Goal: Task Accomplishment & Management: Use online tool/utility

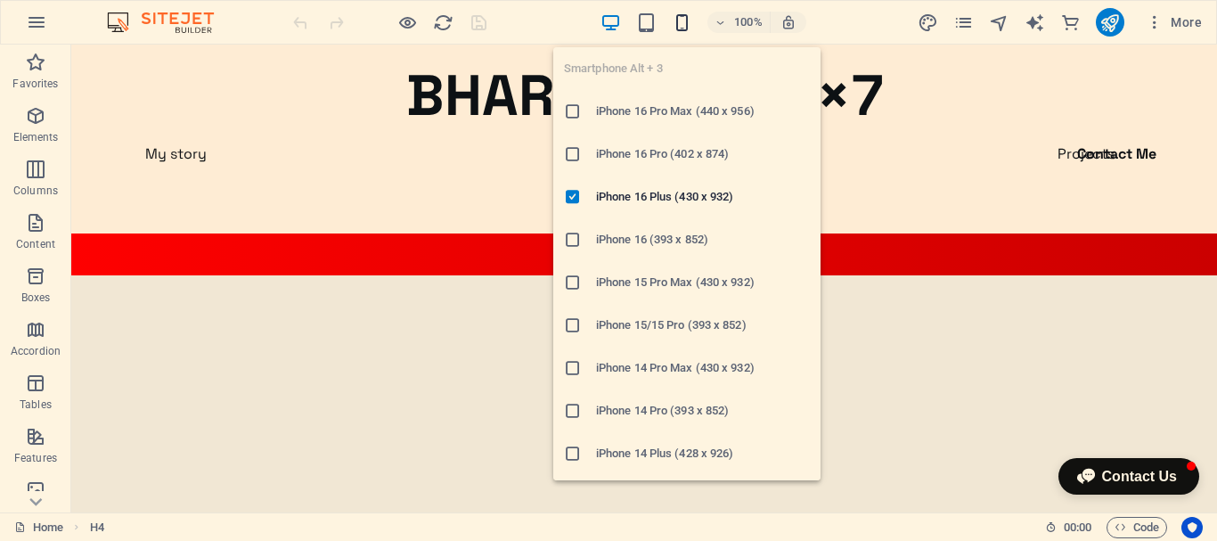
click at [688, 26] on icon "button" at bounding box center [682, 22] width 20 height 20
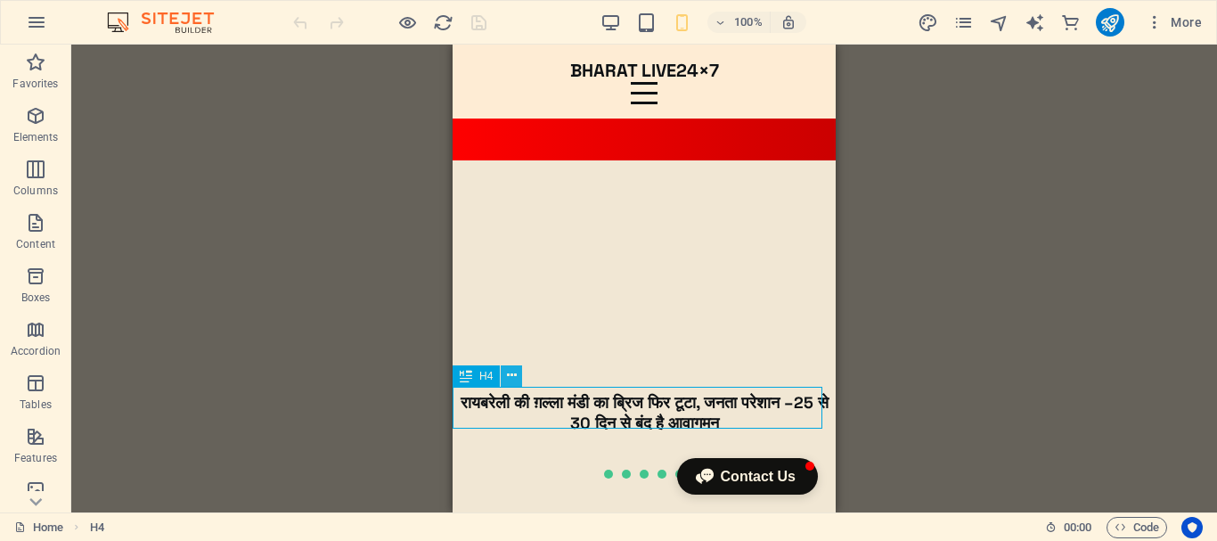
click at [514, 371] on icon at bounding box center [512, 375] width 10 height 19
click at [515, 378] on icon at bounding box center [512, 375] width 10 height 19
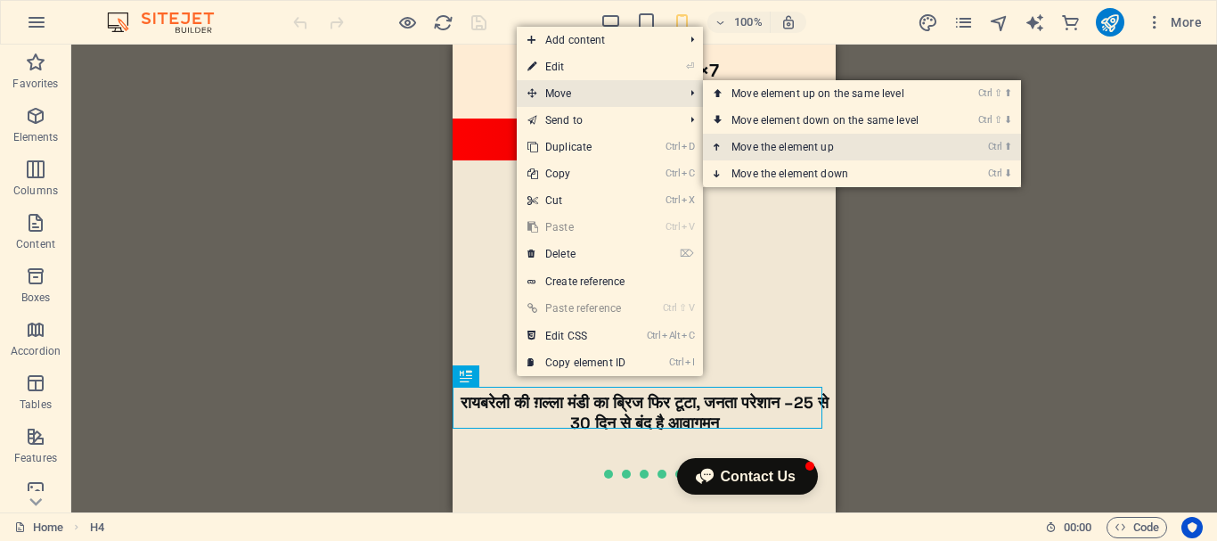
click at [891, 144] on link "Ctrl ⬆ Move the element up" at bounding box center [828, 147] width 251 height 27
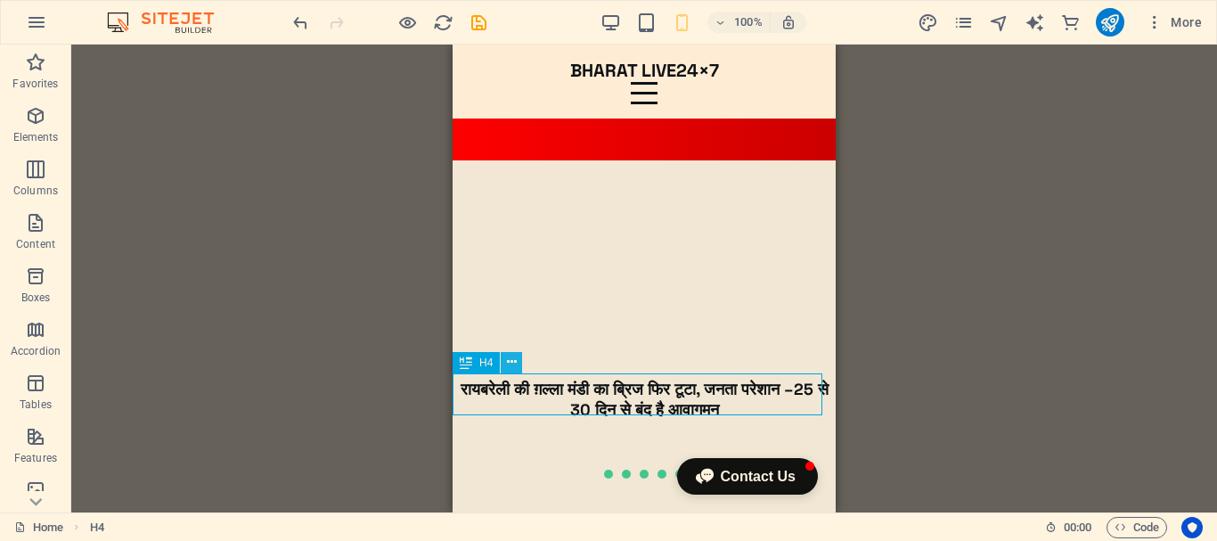
click at [514, 363] on icon at bounding box center [512, 362] width 10 height 19
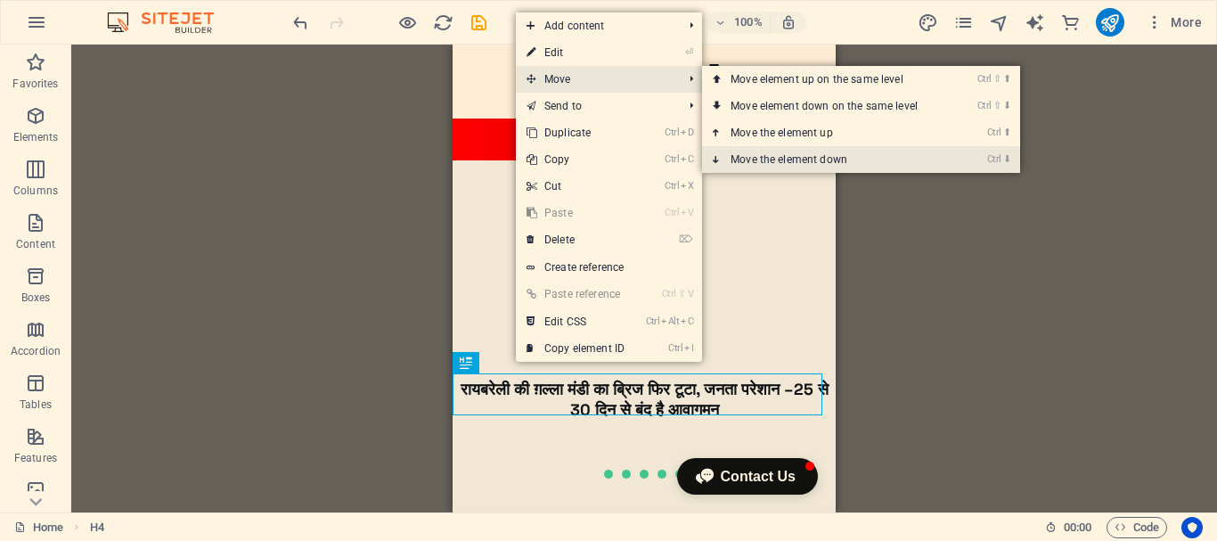
click at [790, 162] on link "Ctrl ⬇ Move the element down" at bounding box center [827, 159] width 251 height 27
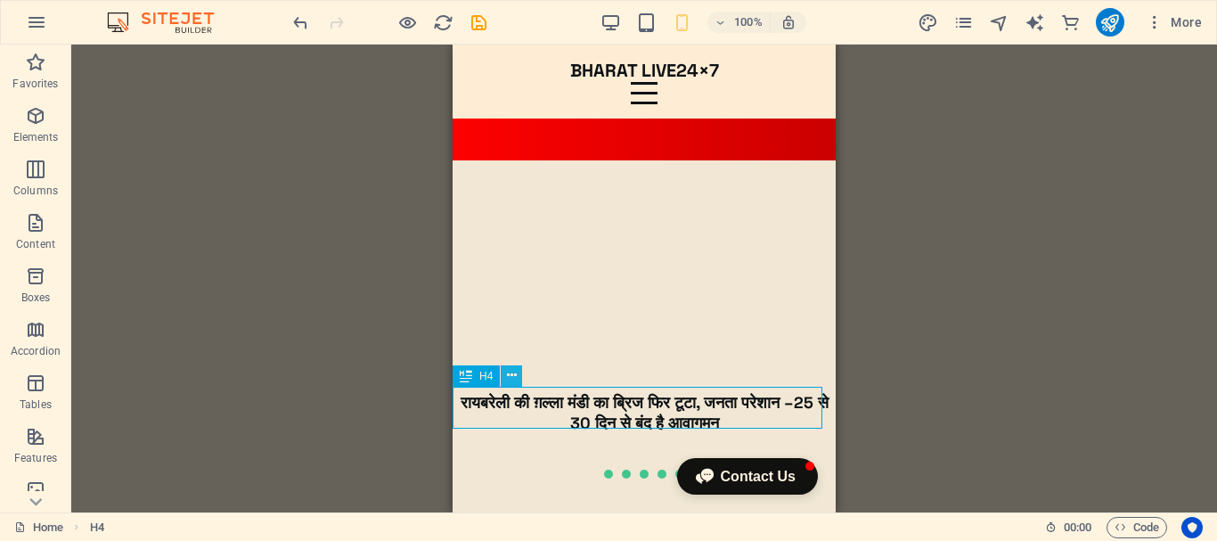
click at [513, 373] on icon at bounding box center [512, 375] width 10 height 19
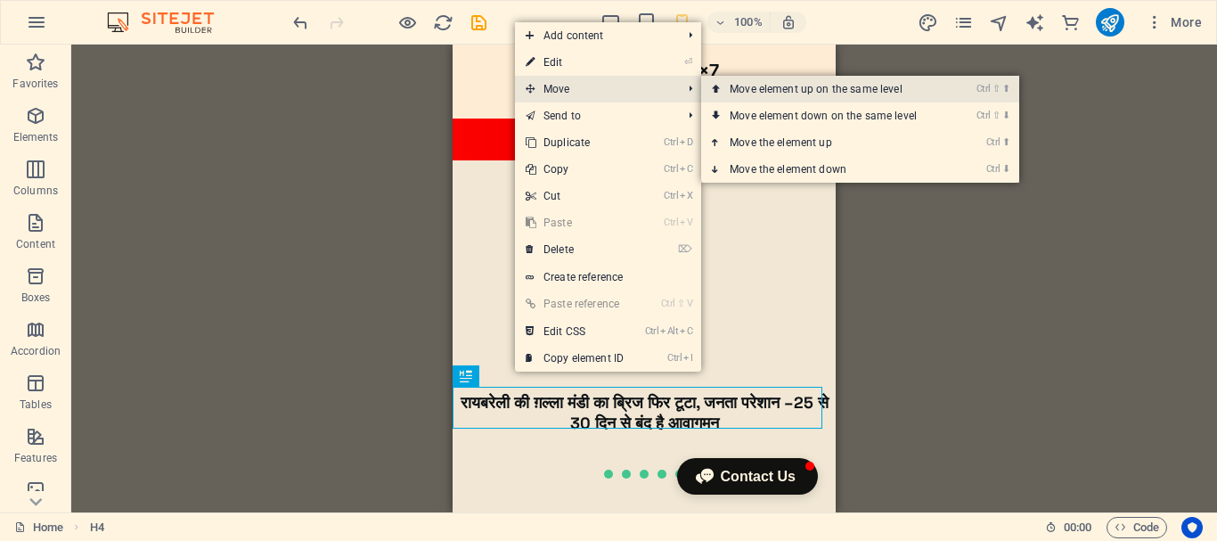
click at [751, 88] on link "Ctrl ⇧ ⬆ Move element up on the same level" at bounding box center [826, 89] width 251 height 27
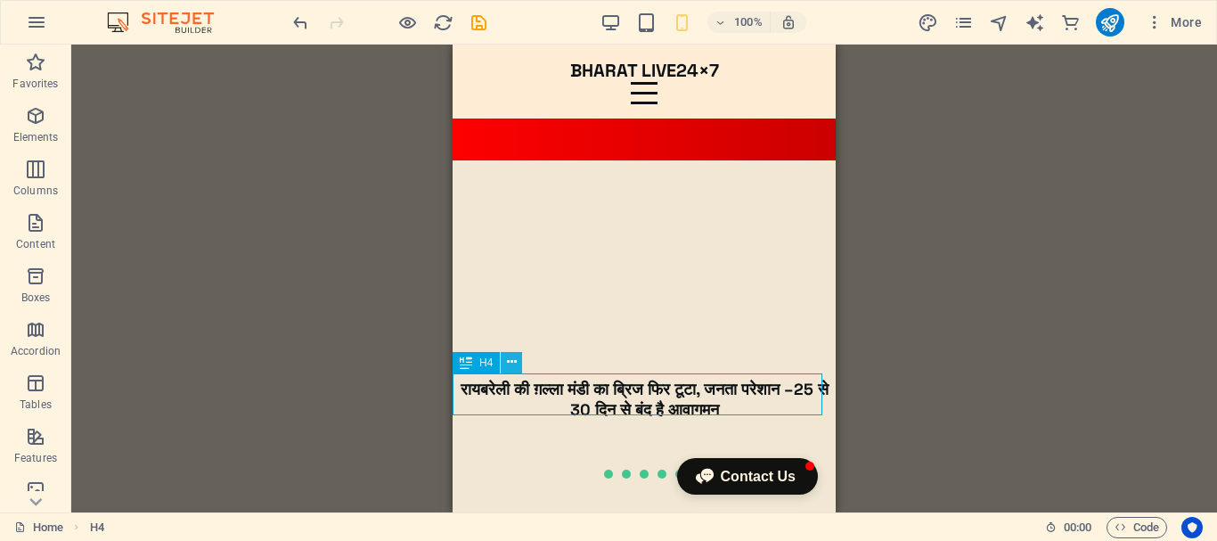
click at [511, 362] on icon at bounding box center [512, 362] width 10 height 19
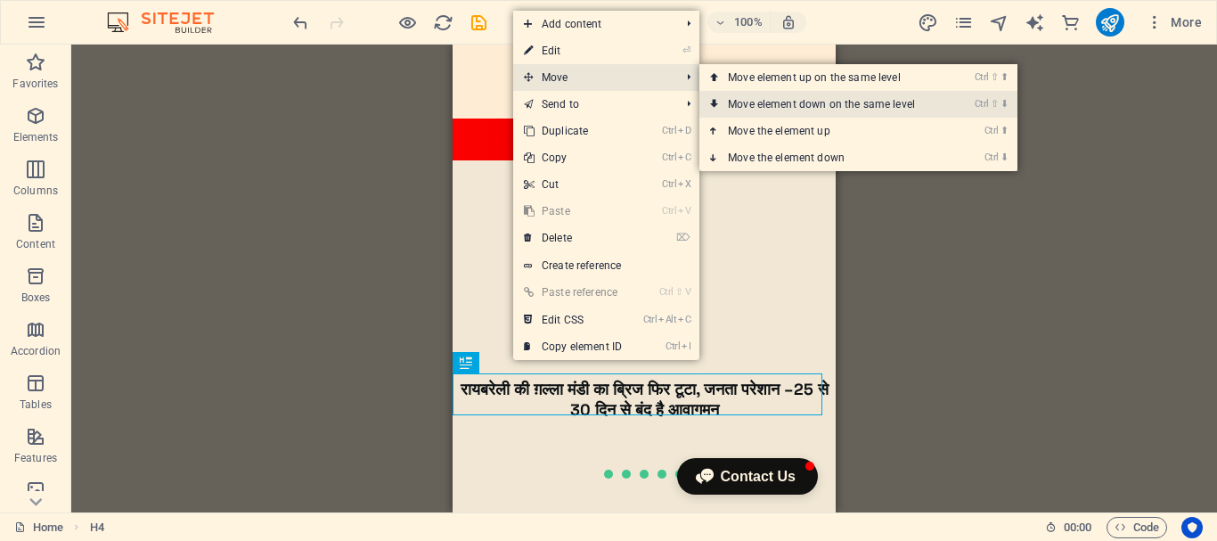
click at [841, 105] on link "Ctrl ⇧ ⬇ Move element down on the same level" at bounding box center [824, 104] width 251 height 27
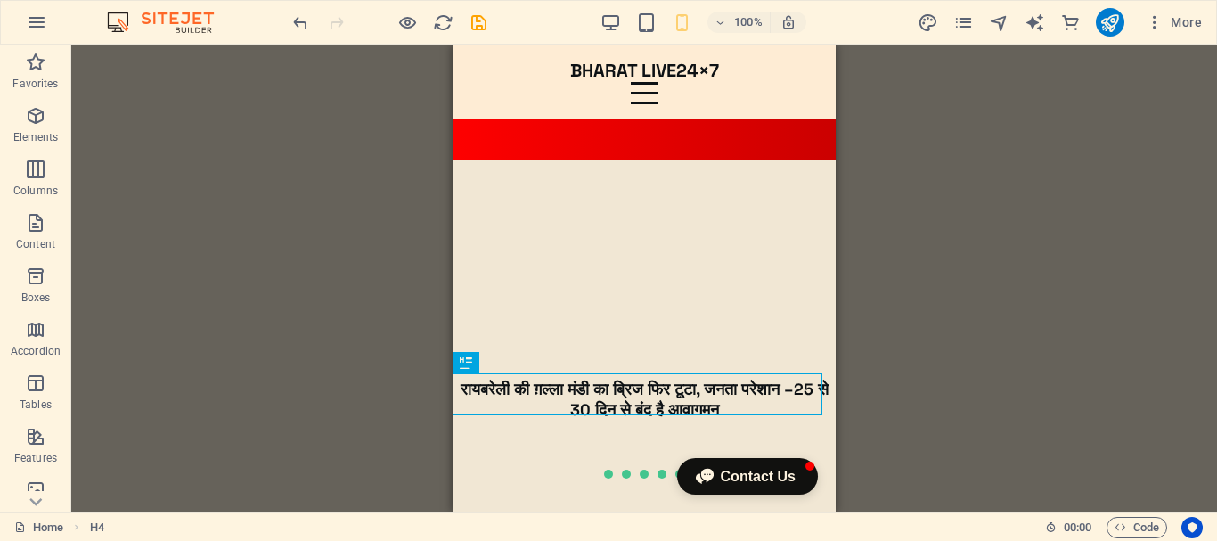
click at [841, 105] on div "Drag here to replace the existing content. Press “Ctrl” if you want to create a…" at bounding box center [644, 279] width 1146 height 468
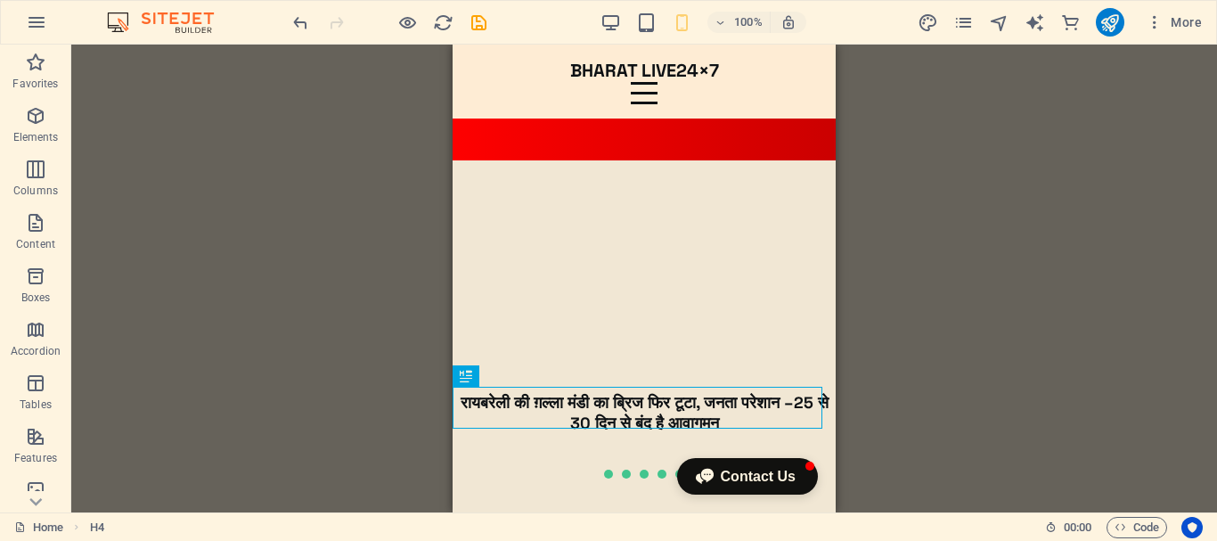
click at [995, 240] on div "Drag here to replace the existing content. Press “Ctrl” if you want to create a…" at bounding box center [644, 279] width 1146 height 468
click at [632, 160] on div at bounding box center [644, 173] width 383 height 27
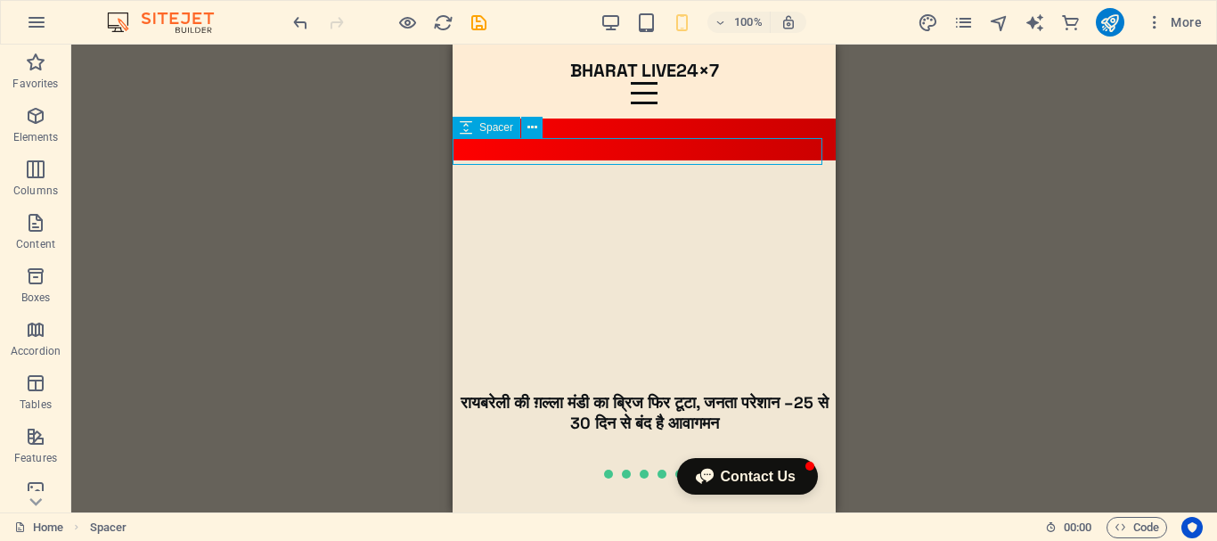
click at [632, 160] on div at bounding box center [644, 173] width 383 height 27
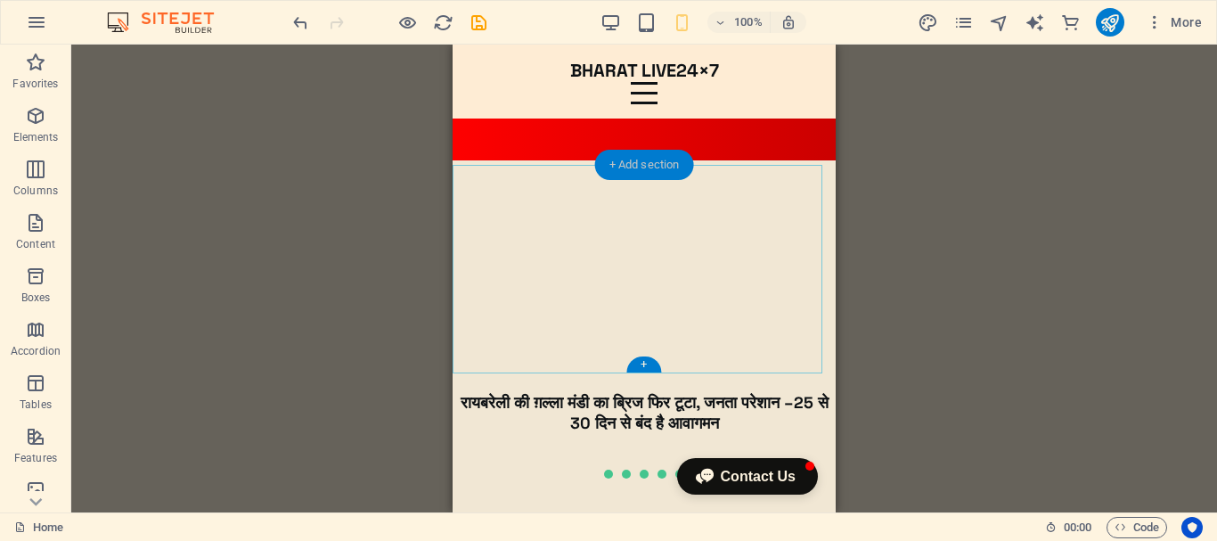
click at [644, 172] on div "+ Add section" at bounding box center [644, 165] width 99 height 30
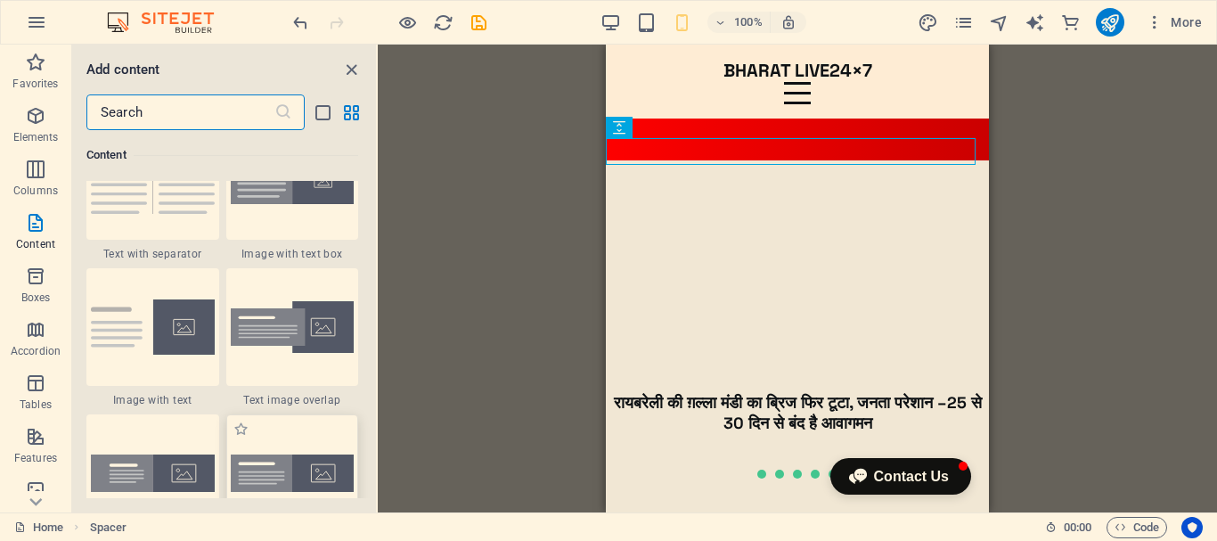
scroll to position [3295, 0]
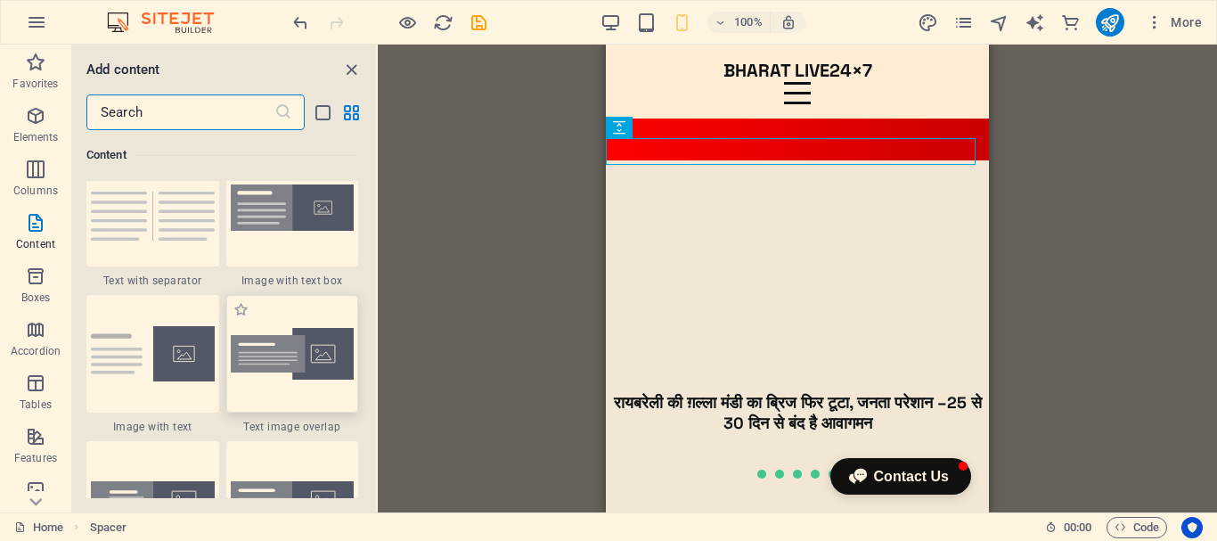
click at [302, 351] on img at bounding box center [293, 354] width 124 height 53
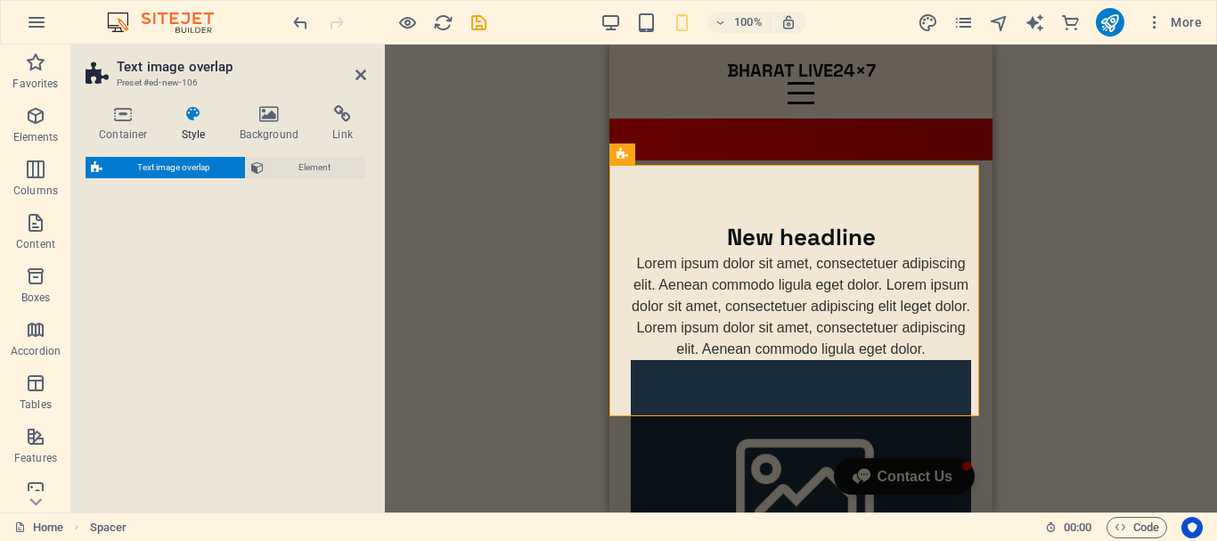
select select "rem"
select select "px"
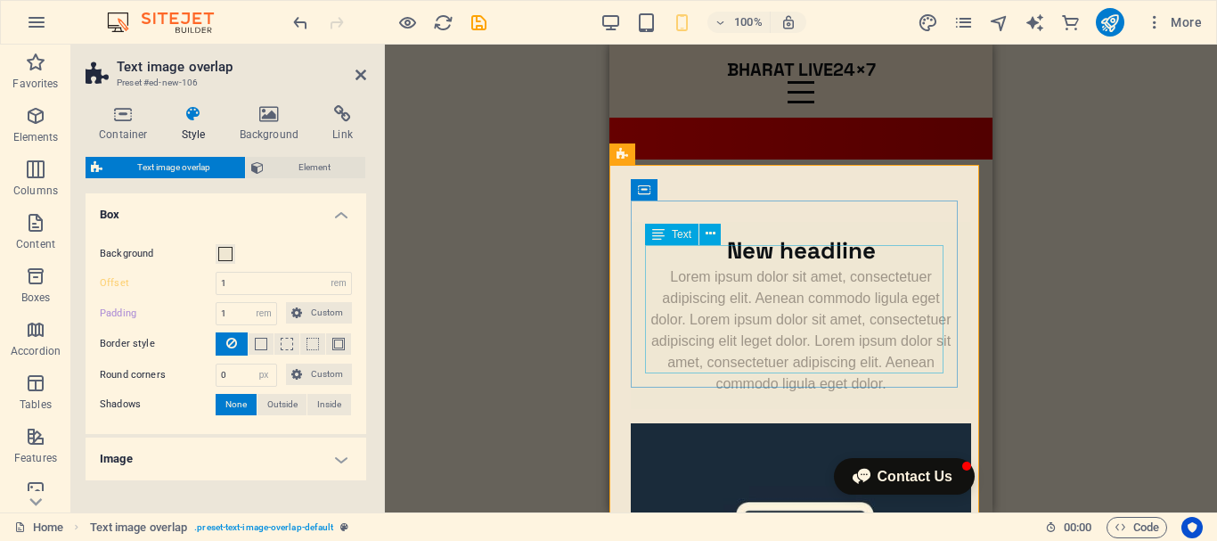
scroll to position [0, 0]
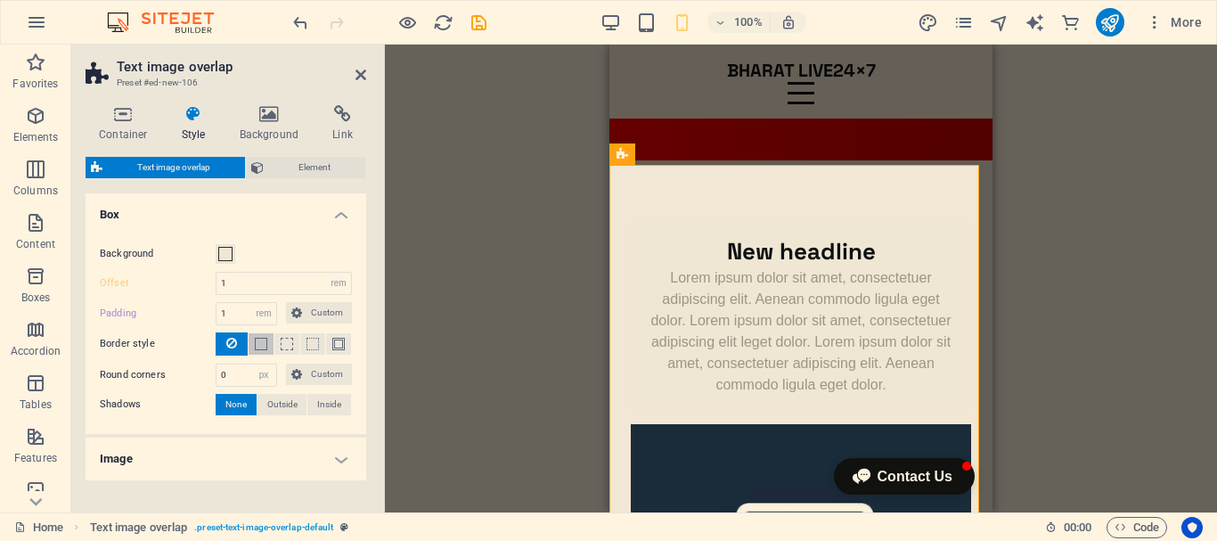
click at [265, 349] on span at bounding box center [261, 344] width 12 height 12
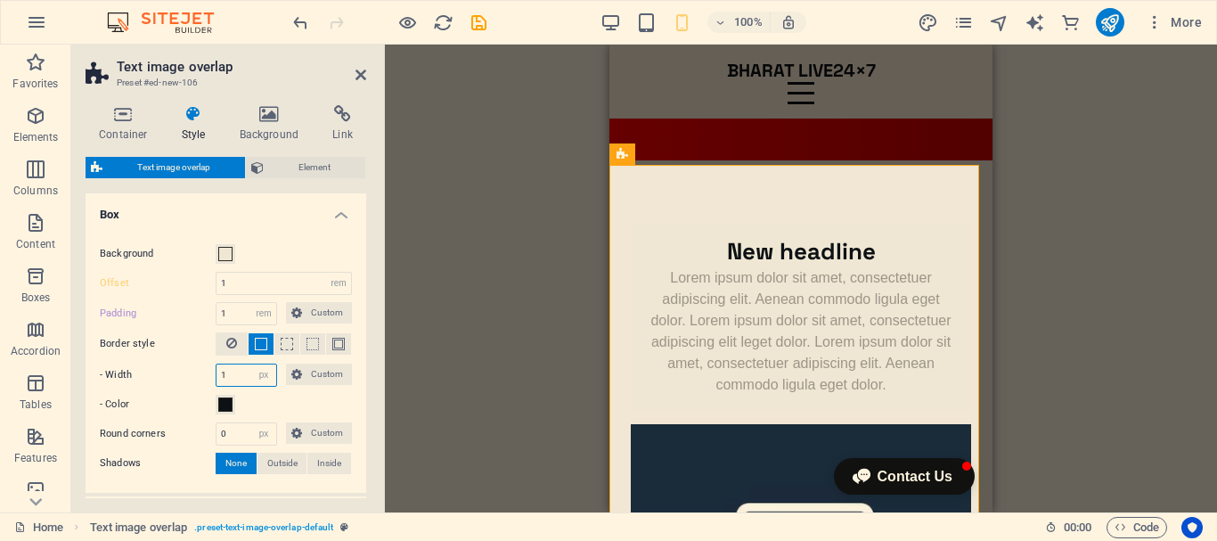
click at [244, 375] on input "1" at bounding box center [246, 374] width 60 height 21
type input "3"
click at [230, 404] on span at bounding box center [225, 404] width 14 height 14
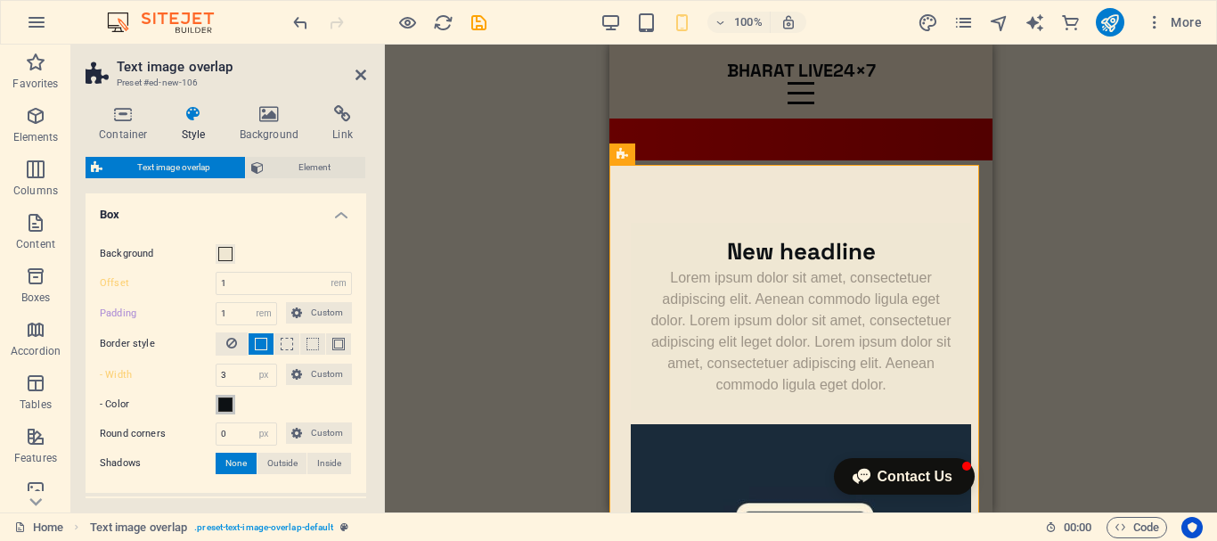
click at [229, 402] on span at bounding box center [225, 404] width 14 height 14
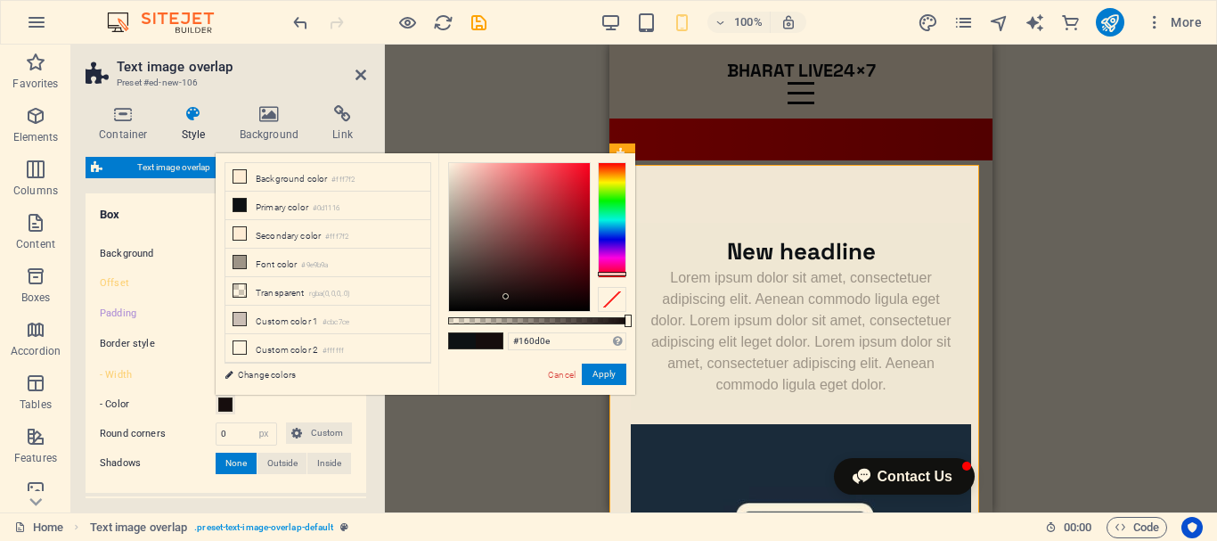
click at [619, 273] on div at bounding box center [612, 220] width 29 height 116
click at [616, 282] on div at bounding box center [537, 237] width 178 height 150
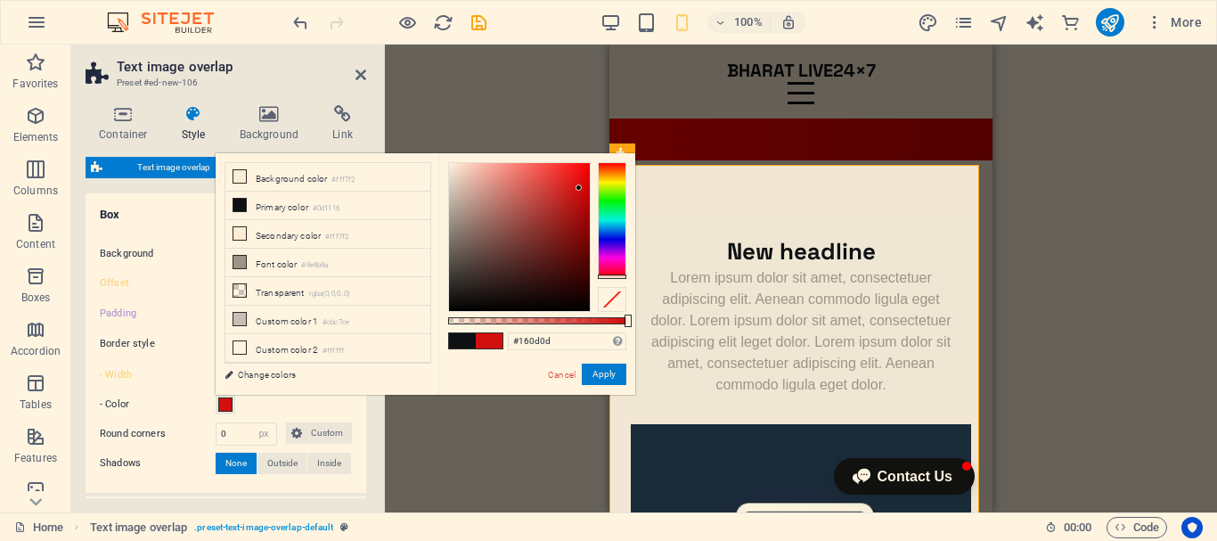
type input "#d20f0f"
click at [579, 188] on div at bounding box center [519, 237] width 141 height 148
click at [606, 366] on button "Apply" at bounding box center [604, 373] width 45 height 21
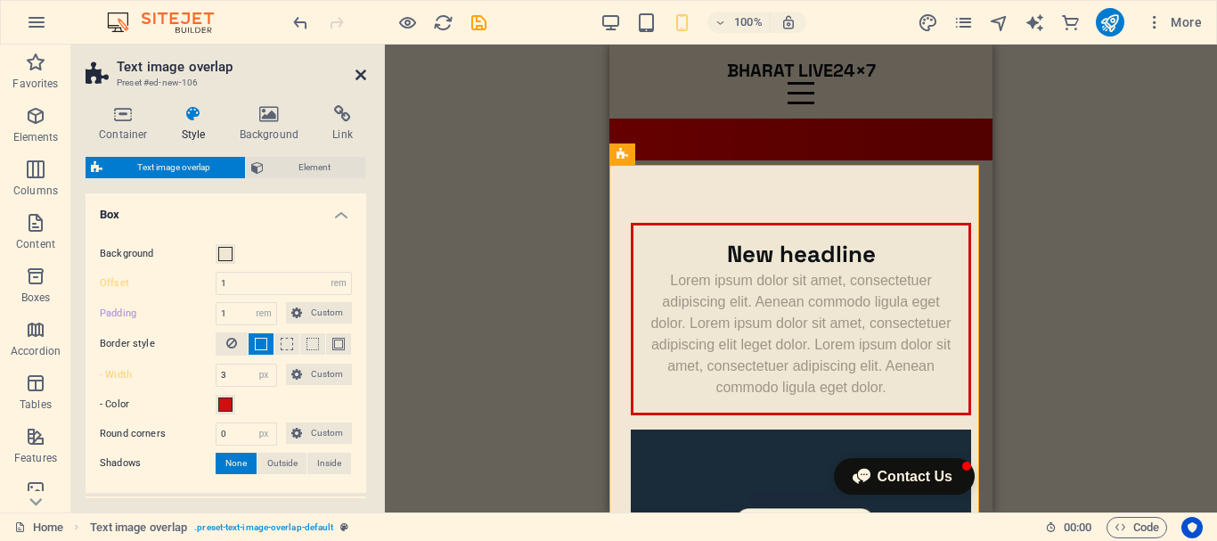
click at [361, 74] on icon at bounding box center [360, 75] width 11 height 14
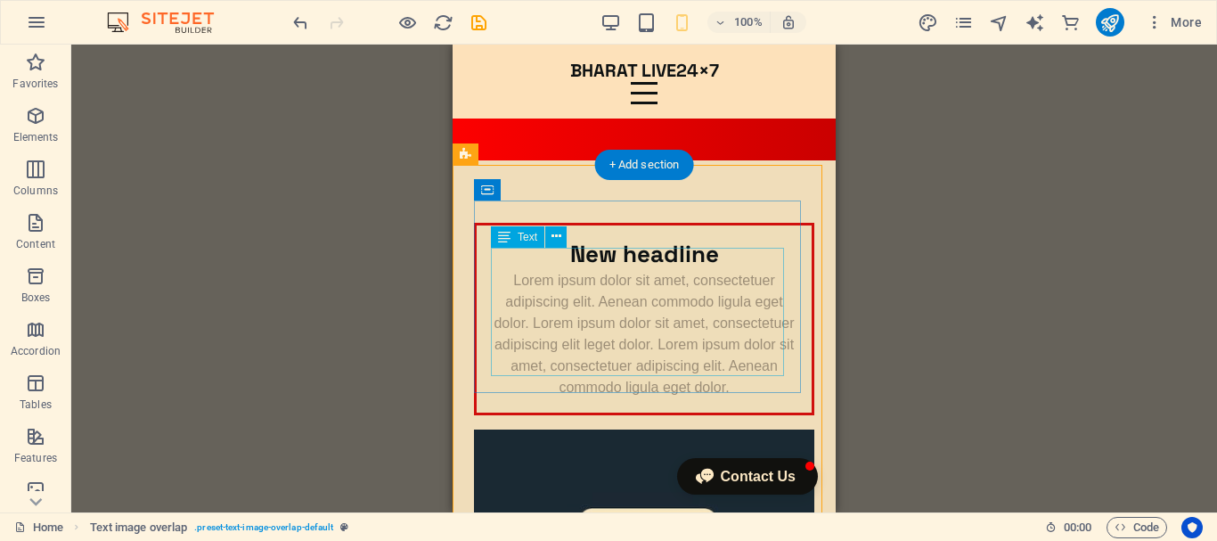
click at [678, 318] on div "Lorem ipsum dolor sit amet, consectetuer adipiscing elit. Aenean commodo ligula…" at bounding box center [644, 334] width 306 height 128
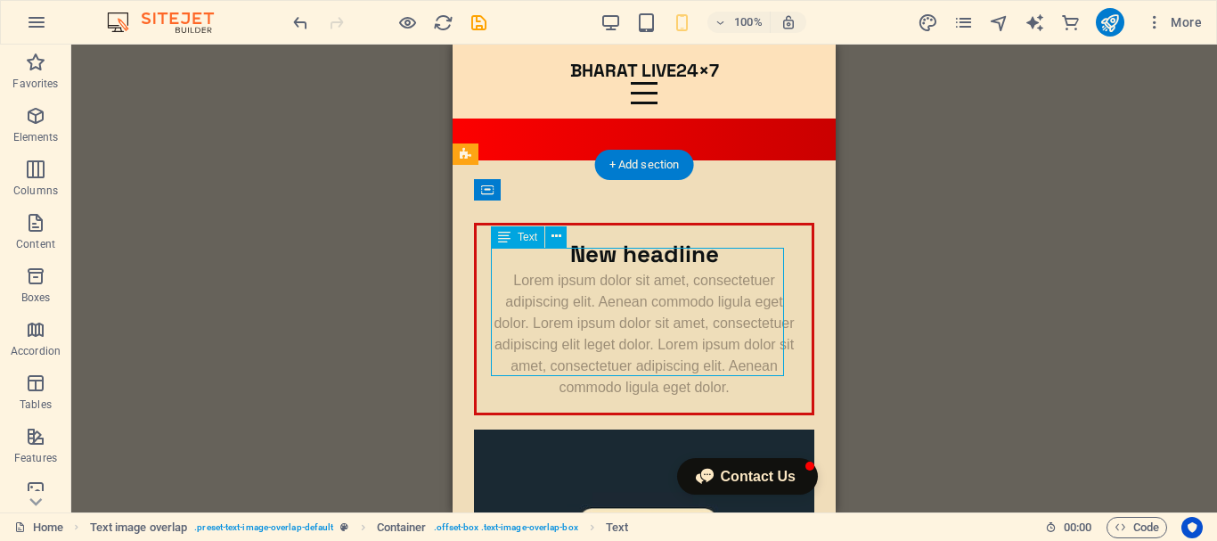
click at [678, 318] on div "Lorem ipsum dolor sit amet, consectetuer adipiscing elit. Aenean commodo ligula…" at bounding box center [644, 334] width 306 height 128
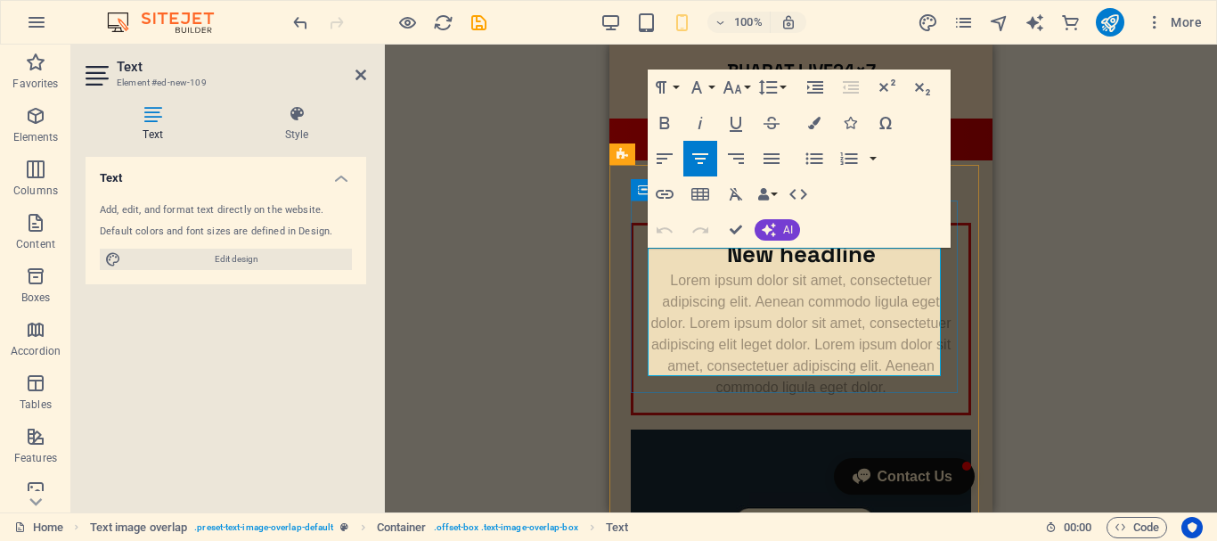
click at [924, 367] on p "Lorem ipsum dolor sit amet, consectetuer adipiscing elit. Aenean commodo ligula…" at bounding box center [801, 334] width 306 height 128
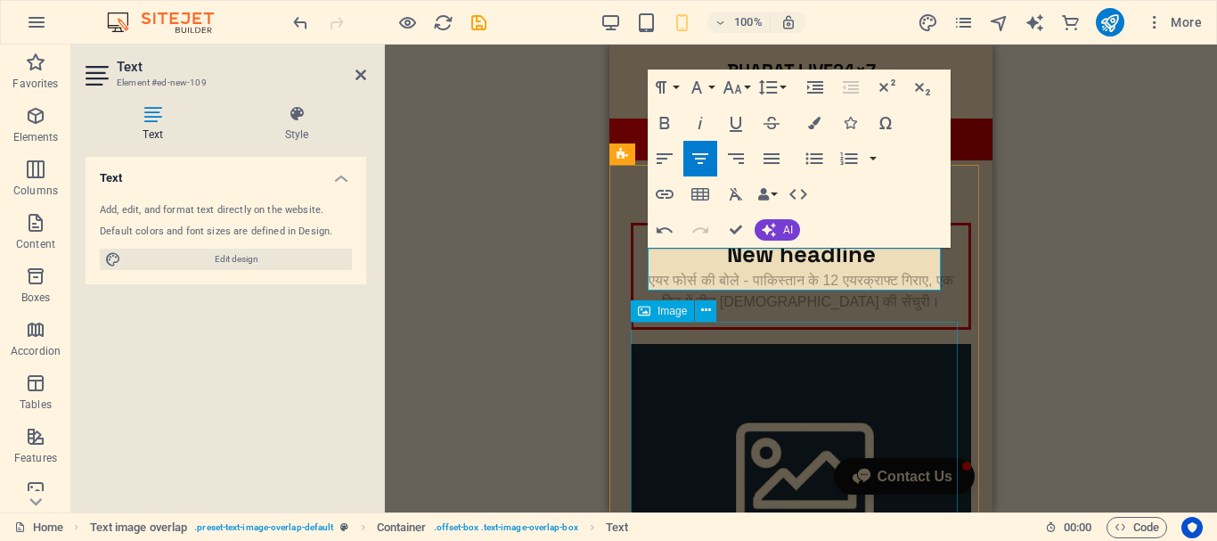
scroll to position [362, 4]
click at [811, 118] on icon "button" at bounding box center [814, 123] width 12 height 12
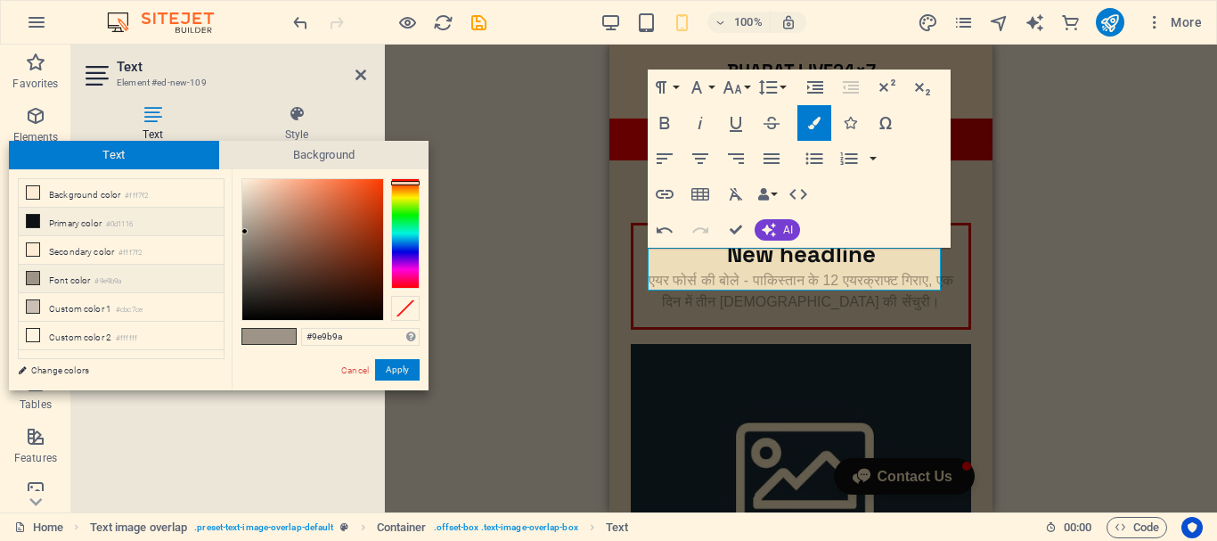
click at [33, 222] on icon at bounding box center [33, 221] width 12 height 12
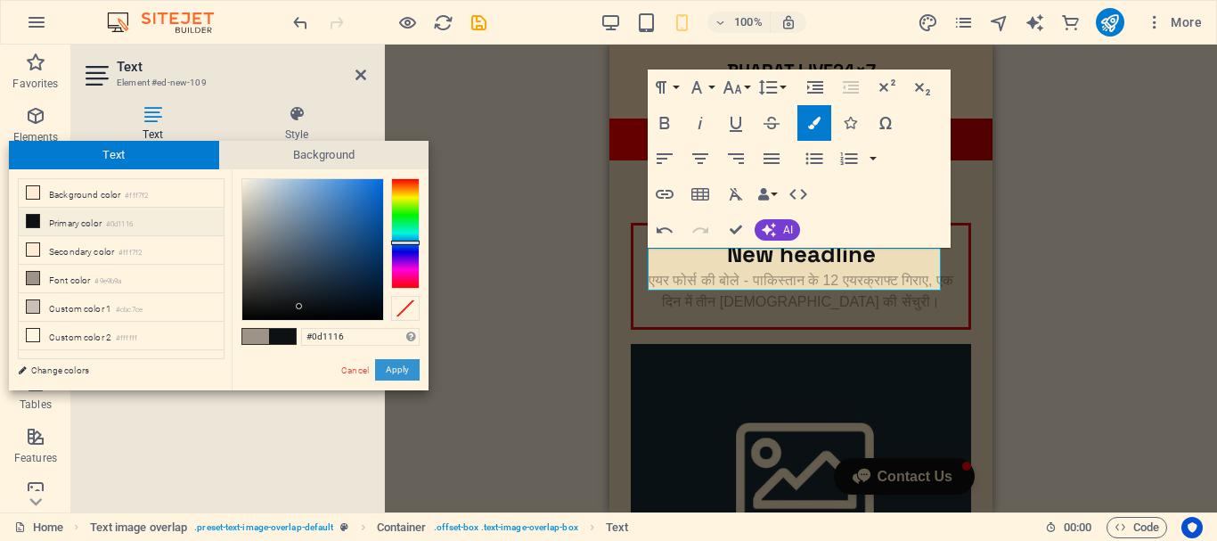
click at [404, 370] on button "Apply" at bounding box center [397, 369] width 45 height 21
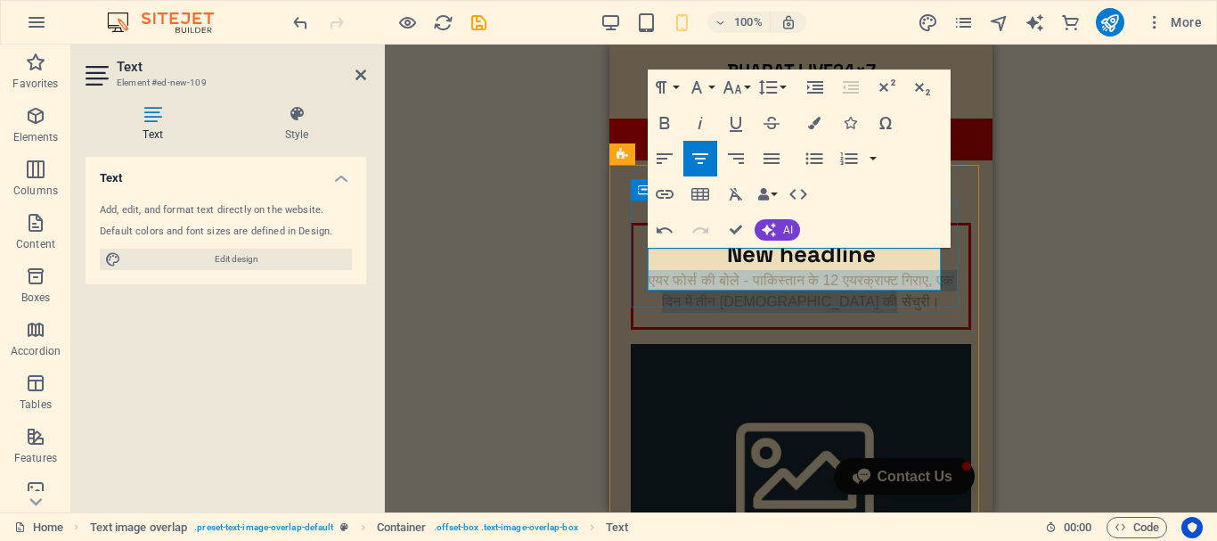
drag, startPoint x: 917, startPoint y: 280, endPoint x: 649, endPoint y: 253, distance: 268.6
click at [649, 270] on p "एयर फोर्स की बोले - पाकिस्तान के 12 एयरक्राफ्ट गिराए, एक दिन में तीन [DEMOGRAPH…" at bounding box center [801, 291] width 306 height 43
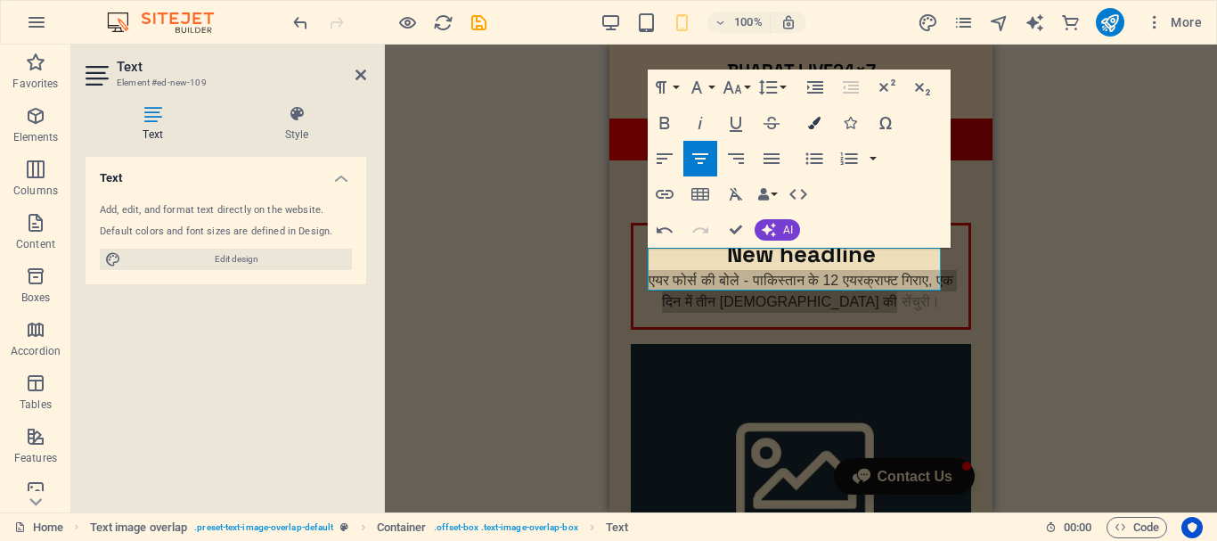
click at [815, 119] on icon "button" at bounding box center [814, 123] width 12 height 12
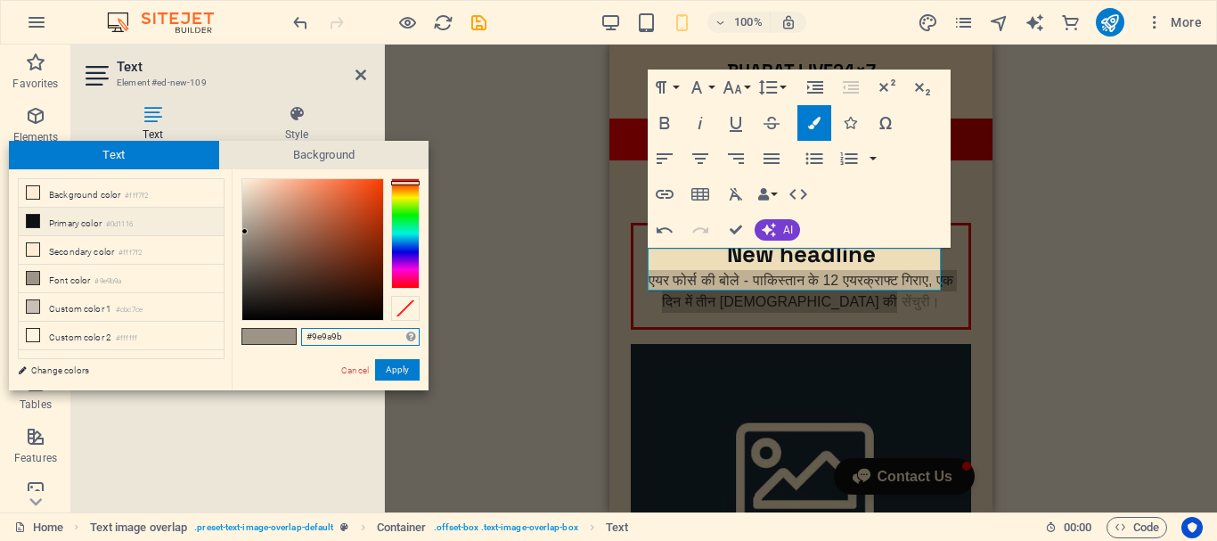
click at [410, 284] on div at bounding box center [405, 233] width 29 height 110
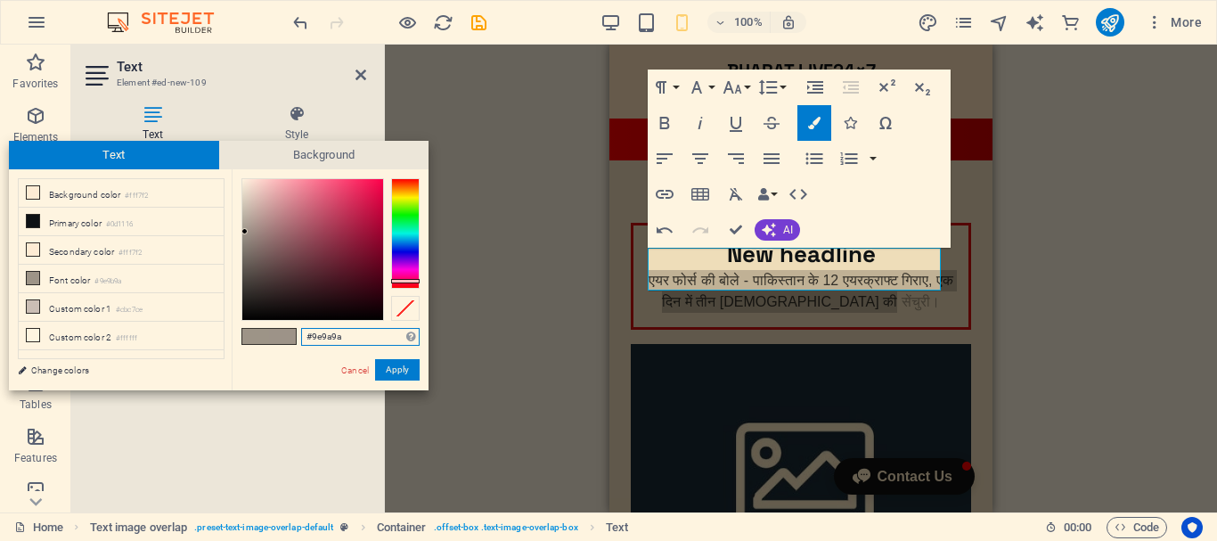
click at [412, 283] on div at bounding box center [405, 281] width 29 height 4
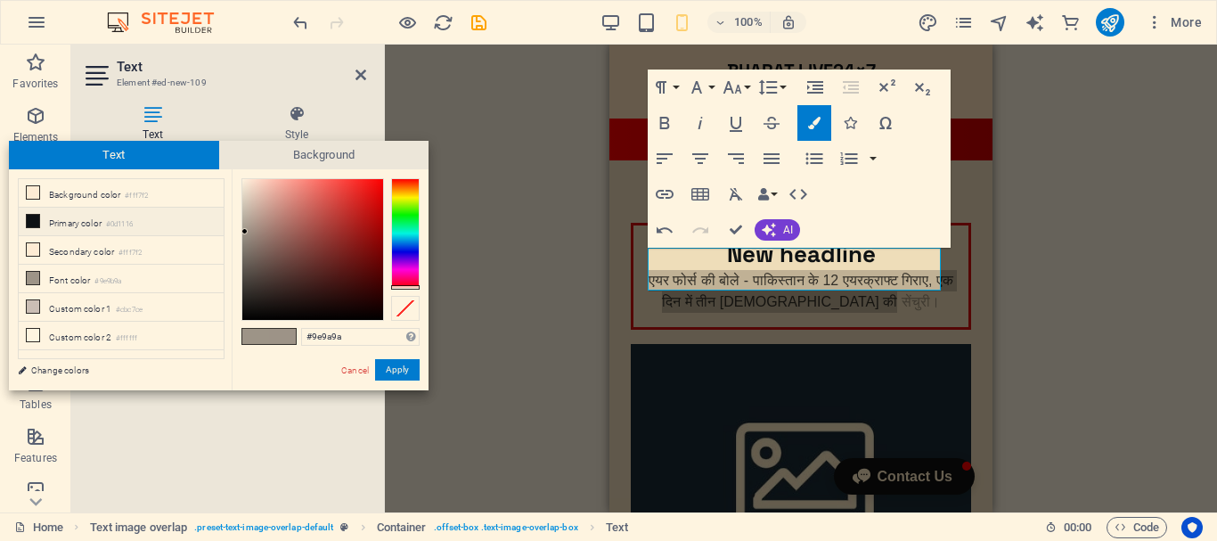
click at [33, 218] on icon at bounding box center [33, 221] width 12 height 12
type input "#0d1116"
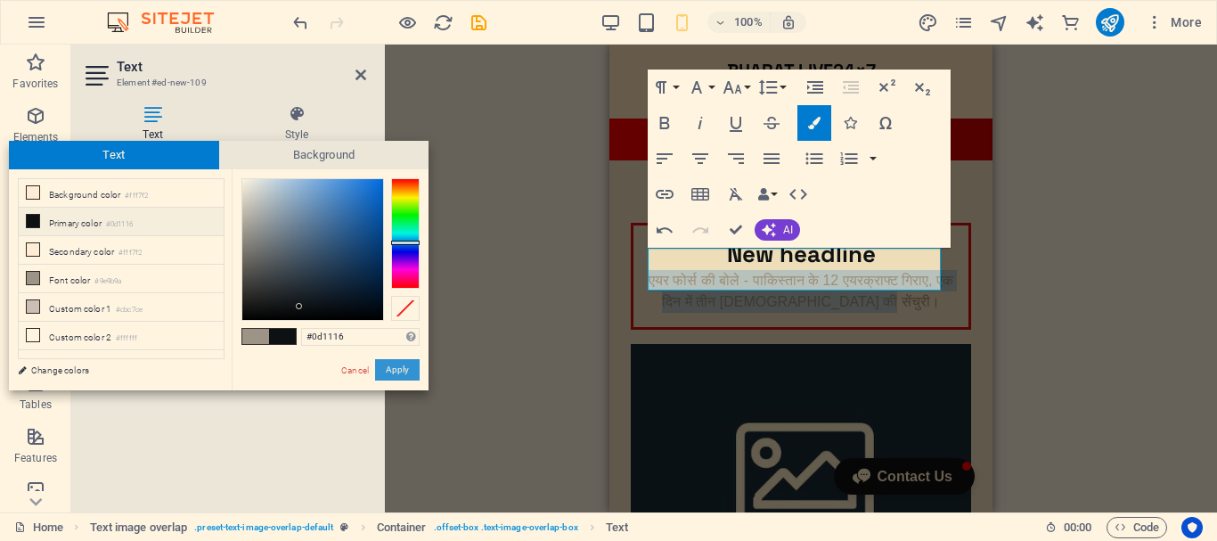
click at [412, 368] on button "Apply" at bounding box center [397, 369] width 45 height 21
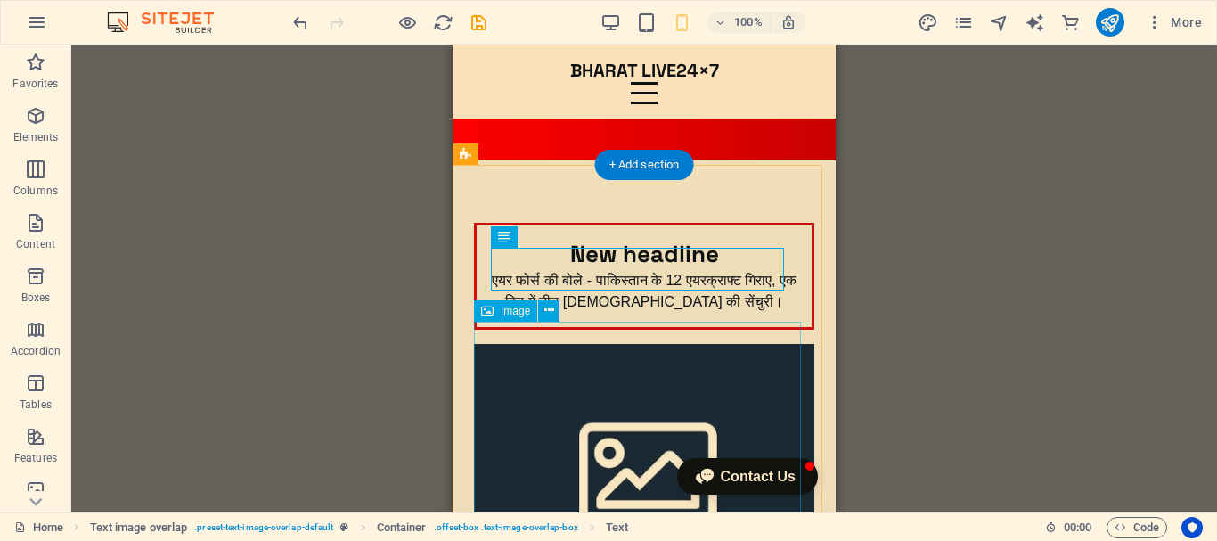
click at [567, 408] on figure at bounding box center [644, 467] width 340 height 246
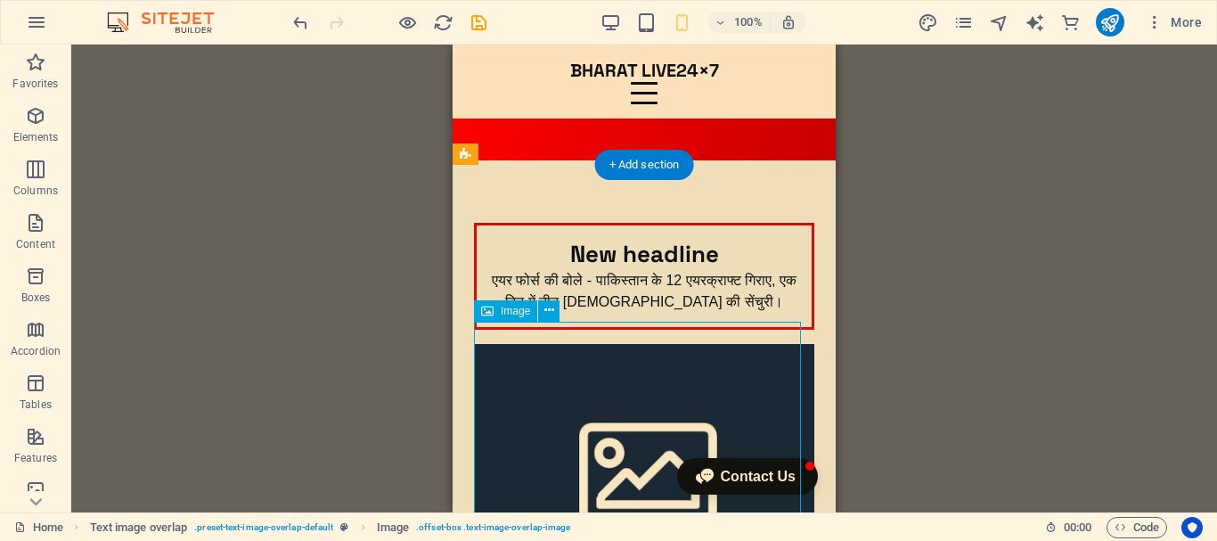
click at [567, 408] on figure at bounding box center [644, 467] width 340 height 246
select select "%"
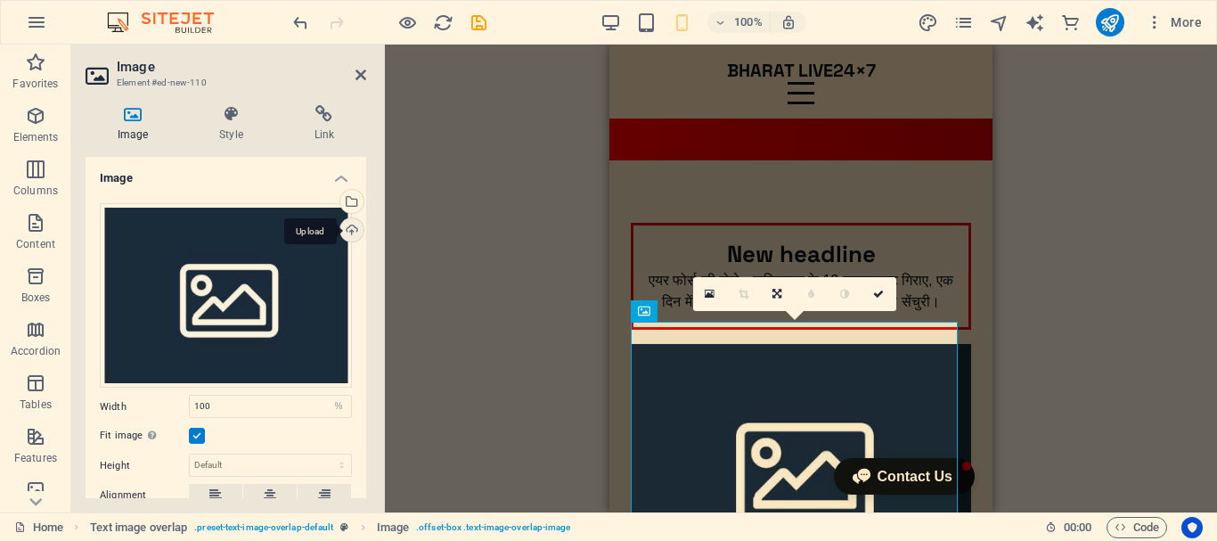
click at [347, 233] on div "Upload" at bounding box center [350, 231] width 27 height 27
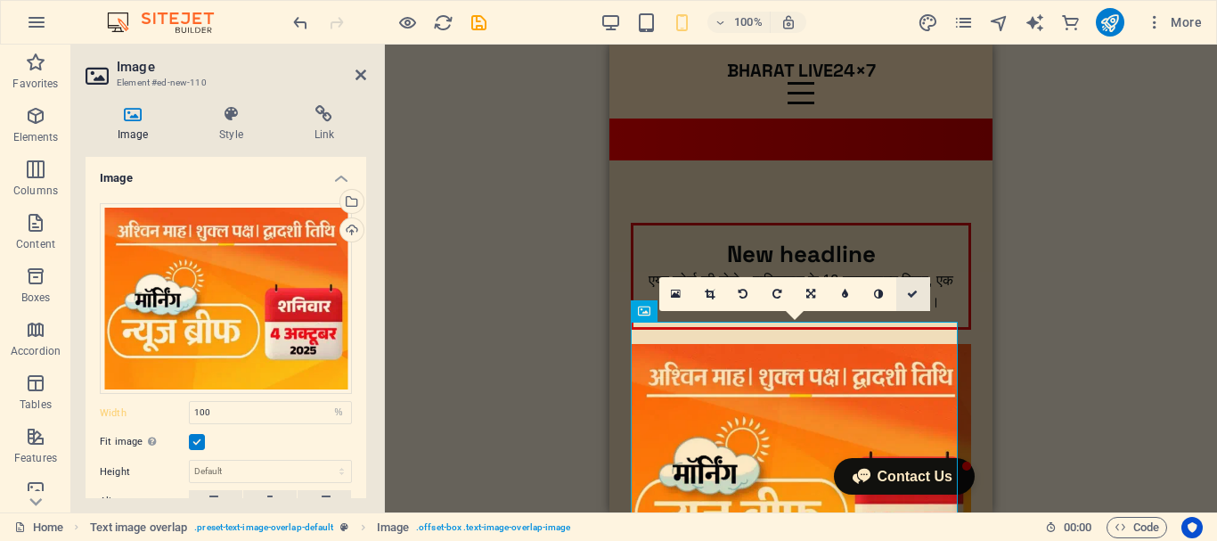
click at [913, 294] on icon at bounding box center [912, 294] width 11 height 11
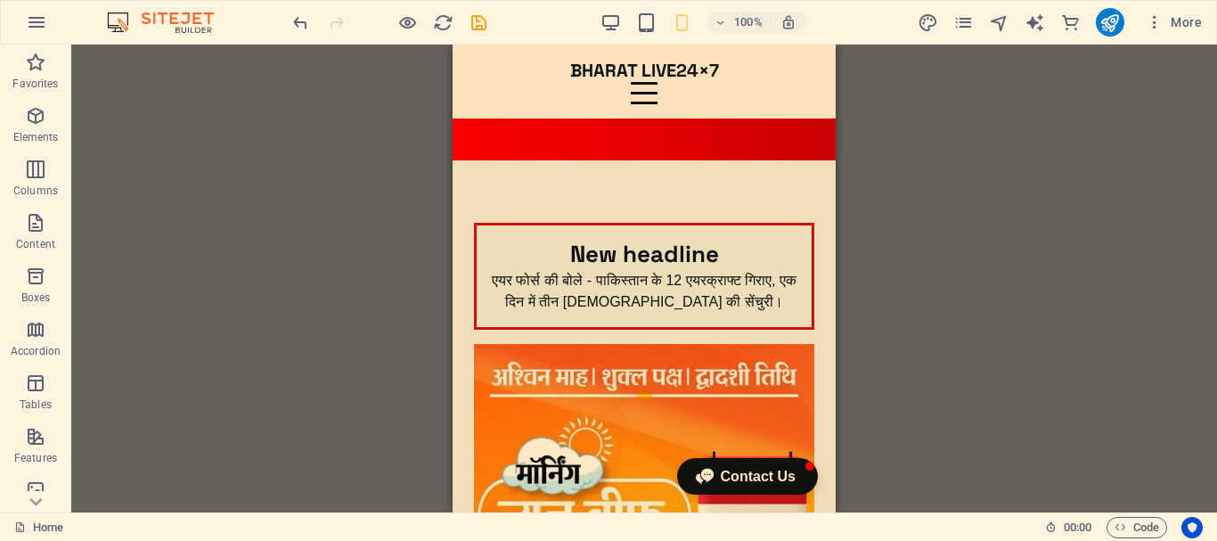
drag, startPoint x: 828, startPoint y: 123, endPoint x: 1381, endPoint y: 155, distance: 554.1
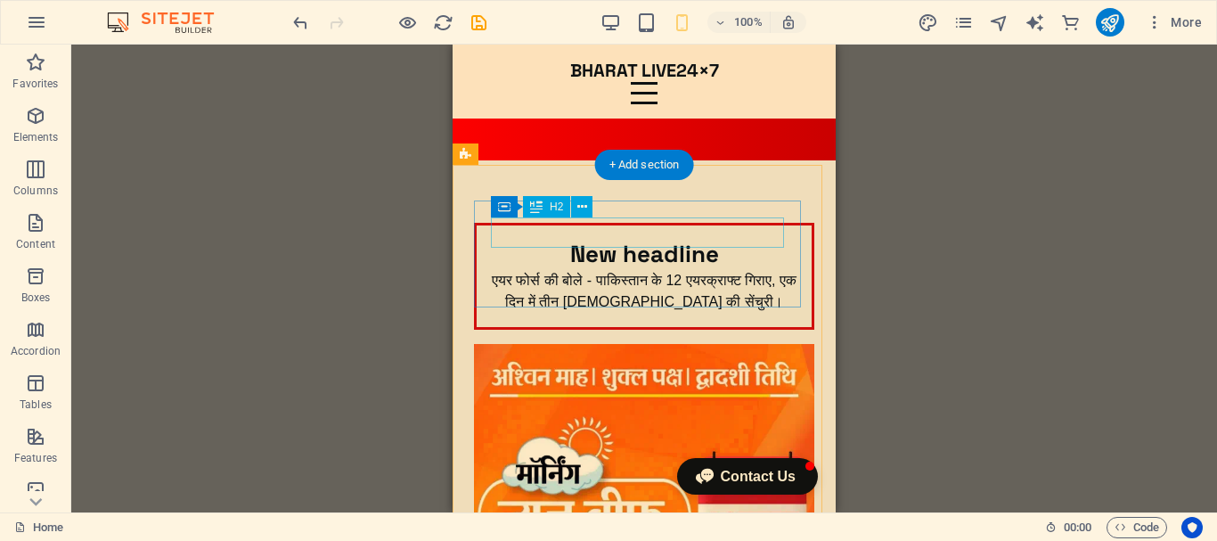
click at [703, 240] on div "New headline" at bounding box center [644, 255] width 306 height 30
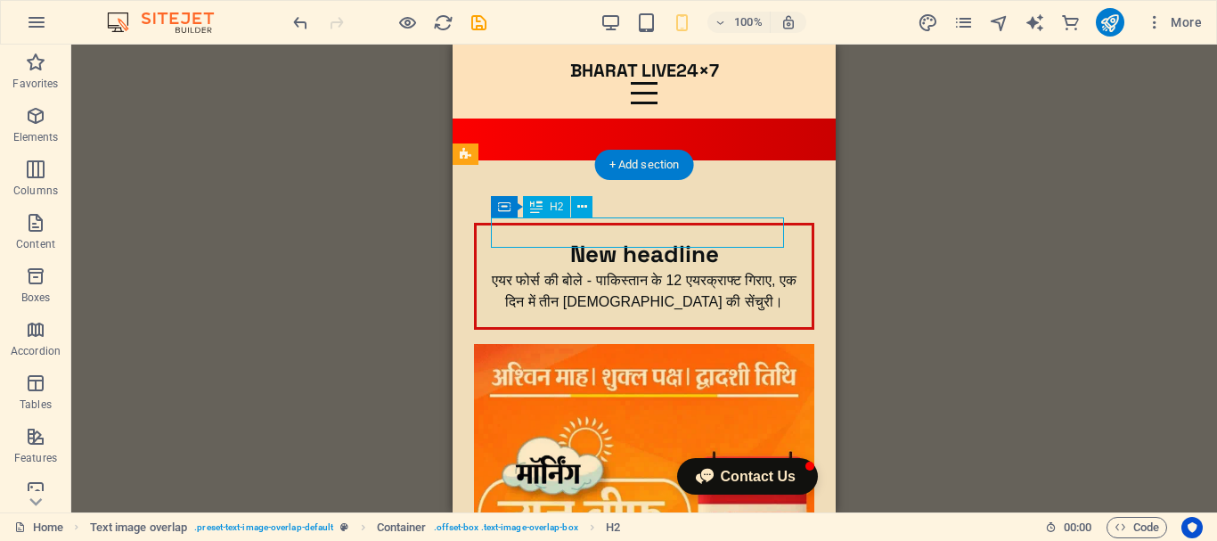
click at [703, 240] on div "New headline" at bounding box center [644, 255] width 306 height 30
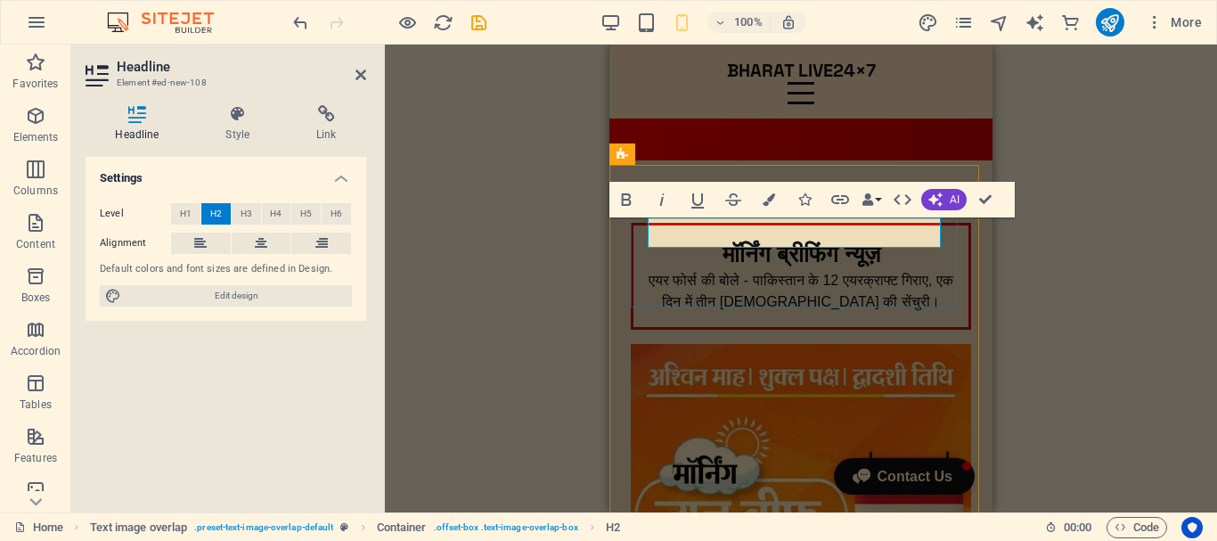
scroll to position [0, 9]
click at [803, 200] on icon "button" at bounding box center [804, 199] width 12 height 12
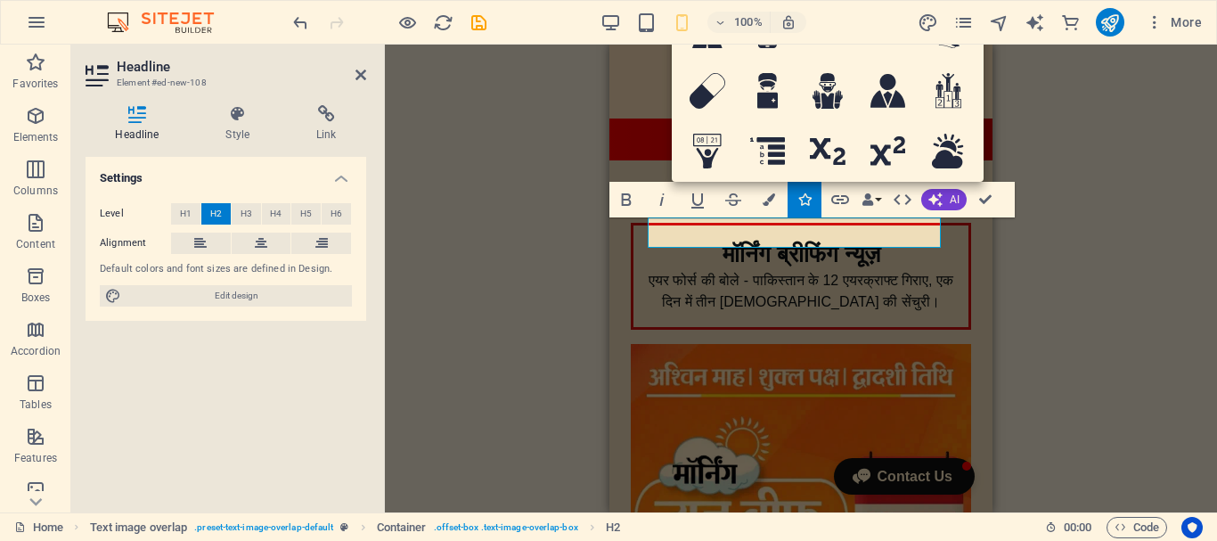
type input "sun"
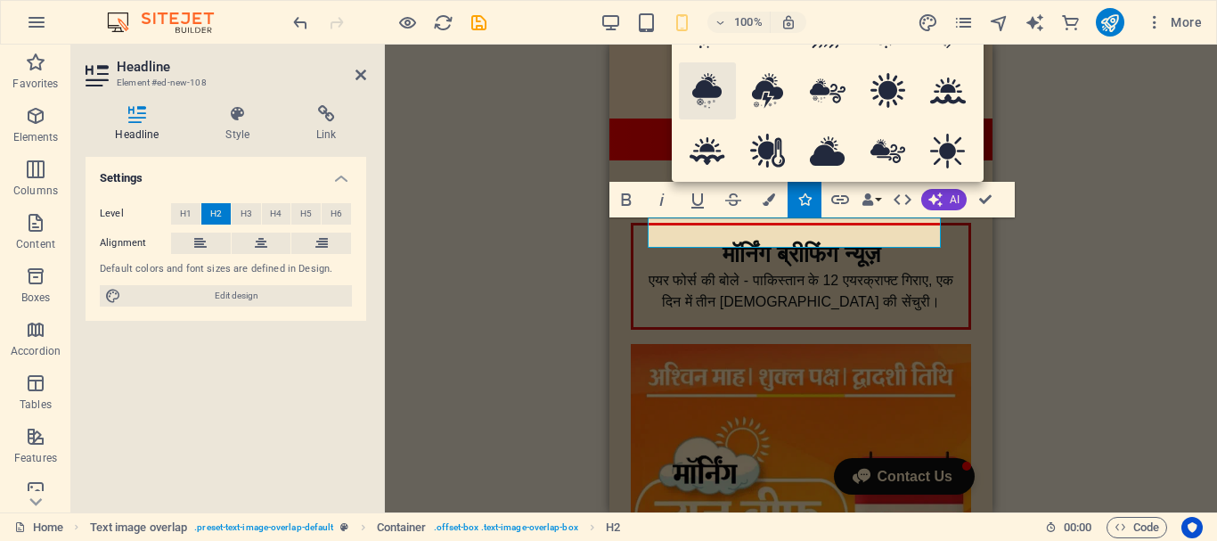
click at [706, 94] on icon at bounding box center [706, 91] width 29 height 36
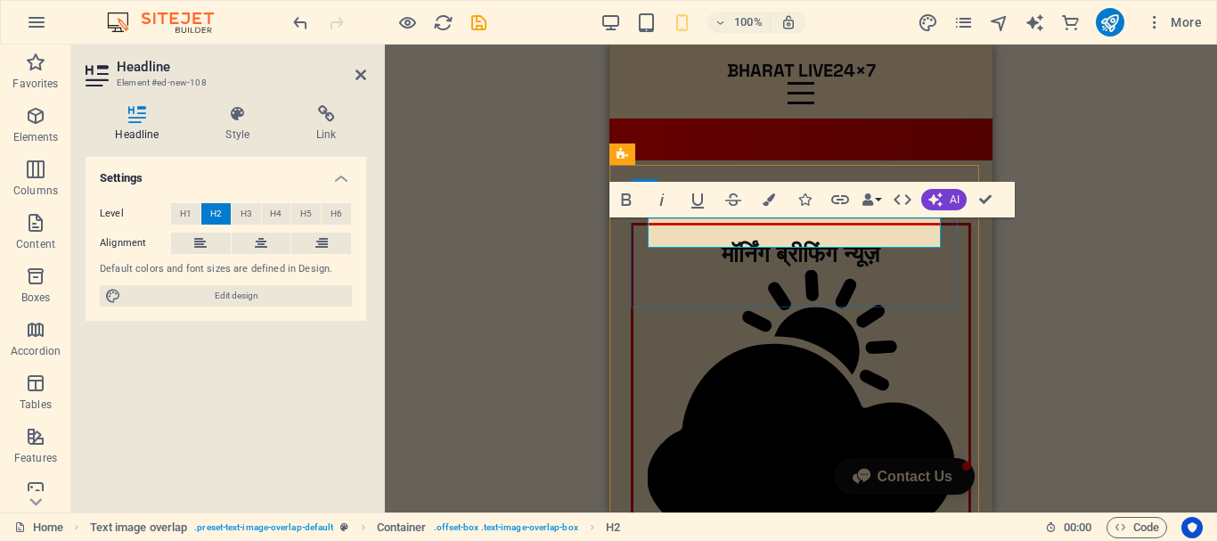
click at [877, 239] on icon at bounding box center [801, 457] width 306 height 437
drag, startPoint x: 877, startPoint y: 232, endPoint x: 694, endPoint y: 227, distance: 183.6
click at [694, 240] on h2 "मॉर्निंग ब्रीफिंग न्यूज़" at bounding box center [801, 458] width 306 height 437
click at [765, 200] on icon "button" at bounding box center [769, 199] width 12 height 12
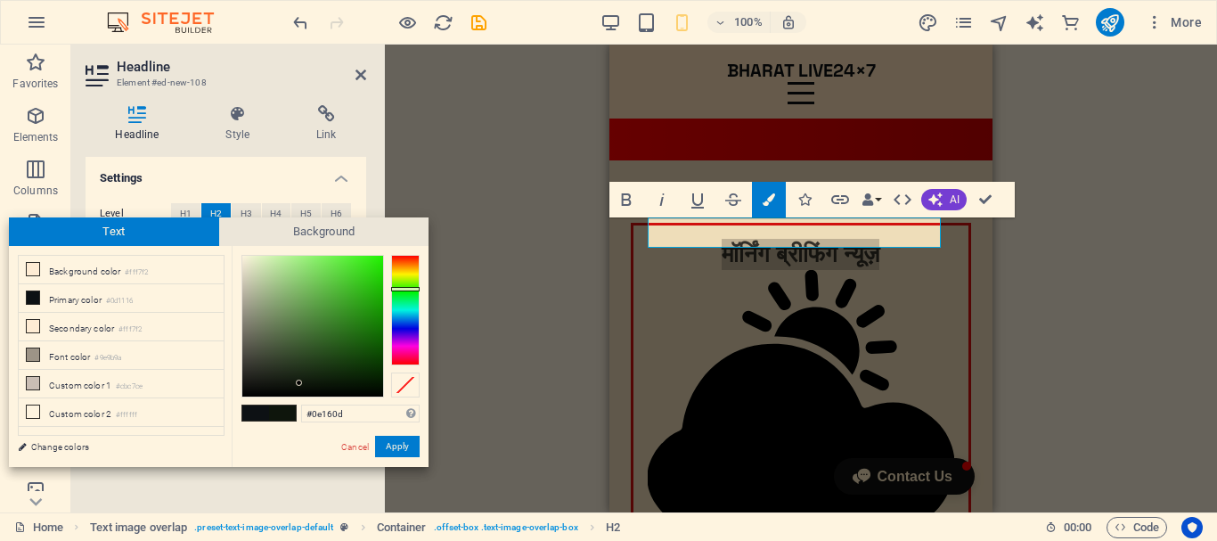
click at [408, 289] on div at bounding box center [405, 310] width 29 height 110
click at [408, 289] on div at bounding box center [405, 289] width 29 height 4
click at [382, 265] on div at bounding box center [312, 326] width 141 height 141
drag, startPoint x: 382, startPoint y: 264, endPoint x: 388, endPoint y: 292, distance: 29.2
click at [388, 292] on div at bounding box center [330, 326] width 178 height 143
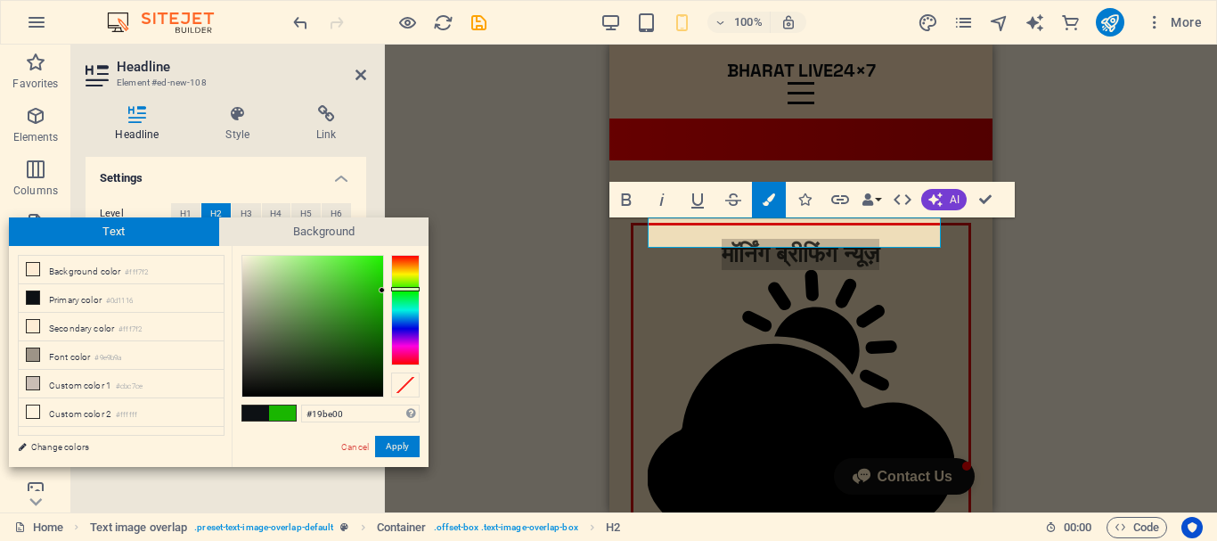
drag, startPoint x: 377, startPoint y: 284, endPoint x: 385, endPoint y: 290, distance: 10.2
click at [385, 290] on div at bounding box center [330, 326] width 178 height 143
type input "#1cc302"
click at [380, 288] on div at bounding box center [380, 287] width 6 height 6
click at [407, 442] on button "Apply" at bounding box center [397, 446] width 45 height 21
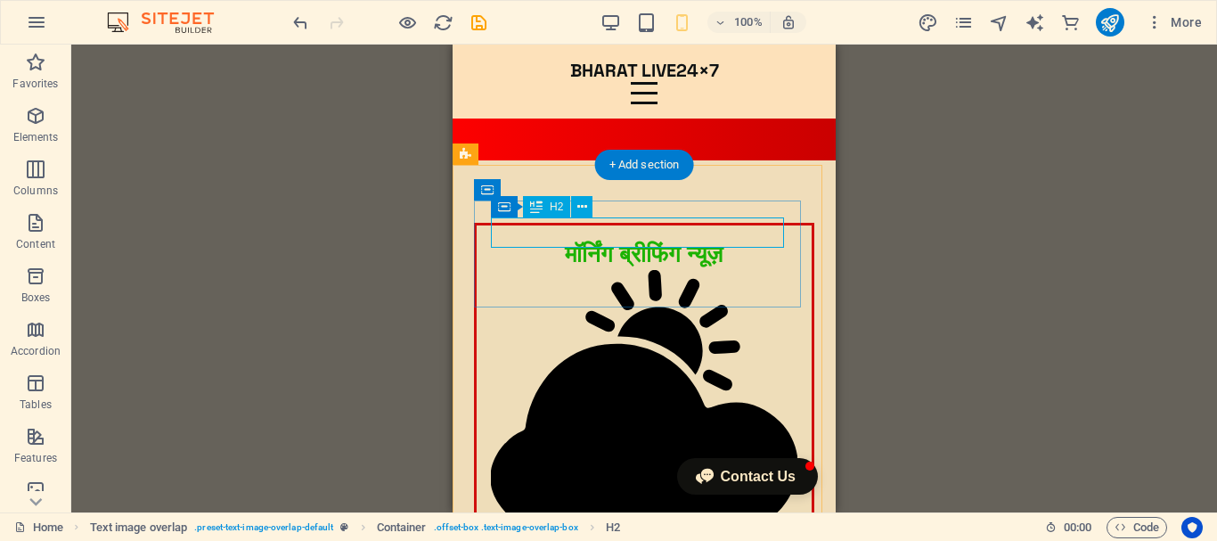
click at [706, 240] on div "मॉर्निंग ब्रीफिंग न्यूज़" at bounding box center [644, 458] width 306 height 437
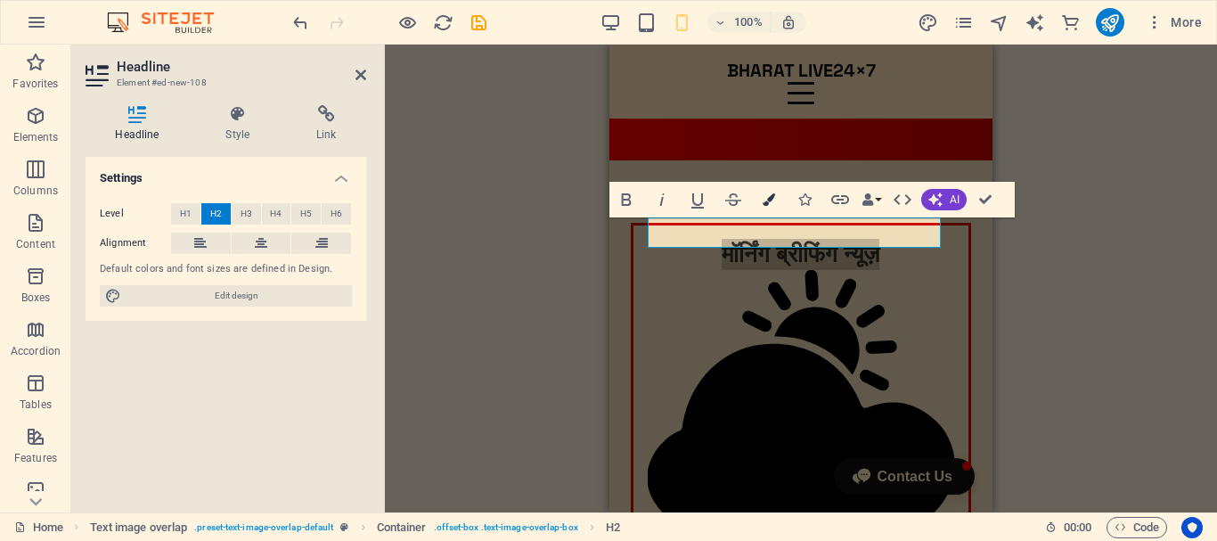
click at [771, 196] on icon "button" at bounding box center [769, 199] width 12 height 12
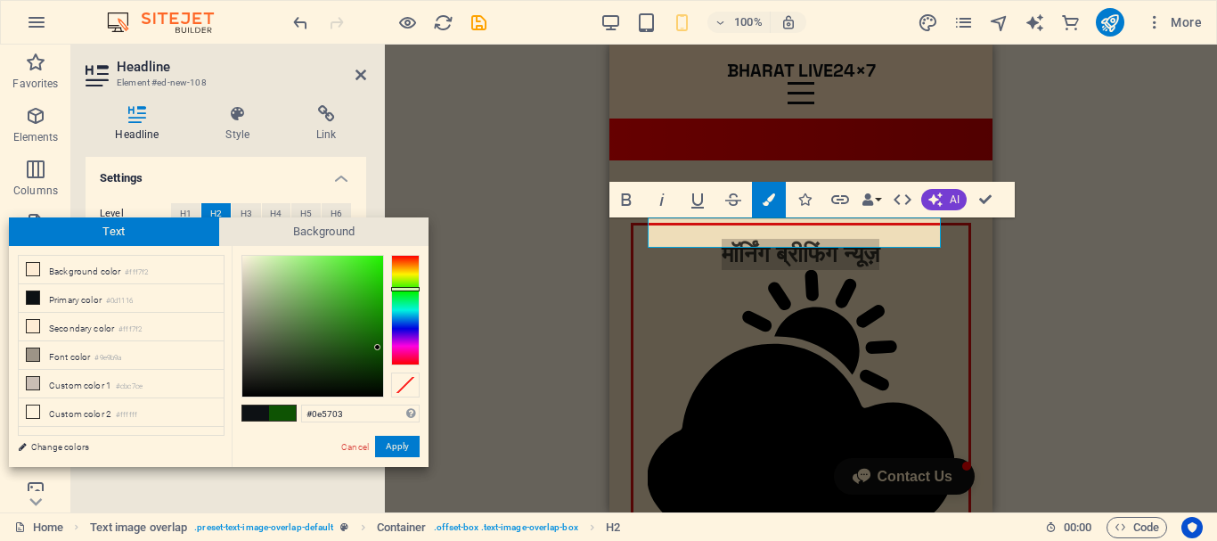
click at [378, 347] on div at bounding box center [312, 326] width 141 height 141
type input "#0b5200"
click at [382, 350] on div at bounding box center [382, 350] width 6 height 6
click at [395, 443] on button "Apply" at bounding box center [397, 446] width 45 height 21
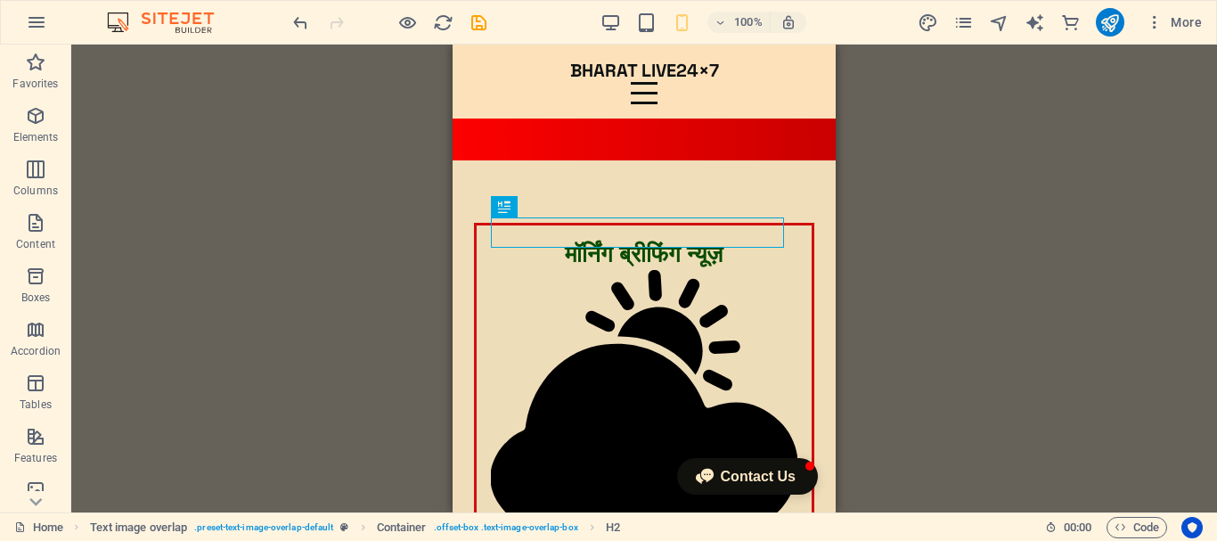
click at [1020, 184] on div "H4 HTML Menu Bar Menu Spacer Video Logo Button Spacer Spacer HTML HTML Text ima…" at bounding box center [644, 279] width 1146 height 468
click at [980, 180] on div "H4 HTML Menu Bar Menu Spacer Video Logo Button Spacer Spacer HTML HTML Text ima…" at bounding box center [644, 279] width 1146 height 468
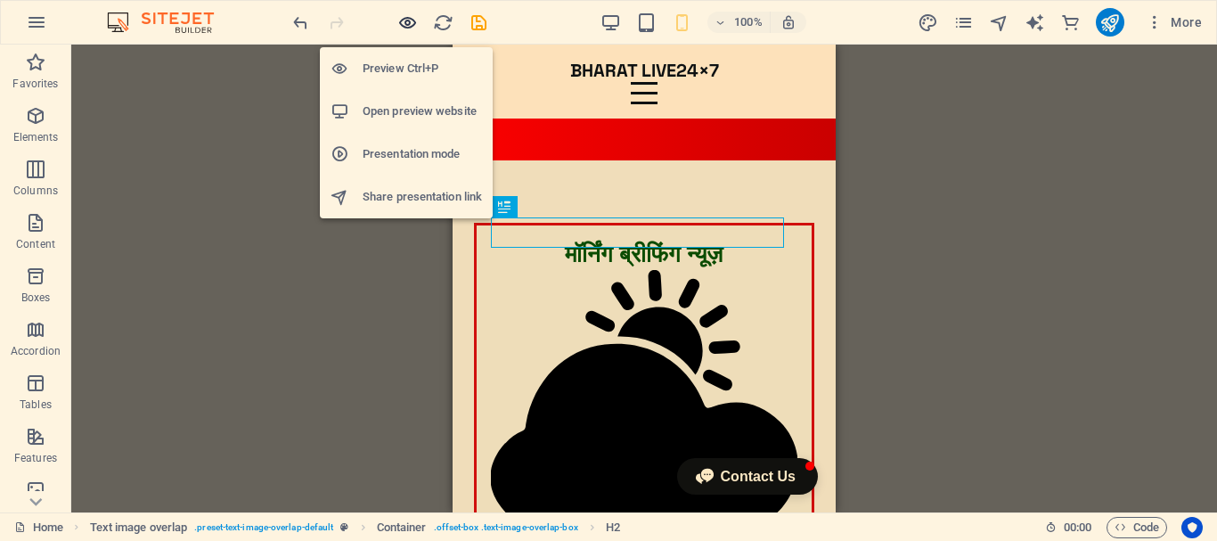
click at [409, 20] on icon "button" at bounding box center [407, 22] width 20 height 20
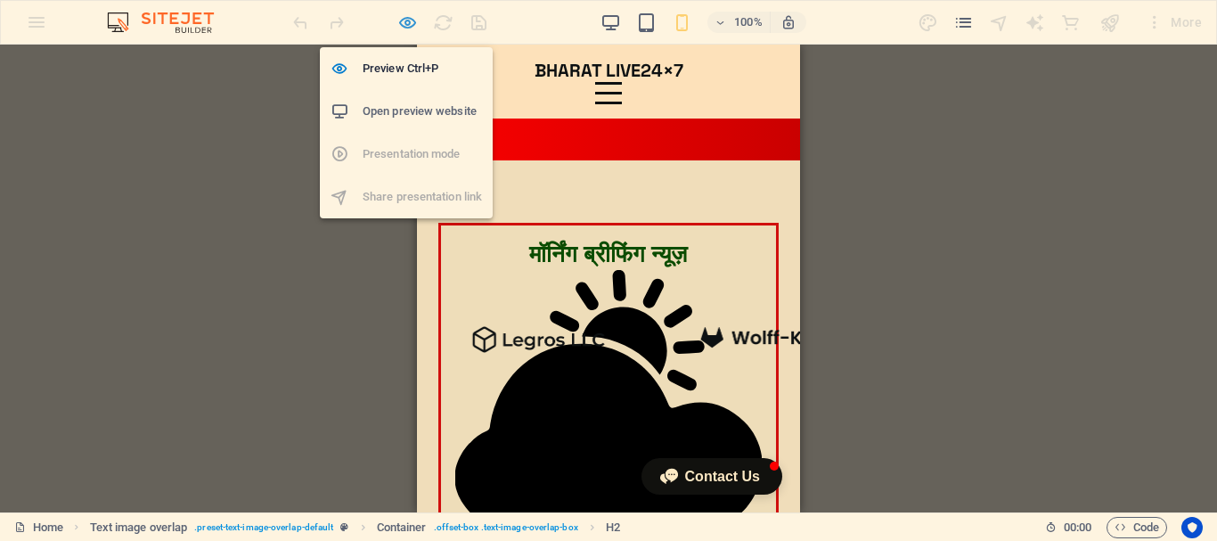
click at [404, 20] on icon "button" at bounding box center [407, 22] width 20 height 20
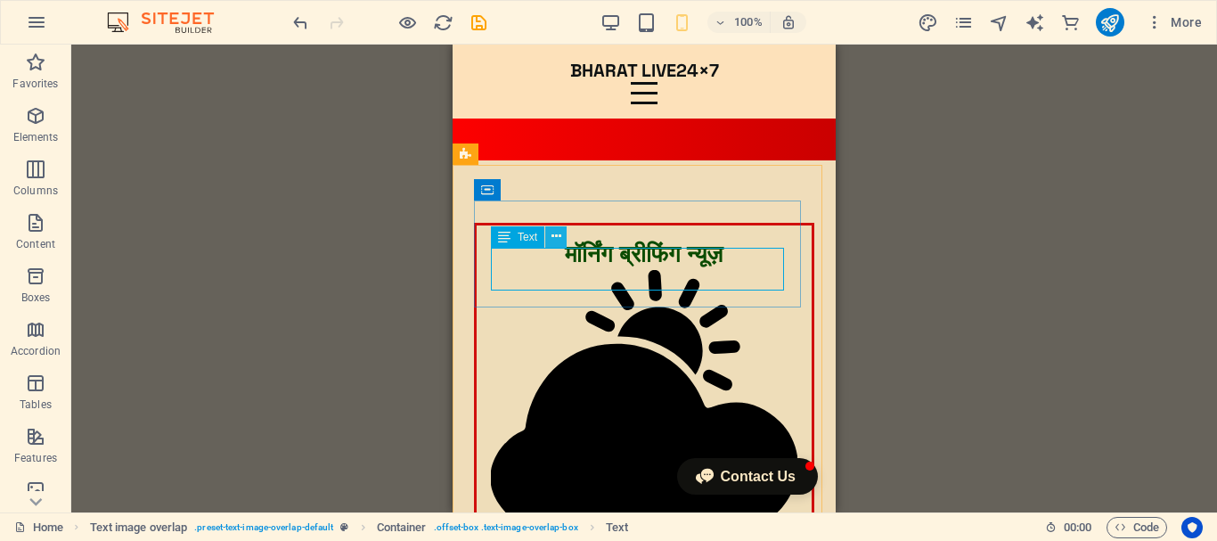
click at [554, 239] on icon at bounding box center [556, 236] width 10 height 19
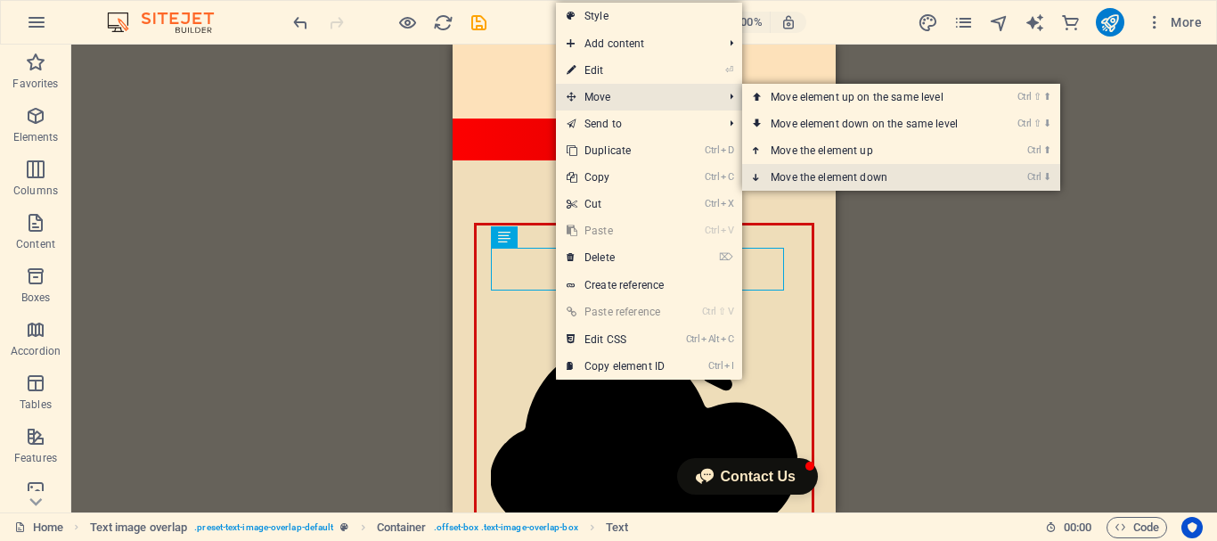
click at [861, 170] on link "Ctrl ⬇ Move the element down" at bounding box center [867, 177] width 251 height 27
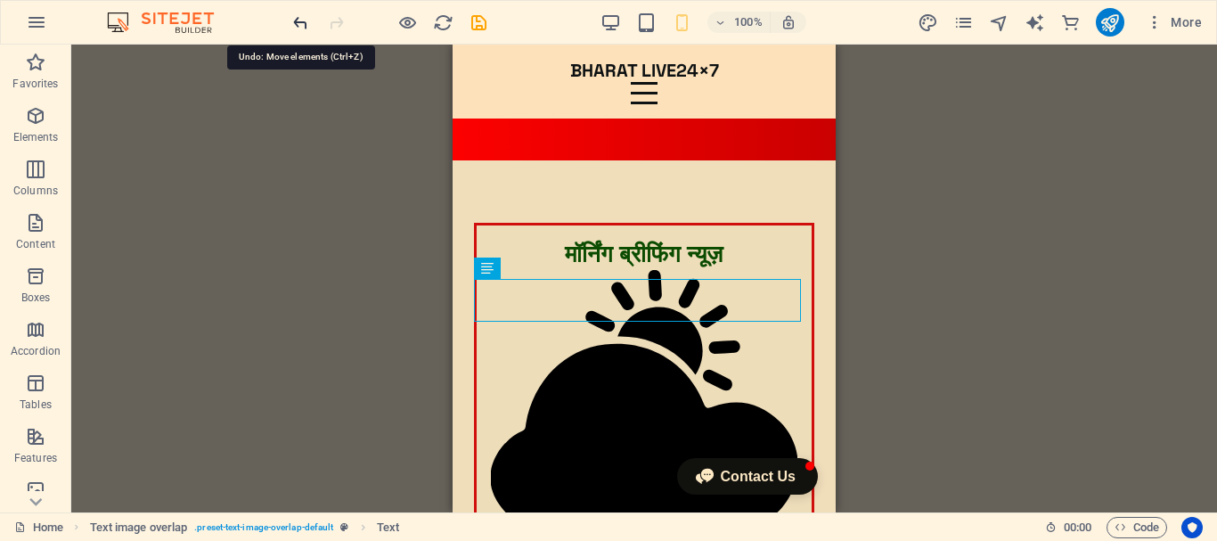
click at [297, 20] on icon "undo" at bounding box center [300, 22] width 20 height 20
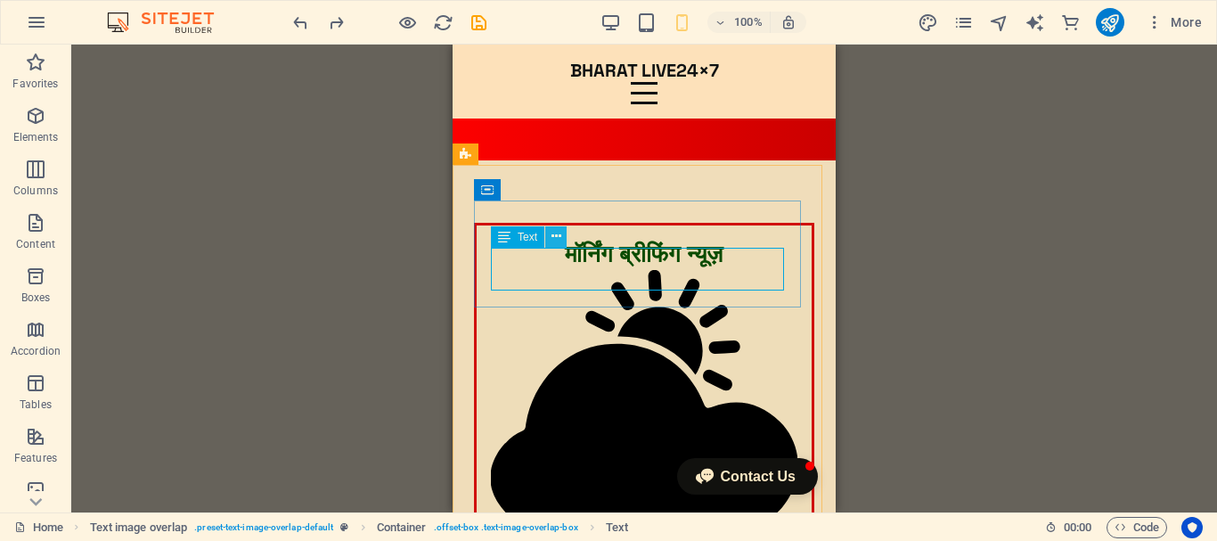
click at [554, 237] on icon at bounding box center [556, 236] width 10 height 19
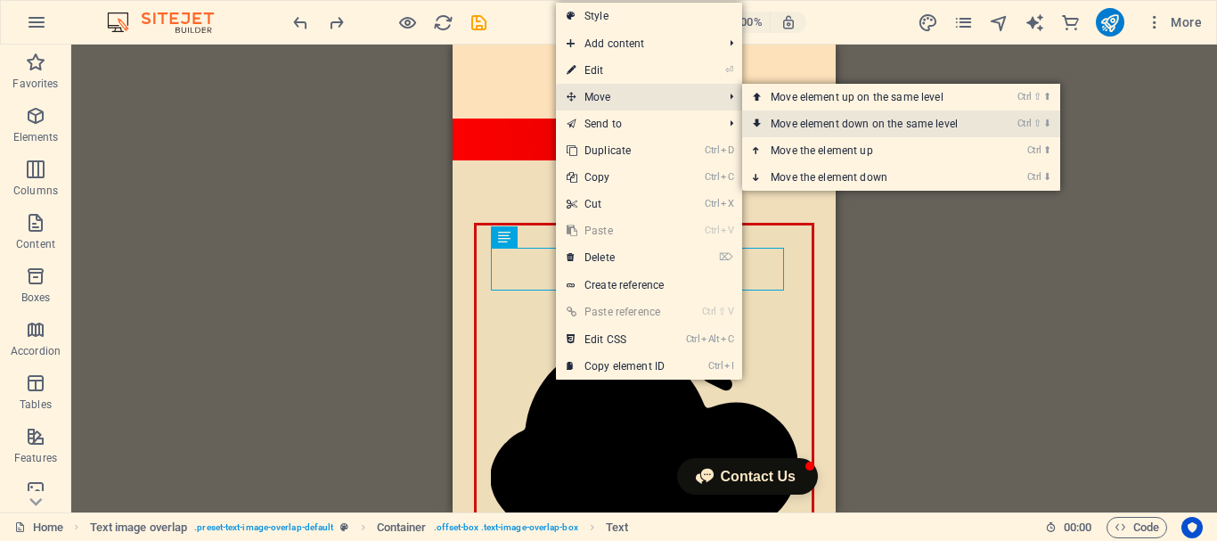
click at [853, 123] on link "Ctrl ⇧ ⬇ Move element down on the same level" at bounding box center [867, 123] width 251 height 27
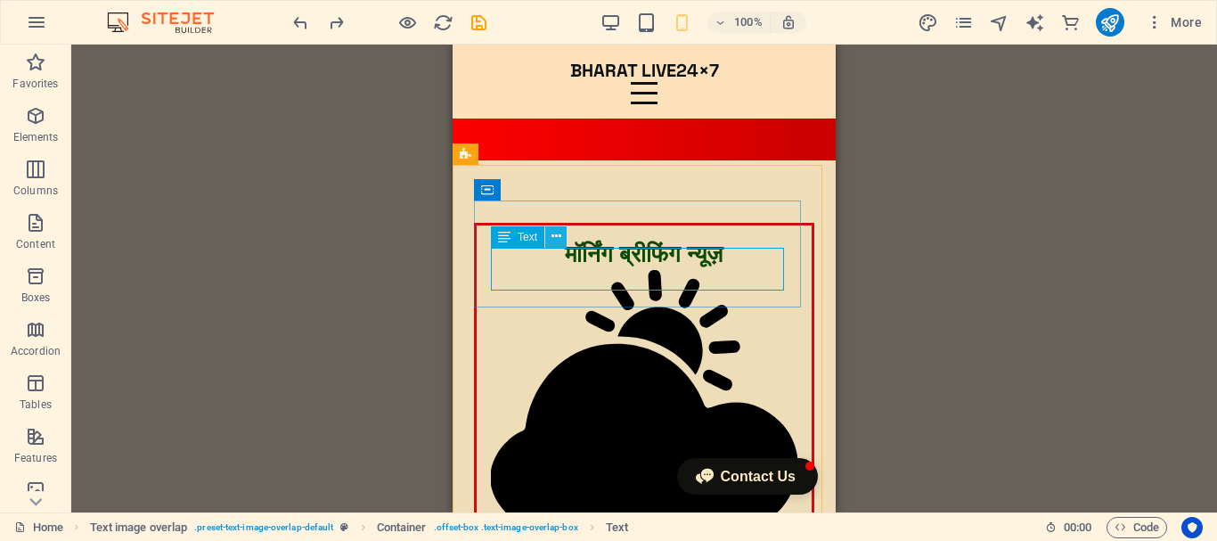
click at [560, 238] on icon at bounding box center [556, 236] width 10 height 19
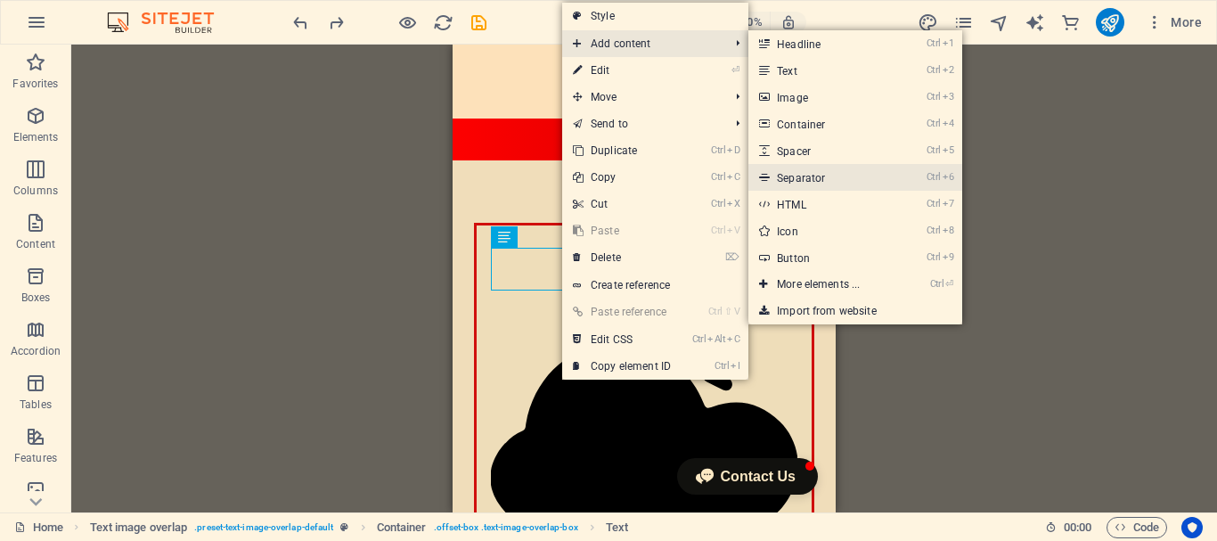
click at [800, 174] on link "Ctrl 6 Separator" at bounding box center [821, 177] width 147 height 27
select select "%"
select select "px"
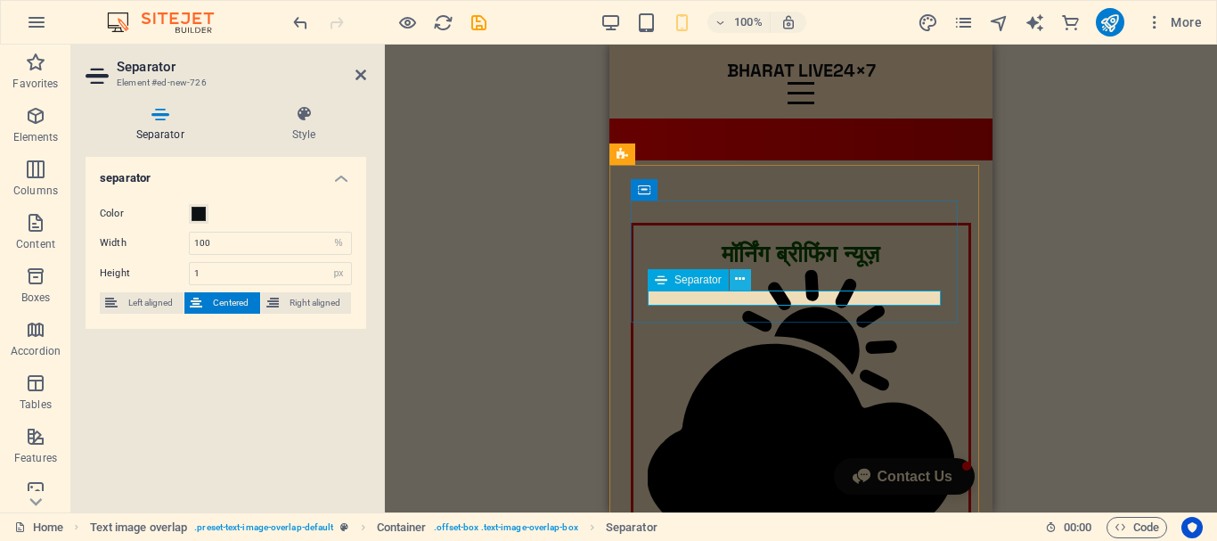
click at [737, 276] on icon at bounding box center [740, 279] width 10 height 19
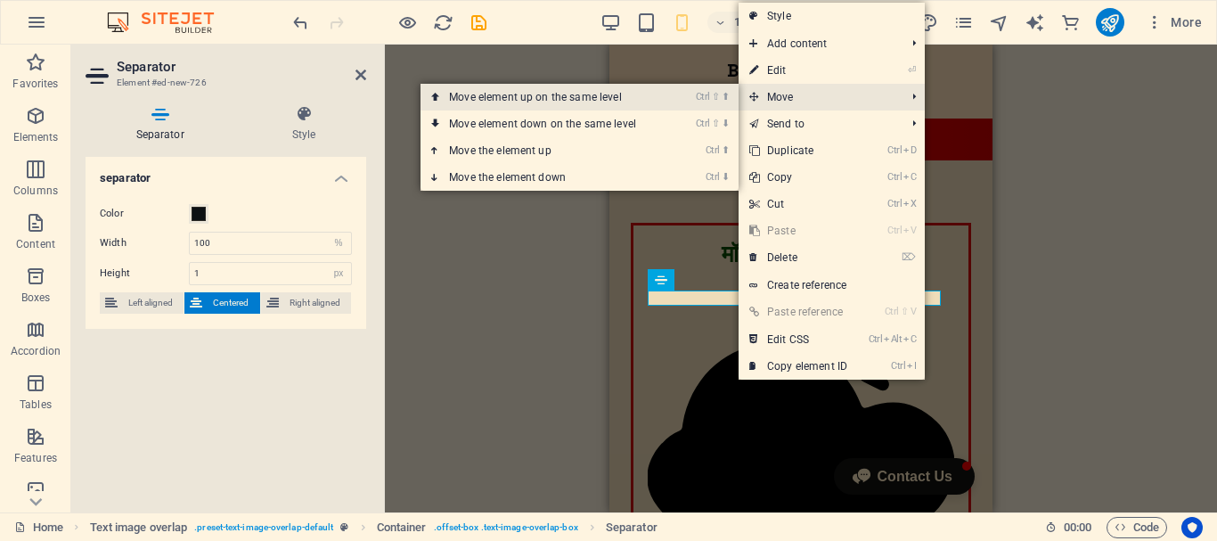
click at [698, 102] on li "Ctrl ⇧ ⬆ Move element up on the same level" at bounding box center [579, 97] width 318 height 27
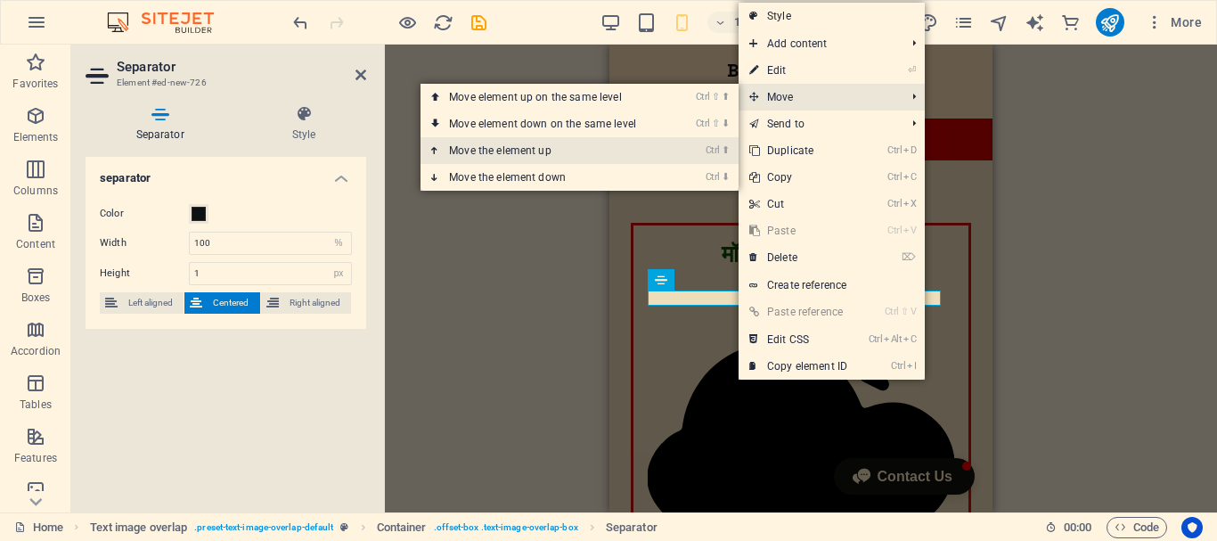
click at [634, 150] on link "Ctrl ⬆ Move the element up" at bounding box center [545, 150] width 251 height 27
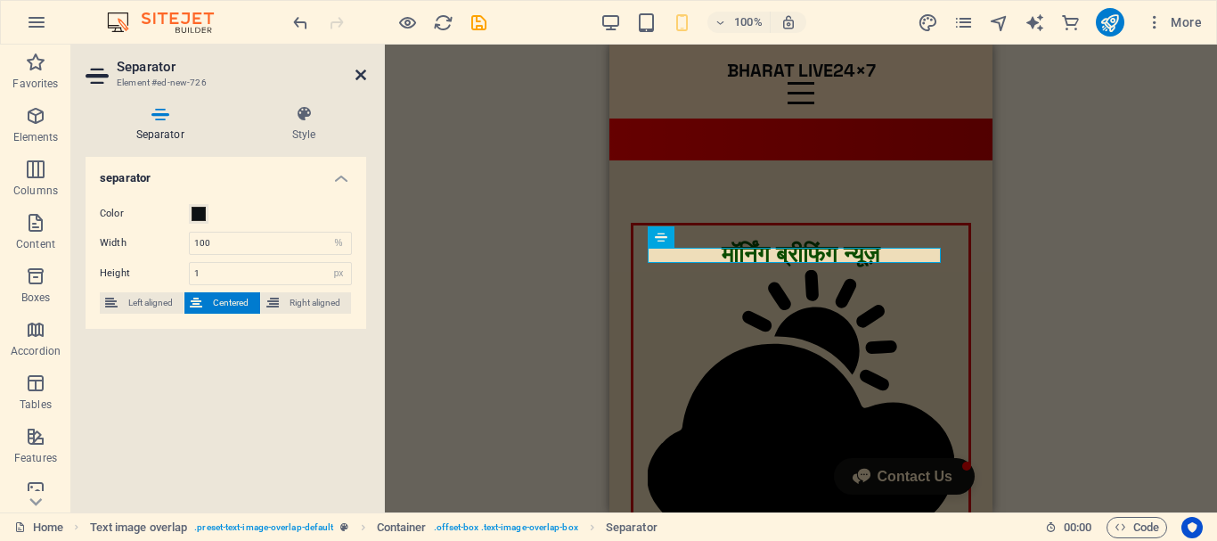
click at [360, 75] on icon at bounding box center [360, 75] width 11 height 14
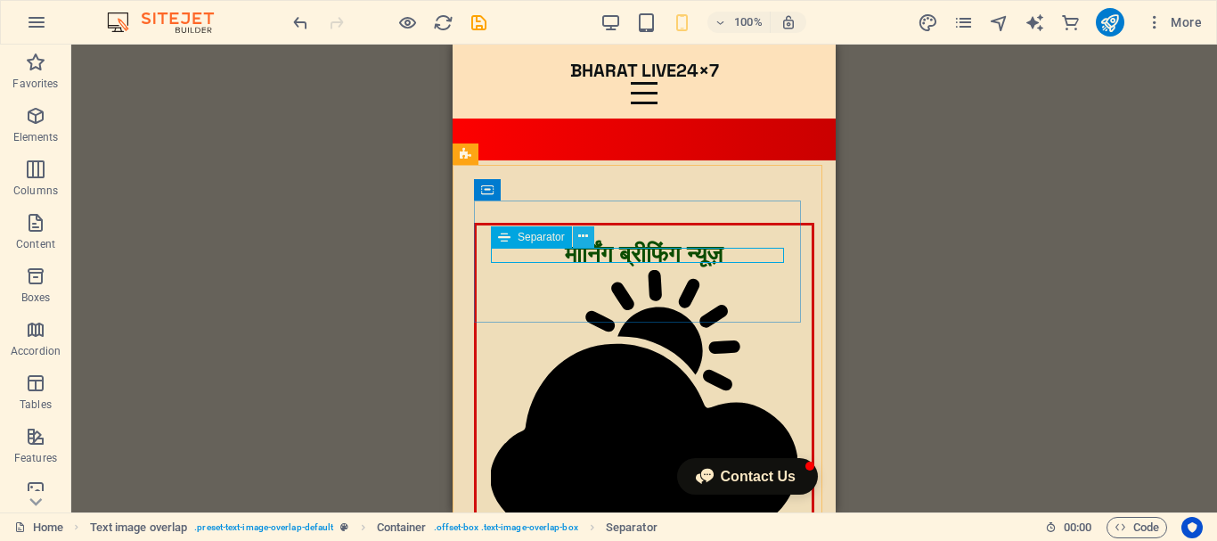
click at [589, 236] on button at bounding box center [583, 236] width 21 height 21
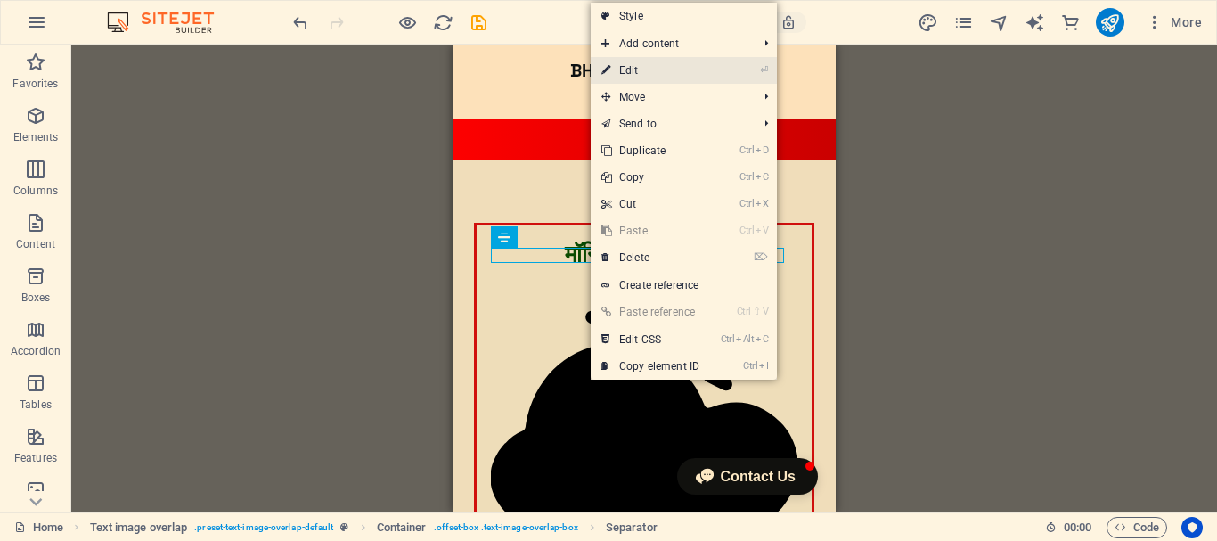
click at [684, 70] on link "⏎ Edit" at bounding box center [650, 70] width 119 height 27
select select "%"
select select "px"
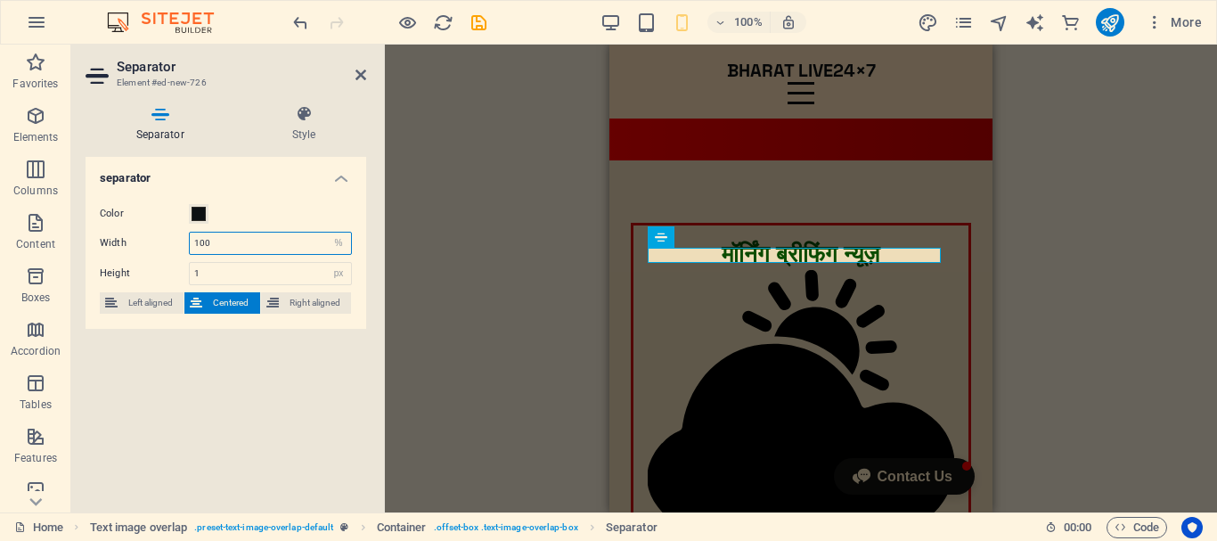
click at [224, 241] on input "100" at bounding box center [270, 243] width 161 height 21
drag, startPoint x: 221, startPoint y: 242, endPoint x: 180, endPoint y: 233, distance: 41.9
click at [181, 233] on div "Width 100 px rem % vh vw" at bounding box center [226, 243] width 252 height 23
type input "50"
click at [360, 72] on icon at bounding box center [360, 75] width 11 height 14
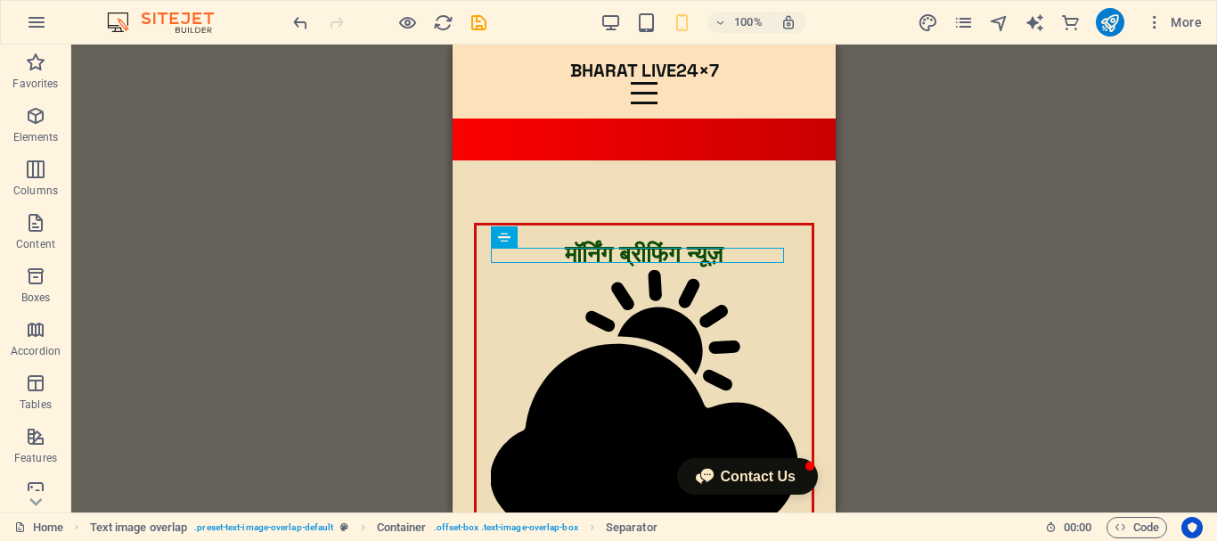
click at [359, 144] on div "H4 HTML Menu Bar Menu Spacer Video Menu Bar Logo Button Spacer Spacer HTML HTML…" at bounding box center [644, 279] width 1146 height 468
click at [329, 179] on div "H4 HTML Menu Bar Menu Spacer Video Menu Bar Logo Button Spacer Spacer HTML HTML…" at bounding box center [644, 279] width 1146 height 468
click at [953, 237] on div "H4 HTML Menu Bar Menu Spacer Video Menu Bar Logo Button Spacer Spacer HTML HTML…" at bounding box center [644, 279] width 1146 height 468
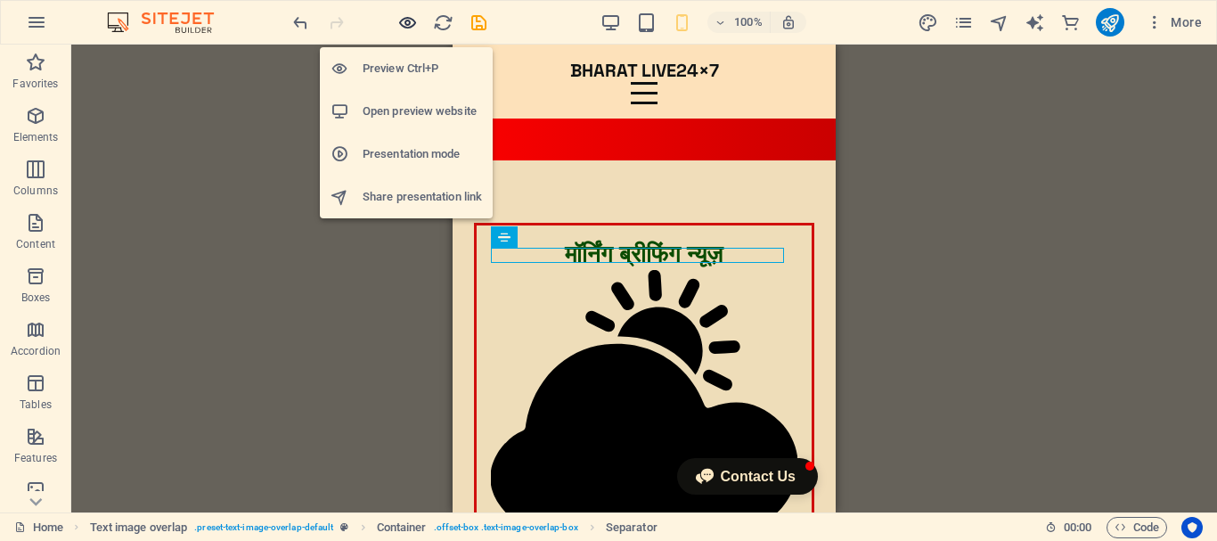
click at [404, 21] on icon "button" at bounding box center [407, 22] width 20 height 20
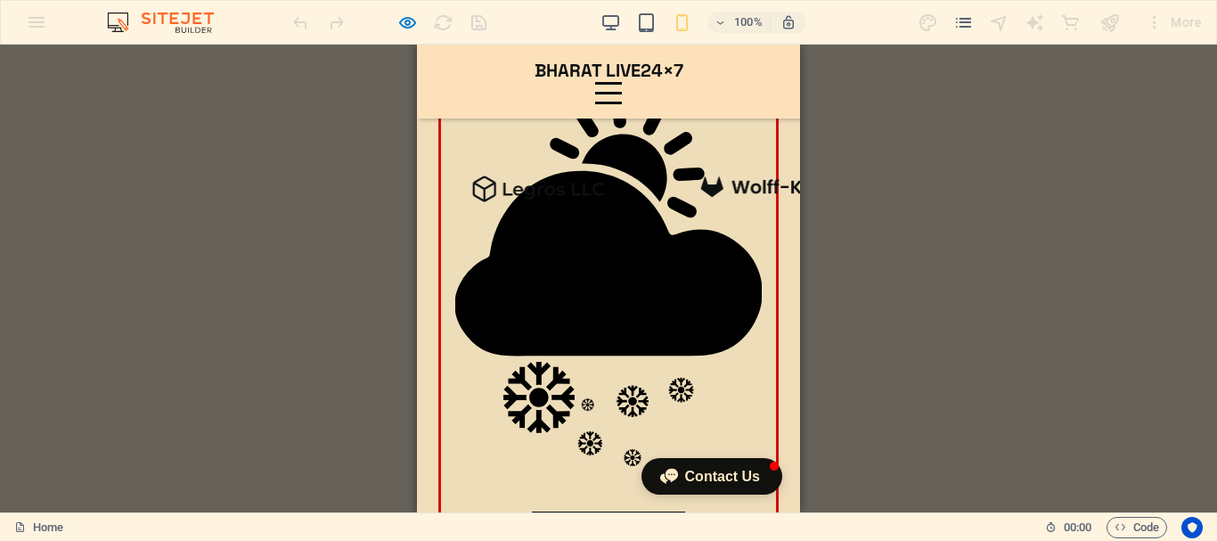
scroll to position [178, 0]
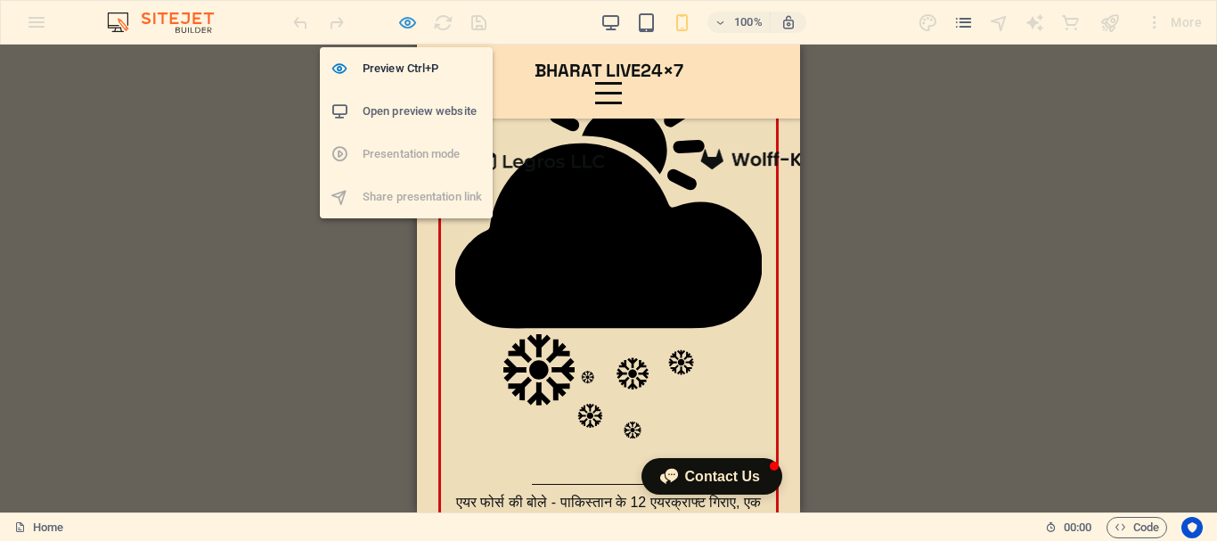
click at [407, 20] on icon "button" at bounding box center [407, 22] width 20 height 20
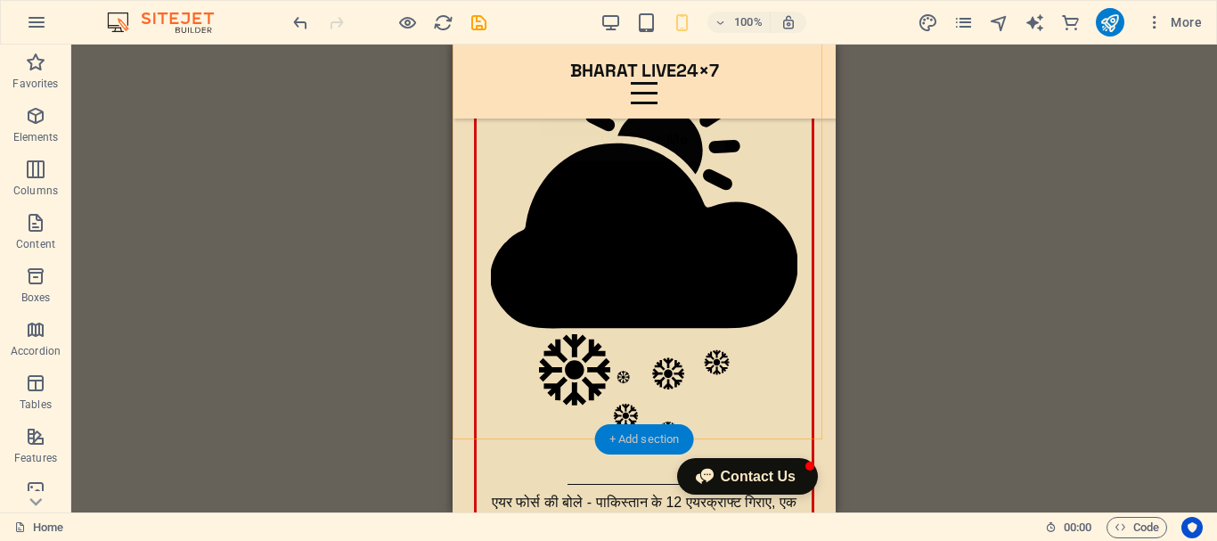
click at [641, 431] on div "+ Add section" at bounding box center [644, 439] width 99 height 30
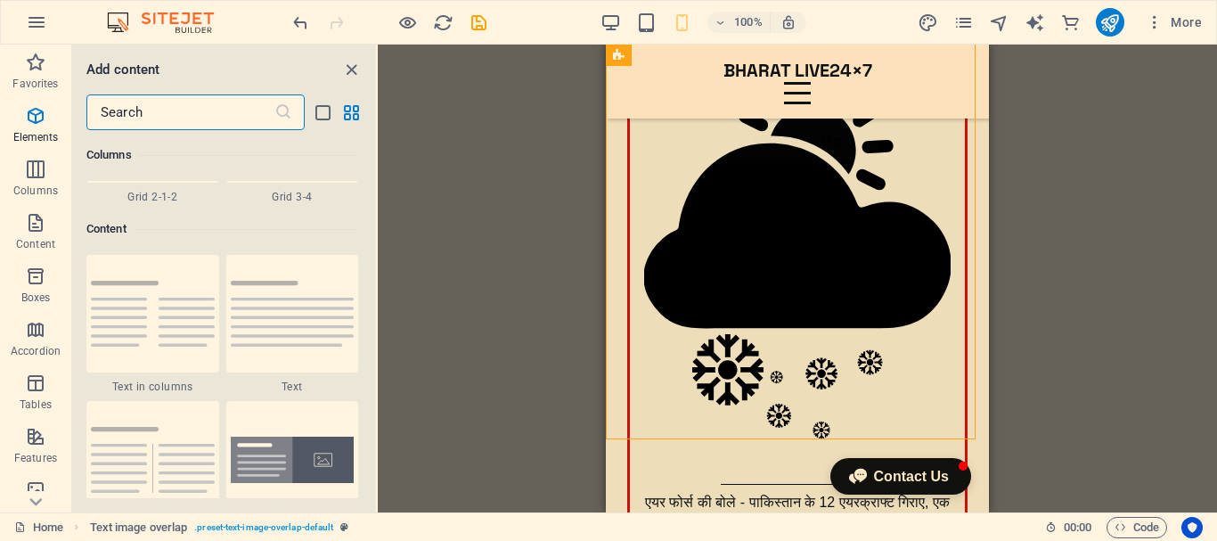
scroll to position [3117, 0]
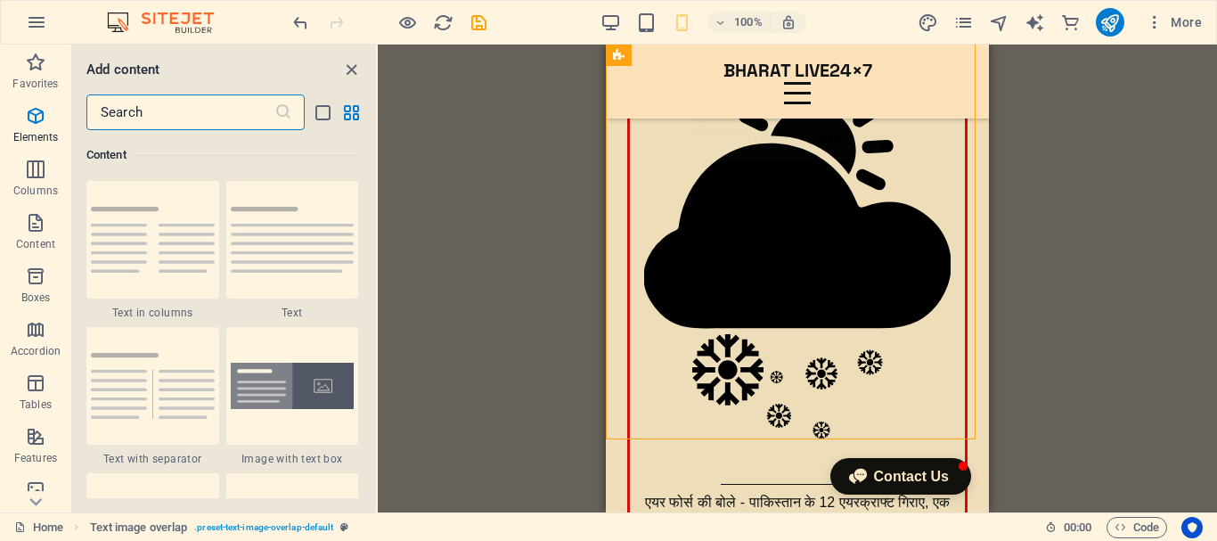
click at [151, 110] on input "text" at bounding box center [180, 112] width 188 height 36
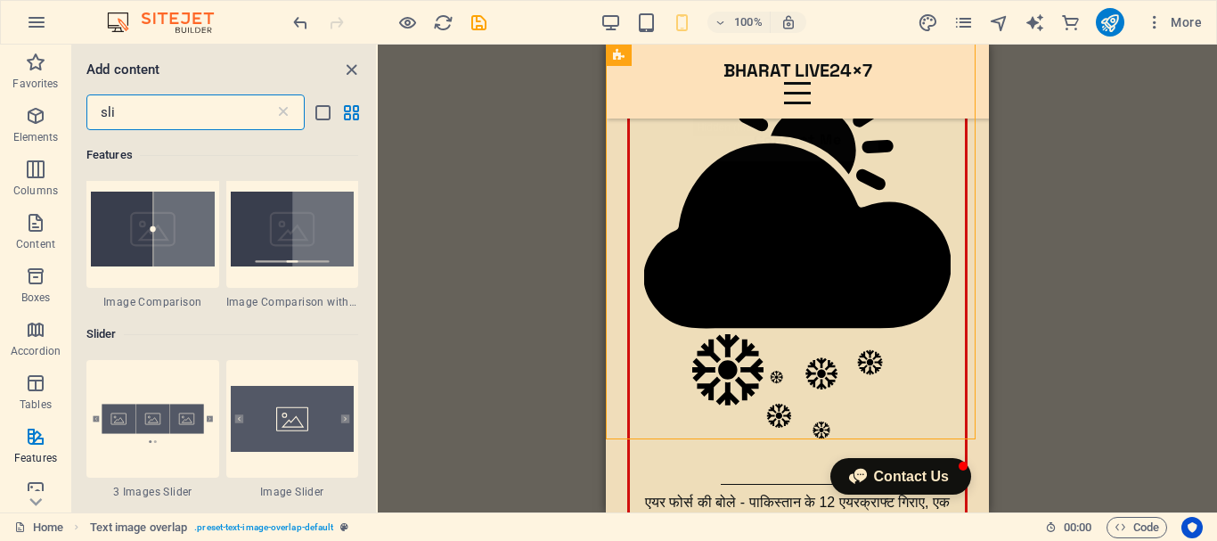
scroll to position [236, 0]
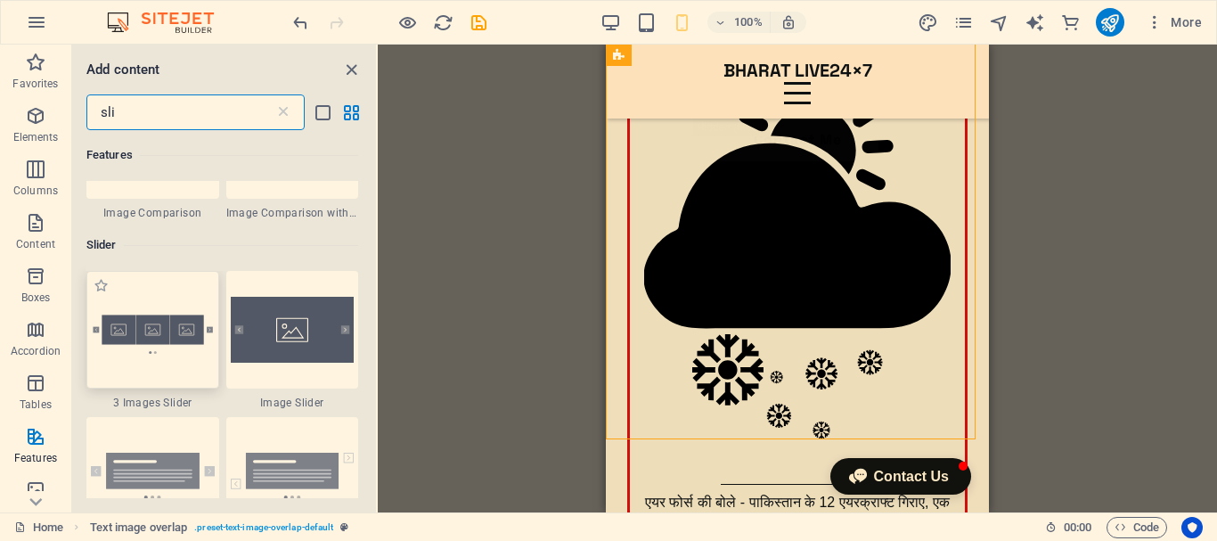
type input "sli"
click at [180, 350] on img at bounding box center [153, 330] width 124 height 82
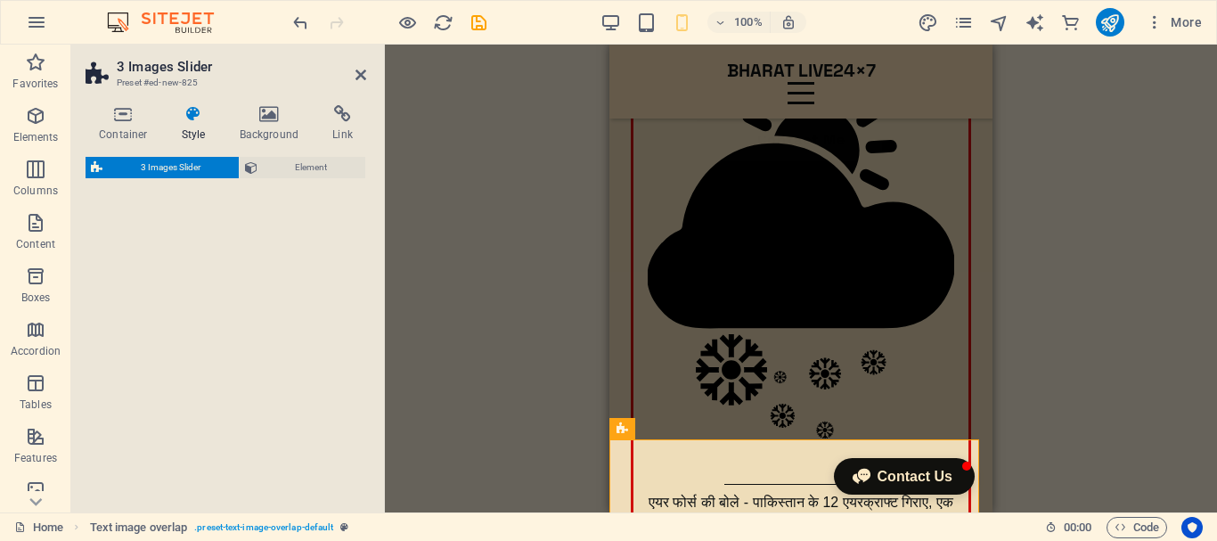
select select "rem"
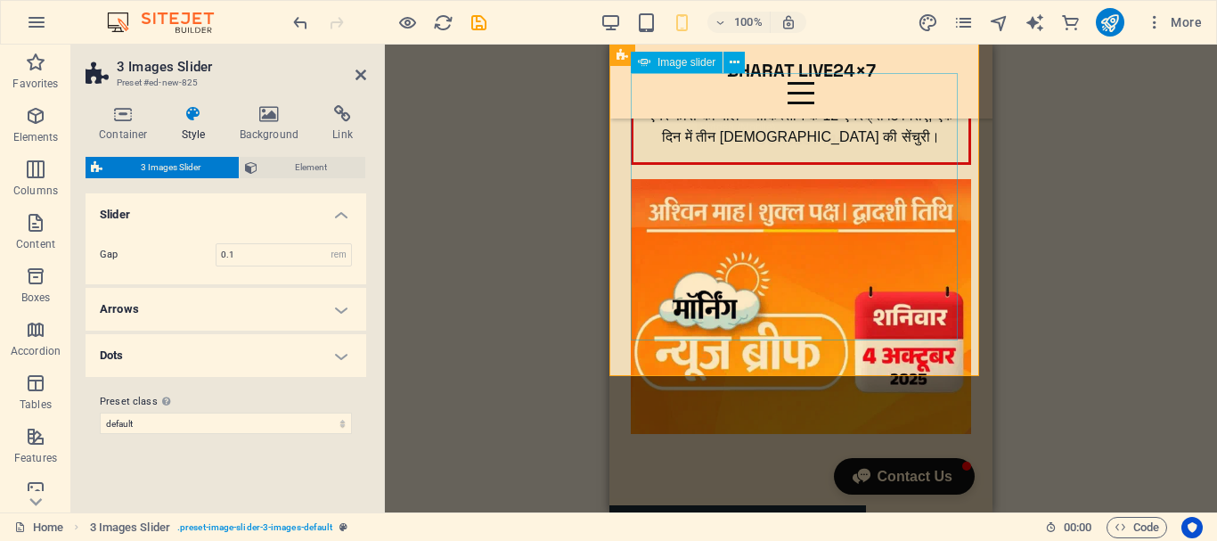
scroll to position [534, 0]
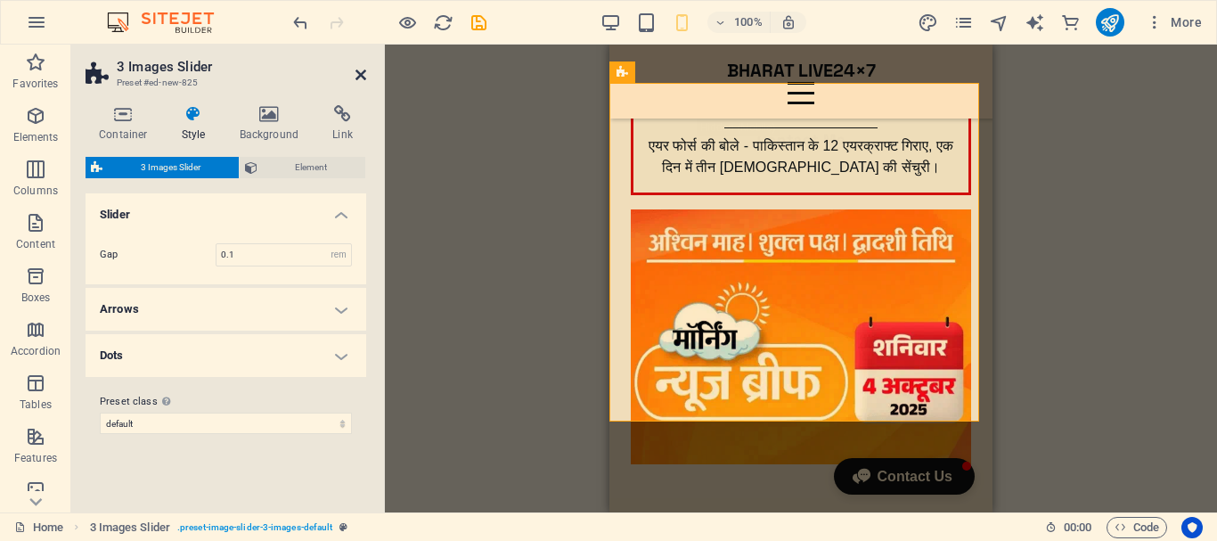
click at [364, 72] on icon at bounding box center [360, 75] width 11 height 14
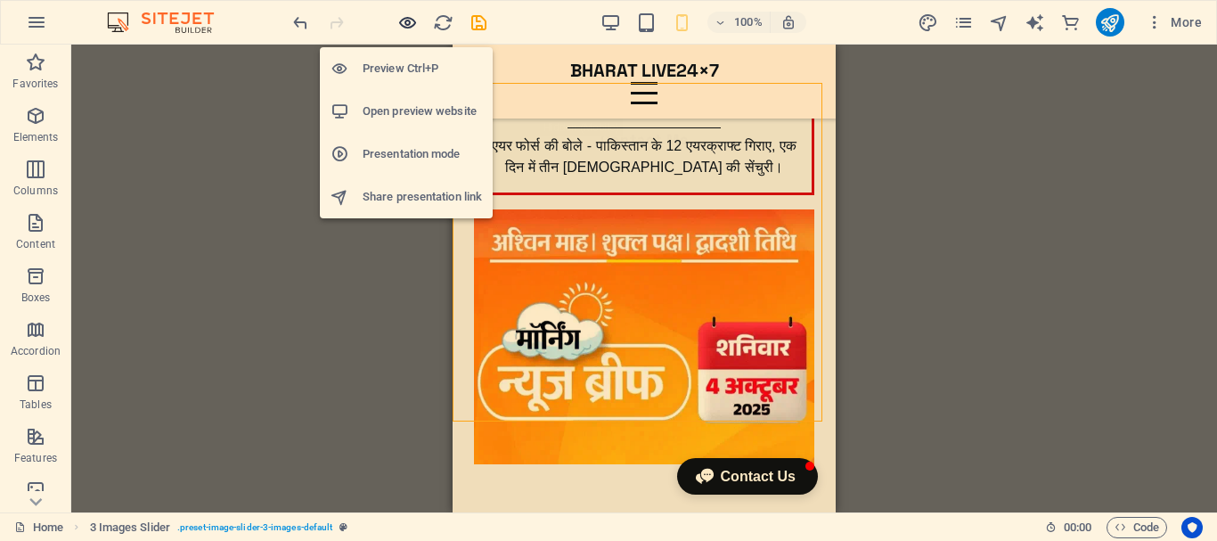
click at [406, 18] on icon "button" at bounding box center [407, 22] width 20 height 20
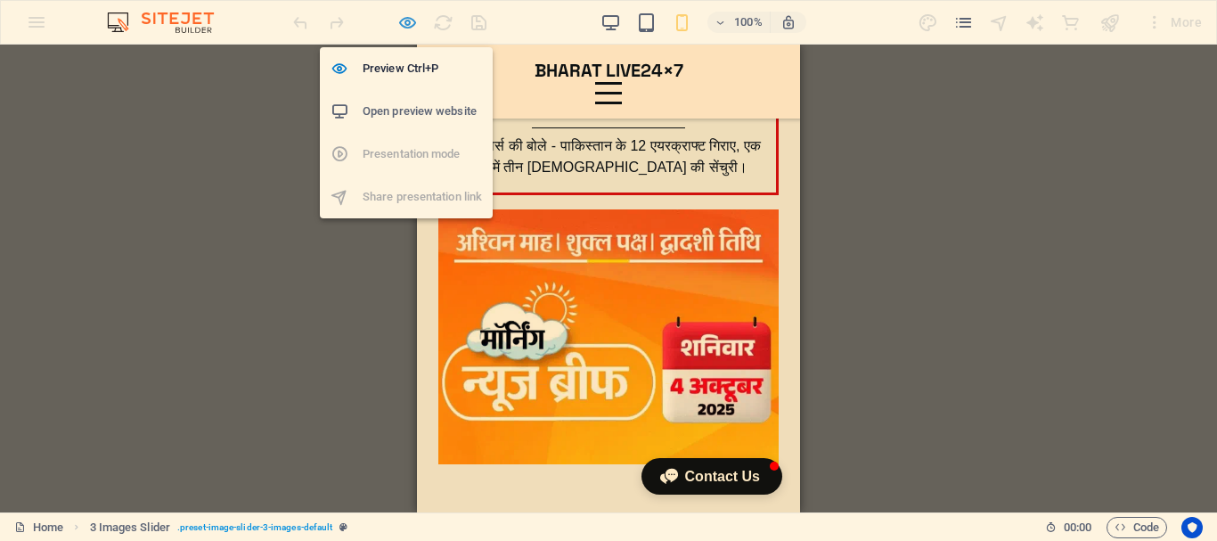
click at [411, 20] on icon "button" at bounding box center [407, 22] width 20 height 20
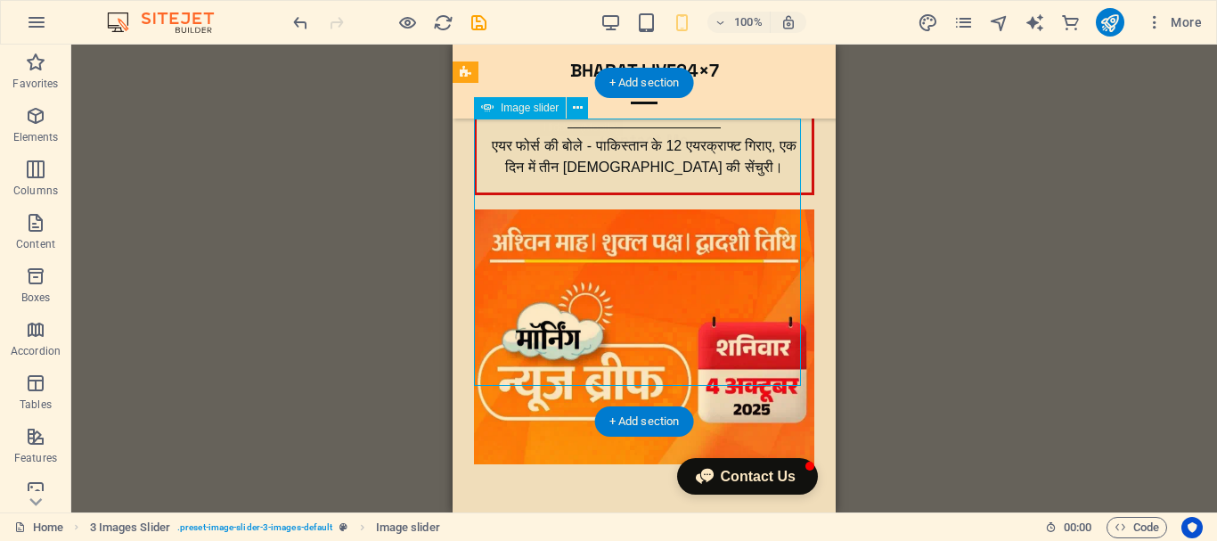
select select "px"
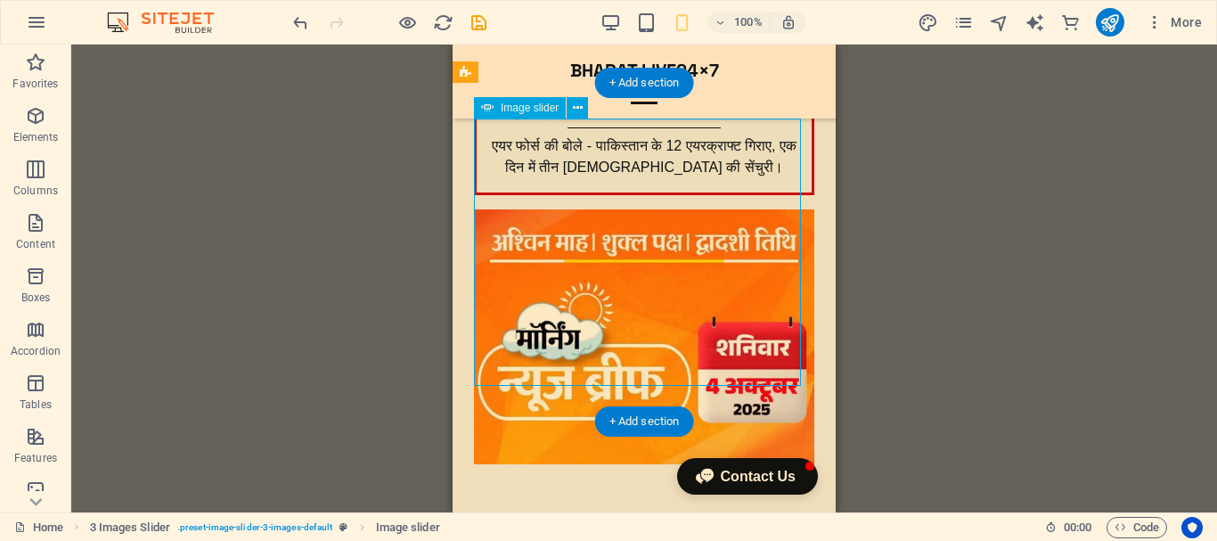
select select "ms"
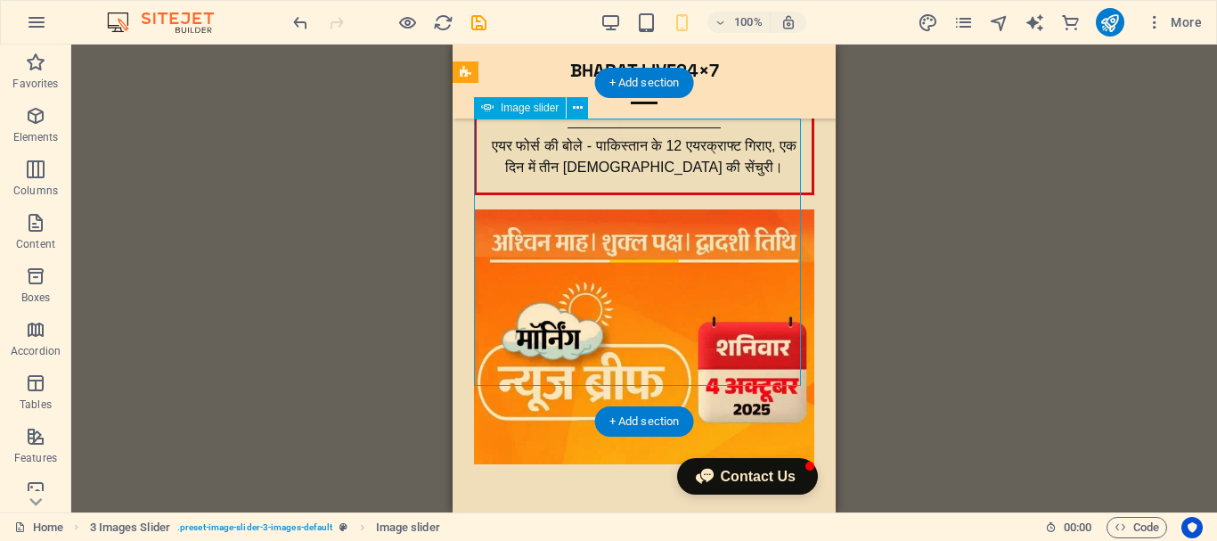
select select "s"
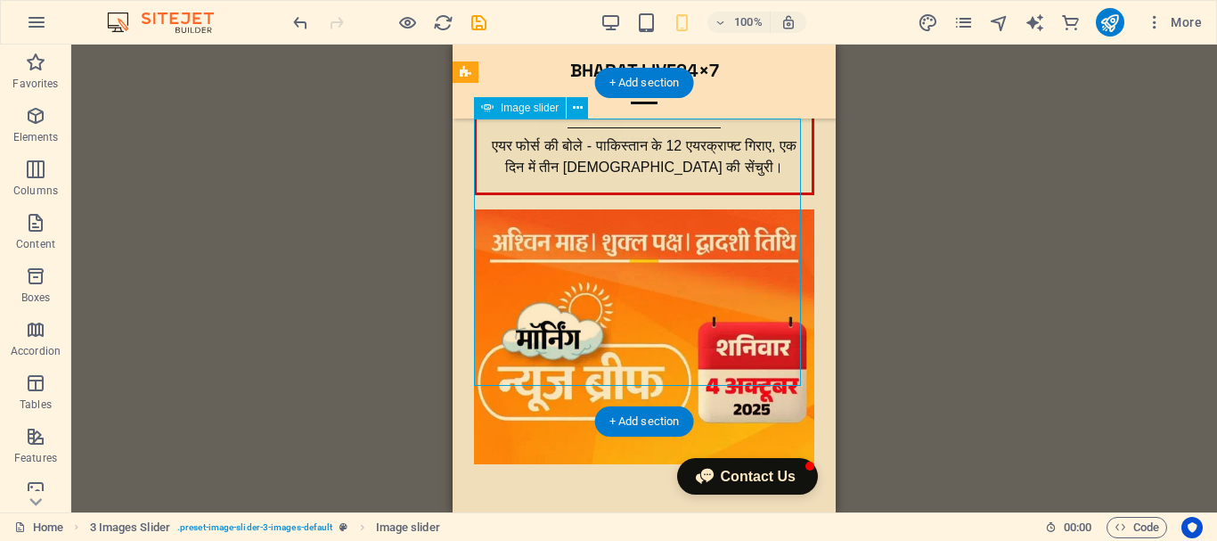
select select "progressive"
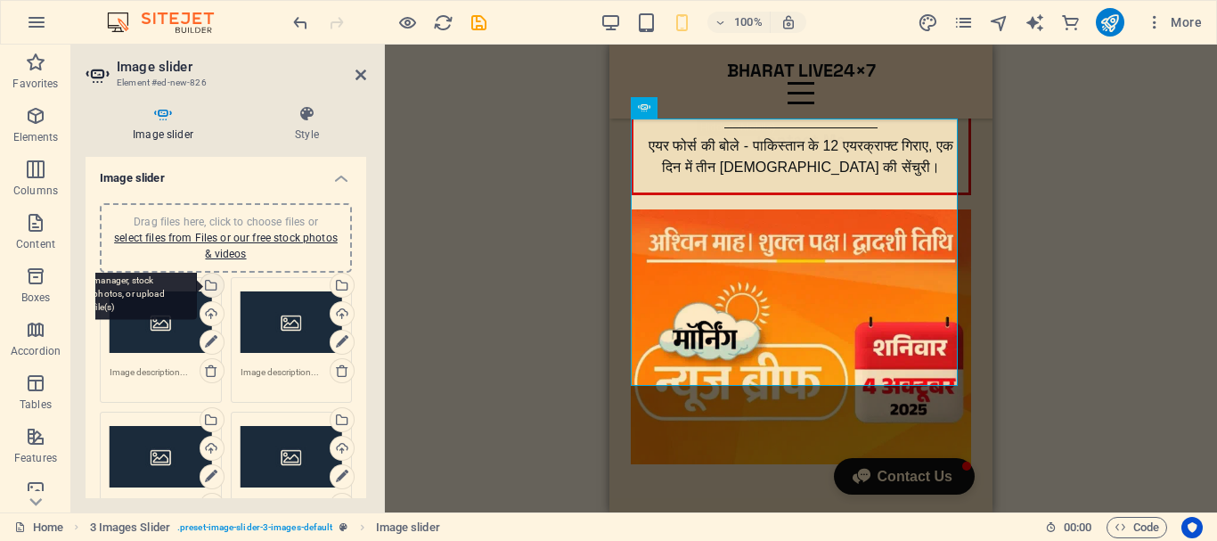
click at [215, 285] on div "Select files from the file manager, stock photos, or upload file(s)" at bounding box center [210, 286] width 27 height 27
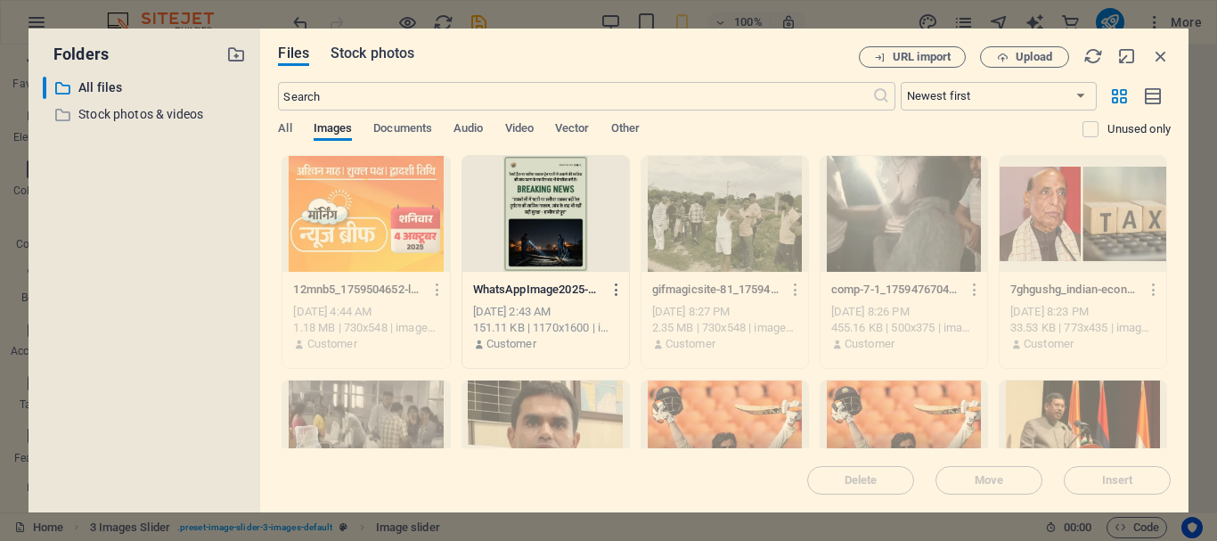
click at [371, 52] on span "Stock photos" at bounding box center [372, 53] width 84 height 21
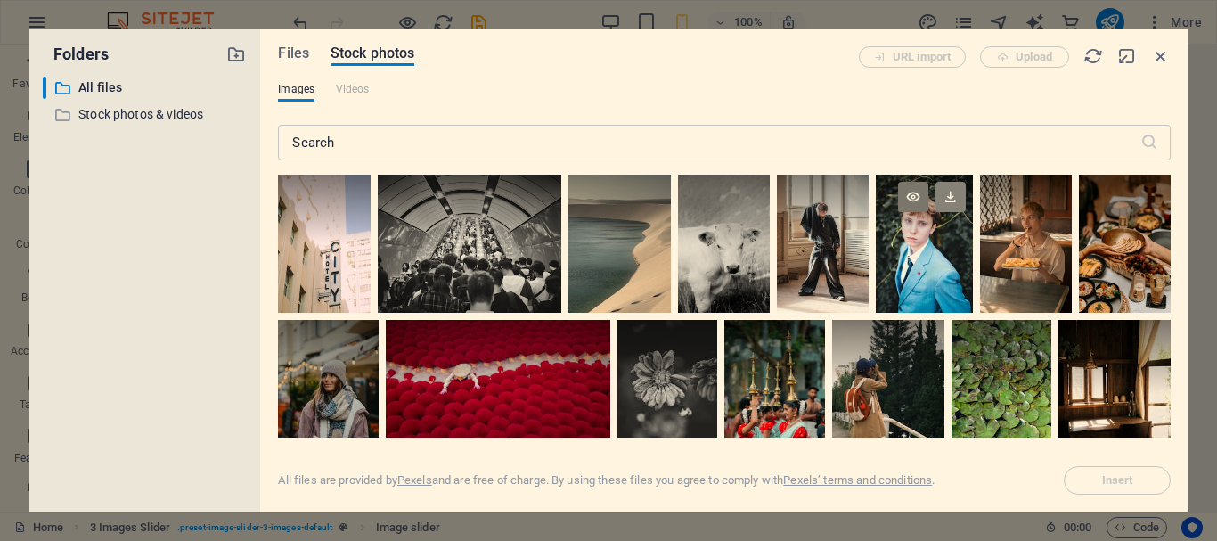
click at [946, 194] on icon at bounding box center [950, 197] width 30 height 30
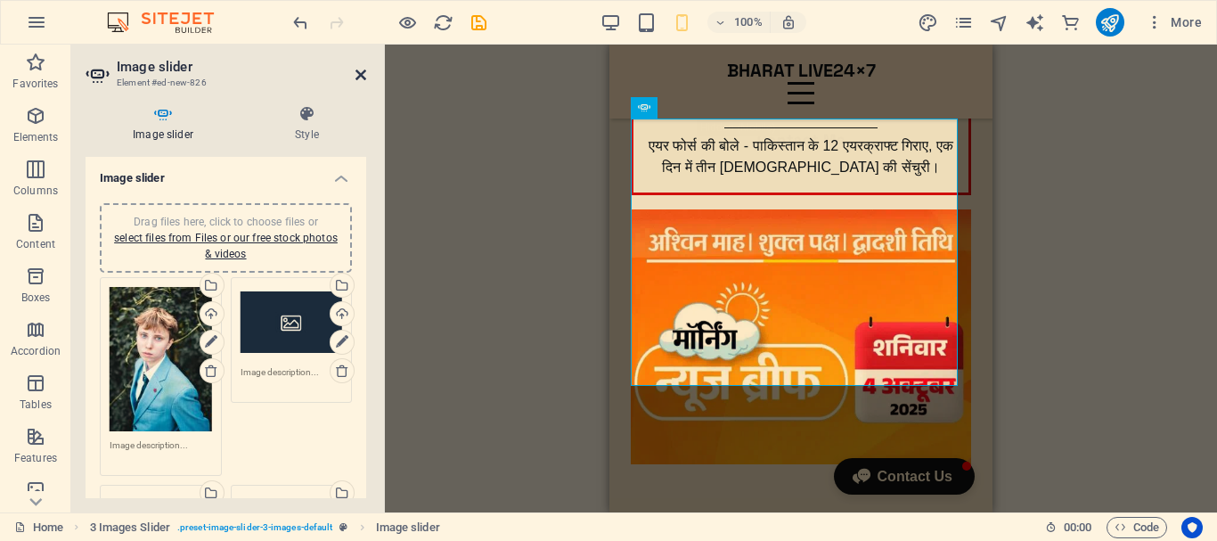
click at [363, 77] on icon at bounding box center [360, 75] width 11 height 14
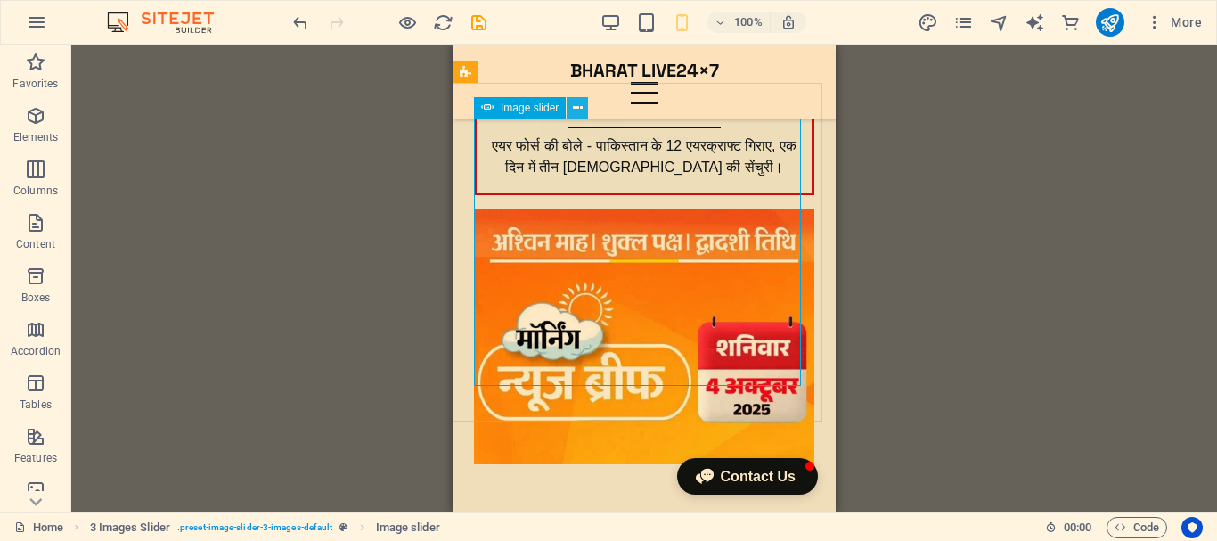
click at [577, 109] on icon at bounding box center [578, 108] width 10 height 19
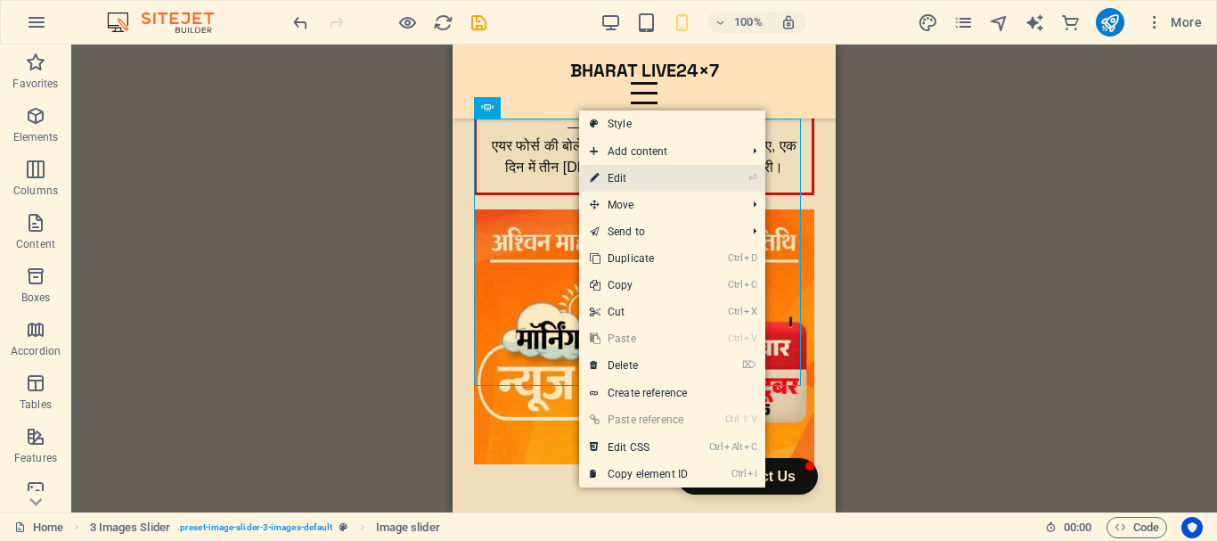
click at [659, 176] on link "⏎ Edit" at bounding box center [638, 178] width 119 height 27
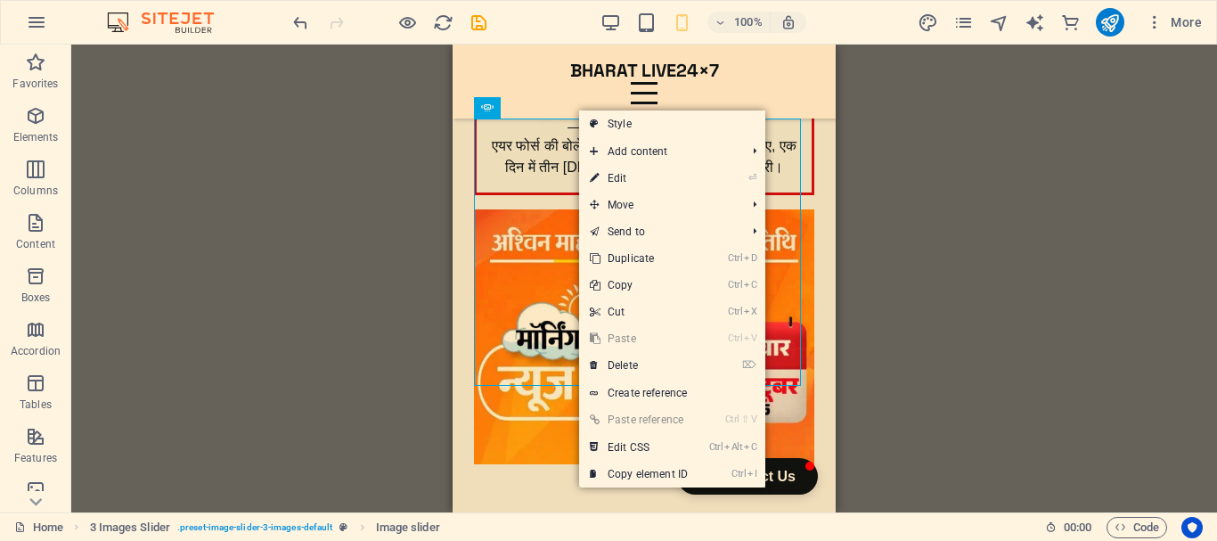
select select "px"
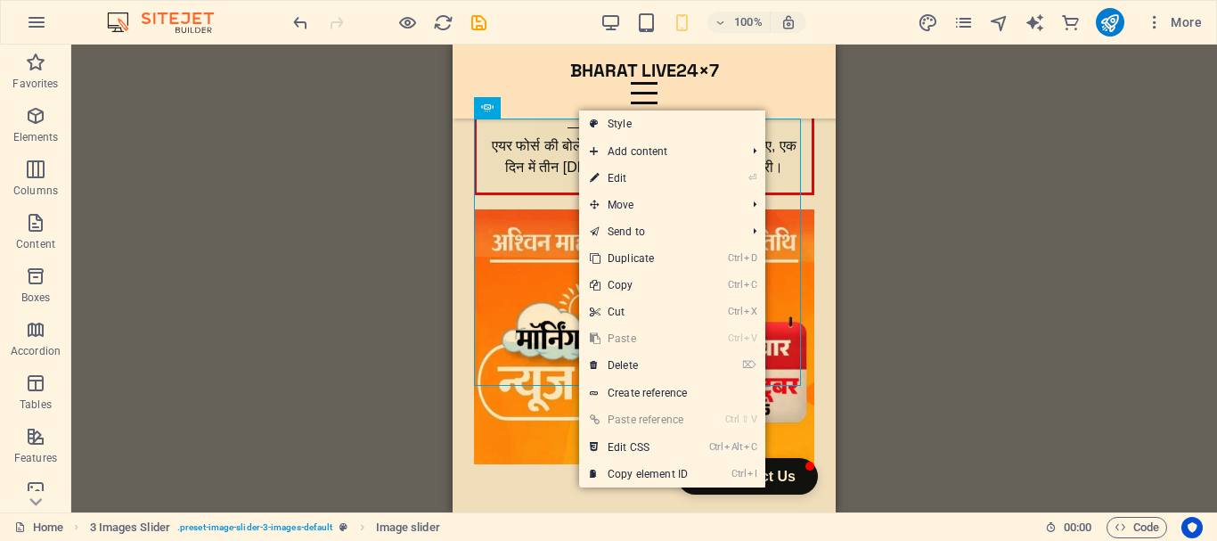
select select "ms"
select select "s"
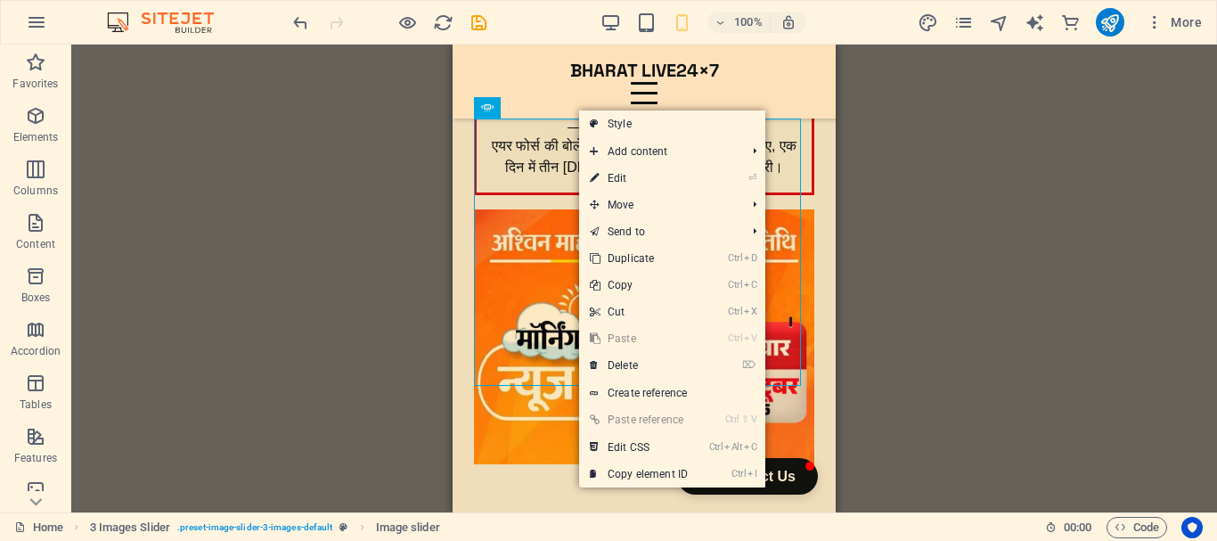
select select "progressive"
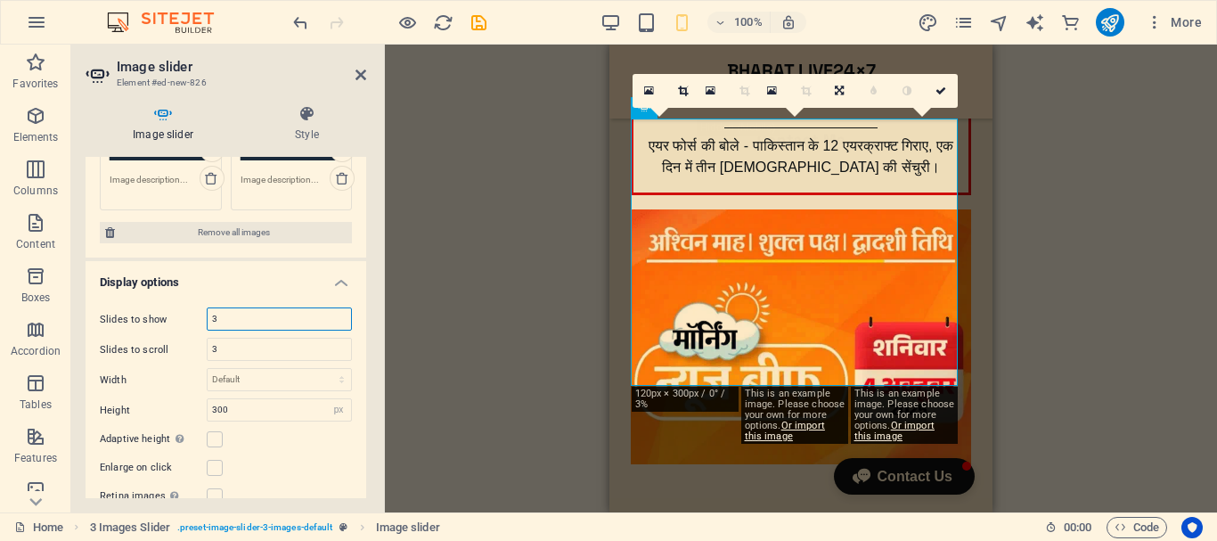
click at [226, 315] on input "3" at bounding box center [279, 318] width 143 height 21
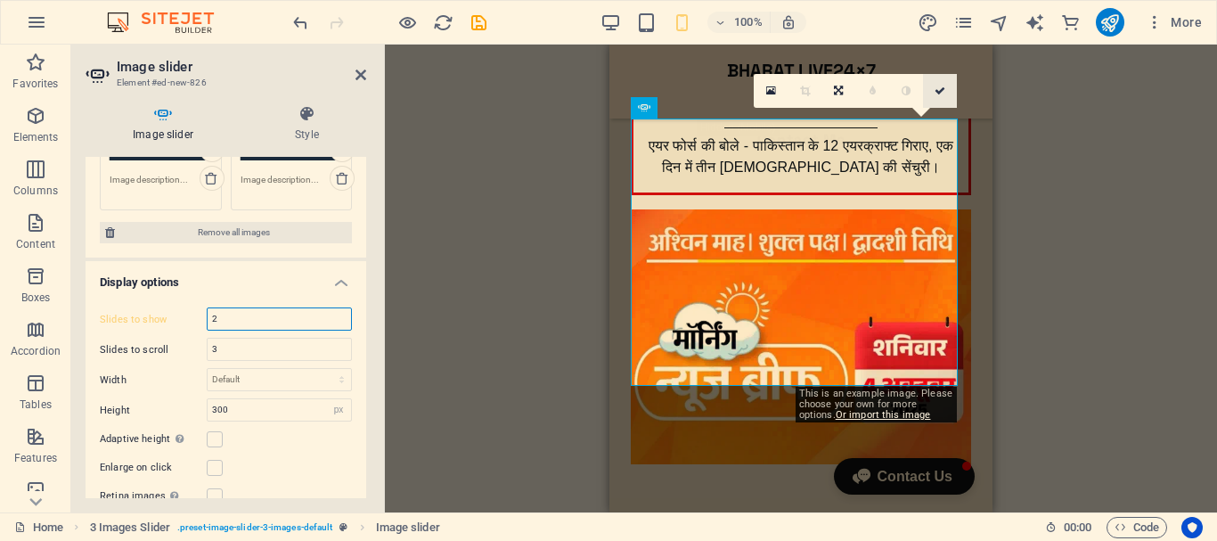
type input "2"
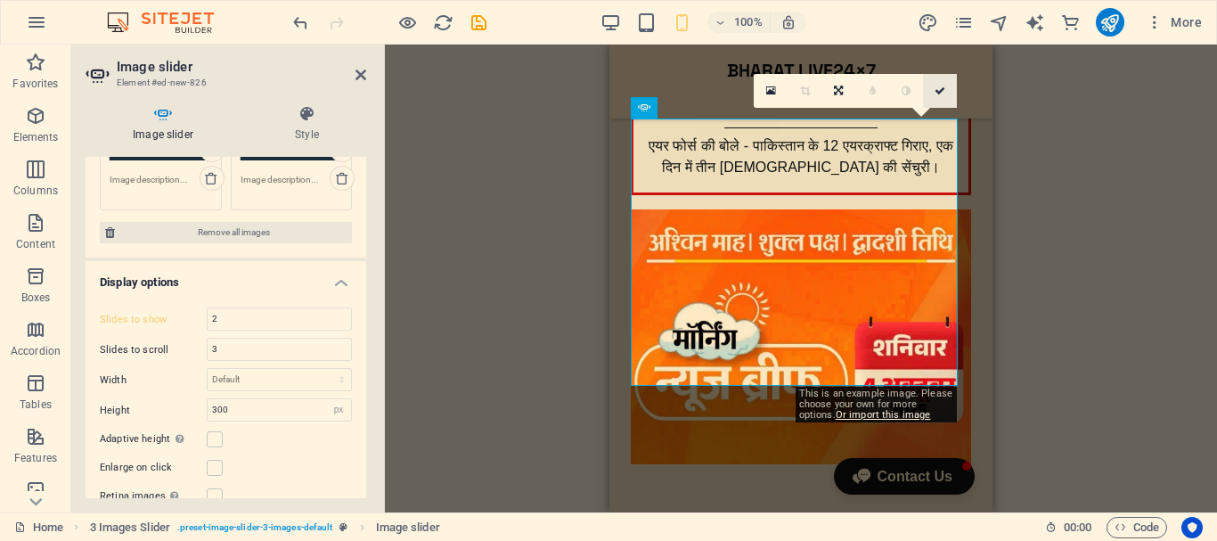
click at [942, 90] on icon at bounding box center [939, 91] width 11 height 11
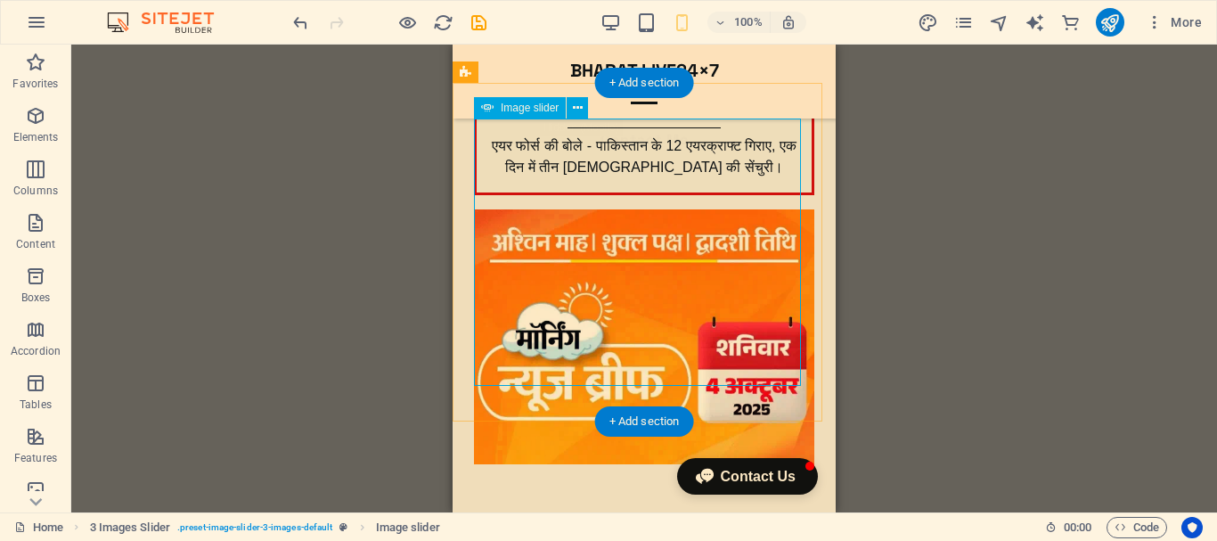
select select "px"
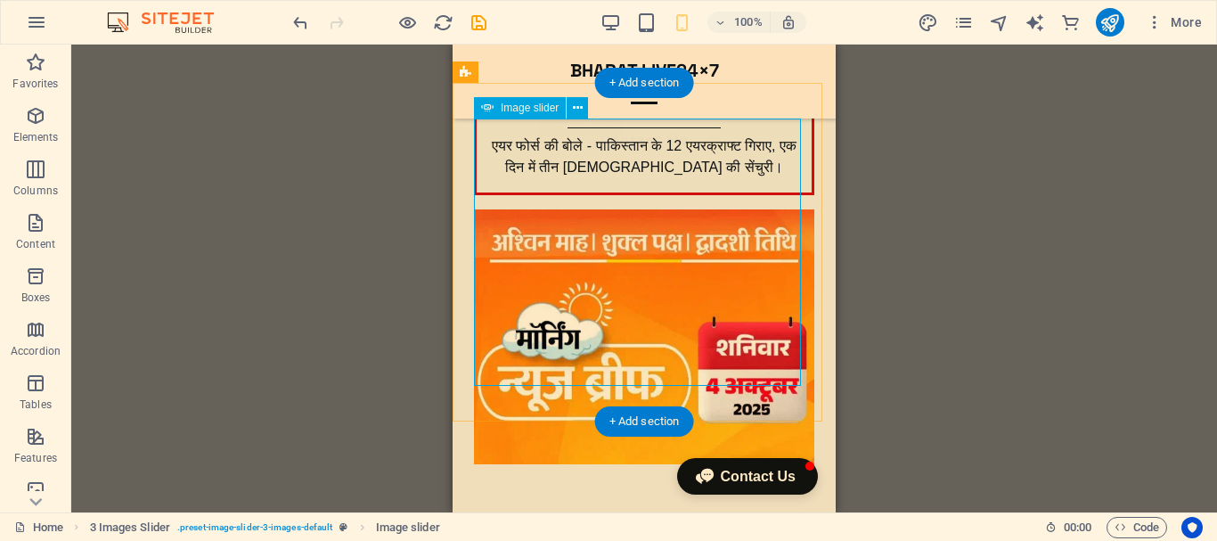
select select "ms"
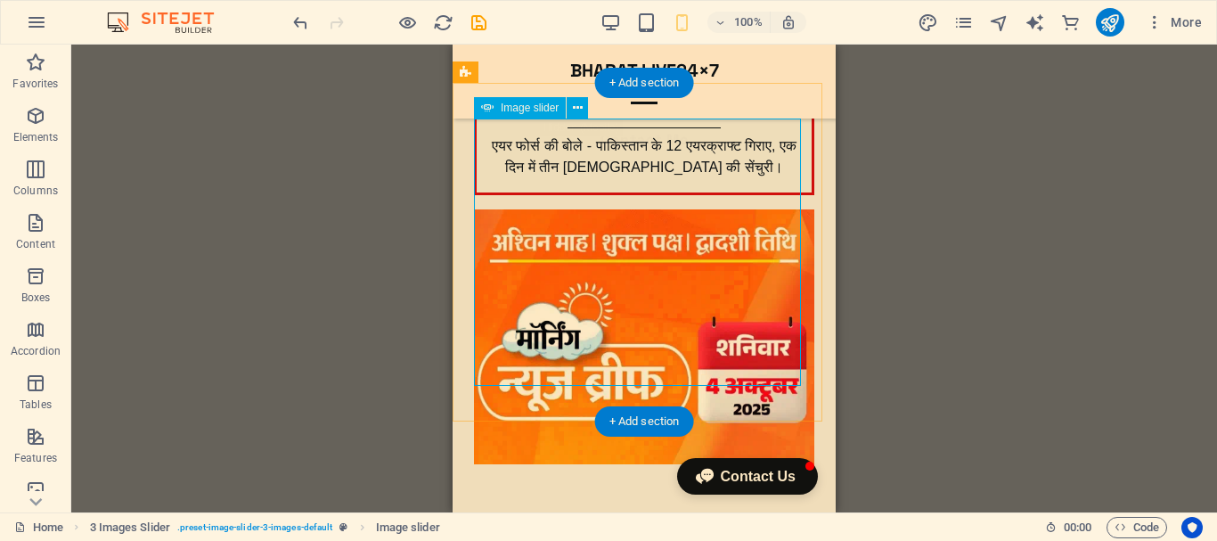
select select "s"
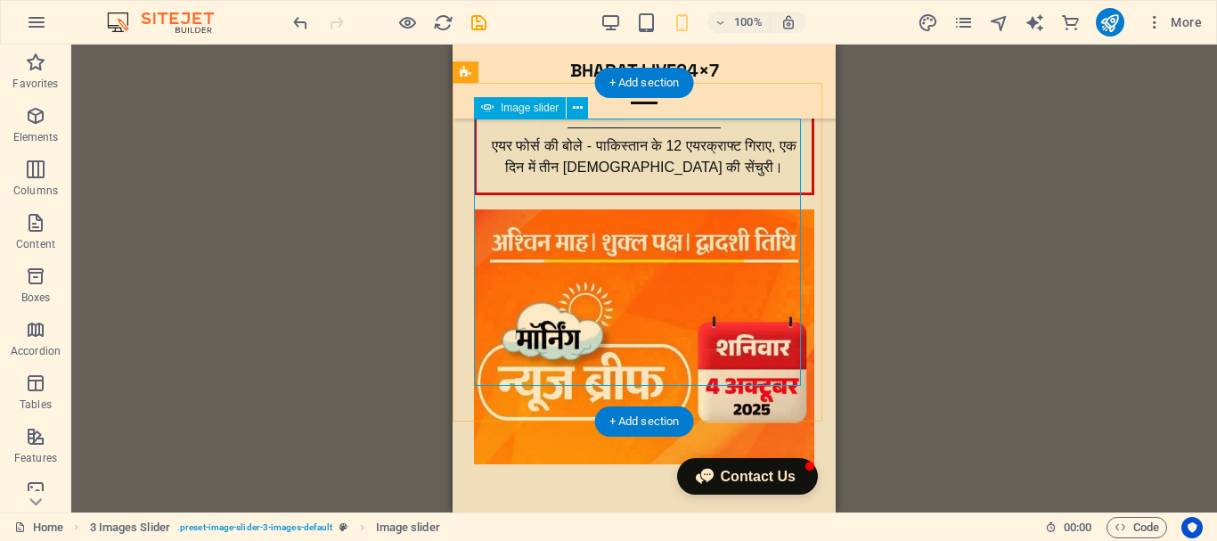
select select "progressive"
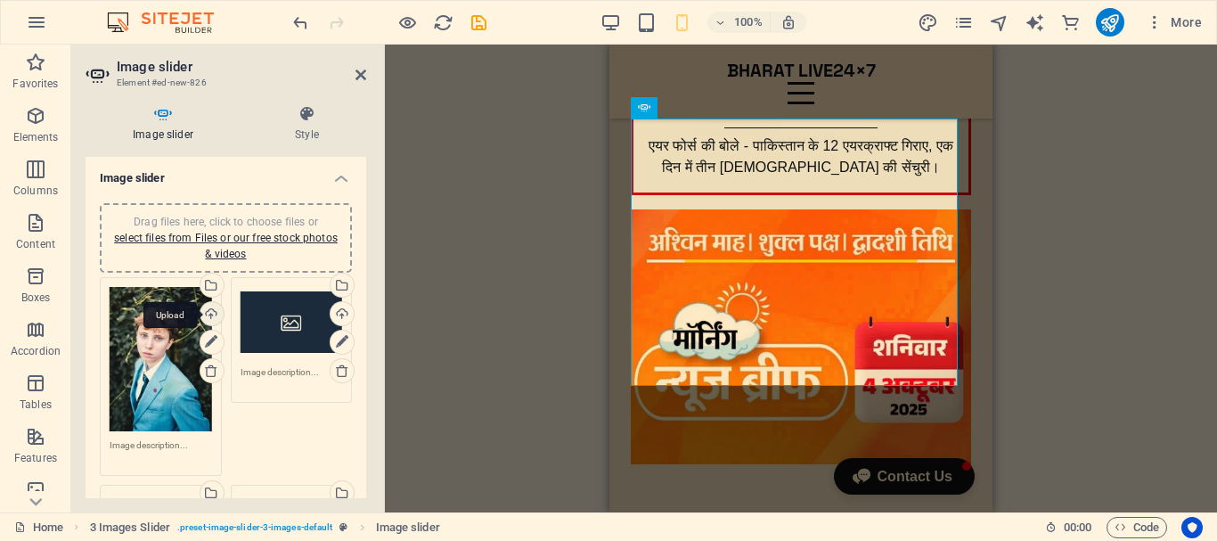
click at [206, 314] on div "Upload" at bounding box center [210, 315] width 27 height 27
click at [211, 309] on div "Upload" at bounding box center [210, 315] width 27 height 27
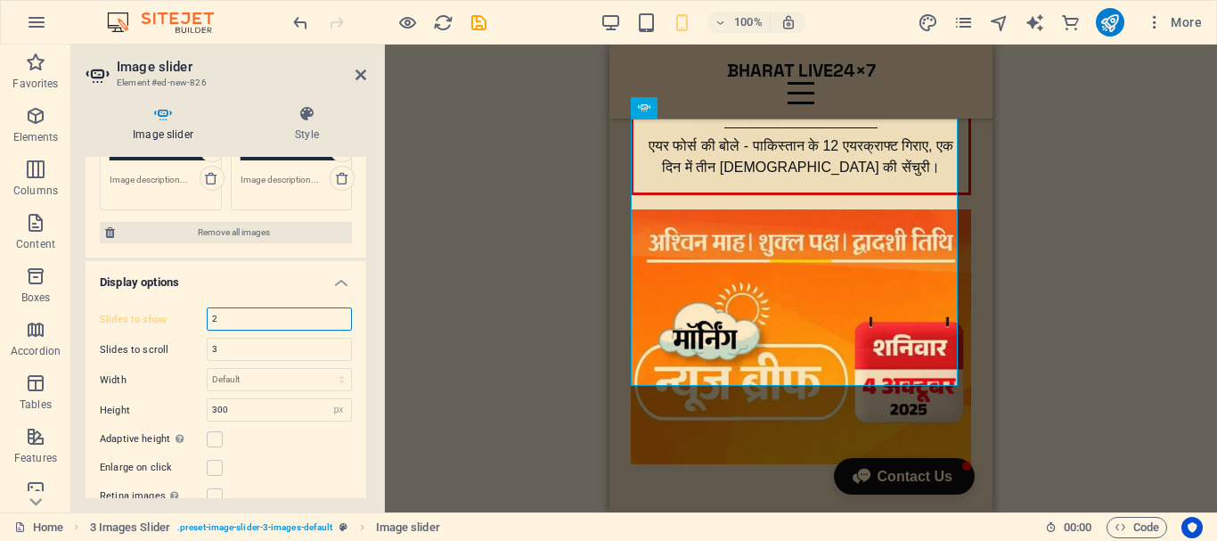
click at [227, 320] on input "2" at bounding box center [279, 318] width 143 height 21
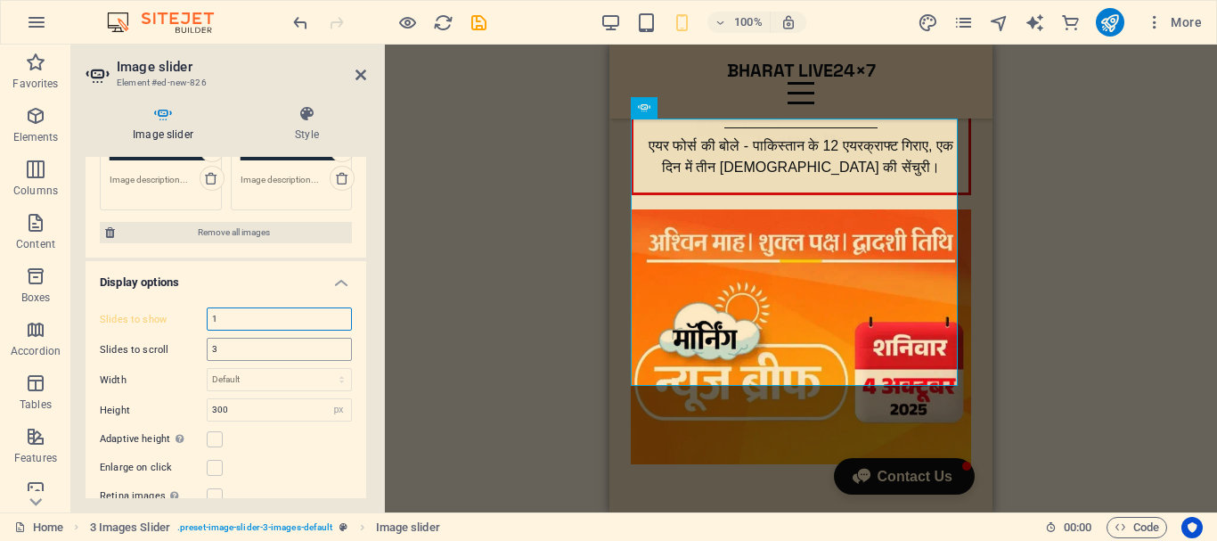
type input "1"
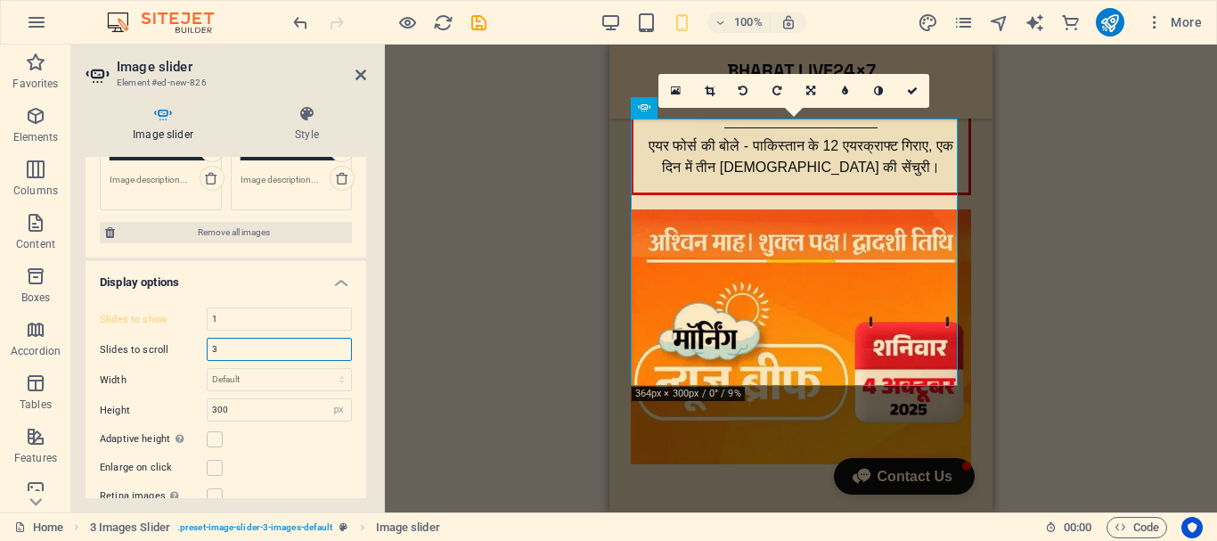
click at [221, 348] on input "3" at bounding box center [279, 349] width 143 height 21
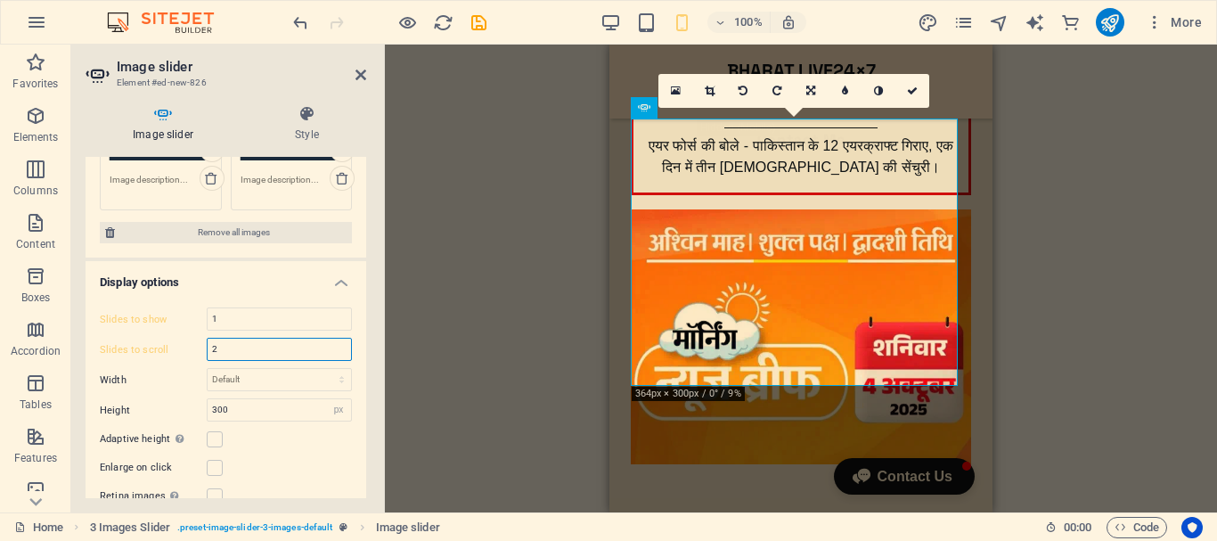
type input "2"
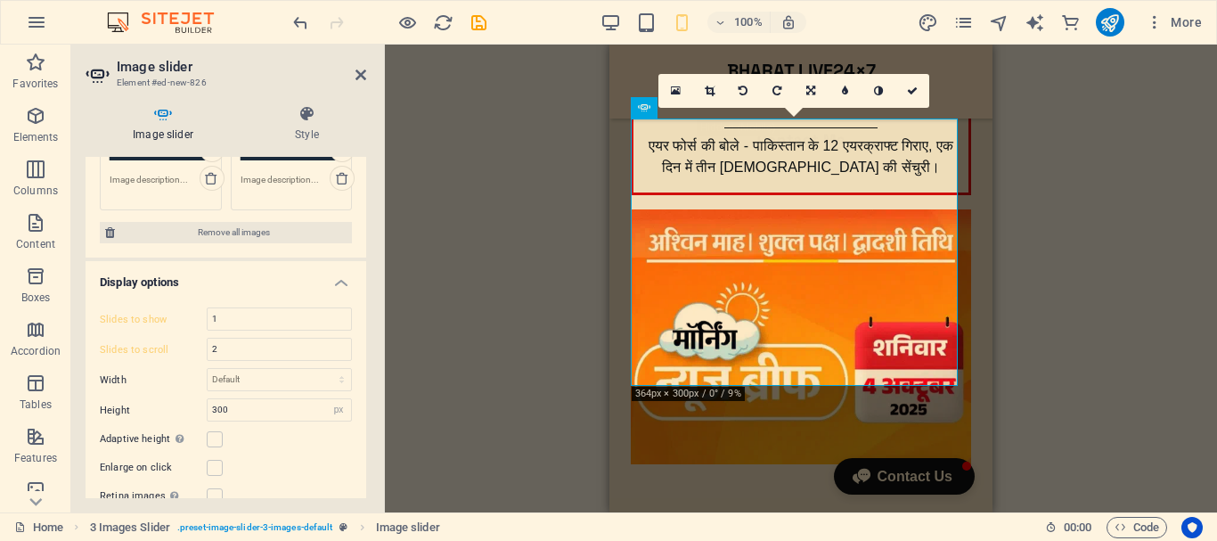
click at [481, 202] on div "Drag and drop a file to add it H4 HTML Menu Bar Menu Spacer Video Menu Bar Logo…" at bounding box center [801, 279] width 832 height 468
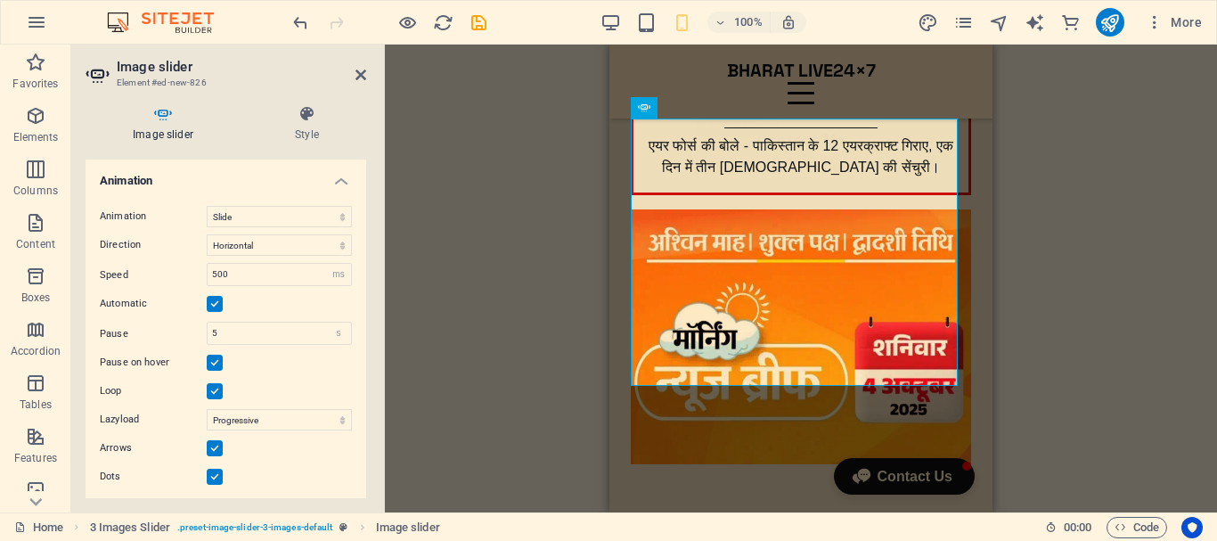
scroll to position [1017, 0]
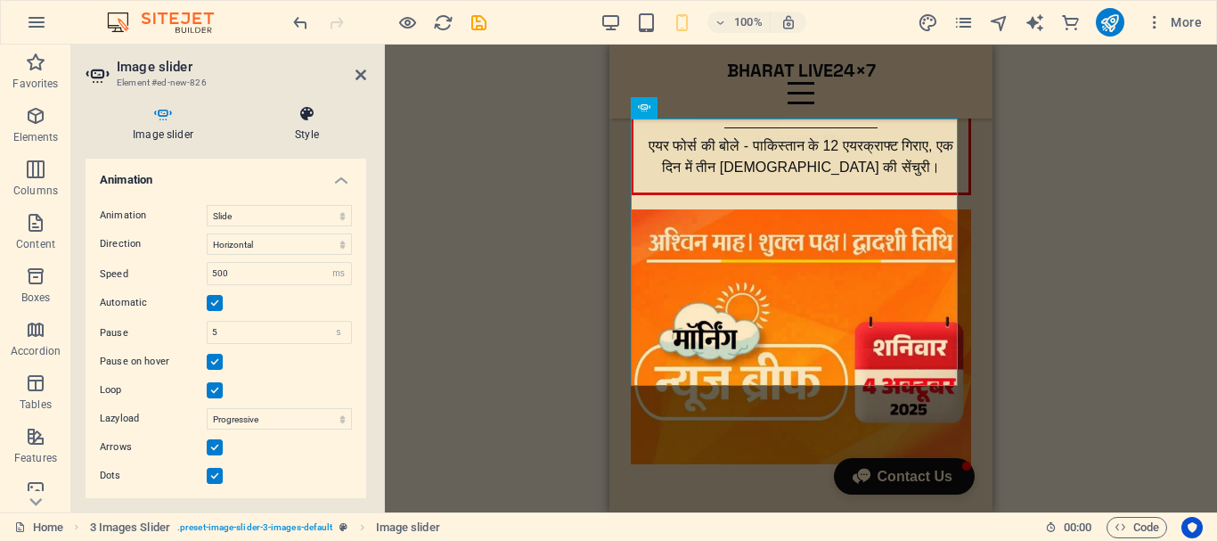
click at [312, 125] on h4 "Style" at bounding box center [307, 123] width 118 height 37
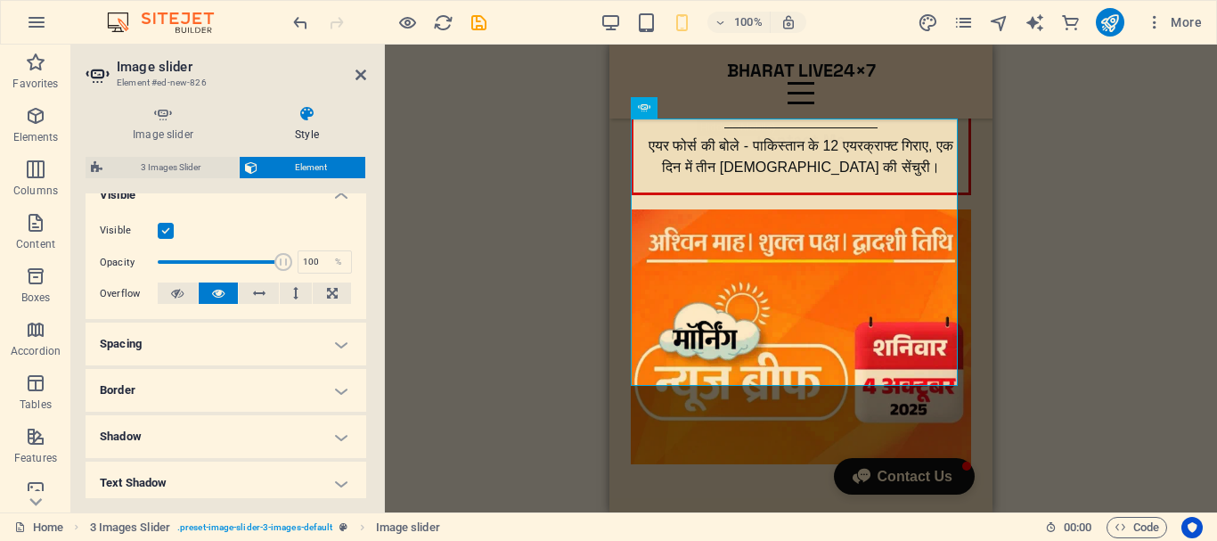
scroll to position [267, 0]
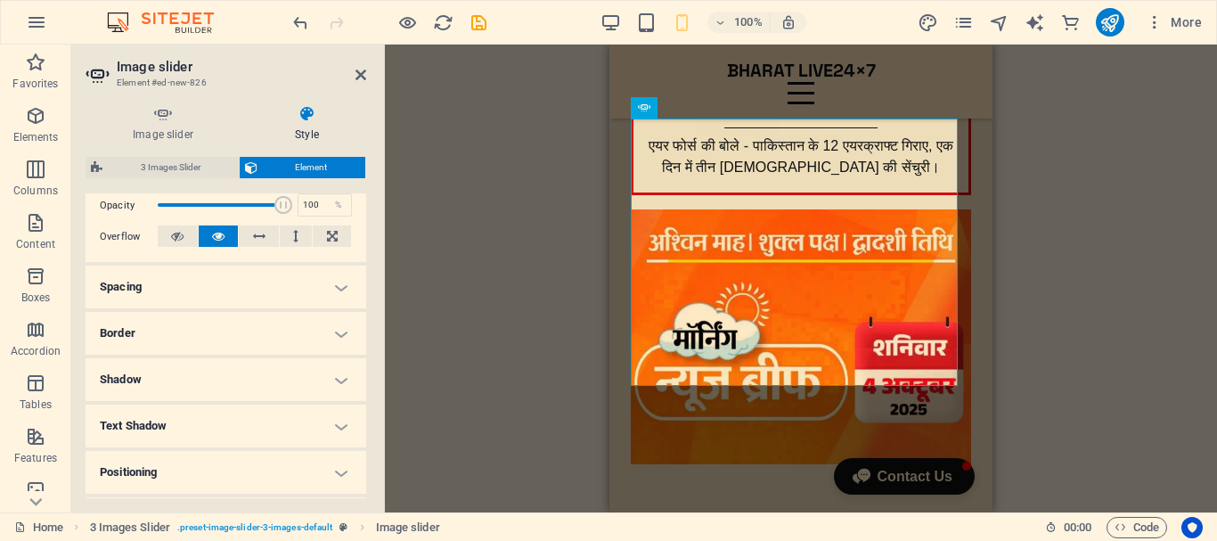
click at [305, 334] on h4 "Border" at bounding box center [226, 333] width 281 height 43
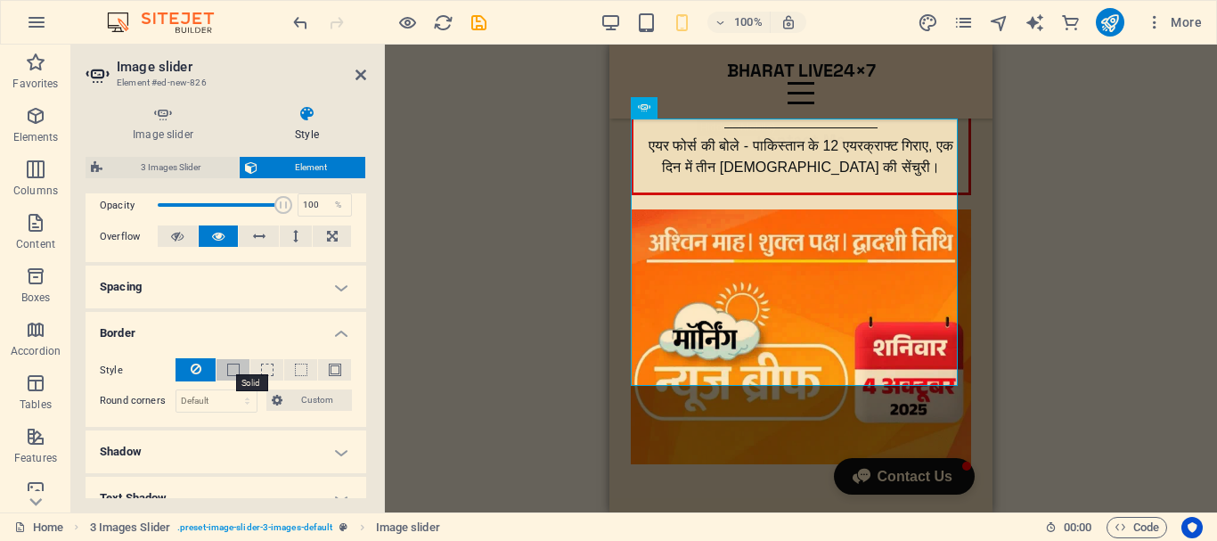
click at [230, 369] on span at bounding box center [233, 369] width 12 height 12
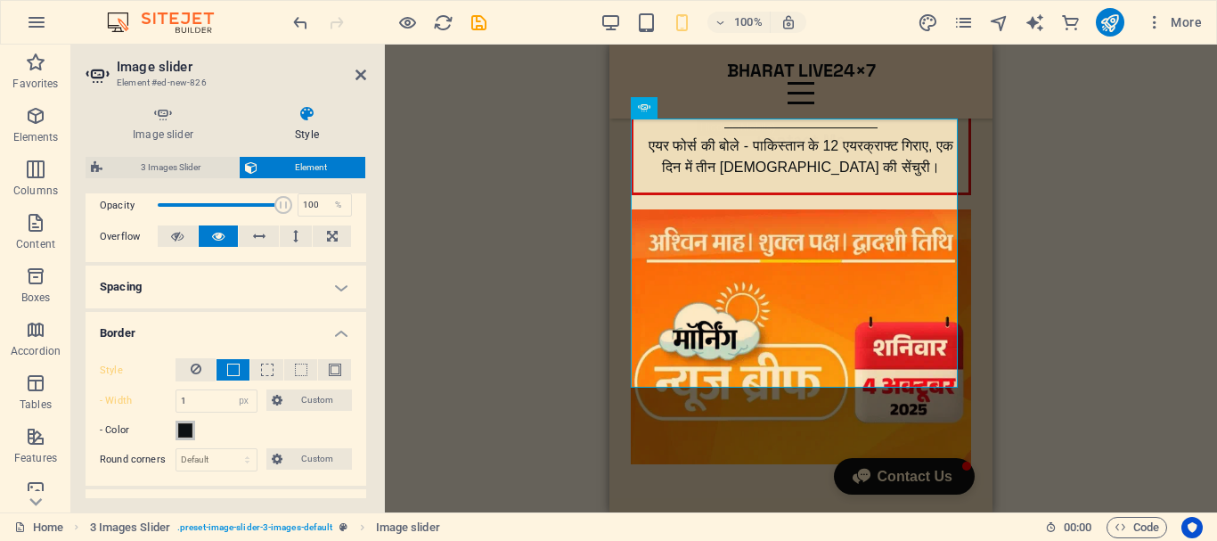
click at [186, 433] on span at bounding box center [185, 430] width 14 height 14
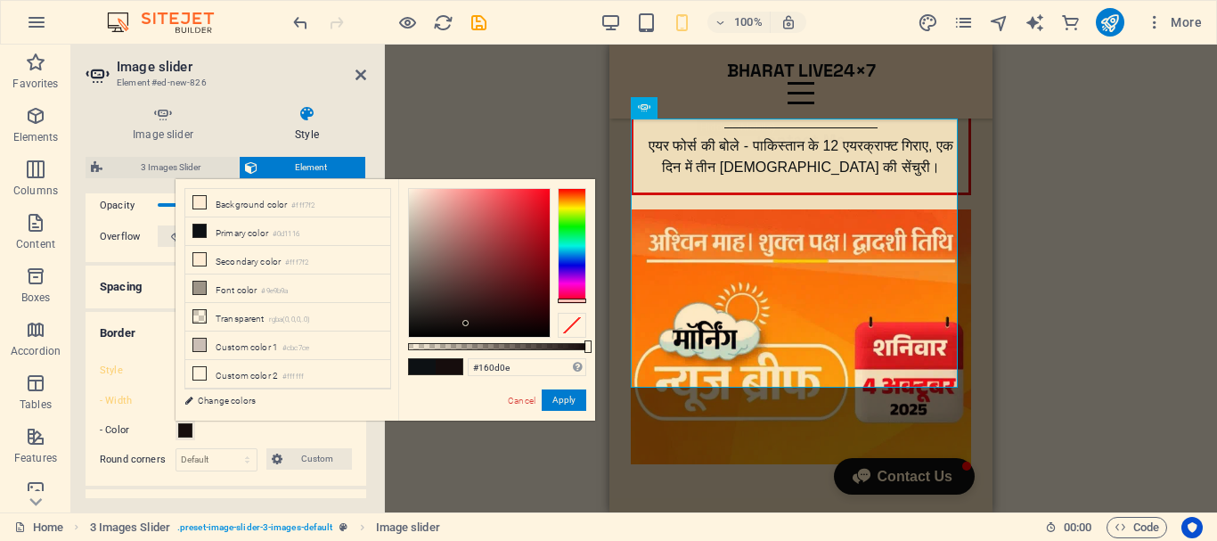
click at [579, 300] on div at bounding box center [572, 246] width 29 height 116
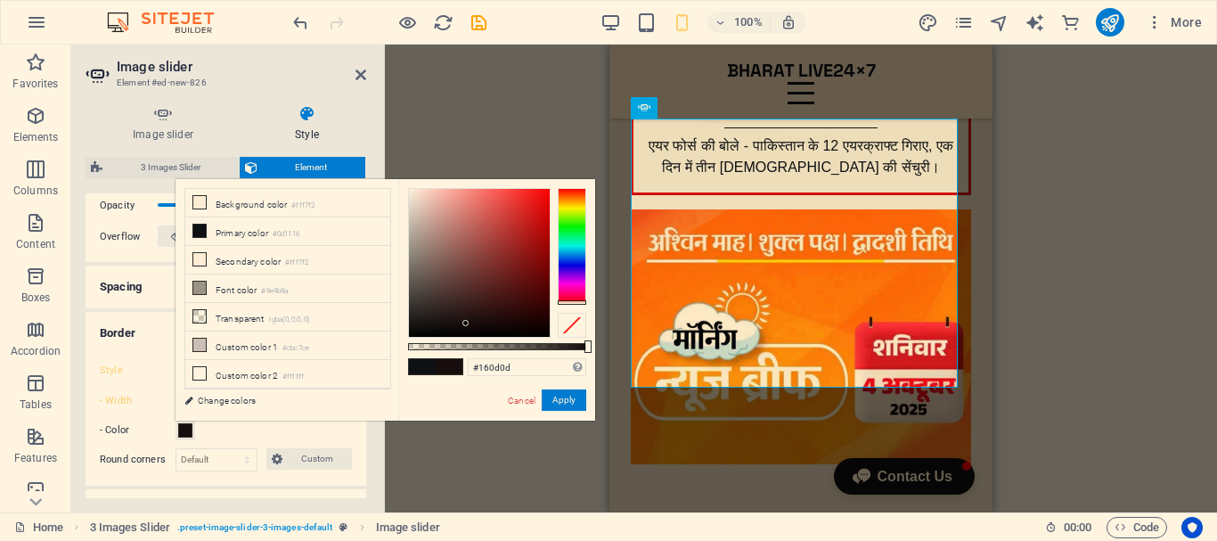
drag, startPoint x: 579, startPoint y: 300, endPoint x: 578, endPoint y: 319, distance: 18.7
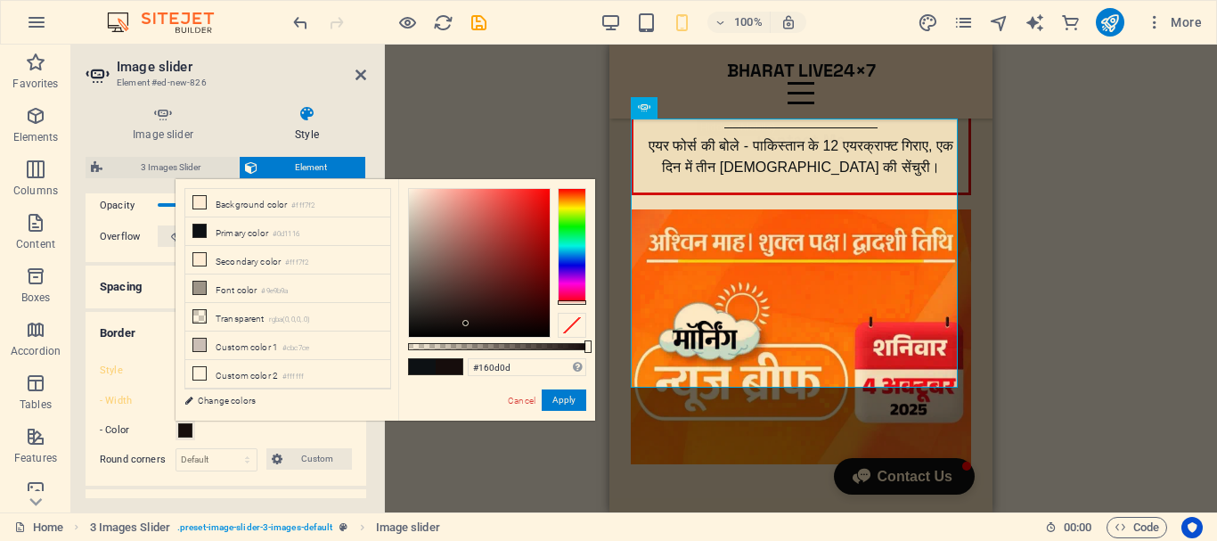
click at [578, 319] on div at bounding box center [497, 263] width 178 height 150
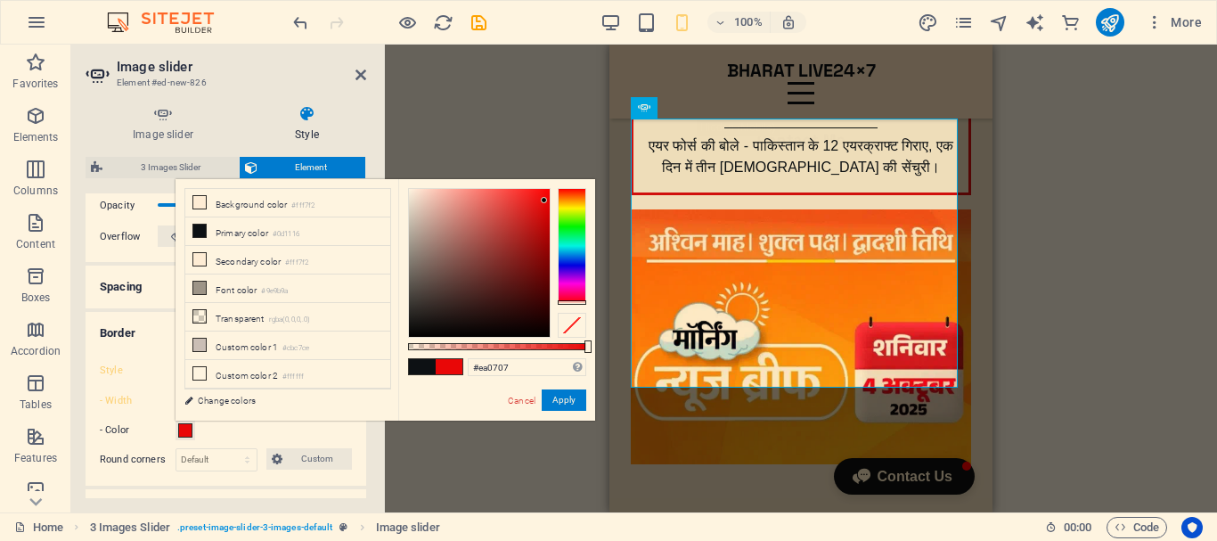
click at [544, 200] on div at bounding box center [479, 263] width 141 height 148
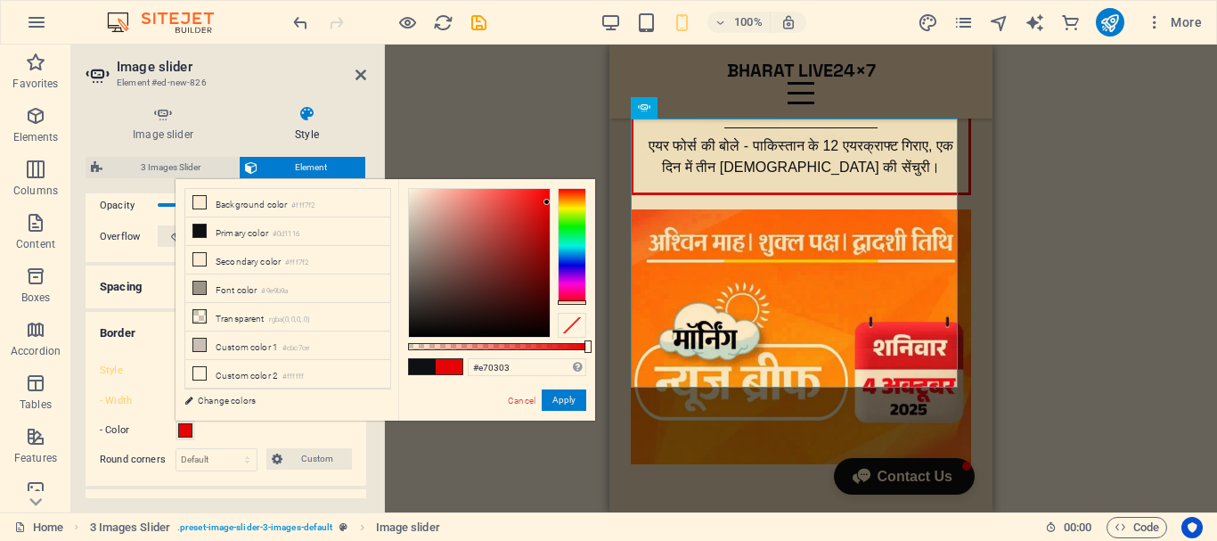
click at [547, 202] on div at bounding box center [546, 202] width 6 height 6
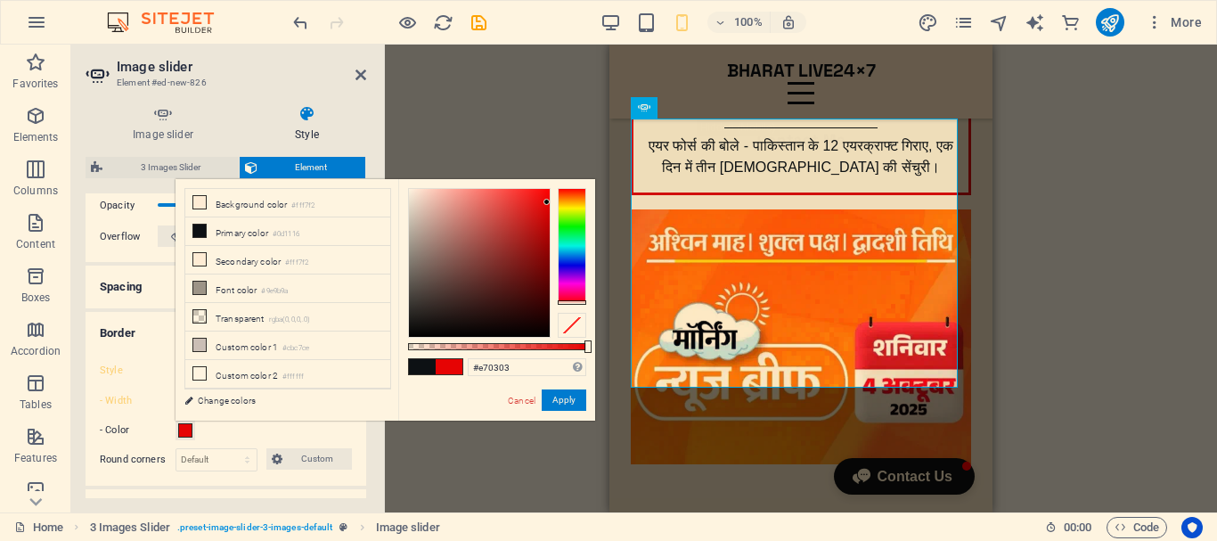
type input "#d60707"
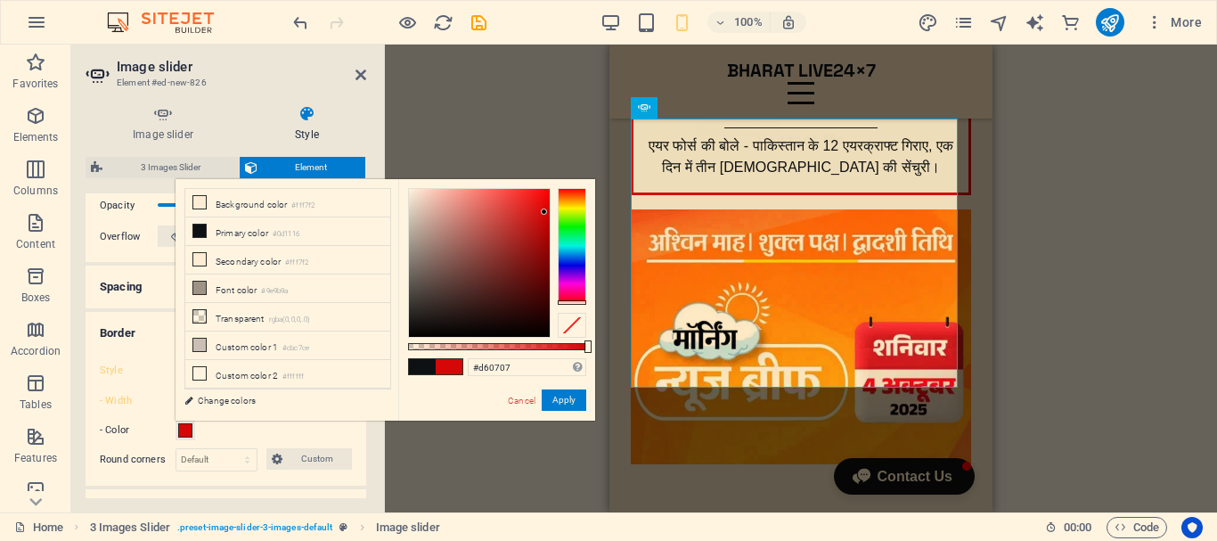
click at [544, 212] on div at bounding box center [479, 263] width 141 height 148
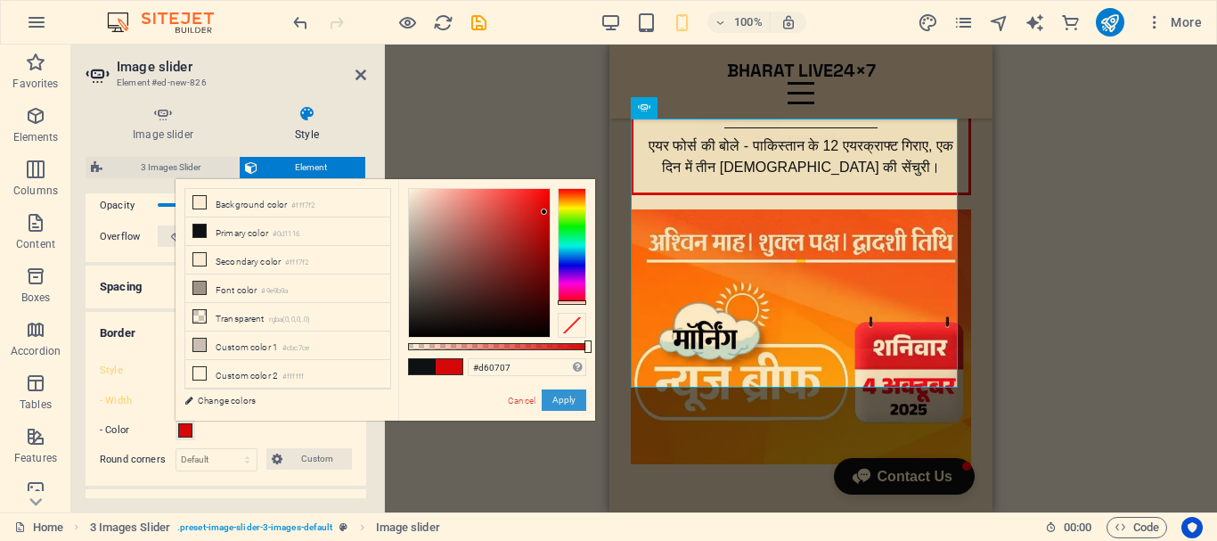
click at [569, 398] on button "Apply" at bounding box center [564, 399] width 45 height 21
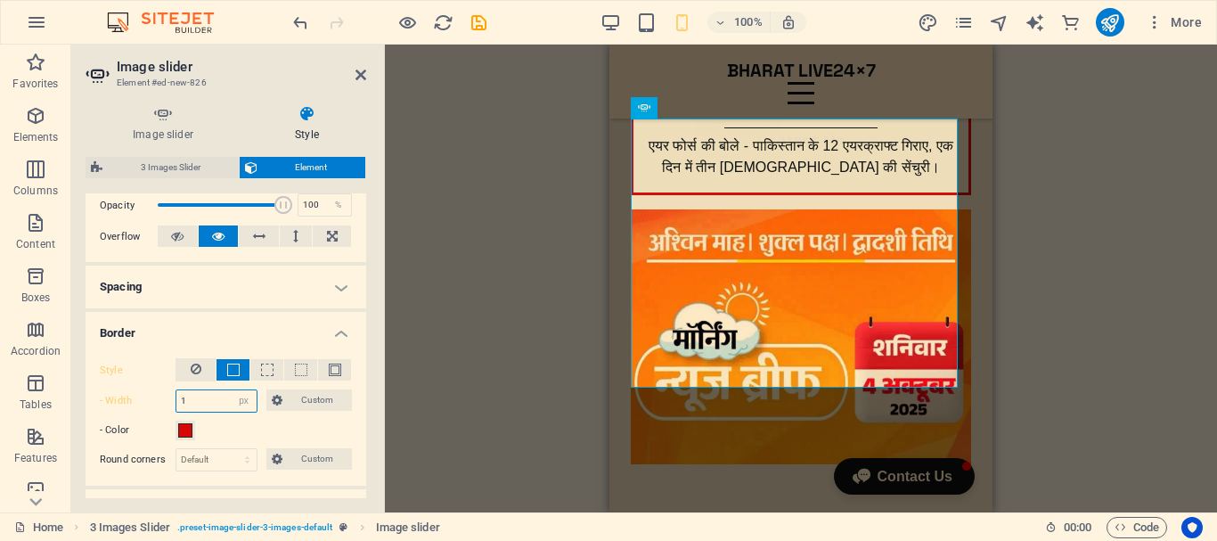
click at [195, 398] on input "1" at bounding box center [216, 400] width 80 height 21
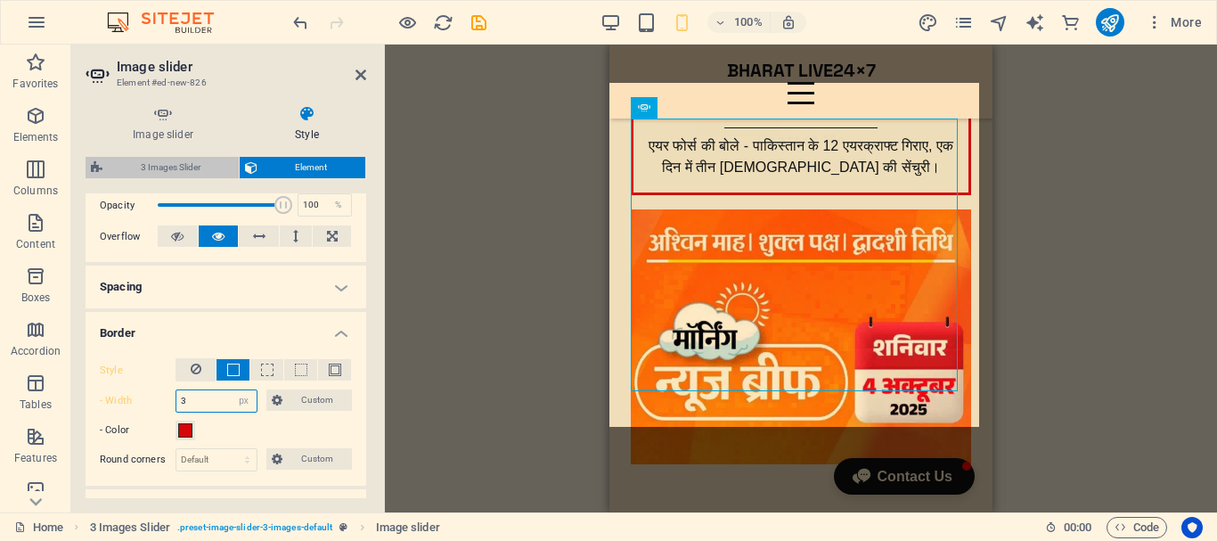
type input "3"
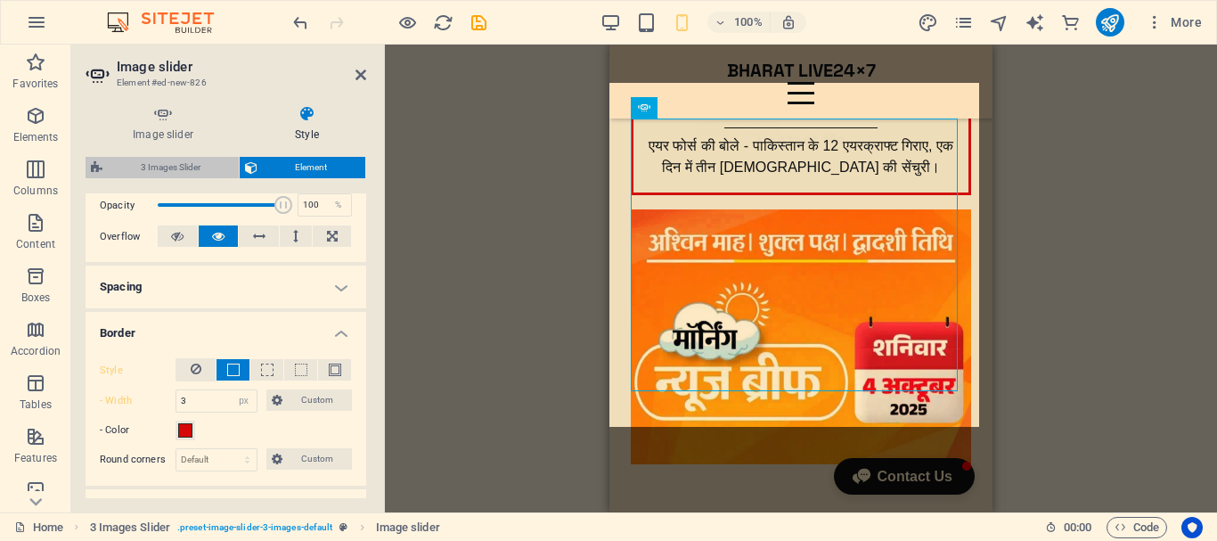
click at [178, 167] on span "3 Images Slider" at bounding box center [171, 167] width 126 height 21
select select "rem"
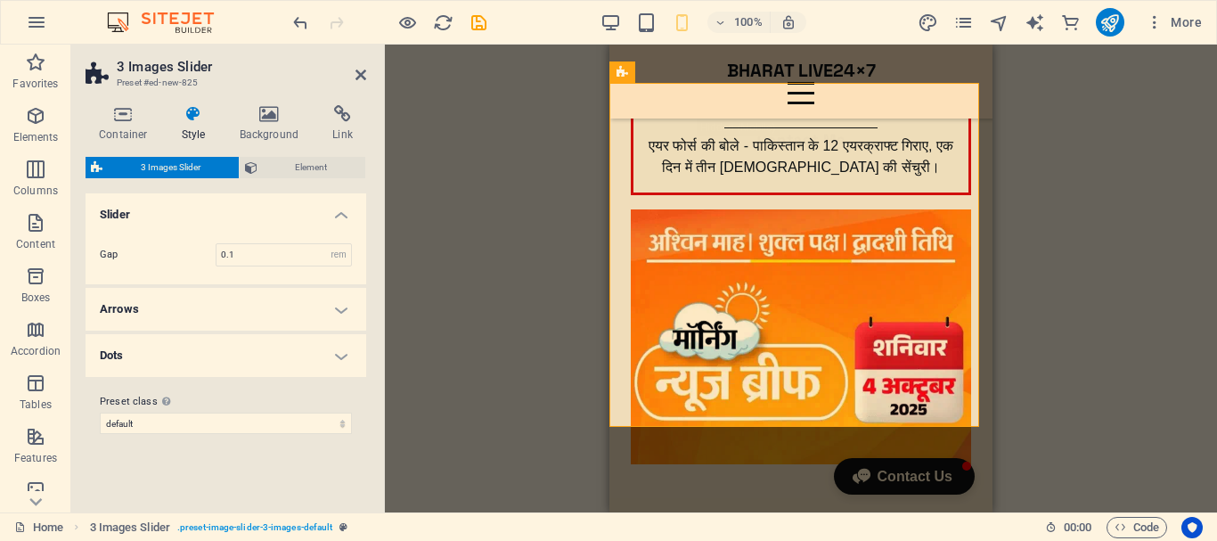
click at [197, 163] on span "3 Images Slider" at bounding box center [171, 167] width 126 height 21
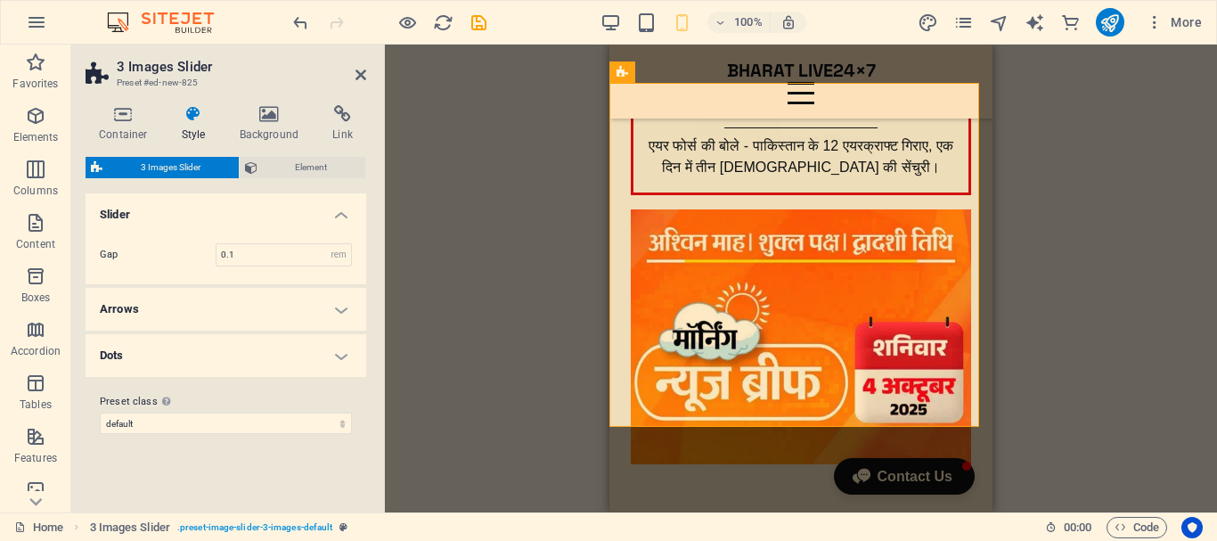
click at [194, 165] on span "3 Images Slider" at bounding box center [171, 167] width 126 height 21
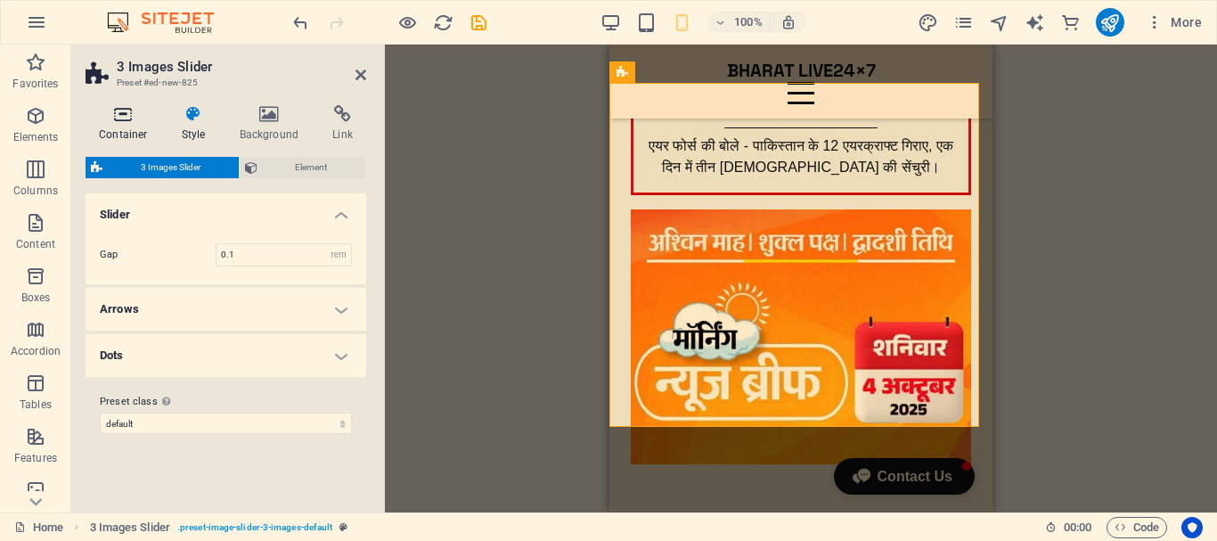
click at [123, 127] on h4 "Container" at bounding box center [127, 123] width 83 height 37
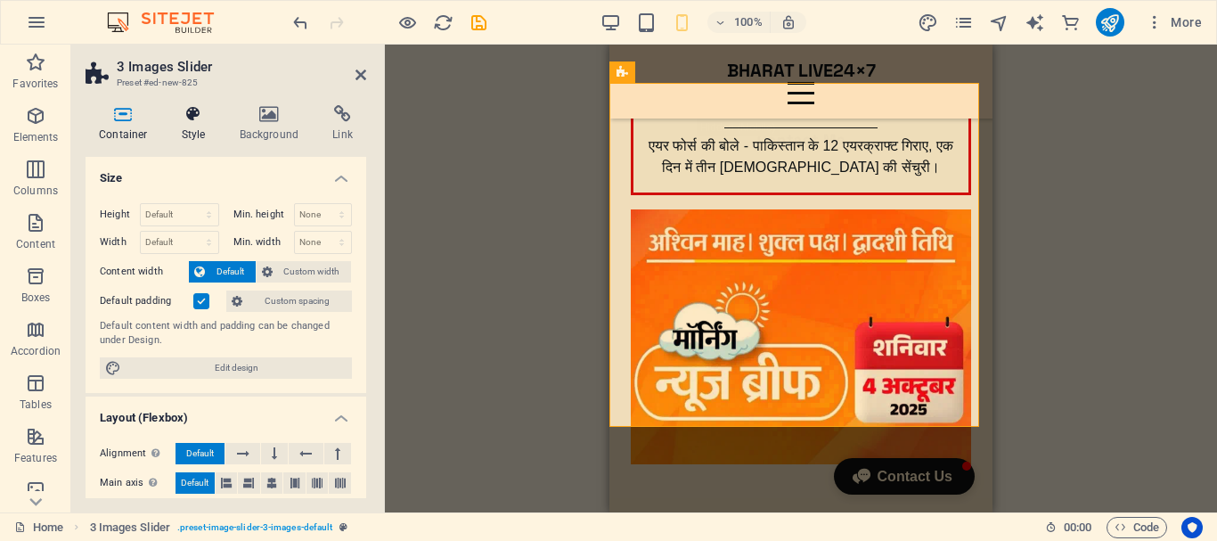
click at [181, 133] on h4 "Style" at bounding box center [197, 123] width 58 height 37
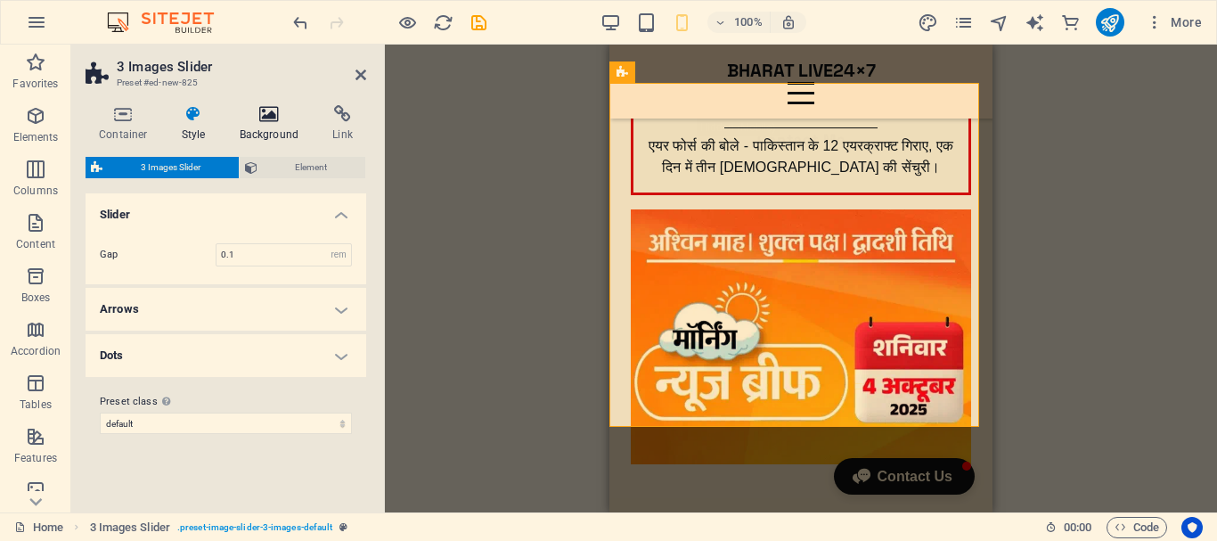
click at [265, 123] on h4 "Background" at bounding box center [273, 123] width 94 height 37
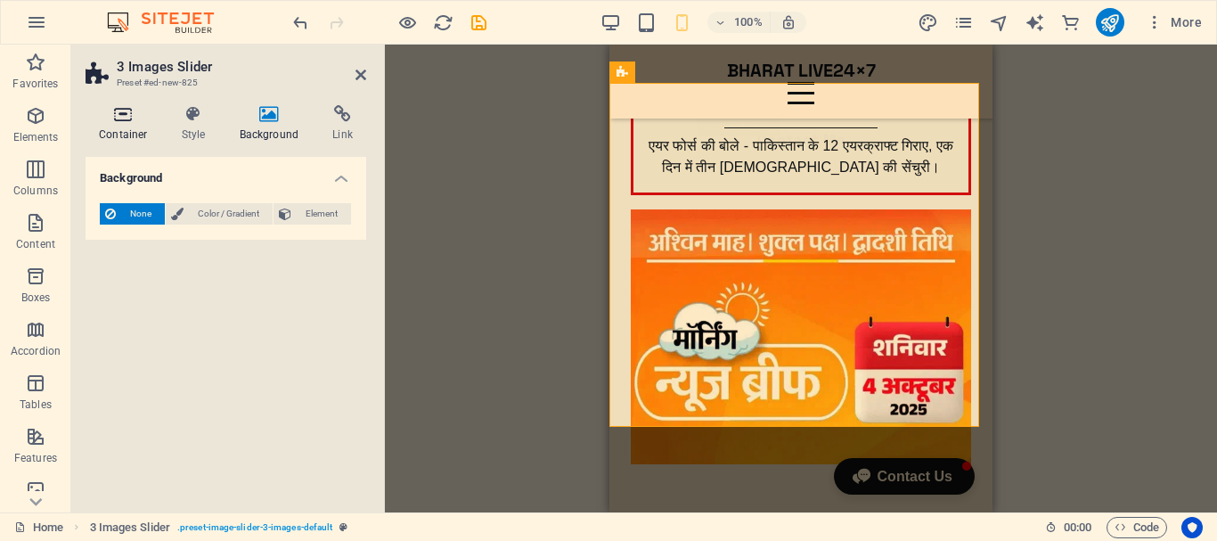
click at [134, 129] on h4 "Container" at bounding box center [127, 123] width 83 height 37
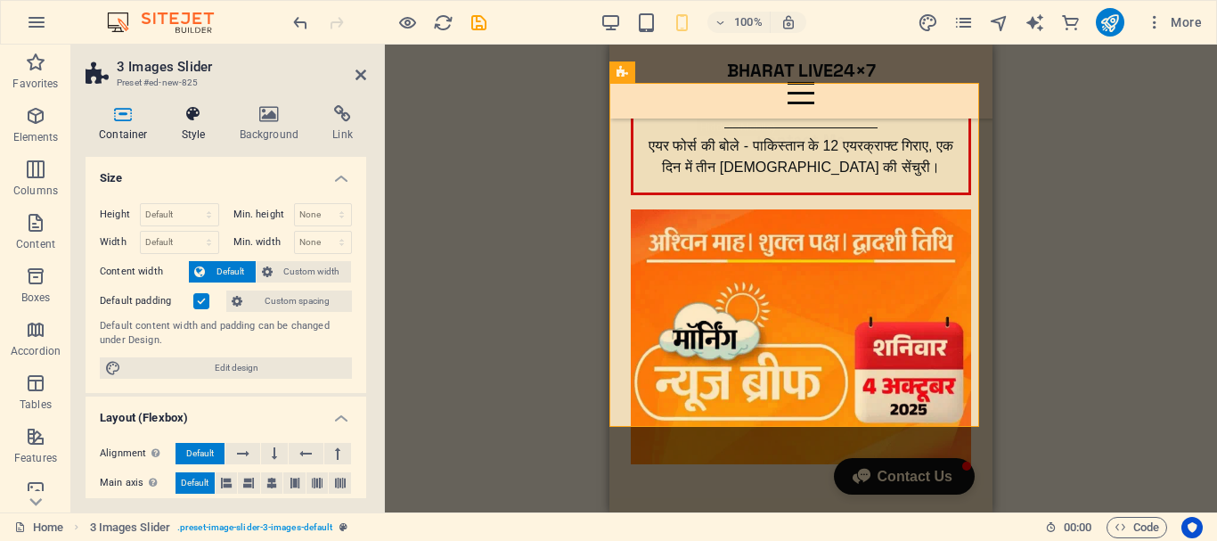
click at [203, 122] on icon at bounding box center [193, 114] width 51 height 18
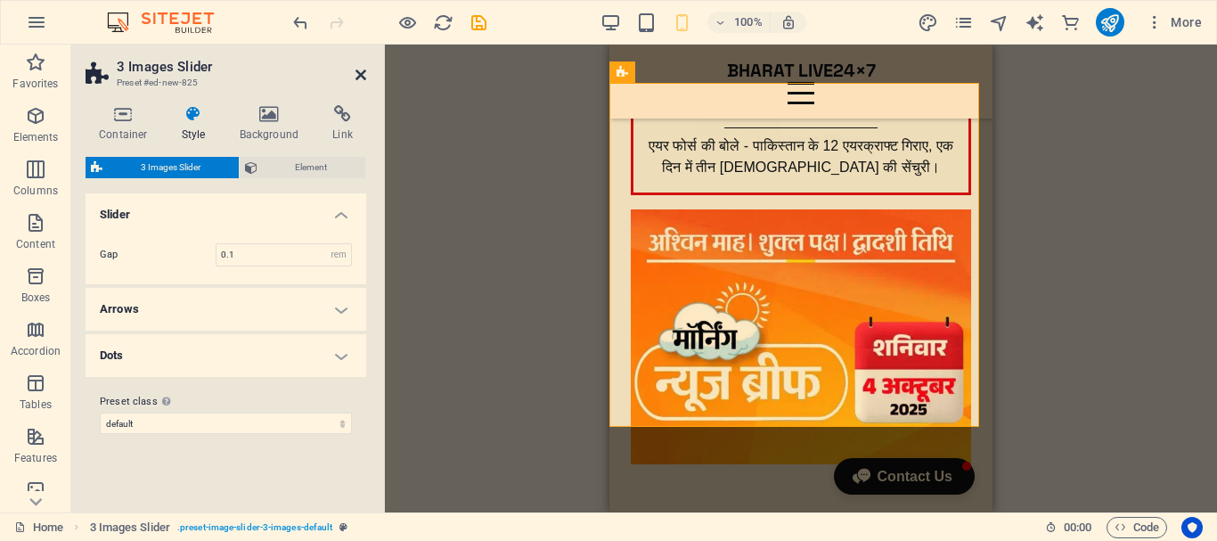
click at [360, 75] on icon at bounding box center [360, 75] width 11 height 14
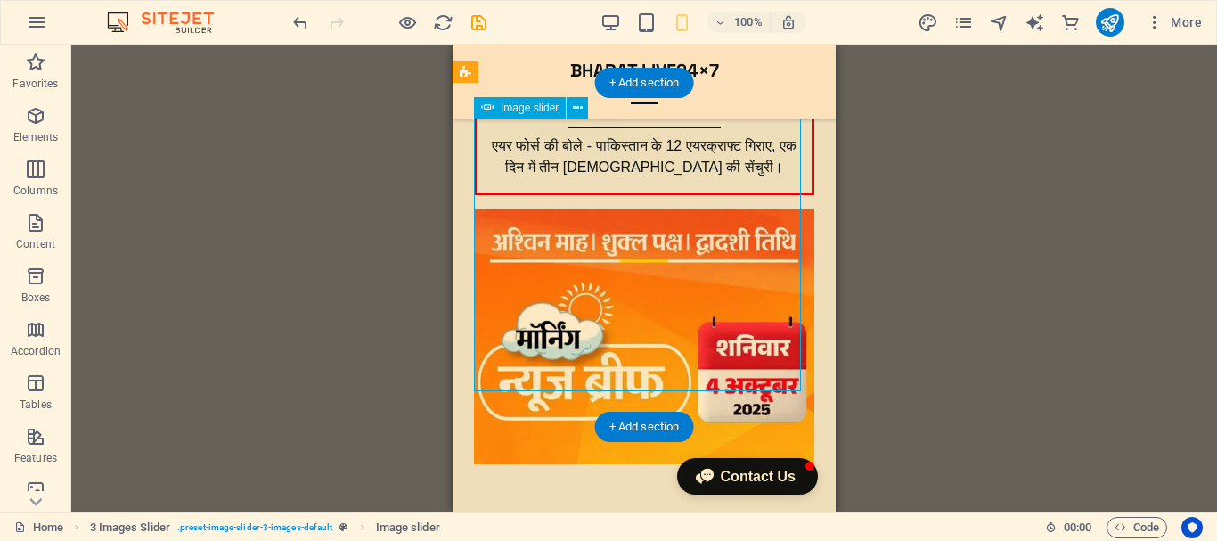
select select "px"
select select "ms"
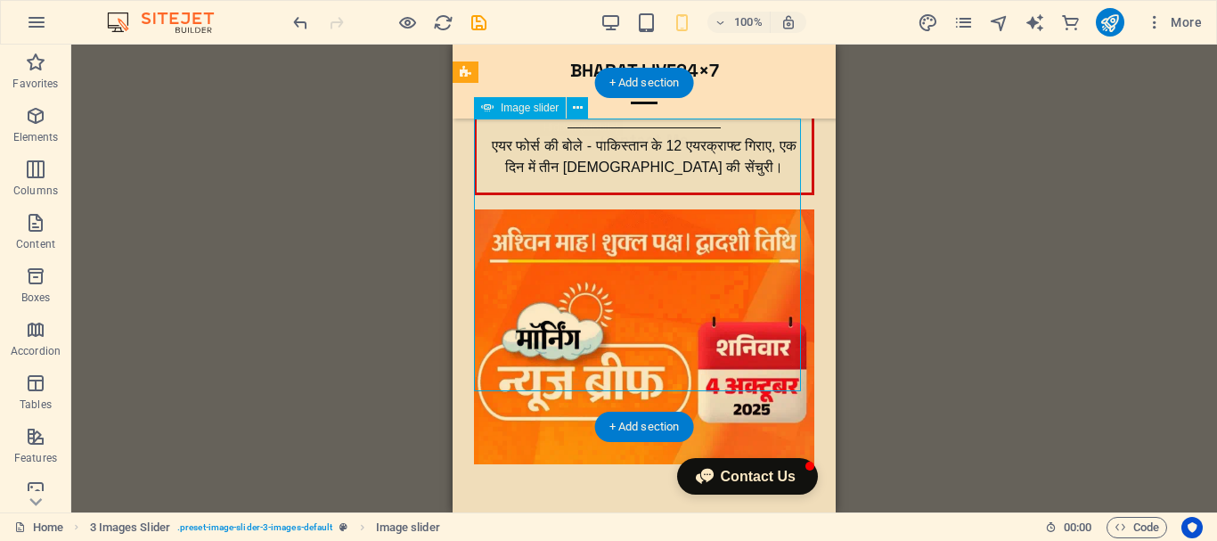
select select "s"
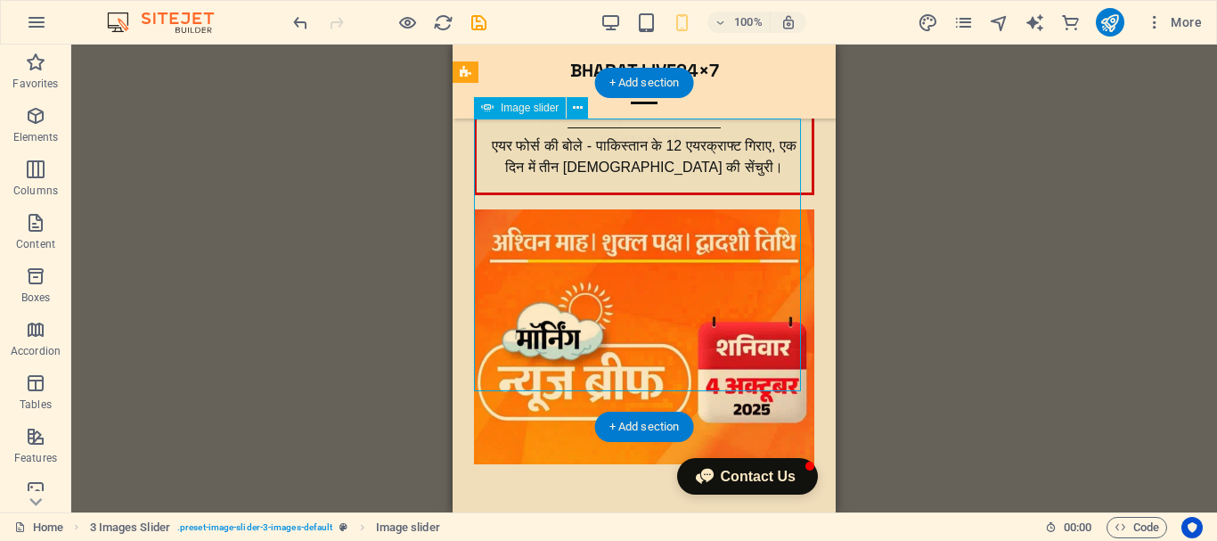
select select "progressive"
select select "px"
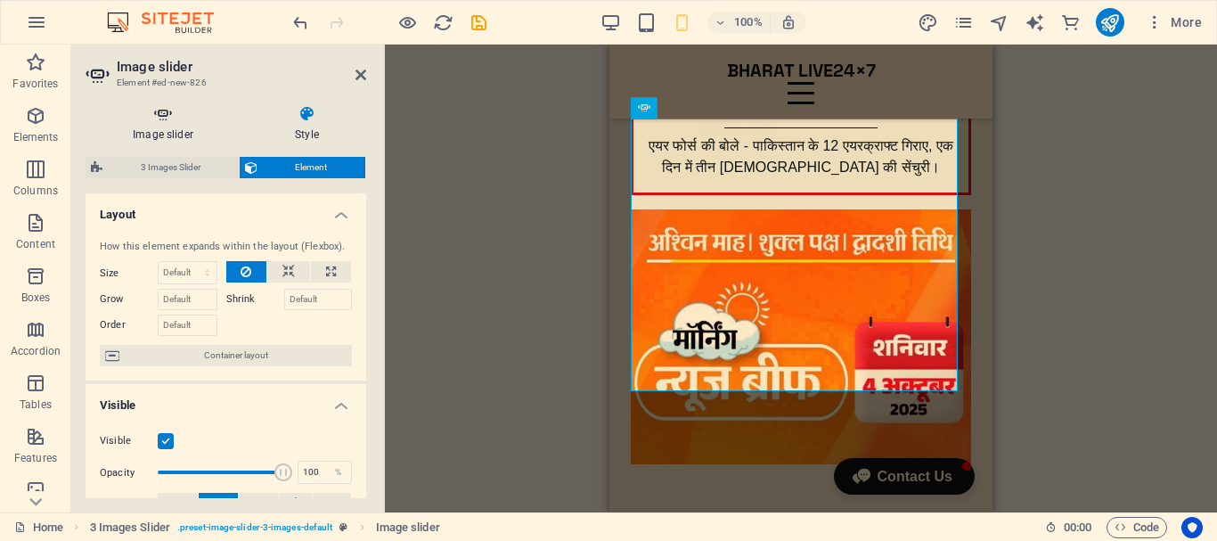
click at [154, 134] on h4 "Image slider" at bounding box center [167, 123] width 162 height 37
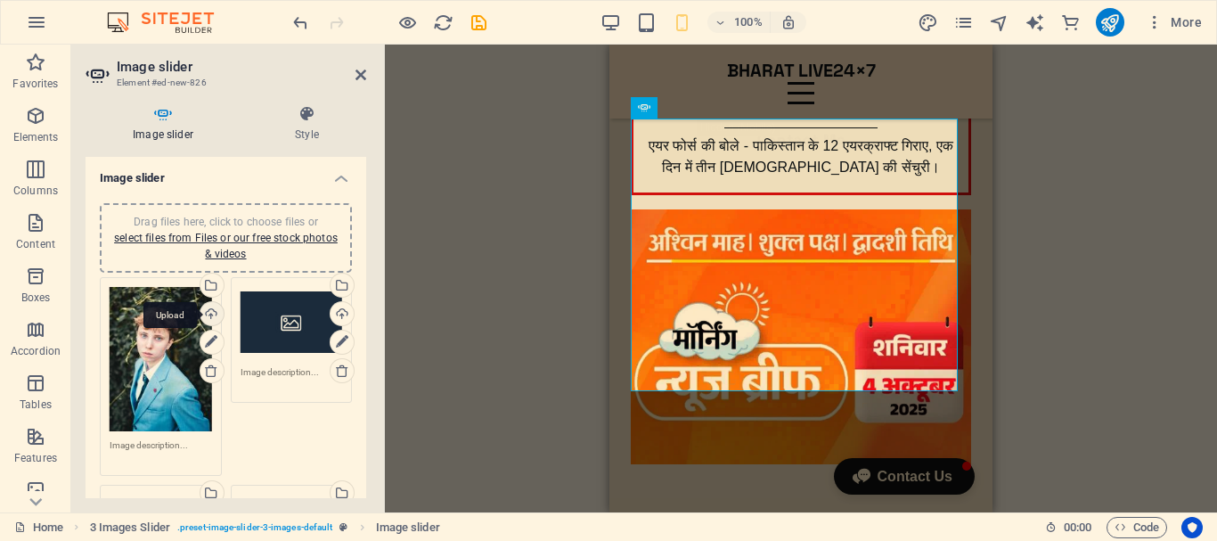
click at [209, 319] on div "Upload" at bounding box center [210, 315] width 27 height 27
click at [213, 314] on div "Upload" at bounding box center [210, 315] width 27 height 27
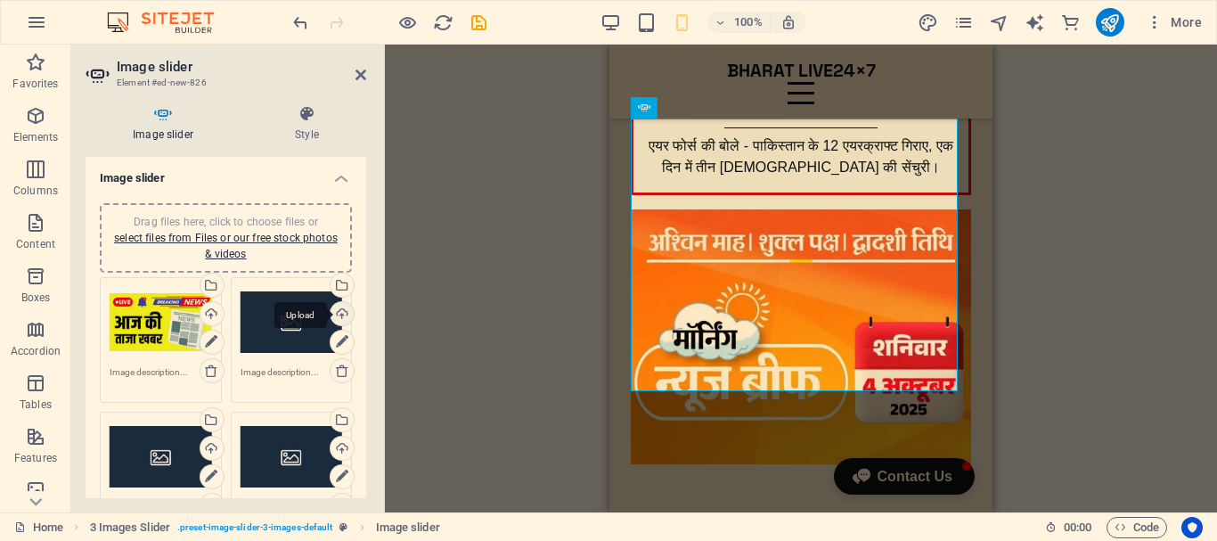
click at [336, 315] on div "Upload" at bounding box center [340, 315] width 27 height 27
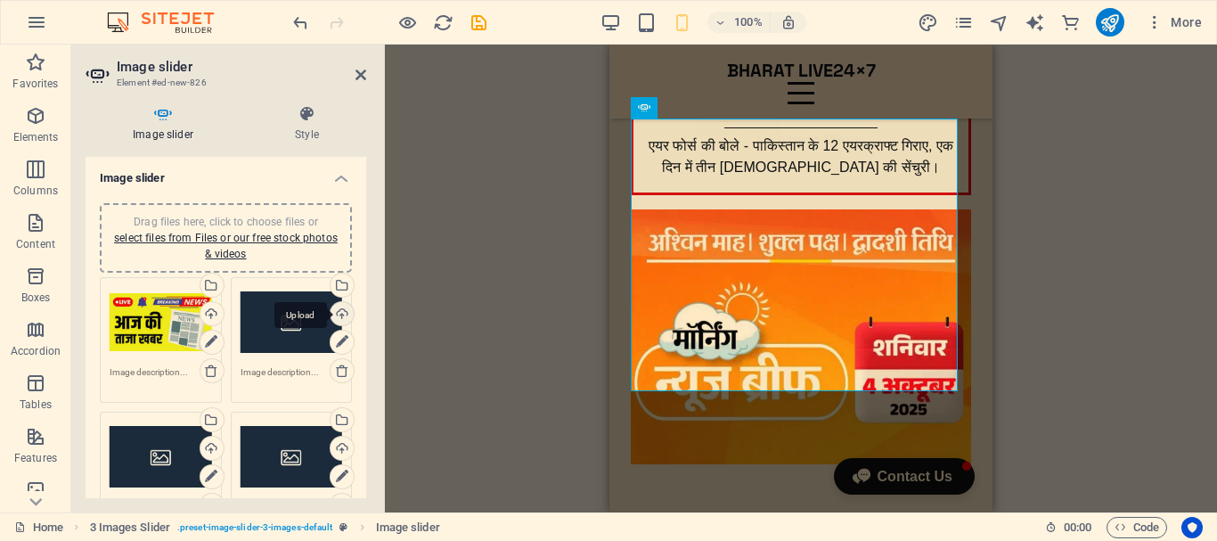
click at [335, 317] on div "Upload" at bounding box center [340, 315] width 27 height 27
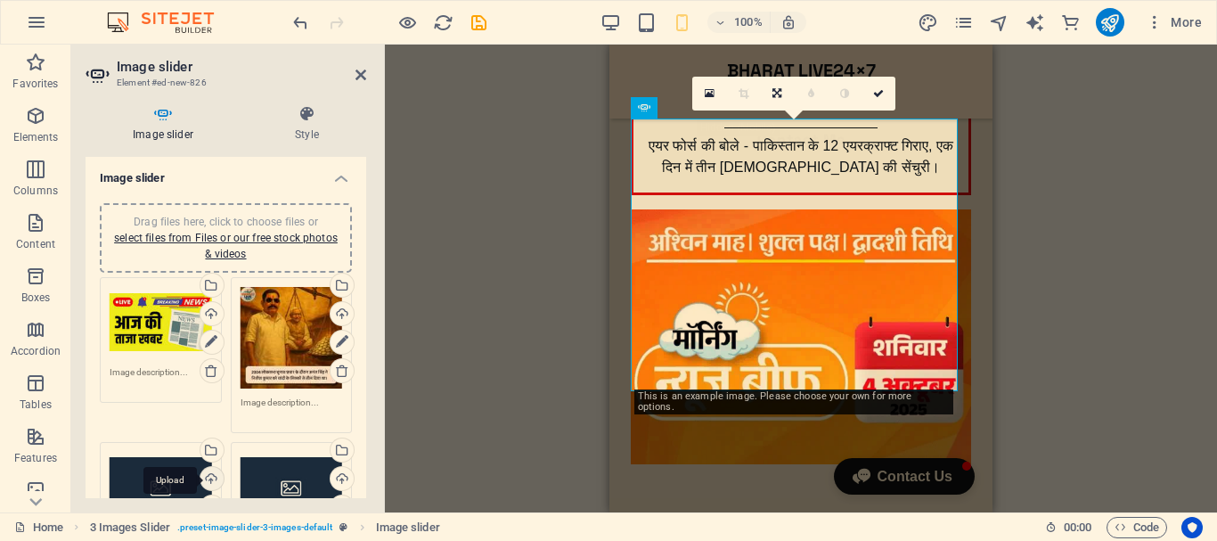
click at [197, 449] on div "Select files from the file manager, stock photos, or upload file(s)" at bounding box center [139, 452] width 116 height 67
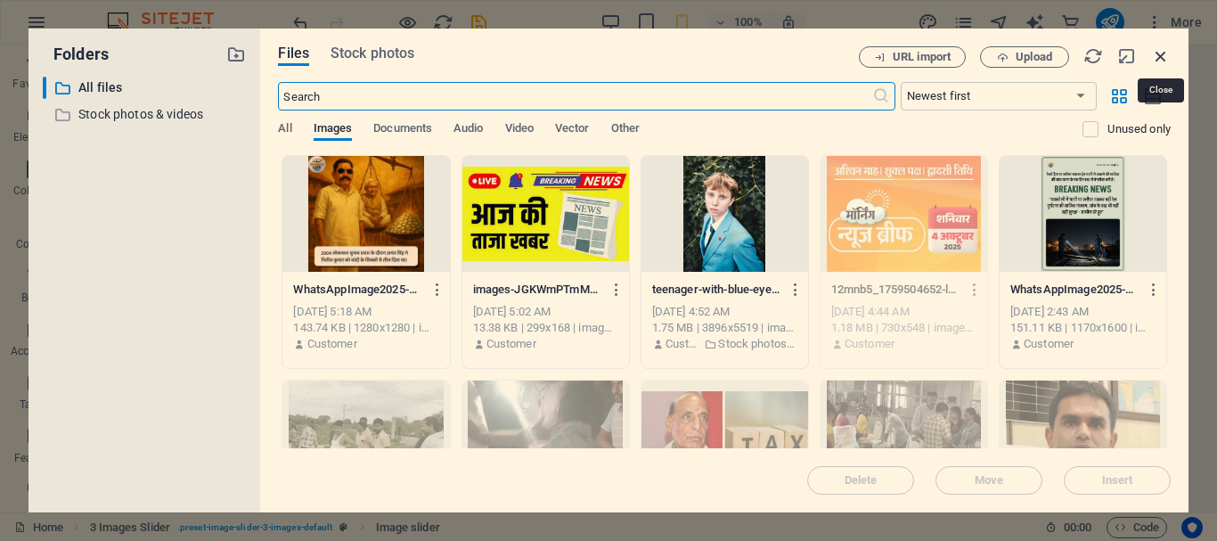
click at [1165, 59] on icon "button" at bounding box center [1161, 56] width 20 height 20
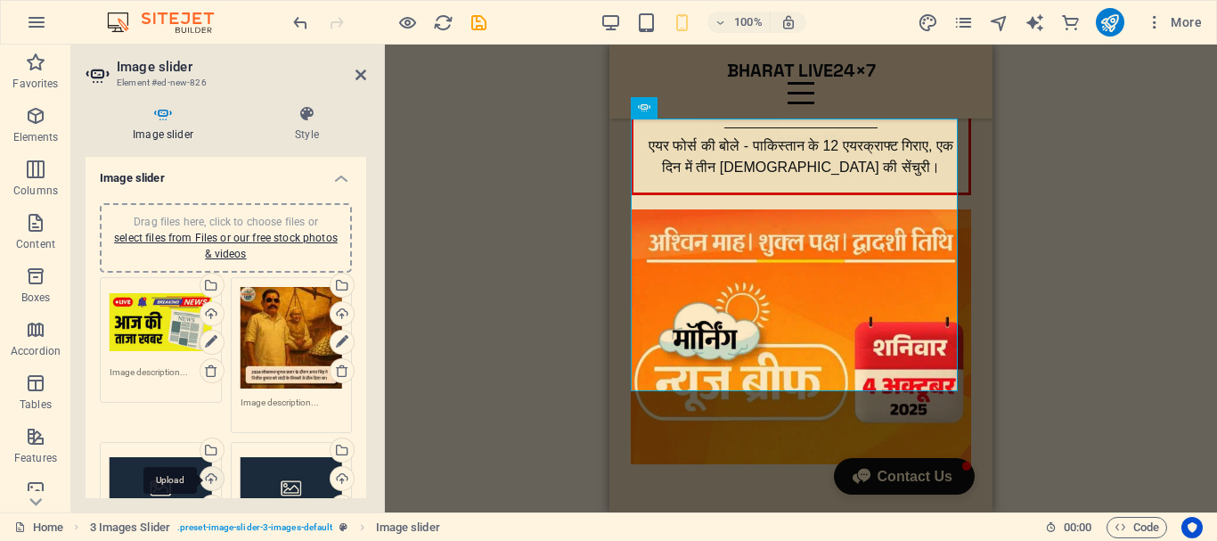
click at [213, 477] on div "Upload" at bounding box center [210, 480] width 27 height 27
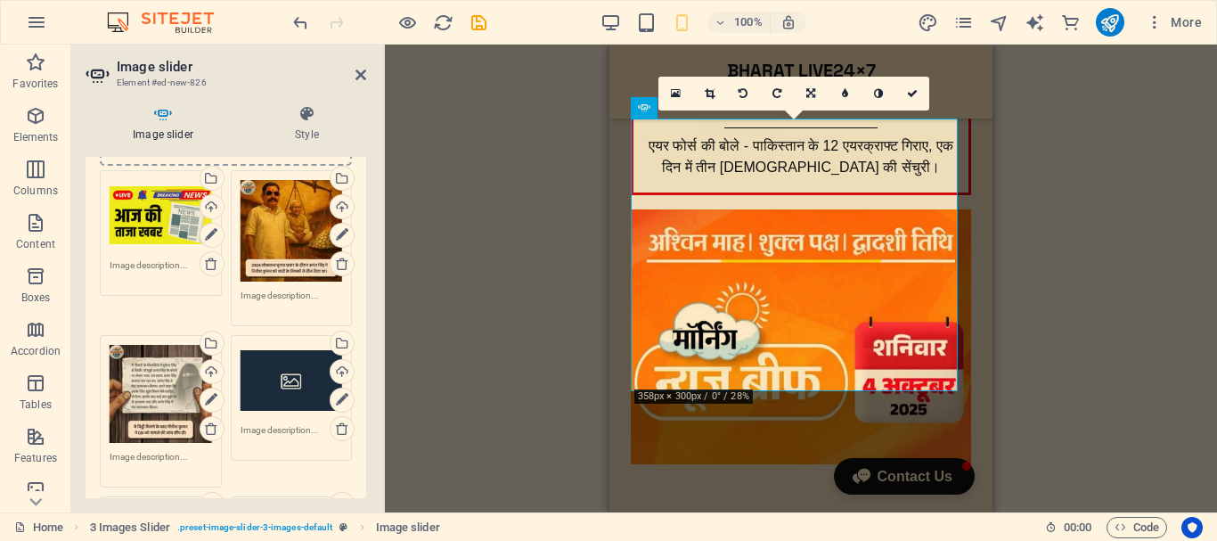
scroll to position [178, 0]
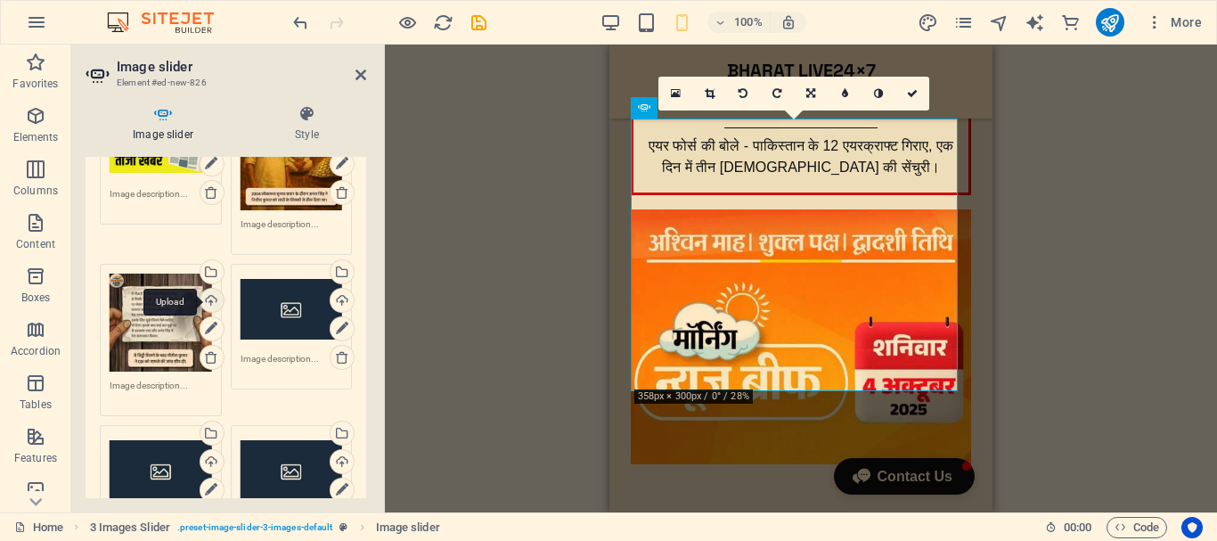
click at [210, 298] on div "Upload" at bounding box center [210, 302] width 27 height 27
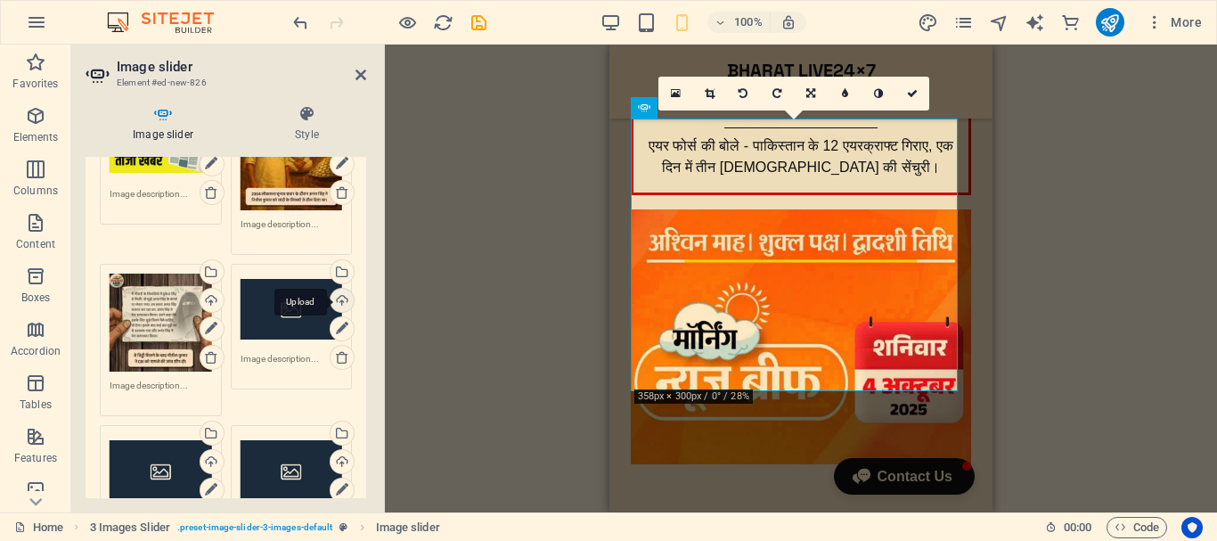
click at [340, 298] on div "Upload" at bounding box center [340, 302] width 27 height 27
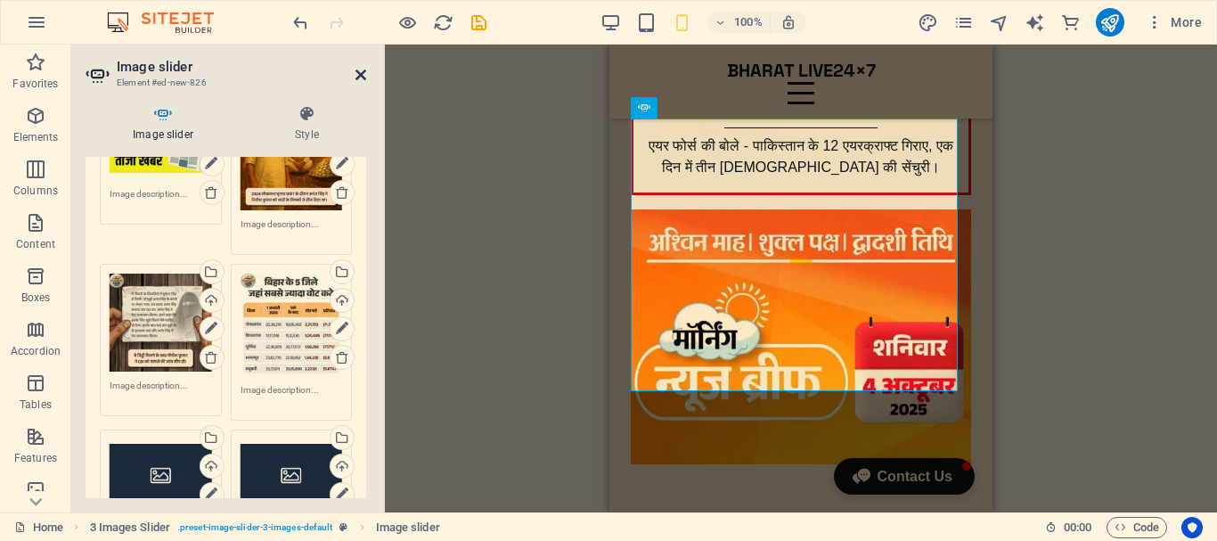
click at [360, 72] on icon at bounding box center [360, 75] width 11 height 14
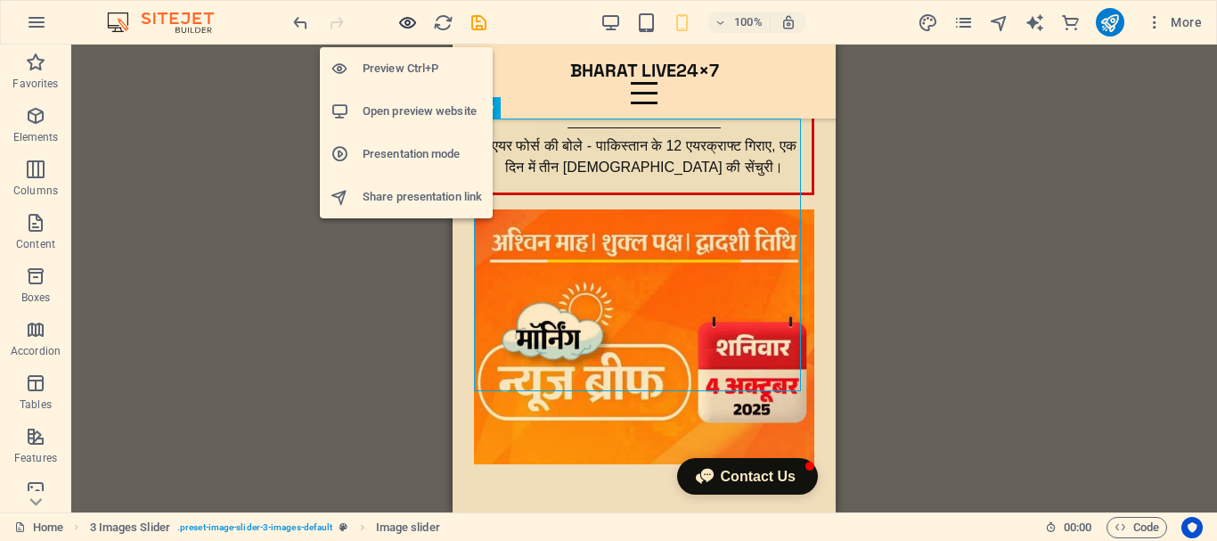
click at [408, 21] on icon "button" at bounding box center [407, 22] width 20 height 20
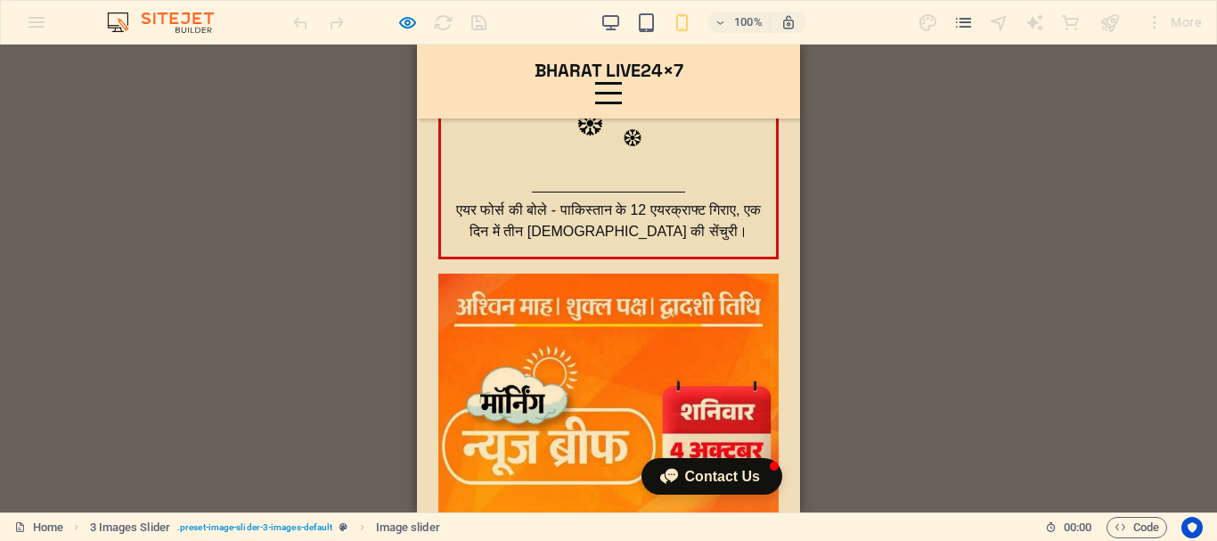
scroll to position [445, 0]
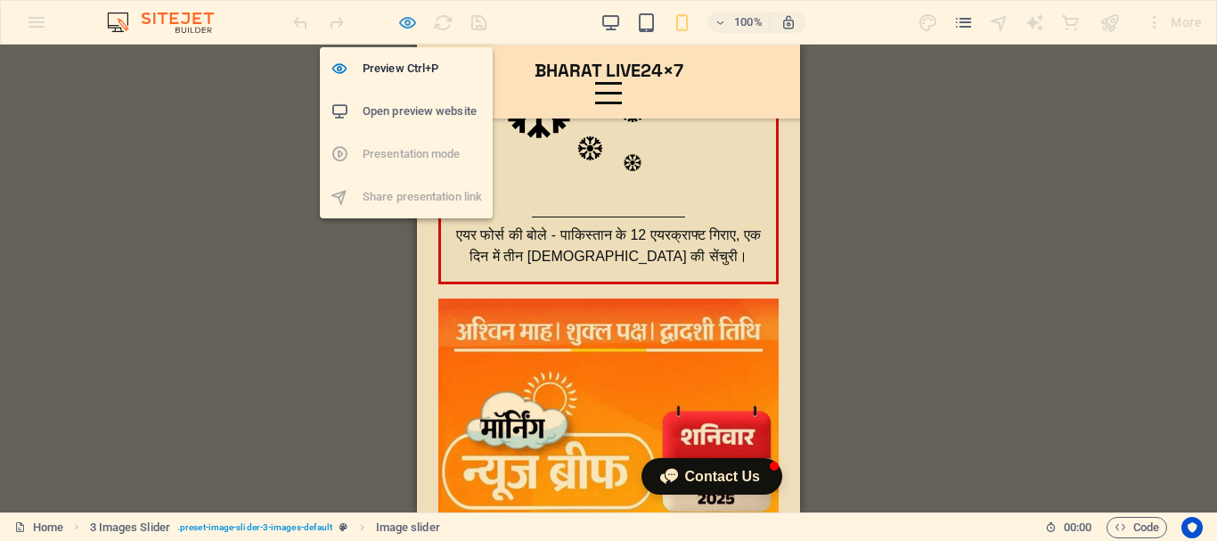
click at [405, 18] on icon "button" at bounding box center [407, 22] width 20 height 20
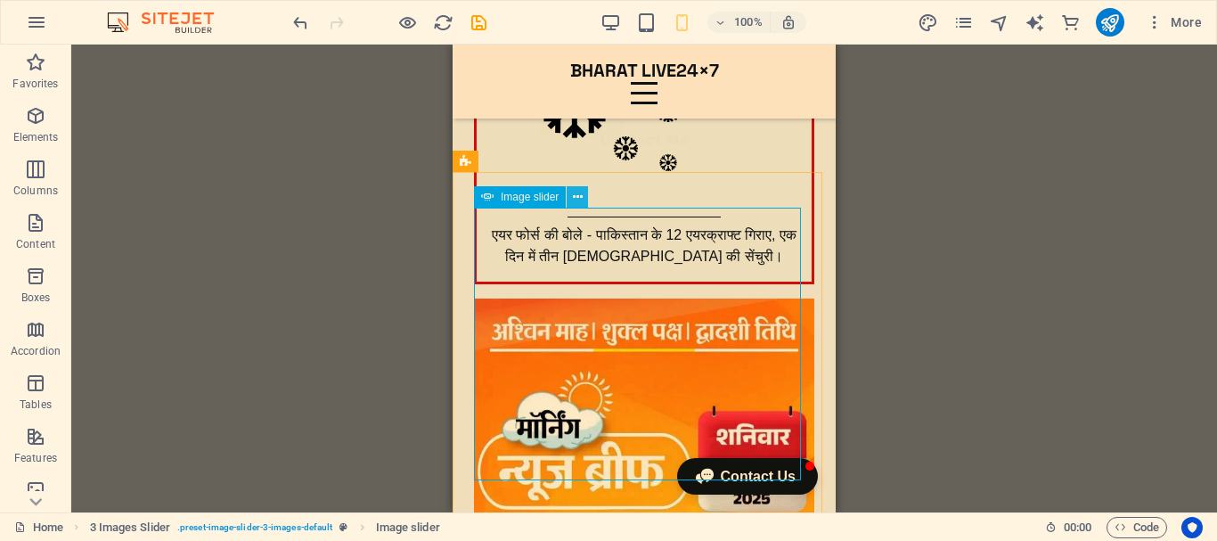
click at [578, 196] on icon at bounding box center [578, 197] width 10 height 19
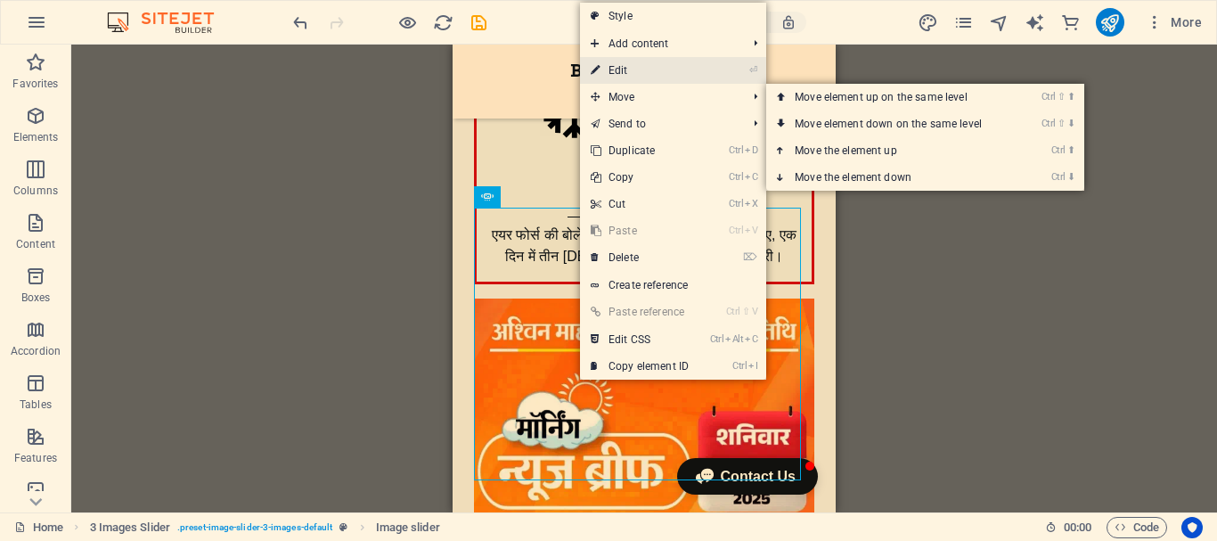
click at [638, 73] on link "⏎ Edit" at bounding box center [639, 70] width 119 height 27
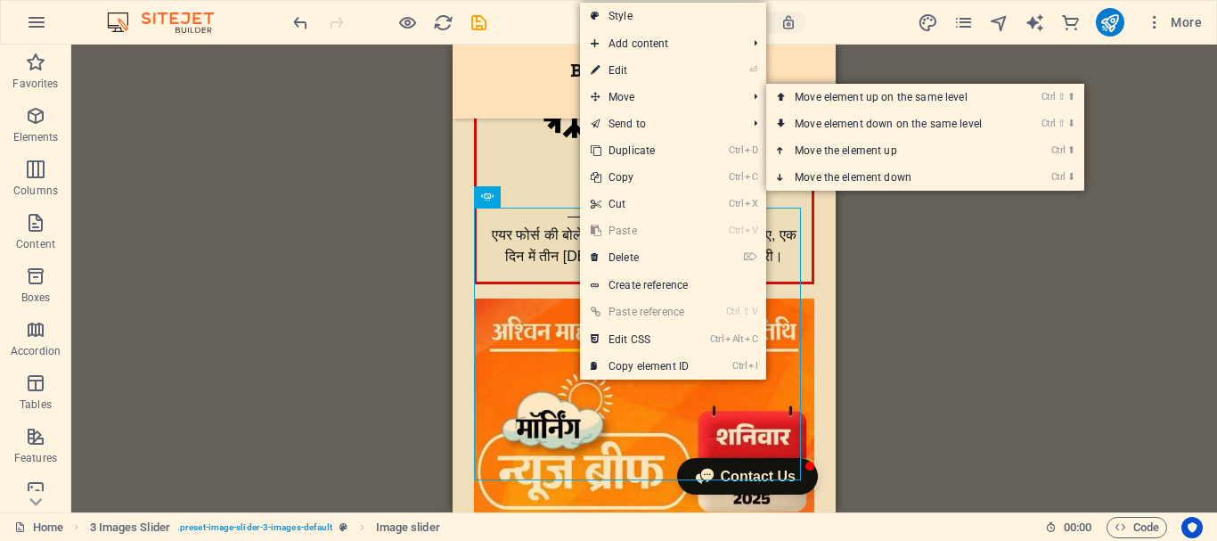
select select "px"
select select "ms"
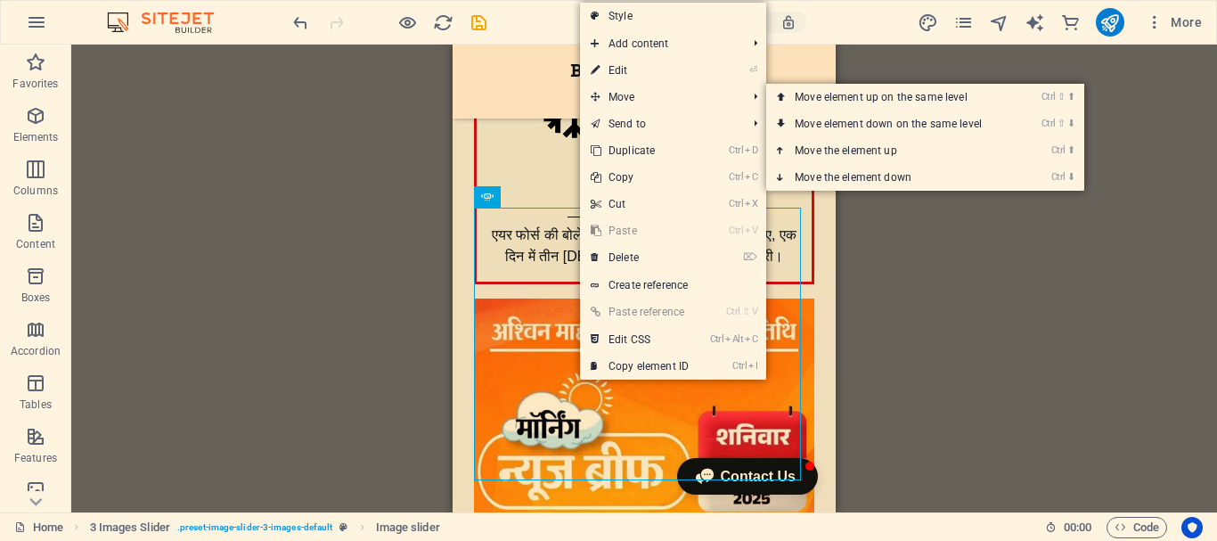
select select "s"
select select "progressive"
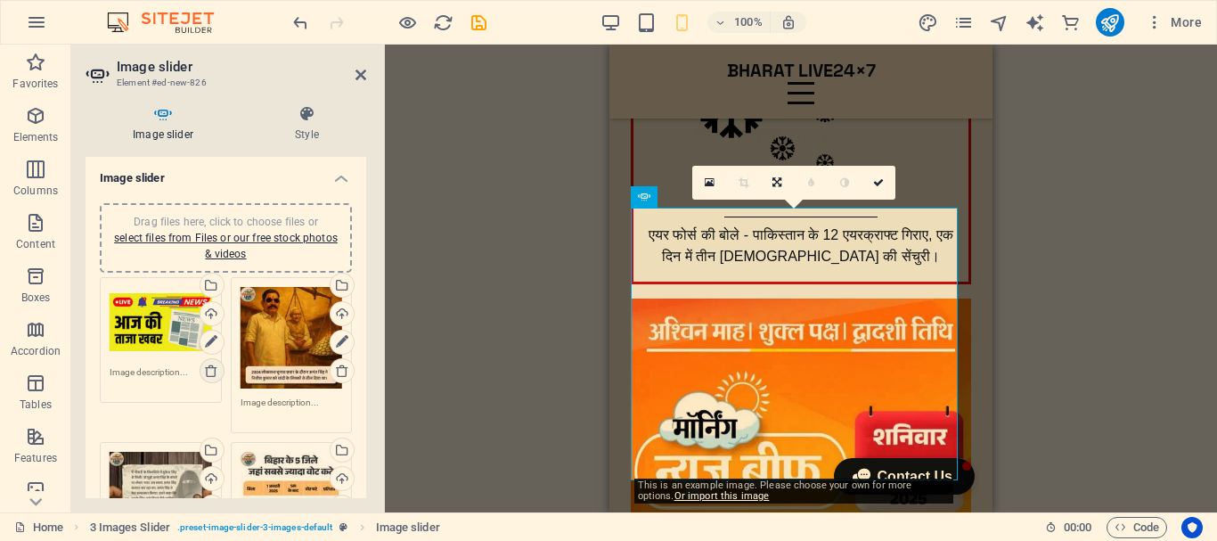
click at [210, 369] on icon at bounding box center [211, 370] width 14 height 14
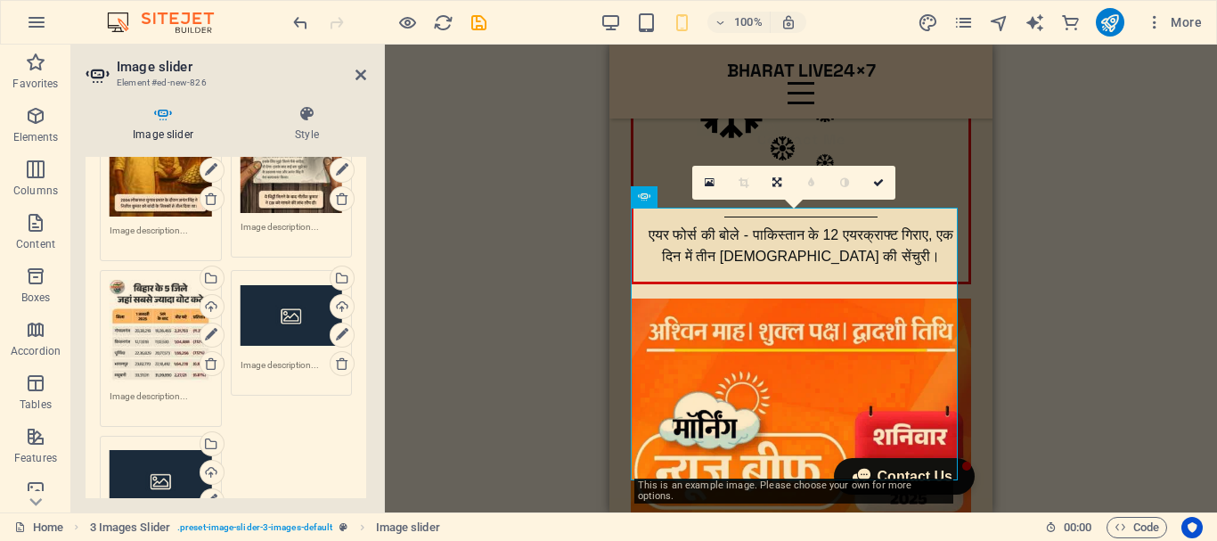
scroll to position [178, 0]
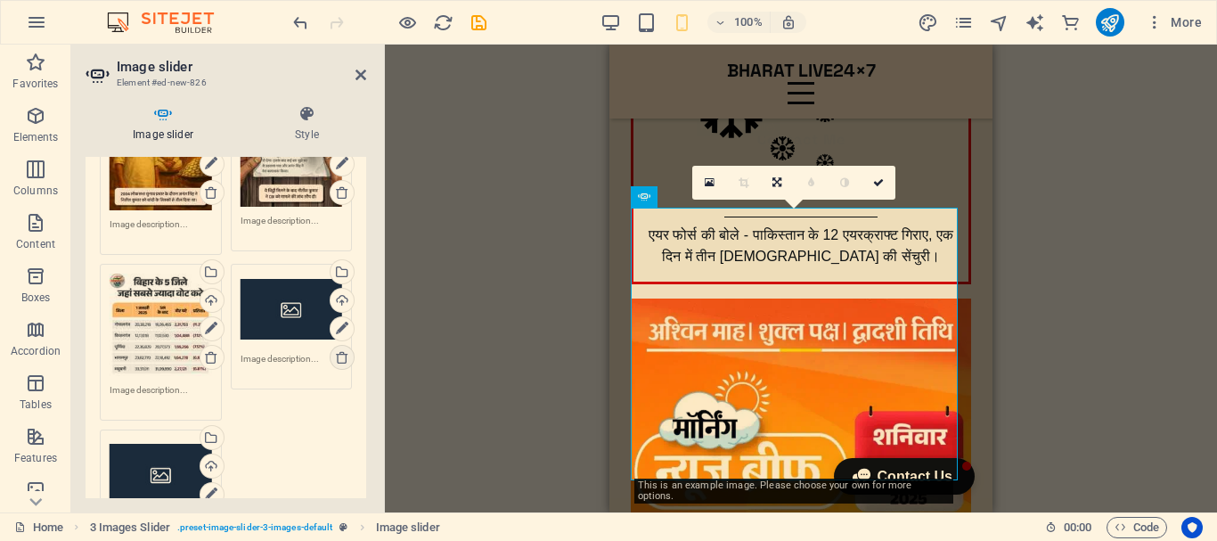
click at [342, 356] on icon at bounding box center [342, 357] width 14 height 14
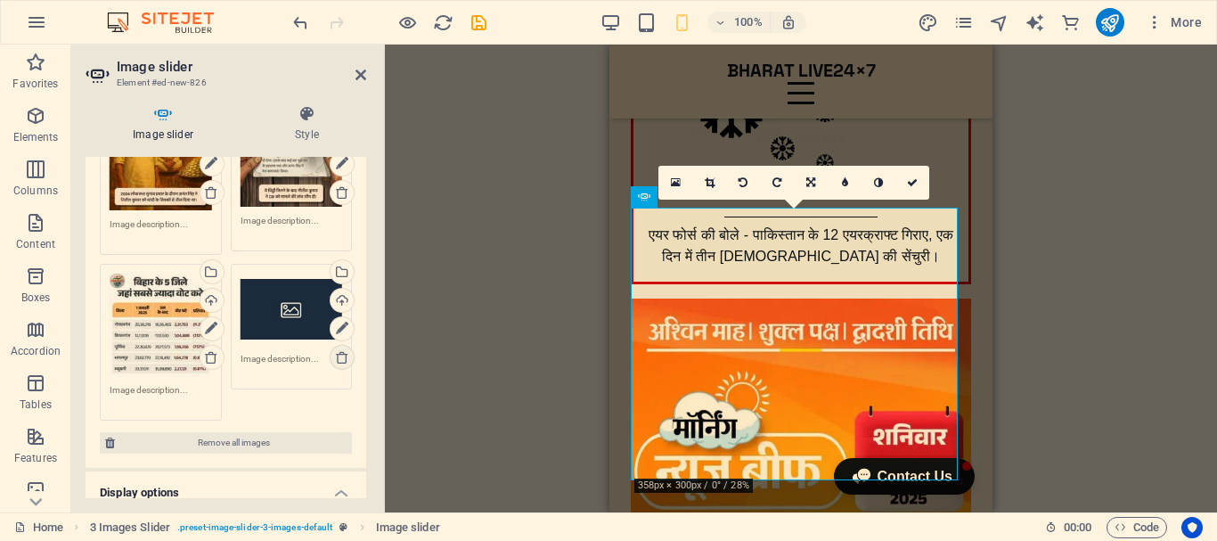
click at [338, 357] on icon at bounding box center [342, 357] width 14 height 14
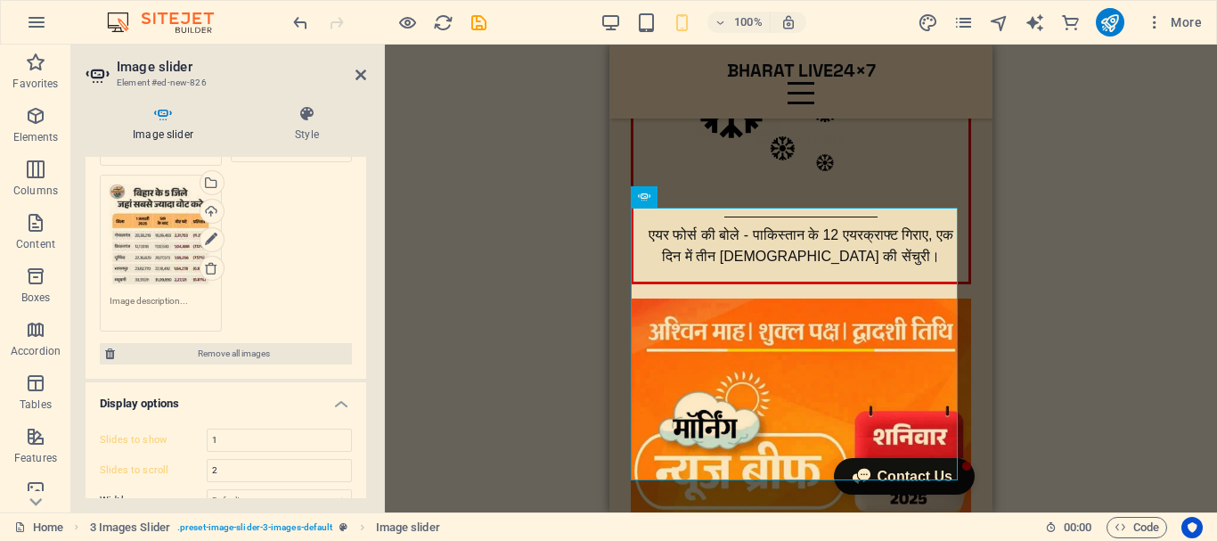
scroll to position [445, 0]
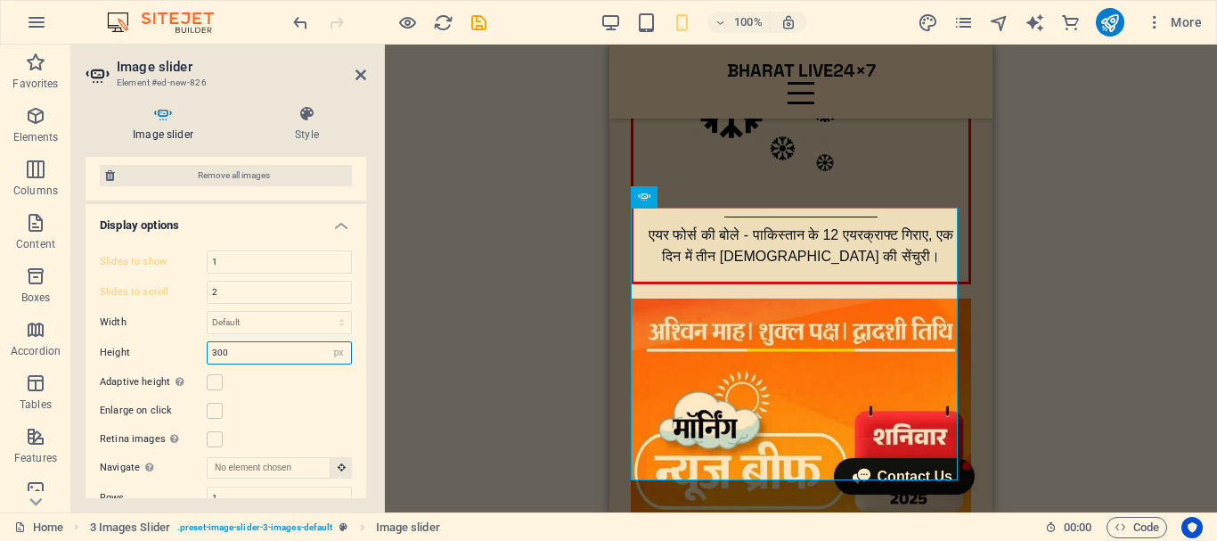
click at [240, 348] on input "300" at bounding box center [279, 352] width 143 height 21
click at [216, 348] on input "300" at bounding box center [279, 352] width 143 height 21
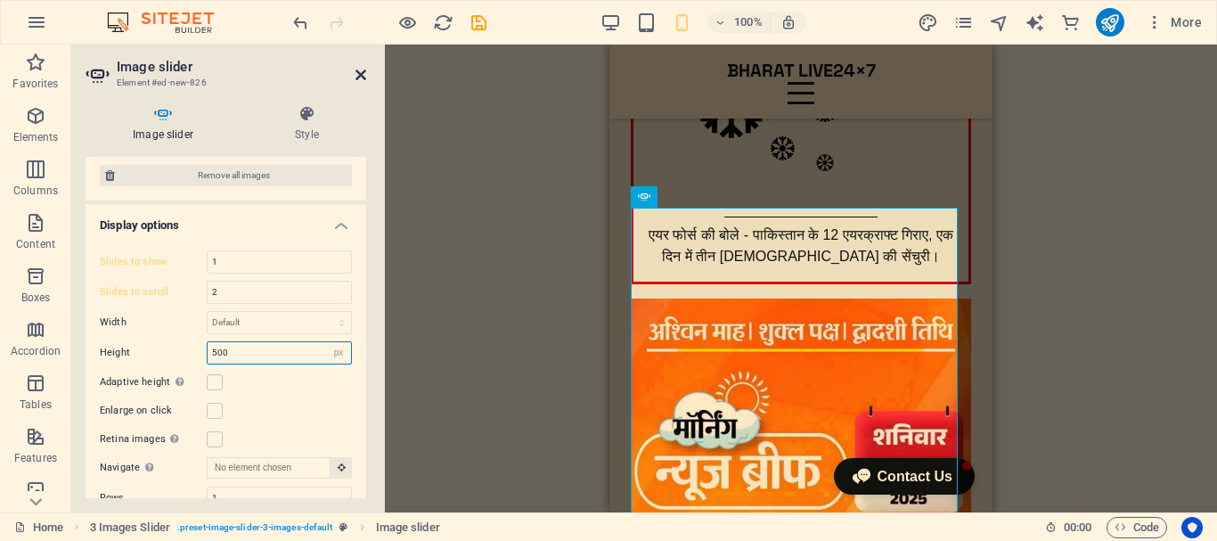
type input "500"
click at [361, 73] on icon at bounding box center [360, 75] width 11 height 14
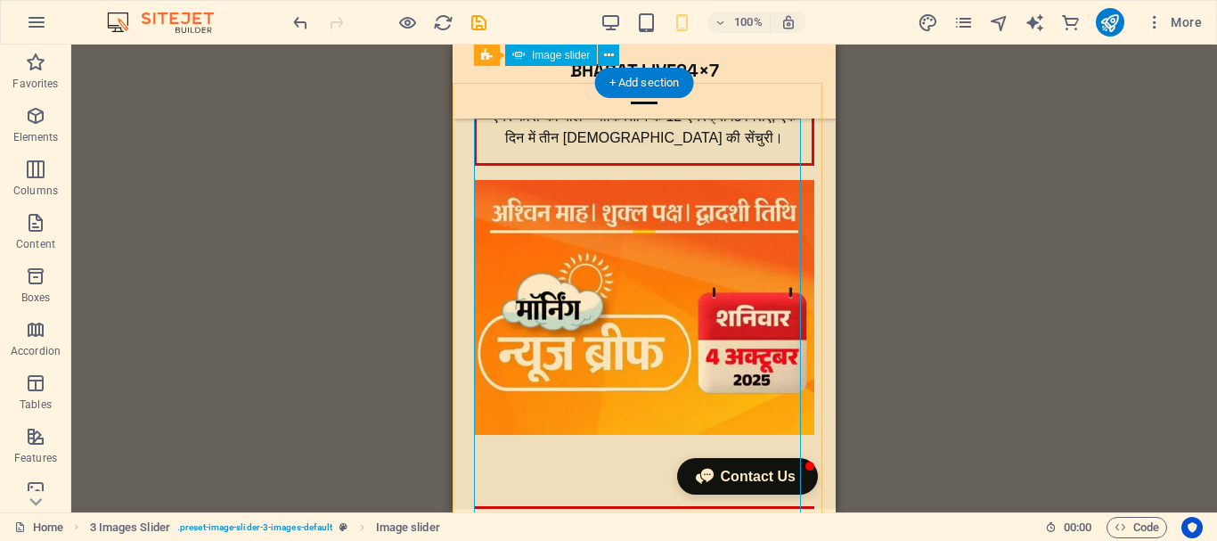
scroll to position [534, 0]
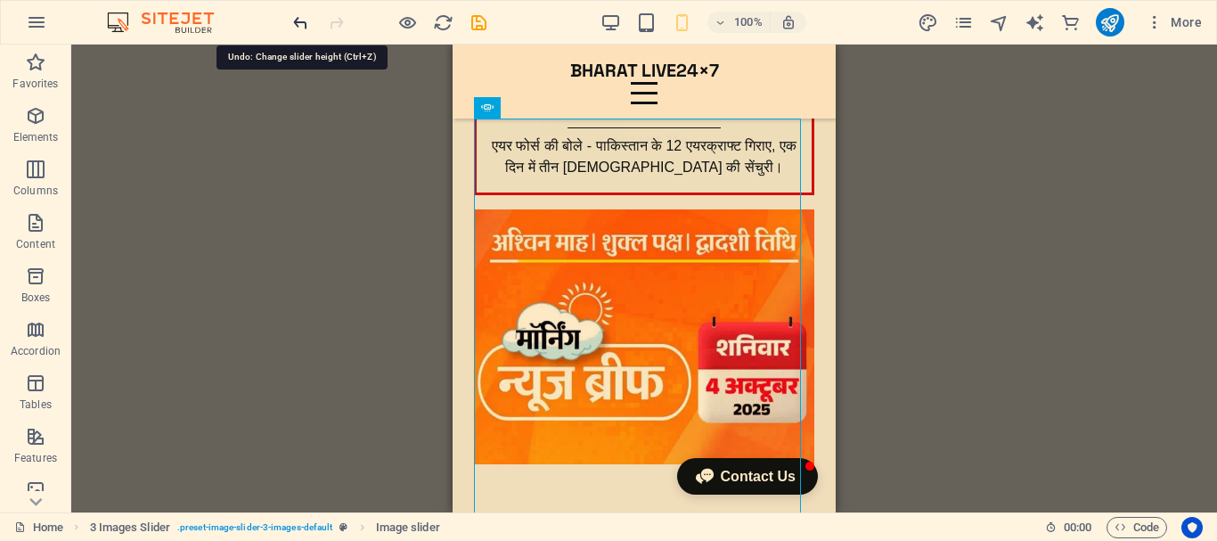
click at [304, 22] on icon "undo" at bounding box center [300, 22] width 20 height 20
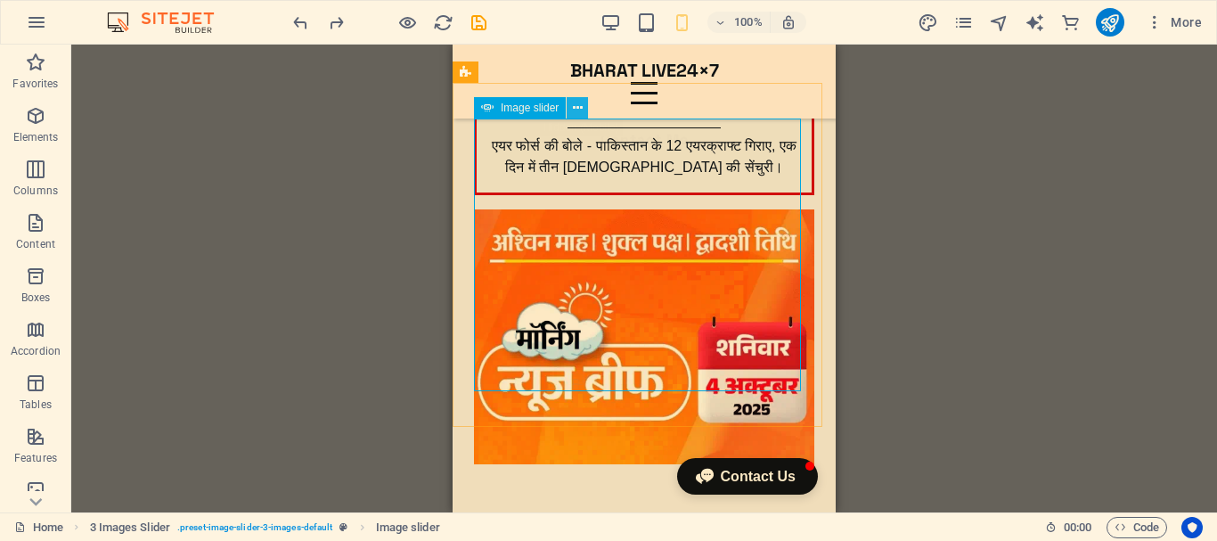
click at [581, 106] on icon at bounding box center [578, 108] width 10 height 19
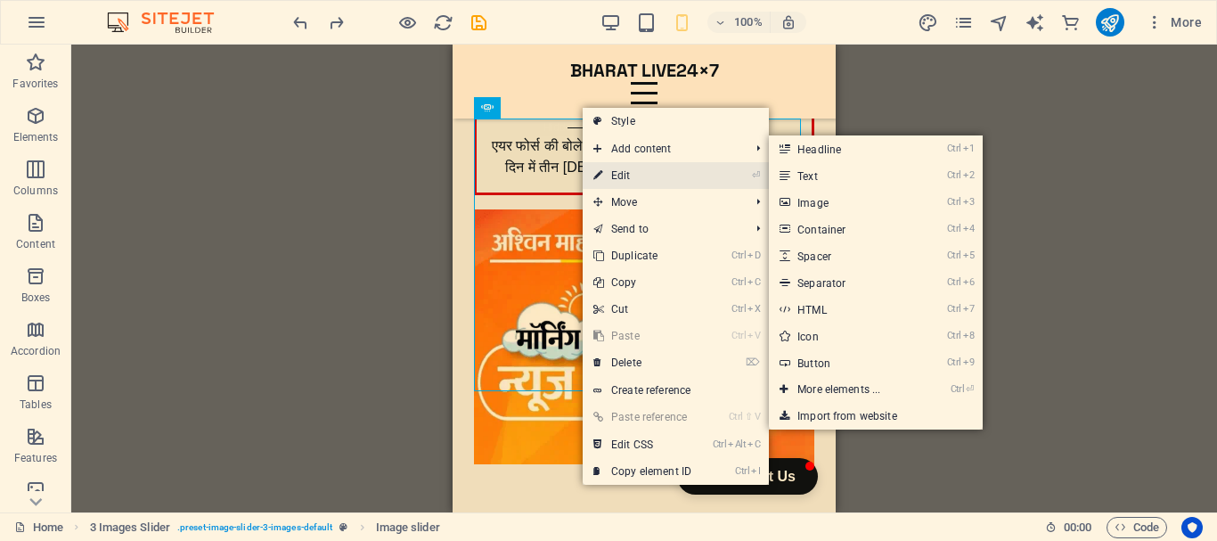
click at [625, 172] on link "⏎ Edit" at bounding box center [642, 175] width 119 height 27
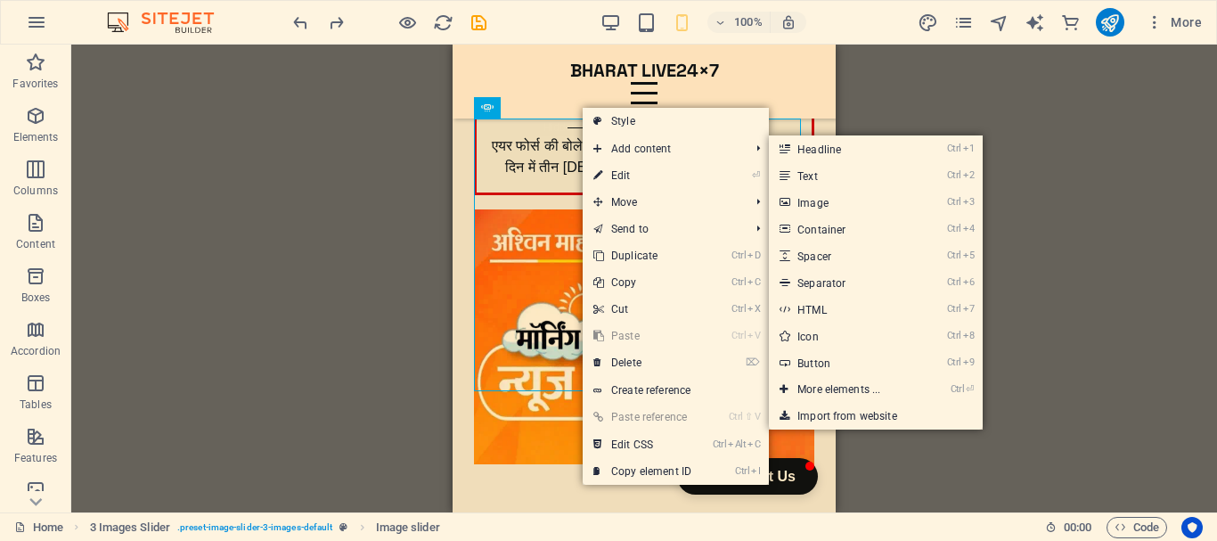
select select "px"
select select "ms"
select select "s"
select select "progressive"
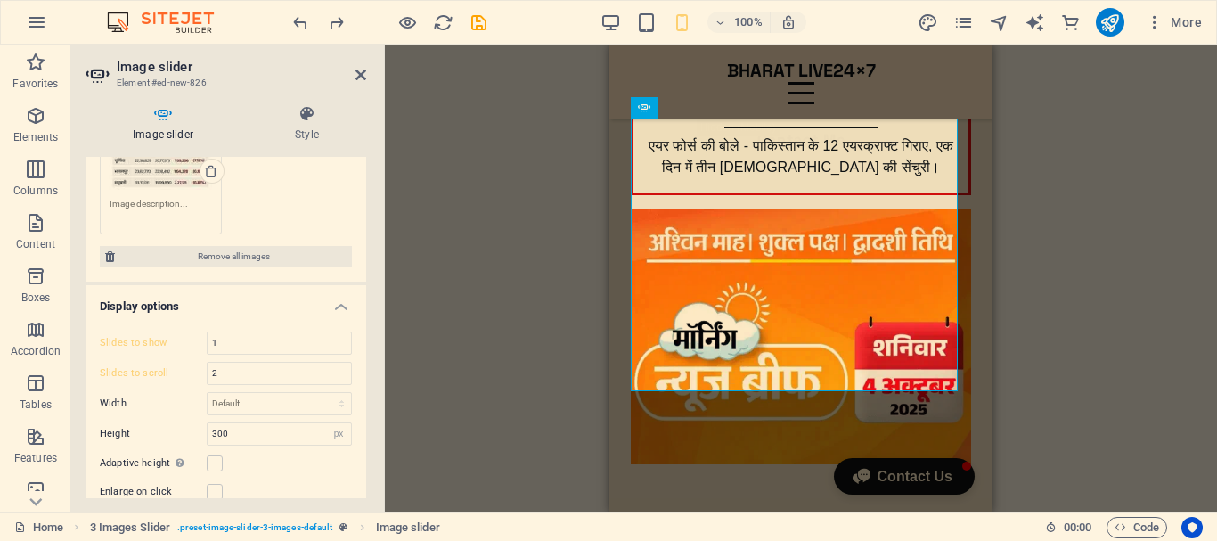
scroll to position [356, 0]
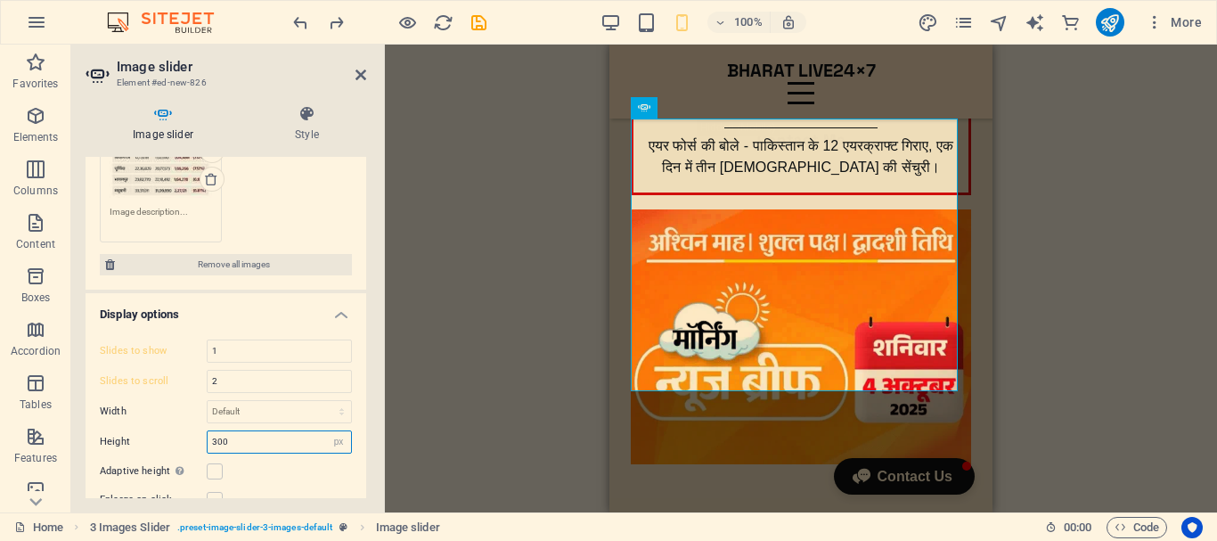
click at [215, 437] on input "300" at bounding box center [279, 441] width 143 height 21
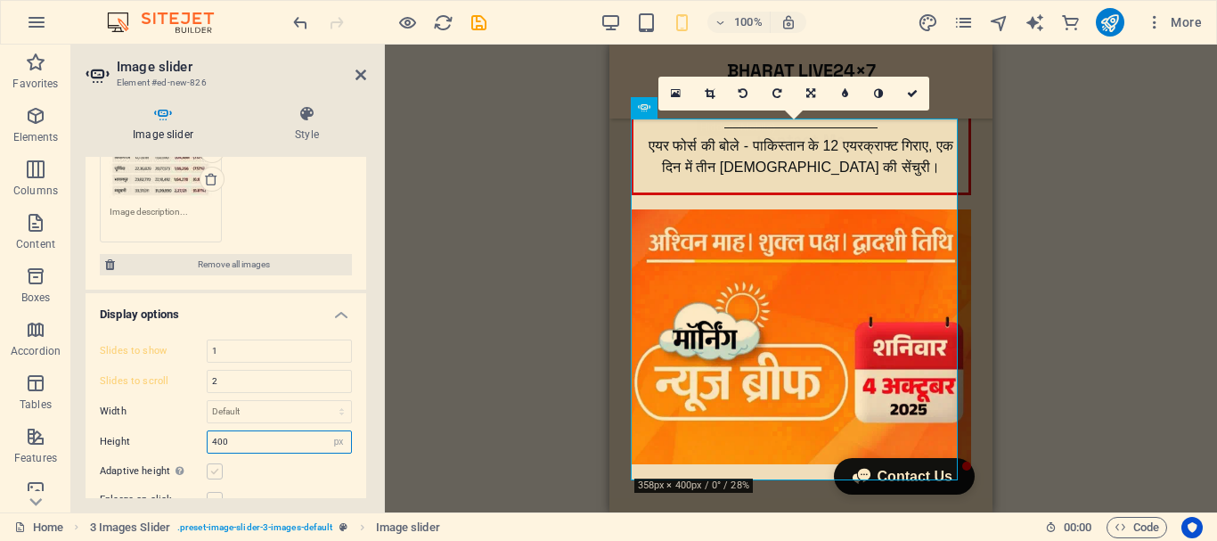
type input "400"
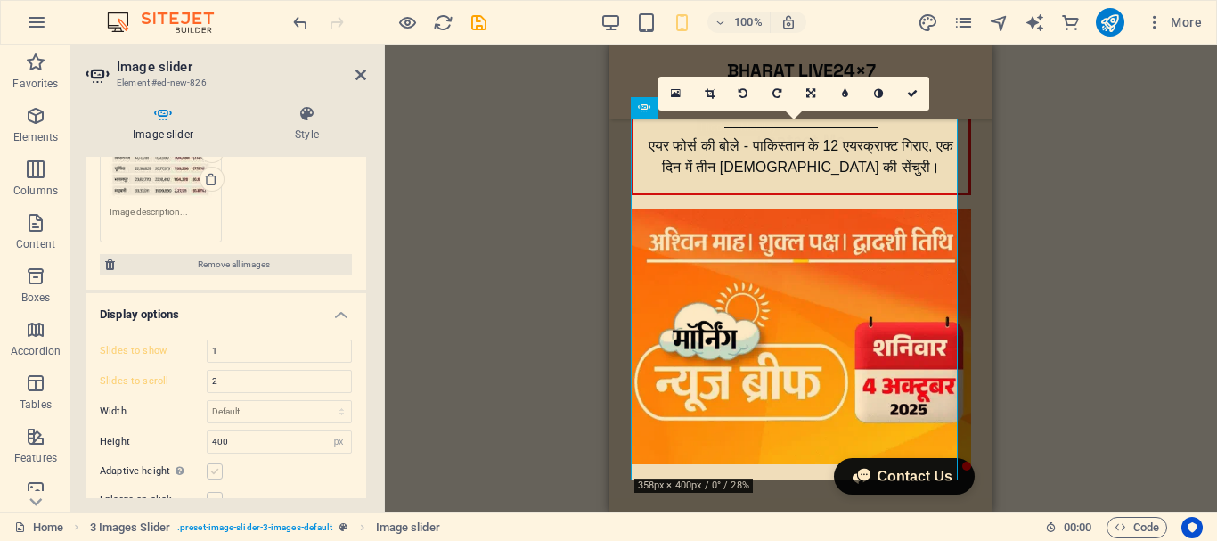
click at [218, 467] on label at bounding box center [215, 471] width 16 height 16
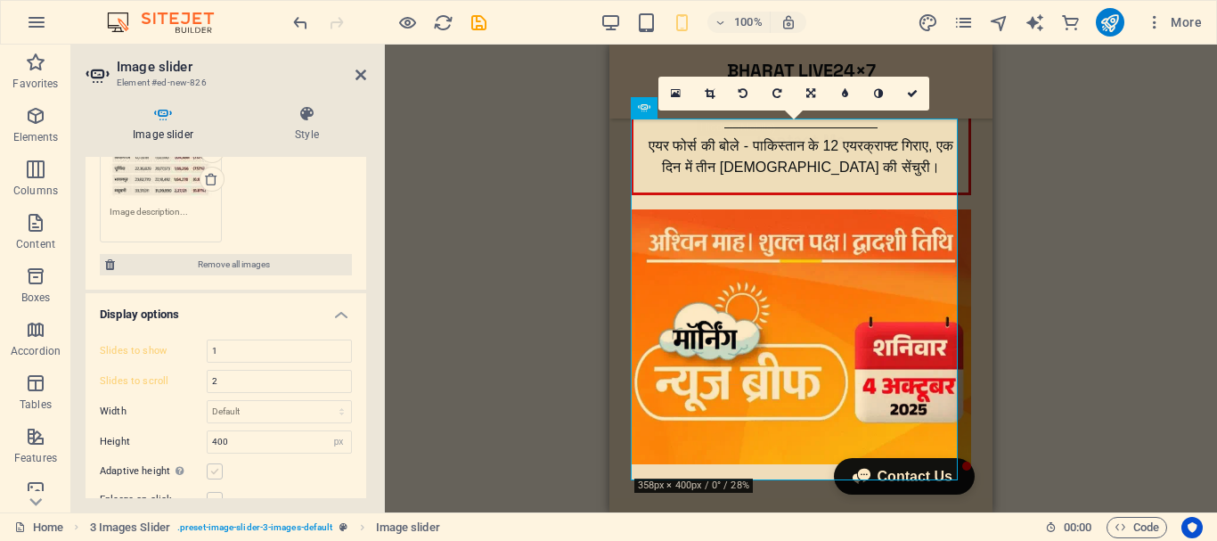
click at [0, 0] on input "Adaptive height Automatically adjust the height for single slide horizontal sli…" at bounding box center [0, 0] width 0 height 0
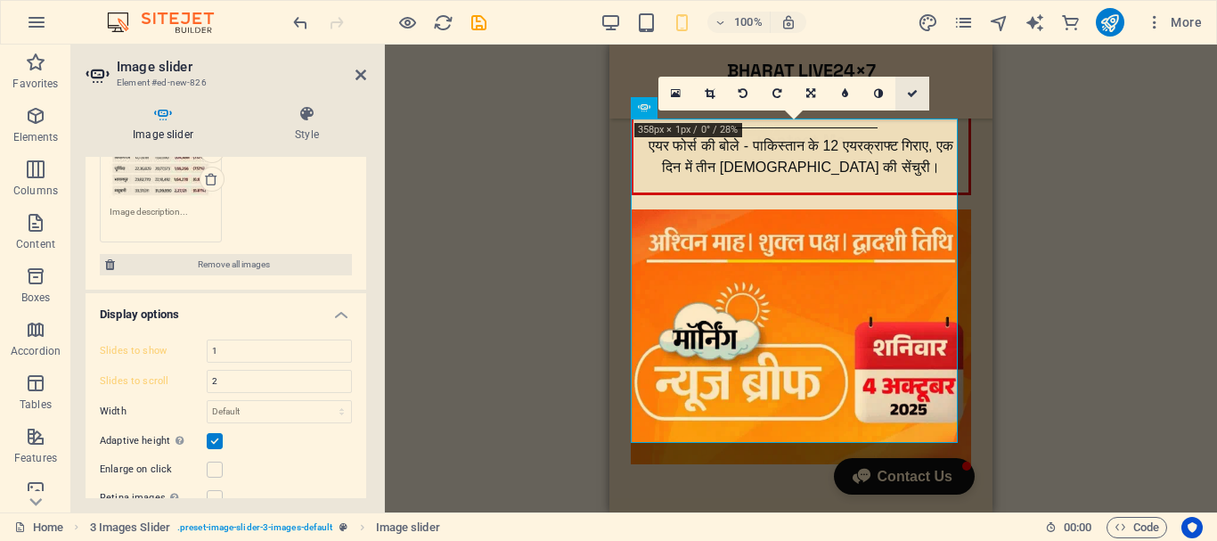
click at [915, 92] on icon at bounding box center [912, 93] width 11 height 11
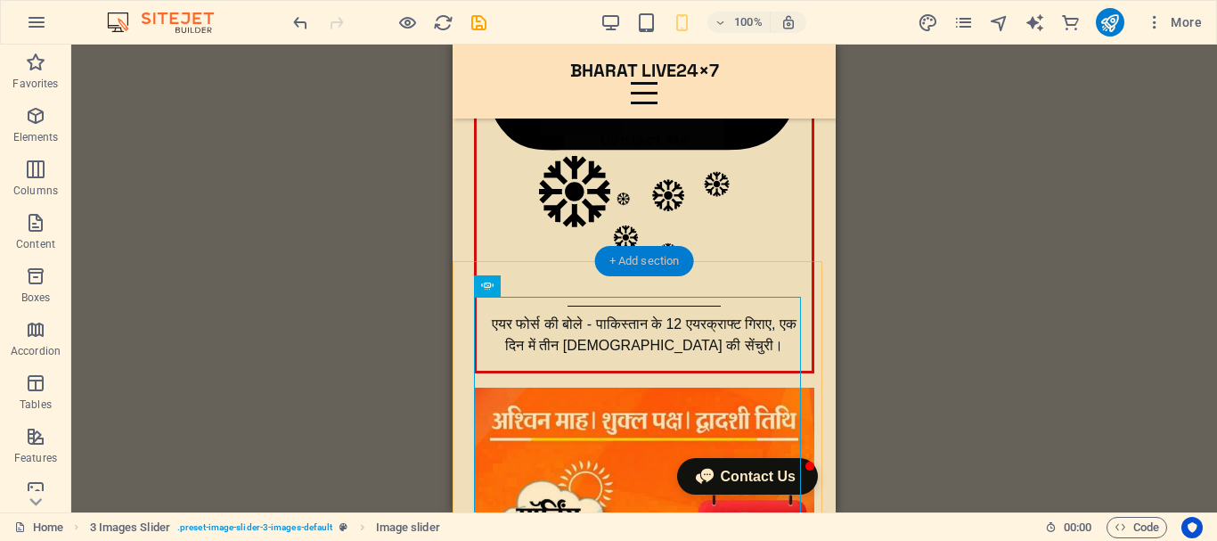
click at [649, 262] on div "+ Add section" at bounding box center [644, 261] width 99 height 30
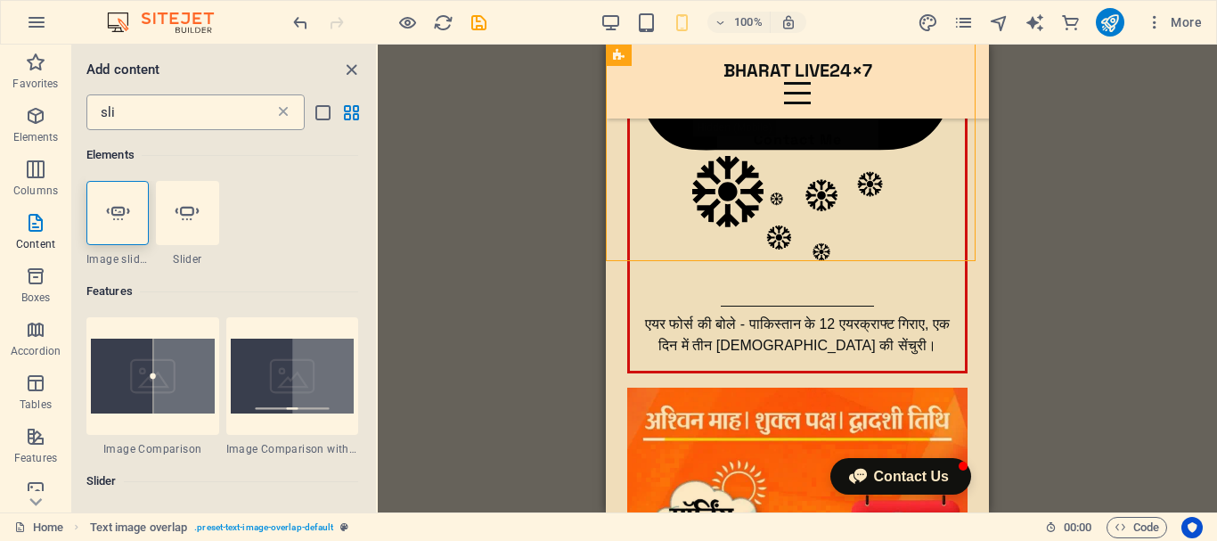
click at [282, 113] on icon at bounding box center [283, 112] width 18 height 18
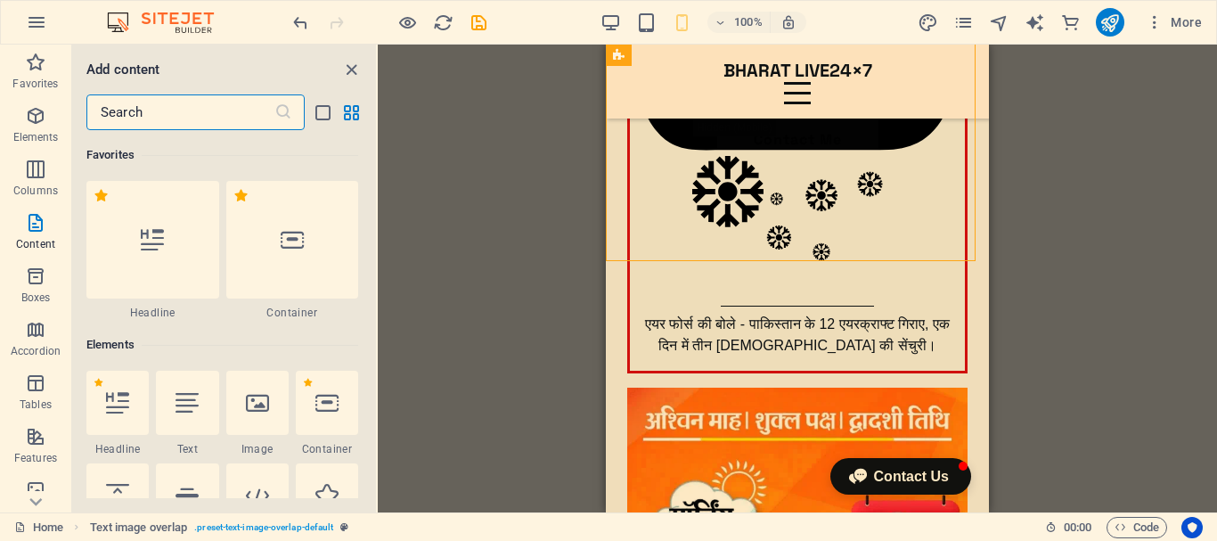
click at [192, 113] on input "text" at bounding box center [180, 112] width 188 height 36
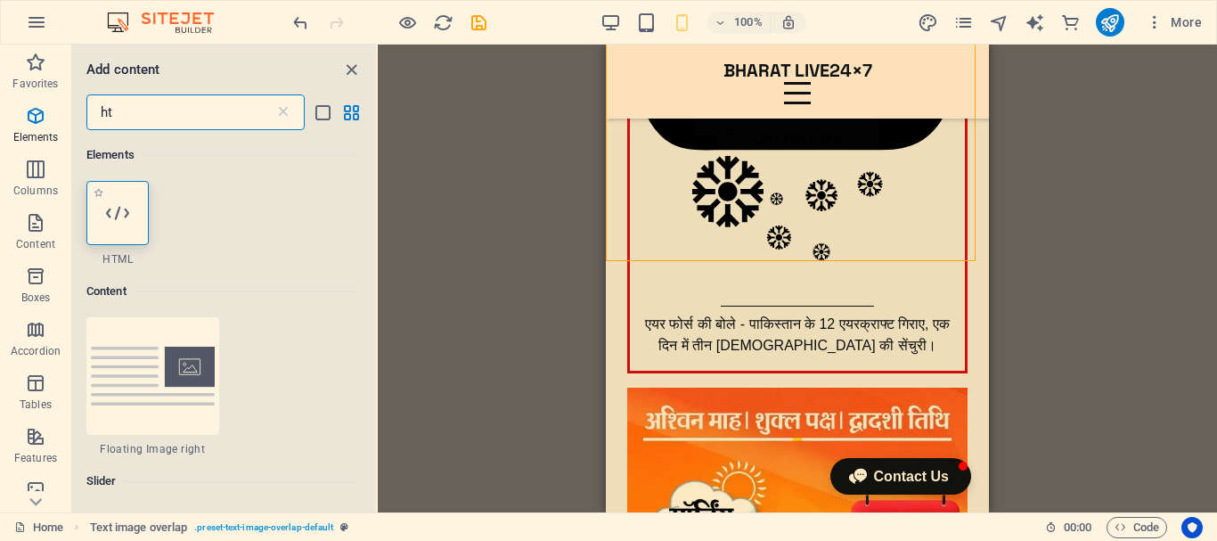
type input "ht"
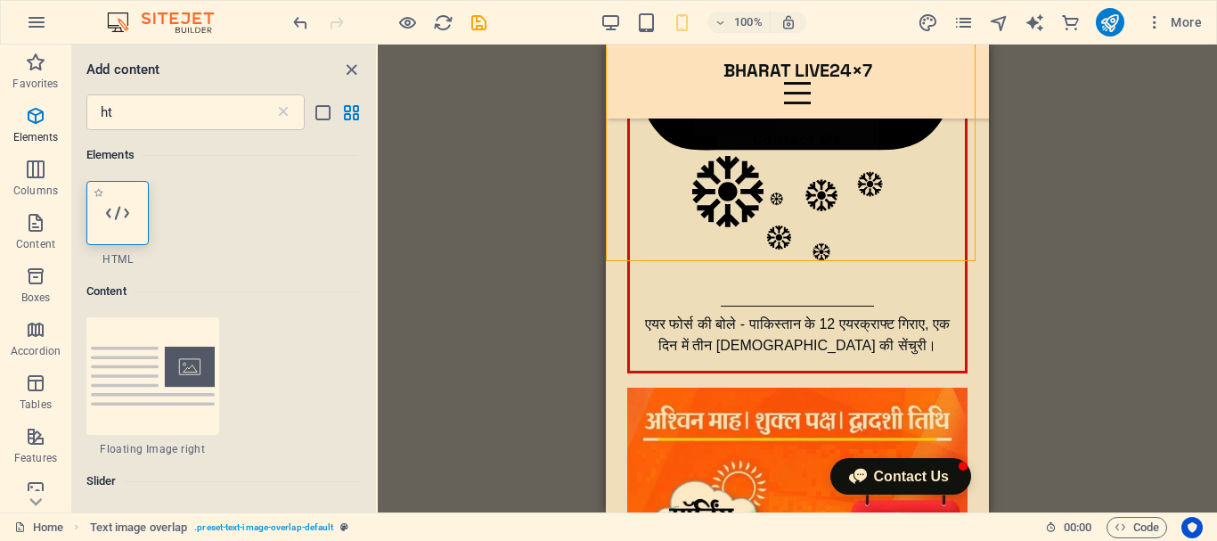
click at [133, 203] on div at bounding box center [117, 213] width 62 height 64
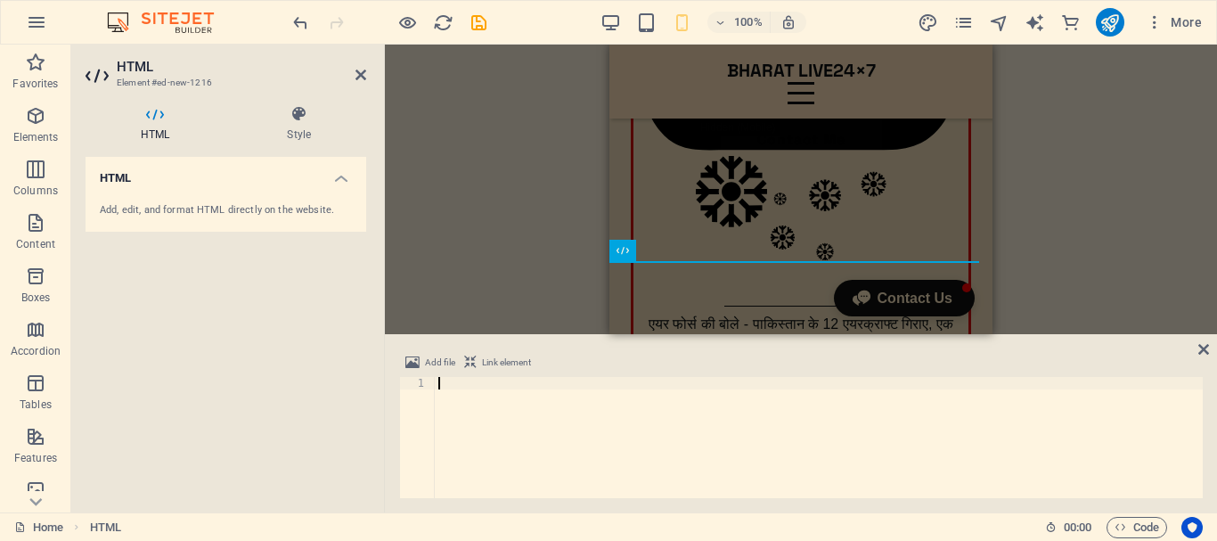
type textarea "</html>"
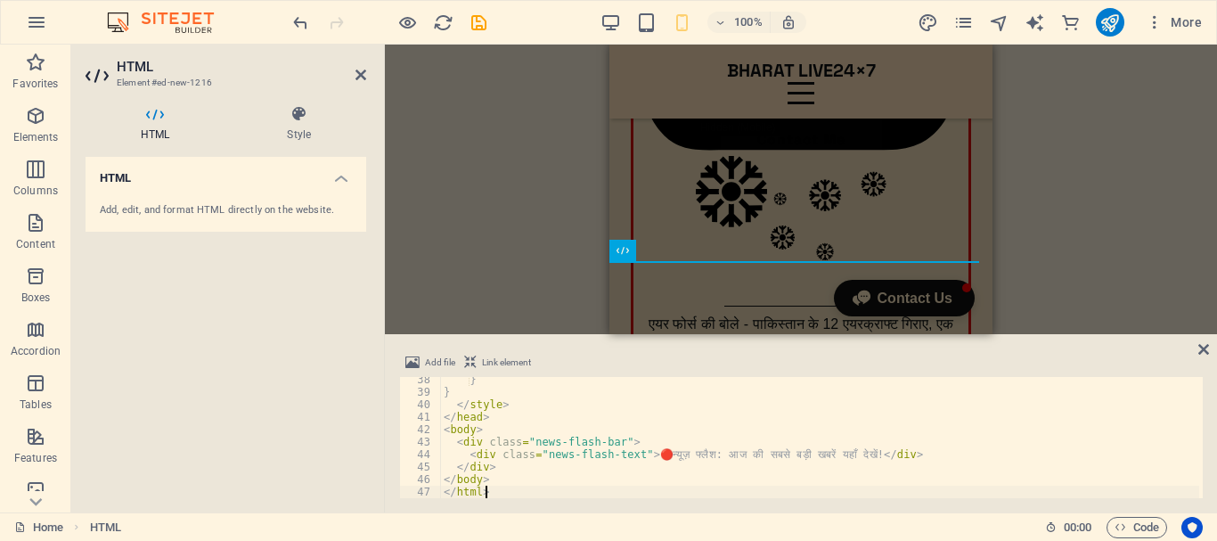
scroll to position [465, 0]
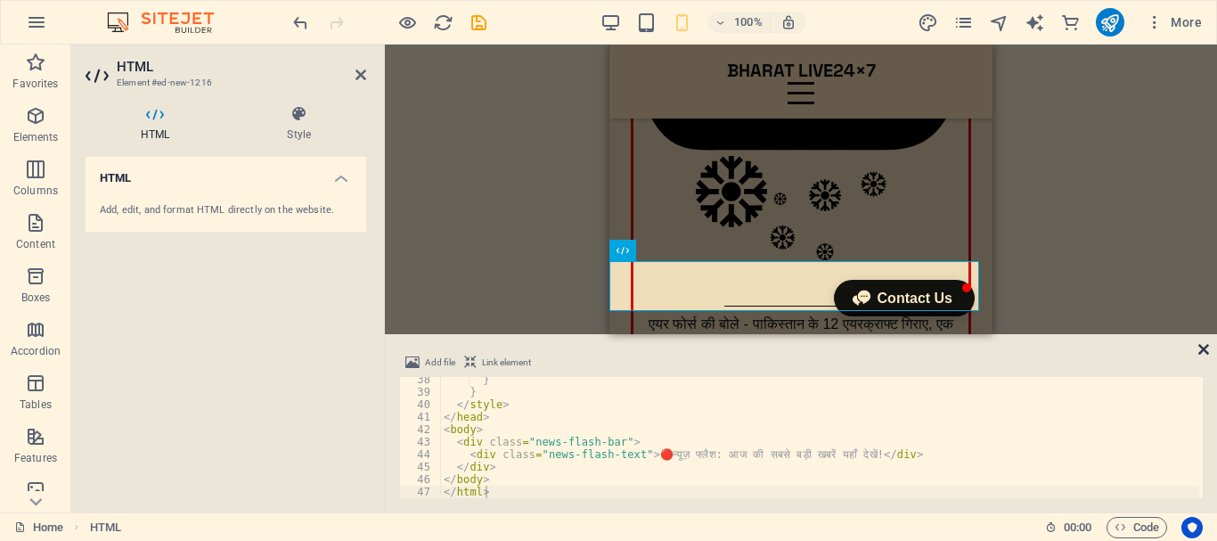
click at [1205, 345] on icon at bounding box center [1203, 349] width 11 height 14
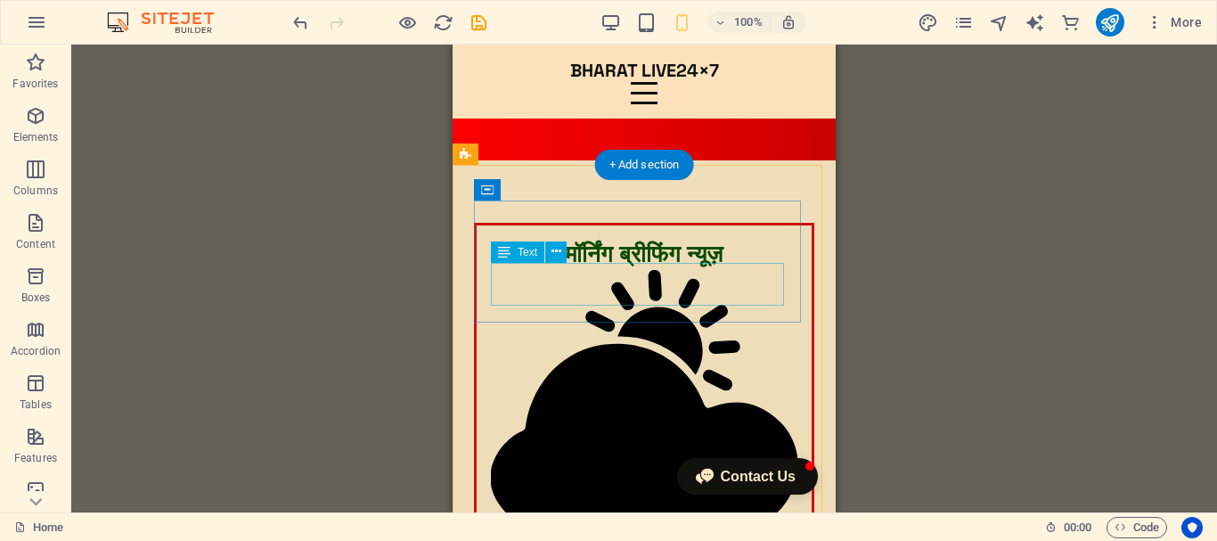
scroll to position [0, 0]
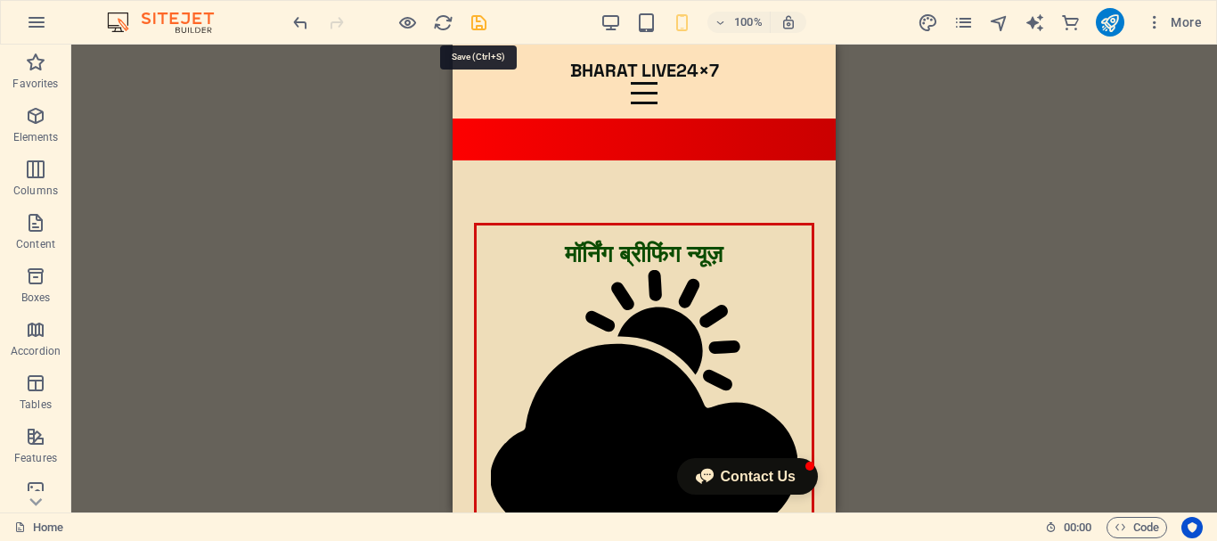
click at [478, 16] on icon "save" at bounding box center [479, 22] width 20 height 20
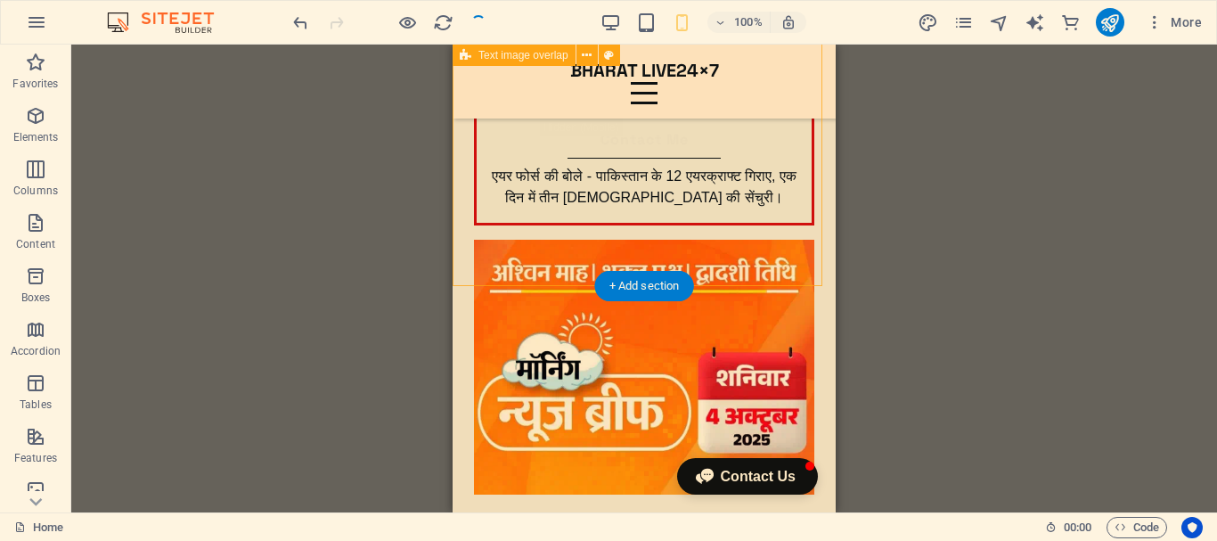
scroll to position [534, 0]
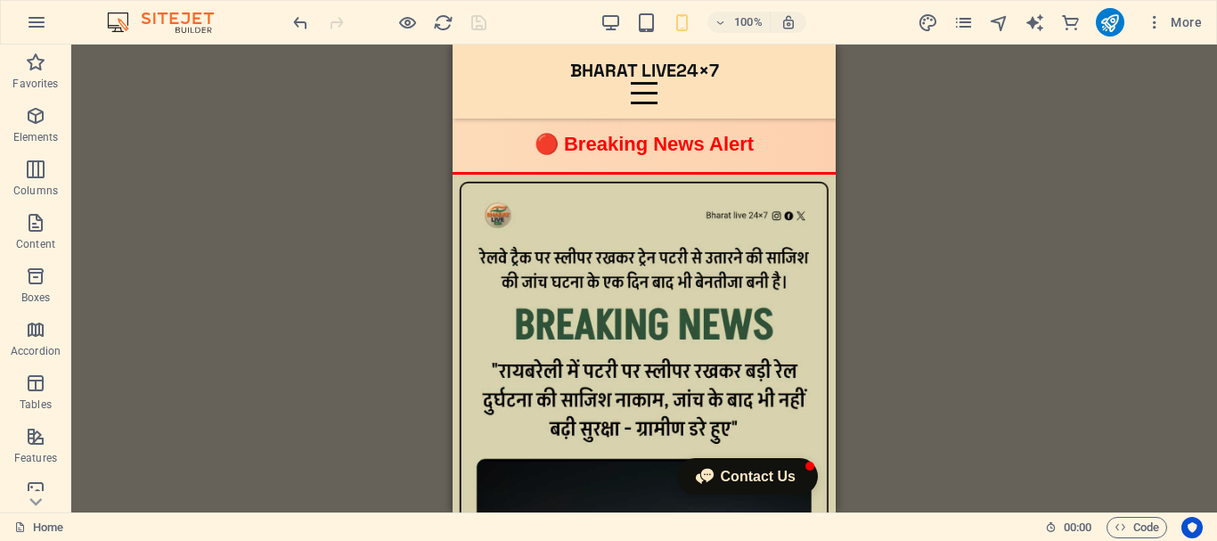
drag, startPoint x: 828, startPoint y: 85, endPoint x: 1294, endPoint y: 347, distance: 534.5
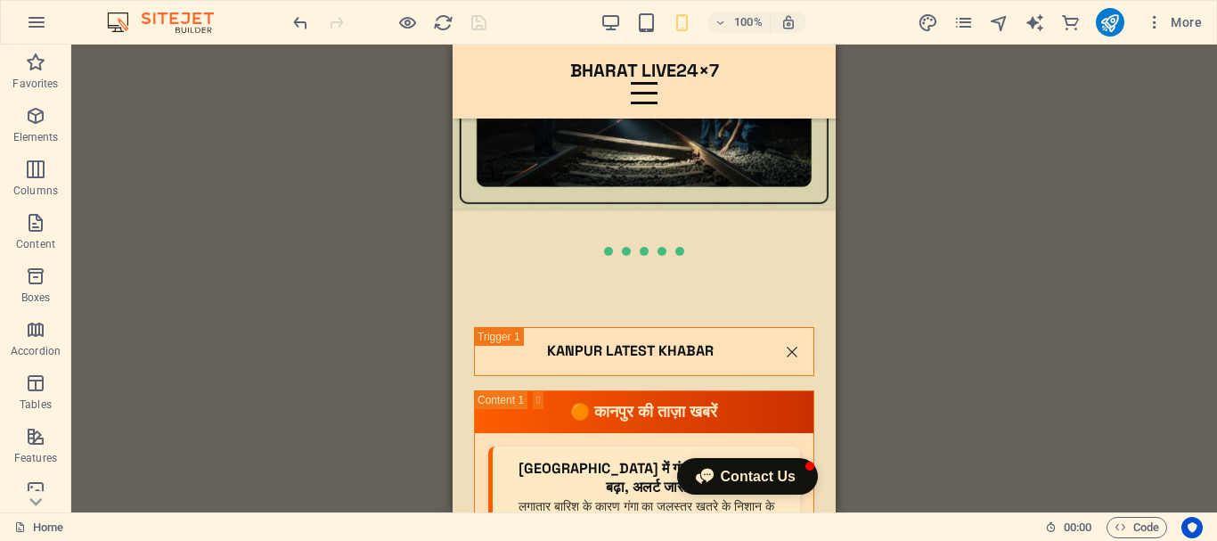
scroll to position [6945, 0]
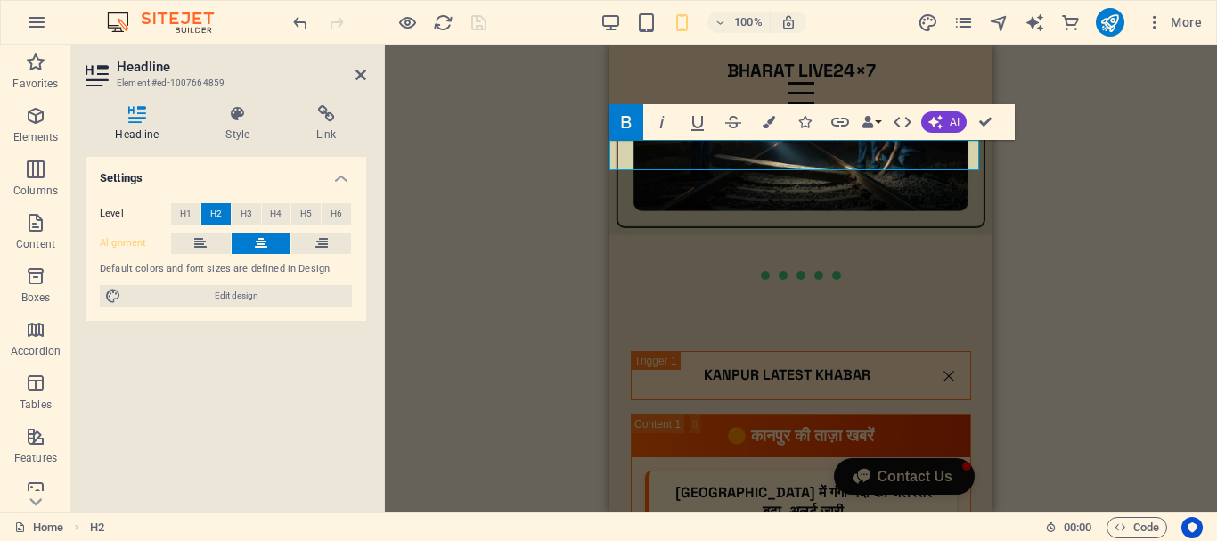
scroll to position [0, 9]
drag, startPoint x: 878, startPoint y: 152, endPoint x: 664, endPoint y: 151, distance: 214.7
click at [765, 124] on icon "button" at bounding box center [769, 122] width 12 height 12
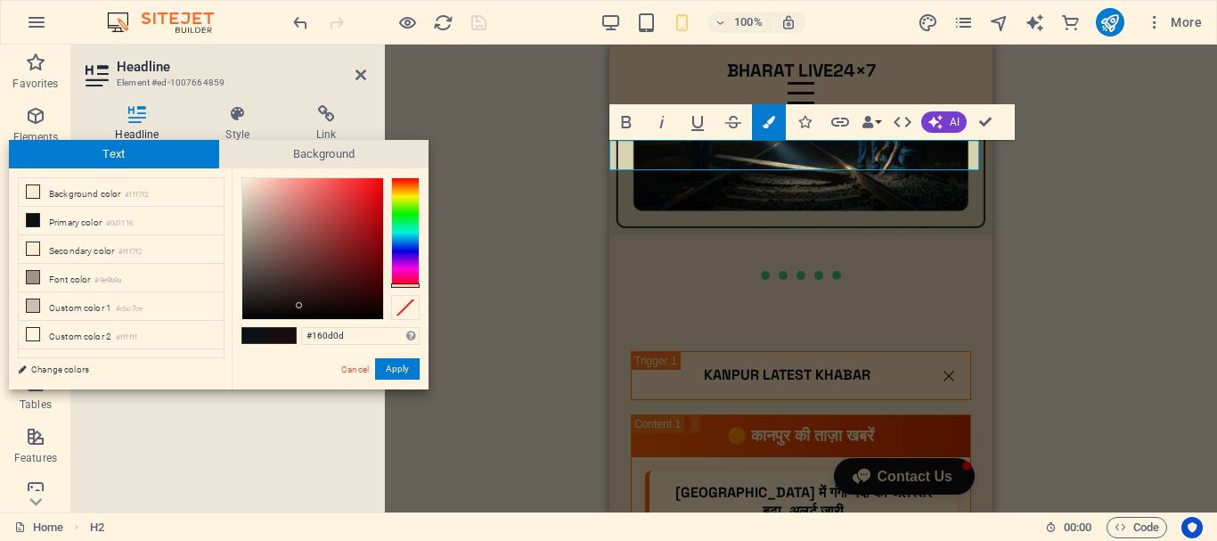
click at [405, 285] on div at bounding box center [405, 232] width 29 height 110
click at [410, 290] on div at bounding box center [330, 248] width 178 height 143
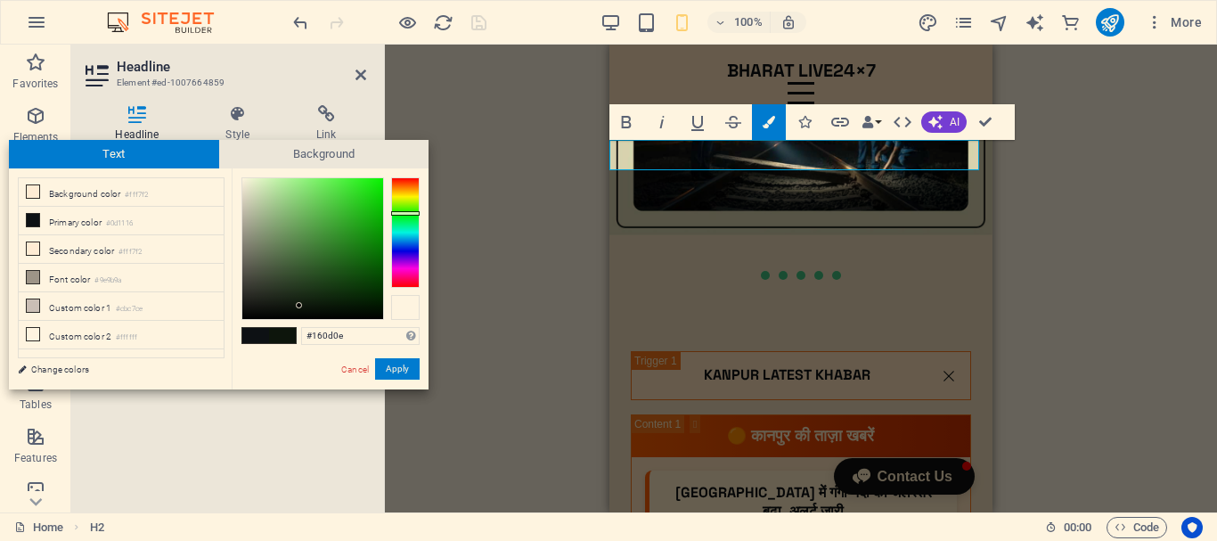
type input "#160d0d"
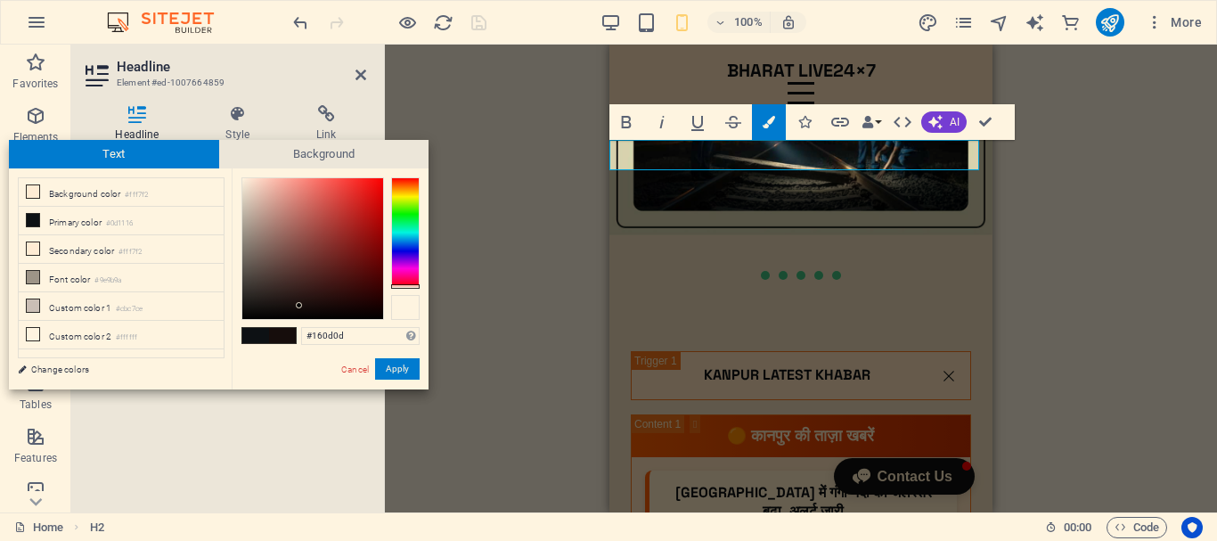
click at [406, 306] on div at bounding box center [405, 307] width 29 height 25
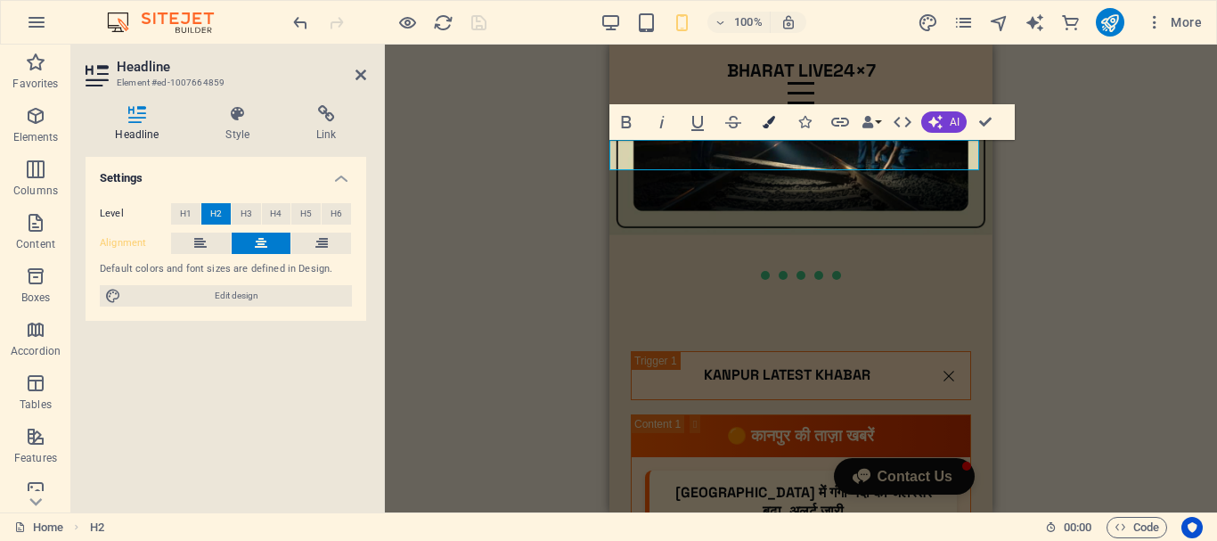
click at [774, 122] on icon "button" at bounding box center [769, 122] width 12 height 12
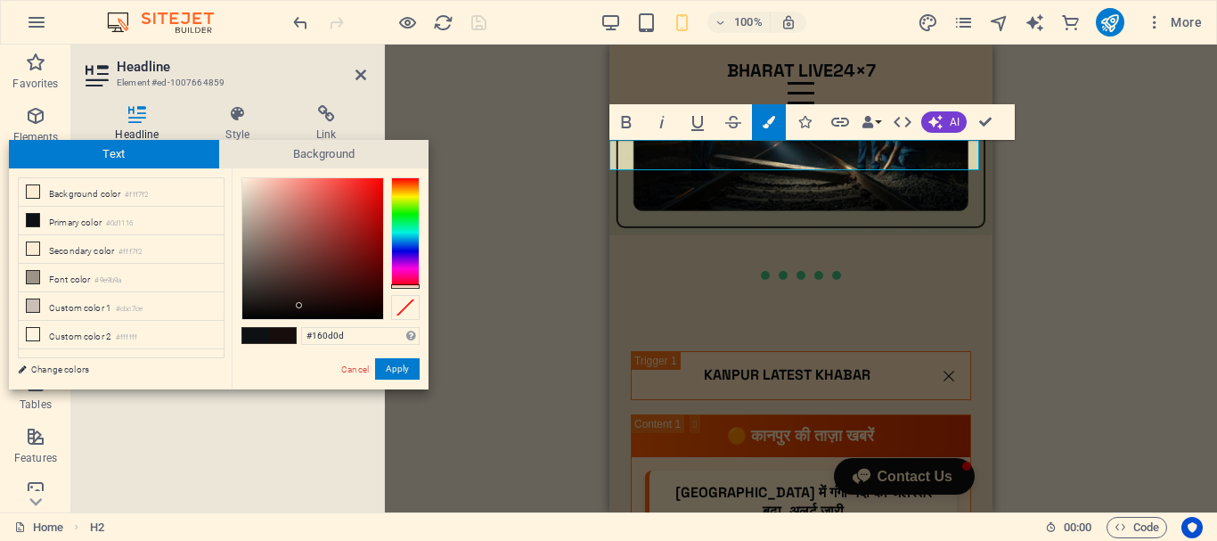
click at [408, 286] on div at bounding box center [405, 286] width 29 height 4
click at [378, 212] on div at bounding box center [312, 248] width 141 height 141
click at [381, 218] on div at bounding box center [381, 218] width 6 height 6
click at [378, 216] on div at bounding box center [381, 218] width 6 height 6
type input "#e00000"
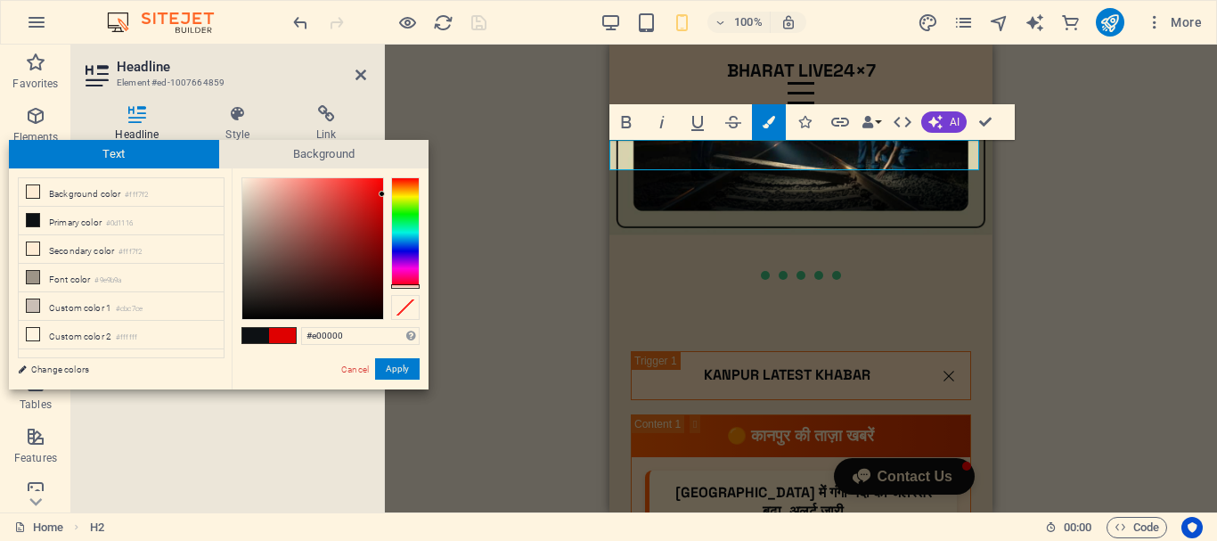
drag, startPoint x: 375, startPoint y: 211, endPoint x: 383, endPoint y: 194, distance: 18.7
click at [383, 194] on div at bounding box center [382, 194] width 6 height 6
click at [403, 371] on button "Apply" at bounding box center [397, 368] width 45 height 21
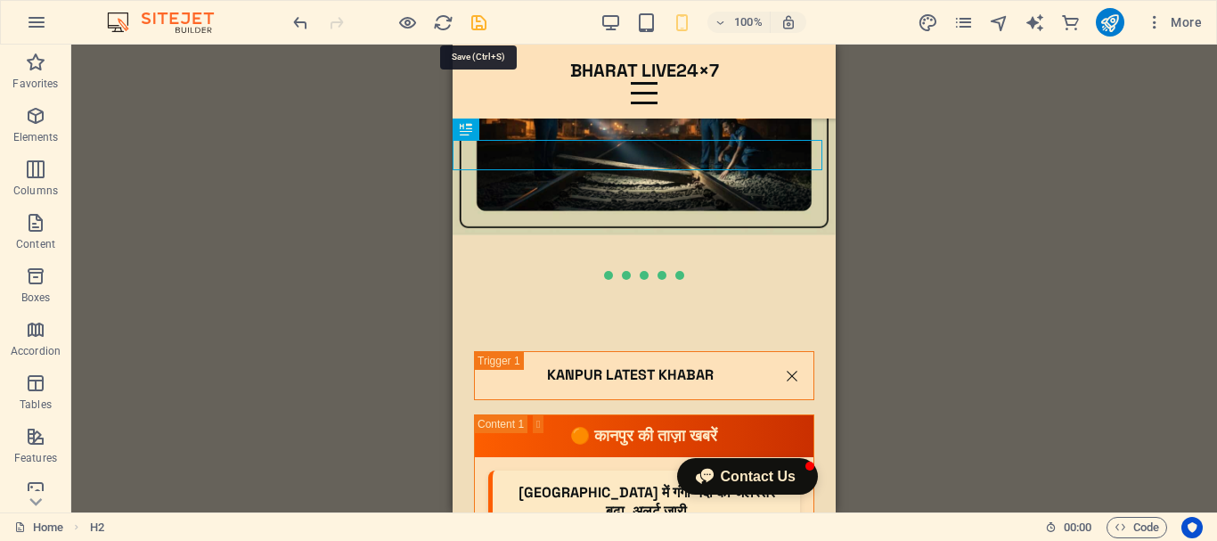
click at [480, 20] on icon "save" at bounding box center [479, 22] width 20 height 20
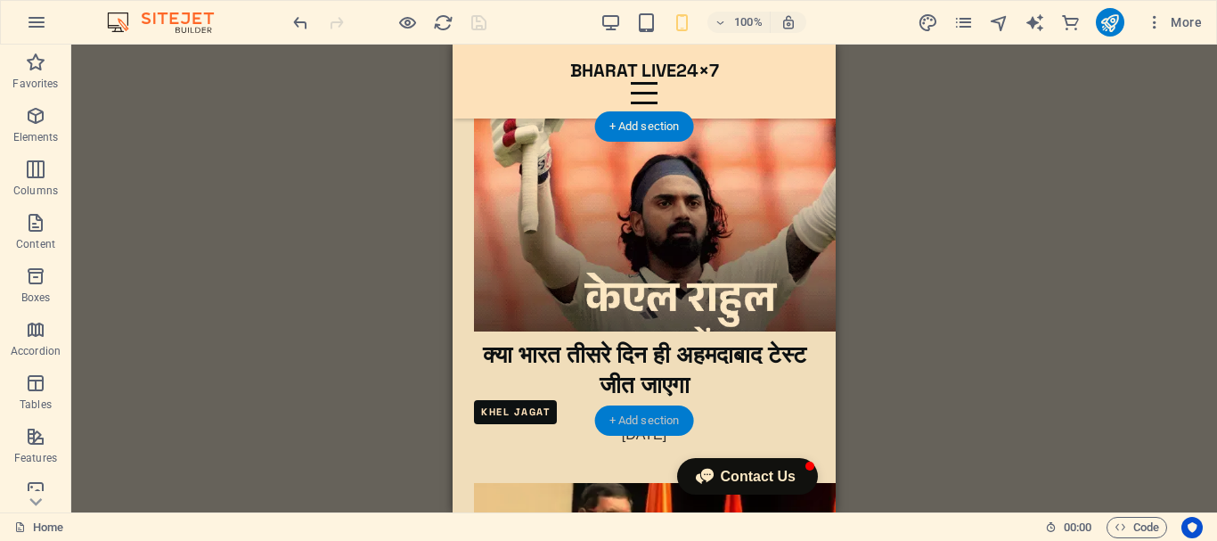
scroll to position [10775, 0]
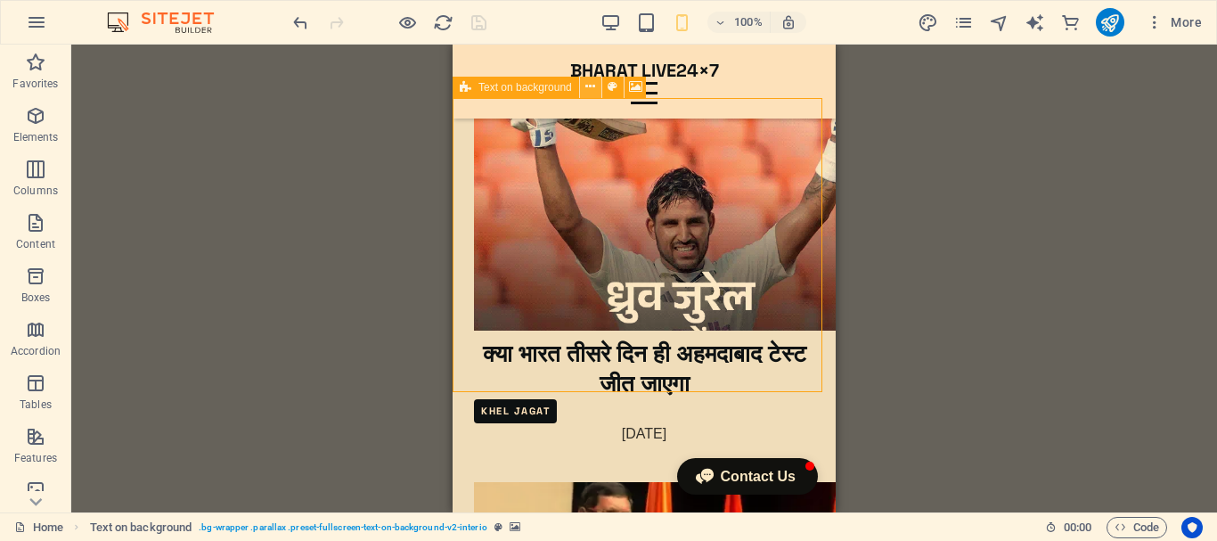
click at [592, 88] on icon at bounding box center [590, 87] width 10 height 19
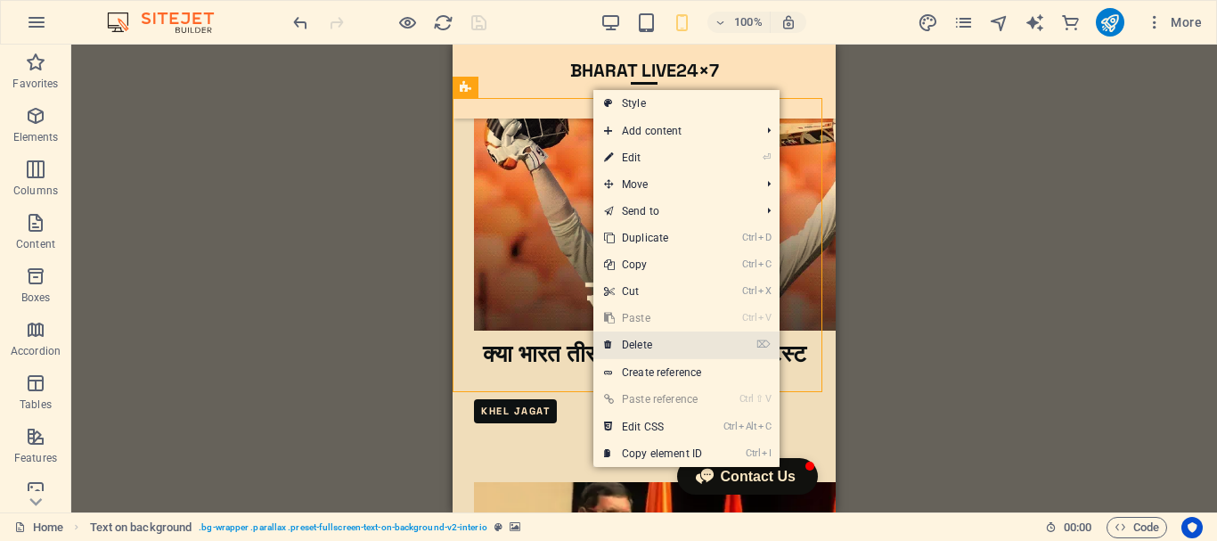
click at [659, 339] on link "⌦ Delete" at bounding box center [652, 344] width 119 height 27
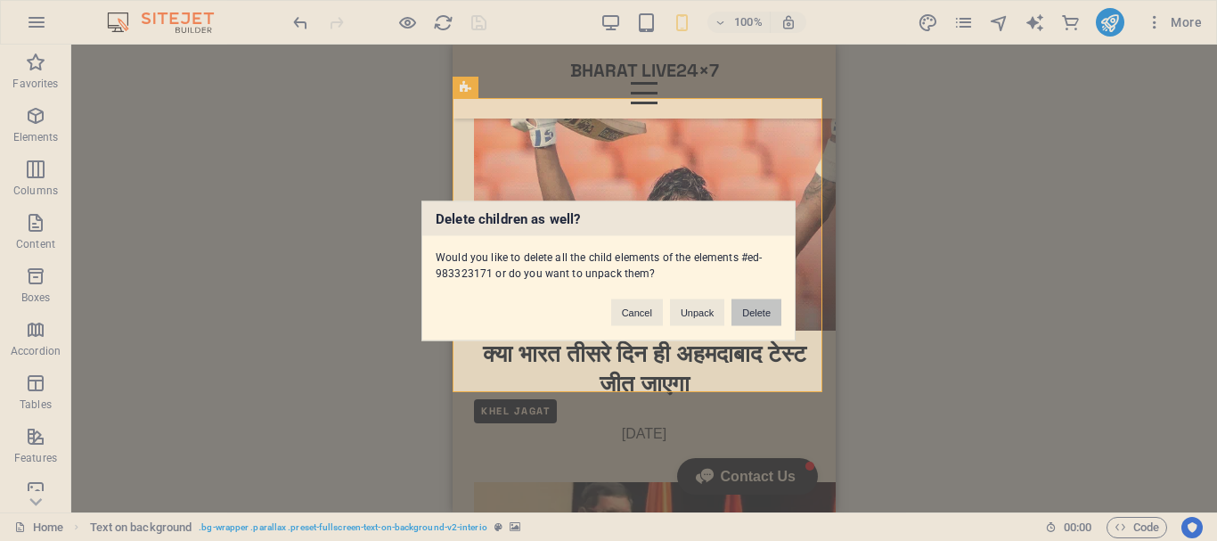
click at [764, 314] on button "Delete" at bounding box center [756, 311] width 50 height 27
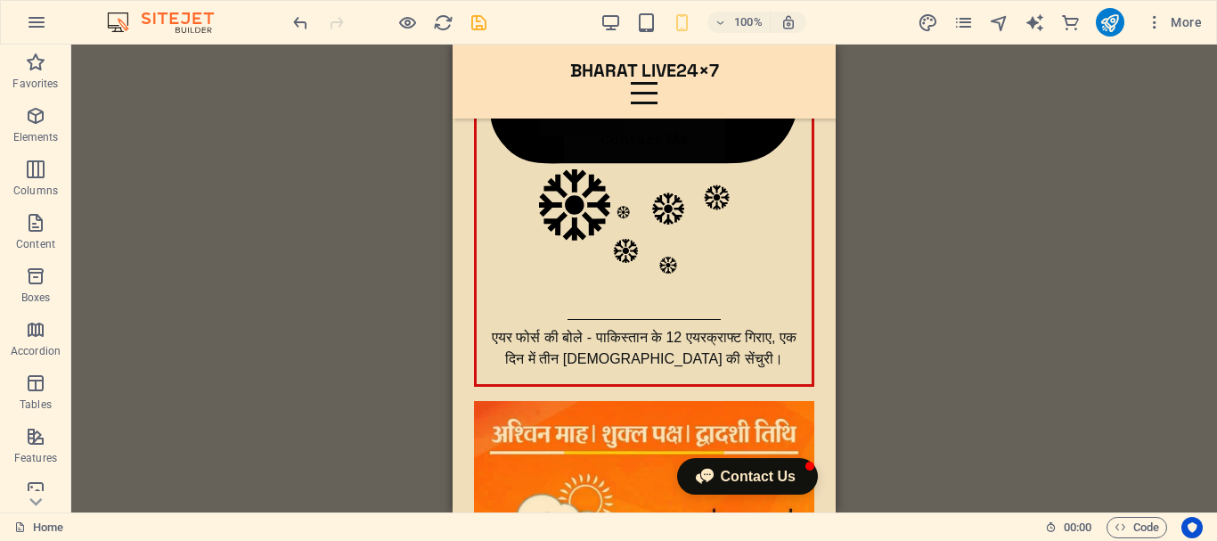
scroll to position [0, 0]
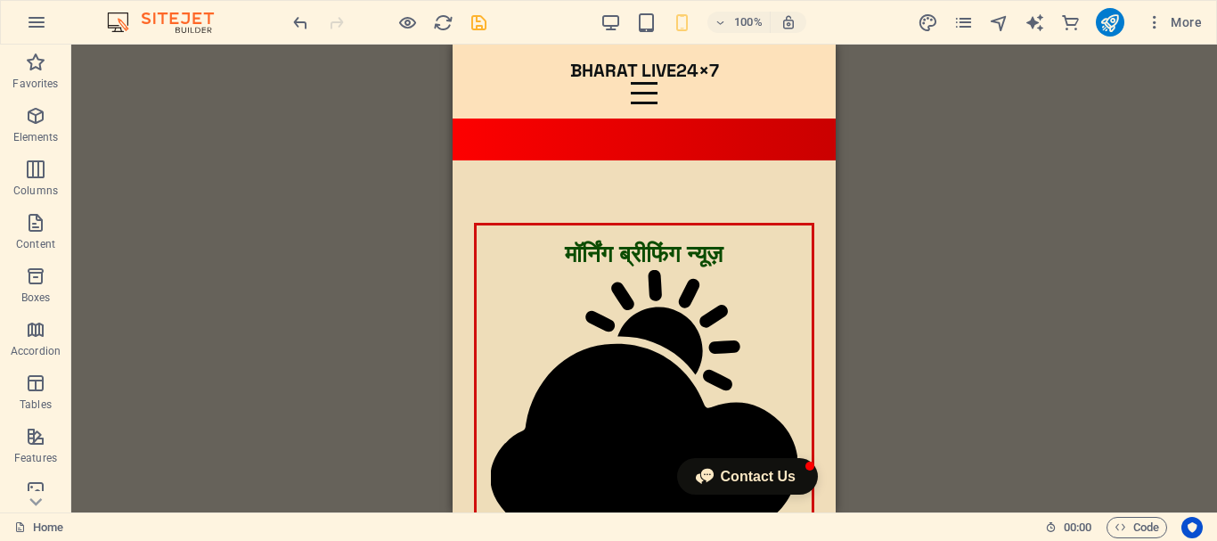
drag, startPoint x: 829, startPoint y: 437, endPoint x: 1301, endPoint y: 105, distance: 577.3
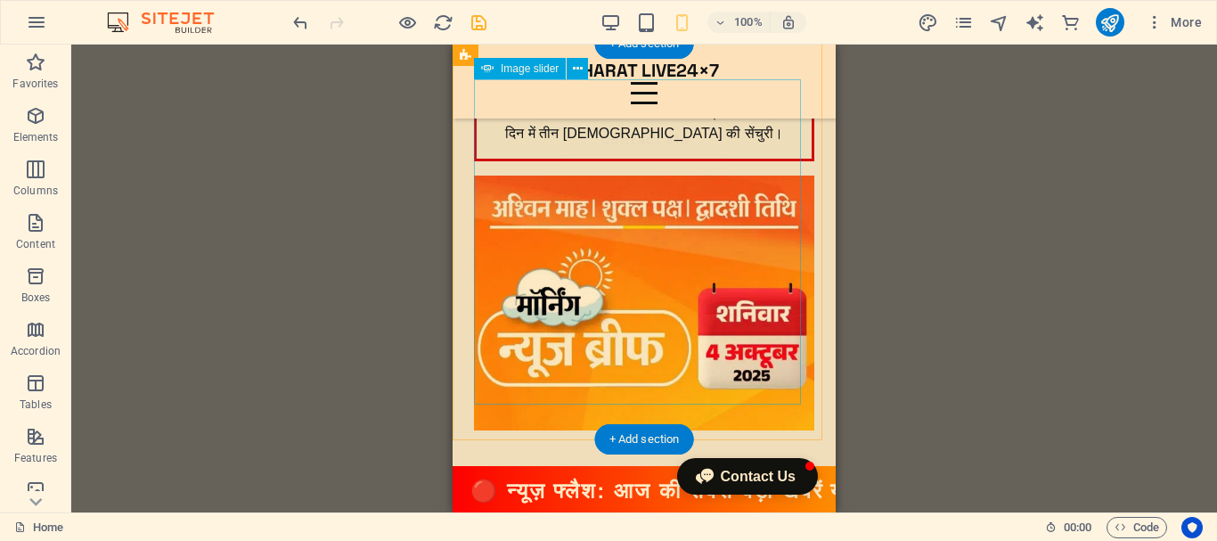
scroll to position [534, 0]
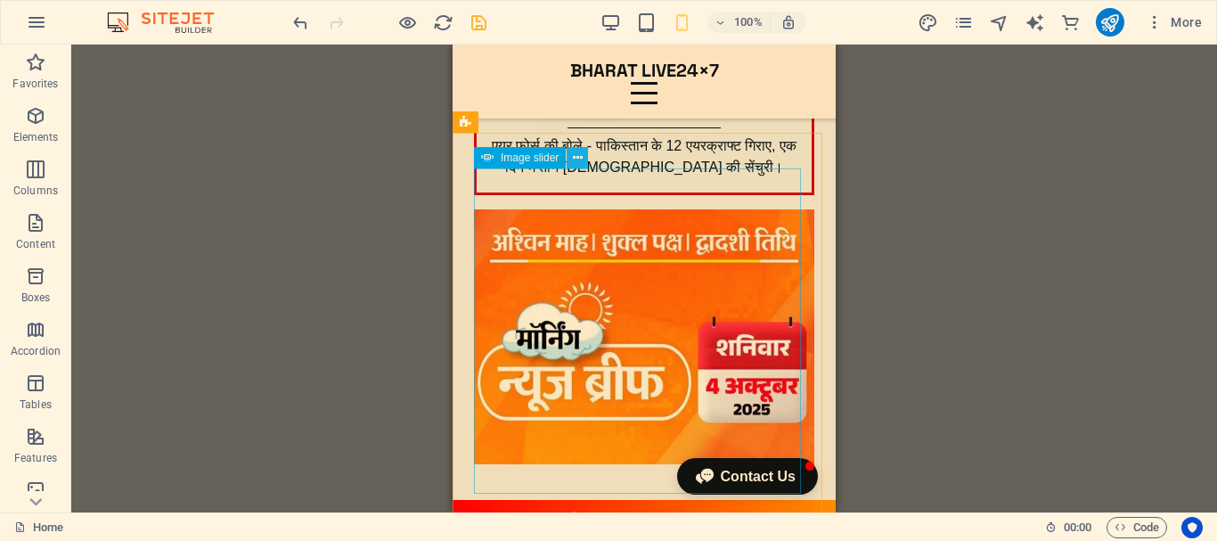
click at [577, 157] on icon at bounding box center [578, 158] width 10 height 19
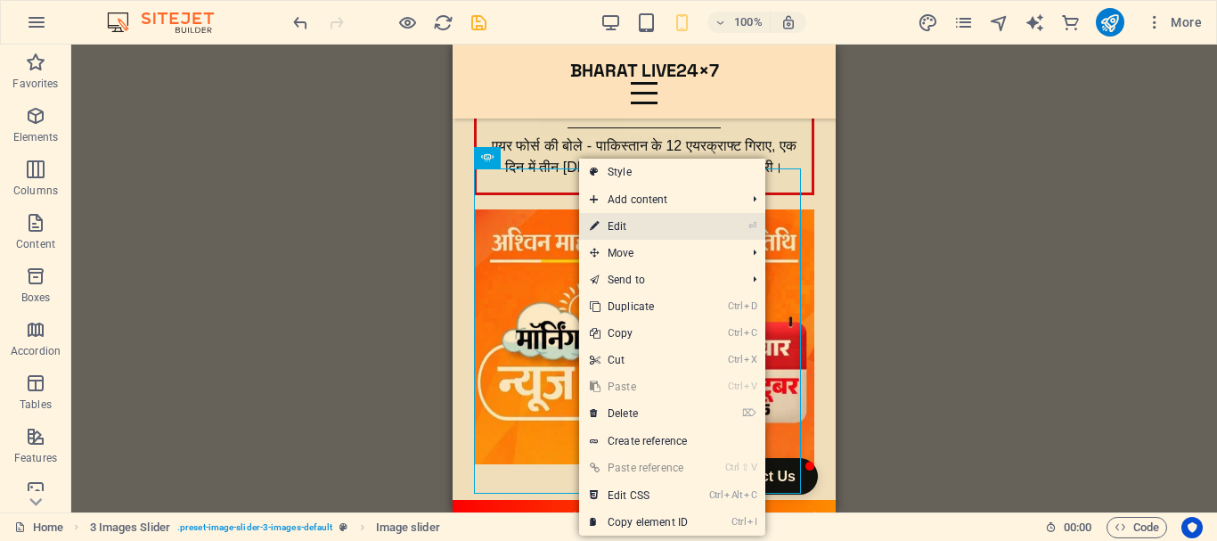
click at [620, 230] on link "⏎ Edit" at bounding box center [638, 226] width 119 height 27
select select "ms"
select select "s"
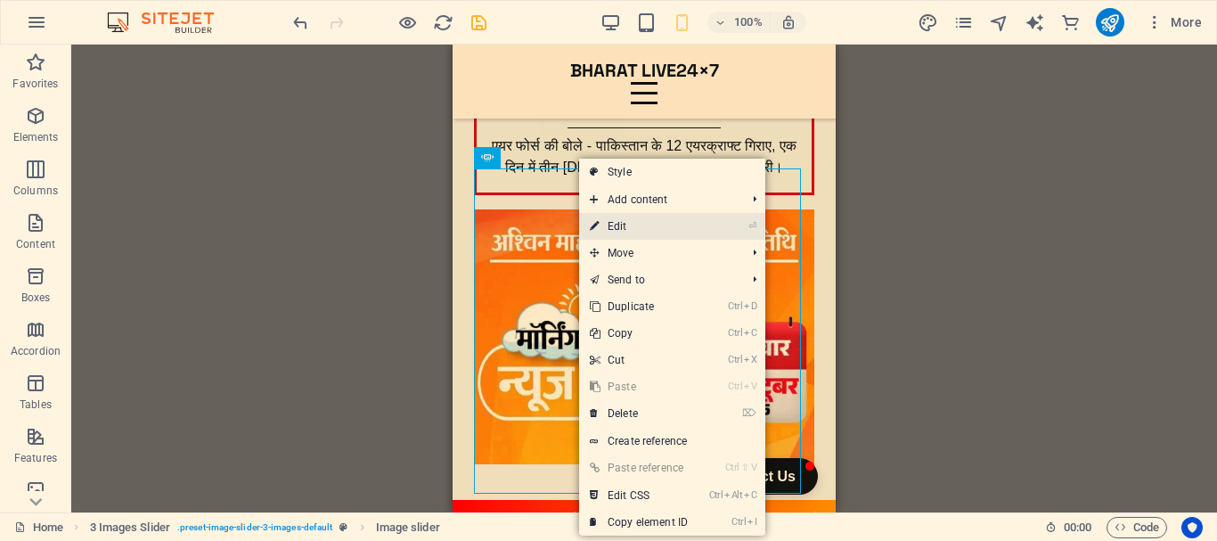
select select "progressive"
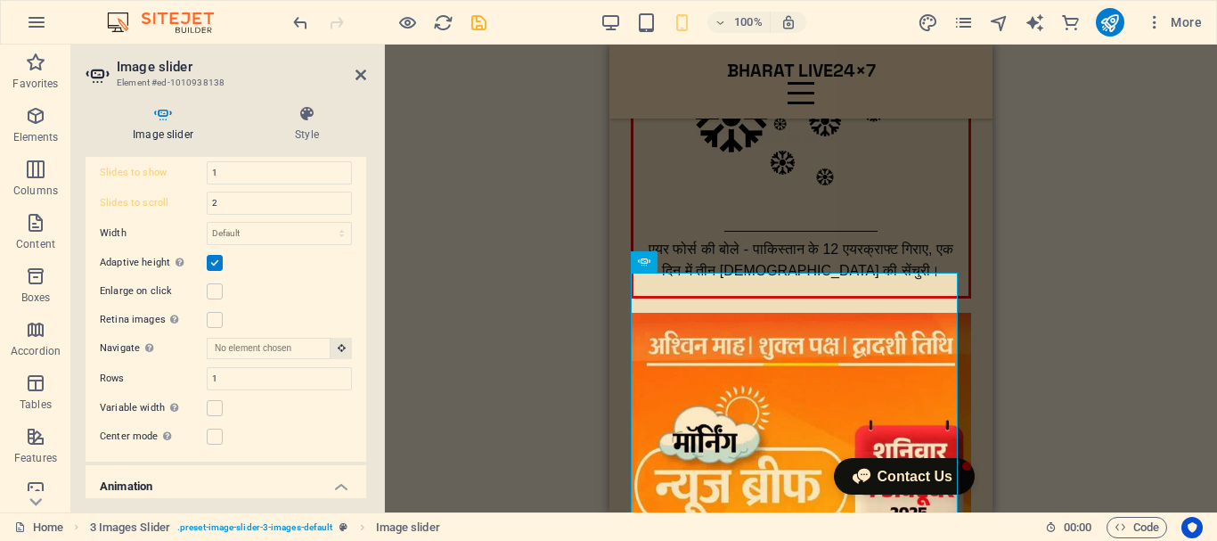
scroll to position [379, 0]
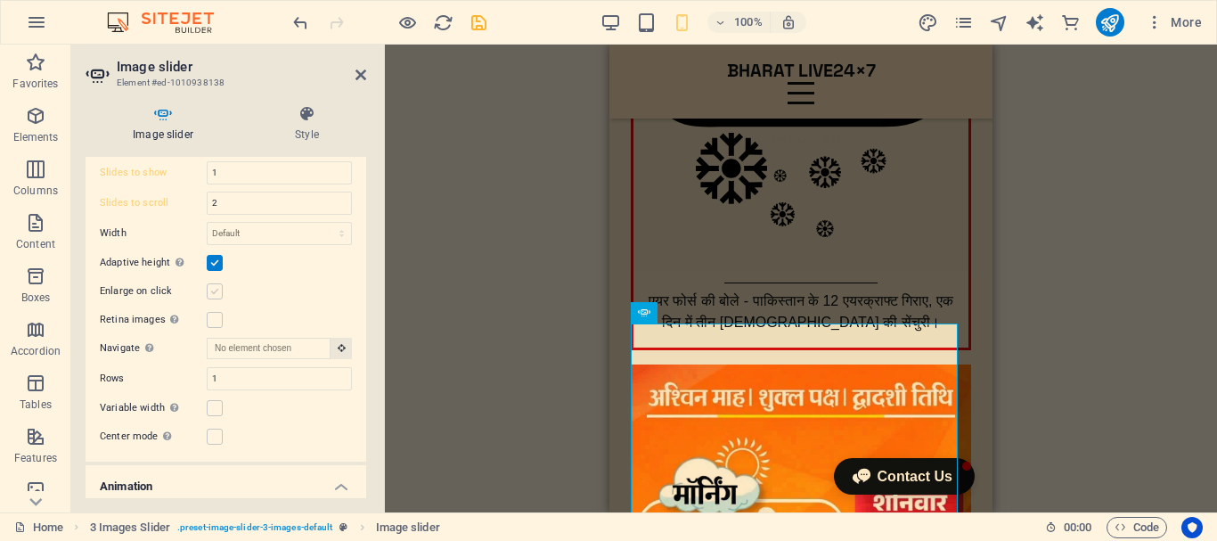
click at [218, 288] on label at bounding box center [215, 291] width 16 height 16
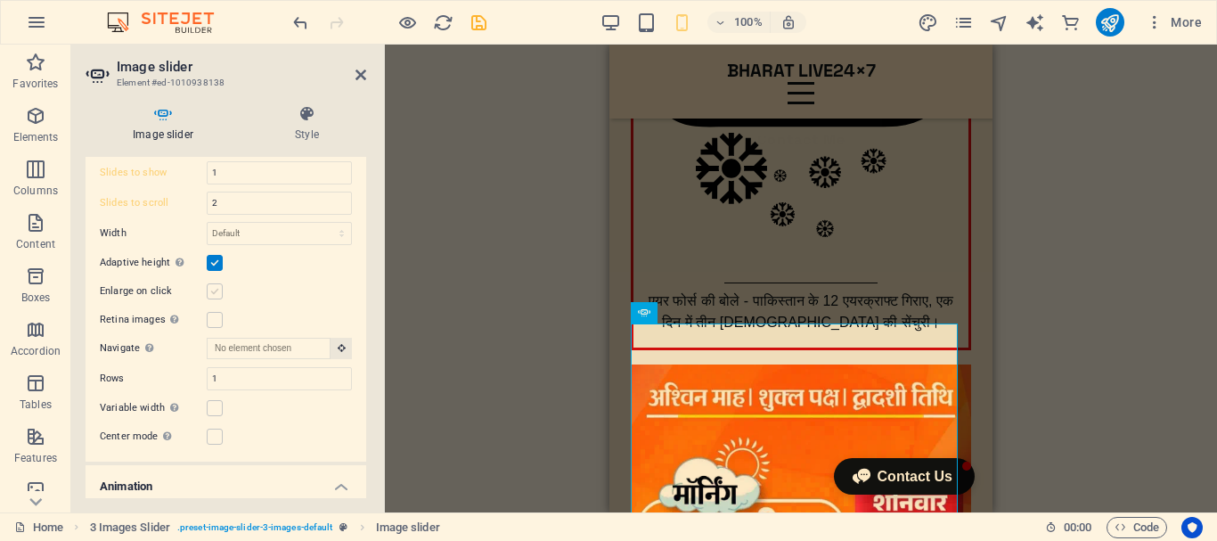
click at [0, 0] on input "Enlarge on click" at bounding box center [0, 0] width 0 height 0
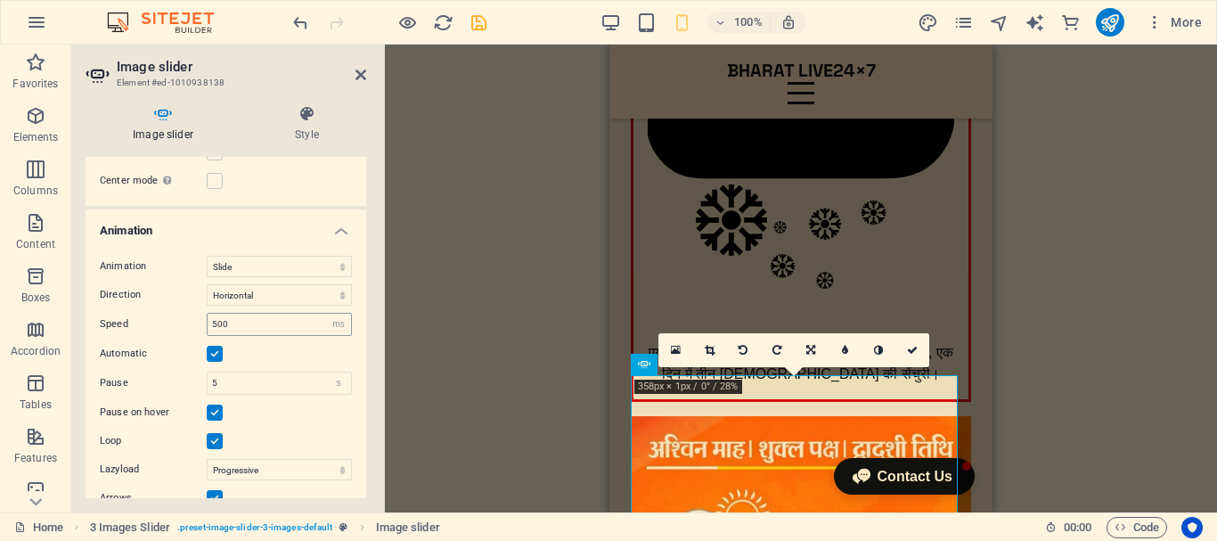
scroll to position [751, 0]
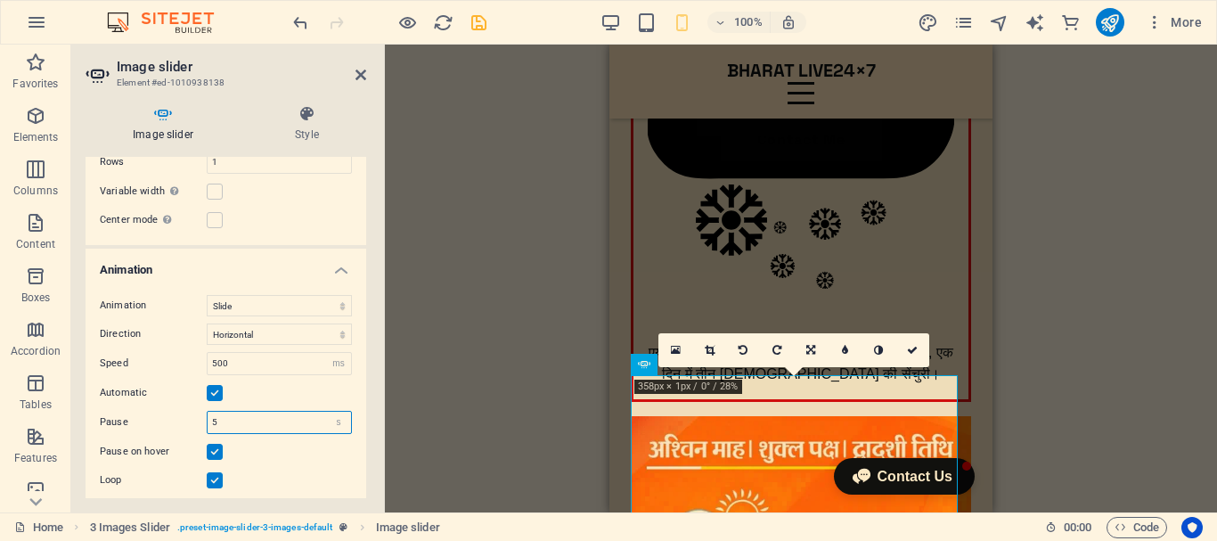
click at [221, 415] on input "5" at bounding box center [279, 422] width 143 height 21
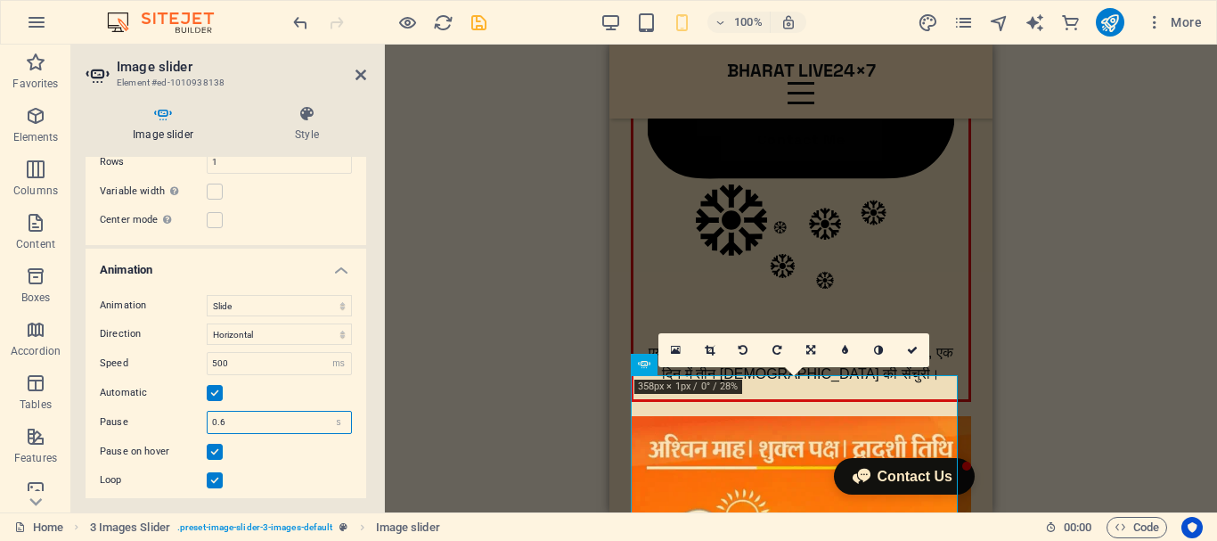
scroll to position [662, 0]
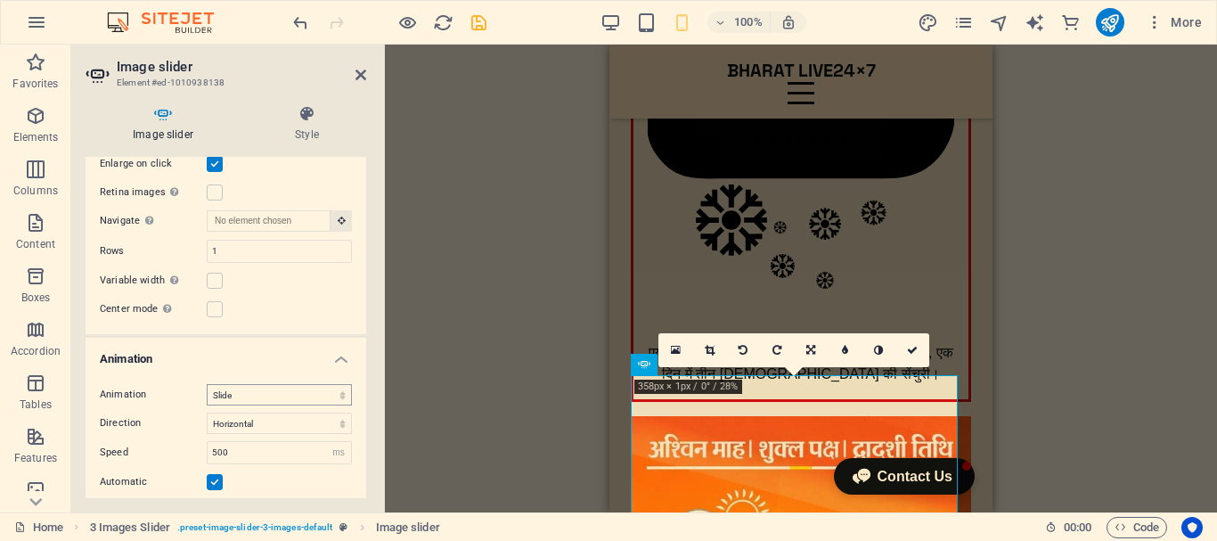
type input "0.6"
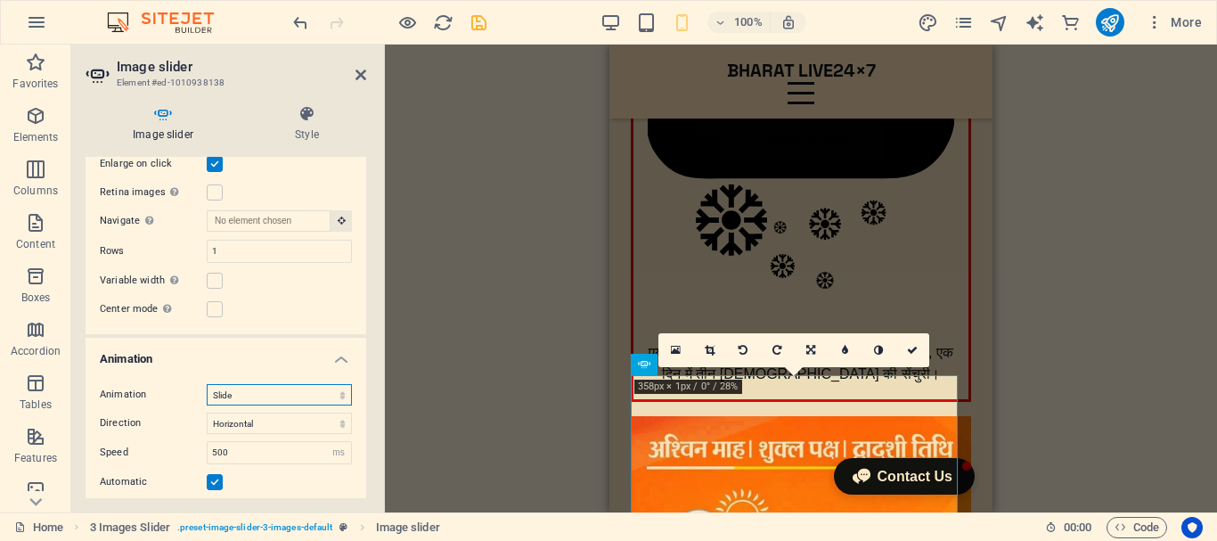
click at [290, 399] on select "Slide Fade" at bounding box center [279, 394] width 145 height 21
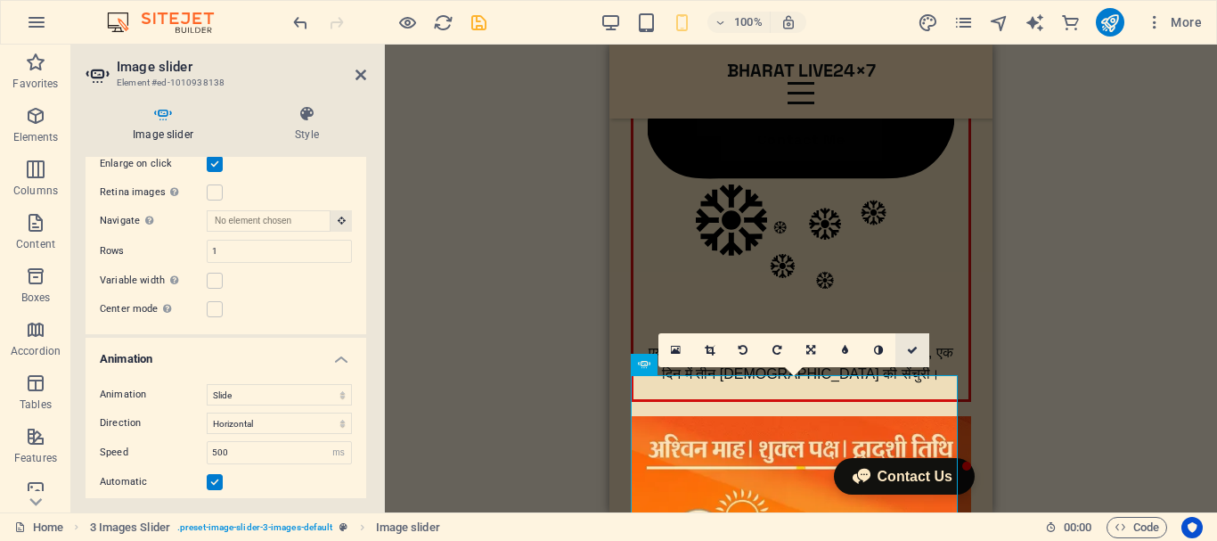
click at [913, 347] on icon at bounding box center [912, 350] width 11 height 11
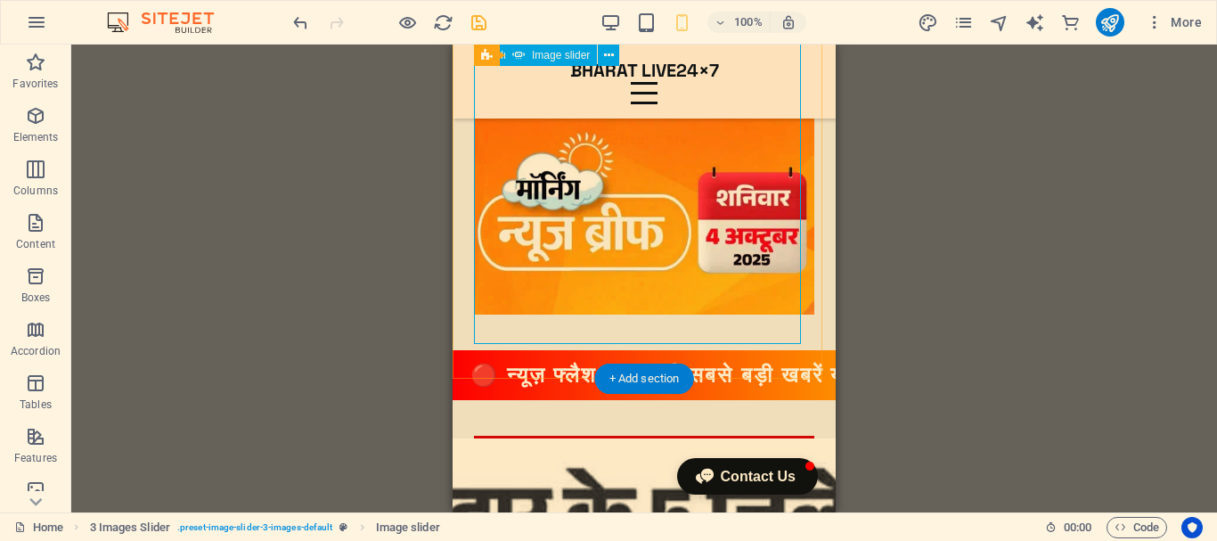
scroll to position [595, 0]
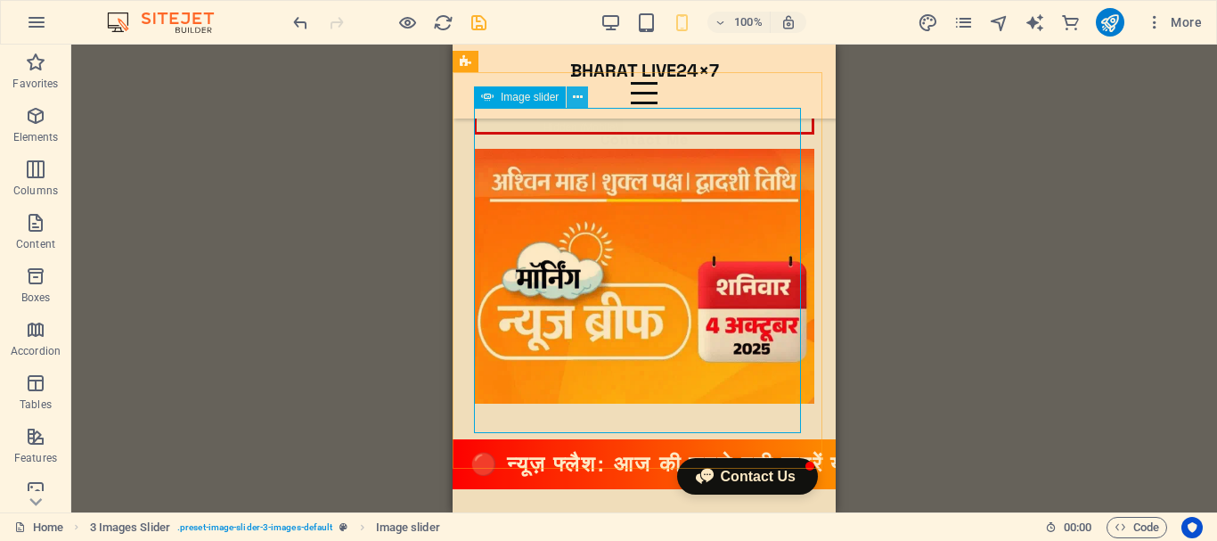
click at [576, 99] on icon at bounding box center [578, 97] width 10 height 19
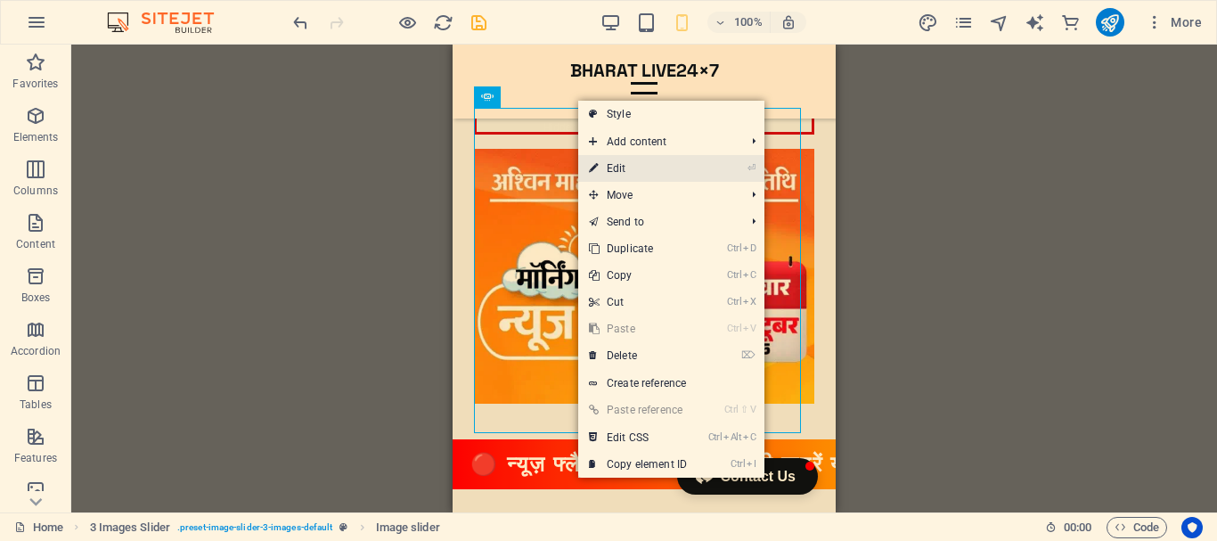
click at [609, 164] on link "⏎ Edit" at bounding box center [637, 168] width 119 height 27
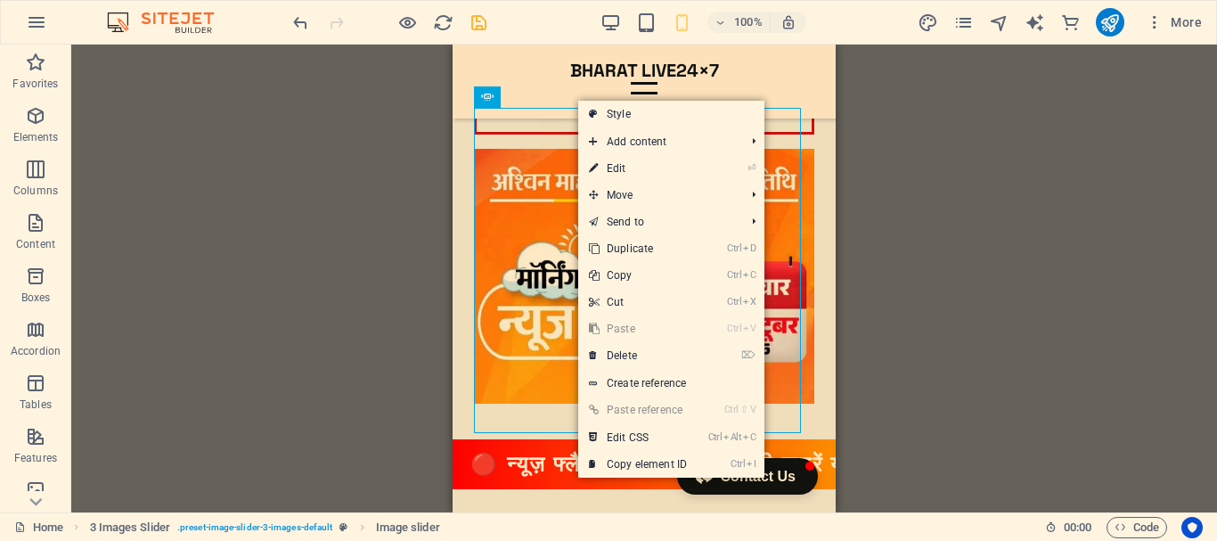
select select "ms"
select select "s"
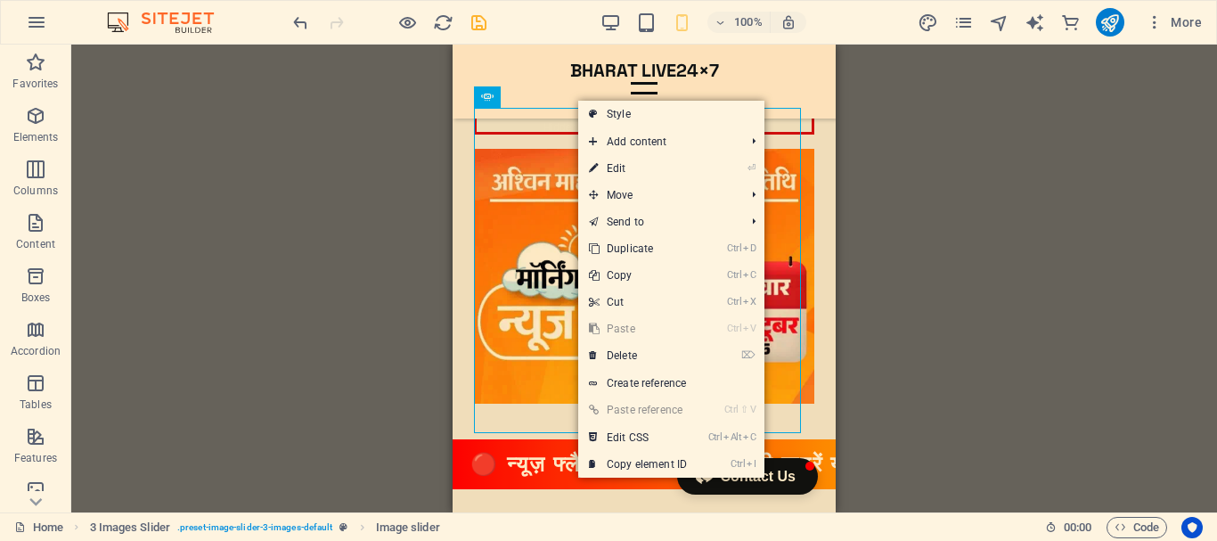
select select "progressive"
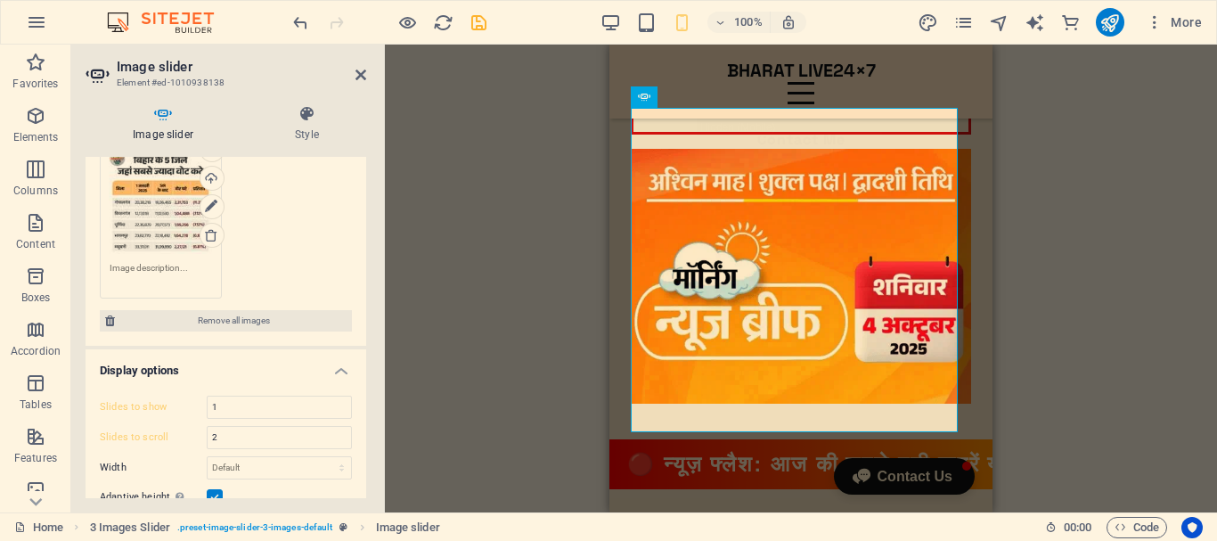
scroll to position [356, 0]
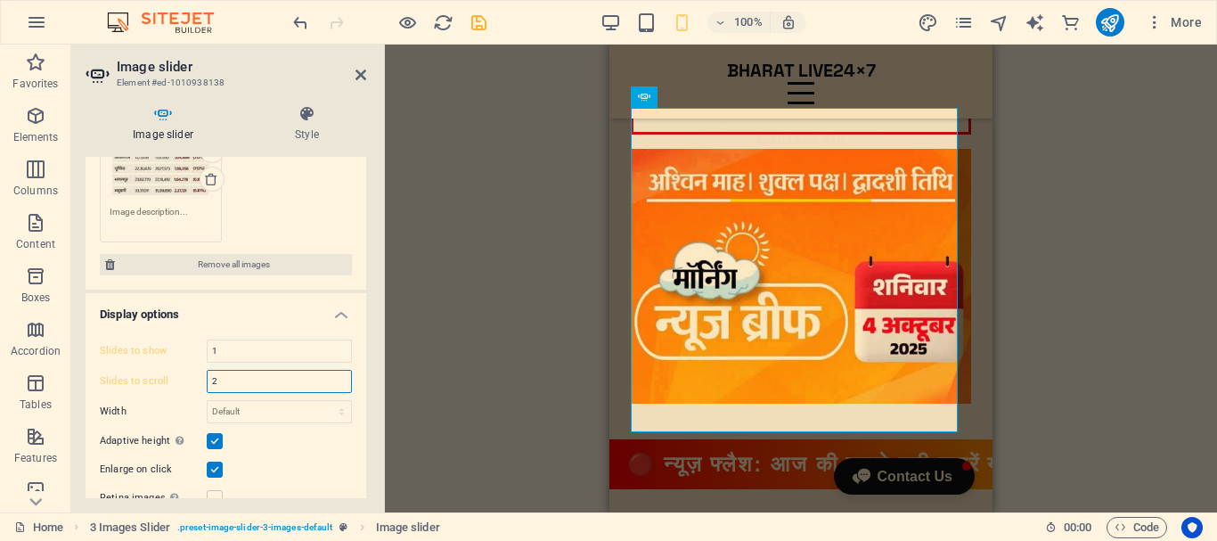
click at [233, 378] on input "2" at bounding box center [279, 381] width 143 height 21
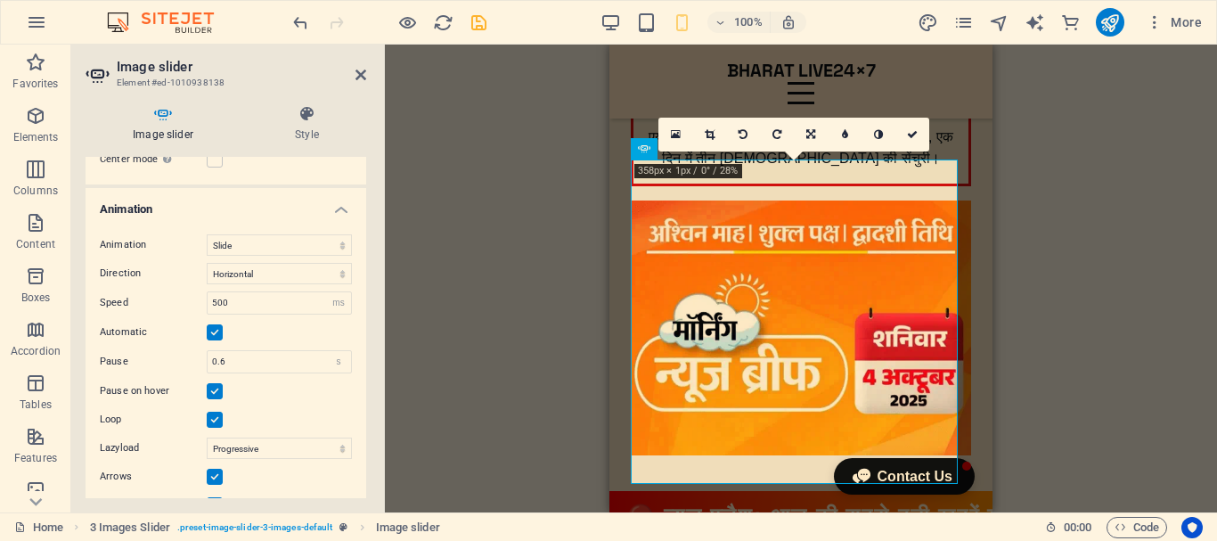
scroll to position [840, 0]
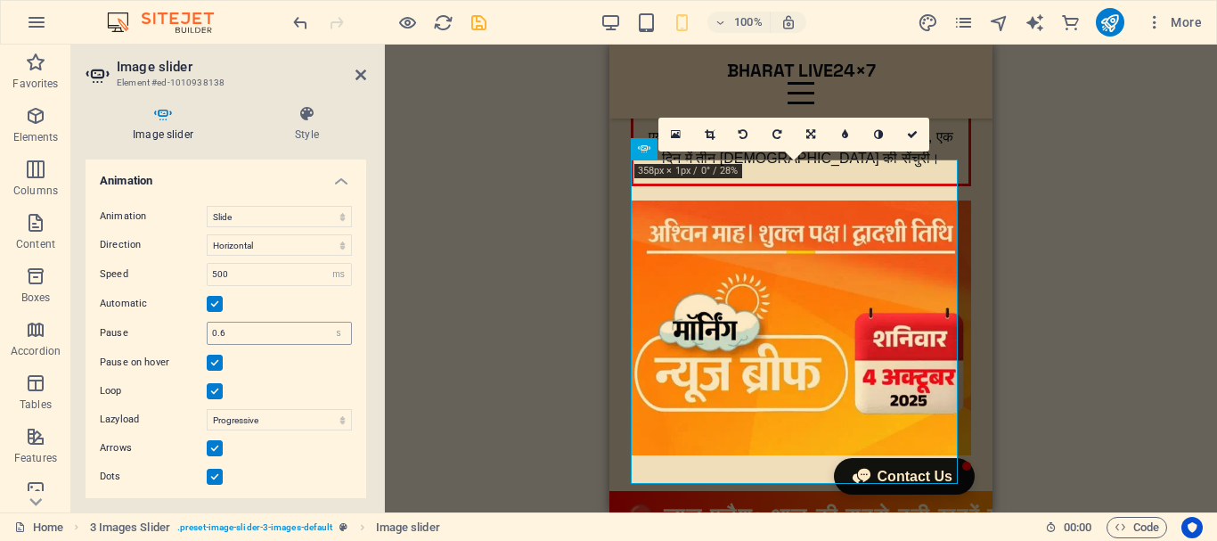
type input "3"
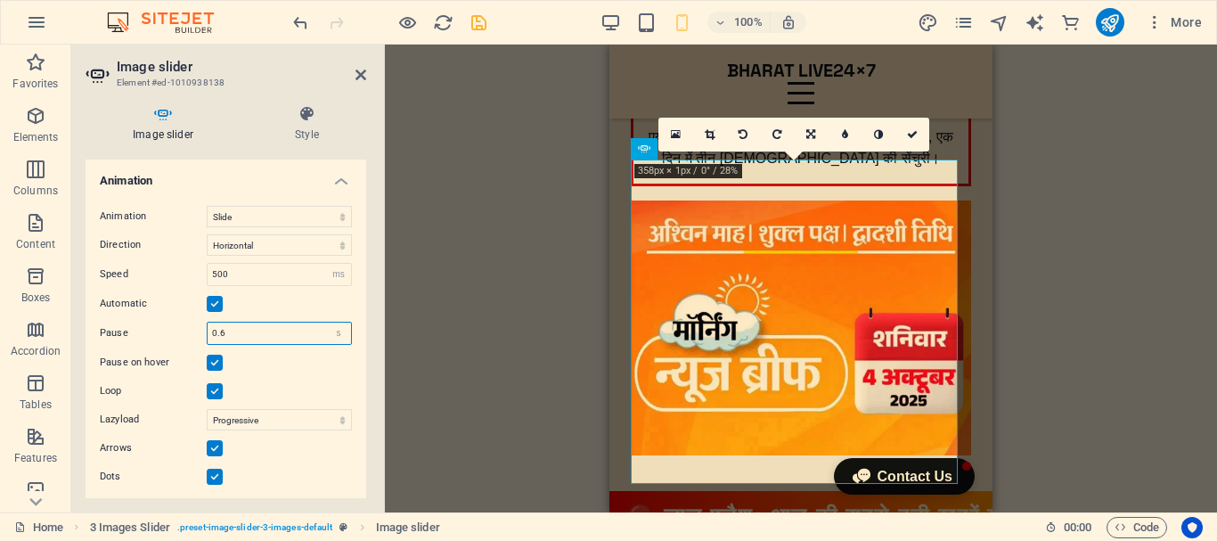
click at [242, 326] on input "0.6" at bounding box center [279, 332] width 143 height 21
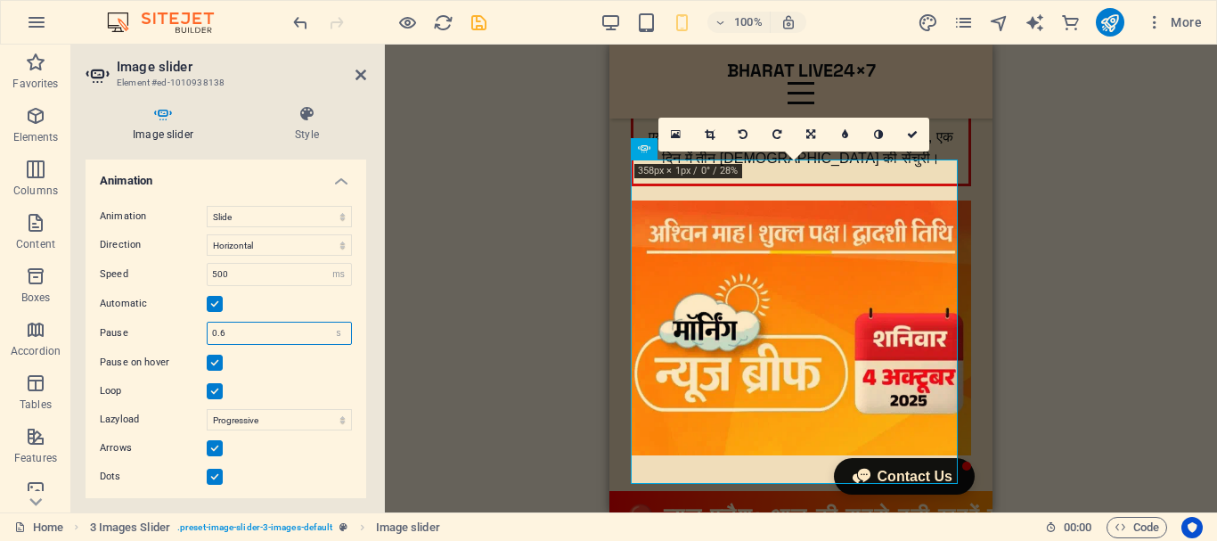
drag, startPoint x: 235, startPoint y: 327, endPoint x: 169, endPoint y: 333, distance: 66.2
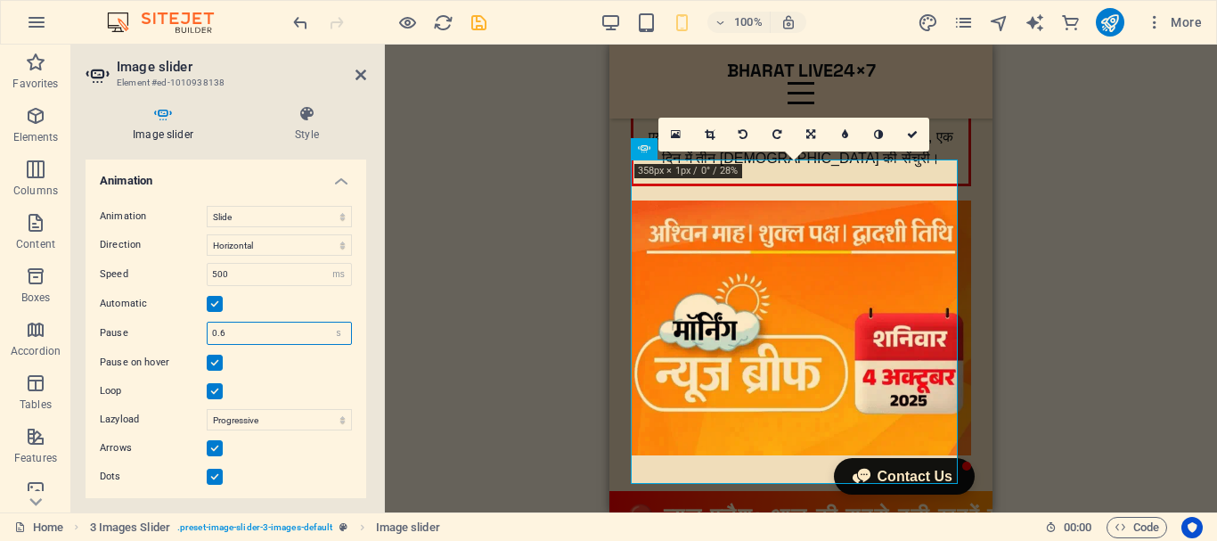
click at [169, 333] on div "Pause 0.6 s ms" at bounding box center [226, 333] width 252 height 23
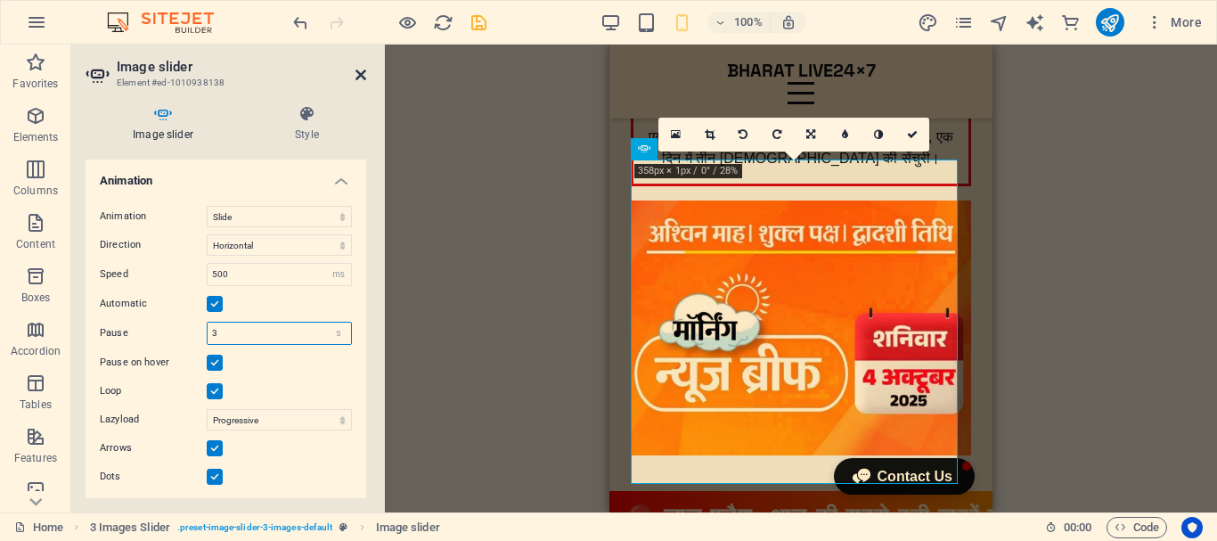
type input "3"
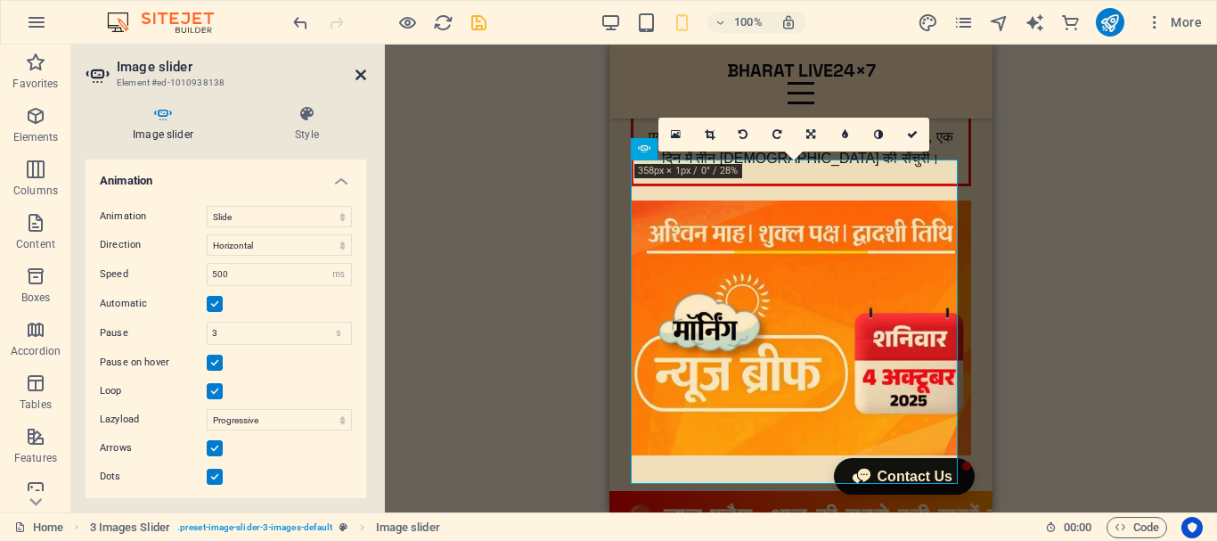
click at [362, 73] on icon at bounding box center [360, 75] width 11 height 14
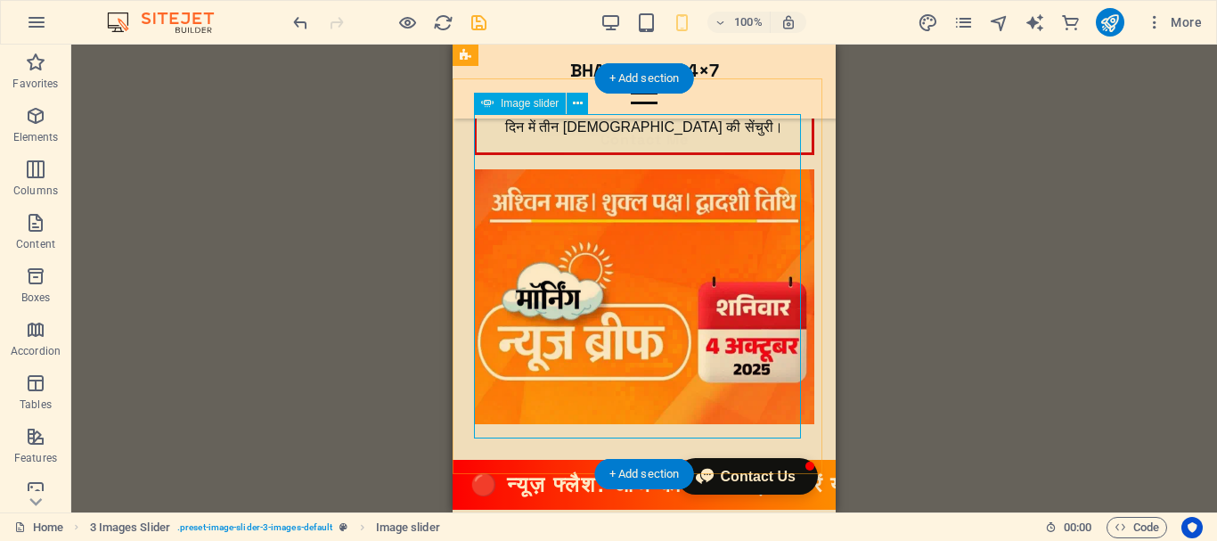
scroll to position [543, 0]
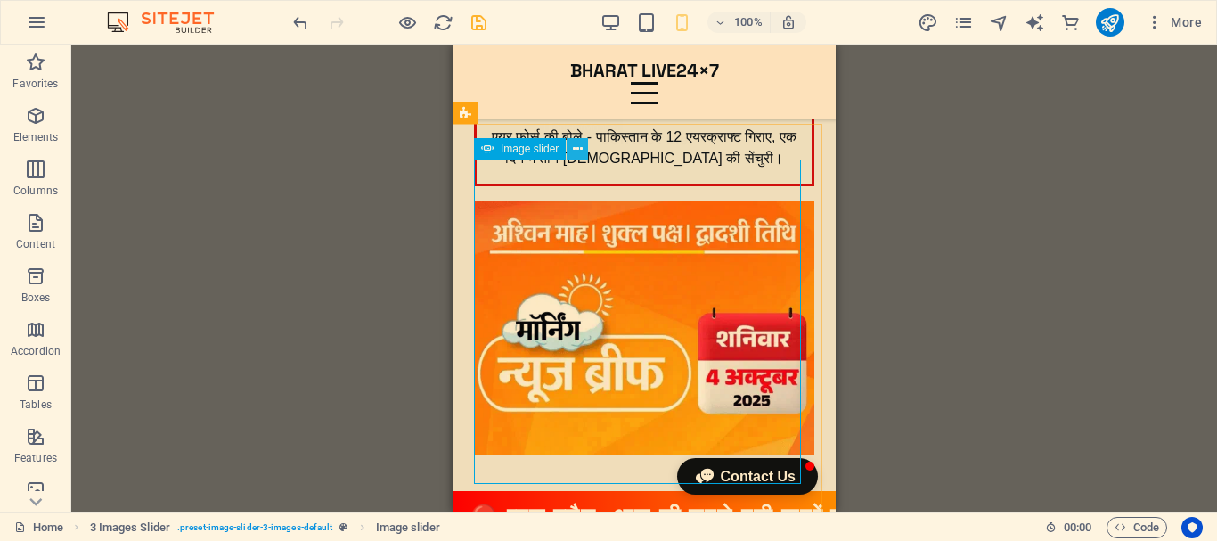
click at [574, 149] on icon at bounding box center [578, 149] width 10 height 19
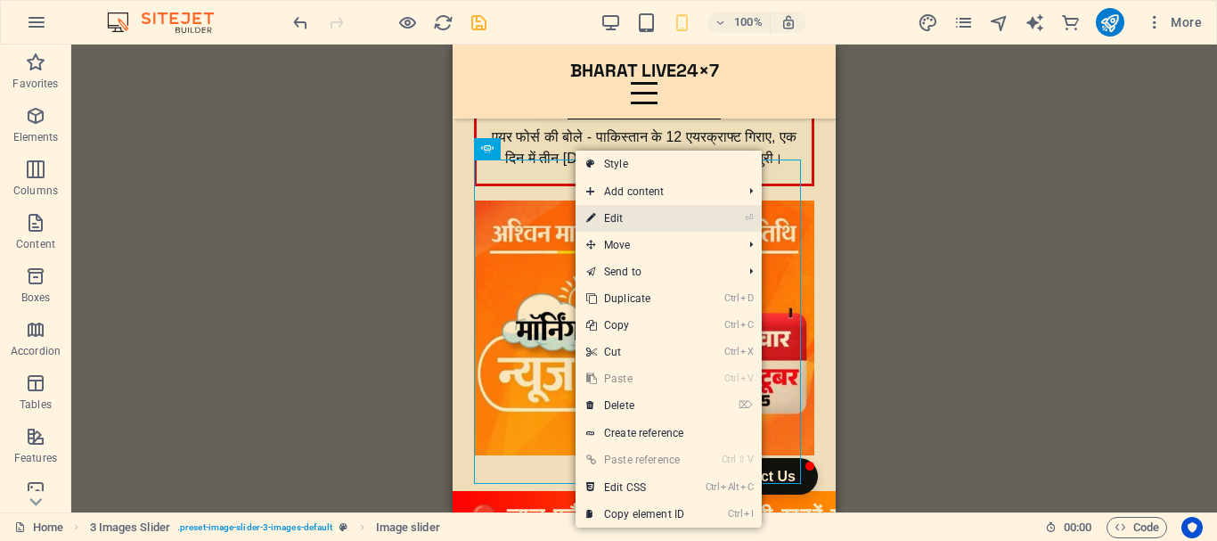
click at [607, 210] on link "⏎ Edit" at bounding box center [634, 218] width 119 height 27
select select "ms"
select select "s"
select select "progressive"
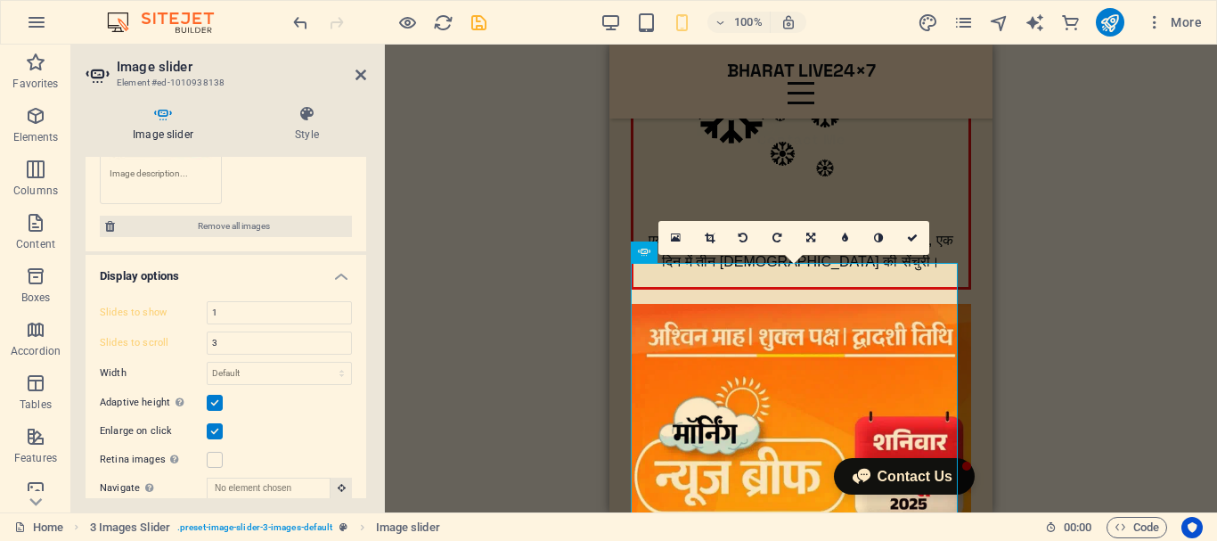
scroll to position [306, 0]
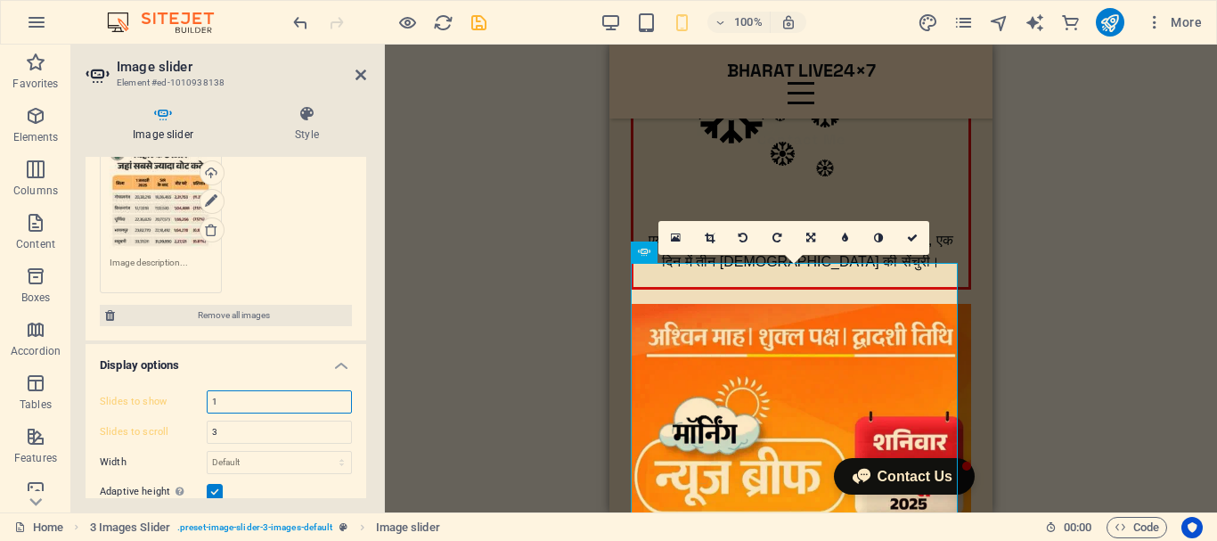
click at [227, 398] on input "1" at bounding box center [279, 401] width 143 height 21
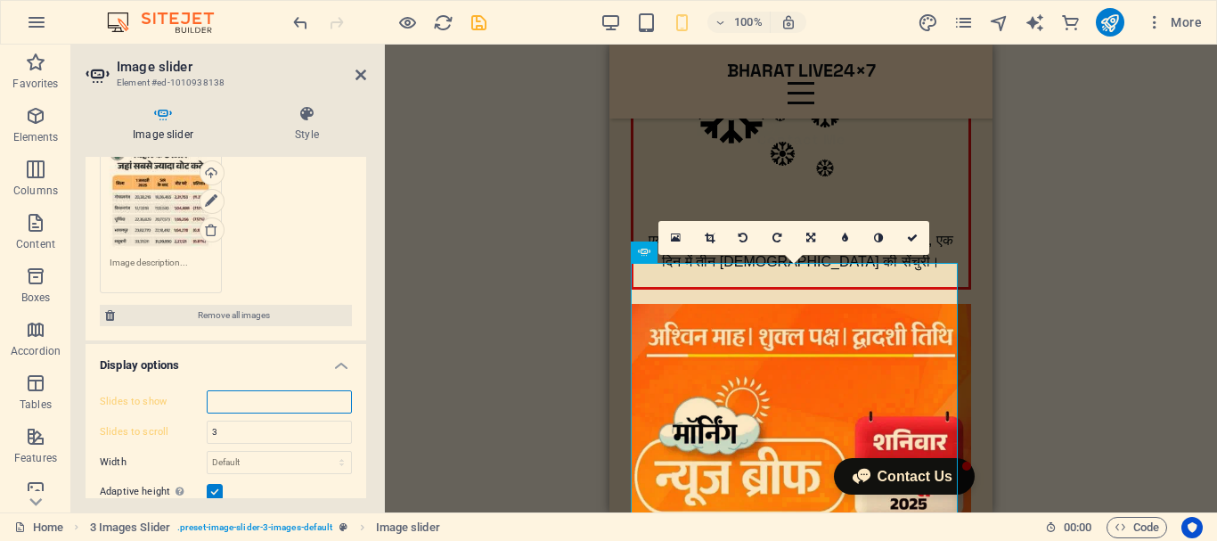
type input "3"
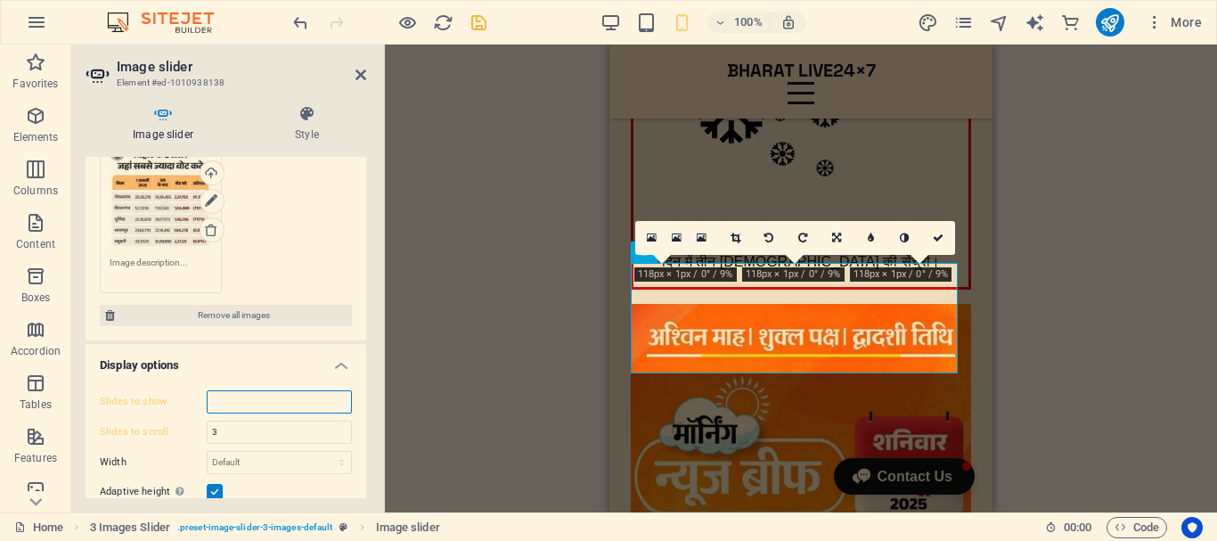
type input "1"
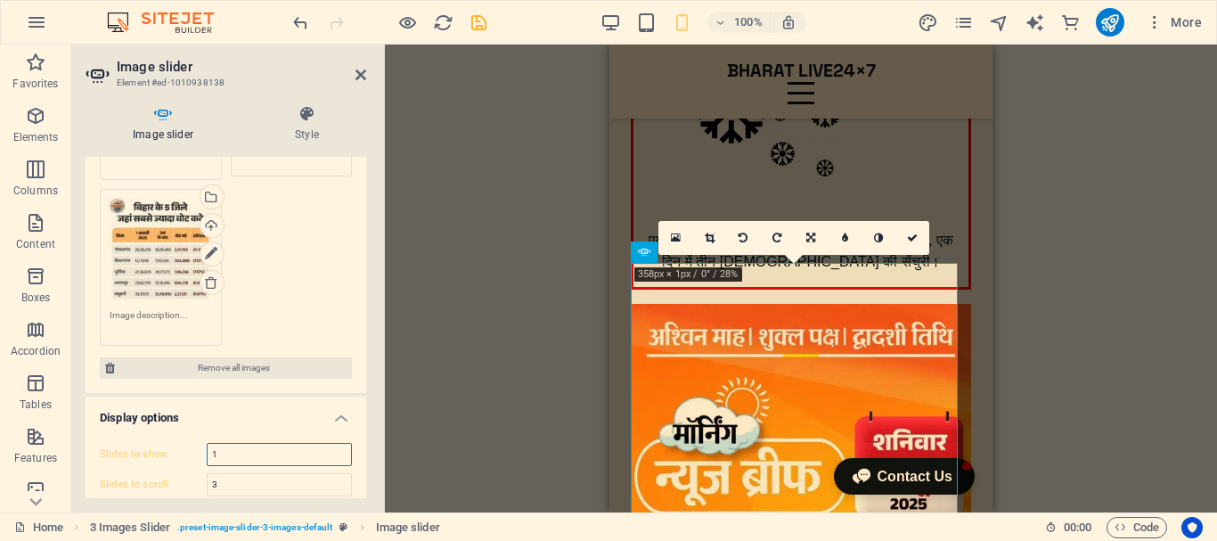
scroll to position [267, 0]
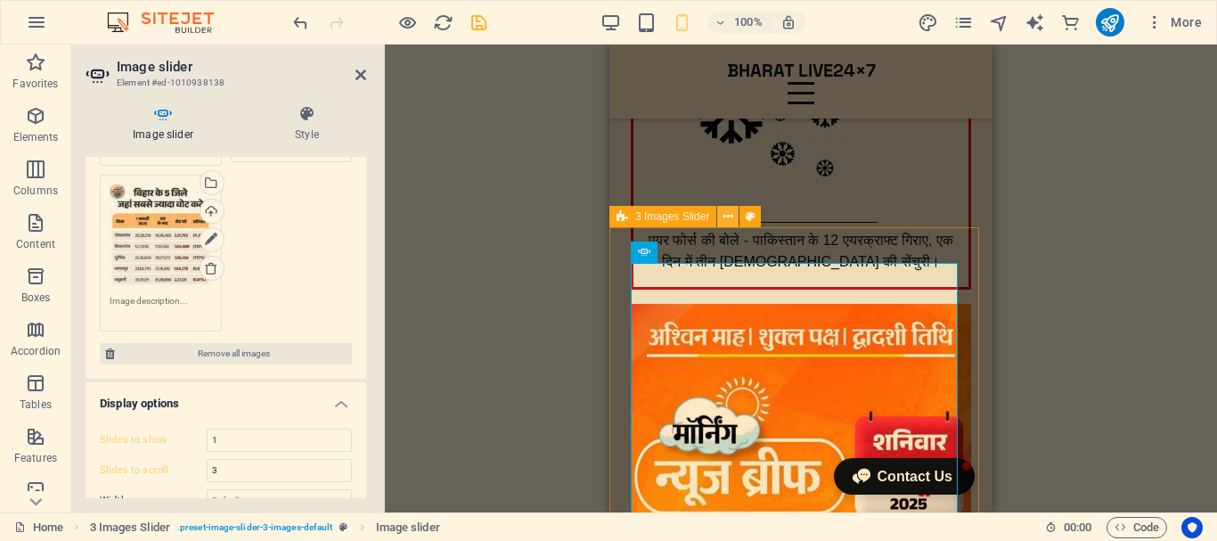
click at [728, 216] on icon at bounding box center [728, 217] width 10 height 19
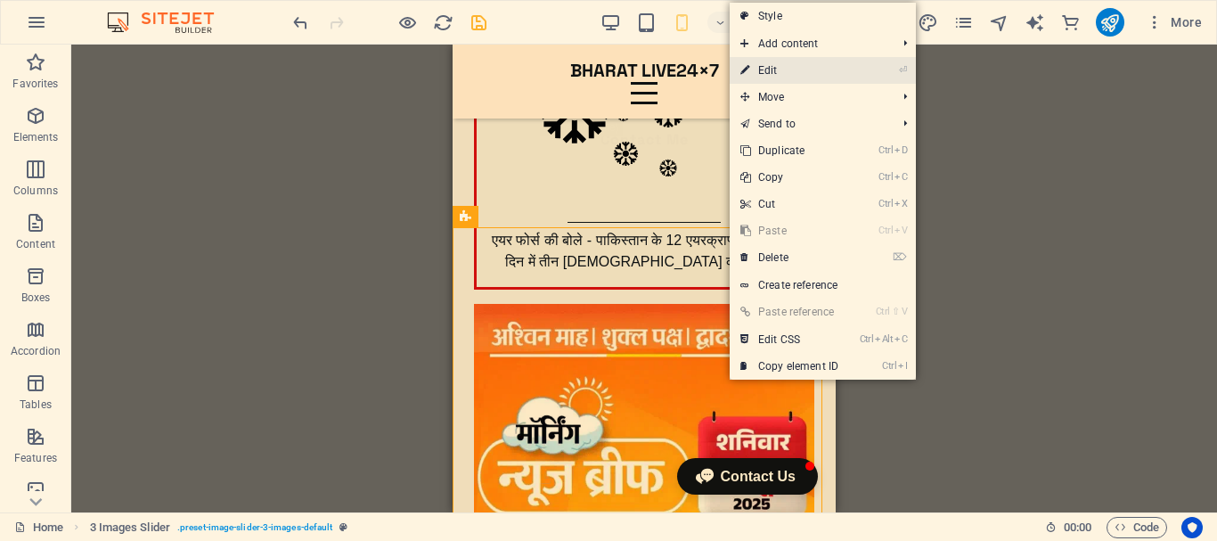
click at [781, 73] on link "⏎ Edit" at bounding box center [789, 70] width 119 height 27
select select "rem"
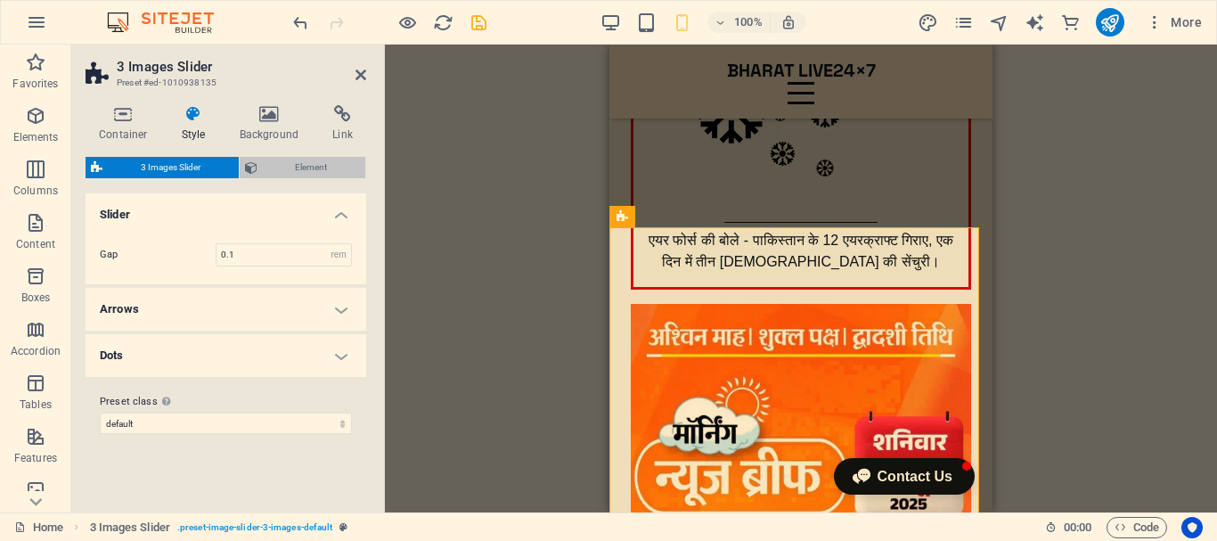
click at [330, 175] on span "Element" at bounding box center [312, 167] width 98 height 21
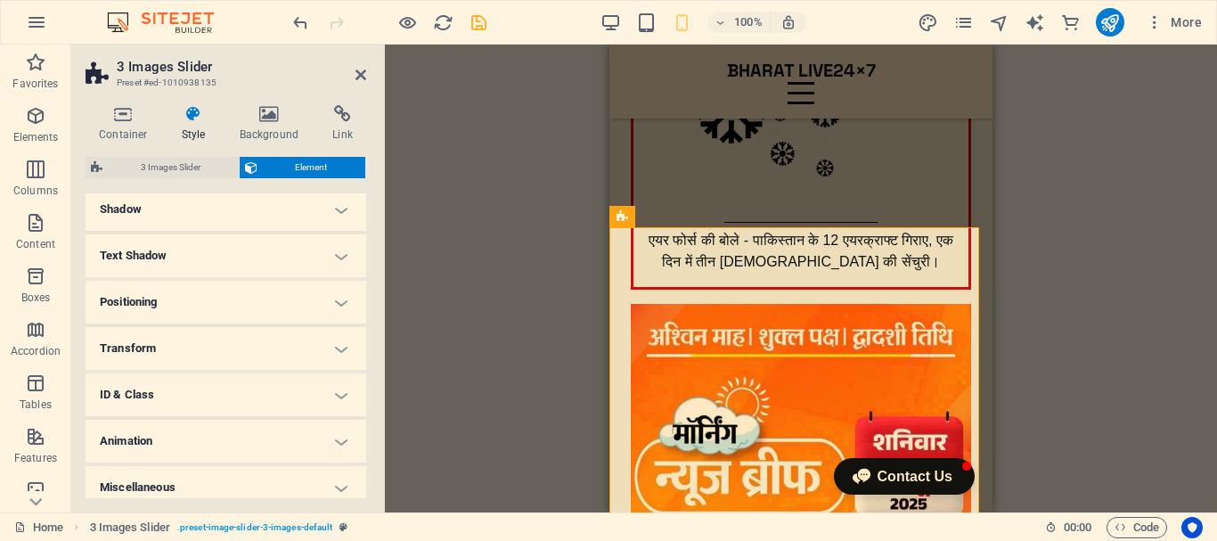
scroll to position [257, 0]
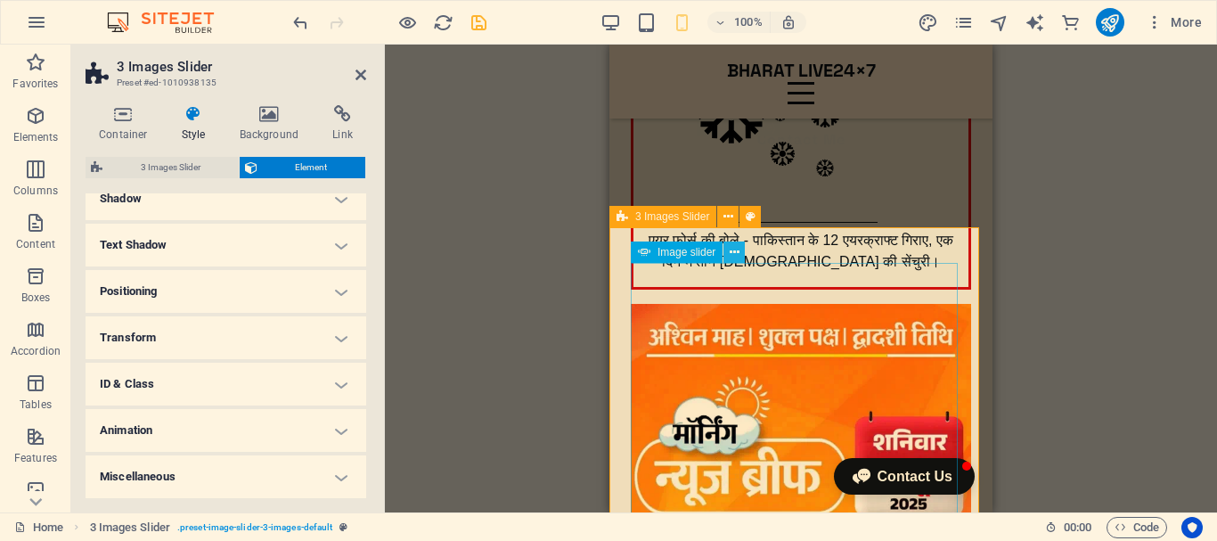
click at [736, 250] on icon at bounding box center [735, 252] width 10 height 19
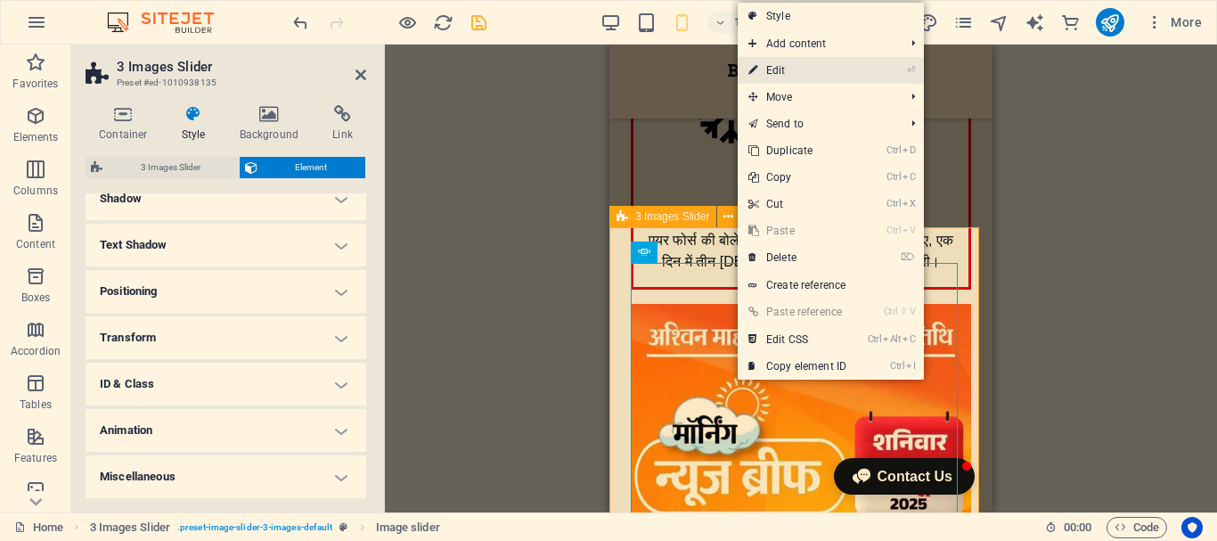
click at [812, 68] on link "⏎ Edit" at bounding box center [797, 70] width 119 height 27
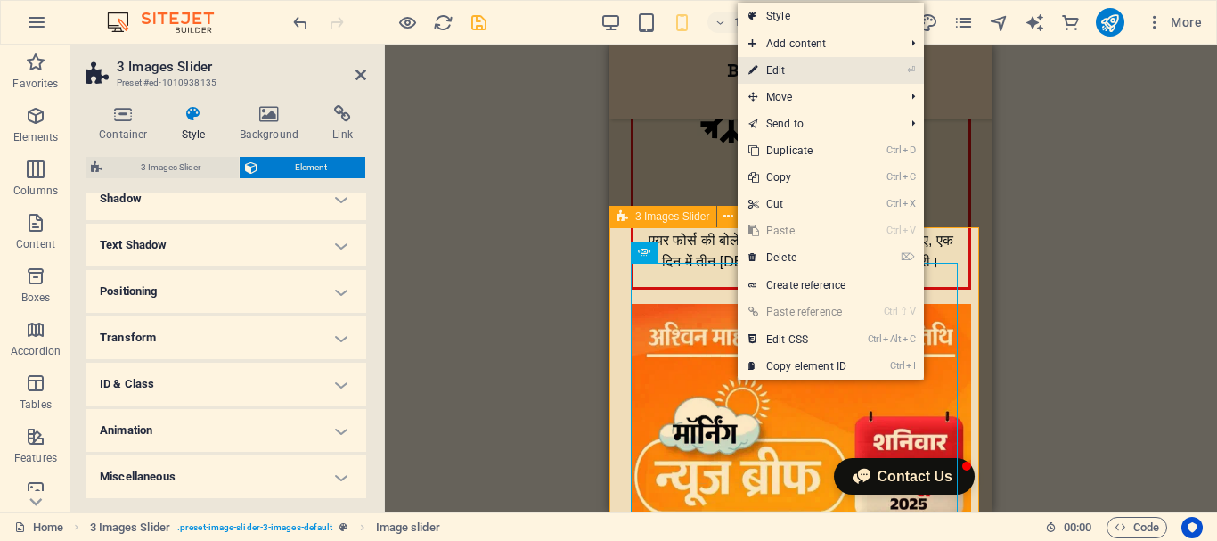
select select "ms"
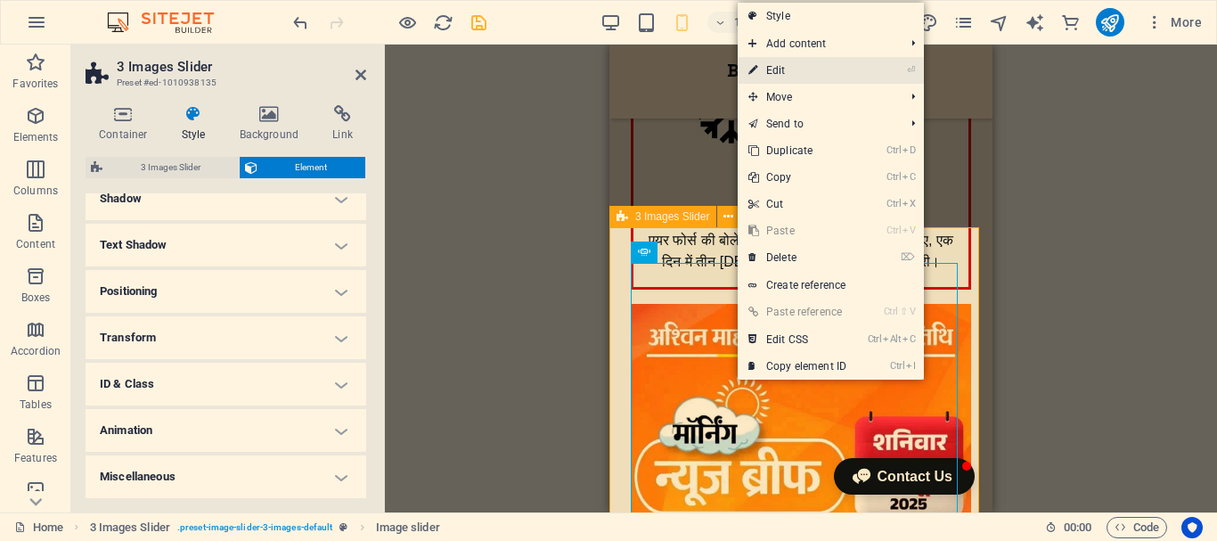
select select "s"
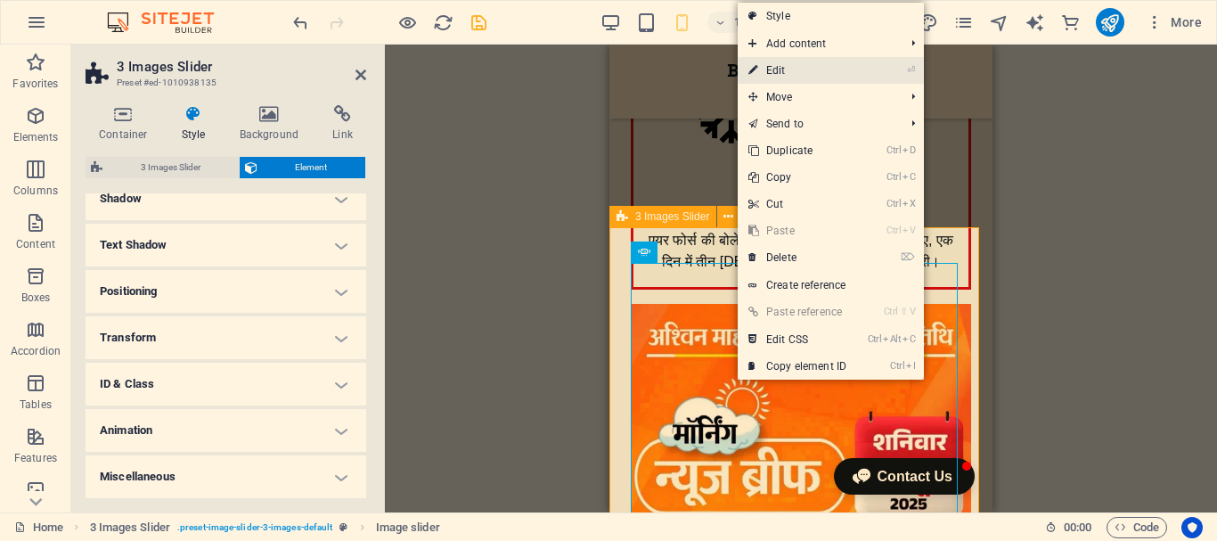
select select "progressive"
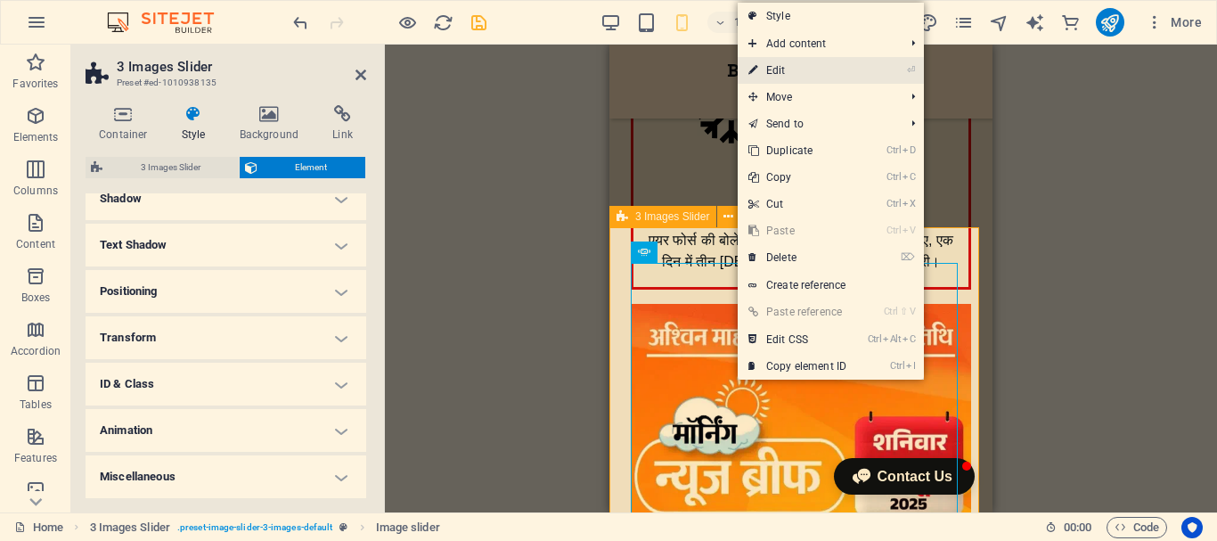
select select "px"
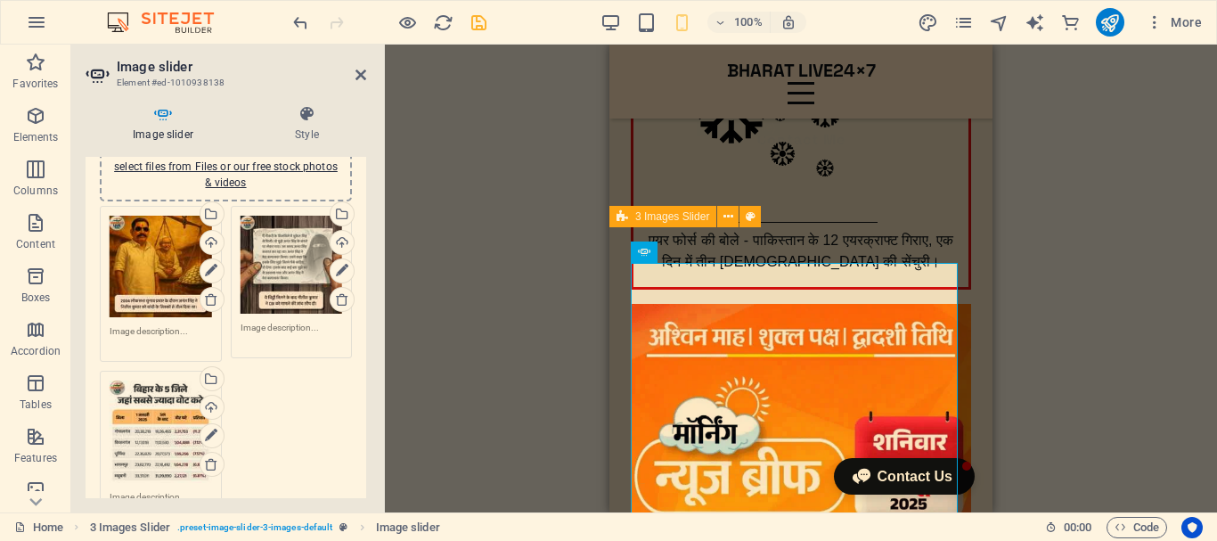
scroll to position [89, 0]
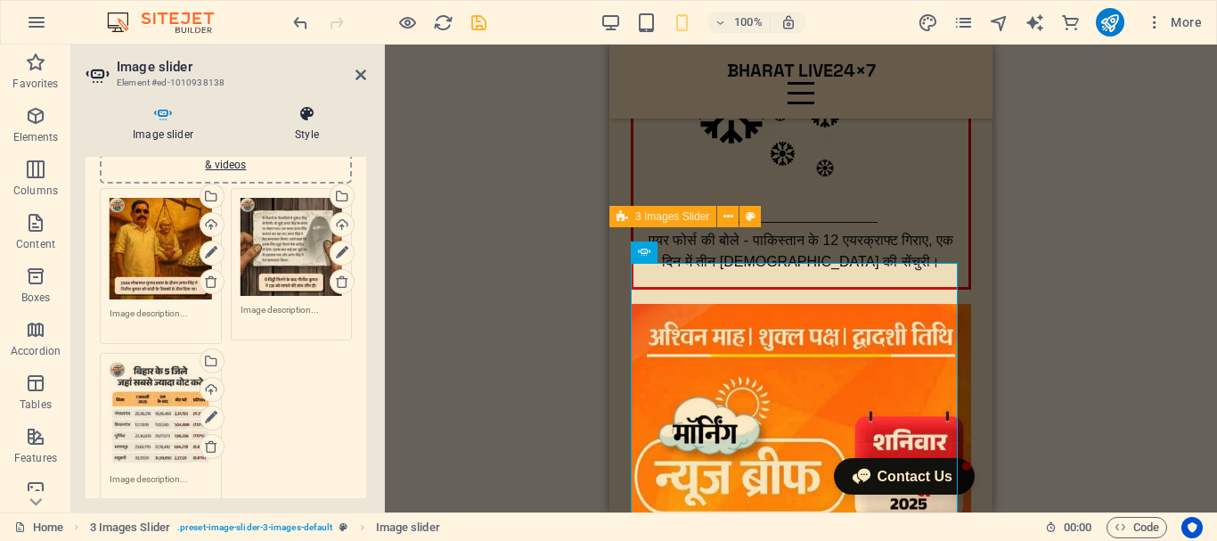
click at [317, 120] on icon at bounding box center [307, 114] width 118 height 18
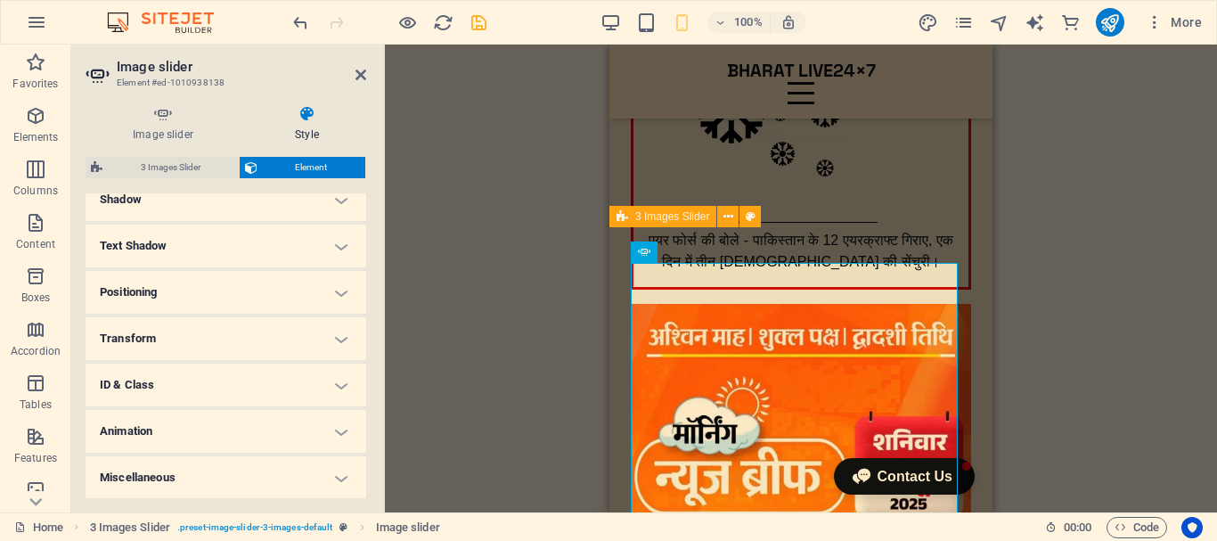
scroll to position [579, 0]
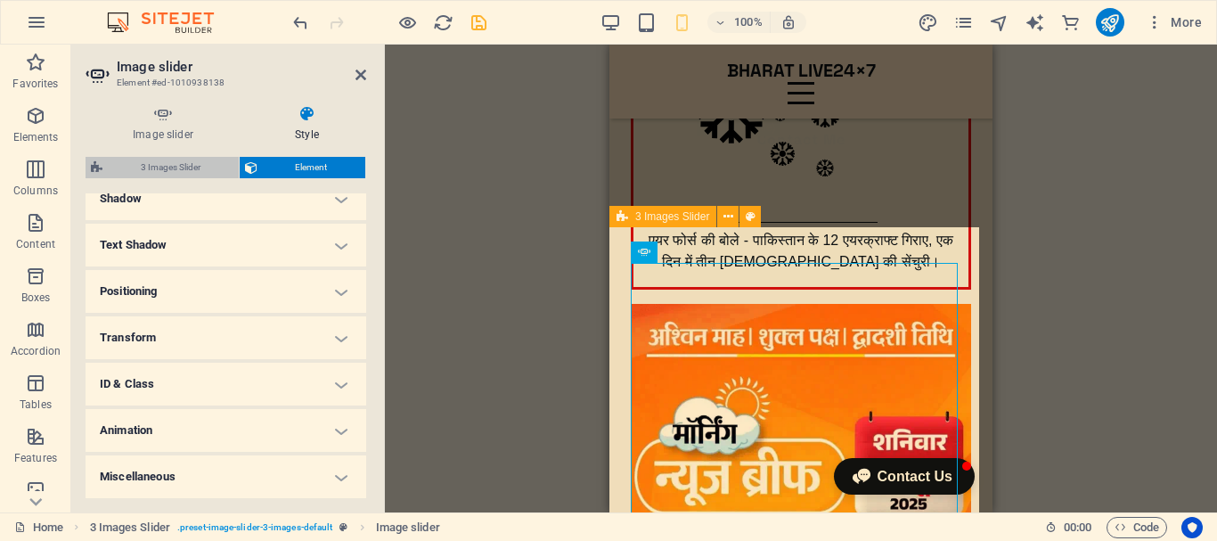
click at [195, 160] on span "3 Images Slider" at bounding box center [171, 167] width 126 height 21
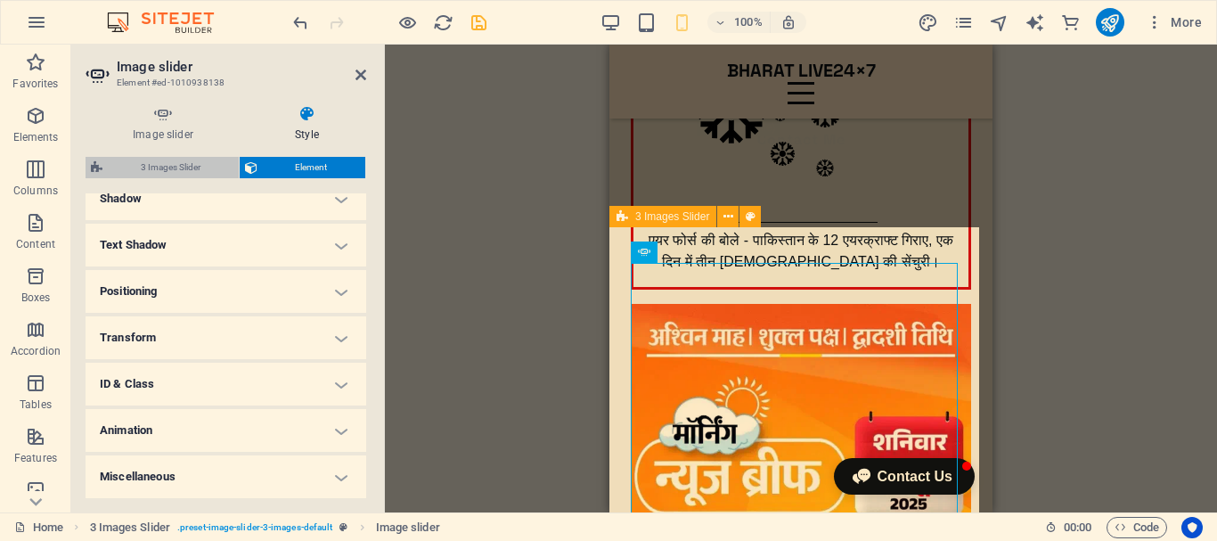
select select "rem"
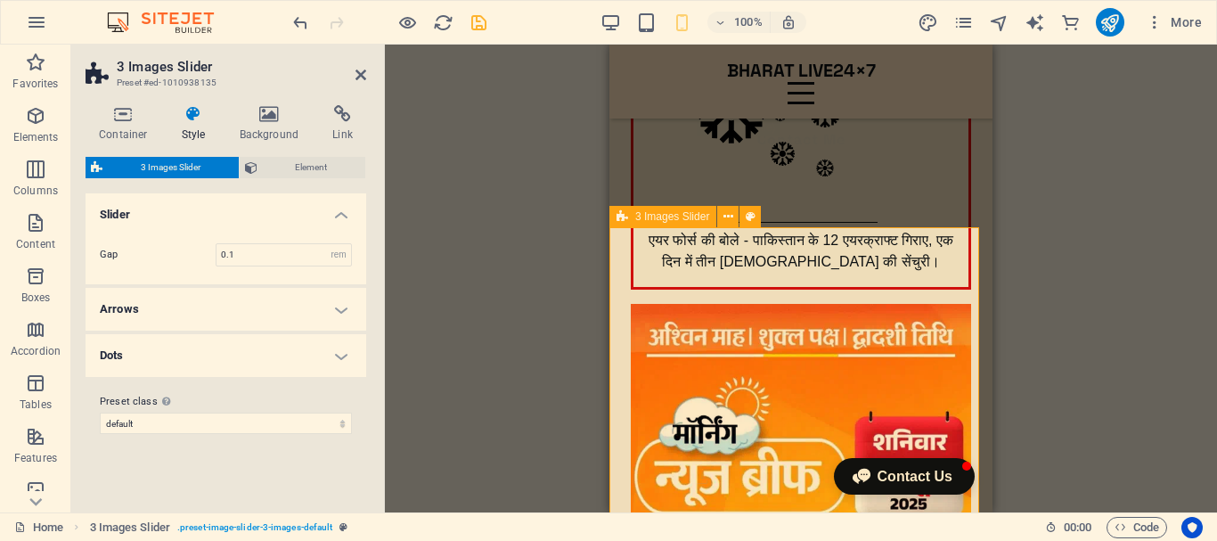
click at [105, 166] on button "3 Images Slider" at bounding box center [162, 167] width 153 height 21
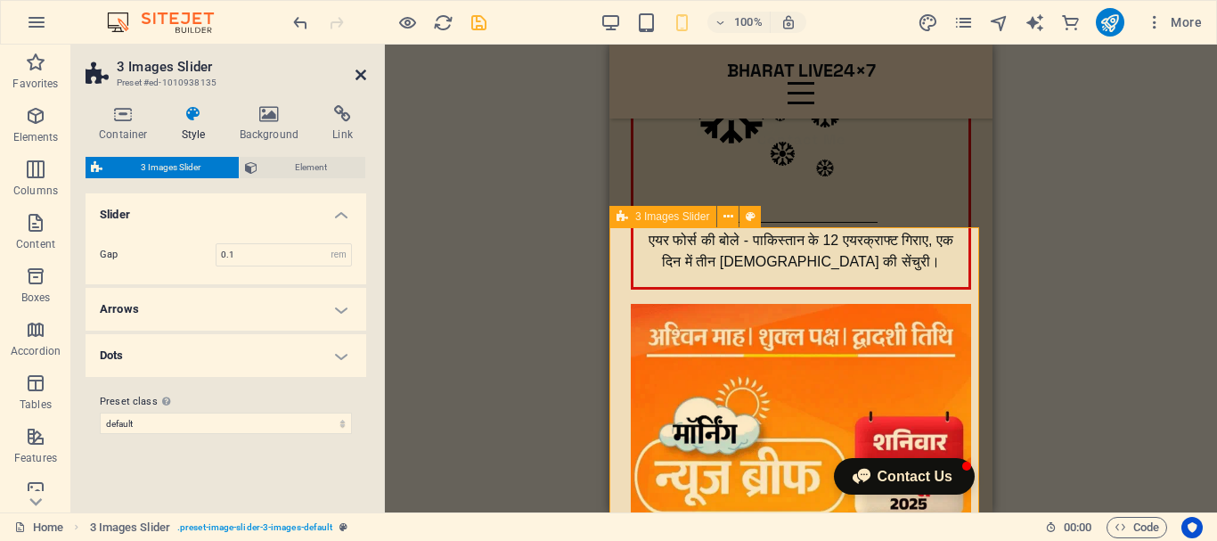
click at [364, 77] on icon at bounding box center [360, 75] width 11 height 14
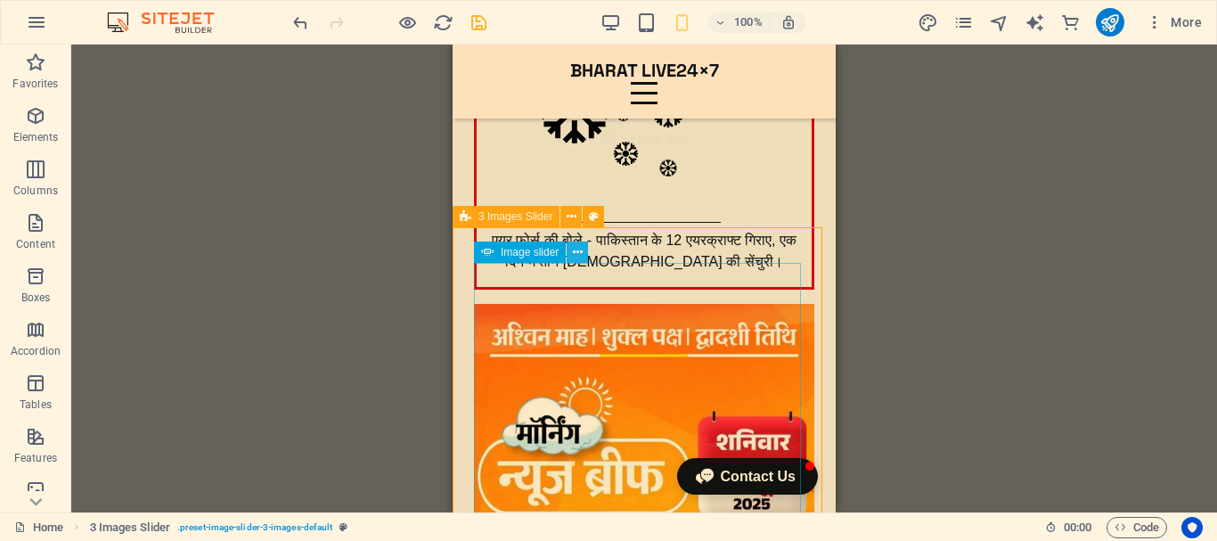
click at [581, 253] on icon at bounding box center [578, 252] width 10 height 19
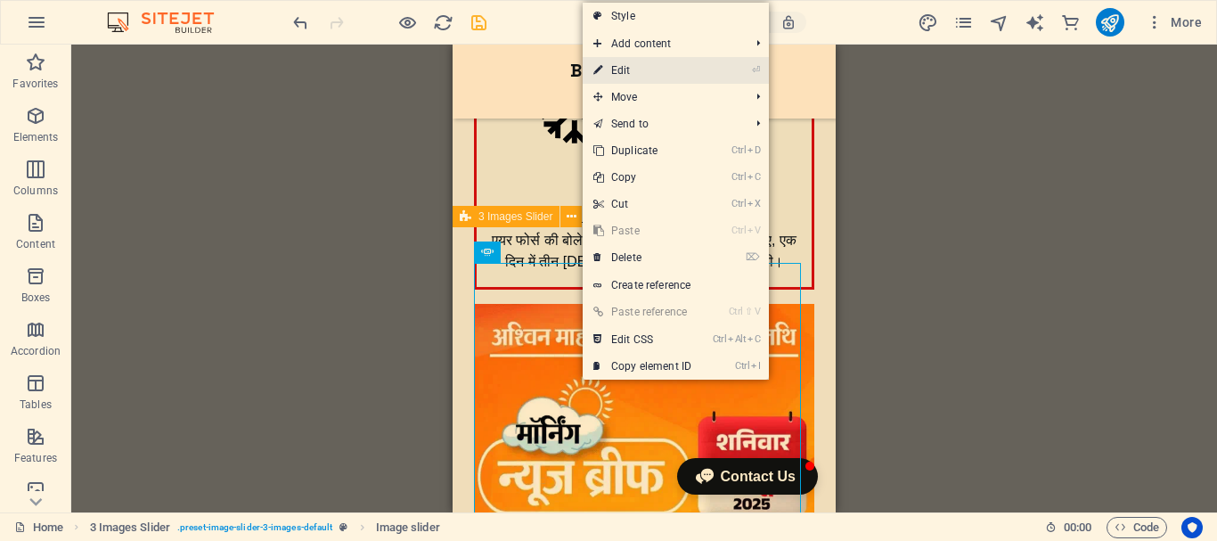
click at [665, 72] on link "⏎ Edit" at bounding box center [642, 70] width 119 height 27
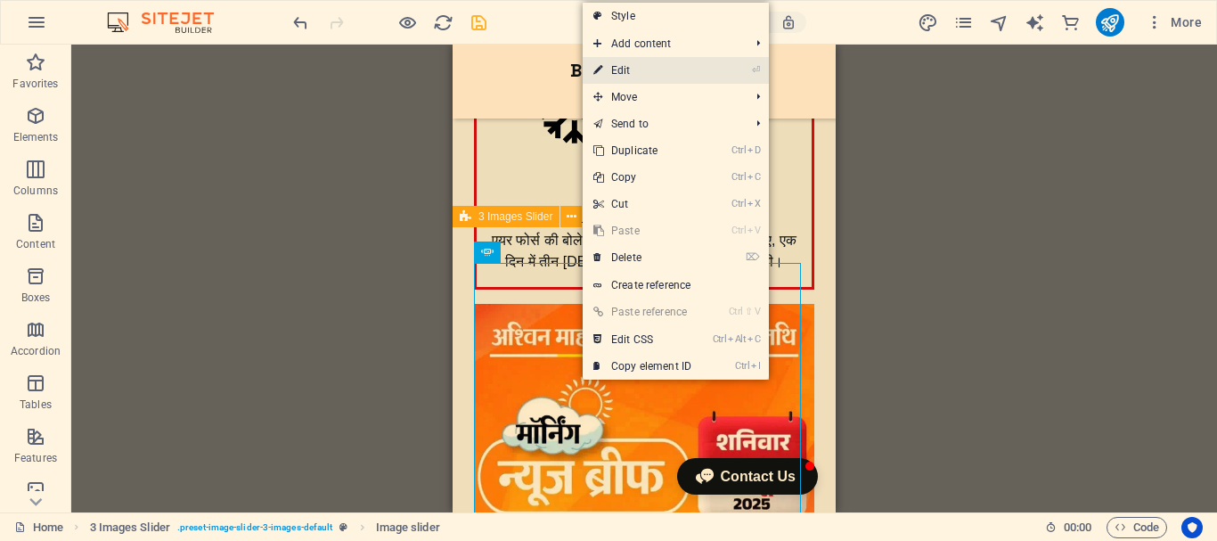
select select "px"
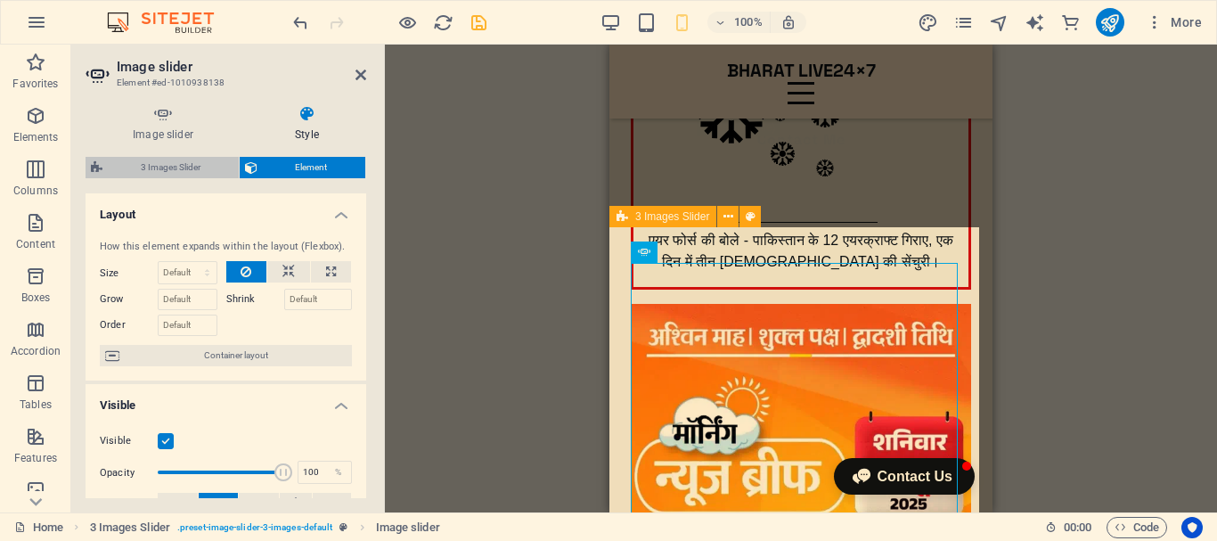
click at [132, 165] on span "3 Images Slider" at bounding box center [171, 167] width 126 height 21
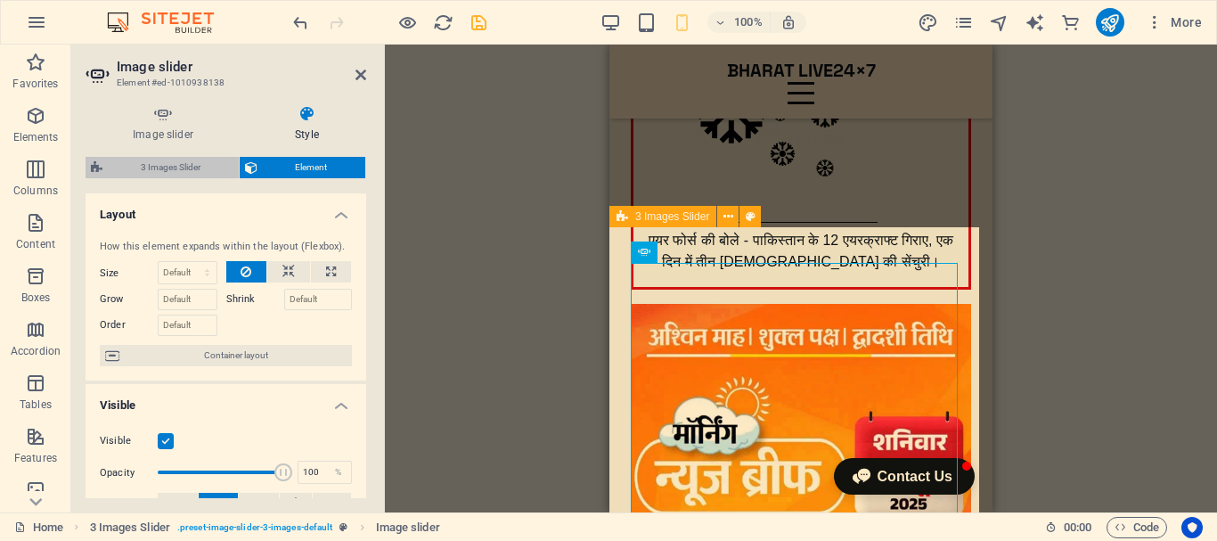
select select "rem"
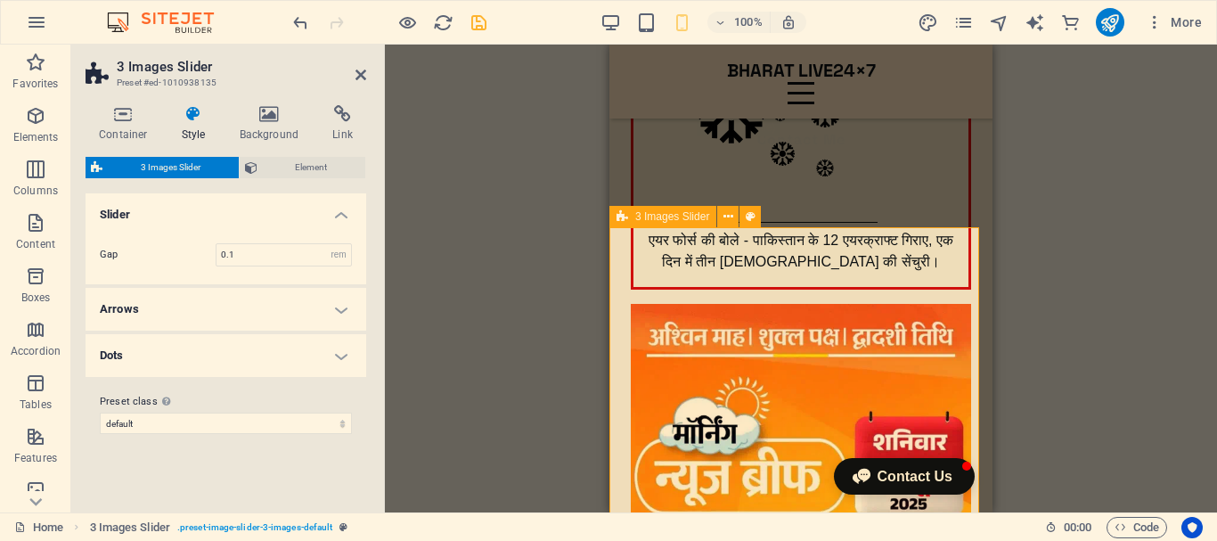
click at [217, 220] on h4 "Slider" at bounding box center [226, 209] width 281 height 32
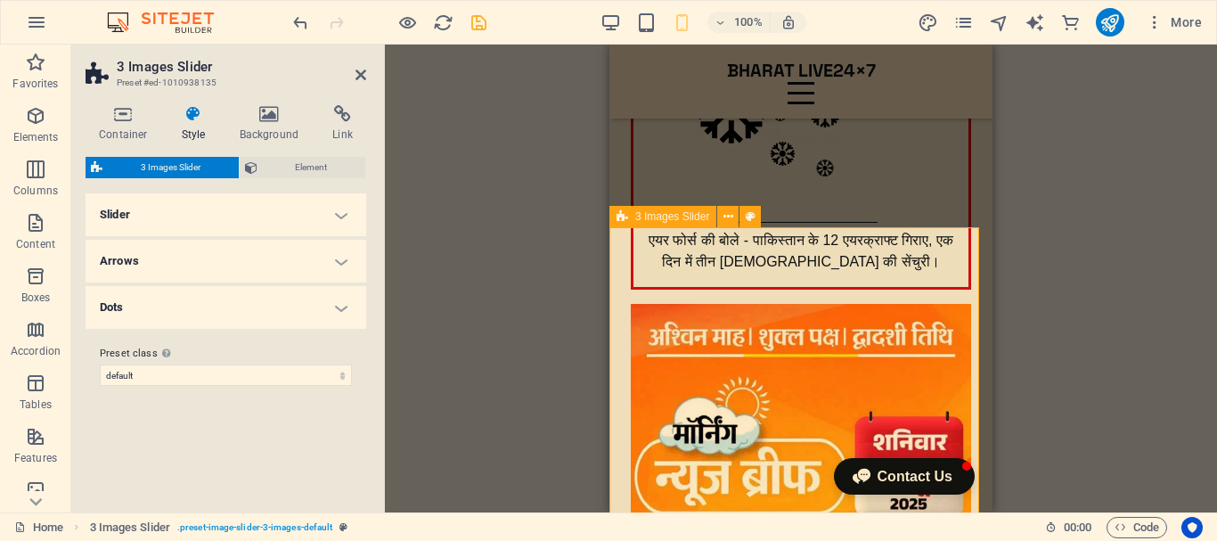
click at [325, 261] on h4 "Arrows" at bounding box center [226, 261] width 281 height 43
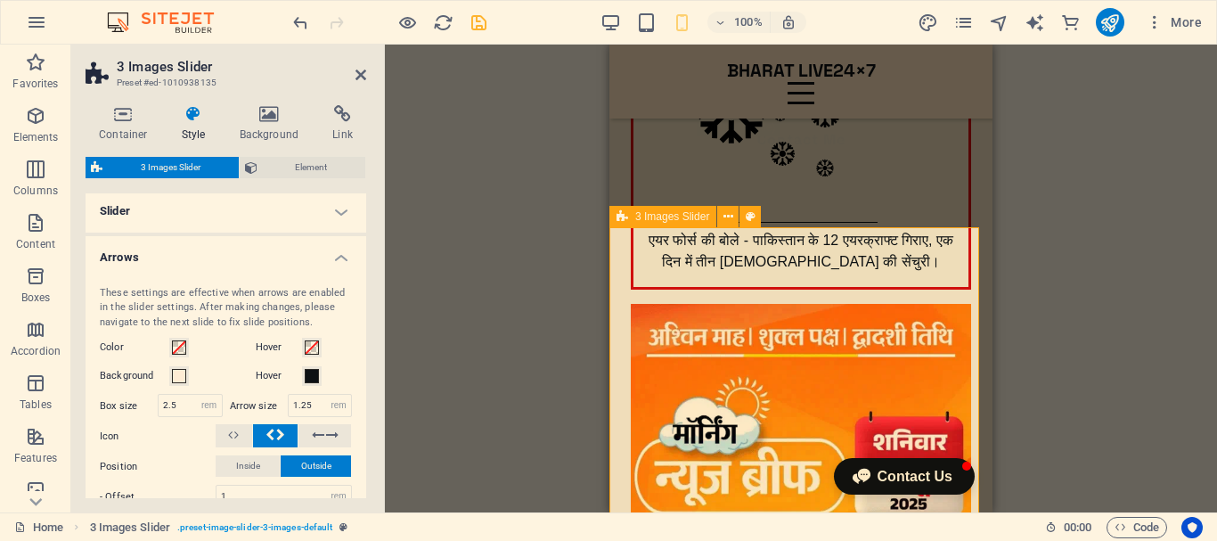
scroll to position [0, 0]
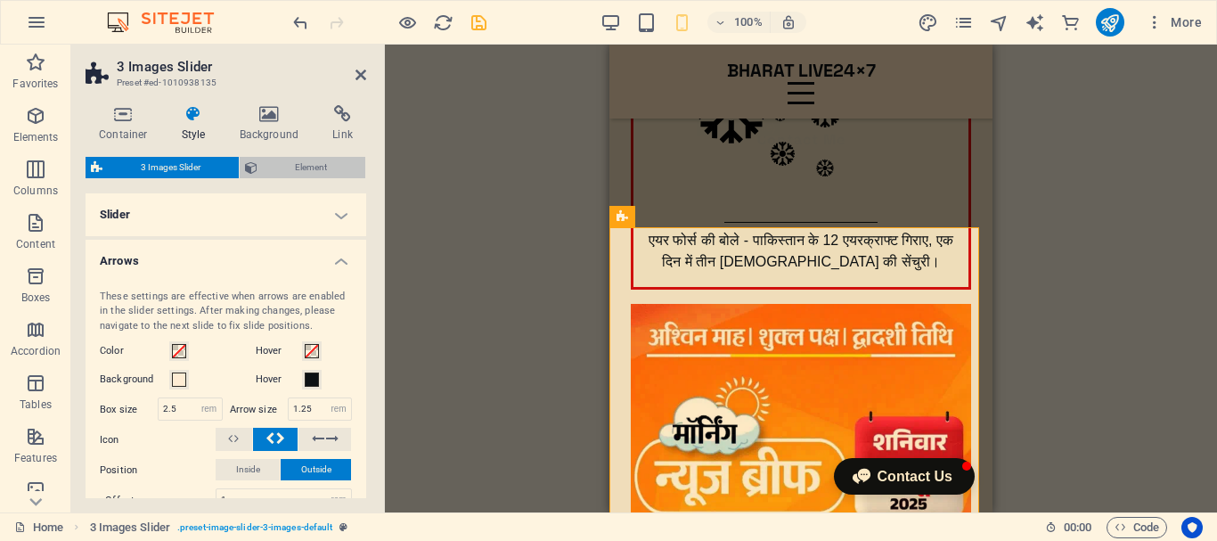
click at [333, 163] on span "Element" at bounding box center [312, 167] width 98 height 21
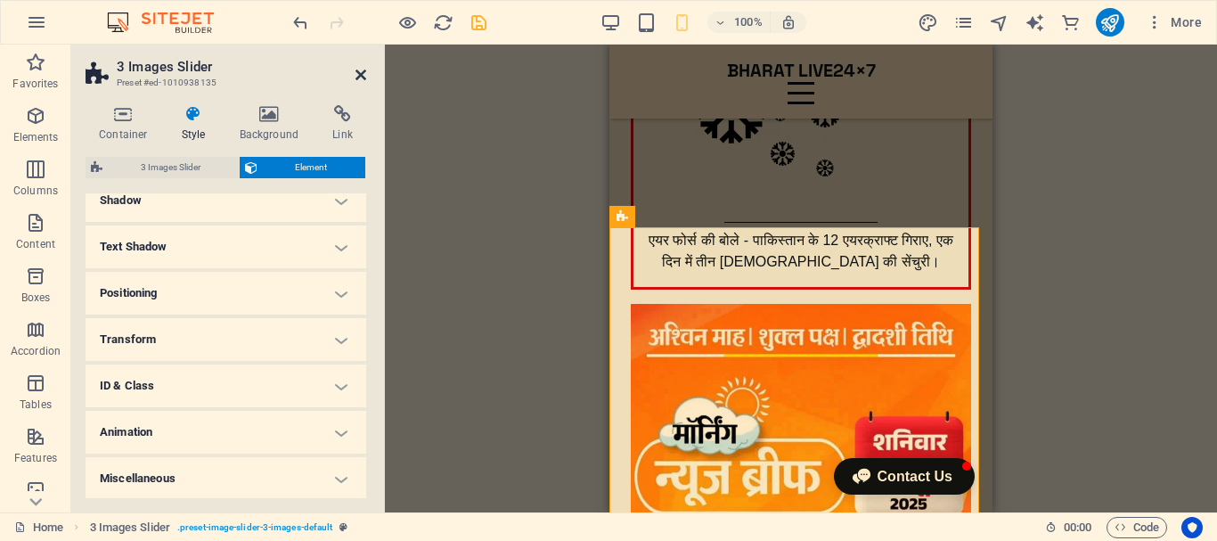
scroll to position [257, 0]
click at [362, 68] on icon at bounding box center [360, 75] width 11 height 14
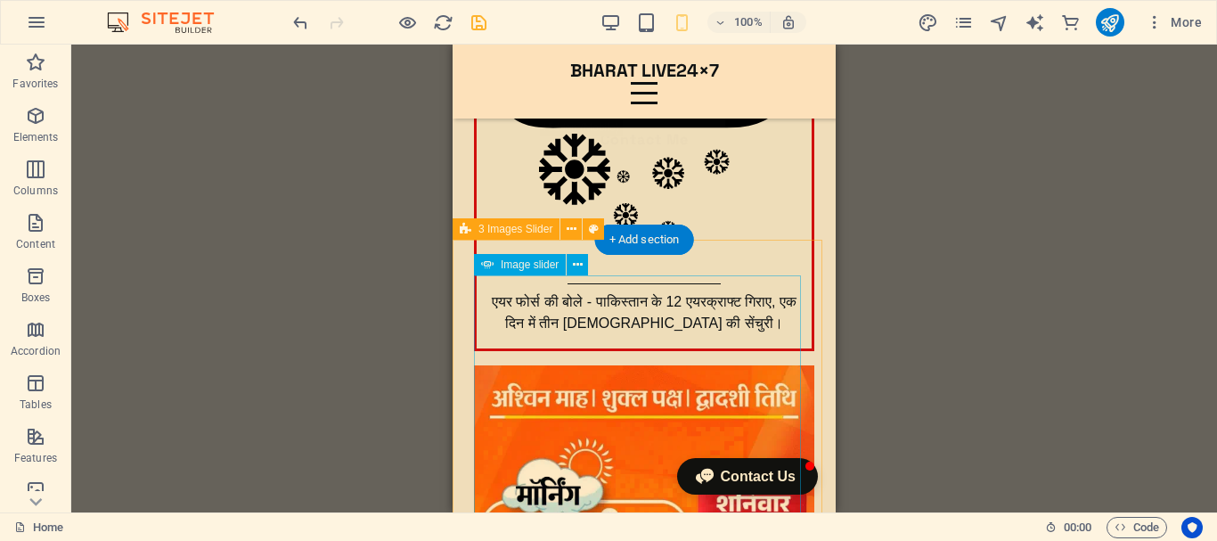
scroll to position [351, 0]
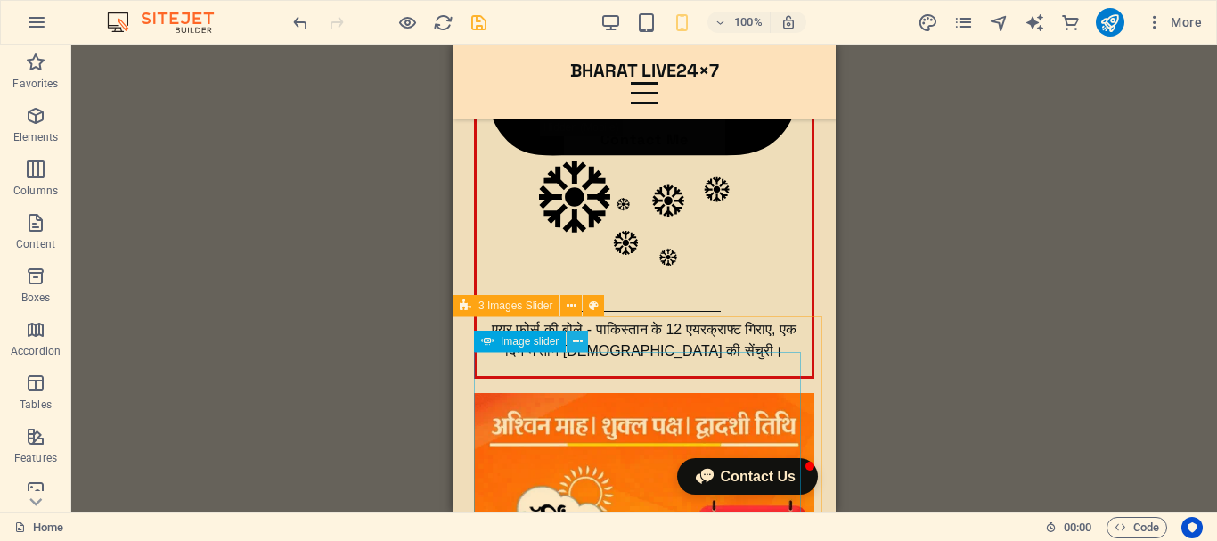
click at [581, 344] on icon at bounding box center [578, 341] width 10 height 19
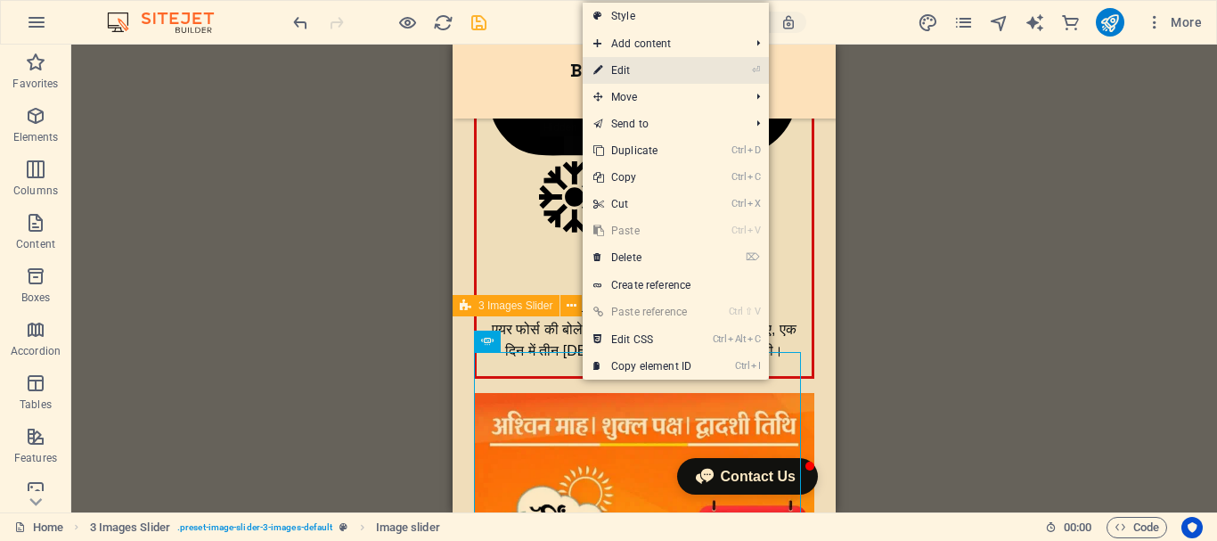
click at [692, 74] on link "⏎ Edit" at bounding box center [642, 70] width 119 height 27
select select "px"
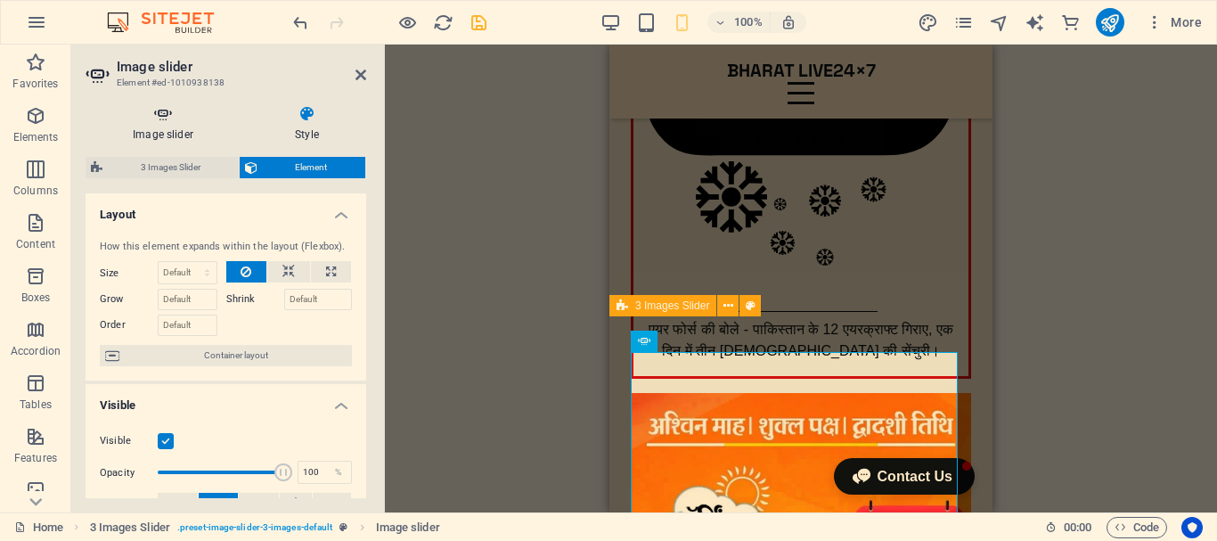
click at [154, 134] on h4 "Image slider" at bounding box center [167, 123] width 162 height 37
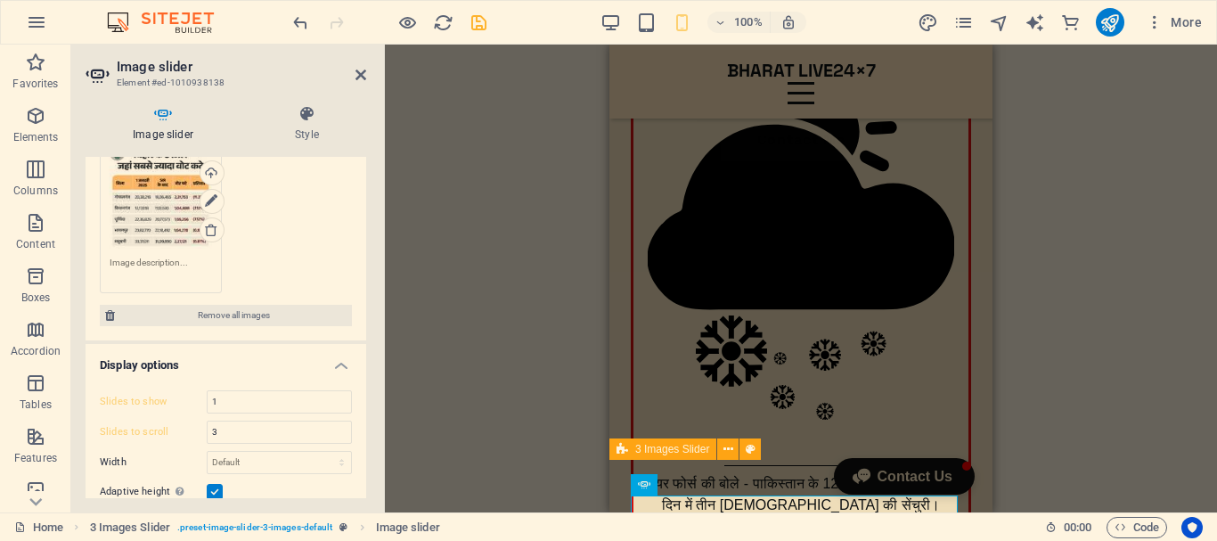
scroll to position [196, 0]
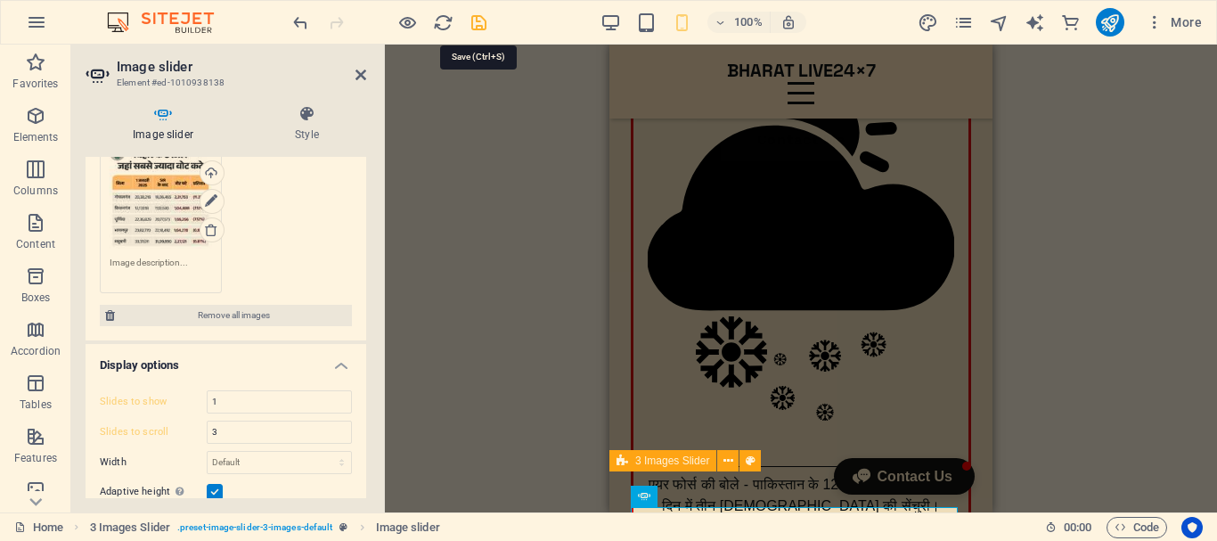
click at [476, 24] on icon "save" at bounding box center [479, 22] width 20 height 20
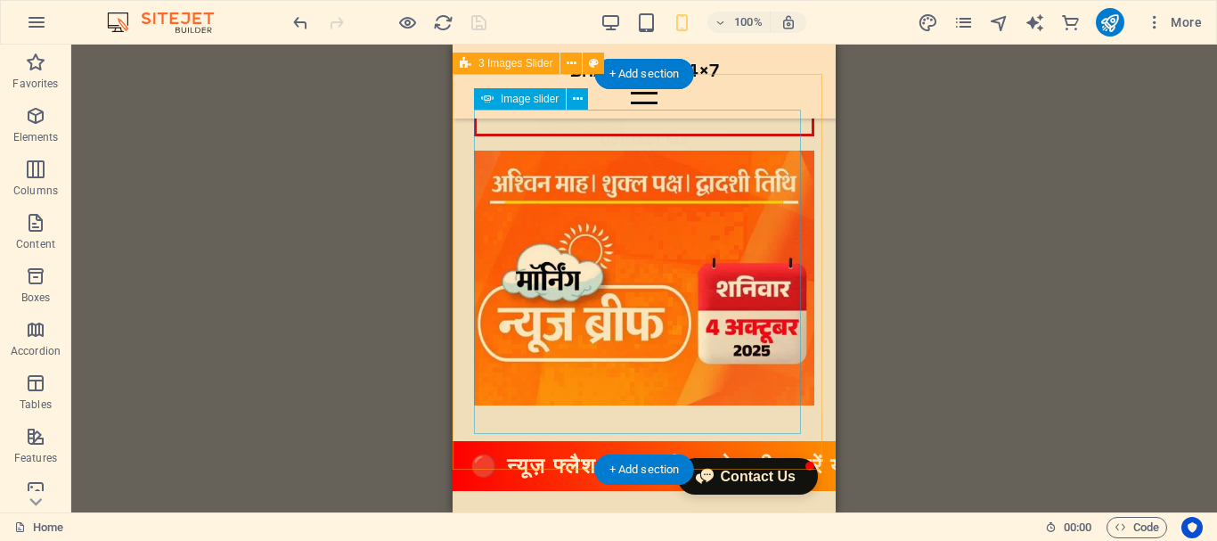
scroll to position [504, 0]
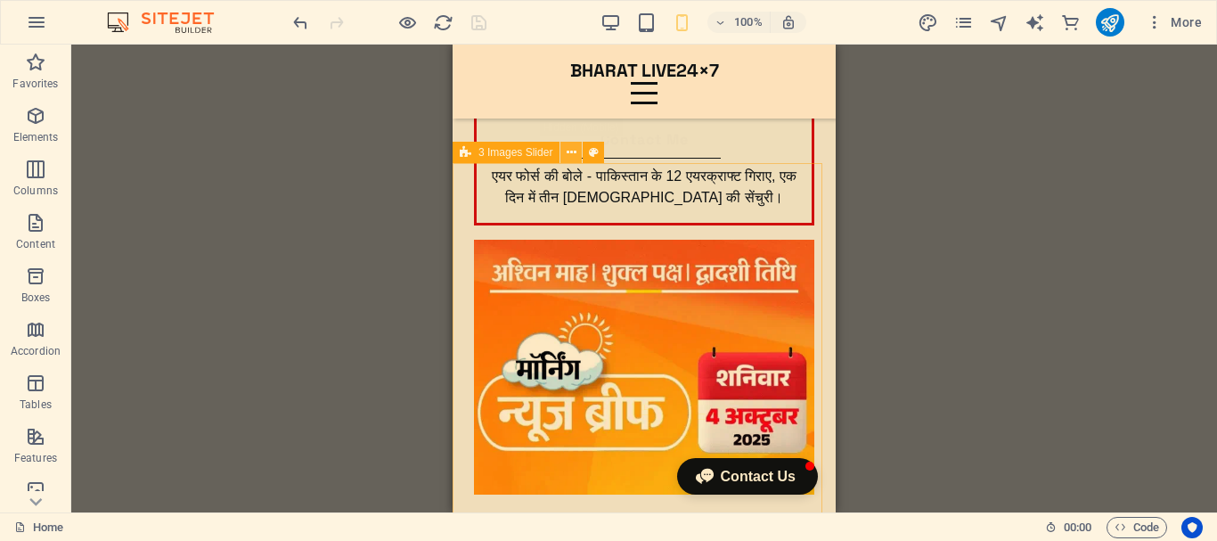
click at [575, 151] on icon at bounding box center [572, 152] width 10 height 19
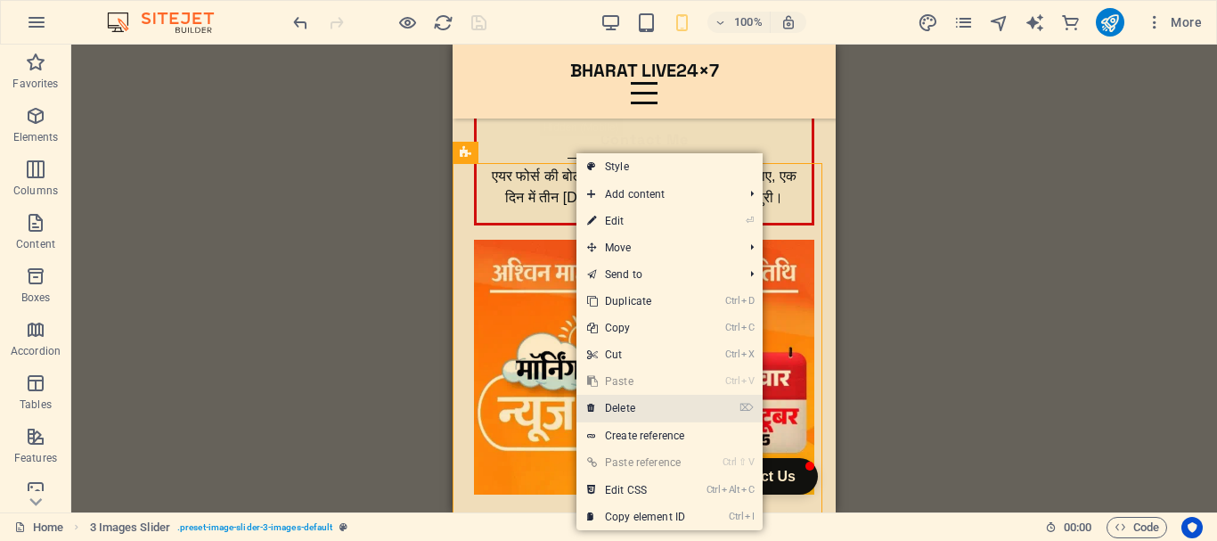
click at [657, 406] on link "⌦ Delete" at bounding box center [635, 408] width 119 height 27
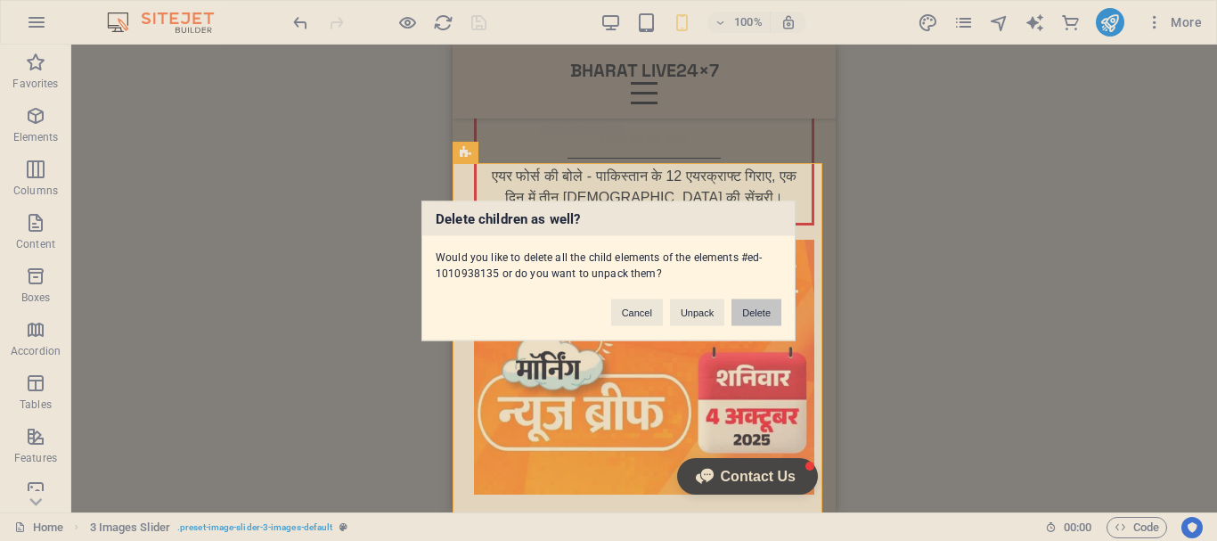
click at [755, 315] on button "Delete" at bounding box center [756, 311] width 50 height 27
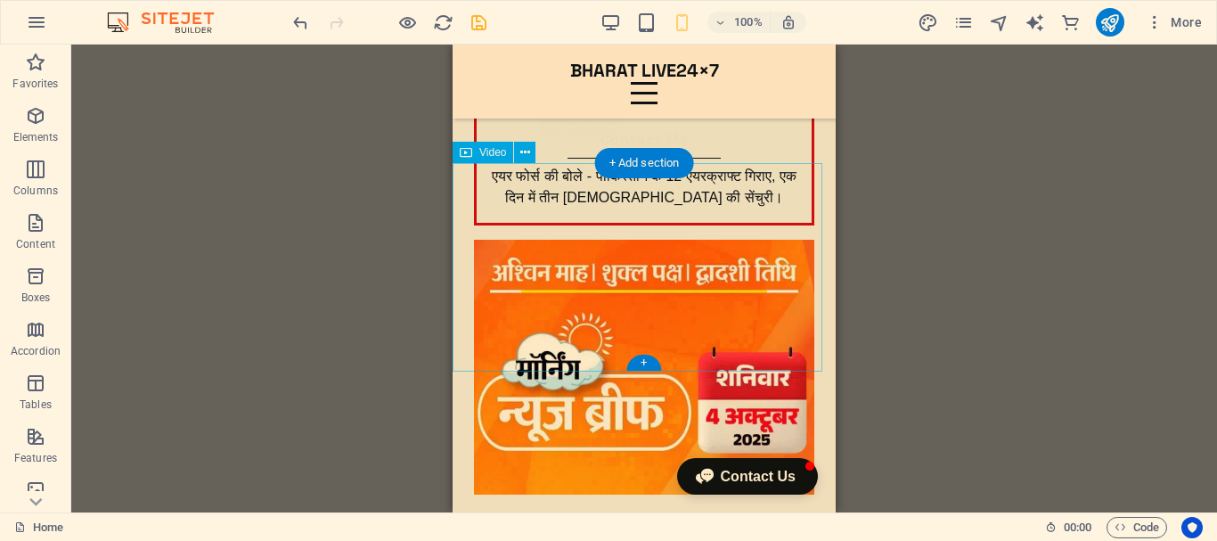
scroll to position [415, 0]
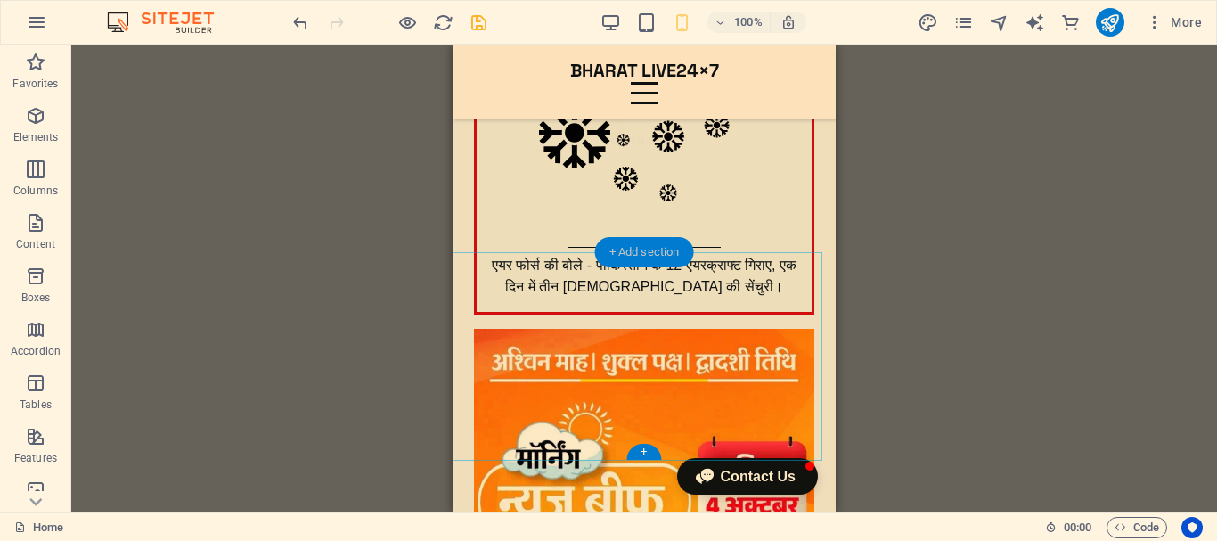
click at [666, 251] on div "+ Add section" at bounding box center [644, 252] width 99 height 30
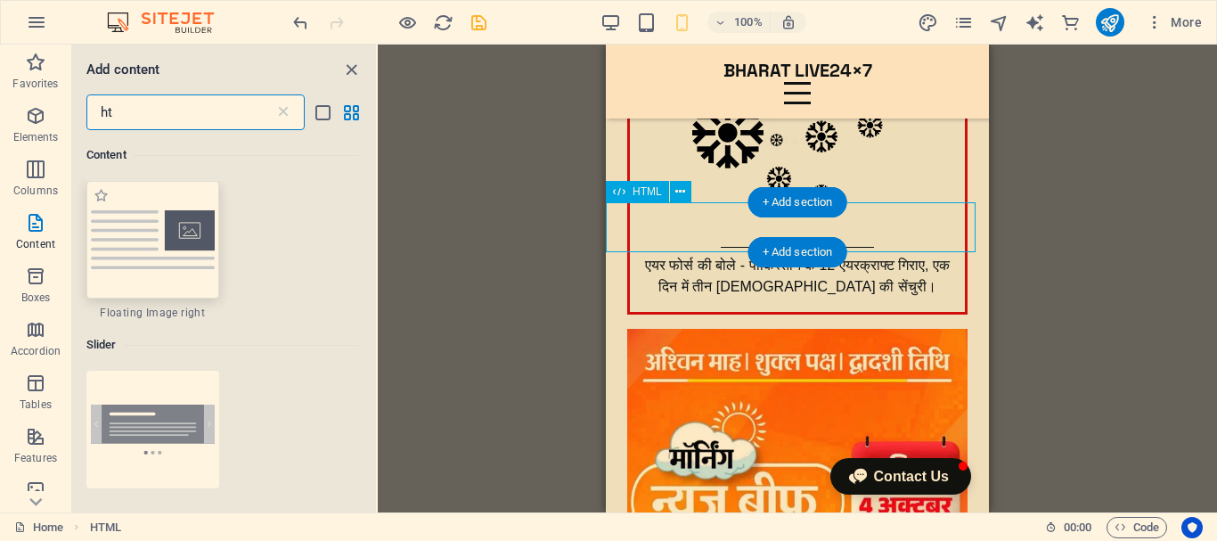
scroll to position [136, 0]
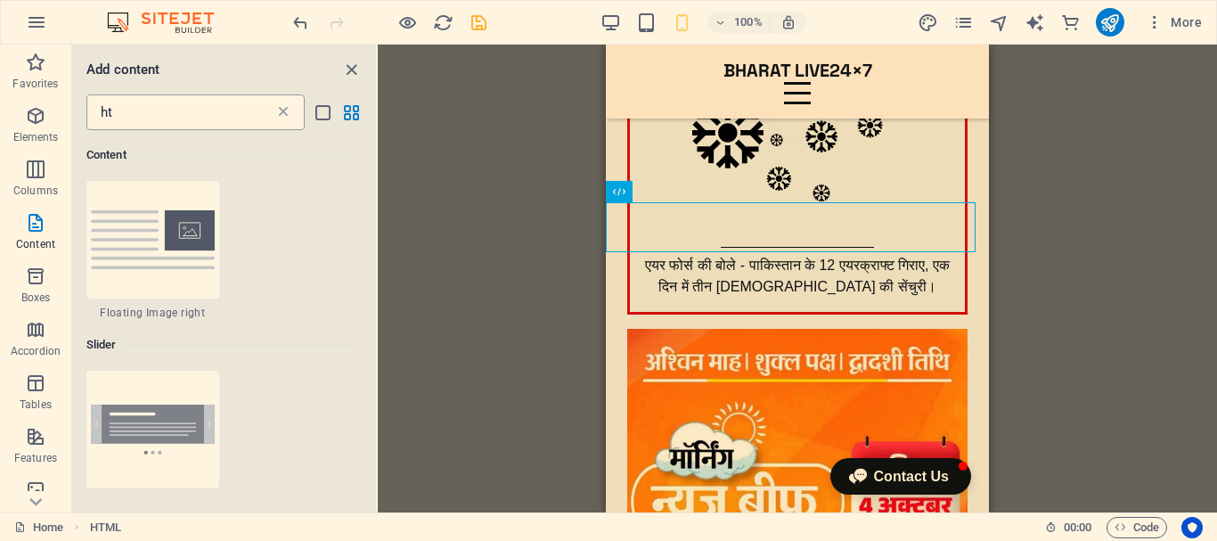
click at [280, 110] on icon at bounding box center [283, 112] width 18 height 18
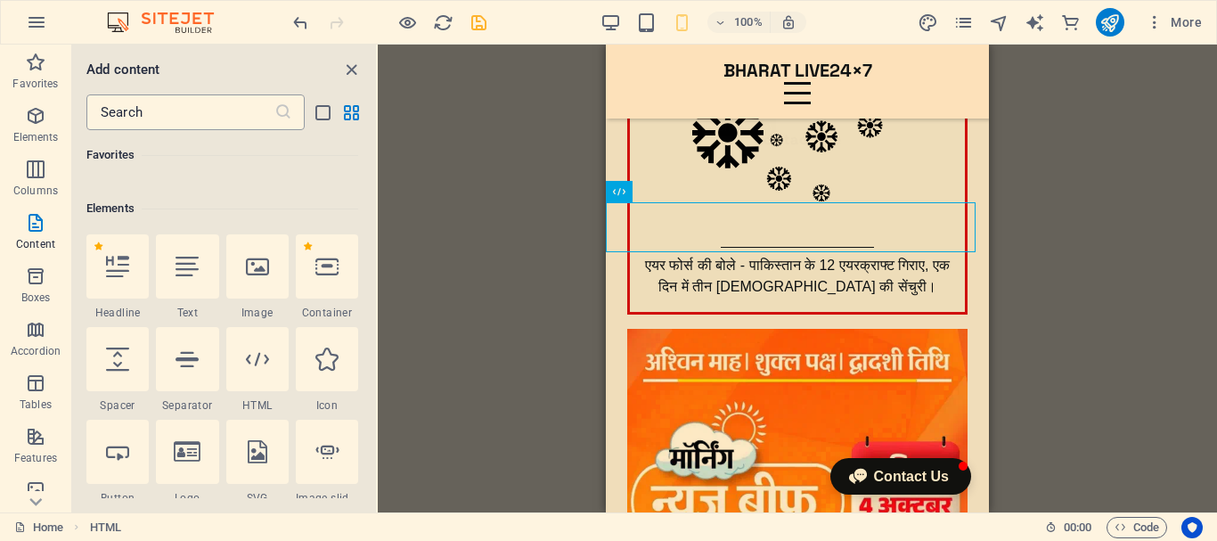
scroll to position [3117, 0]
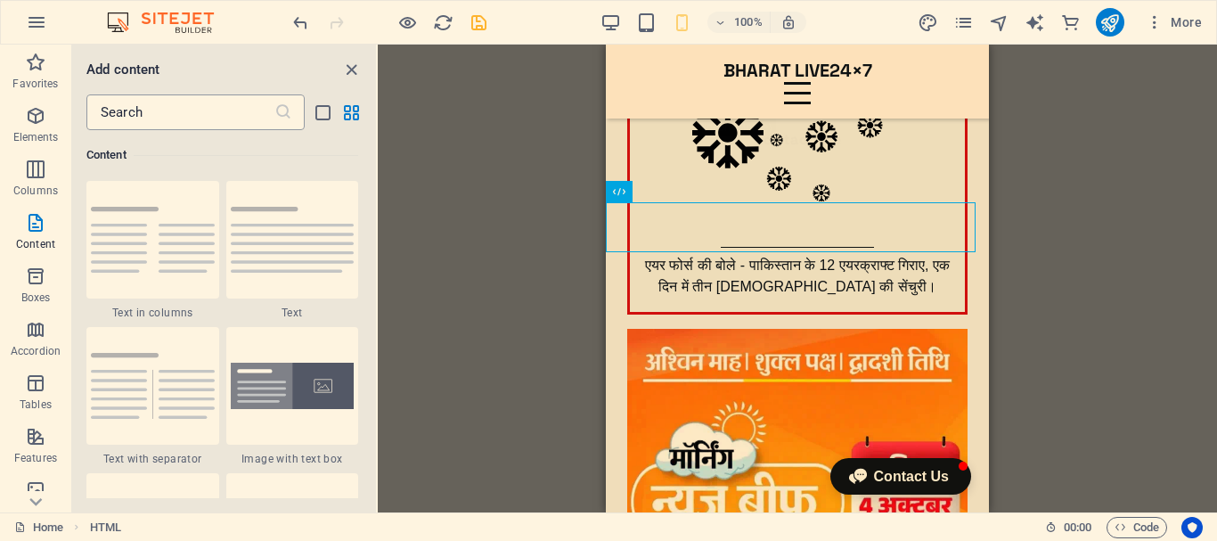
click at [284, 110] on icon at bounding box center [283, 112] width 18 height 18
click at [184, 111] on input "text" at bounding box center [180, 112] width 188 height 36
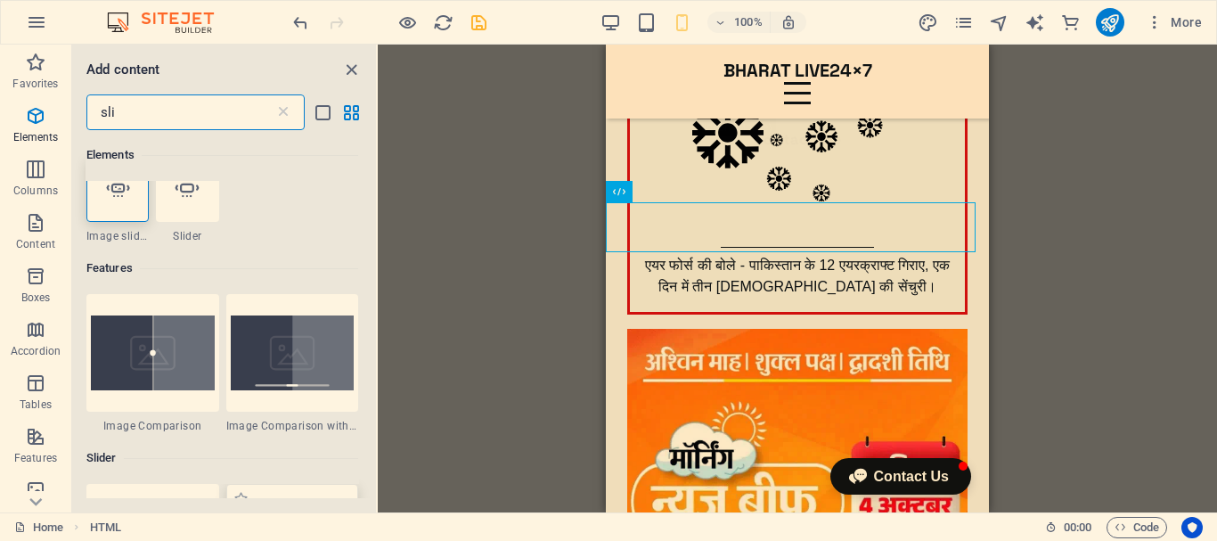
scroll to position [0, 0]
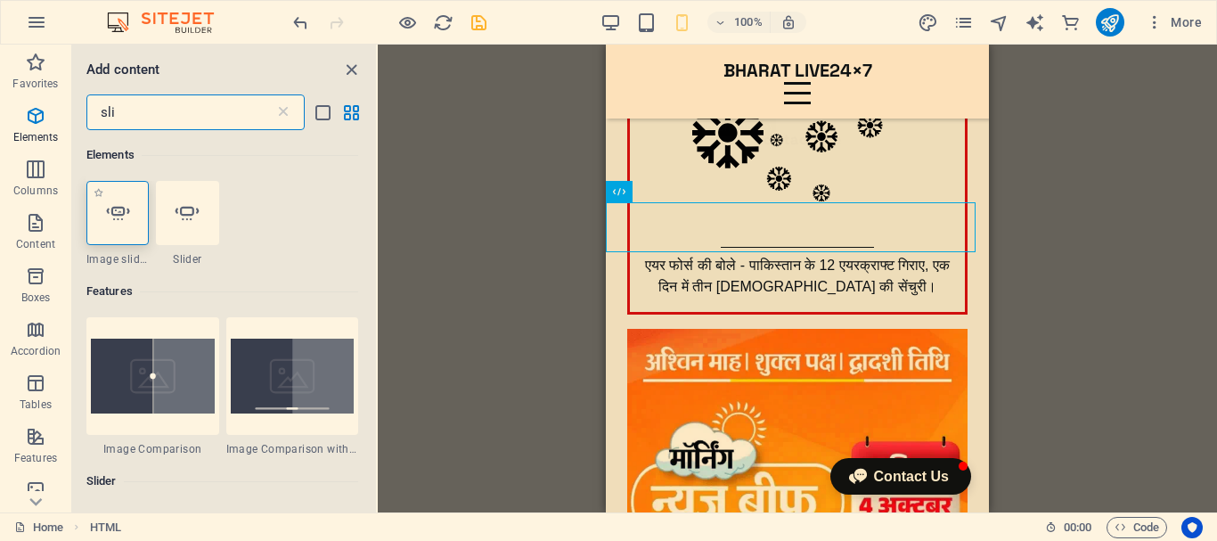
type input "sli"
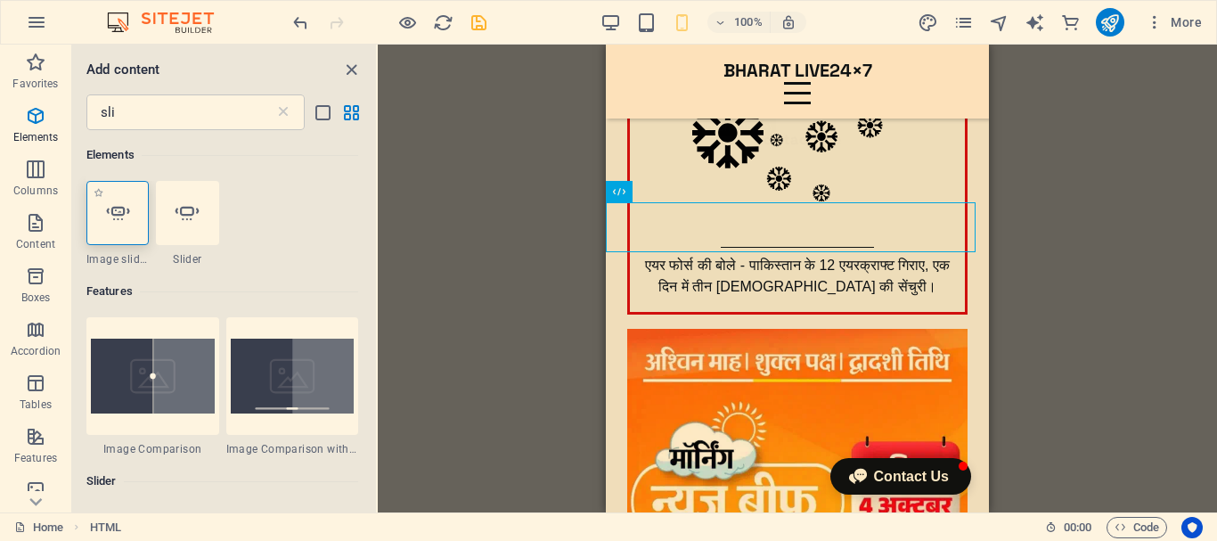
click at [121, 210] on icon at bounding box center [117, 212] width 23 height 23
select select "ms"
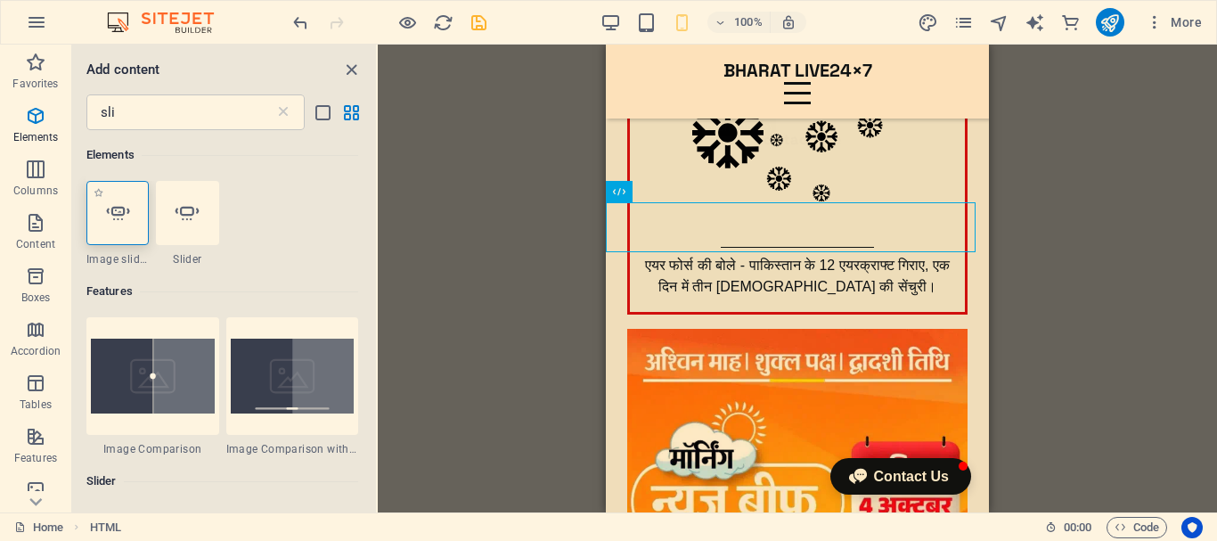
select select "s"
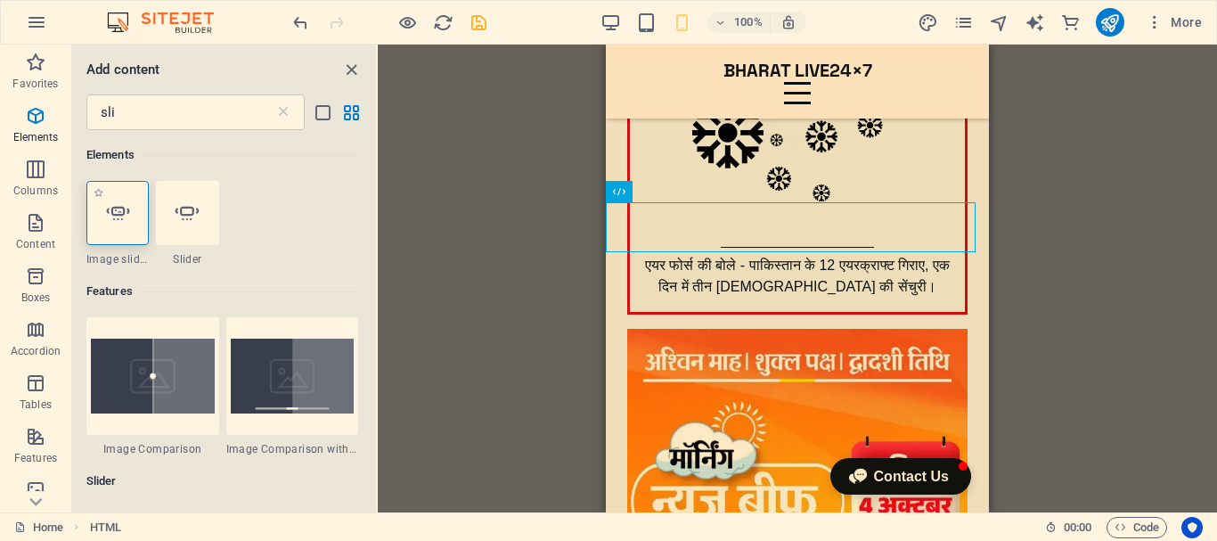
select select "progressive"
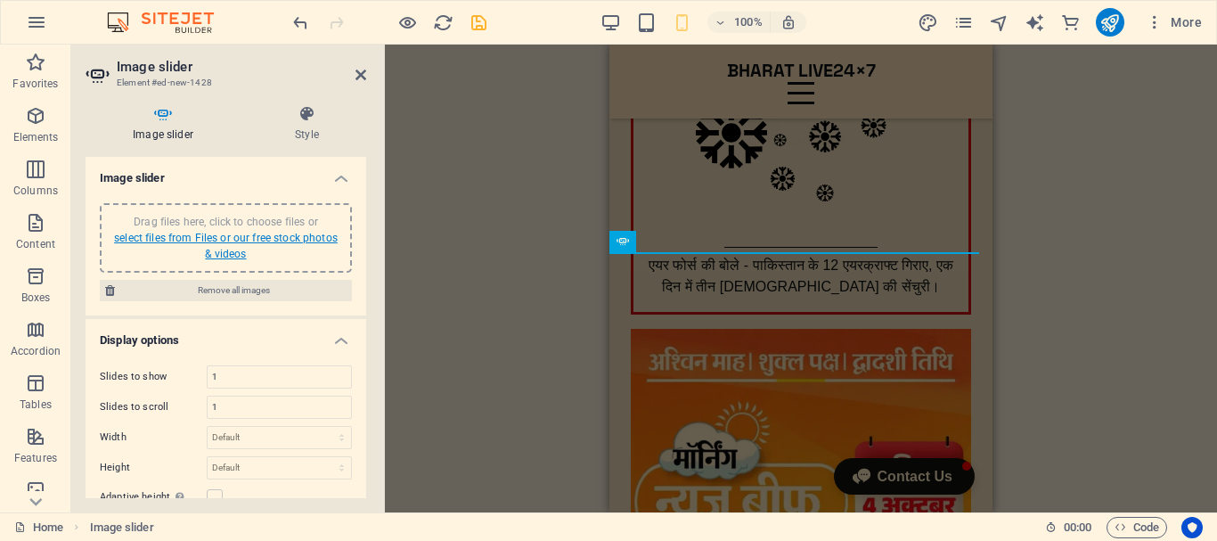
click at [238, 238] on link "select files from Files or our free stock photos & videos" at bounding box center [226, 246] width 224 height 29
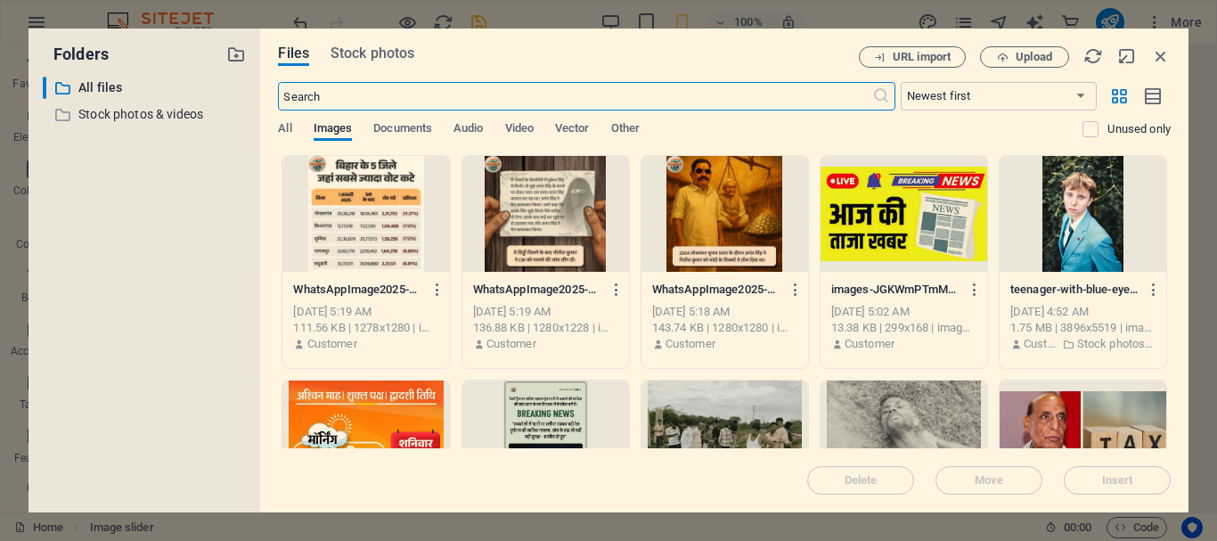
click at [712, 249] on div at bounding box center [724, 214] width 167 height 116
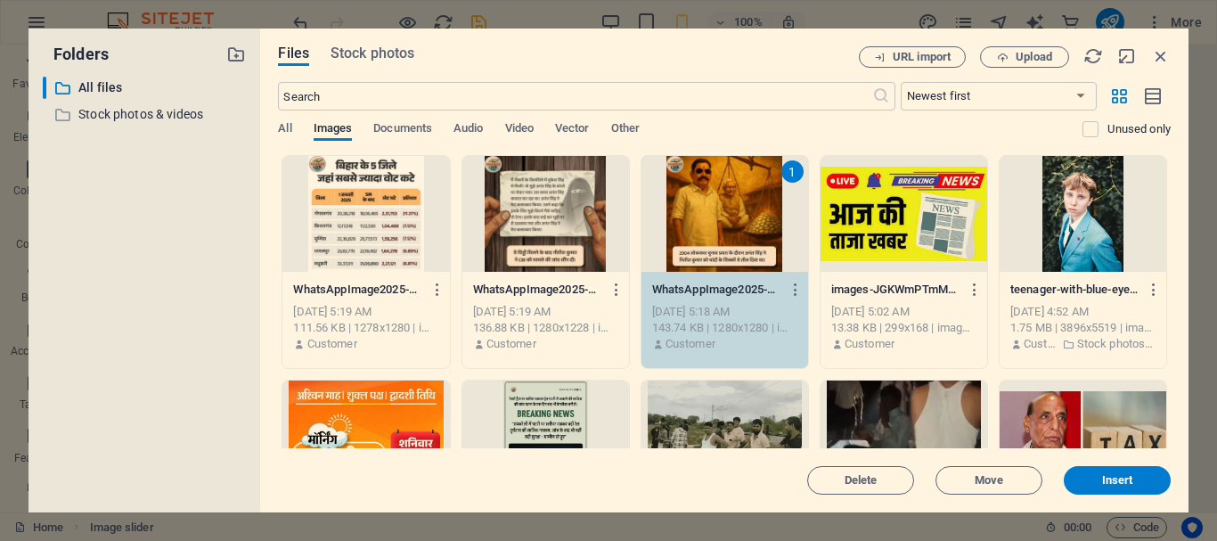
click at [518, 254] on div at bounding box center [545, 214] width 167 height 116
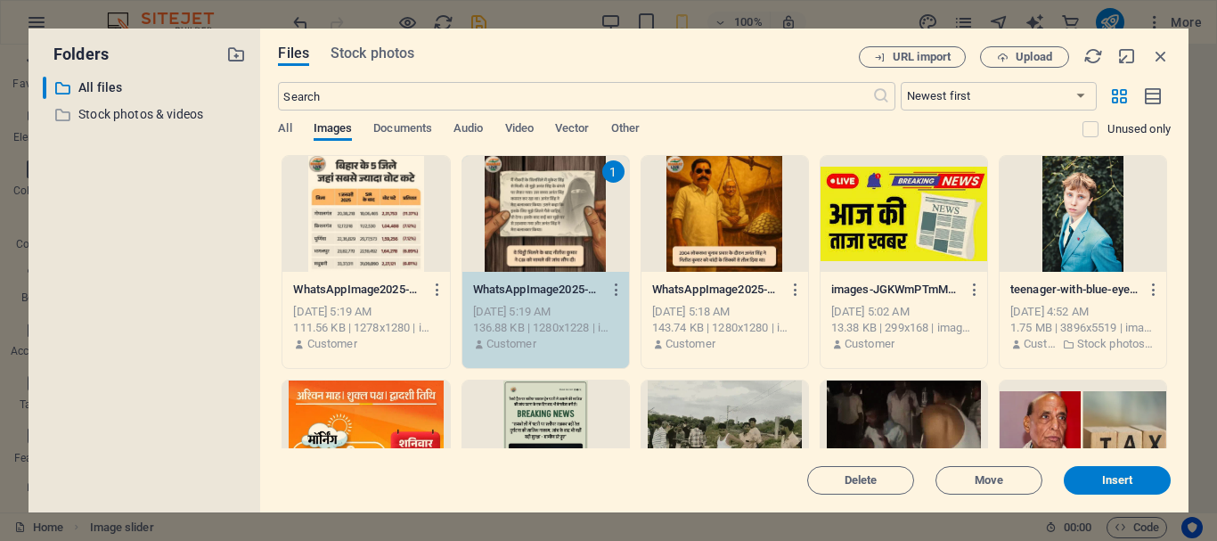
click at [845, 245] on div at bounding box center [903, 214] width 167 height 116
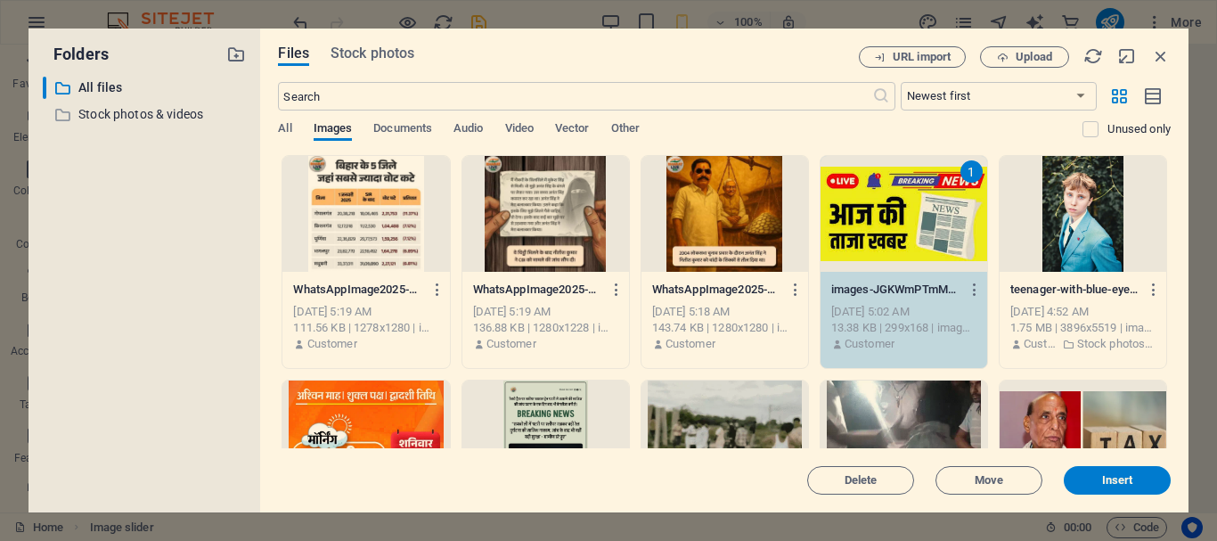
click at [728, 243] on div at bounding box center [724, 214] width 167 height 116
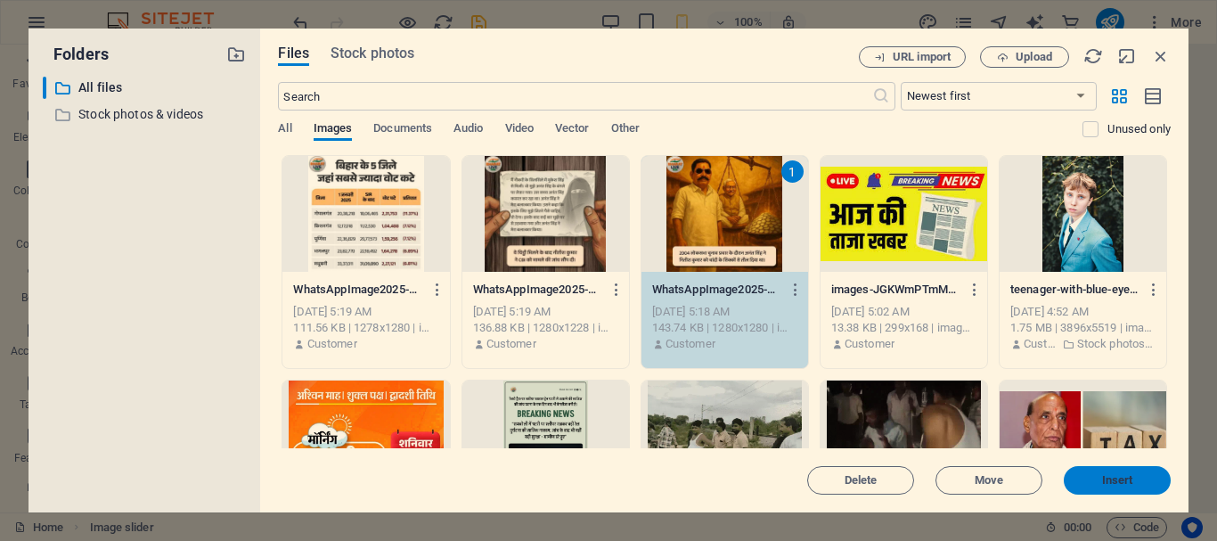
click at [1134, 482] on span "Insert" at bounding box center [1117, 480] width 93 height 11
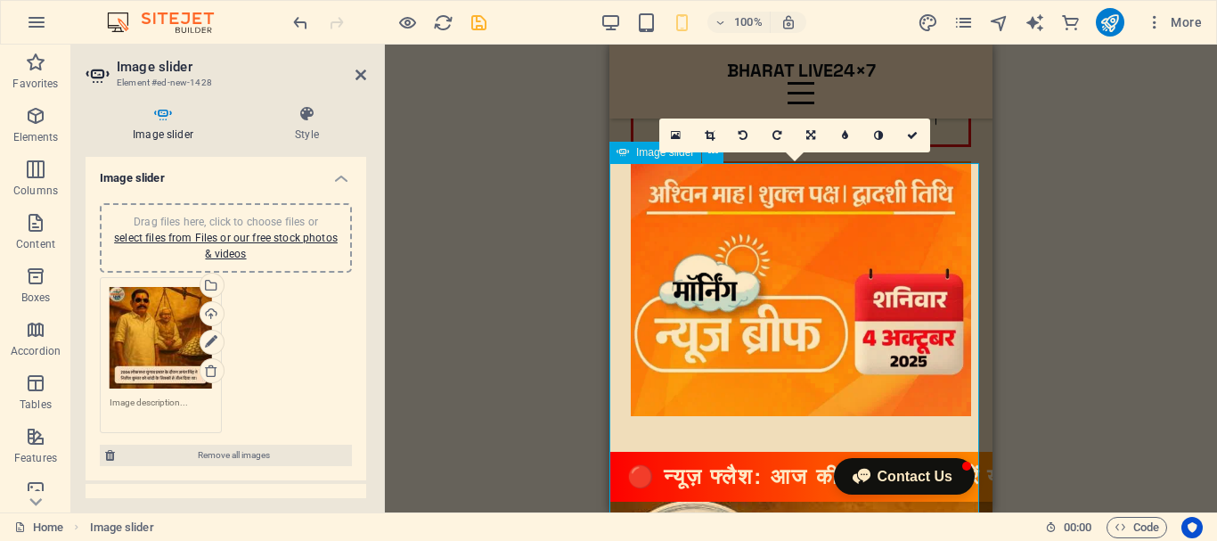
scroll to position [593, 0]
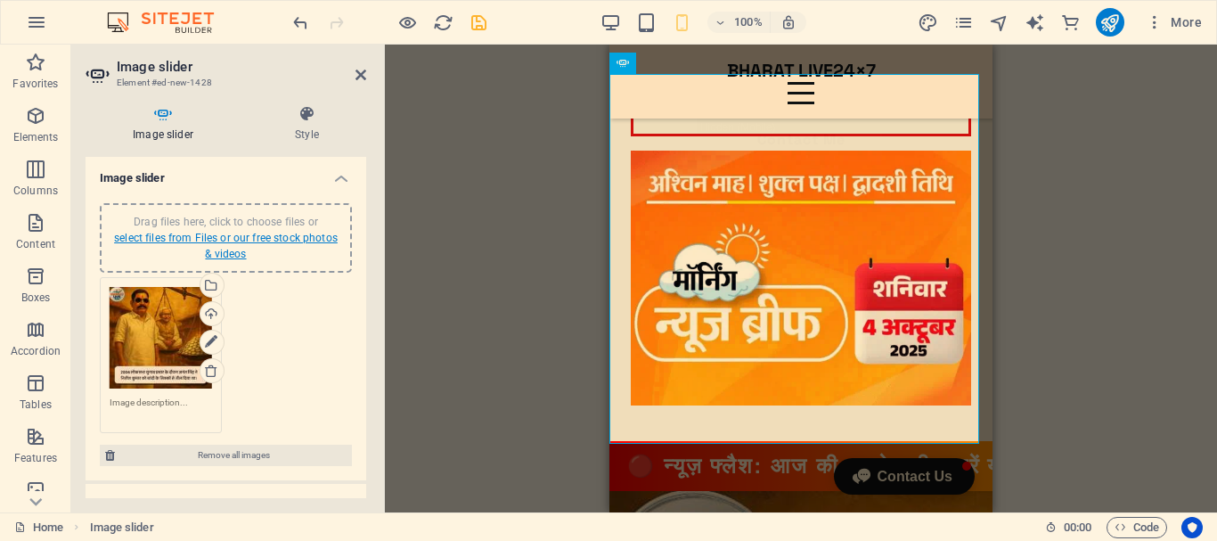
click at [331, 236] on link "select files from Files or our free stock photos & videos" at bounding box center [226, 246] width 224 height 29
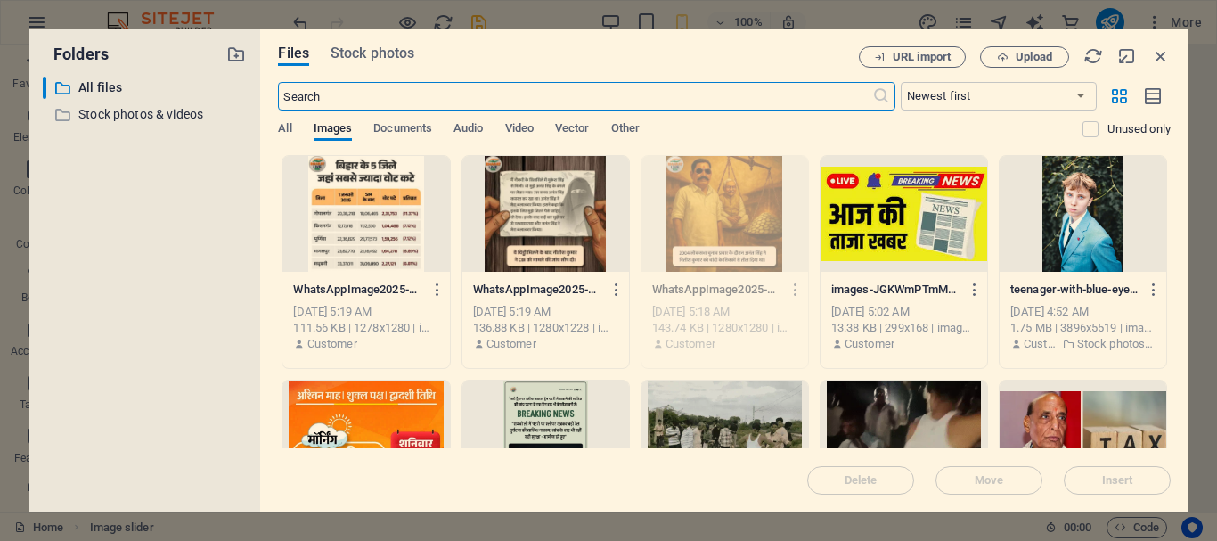
click at [551, 216] on div at bounding box center [545, 214] width 167 height 116
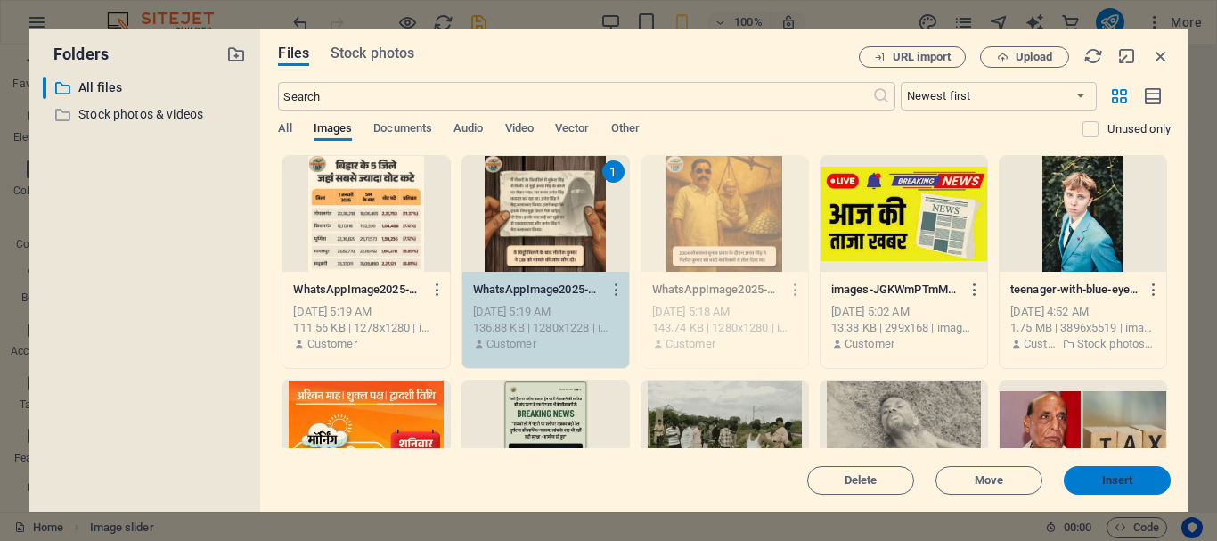
click at [1138, 478] on span "Insert" at bounding box center [1117, 480] width 93 height 11
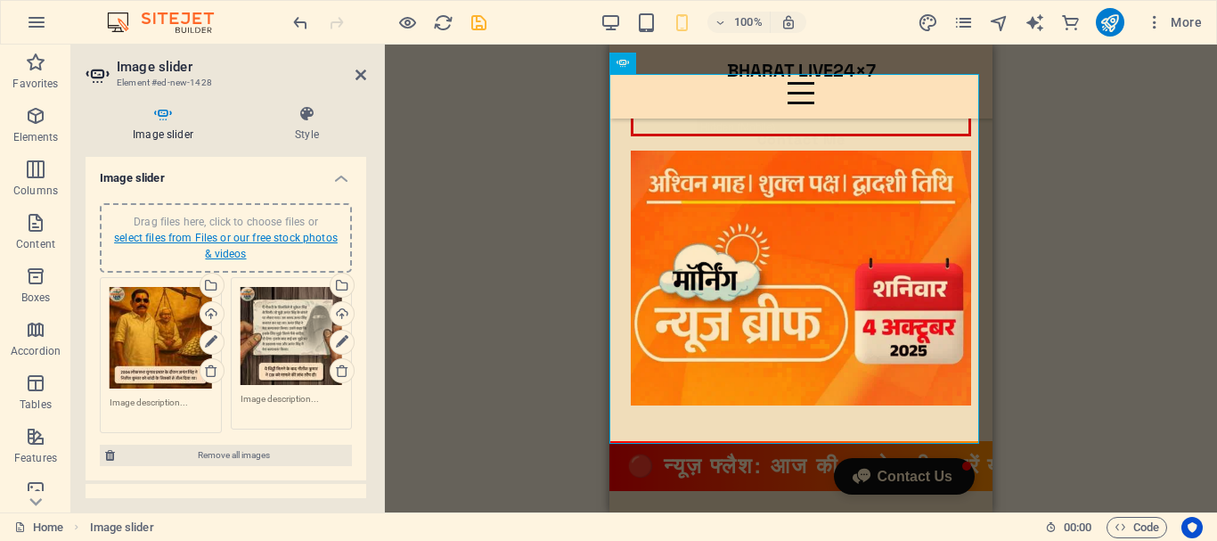
click at [302, 235] on link "select files from Files or our free stock photos & videos" at bounding box center [226, 246] width 224 height 29
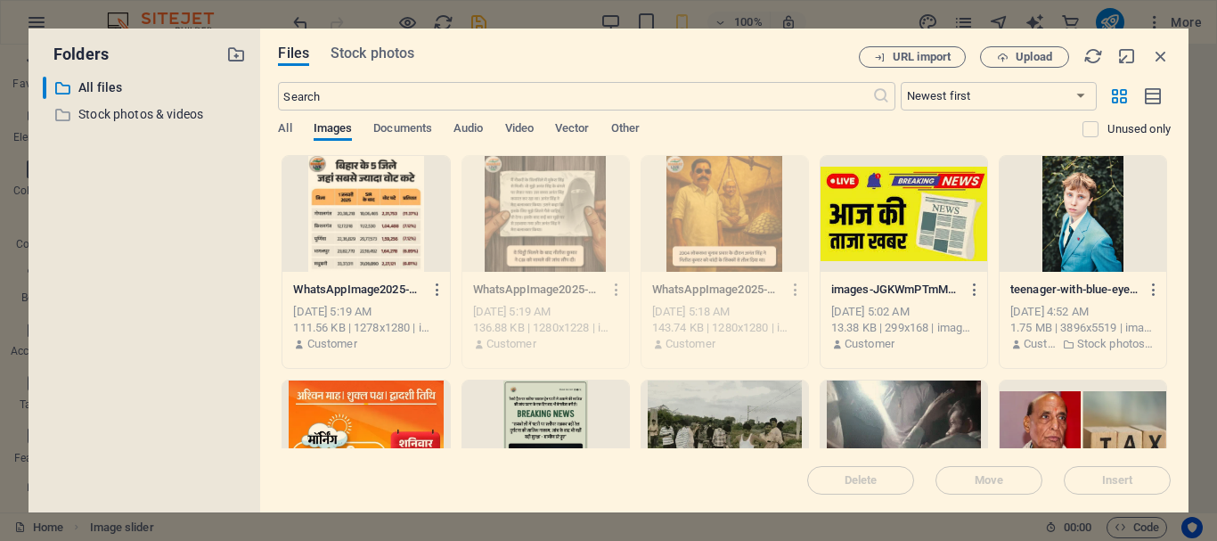
click at [351, 228] on div at bounding box center [365, 214] width 167 height 116
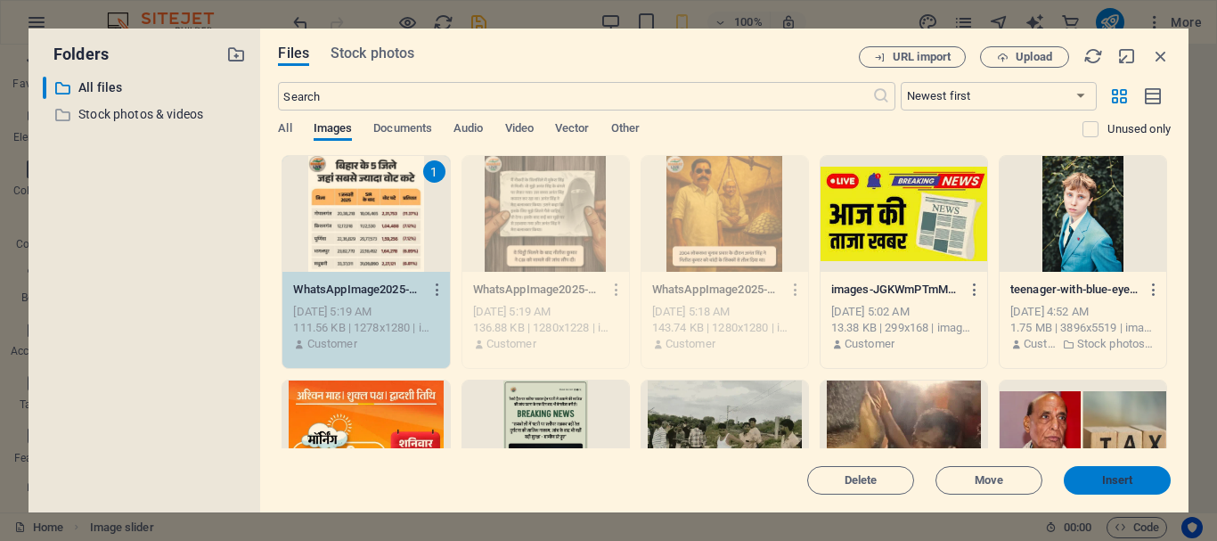
click at [1149, 473] on button "Insert" at bounding box center [1117, 480] width 107 height 29
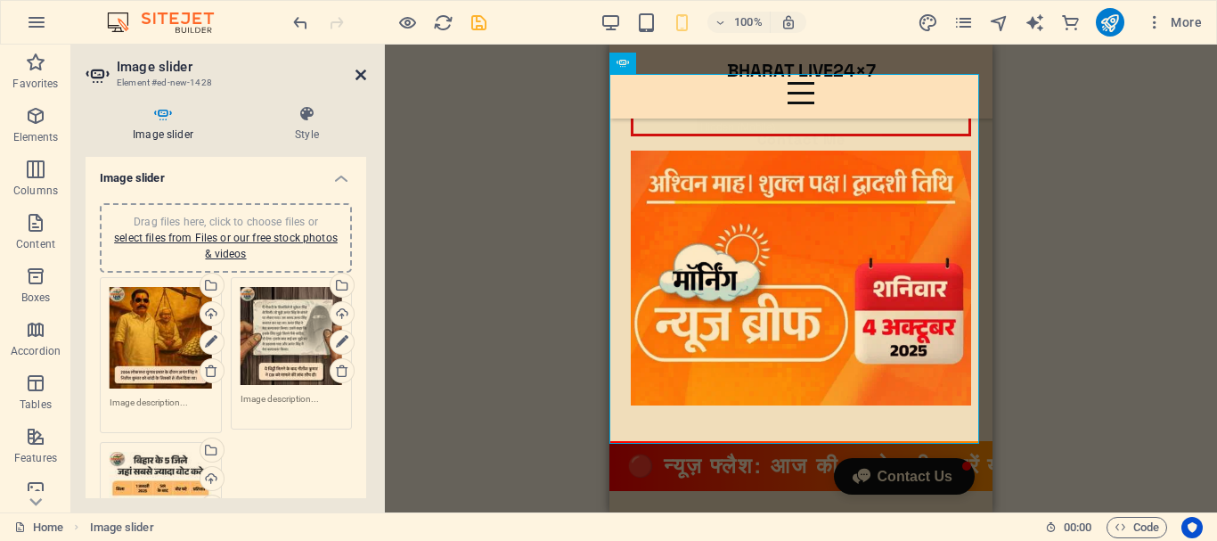
click at [363, 78] on icon at bounding box center [360, 75] width 11 height 14
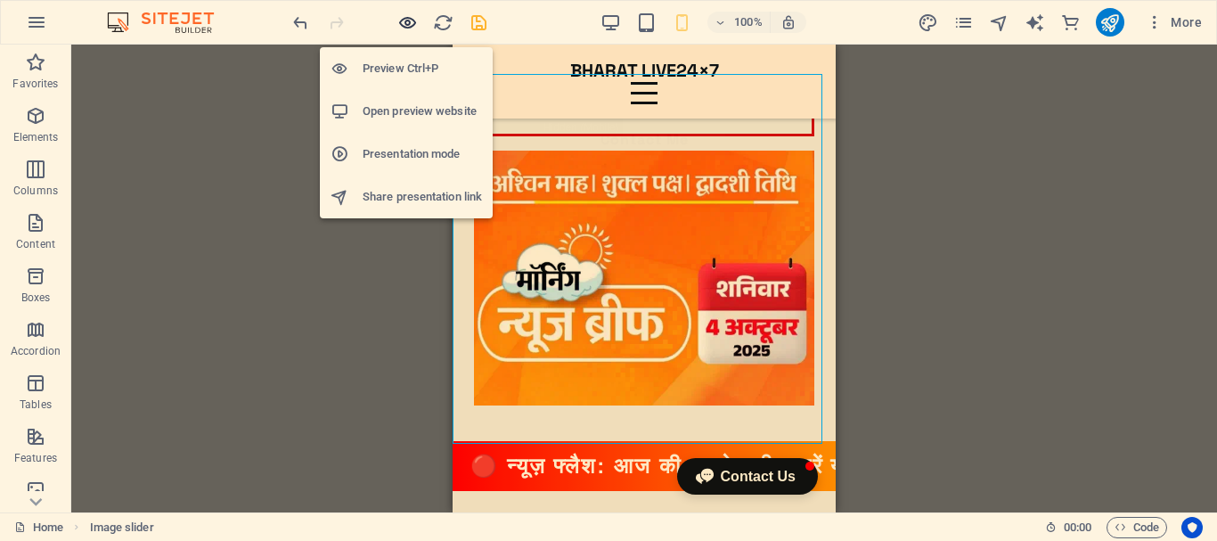
click at [402, 24] on icon "button" at bounding box center [407, 22] width 20 height 20
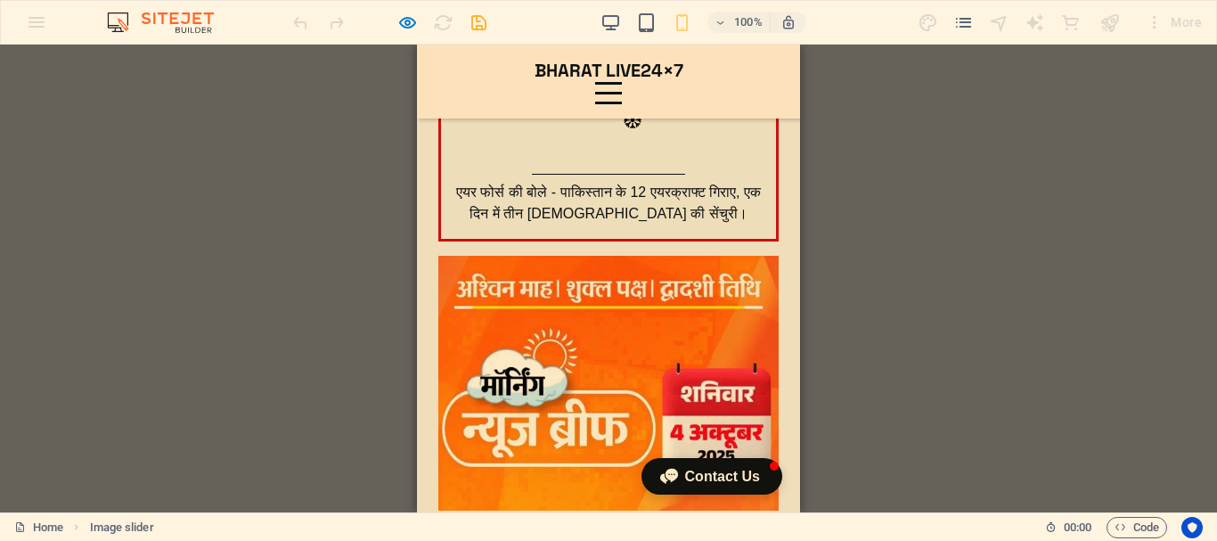
scroll to position [415, 0]
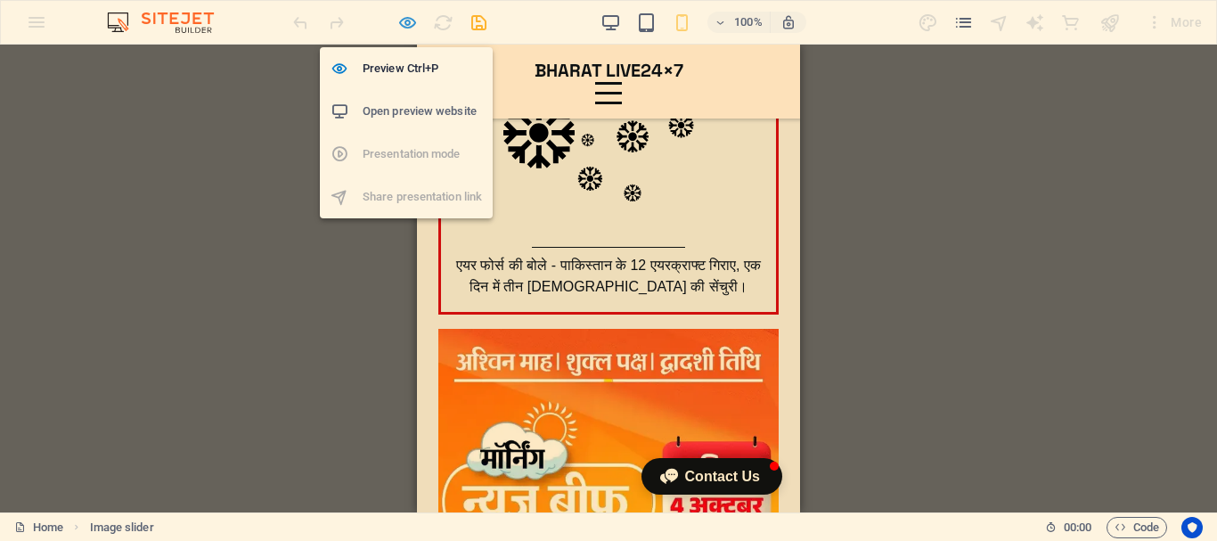
click at [403, 22] on icon "button" at bounding box center [407, 22] width 20 height 20
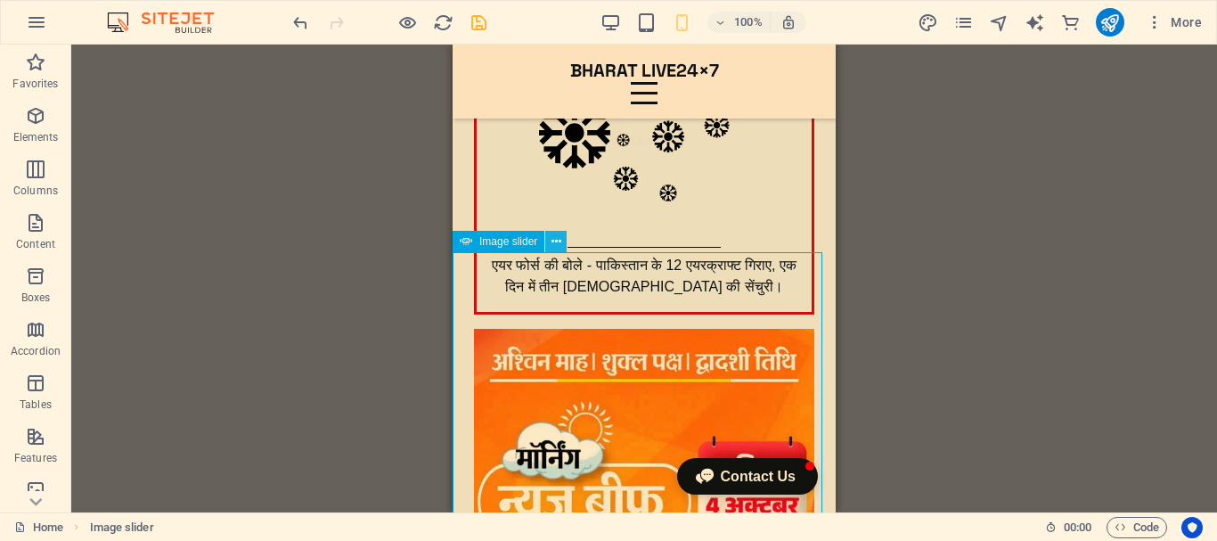
click at [557, 241] on icon at bounding box center [556, 242] width 10 height 19
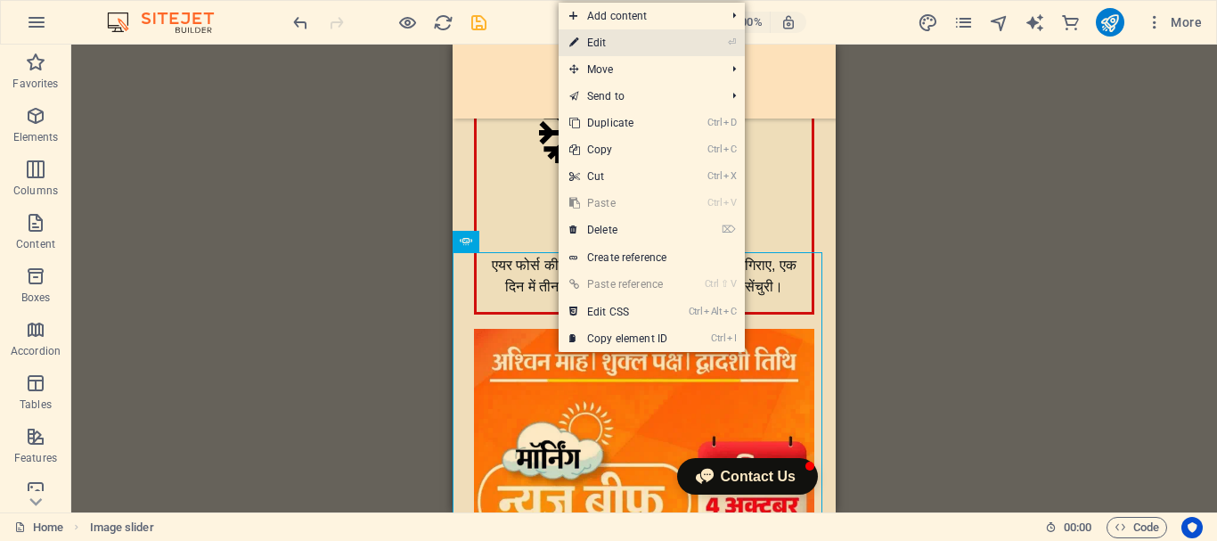
click at [638, 45] on link "⏎ Edit" at bounding box center [618, 42] width 119 height 27
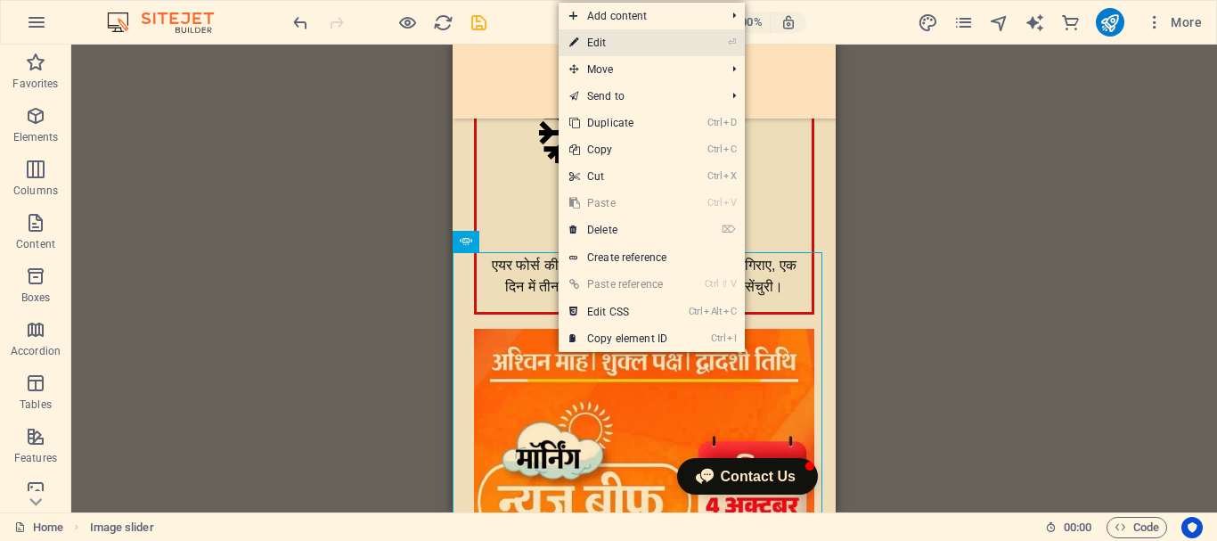
select select "ms"
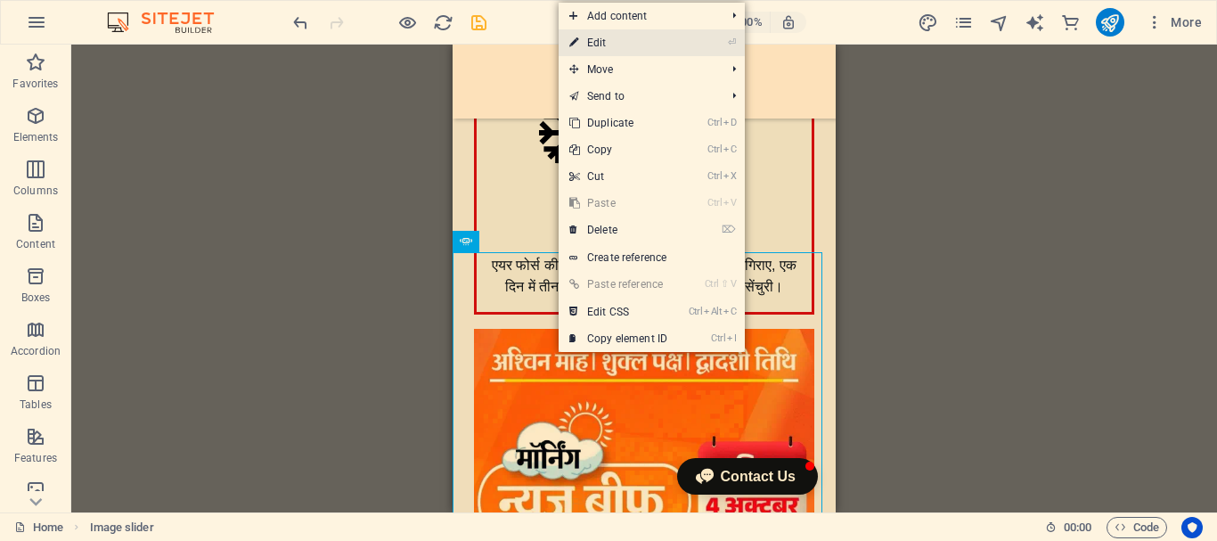
select select "s"
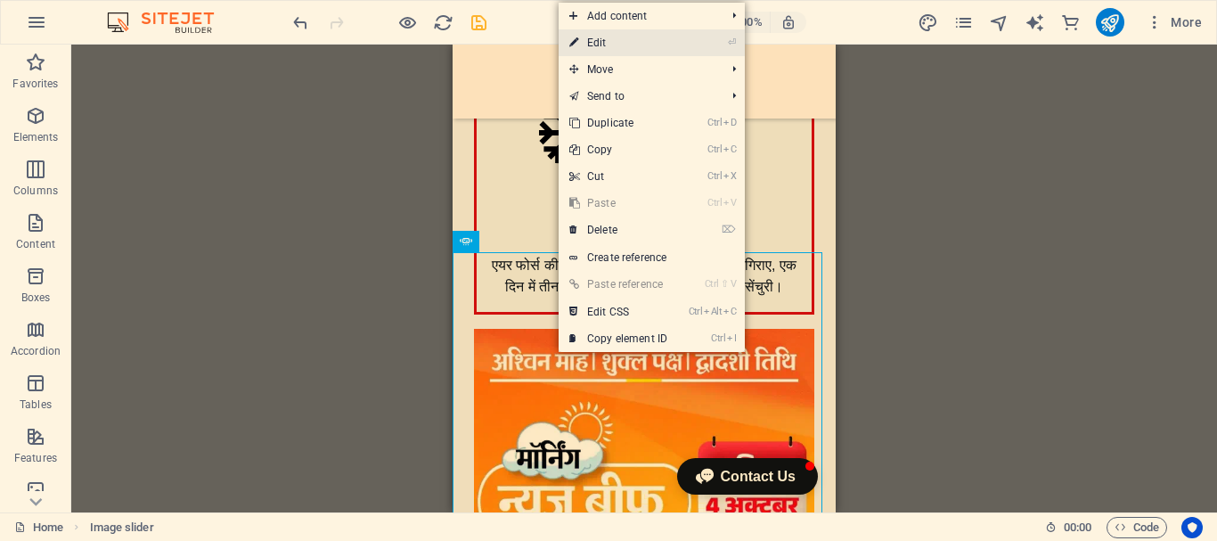
select select "progressive"
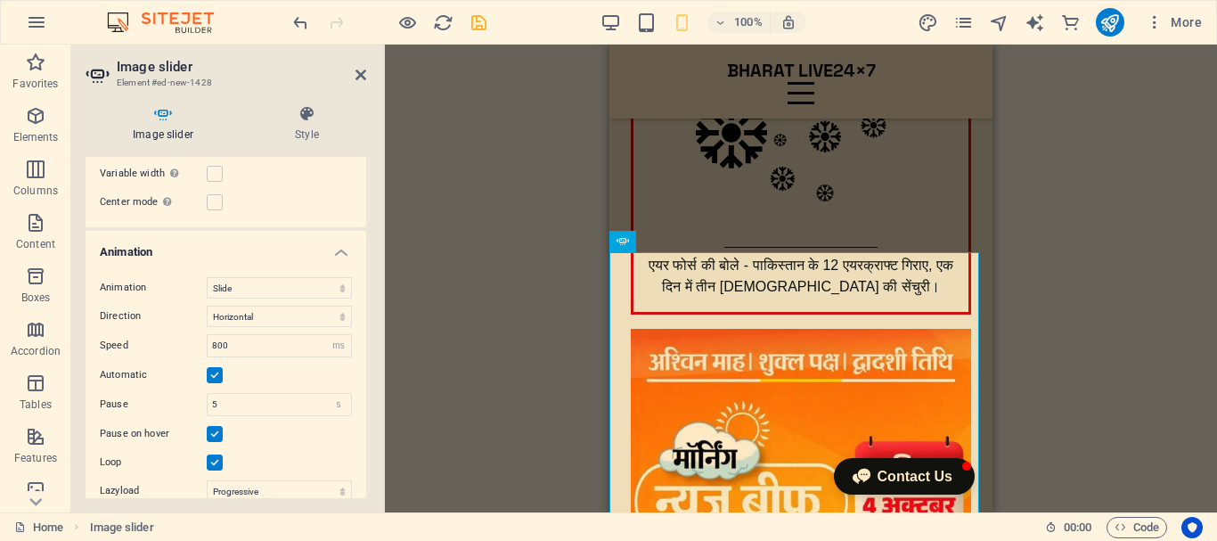
scroll to position [802, 0]
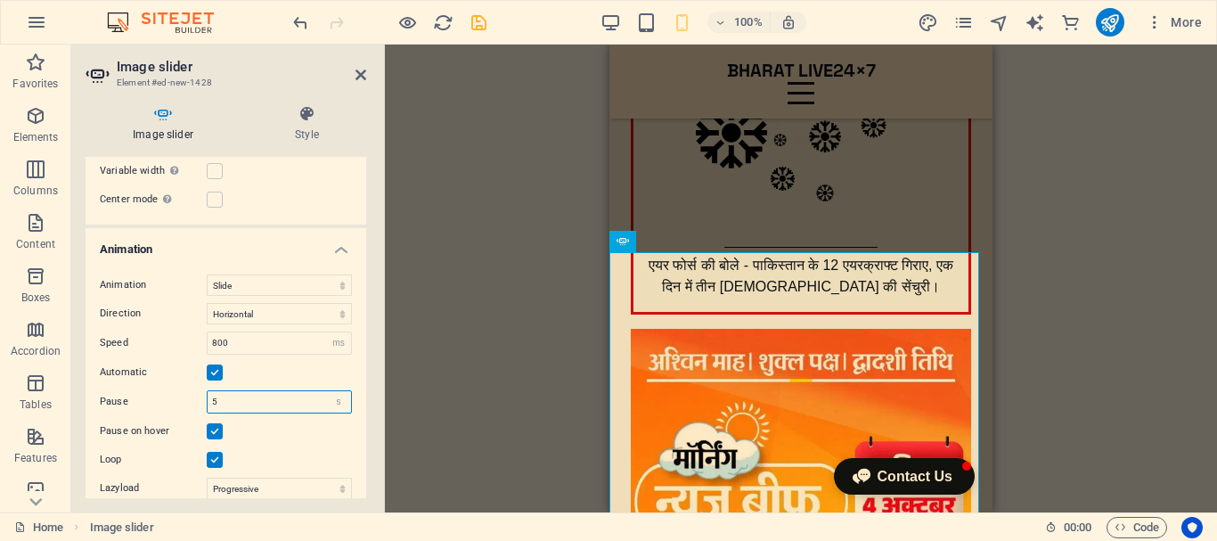
click at [224, 401] on input "5" at bounding box center [279, 401] width 143 height 21
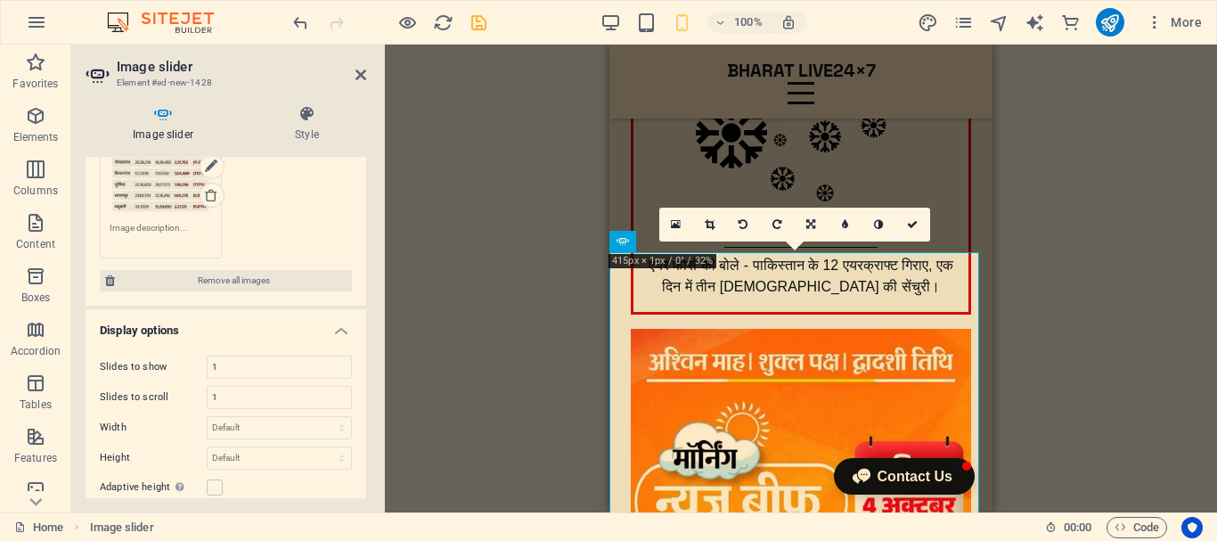
scroll to position [336, 0]
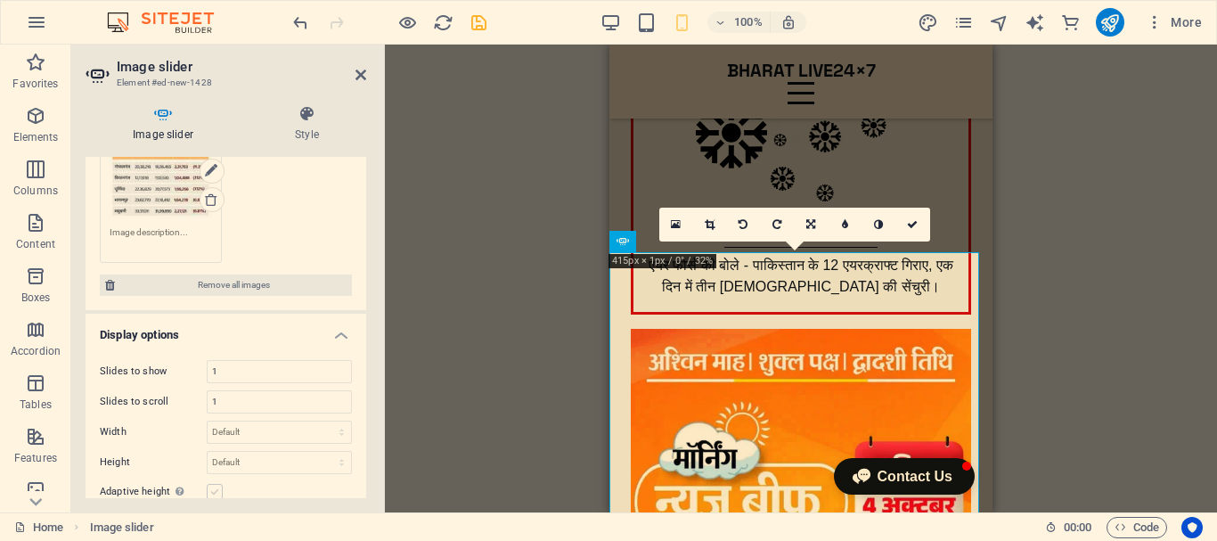
type input "3"
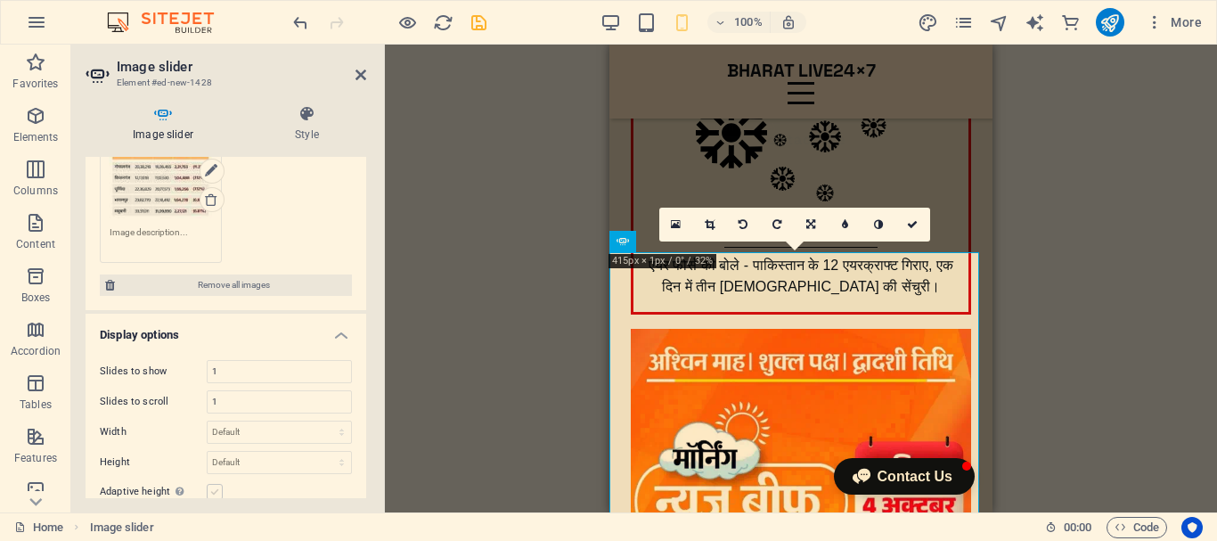
click at [218, 492] on label at bounding box center [215, 492] width 16 height 16
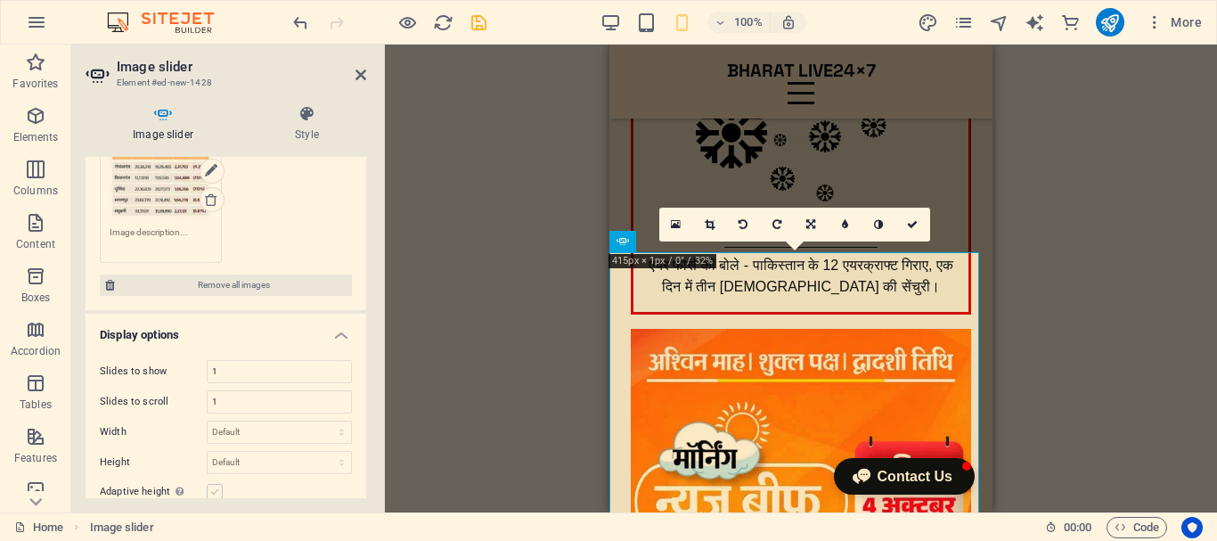
click at [0, 0] on input "Adaptive height Automatically adjust the height for single slide horizontal sli…" at bounding box center [0, 0] width 0 height 0
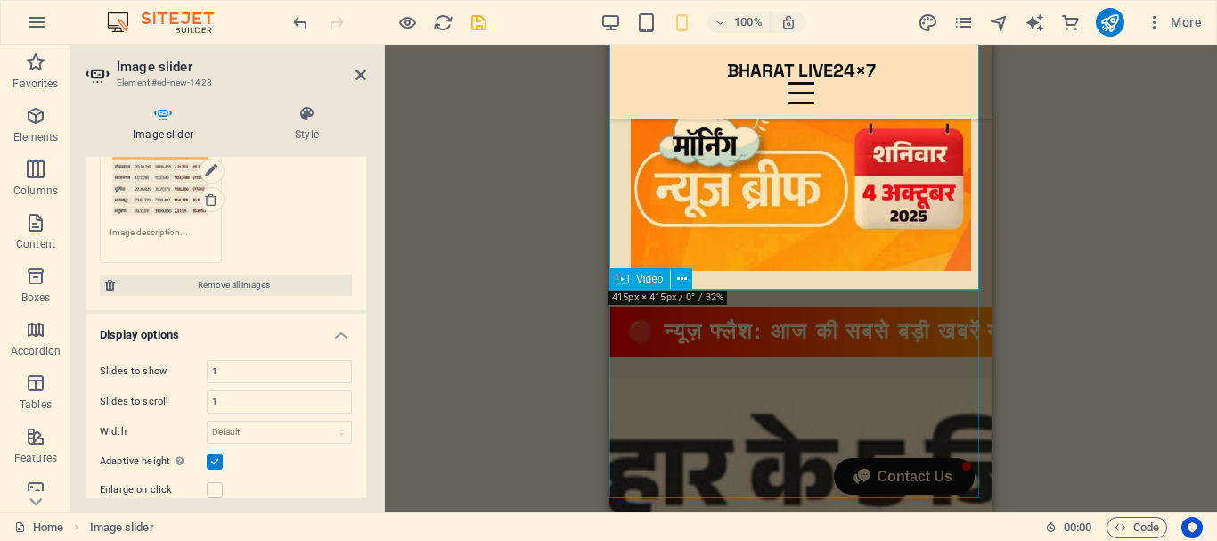
scroll to position [771, 0]
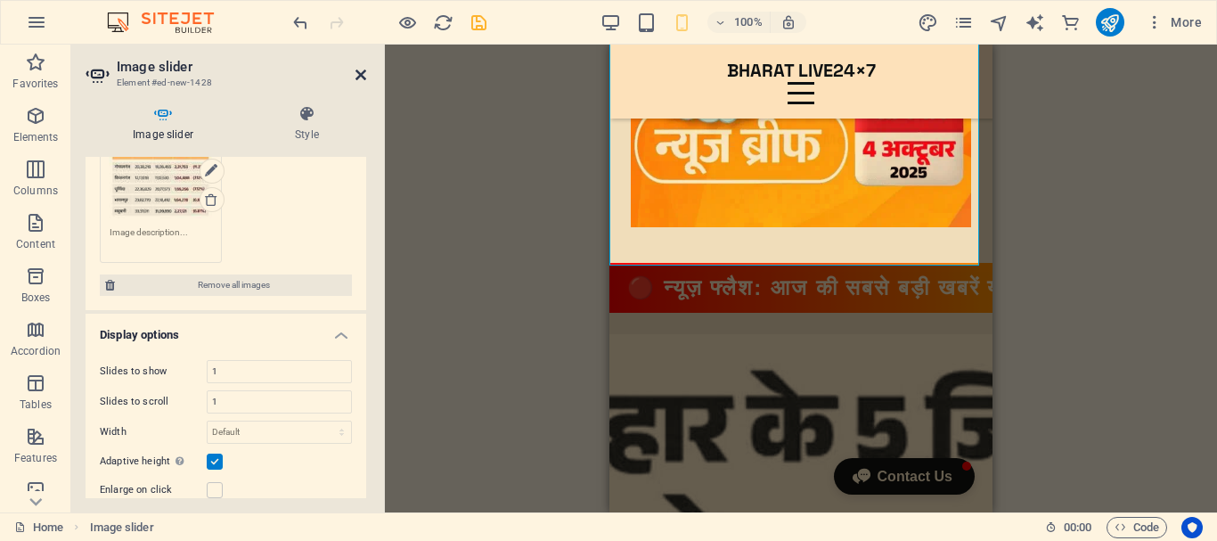
click at [363, 74] on icon at bounding box center [360, 75] width 11 height 14
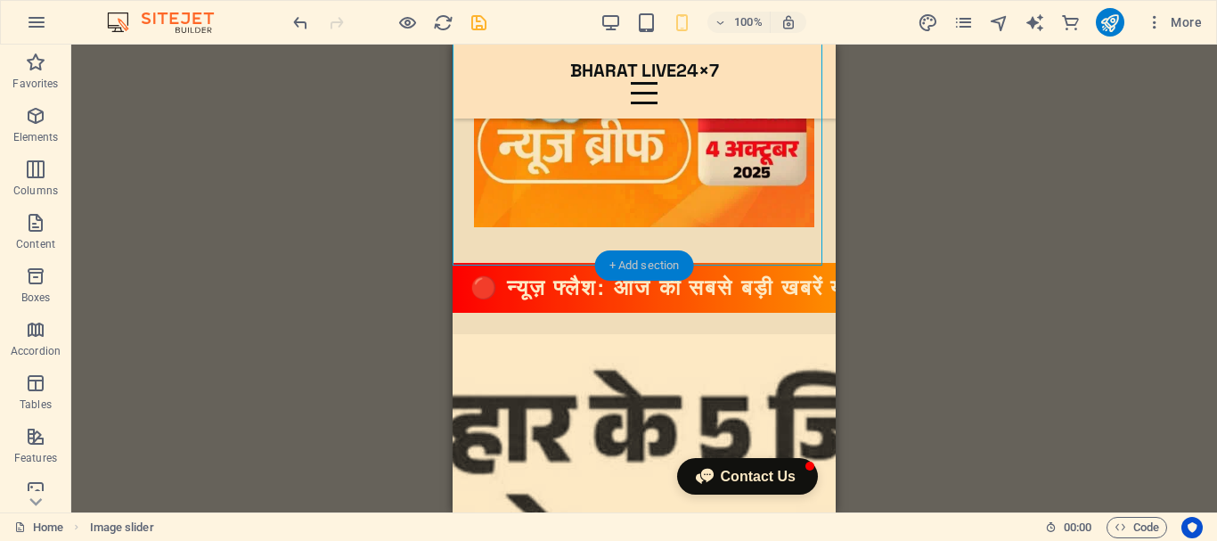
click at [651, 260] on div "+ Add section" at bounding box center [644, 265] width 99 height 30
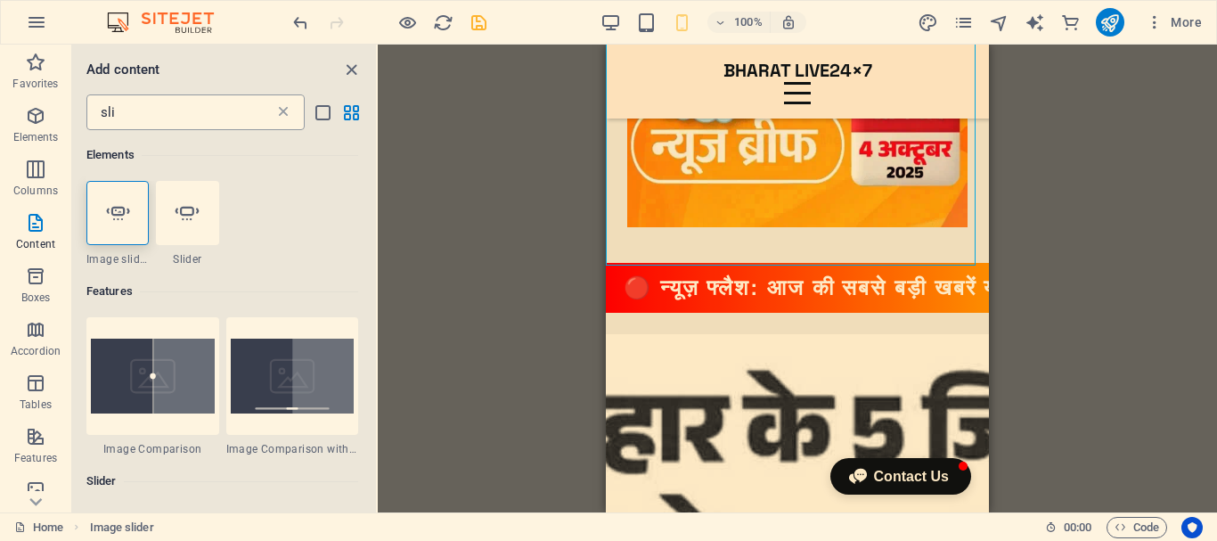
click at [281, 110] on icon at bounding box center [283, 112] width 18 height 18
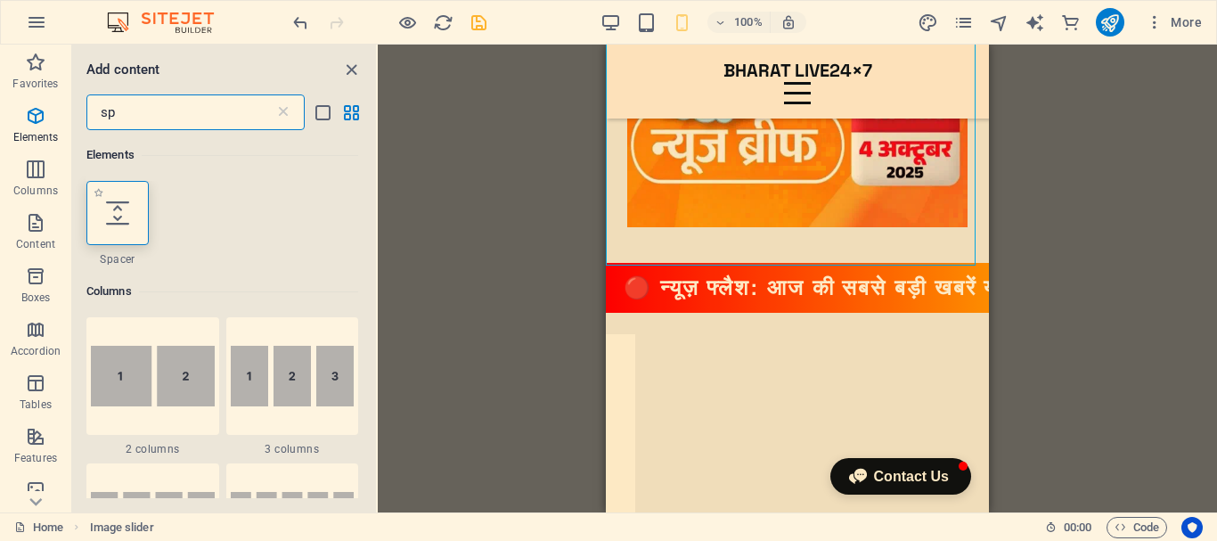
type input "sp"
click at [130, 216] on div at bounding box center [117, 213] width 62 height 64
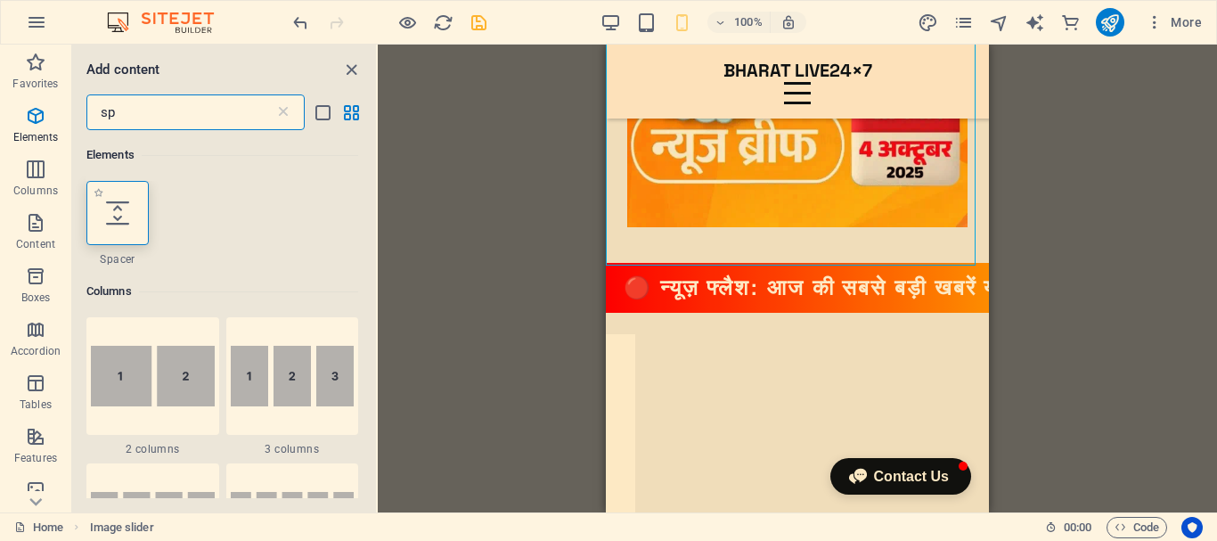
select select "px"
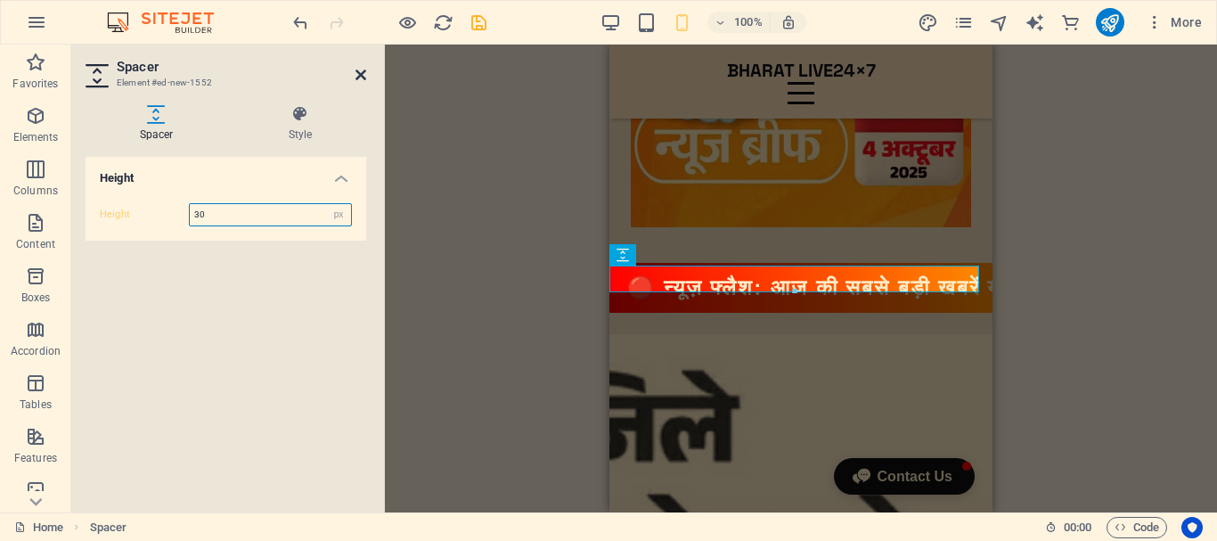
type input "30"
click at [363, 75] on icon at bounding box center [360, 75] width 11 height 14
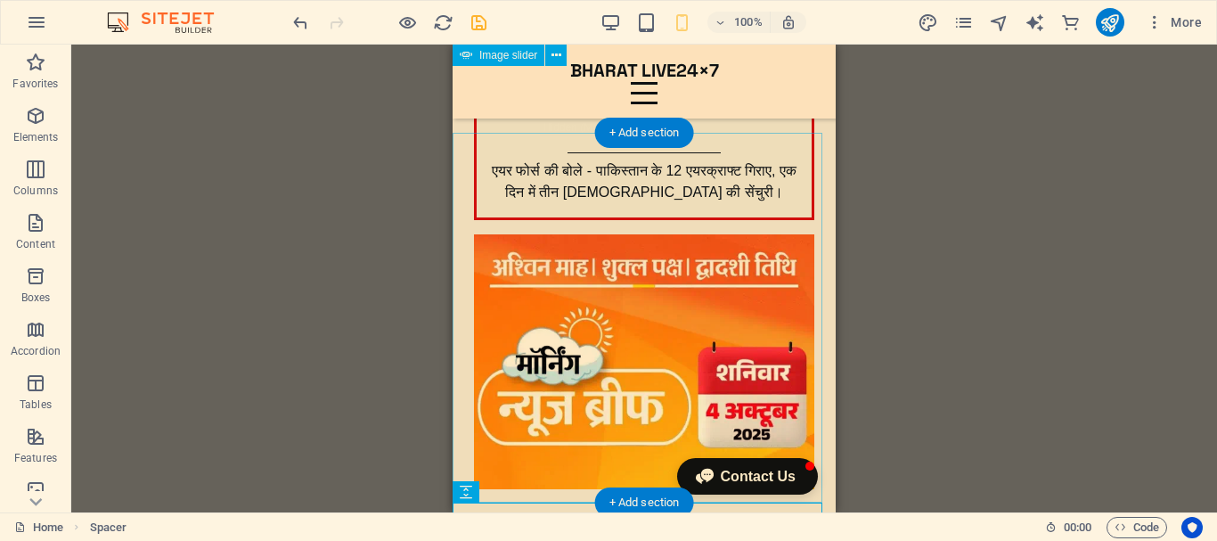
scroll to position [415, 0]
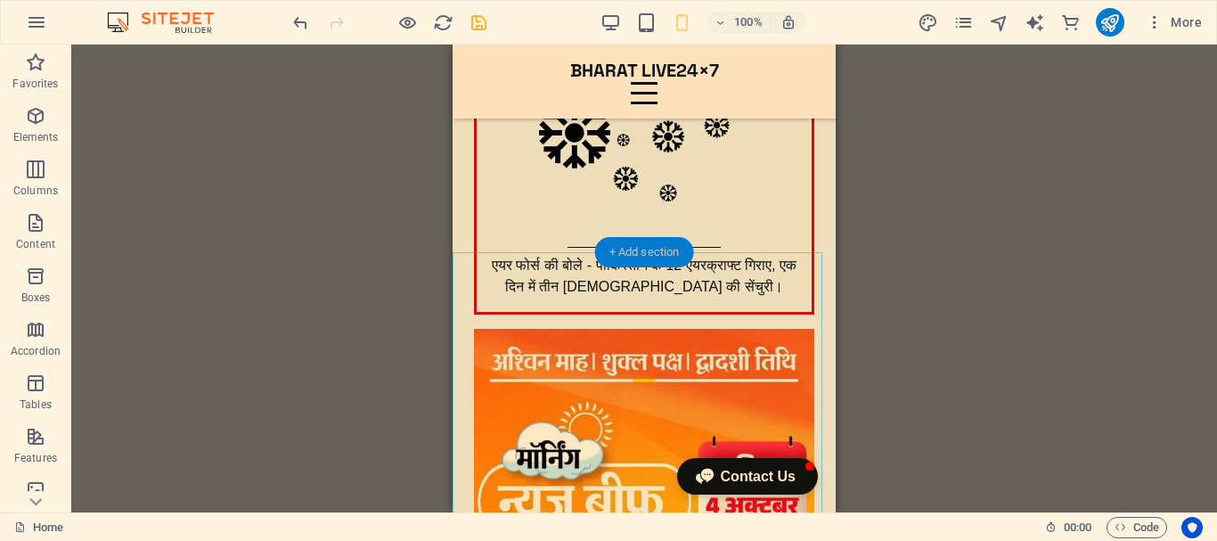
drag, startPoint x: 646, startPoint y: 249, endPoint x: 37, endPoint y: 205, distance: 610.9
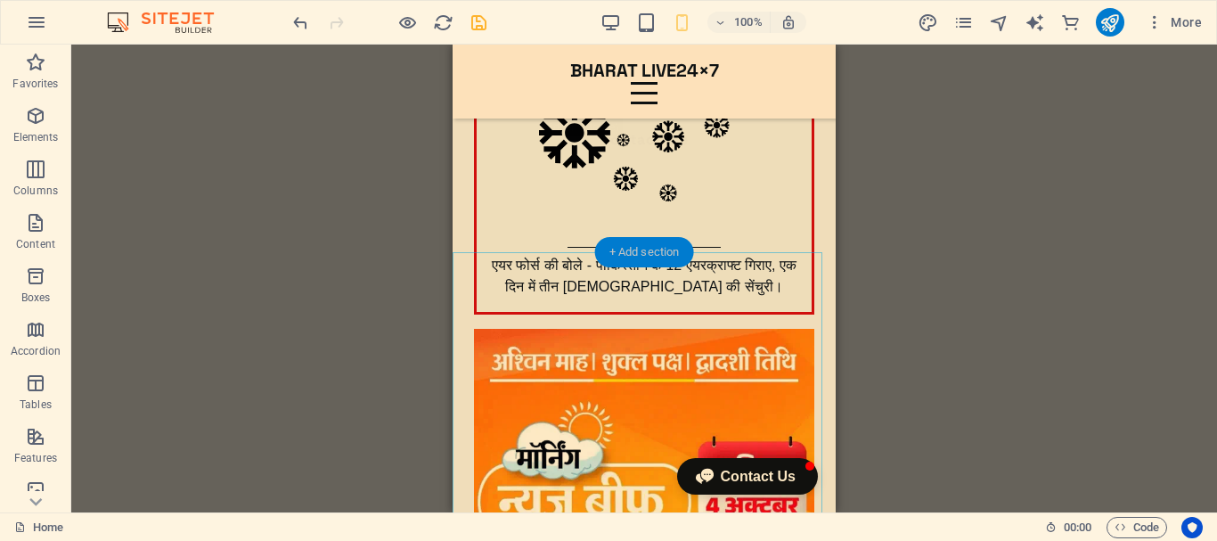
click at [646, 249] on div "+ Add section" at bounding box center [644, 252] width 99 height 30
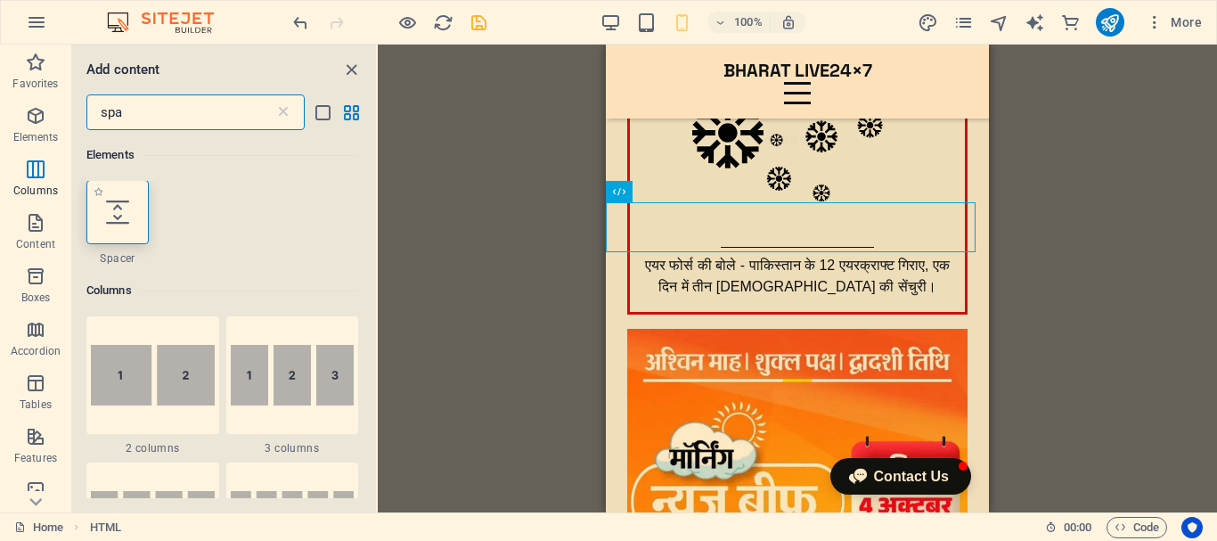
scroll to position [0, 0]
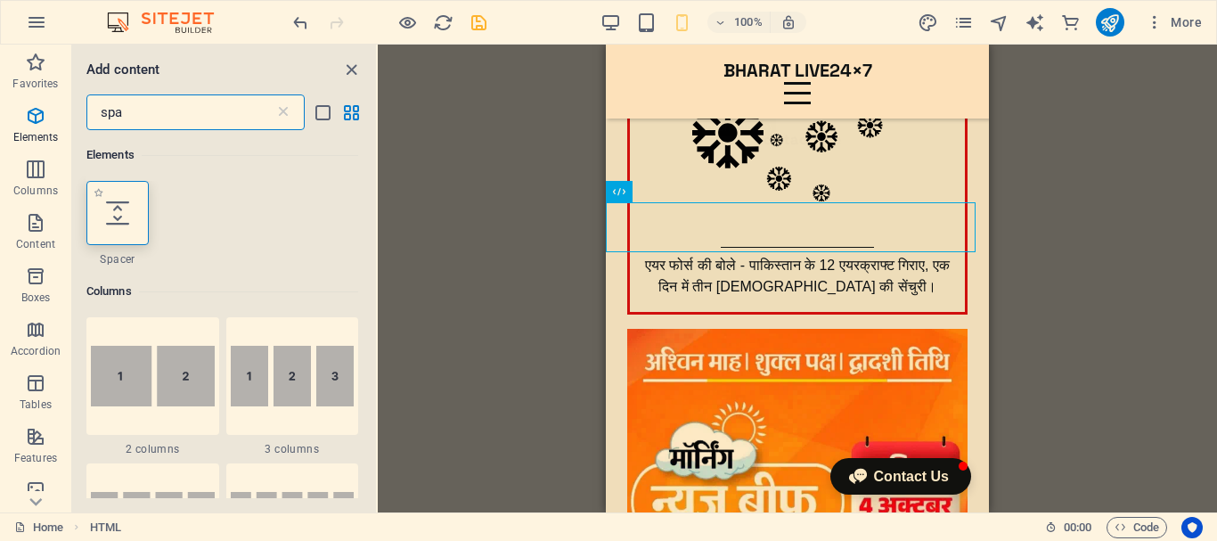
type input "spa"
click at [129, 227] on div at bounding box center [117, 213] width 62 height 64
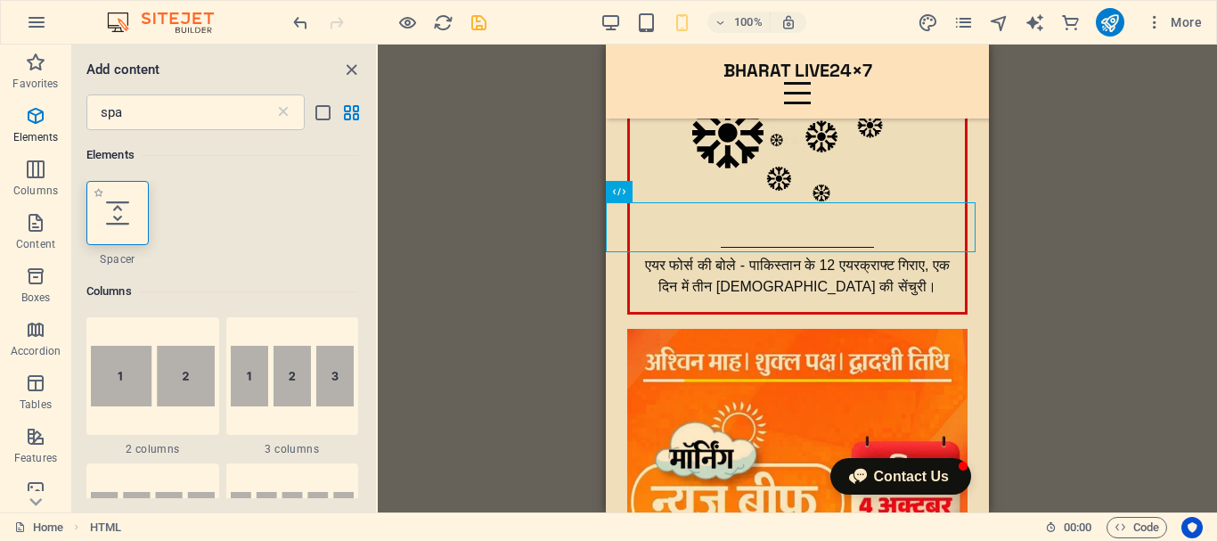
select select "px"
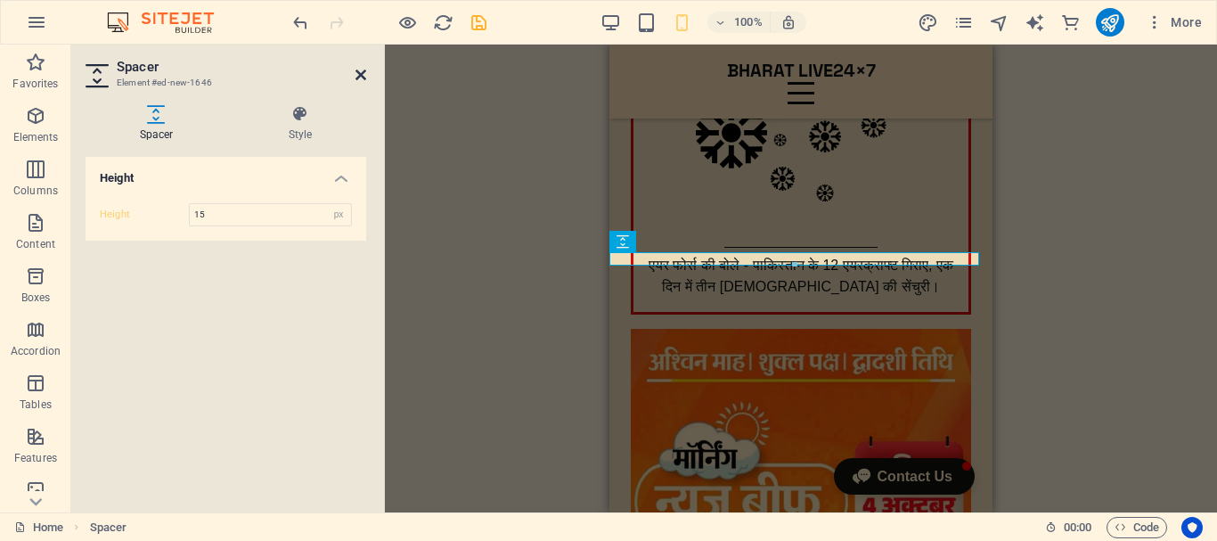
type input "15"
click at [359, 78] on icon at bounding box center [360, 75] width 11 height 14
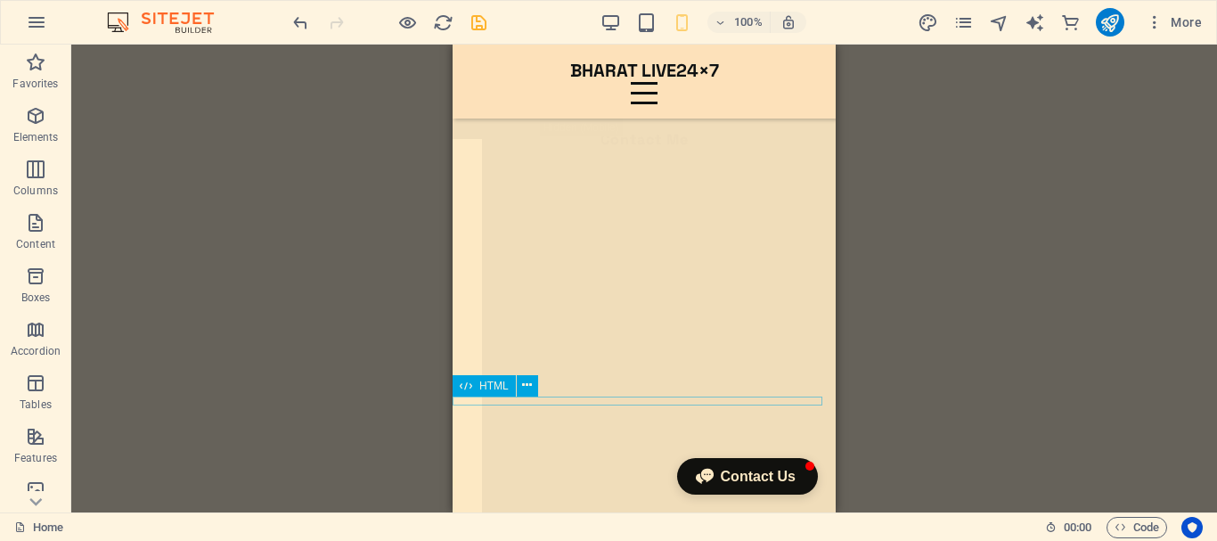
scroll to position [891, 0]
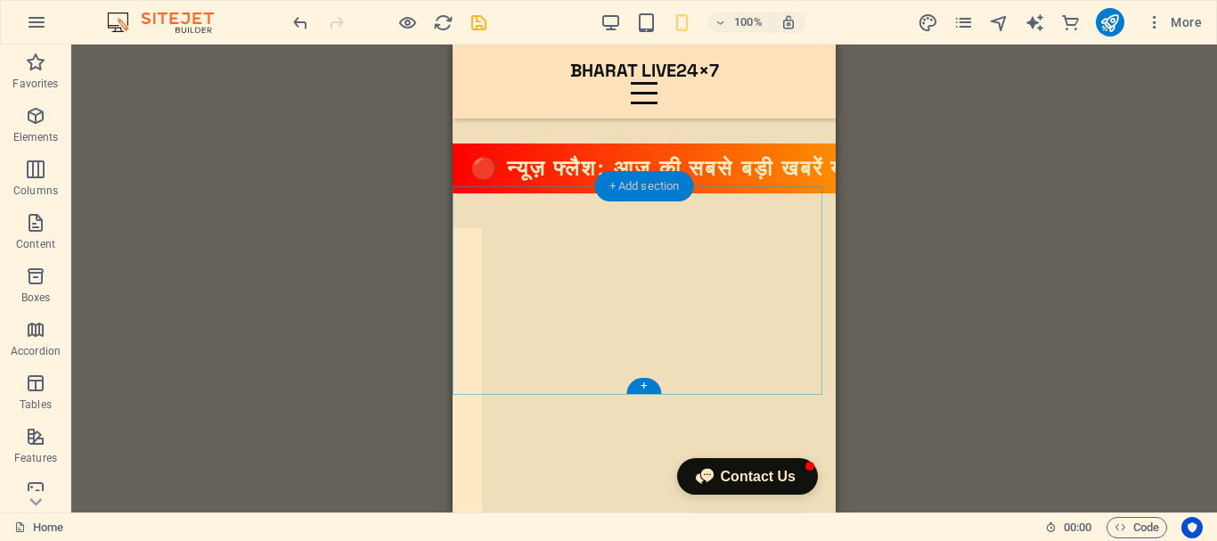
click at [649, 184] on div "+ Add section" at bounding box center [644, 186] width 99 height 30
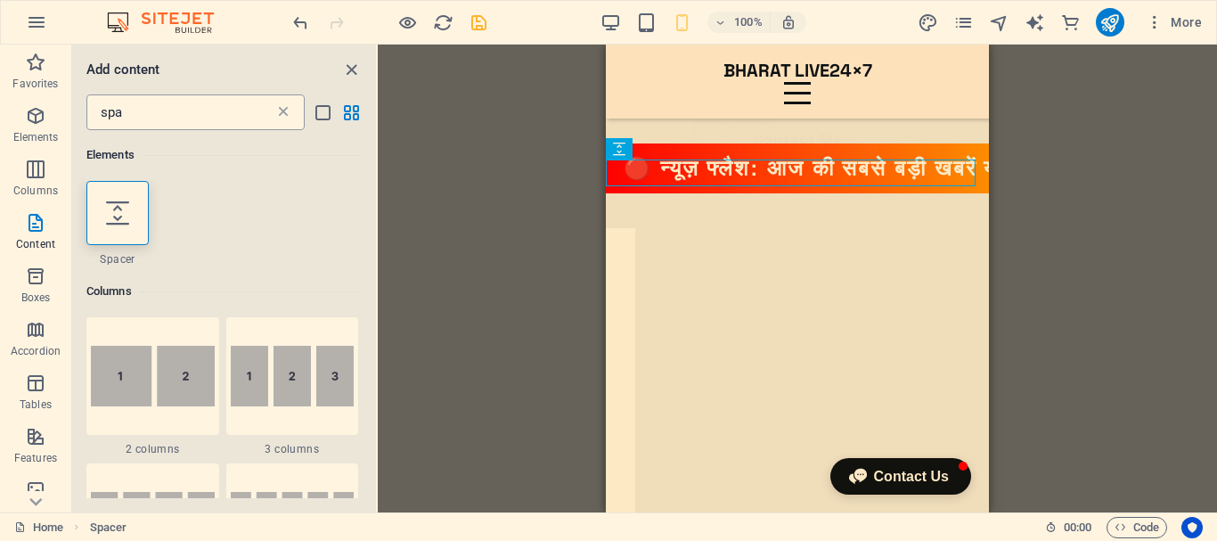
click at [285, 113] on icon at bounding box center [283, 112] width 18 height 18
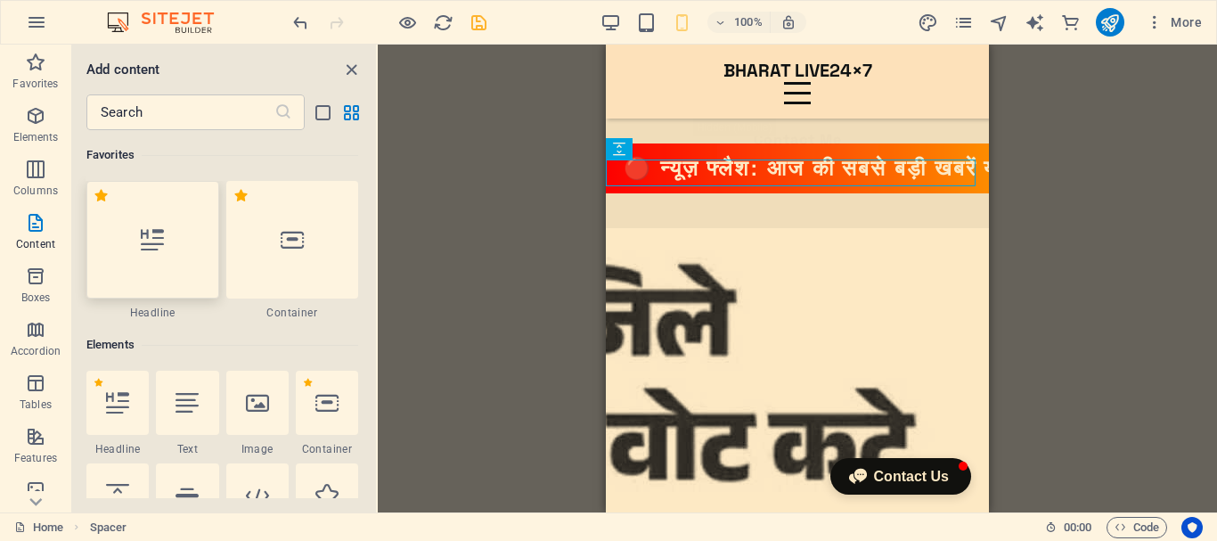
click at [171, 254] on div at bounding box center [152, 240] width 133 height 118
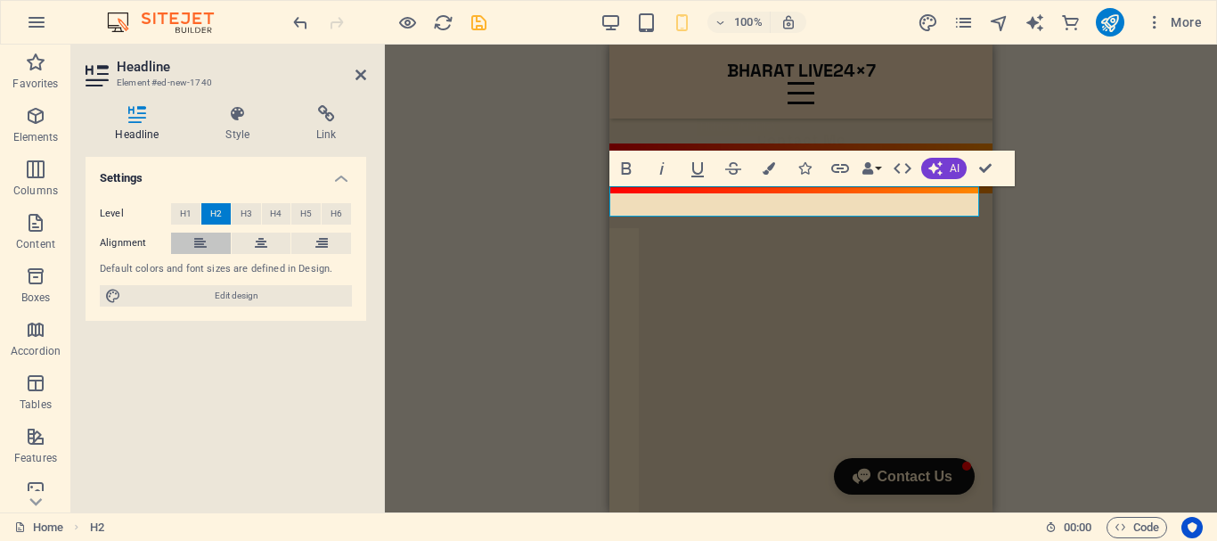
click at [203, 244] on icon at bounding box center [200, 243] width 12 height 21
click at [243, 213] on span "H3" at bounding box center [247, 213] width 12 height 21
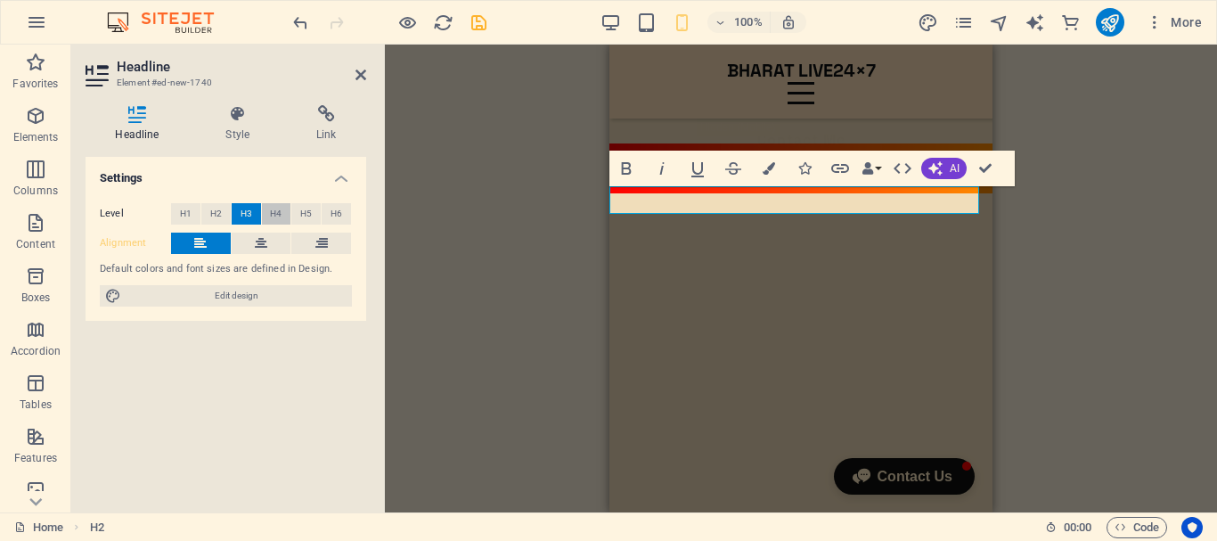
click at [271, 215] on span "H4" at bounding box center [276, 213] width 12 height 21
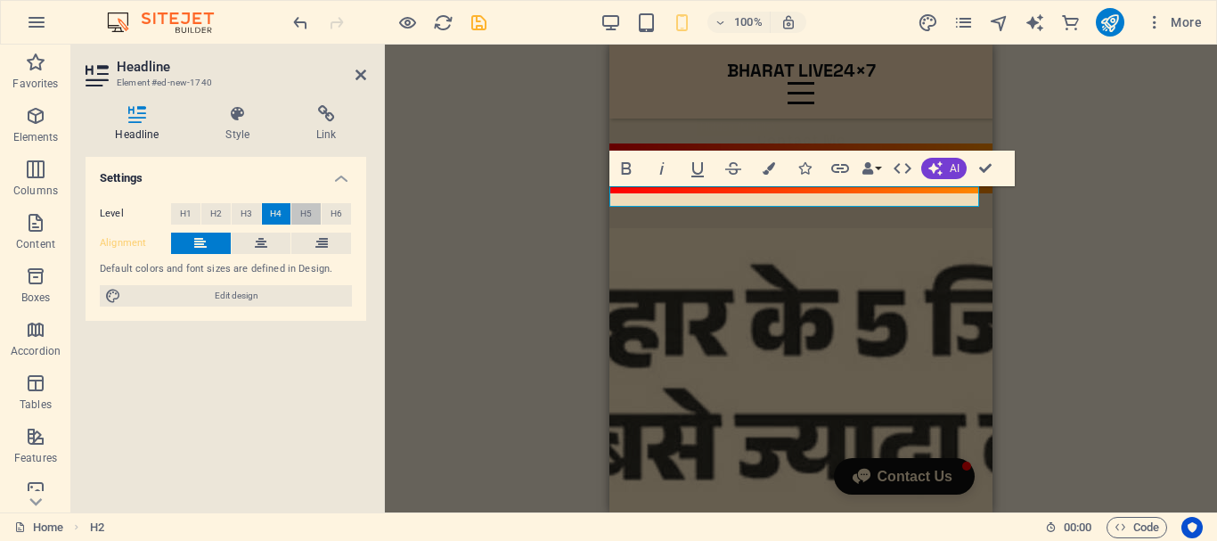
click at [301, 209] on span "H5" at bounding box center [306, 213] width 12 height 21
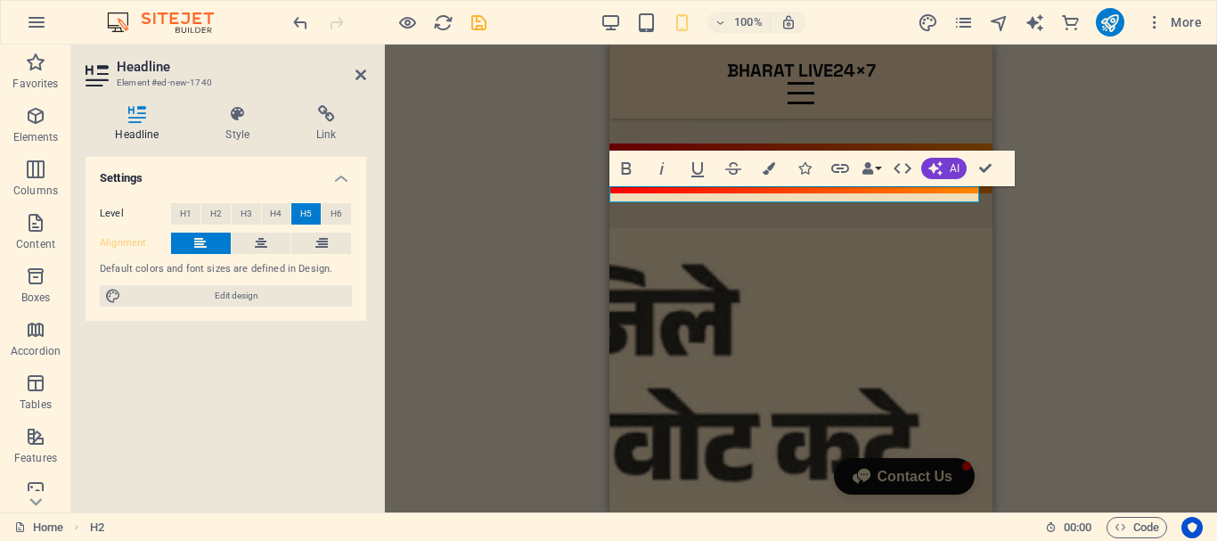
drag, startPoint x: 713, startPoint y: 193, endPoint x: 1187, endPoint y: 233, distance: 476.4
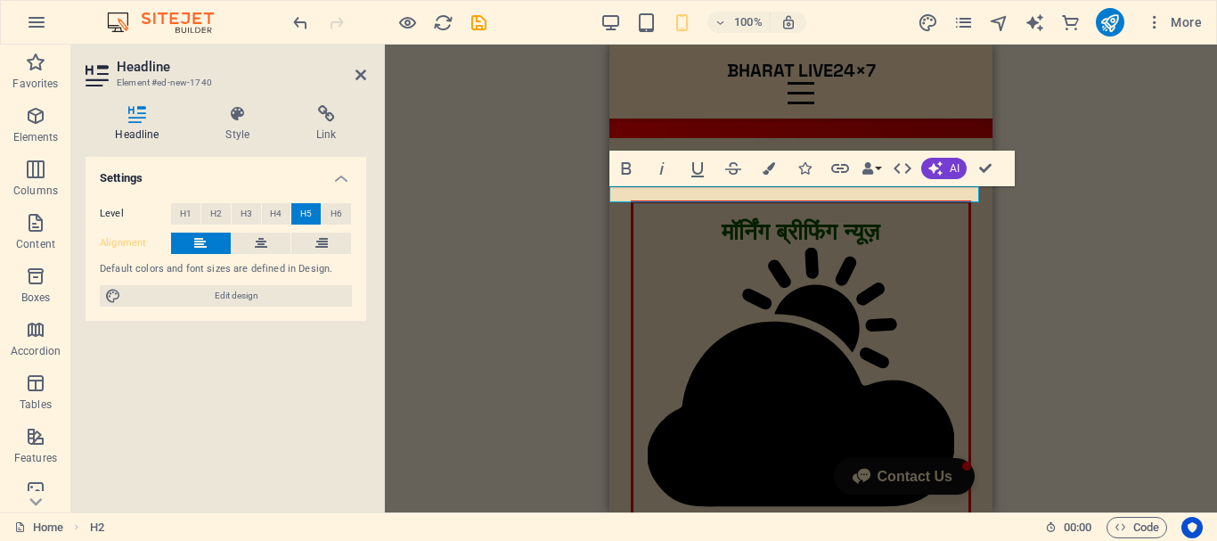
scroll to position [891, 0]
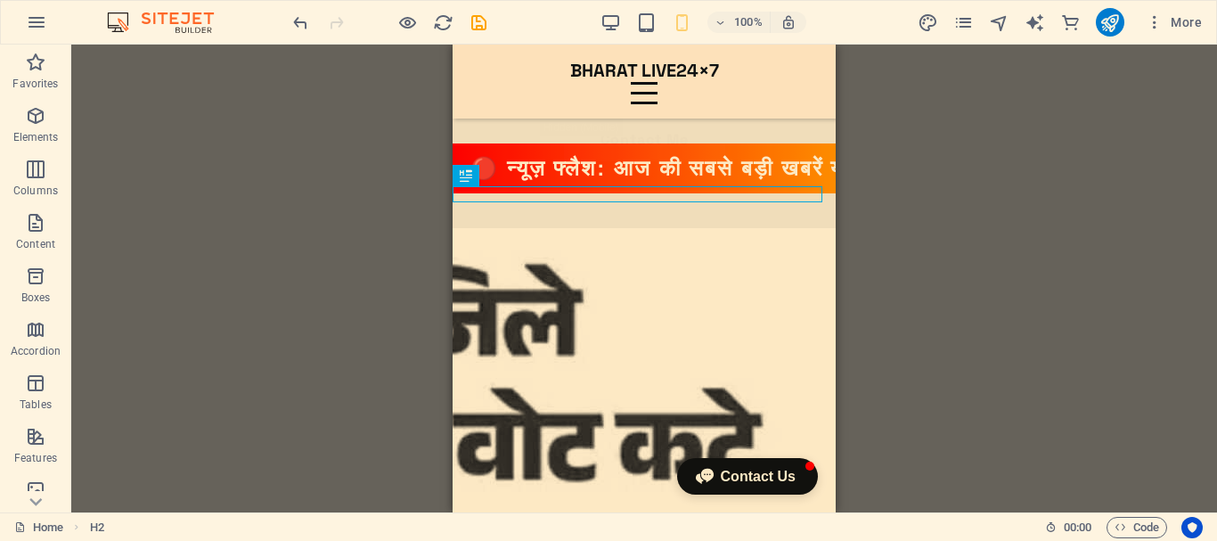
click at [935, 246] on div "H4 HTML Menu Bar Menu Spacer Video Logo Button Spacer Spacer HTML HTML Text ima…" at bounding box center [644, 279] width 1146 height 468
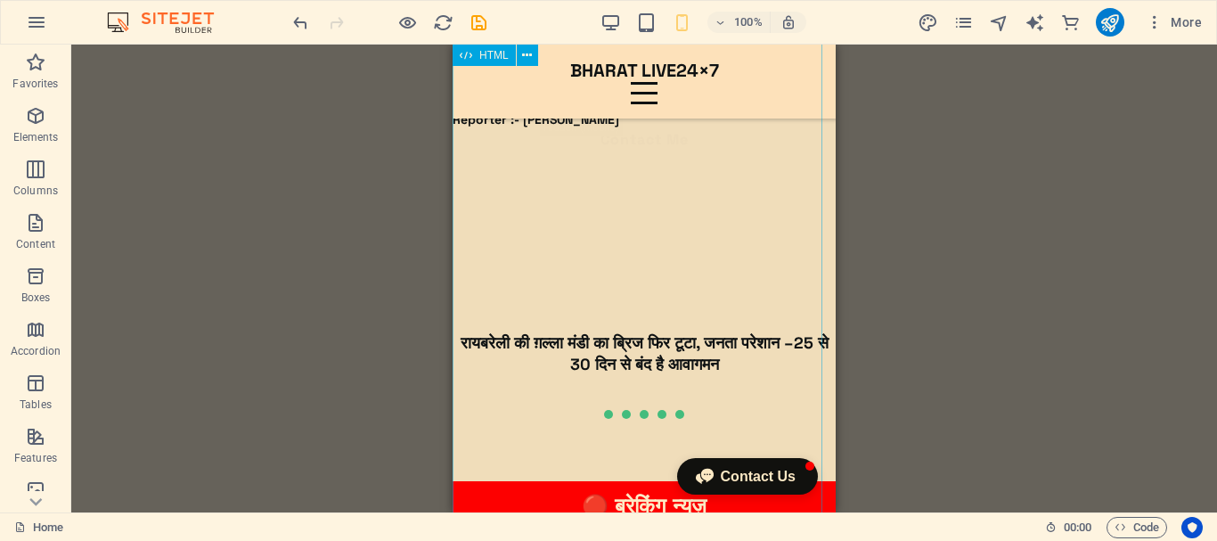
scroll to position [1514, 0]
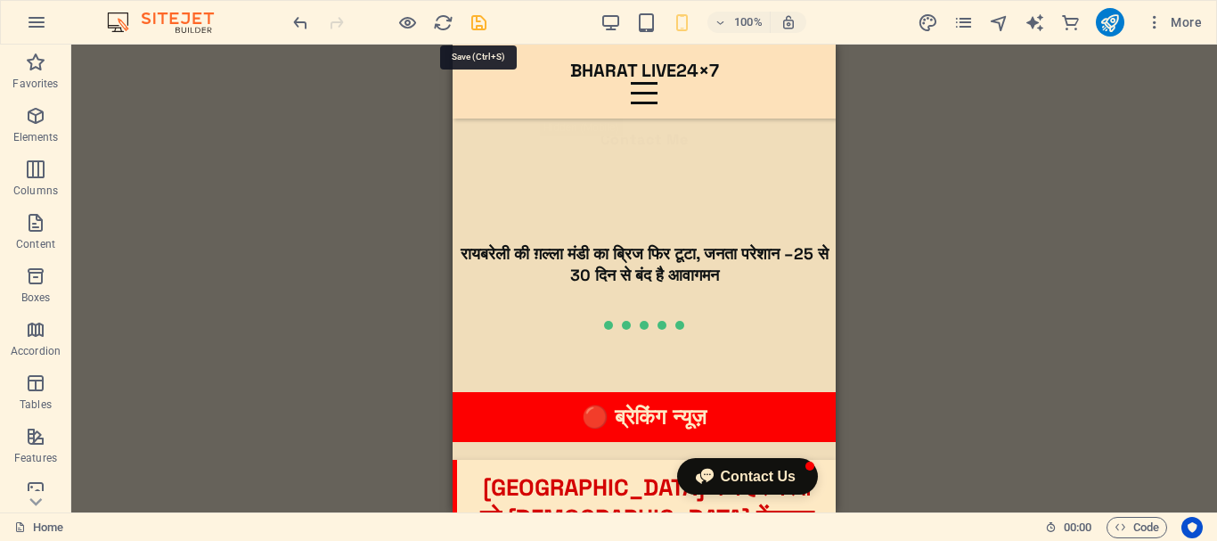
click at [483, 26] on icon "save" at bounding box center [479, 22] width 20 height 20
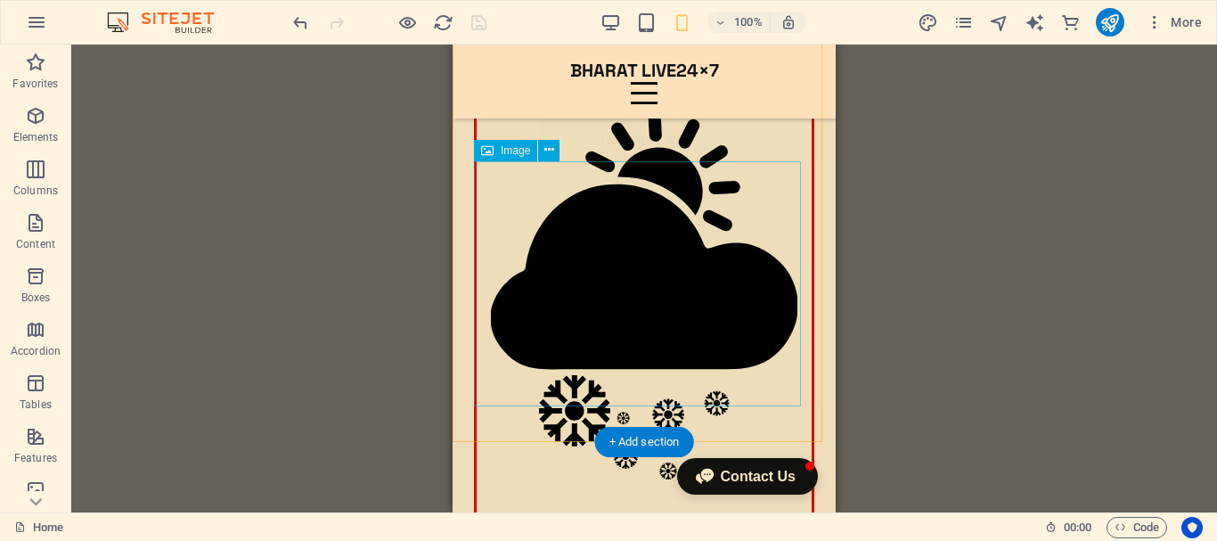
scroll to position [178, 0]
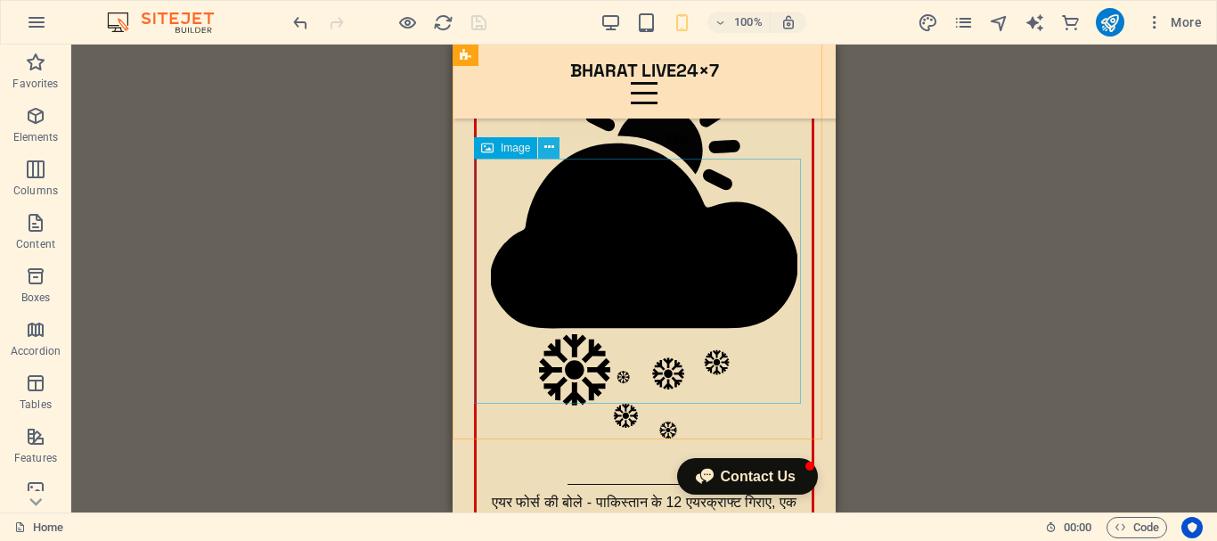
click at [553, 143] on icon at bounding box center [549, 147] width 10 height 19
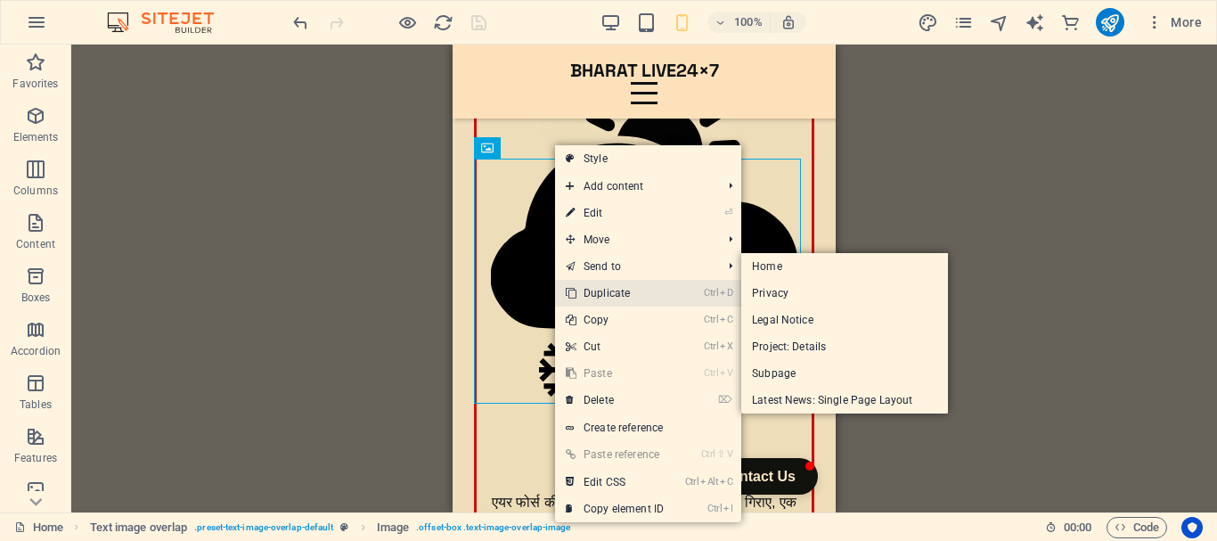
click at [614, 292] on link "Ctrl D Duplicate" at bounding box center [614, 293] width 119 height 27
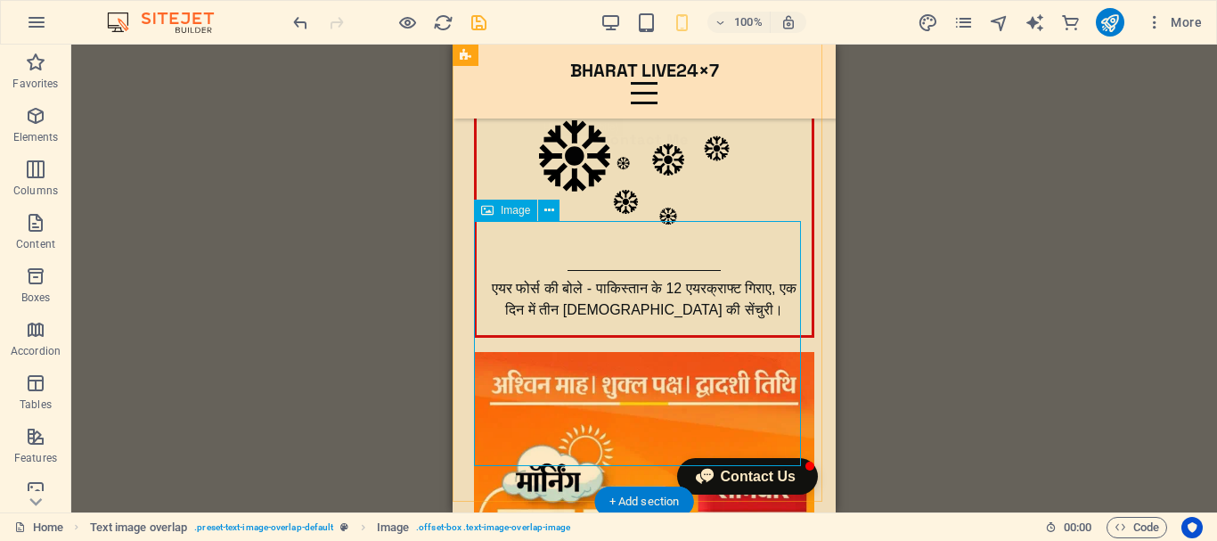
scroll to position [356, 0]
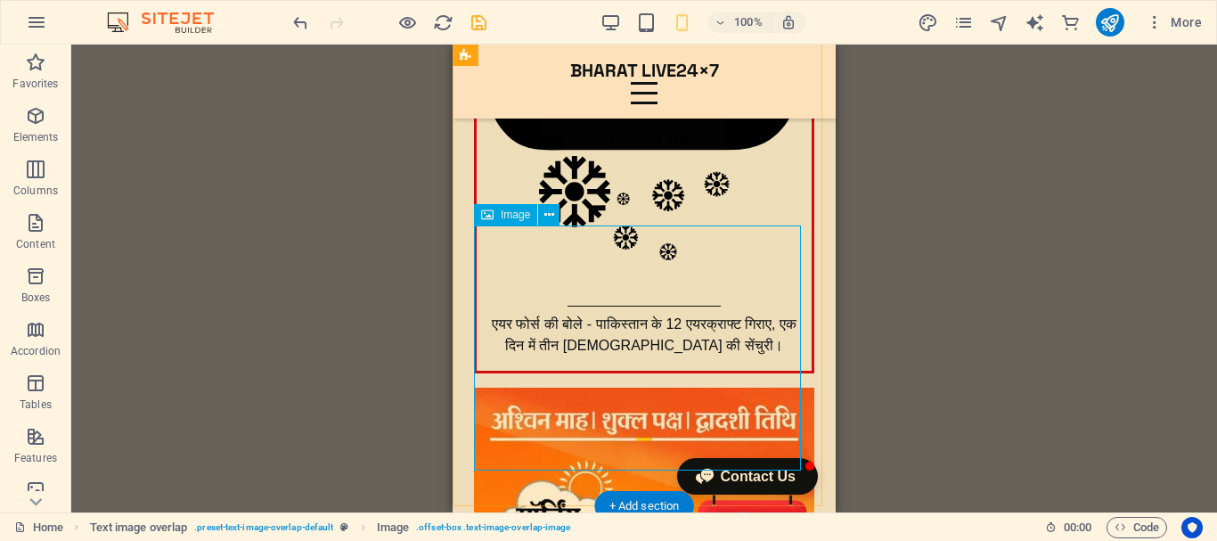
select select "%"
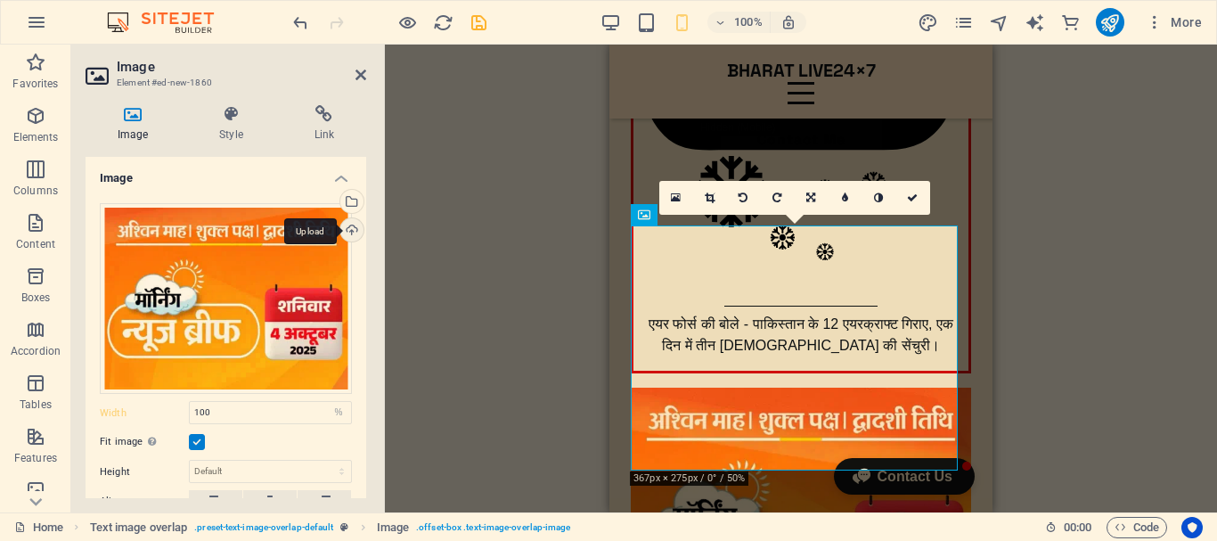
click at [350, 228] on div "Upload" at bounding box center [350, 231] width 27 height 27
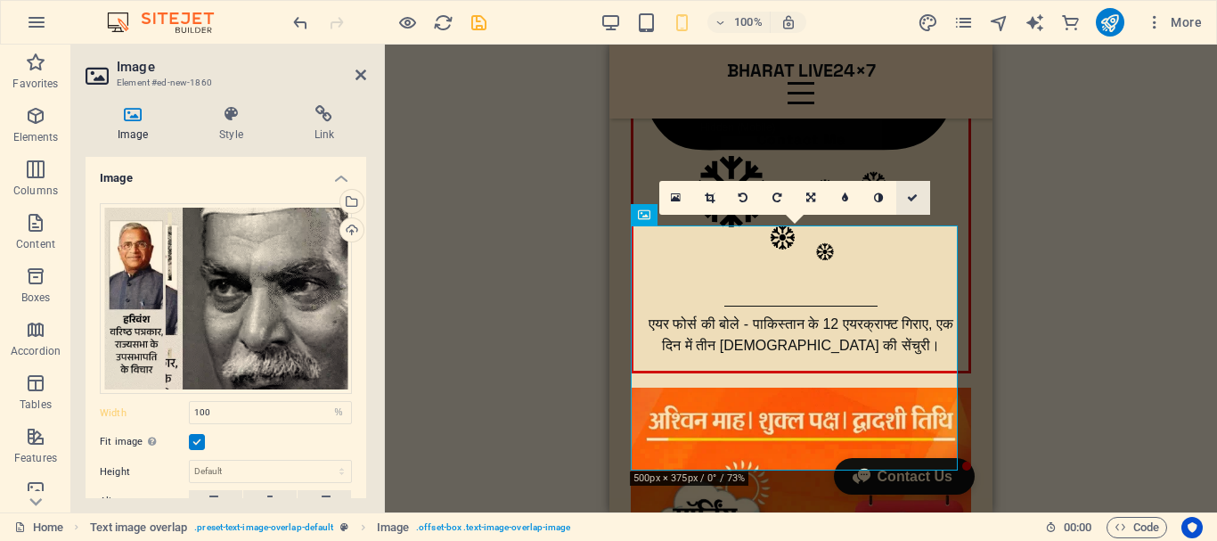
click at [913, 200] on icon at bounding box center [912, 197] width 11 height 11
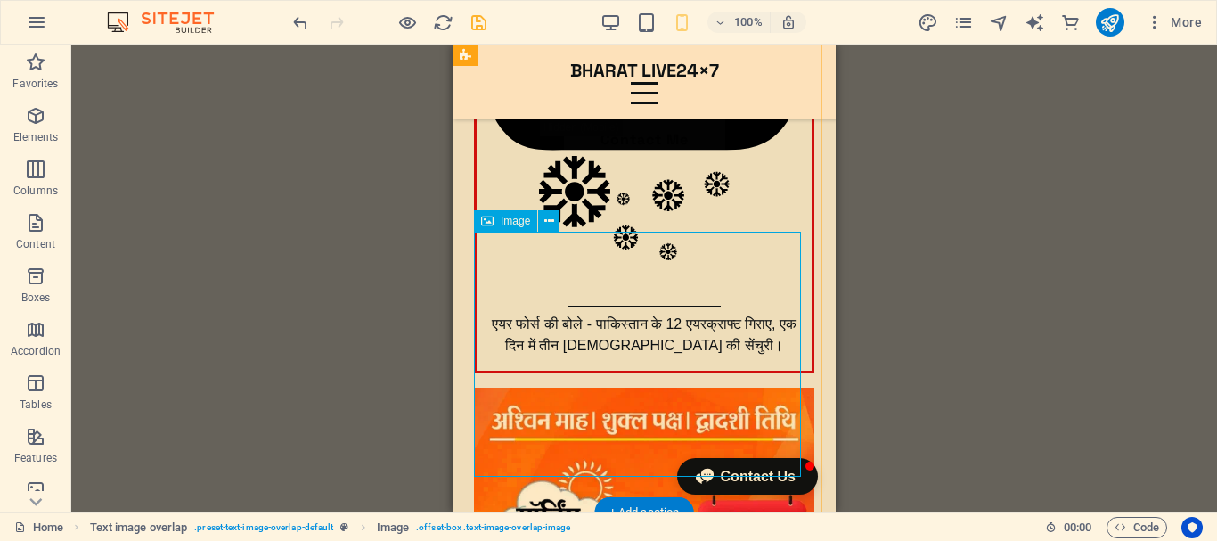
scroll to position [267, 0]
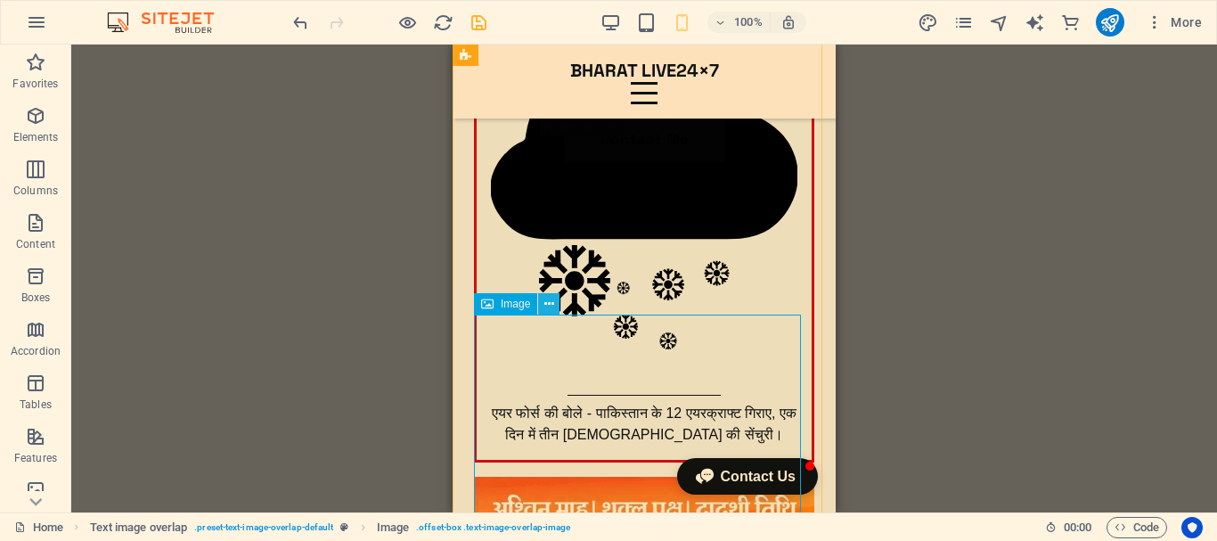
click at [552, 305] on icon at bounding box center [549, 304] width 10 height 19
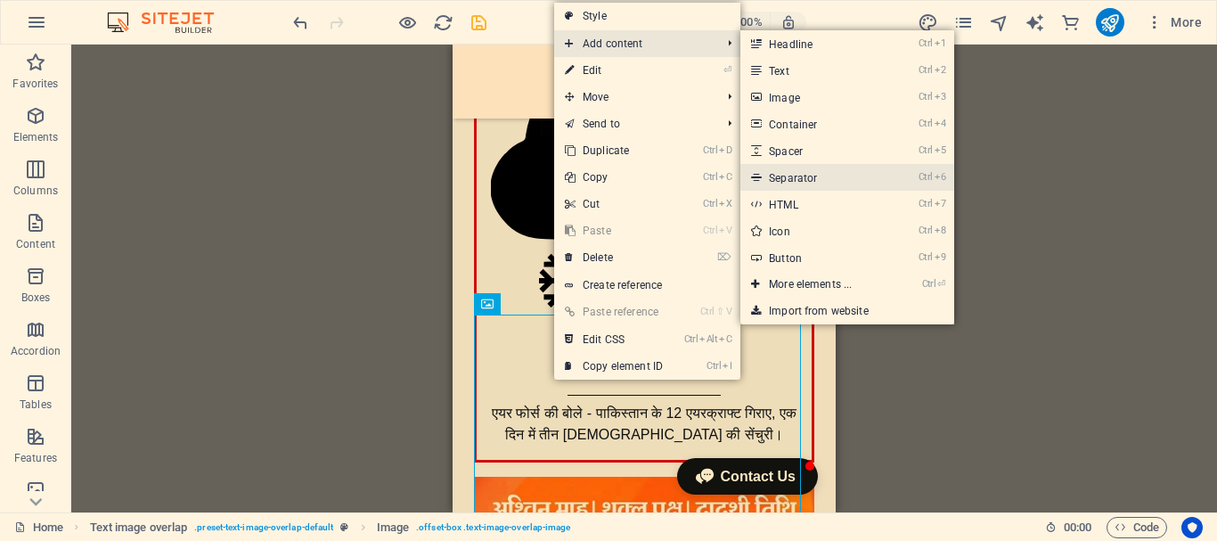
click at [811, 175] on link "Ctrl 6 Separator" at bounding box center [813, 177] width 147 height 27
select select "%"
select select "px"
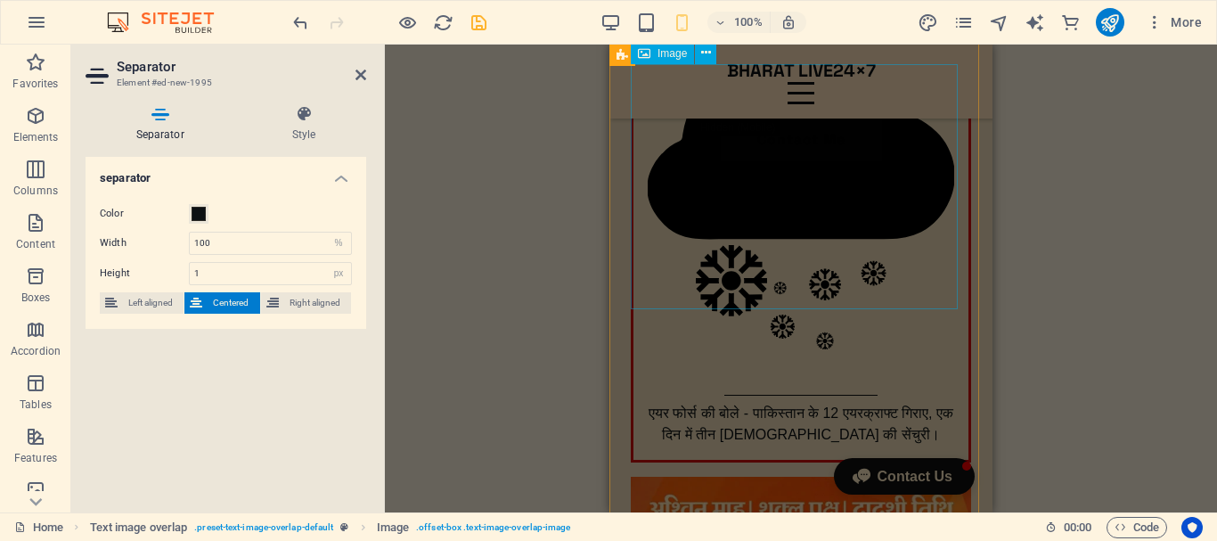
scroll to position [563, 0]
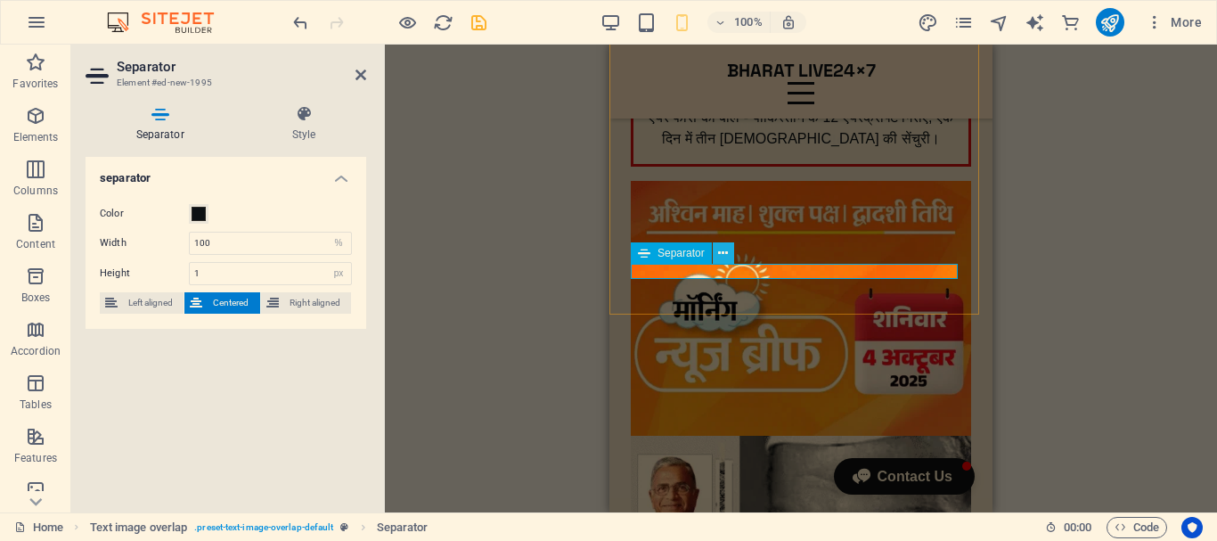
click at [722, 253] on icon at bounding box center [723, 253] width 10 height 19
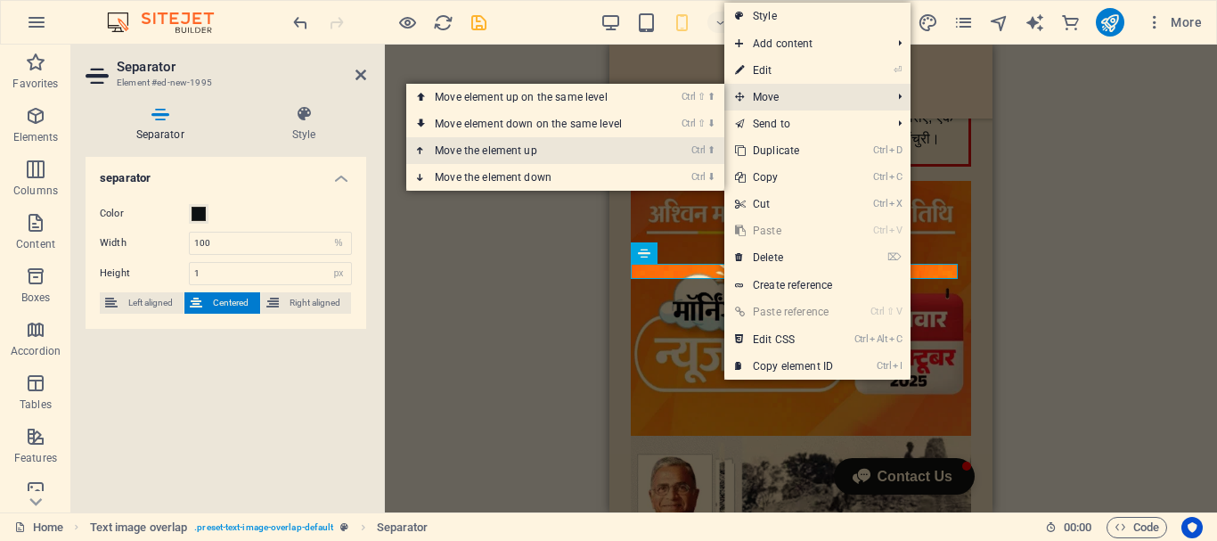
click at [626, 154] on link "Ctrl ⬆ Move the element up" at bounding box center [531, 150] width 251 height 27
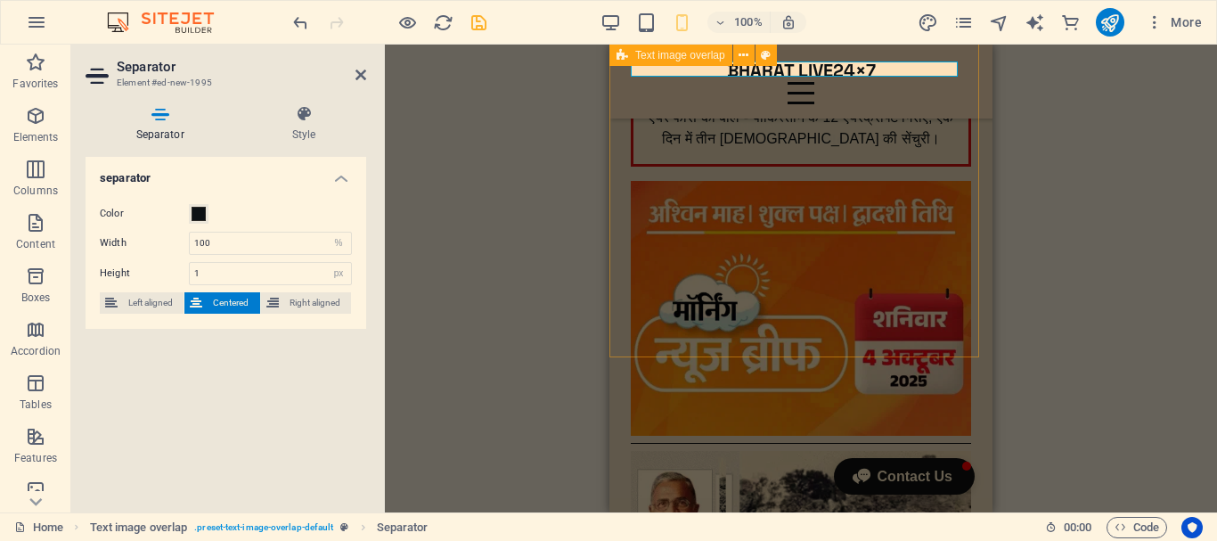
scroll to position [318, 0]
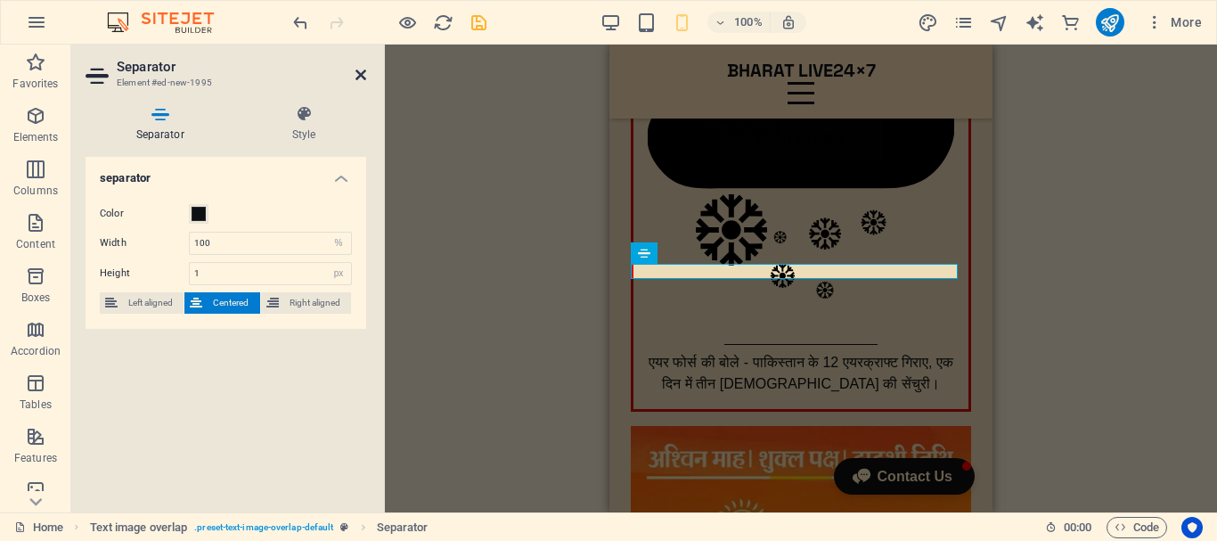
click at [362, 72] on icon at bounding box center [360, 75] width 11 height 14
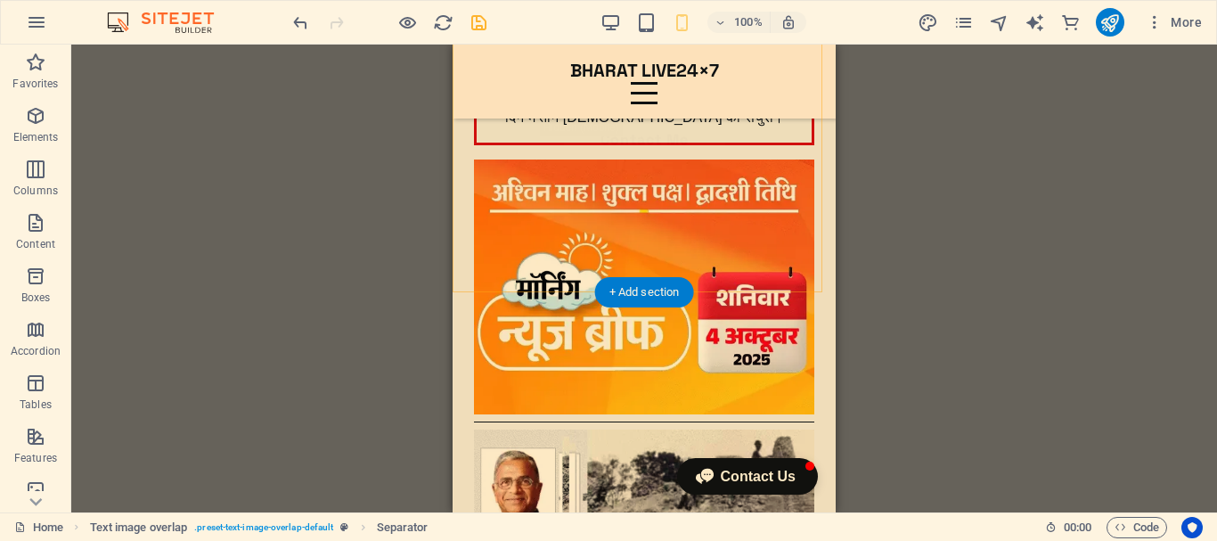
scroll to position [585, 0]
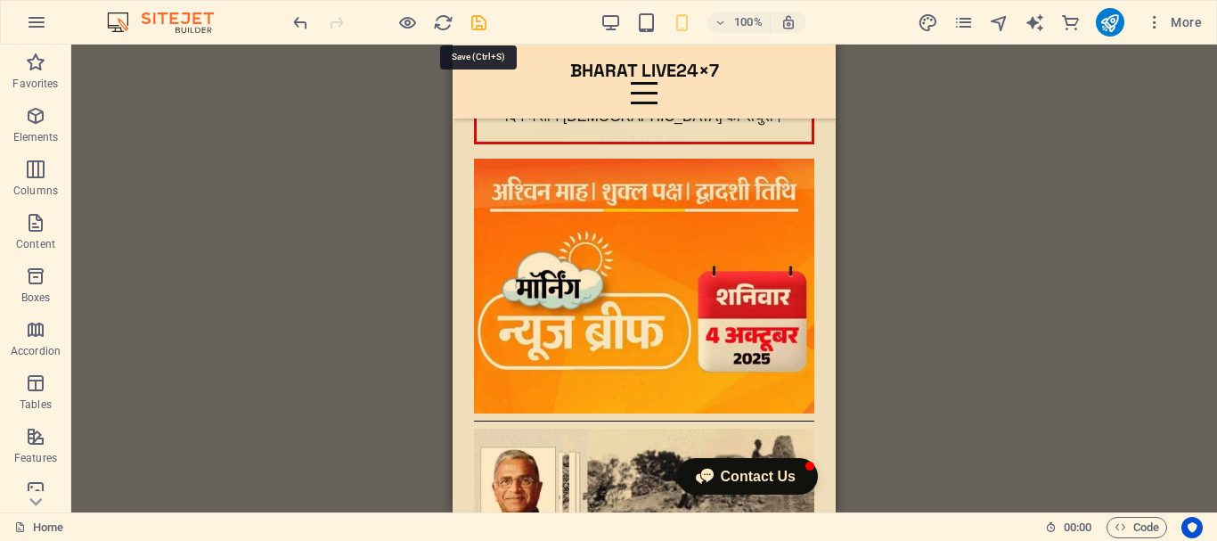
click at [476, 20] on icon "save" at bounding box center [479, 22] width 20 height 20
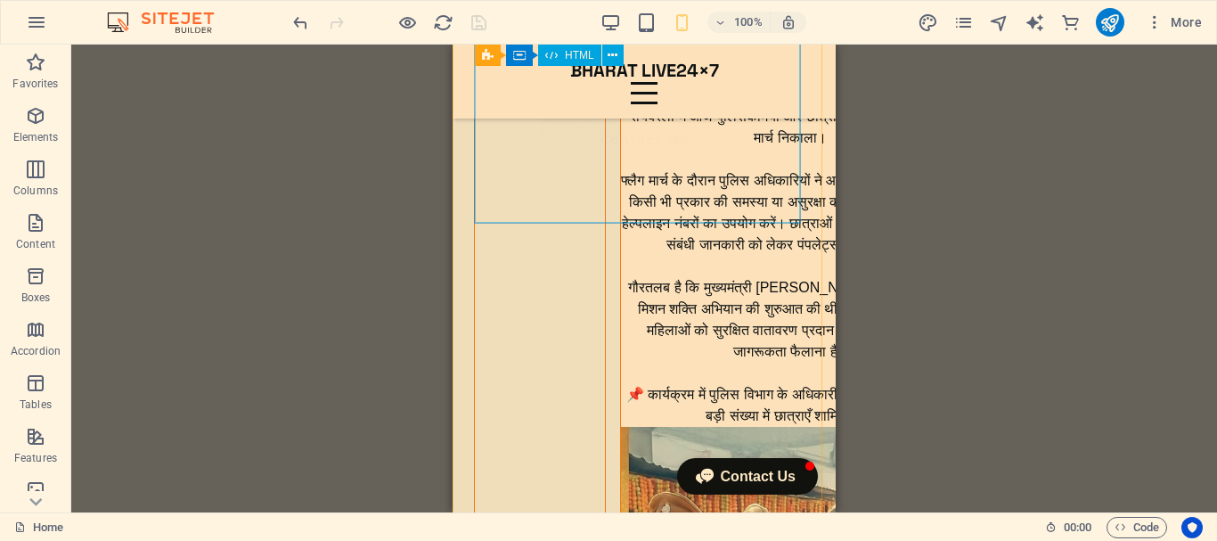
scroll to position [6147, 0]
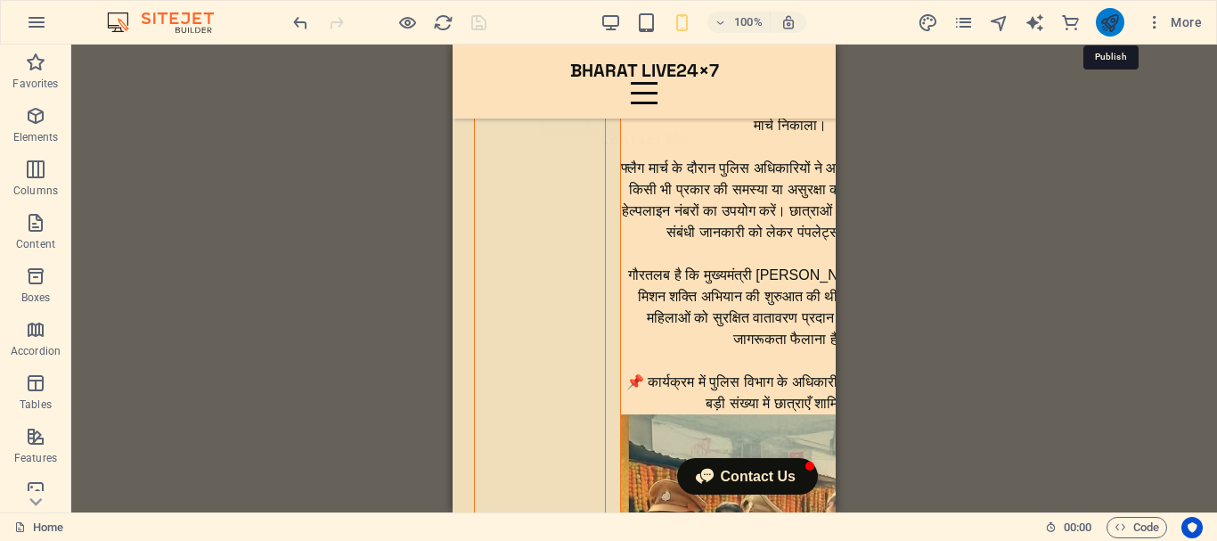
click at [1109, 19] on icon "publish" at bounding box center [1109, 22] width 20 height 20
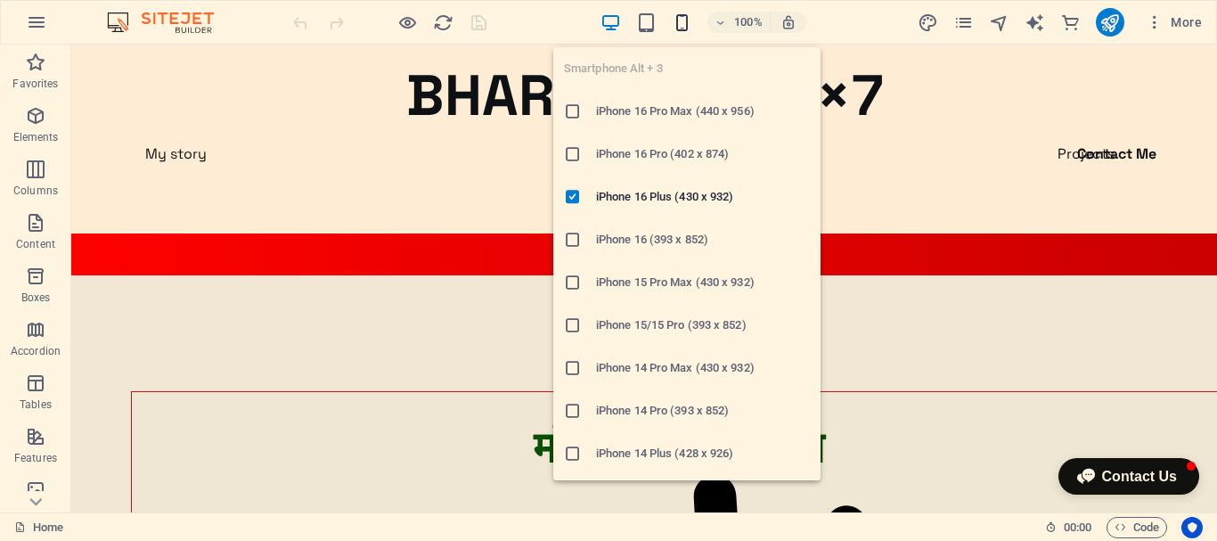
click at [685, 27] on icon "button" at bounding box center [682, 22] width 20 height 20
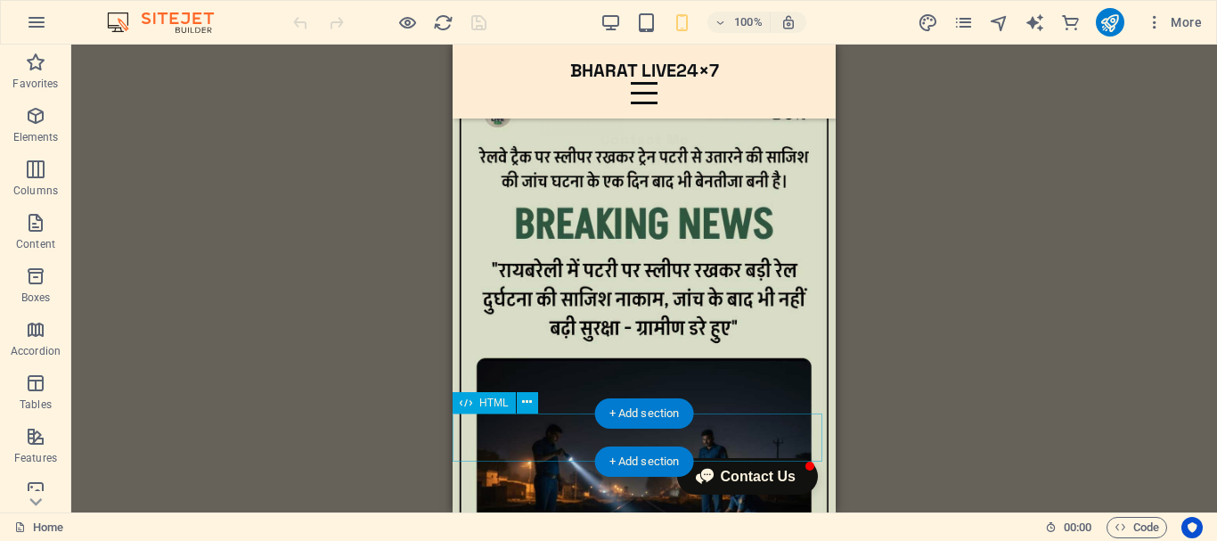
scroll to position [6842, 0]
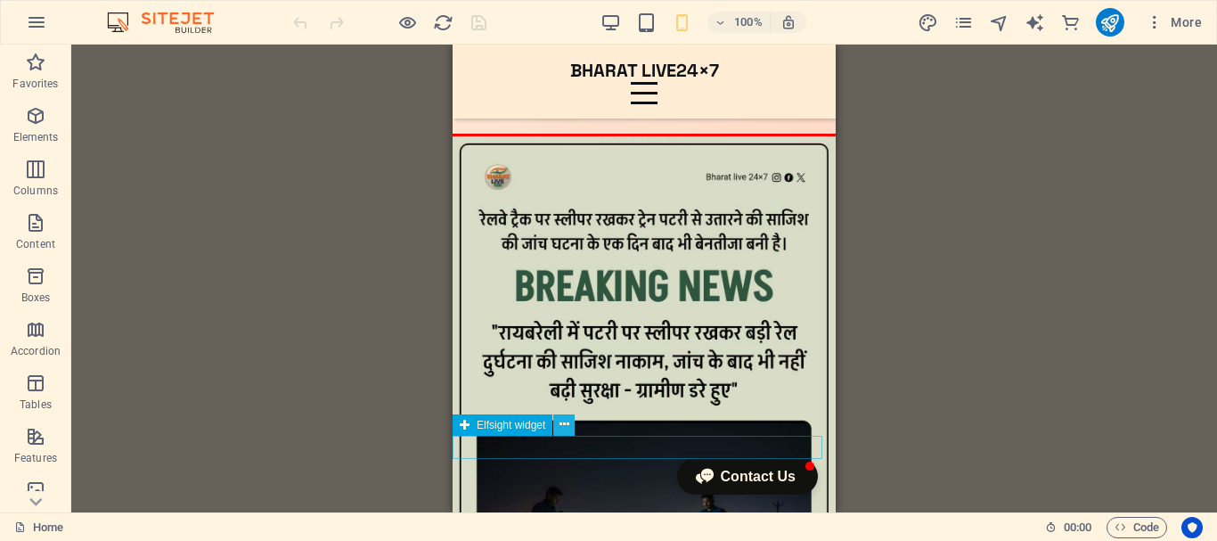
click at [566, 420] on icon at bounding box center [564, 424] width 10 height 19
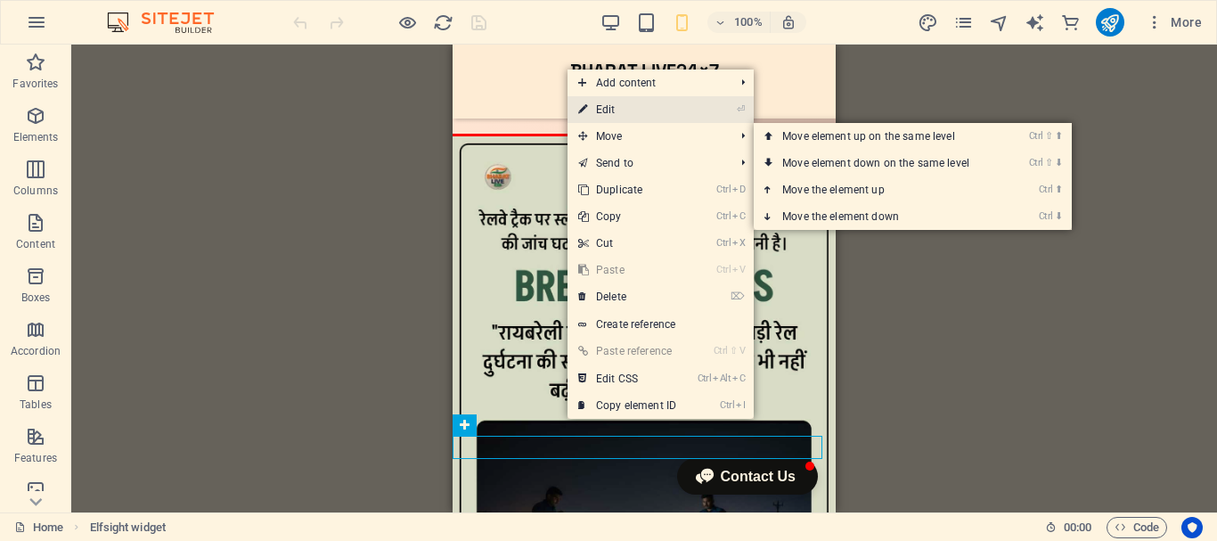
click at [649, 109] on link "⏎ Edit" at bounding box center [626, 109] width 119 height 27
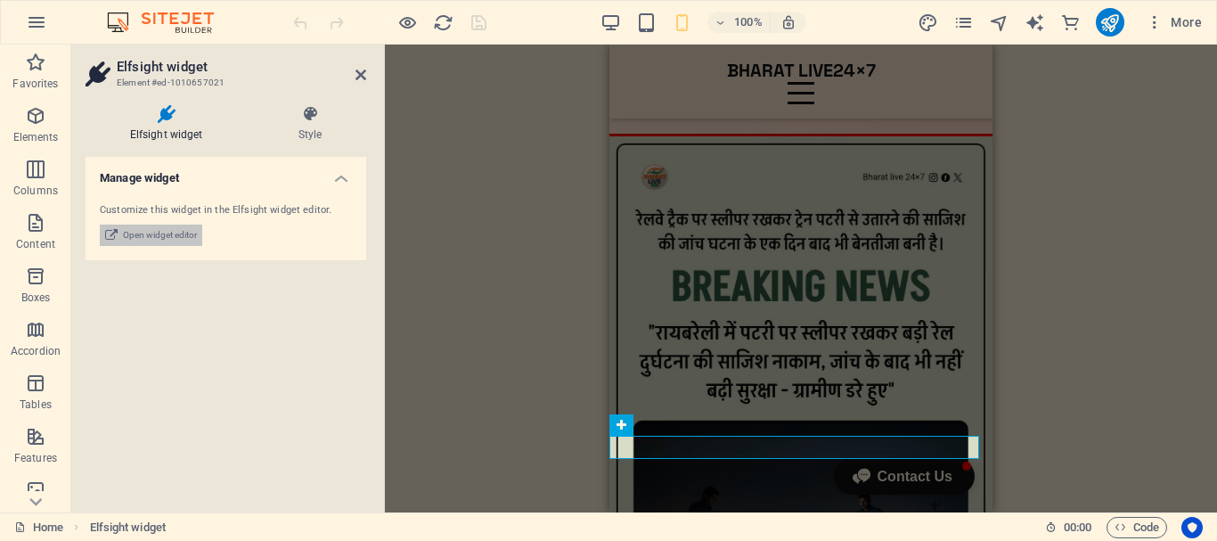
click at [187, 234] on span "Open widget editor" at bounding box center [160, 234] width 74 height 21
click at [166, 229] on span "Open widget editor" at bounding box center [160, 234] width 74 height 21
click at [159, 241] on span "Open widget editor" at bounding box center [160, 234] width 74 height 21
click at [159, 237] on span "Open widget editor" at bounding box center [160, 234] width 74 height 21
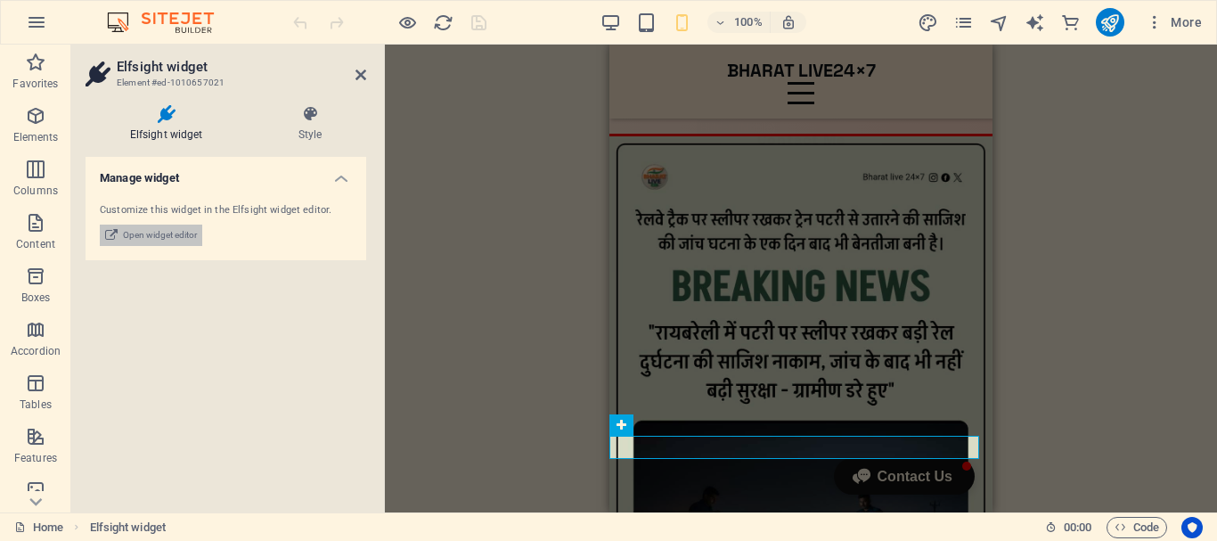
click at [159, 237] on span "Open widget editor" at bounding box center [160, 234] width 74 height 21
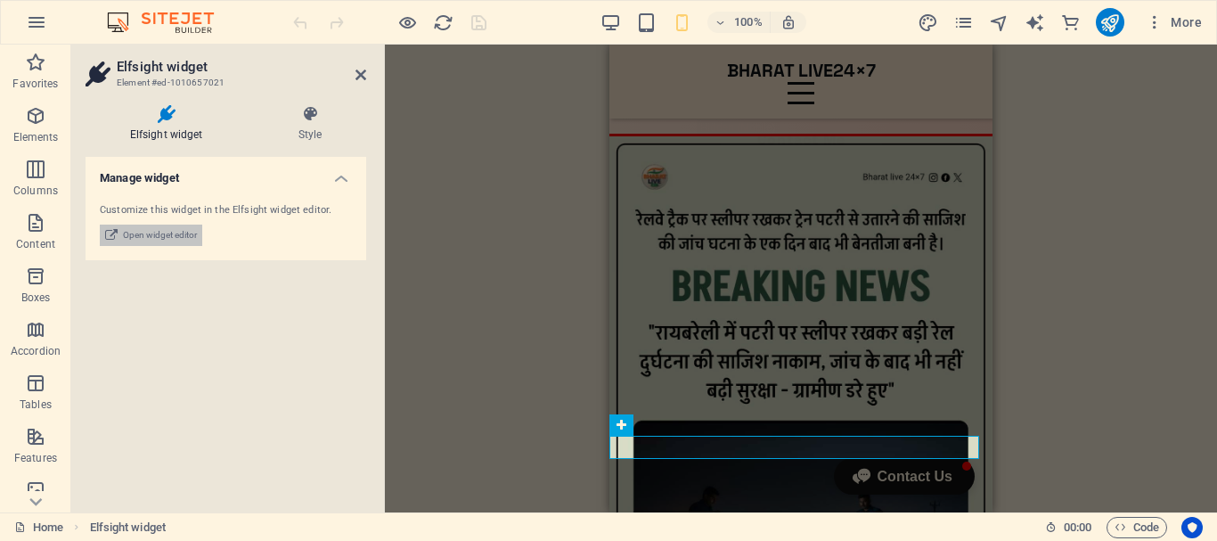
click at [159, 237] on span "Open widget editor" at bounding box center [160, 234] width 74 height 21
click at [363, 74] on icon at bounding box center [360, 75] width 11 height 14
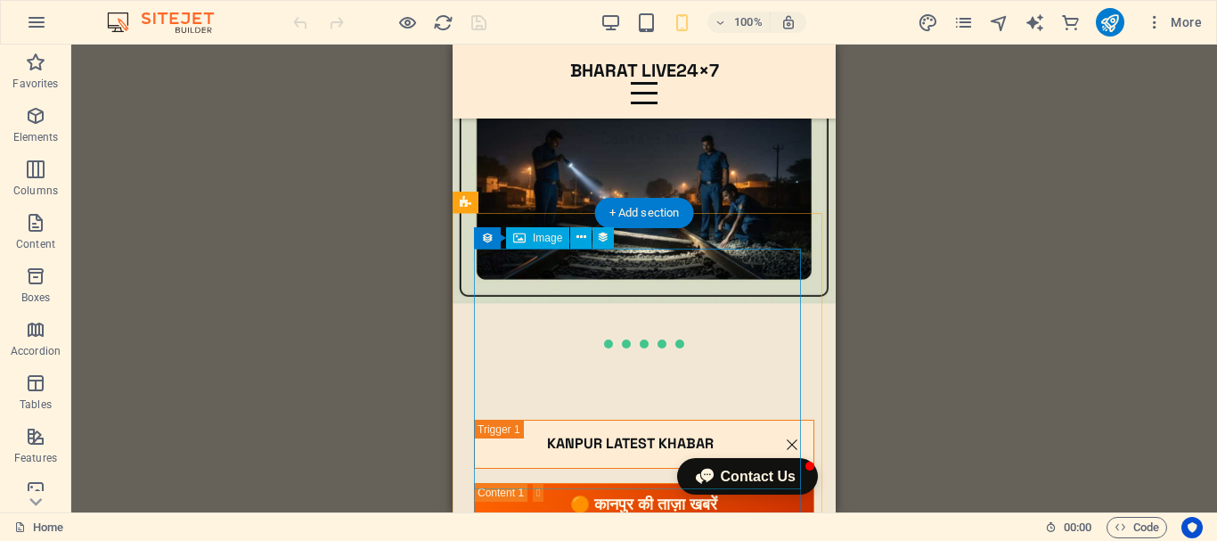
scroll to position [7109, 0]
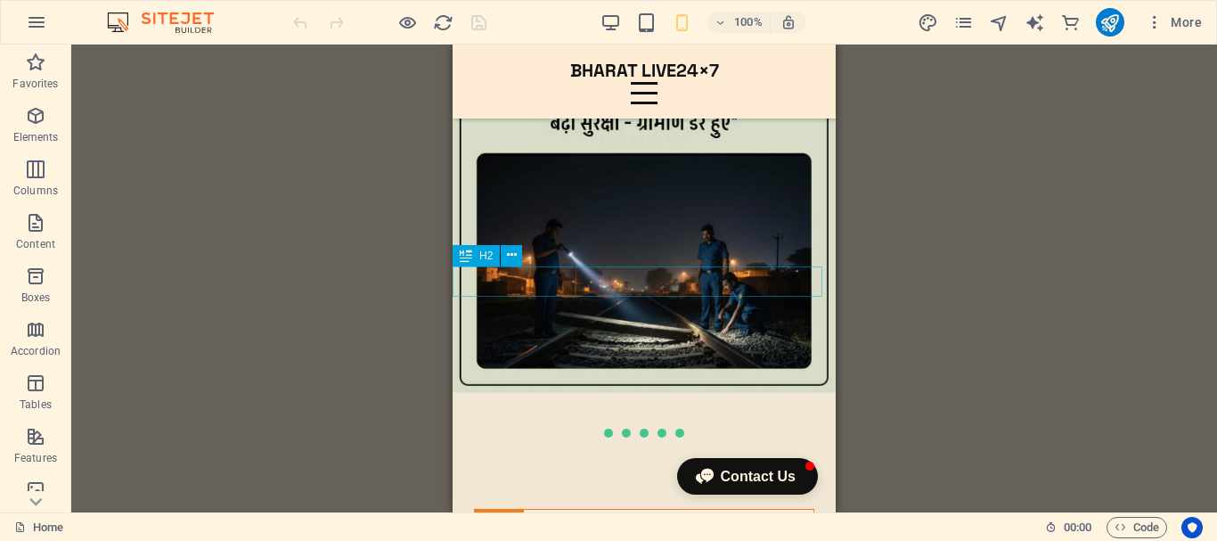
click at [510, 254] on icon at bounding box center [512, 255] width 10 height 19
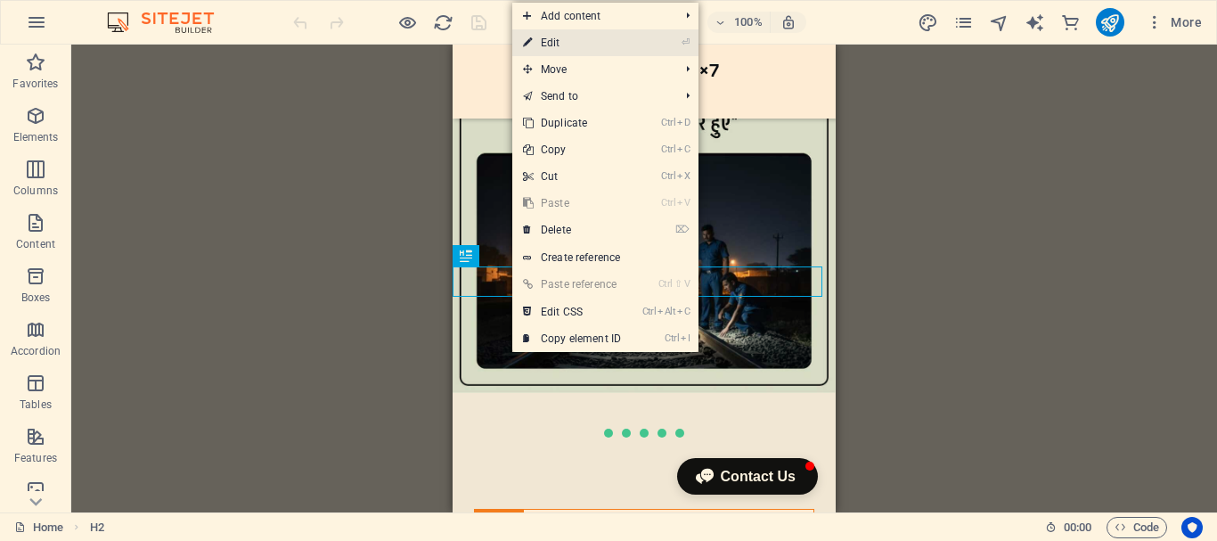
click at [571, 41] on link "⏎ Edit" at bounding box center [571, 42] width 119 height 27
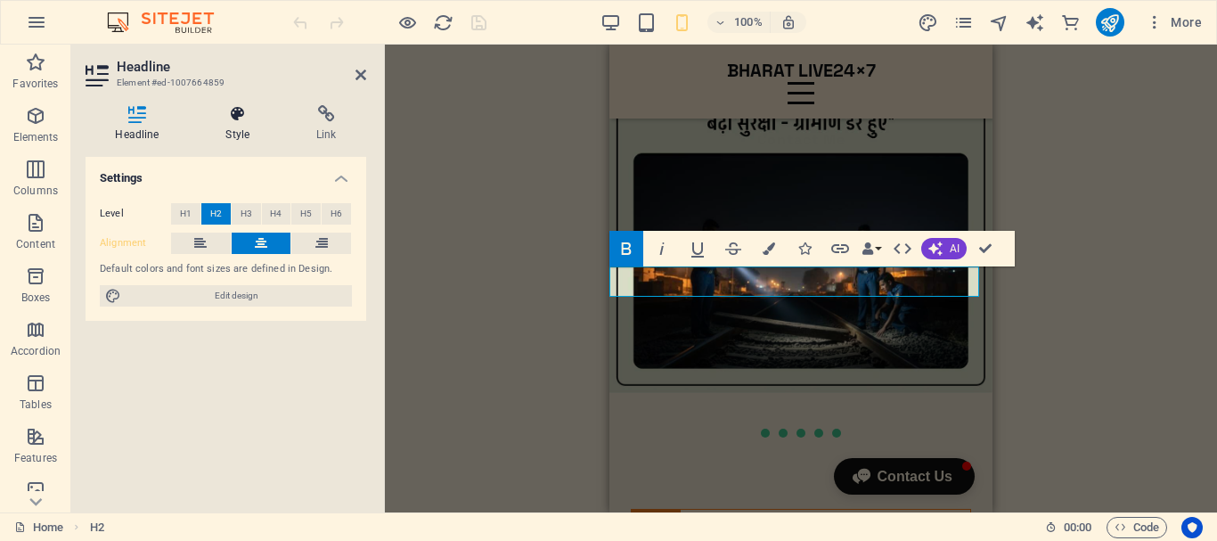
click at [241, 119] on icon at bounding box center [238, 114] width 84 height 18
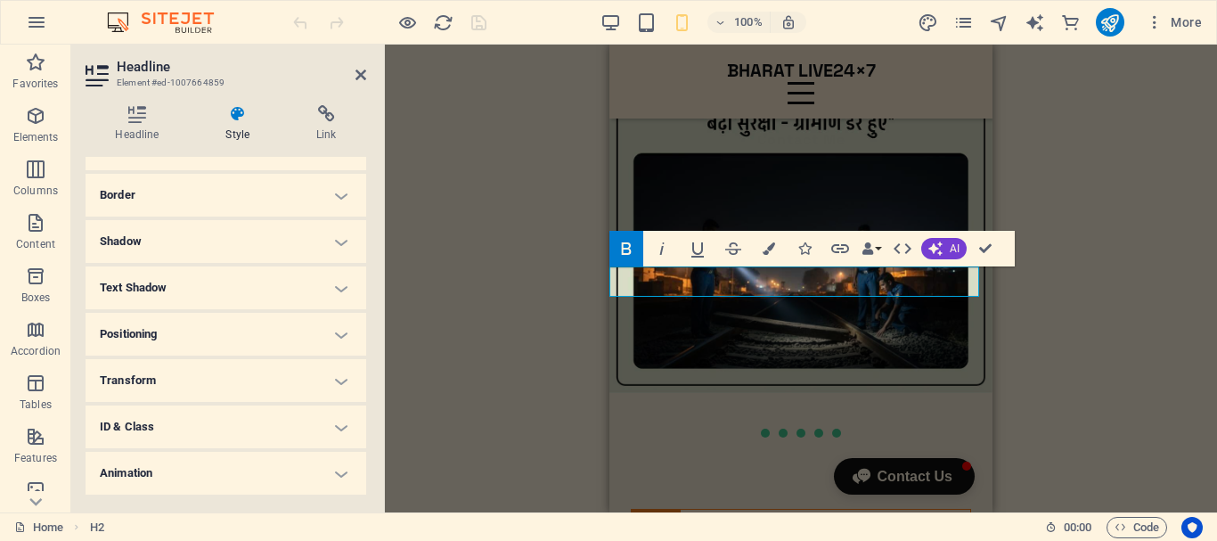
scroll to position [221, 0]
click at [261, 430] on h4 "Animation" at bounding box center [226, 430] width 281 height 43
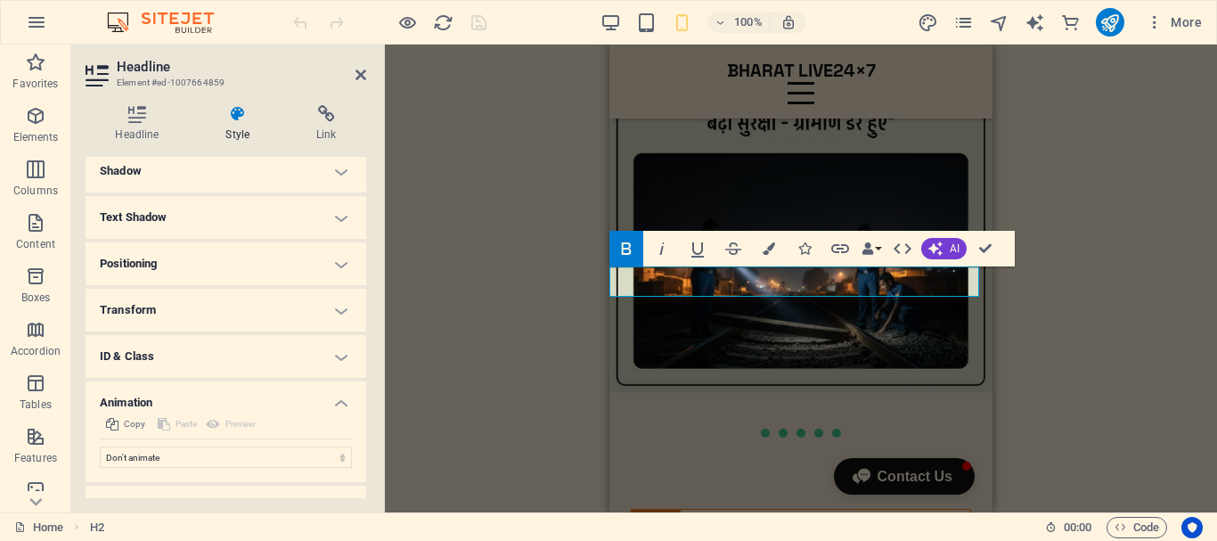
scroll to position [279, 0]
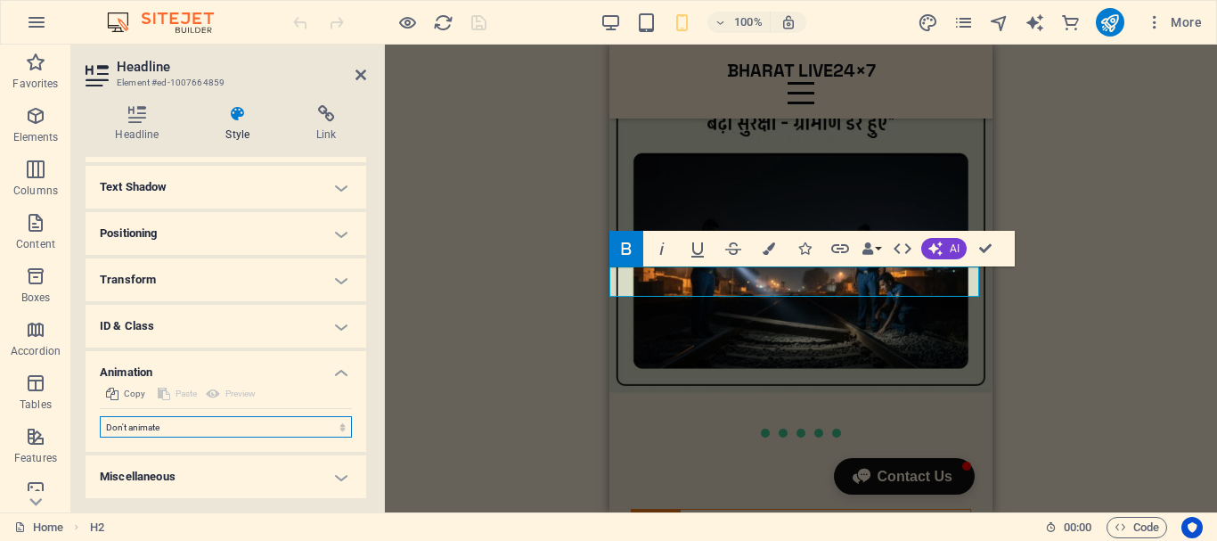
click at [253, 427] on select "Don't animate Show / Hide Slide up/down Zoom in/out Slide left to right Slide r…" at bounding box center [226, 426] width 252 height 21
select select "shrink"
click at [100, 416] on select "Don't animate Show / Hide Slide up/down Zoom in/out Slide left to right Slide r…" at bounding box center [226, 426] width 252 height 21
select select "scroll"
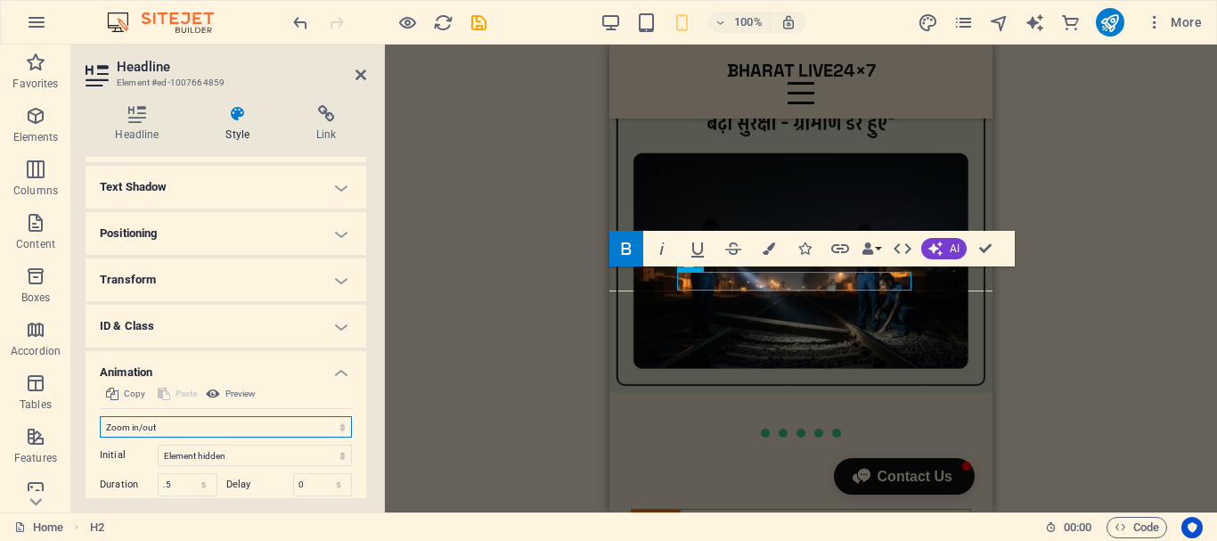
scroll to position [368, 0]
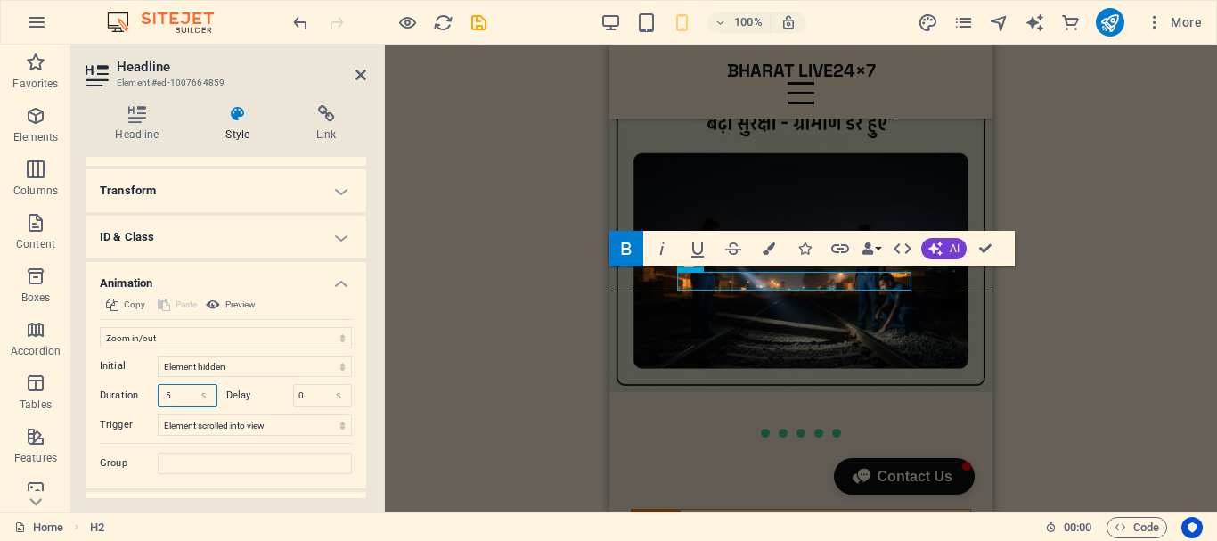
click at [183, 390] on input ".5" at bounding box center [188, 395] width 58 height 21
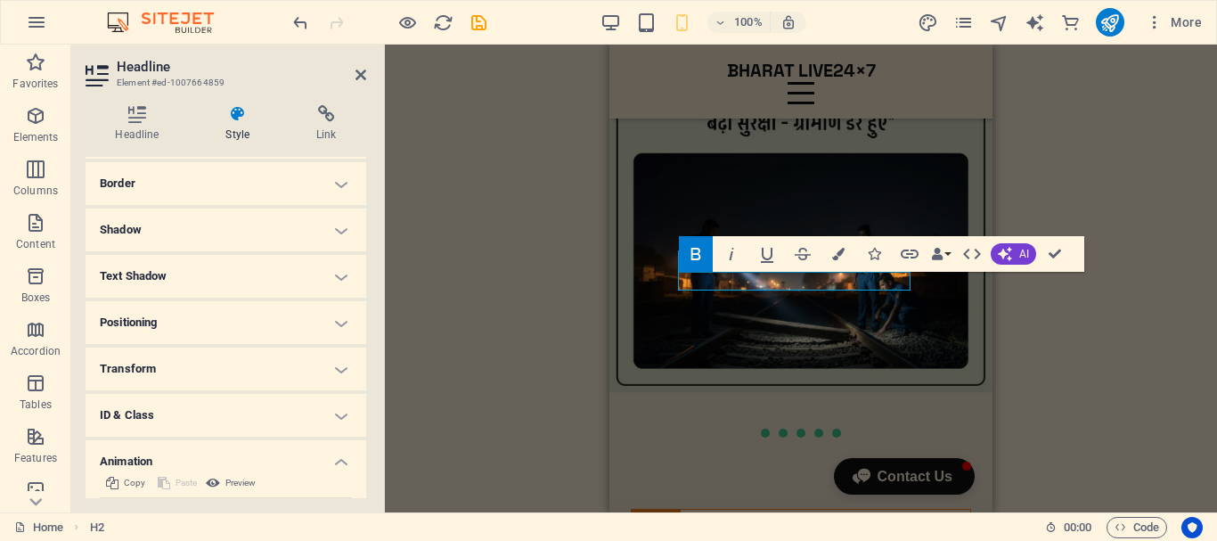
scroll to position [101, 0]
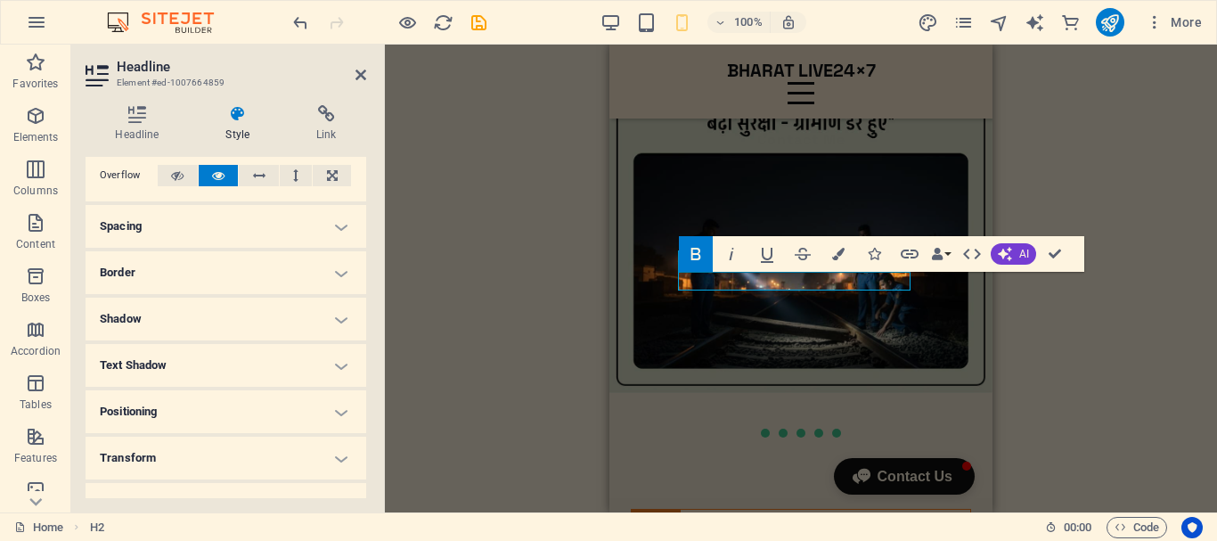
type input "2"
click at [337, 281] on h4 "Border" at bounding box center [226, 272] width 281 height 43
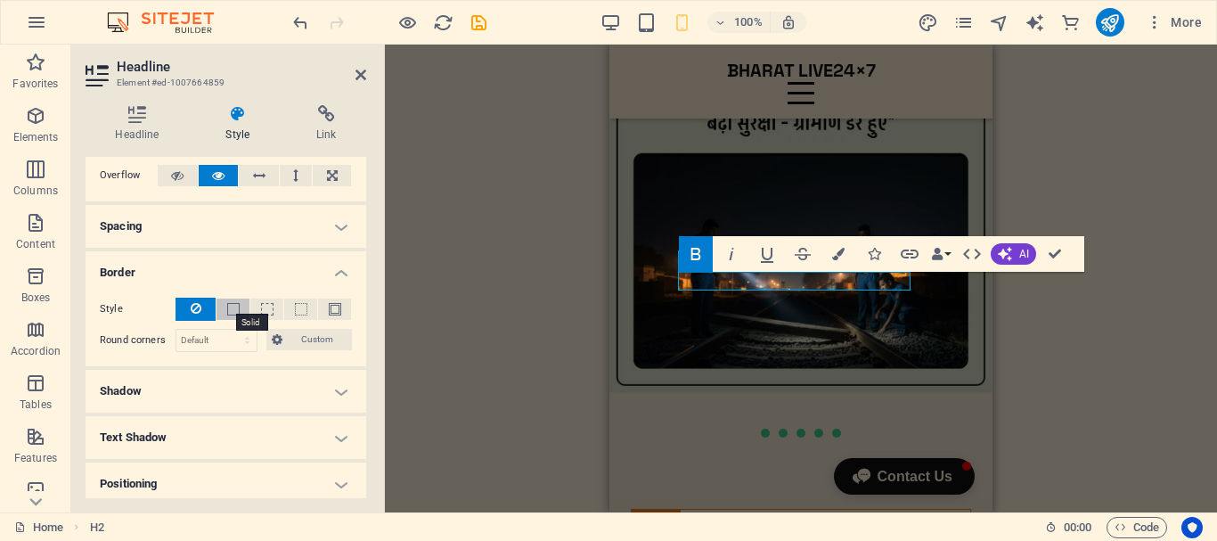
click at [234, 306] on span at bounding box center [233, 309] width 12 height 12
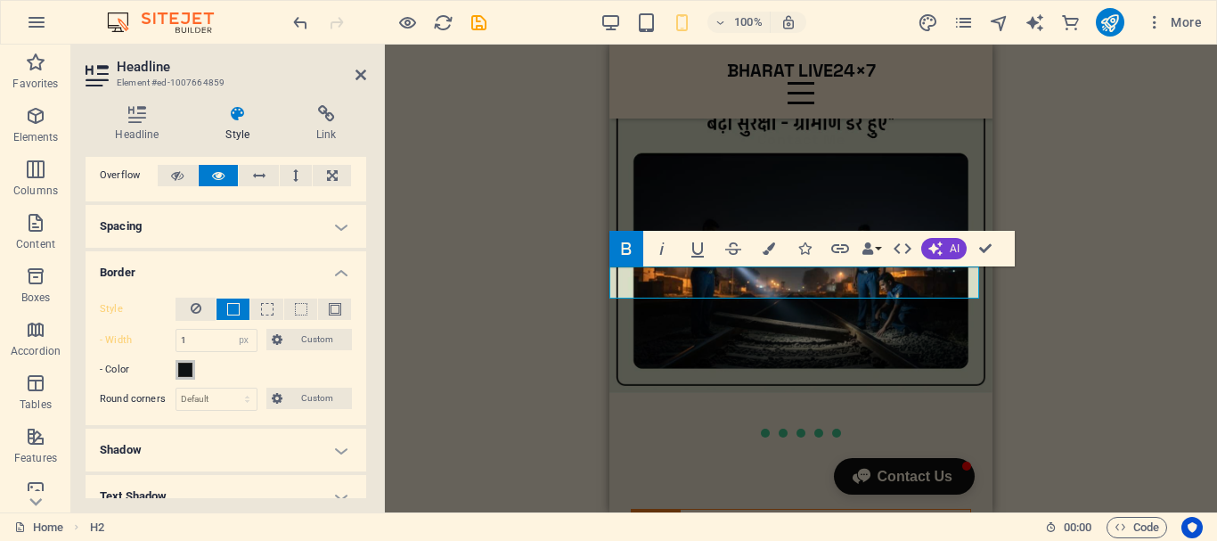
click at [186, 374] on span at bounding box center [185, 370] width 14 height 14
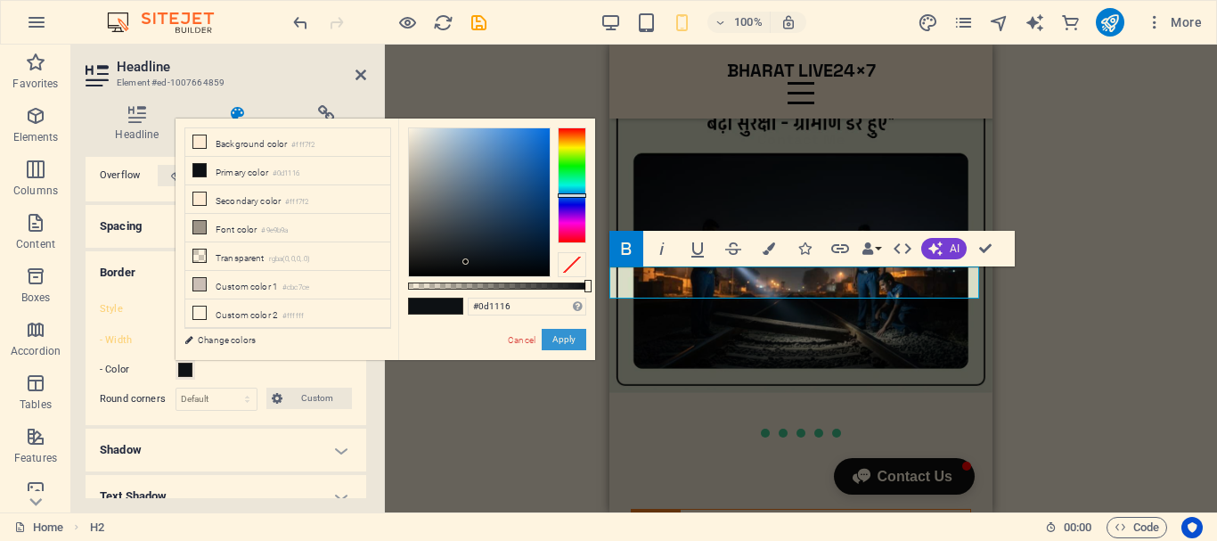
click at [572, 337] on button "Apply" at bounding box center [564, 339] width 45 height 21
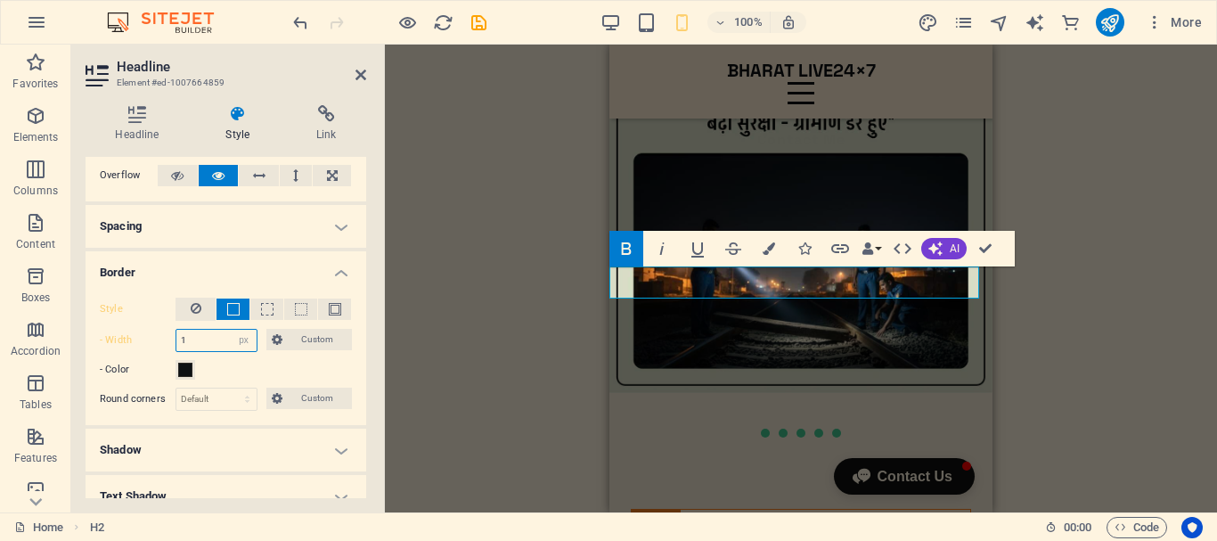
click at [204, 339] on input "1" at bounding box center [216, 340] width 80 height 21
type input "3"
click at [225, 399] on select "Default px rem % vh vw Custom" at bounding box center [216, 398] width 80 height 21
select select "px"
click at [230, 388] on select "Default px rem % vh vw Custom" at bounding box center [216, 398] width 80 height 21
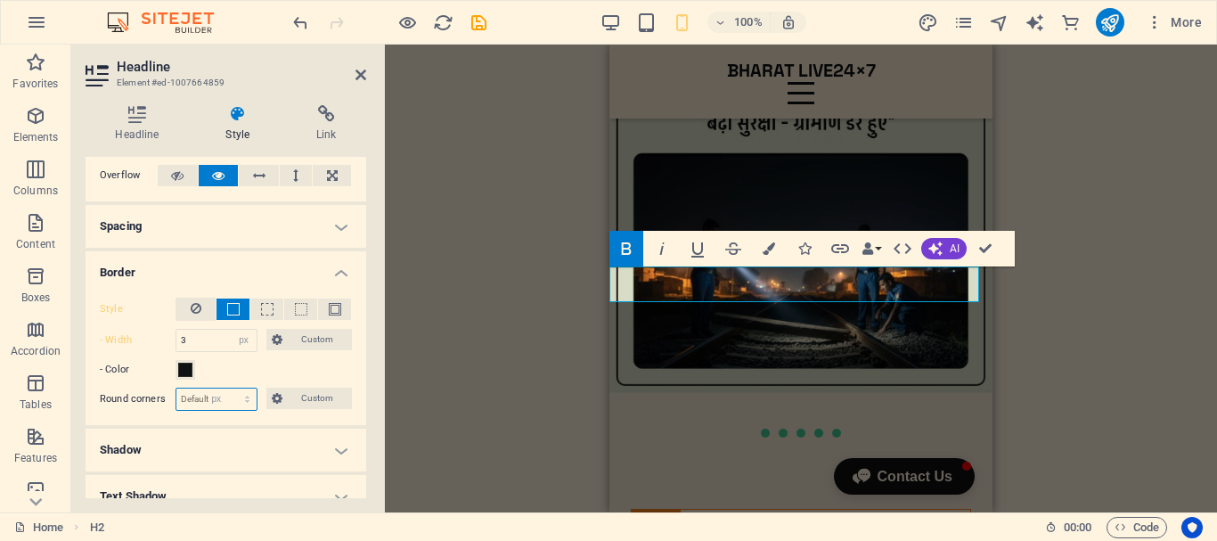
type input "0"
click at [240, 404] on select "Default px rem % vh vw Custom" at bounding box center [244, 398] width 25 height 21
select select "%"
click at [232, 388] on select "Default px rem % vh vw Custom" at bounding box center [244, 398] width 25 height 21
type input "50"
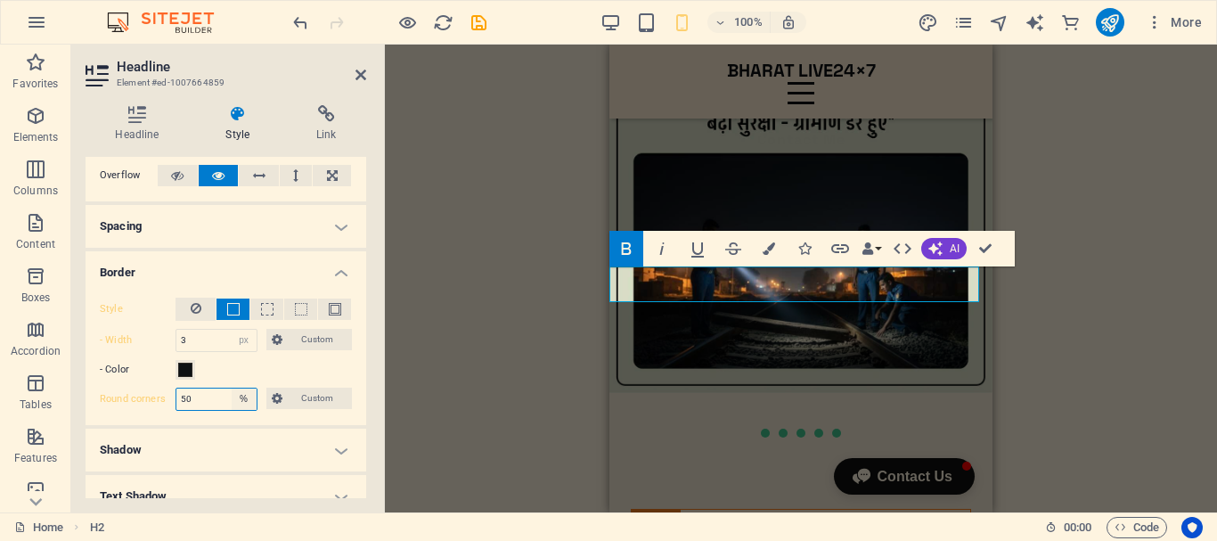
click at [247, 398] on select "Default px rem % vh vw Custom" at bounding box center [244, 398] width 25 height 21
select select "px"
click at [232, 388] on select "Default px rem % vh vw Custom" at bounding box center [244, 398] width 25 height 21
click at [192, 341] on input "3" at bounding box center [216, 340] width 80 height 21
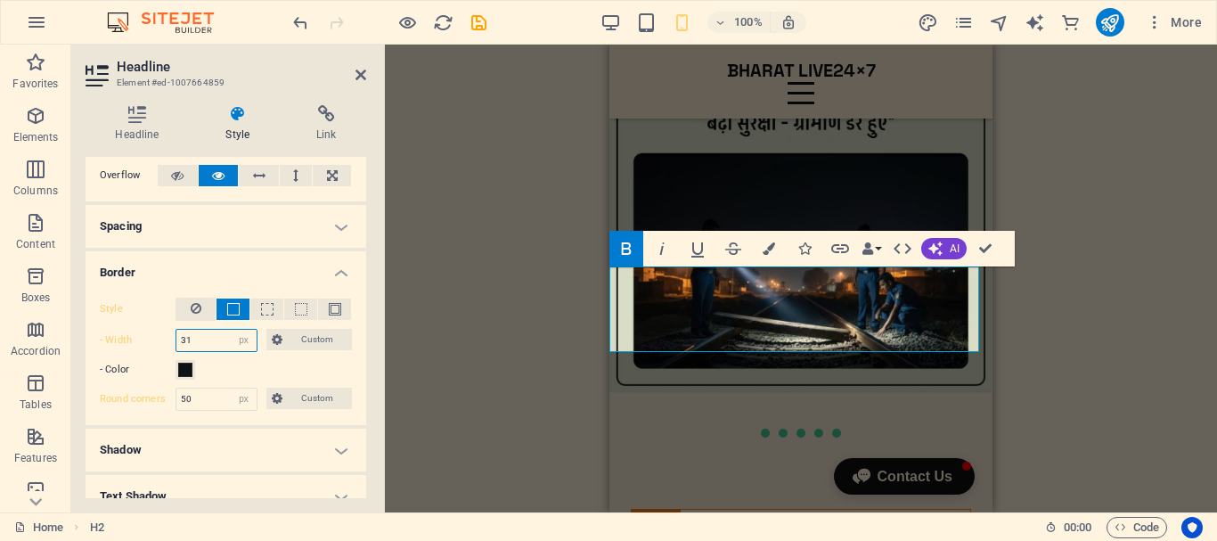
click at [184, 339] on input "31" at bounding box center [216, 340] width 80 height 21
type input "1"
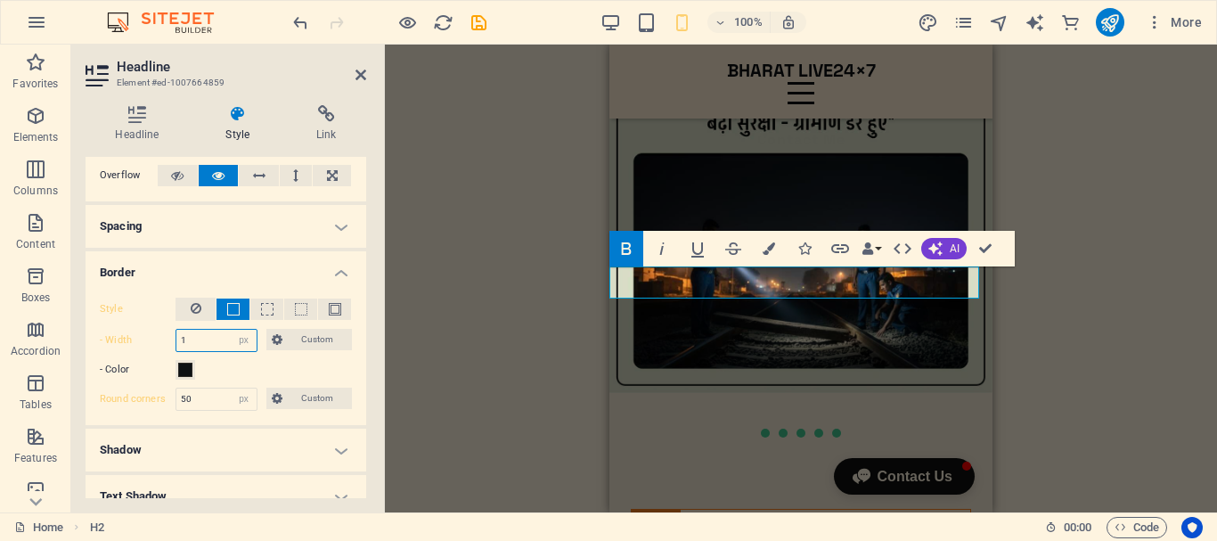
click at [195, 337] on input "1" at bounding box center [216, 340] width 80 height 21
type input "3"
click at [337, 306] on span at bounding box center [335, 309] width 12 height 12
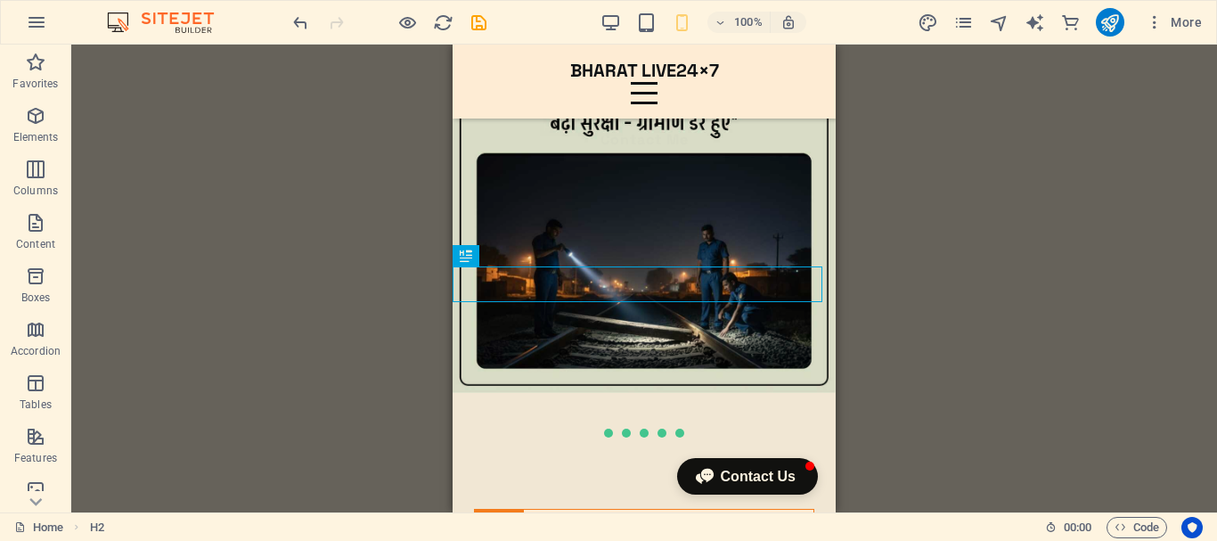
click at [255, 364] on div "H2 Text image overlap Container HTML Image Separator Spacer Menu Bar Menu Image…" at bounding box center [644, 279] width 1146 height 468
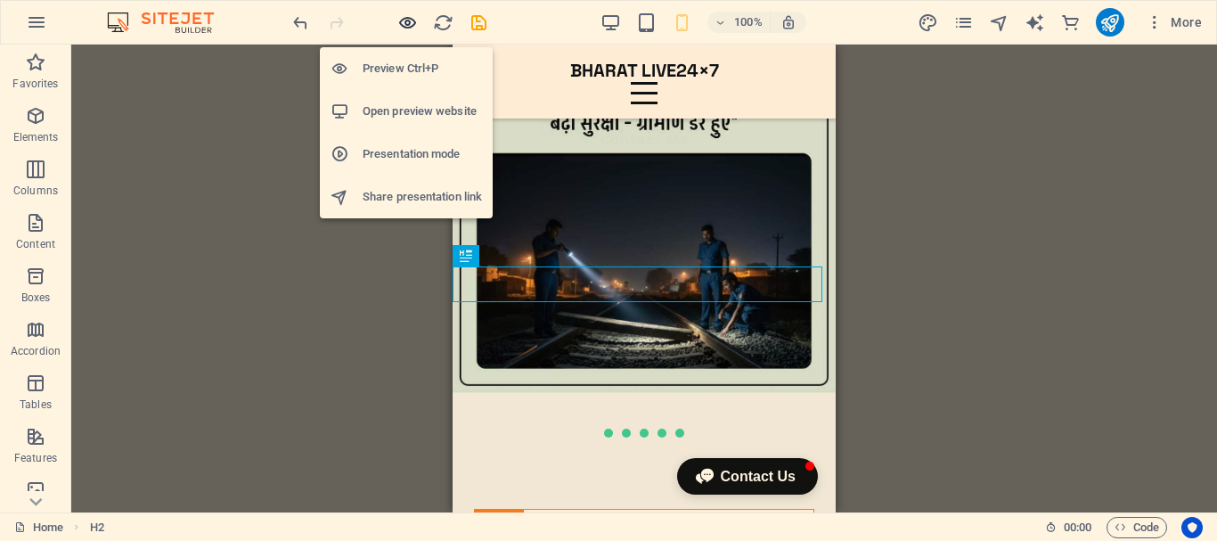
click at [400, 21] on icon "button" at bounding box center [407, 22] width 20 height 20
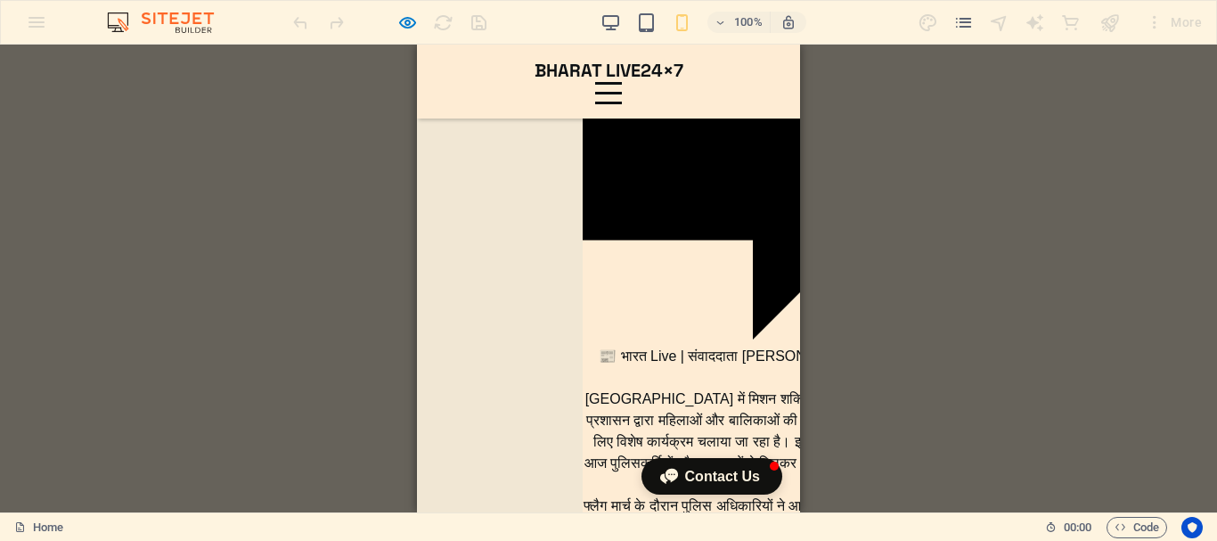
scroll to position [5819, 0]
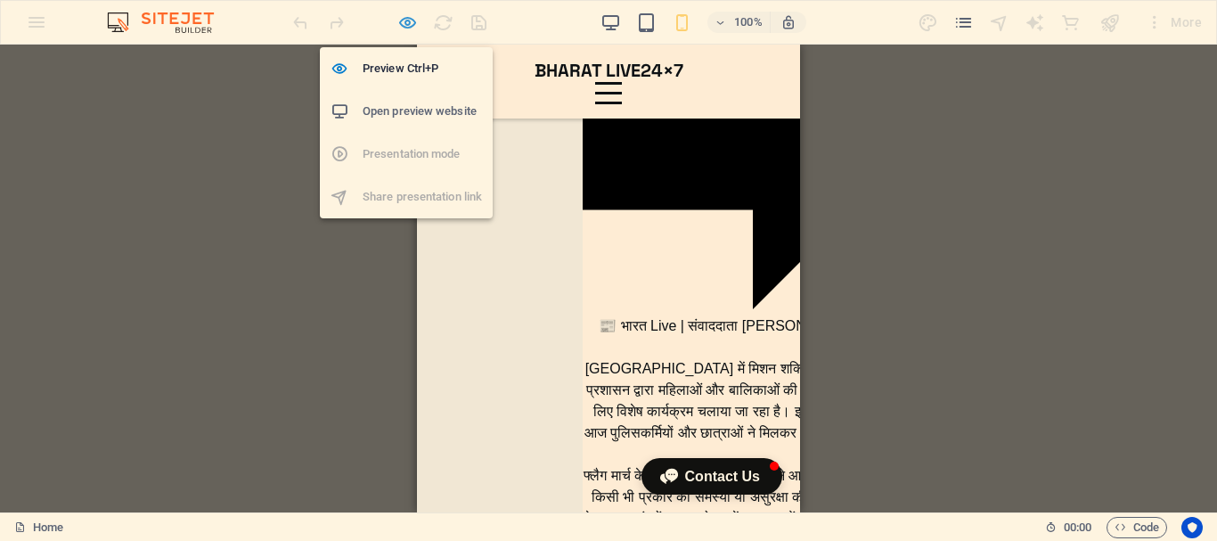
click at [408, 24] on icon "button" at bounding box center [407, 22] width 20 height 20
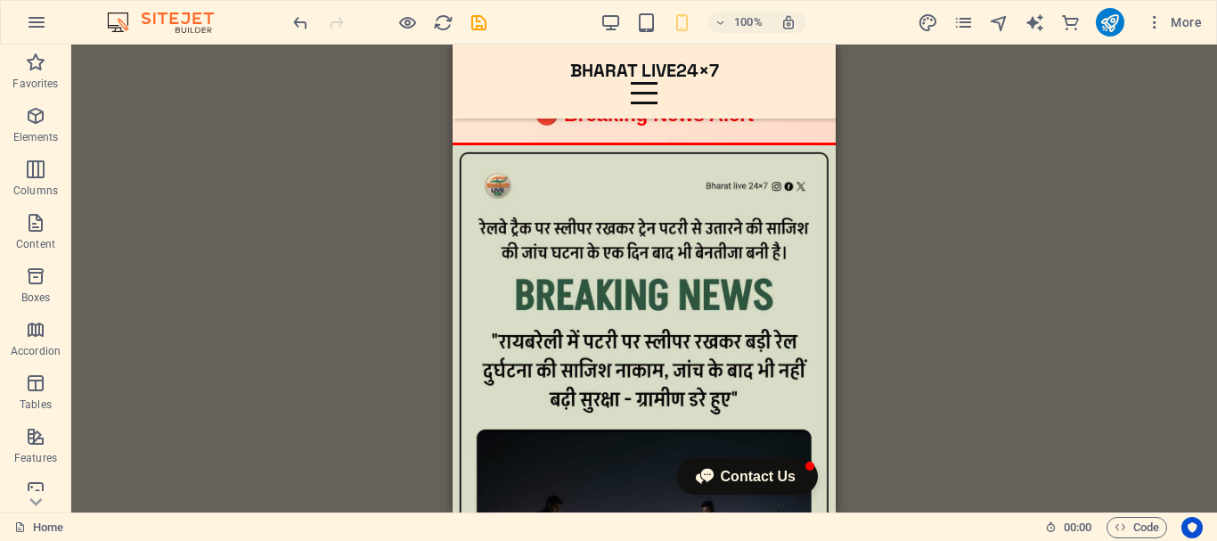
scroll to position [7045, 0]
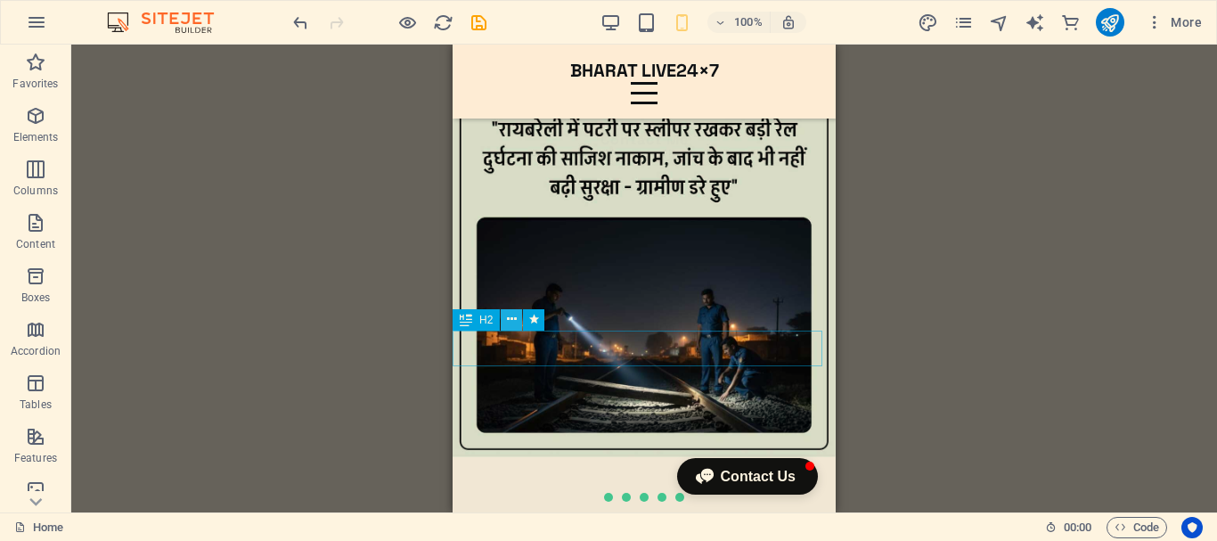
click at [511, 315] on icon at bounding box center [512, 319] width 10 height 19
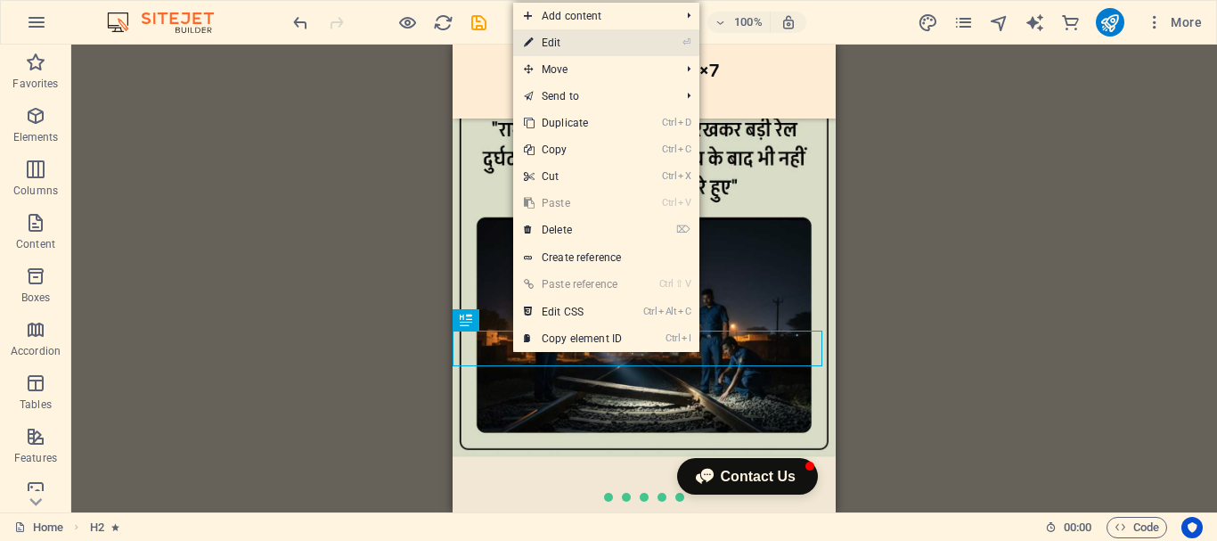
click at [605, 46] on link "⏎ Edit" at bounding box center [572, 42] width 119 height 27
select select "px"
select select "shrink"
select select "s"
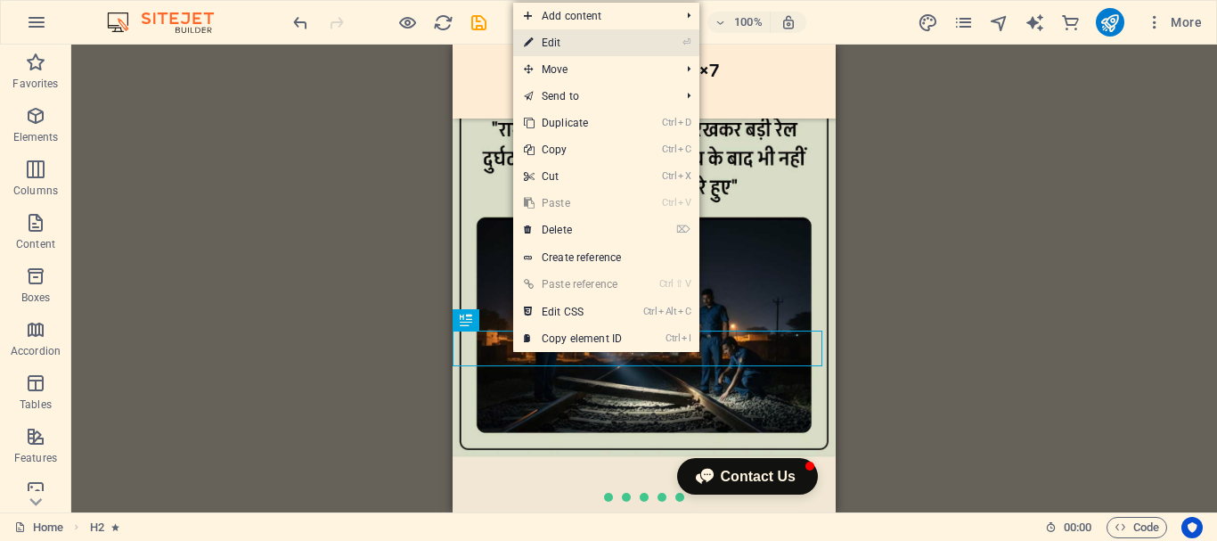
select select "s"
select select "scroll"
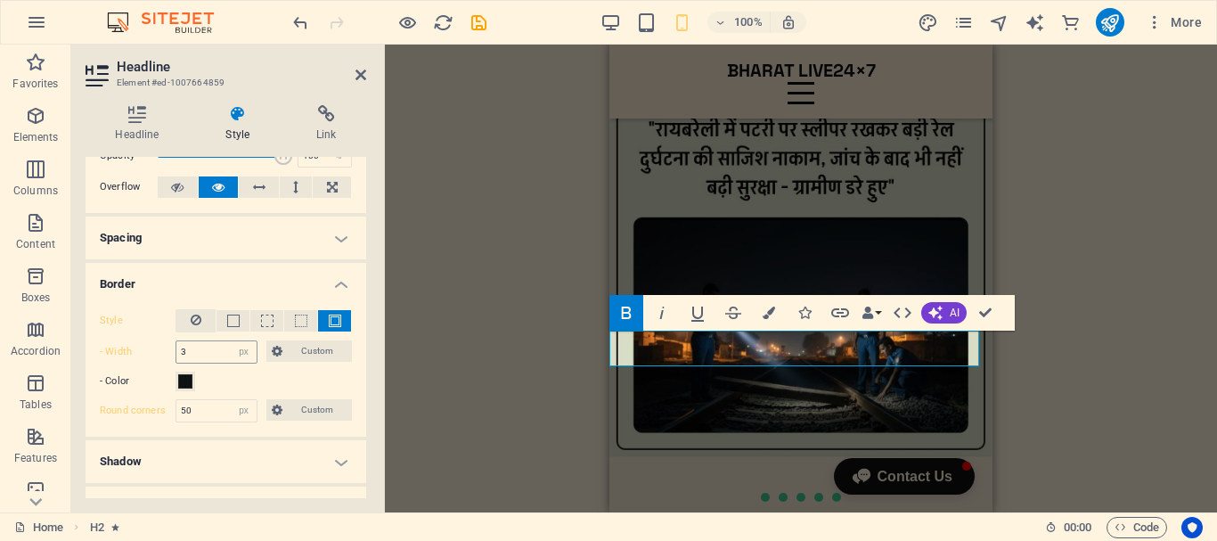
scroll to position [178, 0]
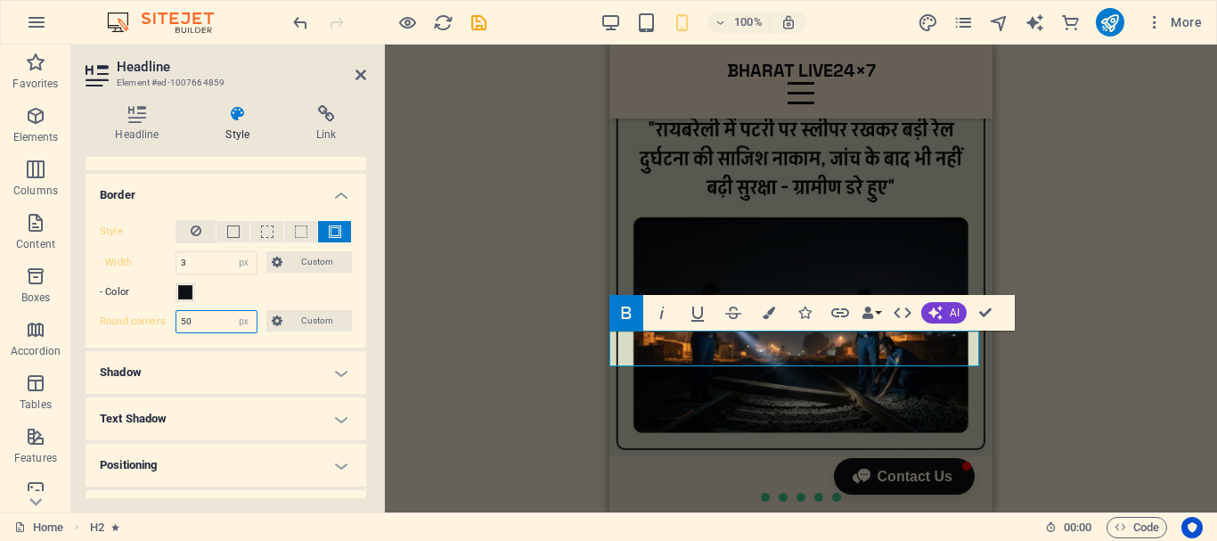
click at [228, 320] on input "50" at bounding box center [216, 321] width 80 height 21
click at [242, 324] on select "Default px rem % vh vw Custom" at bounding box center [244, 321] width 25 height 21
select select "default"
click at [232, 311] on select "Default px rem % vh vw Custom" at bounding box center [244, 321] width 25 height 21
select select "DISABLED_OPTION_VALUE"
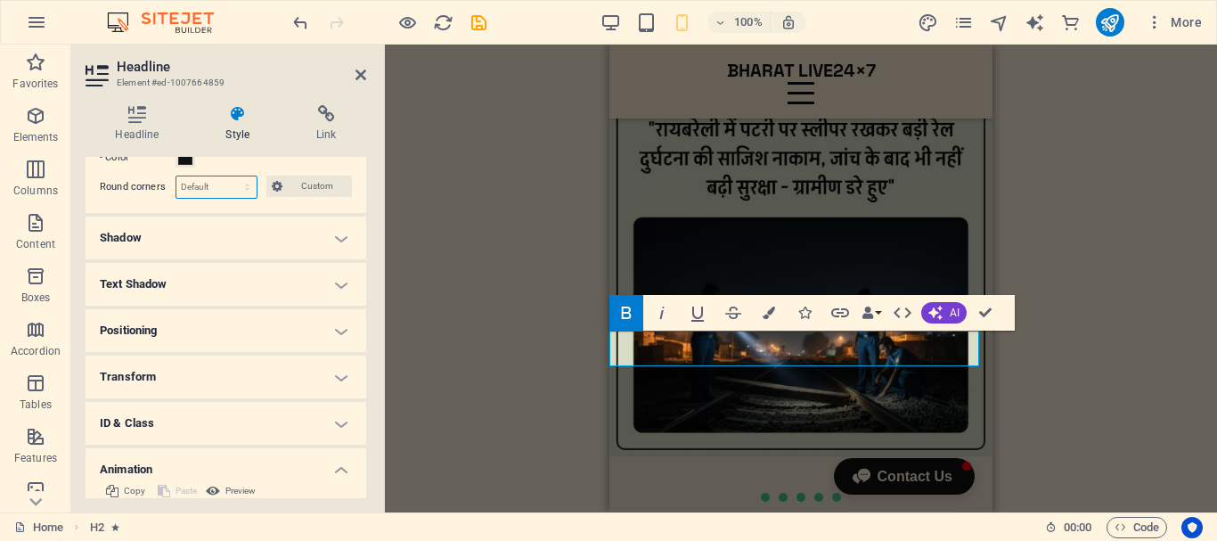
scroll to position [356, 0]
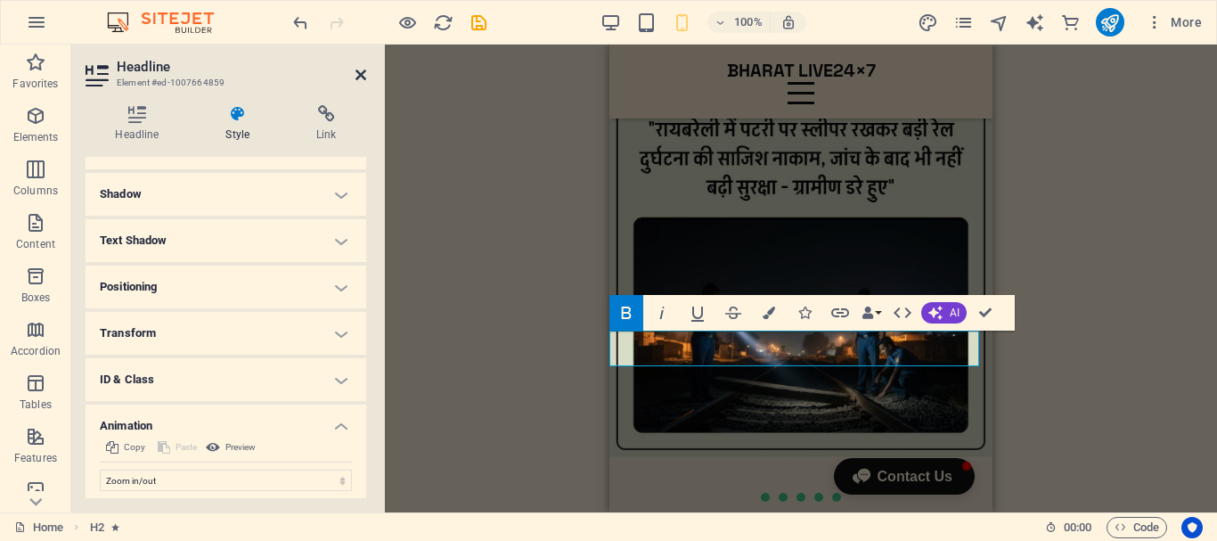
click at [363, 74] on icon at bounding box center [360, 75] width 11 height 14
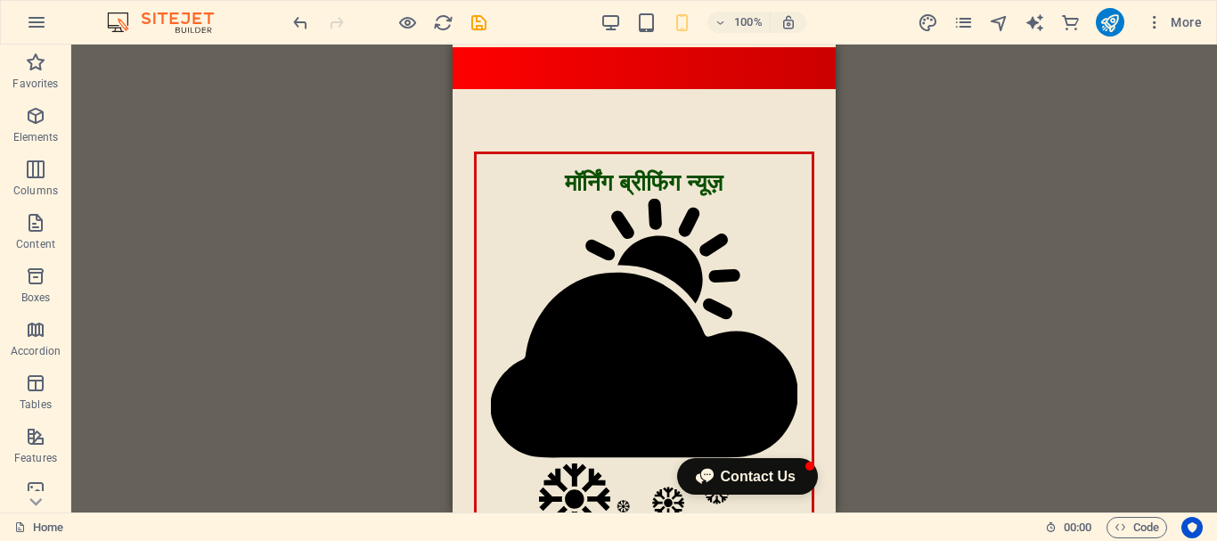
scroll to position [0, 0]
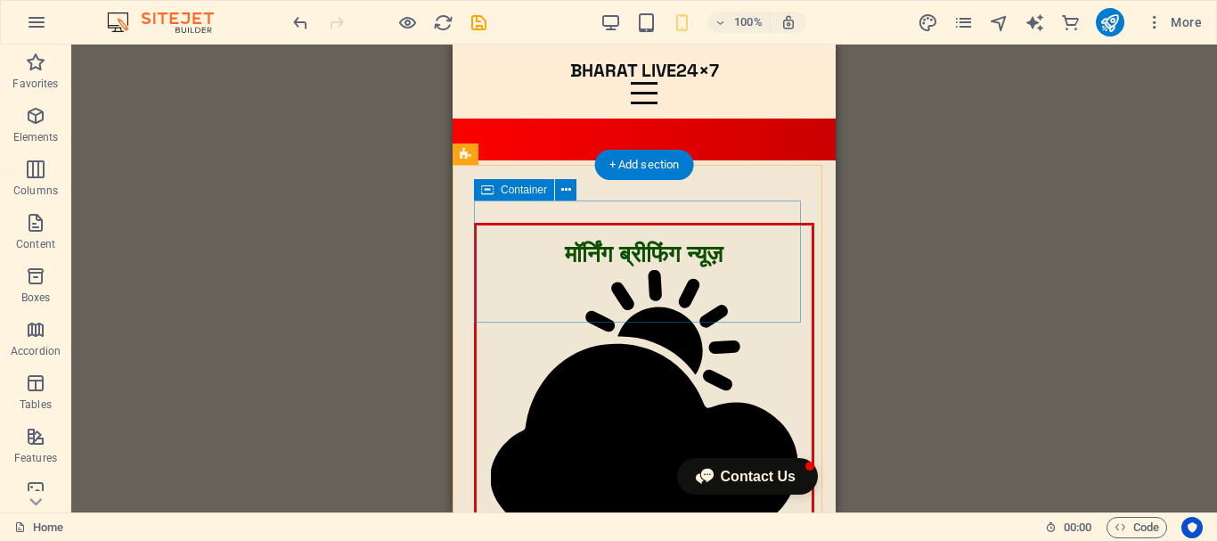
click at [486, 223] on div "मॉर्निंग ब्रीफिंग न्यूज़     एयर फोर्स की बोले - पाकिस्तान के 12 एयरक्राफ्ट गिर…" at bounding box center [644, 487] width 340 height 529
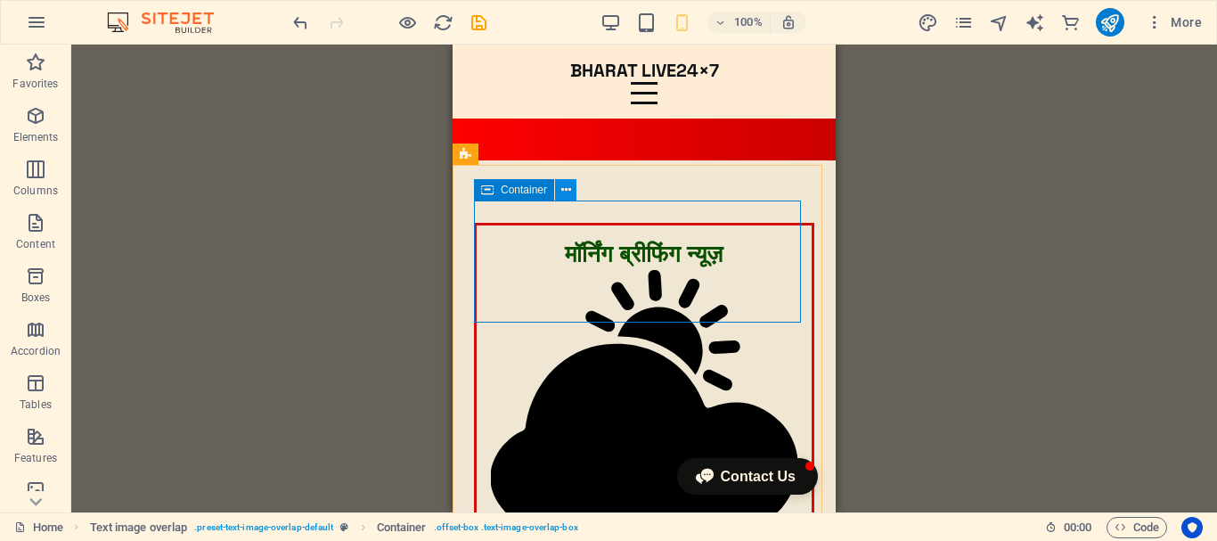
click at [562, 191] on icon at bounding box center [566, 190] width 10 height 19
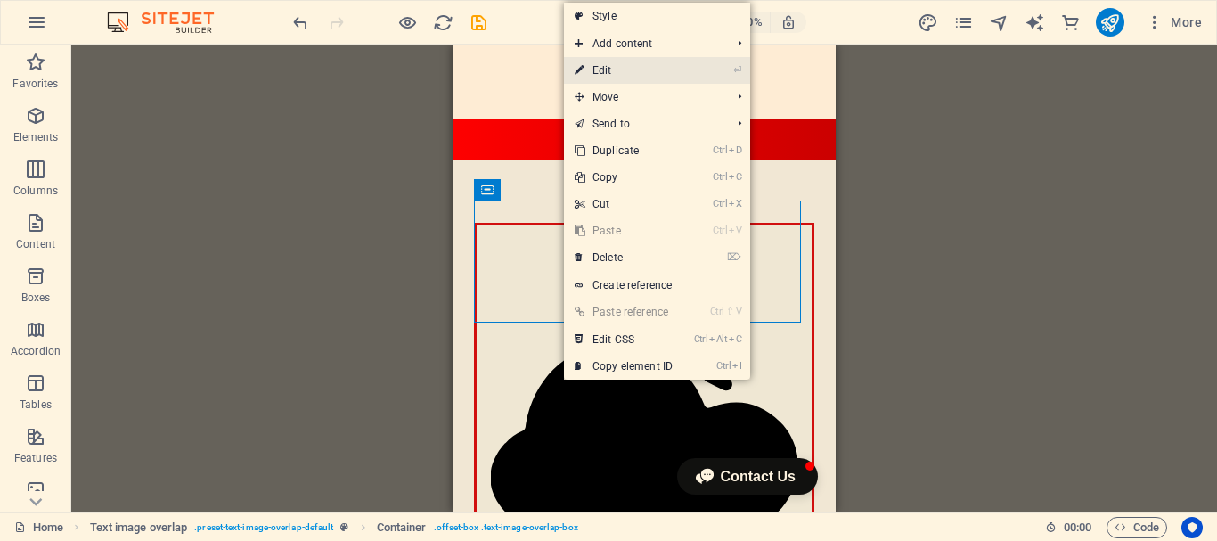
click at [649, 77] on link "⏎ Edit" at bounding box center [623, 70] width 119 height 27
select select "px"
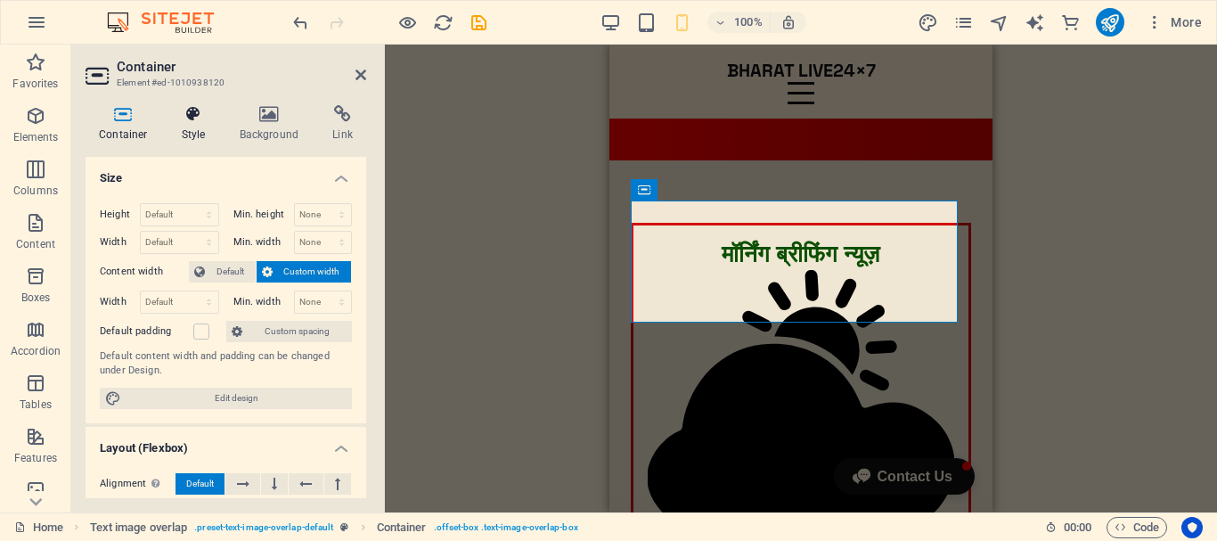
click at [184, 127] on h4 "Style" at bounding box center [197, 123] width 58 height 37
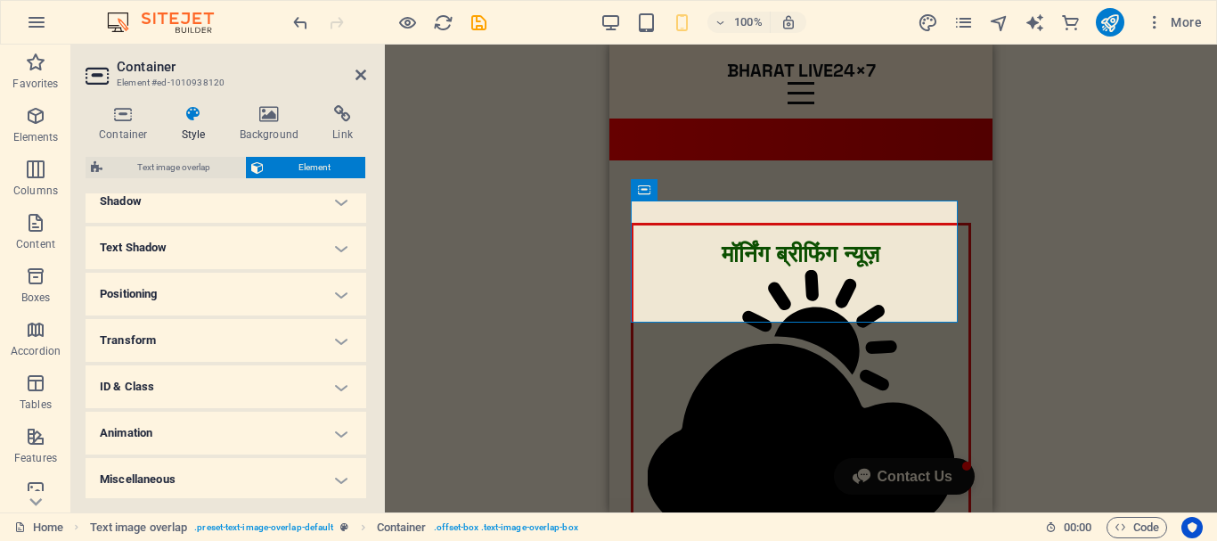
scroll to position [448, 0]
click at [302, 419] on h4 "Animation" at bounding box center [226, 430] width 281 height 43
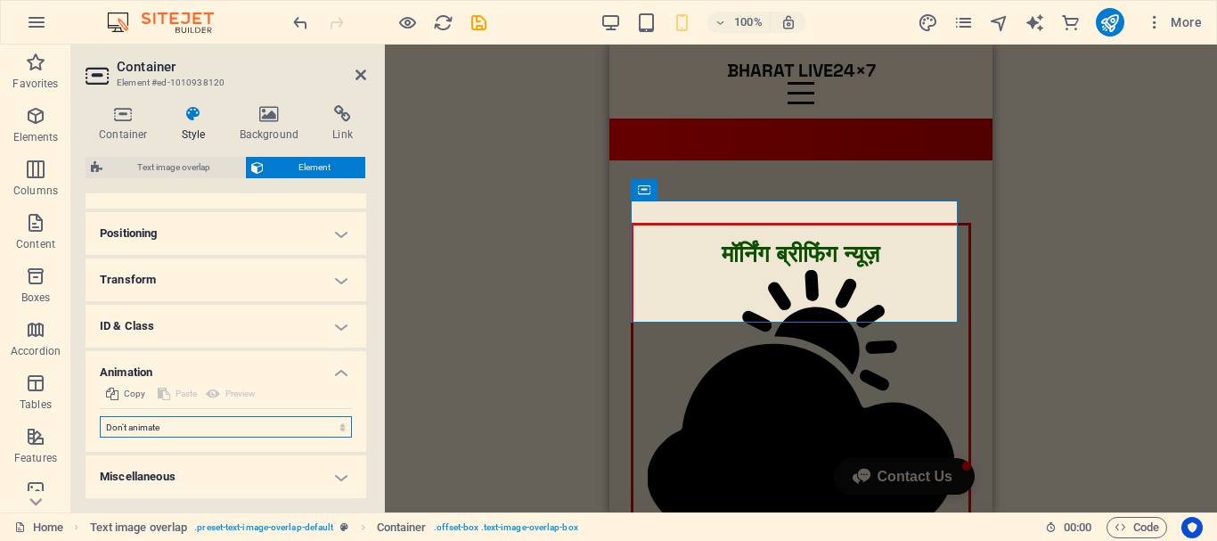
click at [268, 433] on select "Don't animate Show / Hide Slide up/down Zoom in/out Slide left to right Slide r…" at bounding box center [226, 426] width 252 height 21
select select "shrink"
click at [100, 416] on select "Don't animate Show / Hide Slide up/down Zoom in/out Slide left to right Slide r…" at bounding box center [226, 426] width 252 height 21
select select "scroll"
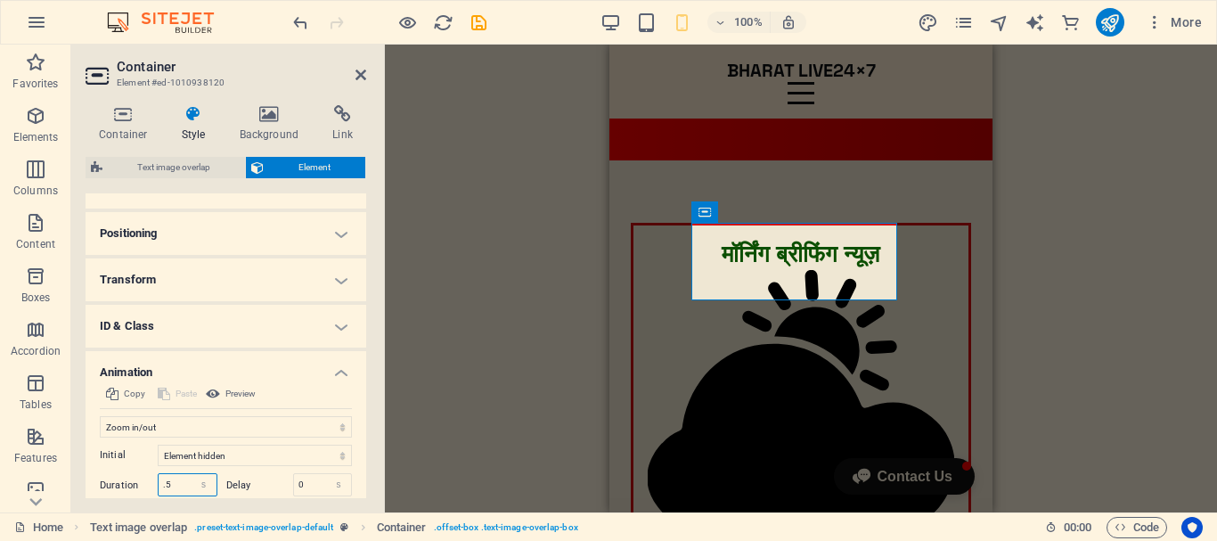
click at [177, 486] on input ".5" at bounding box center [188, 484] width 58 height 21
type input "2"
type input "1.5"
click at [363, 72] on icon at bounding box center [360, 75] width 11 height 14
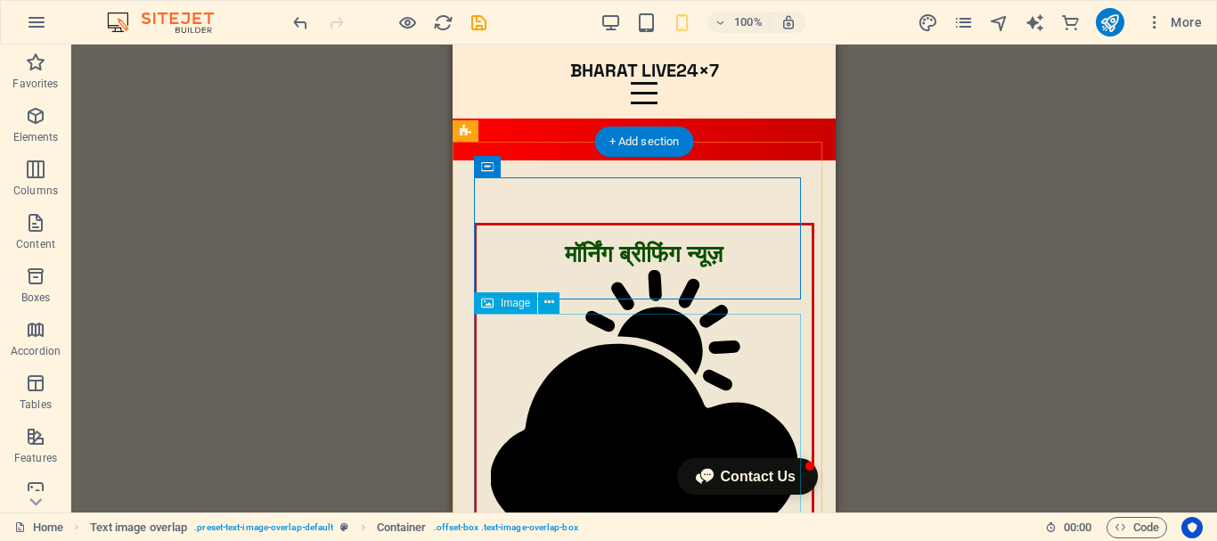
scroll to position [178, 0]
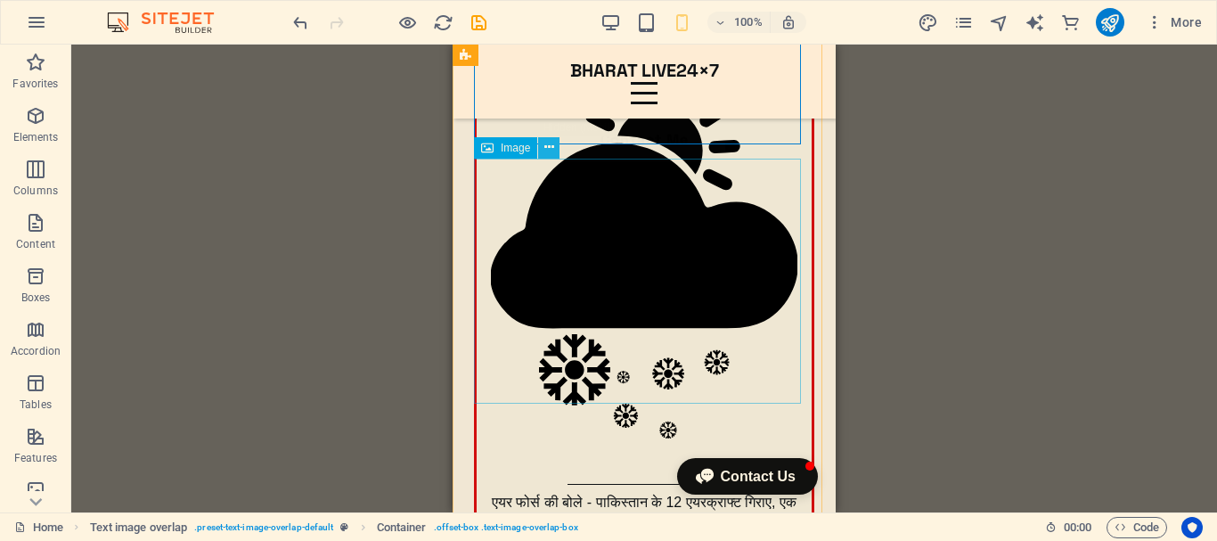
click at [551, 147] on icon at bounding box center [549, 147] width 10 height 19
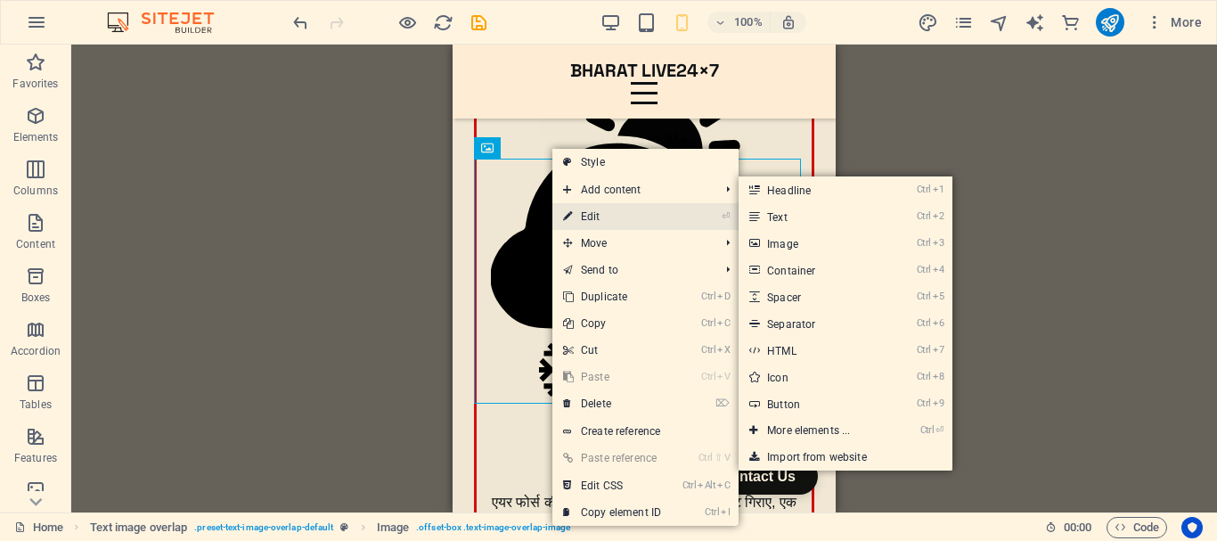
click at [631, 216] on link "⏎ Edit" at bounding box center [611, 216] width 119 height 27
select select "%"
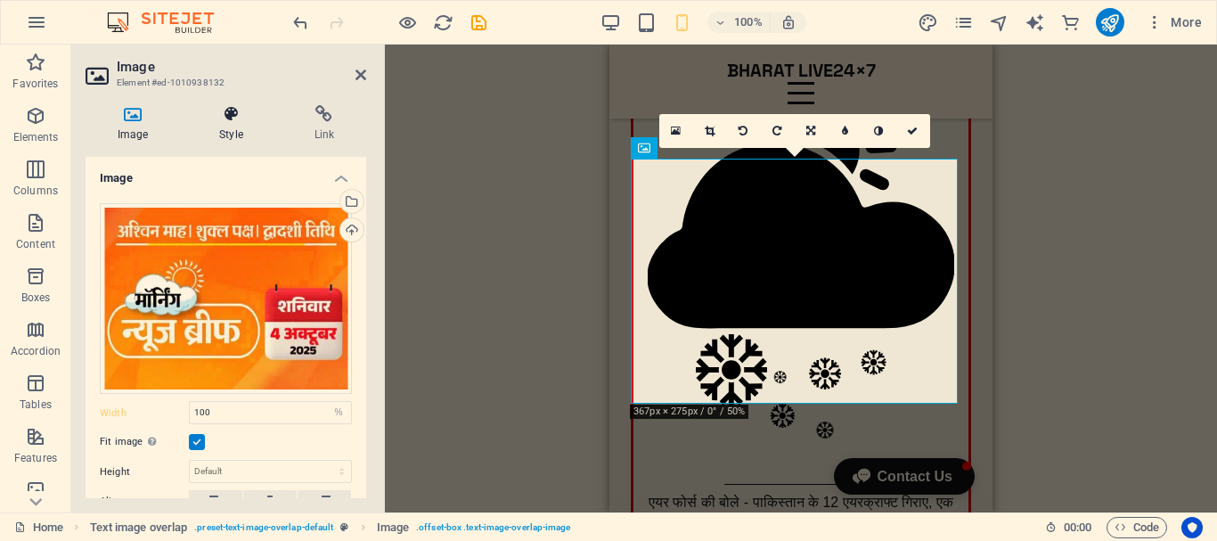
click at [241, 131] on h4 "Style" at bounding box center [234, 123] width 94 height 37
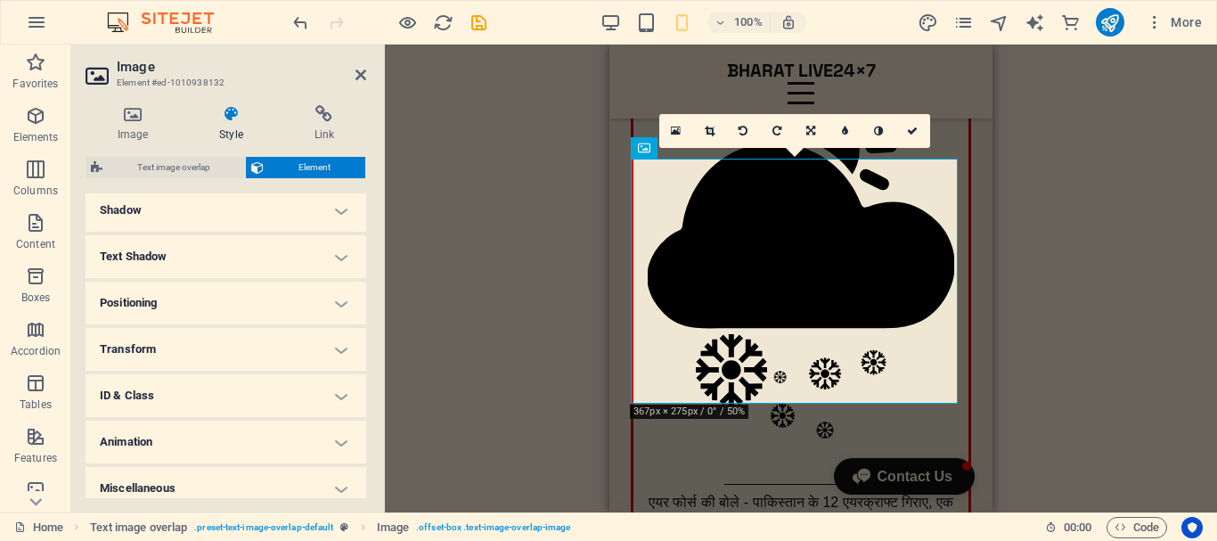
scroll to position [448, 0]
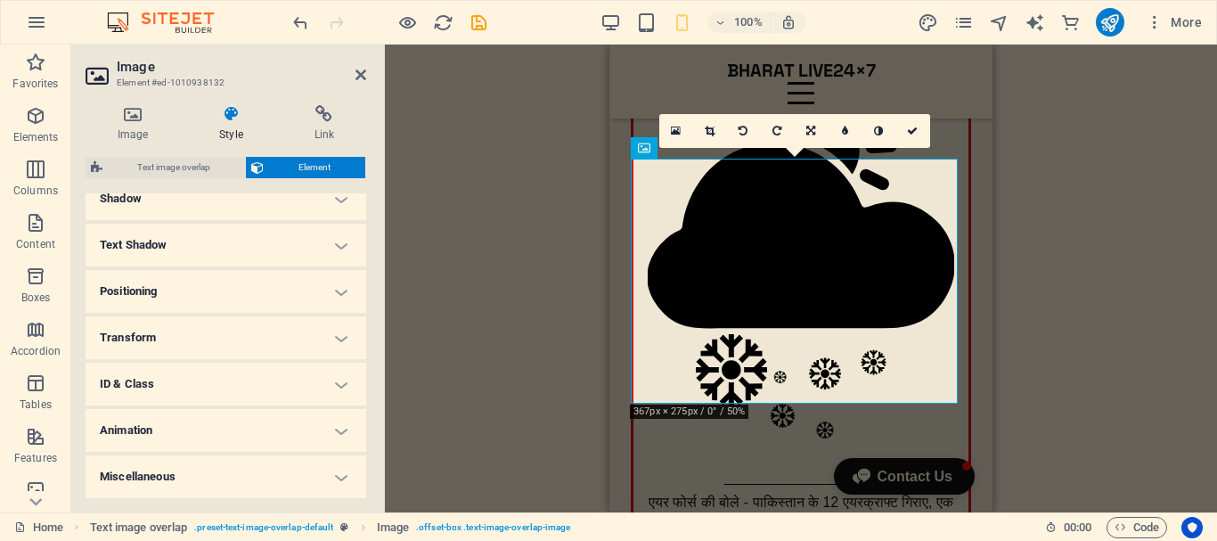
click at [268, 428] on h4 "Animation" at bounding box center [226, 430] width 281 height 43
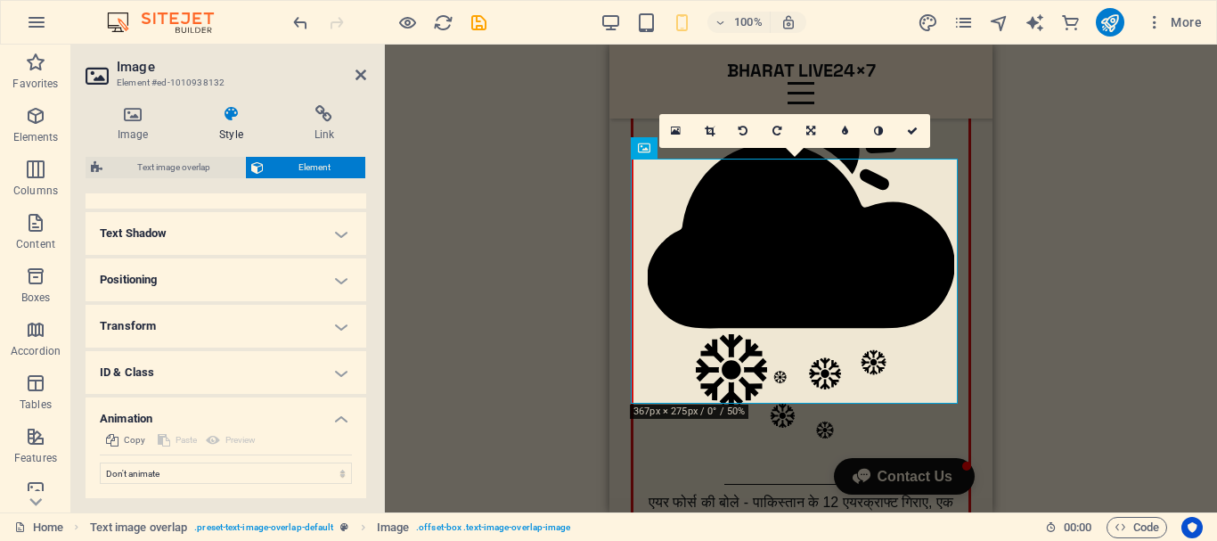
scroll to position [506, 0]
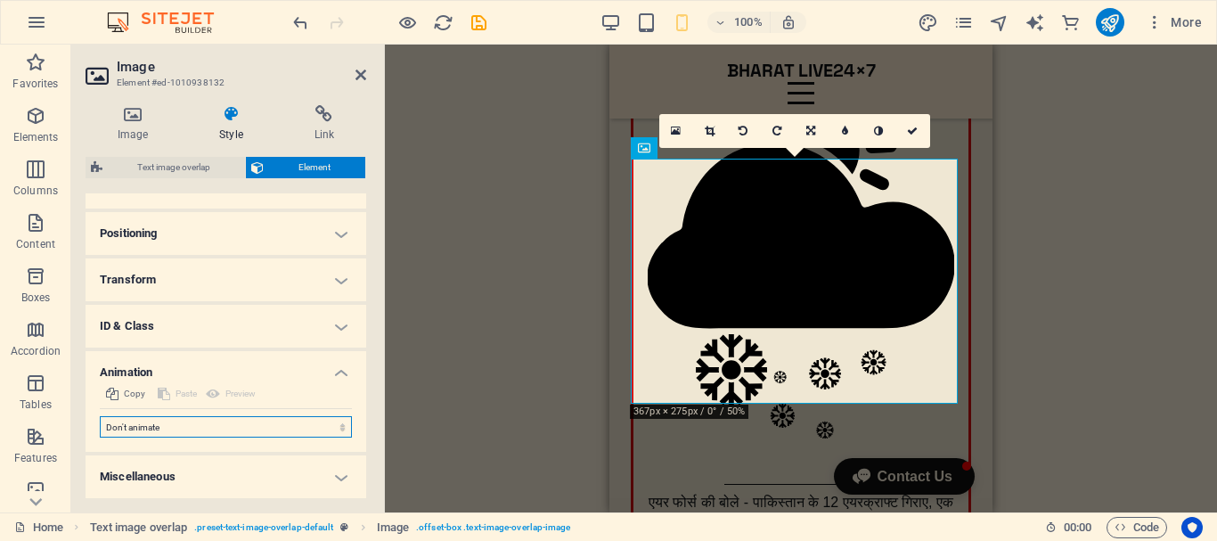
click at [311, 424] on select "Don't animate Show / Hide Slide up/down Zoom in/out Slide left to right Slide r…" at bounding box center [226, 426] width 252 height 21
select select "move-left-to-right"
click at [100, 416] on select "Don't animate Show / Hide Slide up/down Zoom in/out Slide left to right Slide r…" at bounding box center [226, 426] width 252 height 21
select select "scroll"
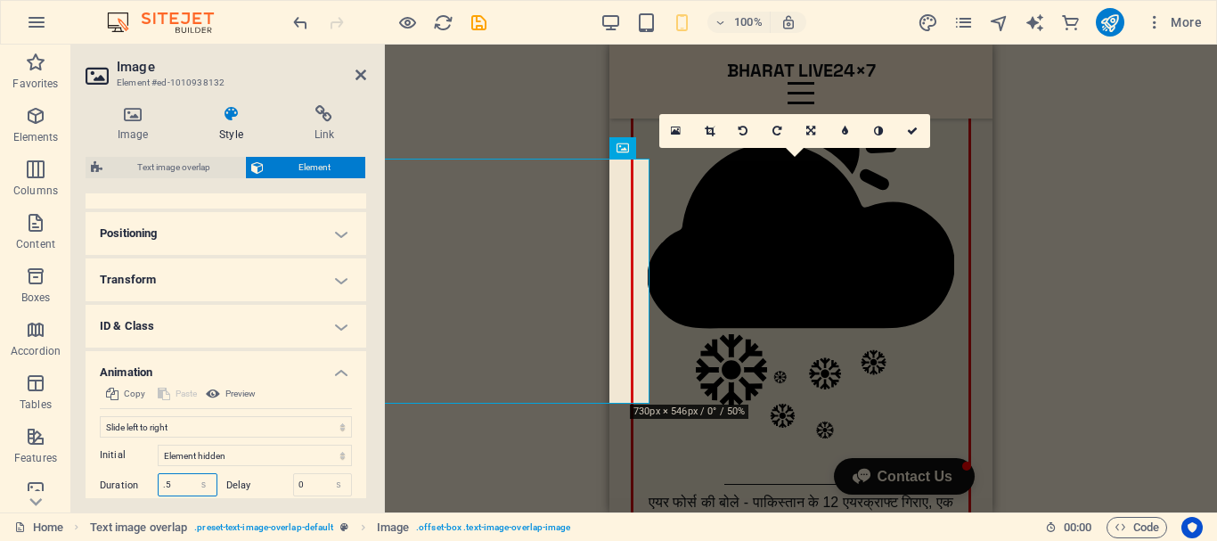
click at [176, 485] on input ".5" at bounding box center [188, 484] width 58 height 21
click at [161, 484] on input ".5" at bounding box center [188, 484] width 58 height 21
type input "1.5"
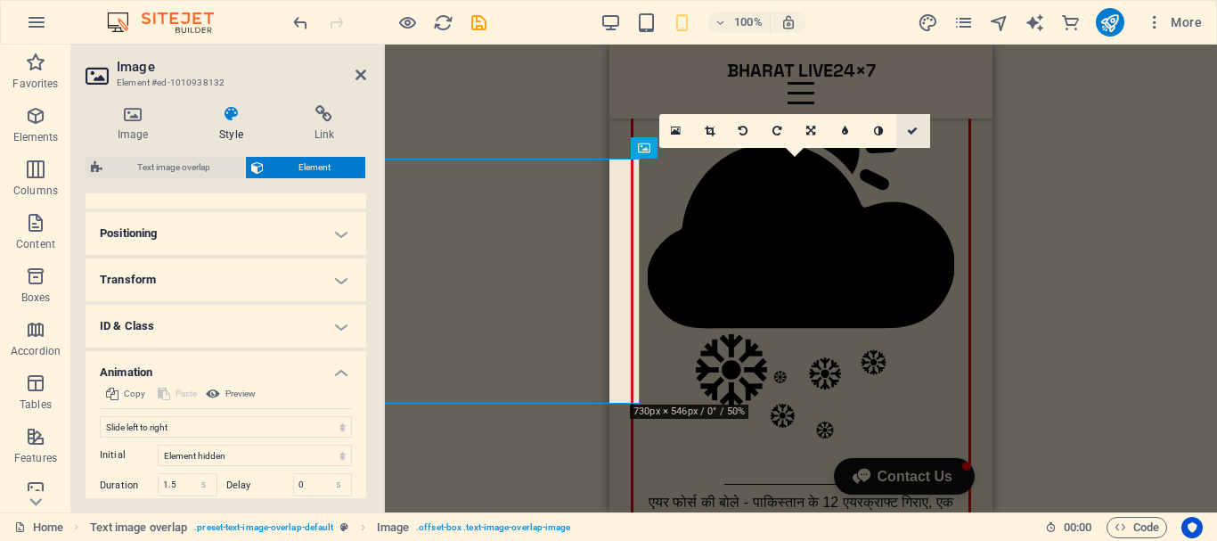
click at [914, 129] on icon at bounding box center [912, 131] width 11 height 11
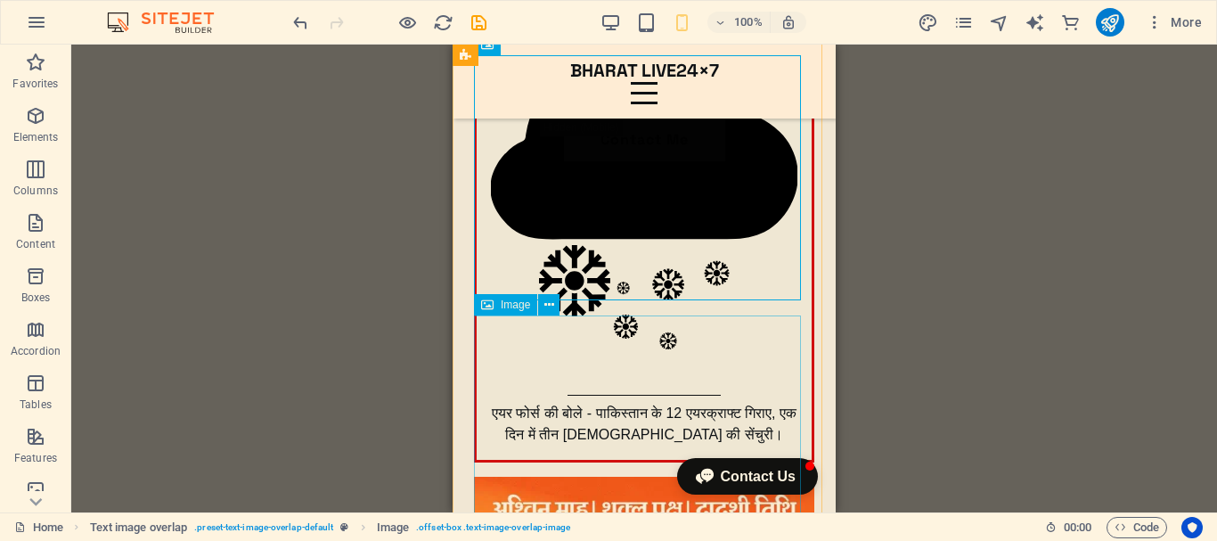
scroll to position [356, 0]
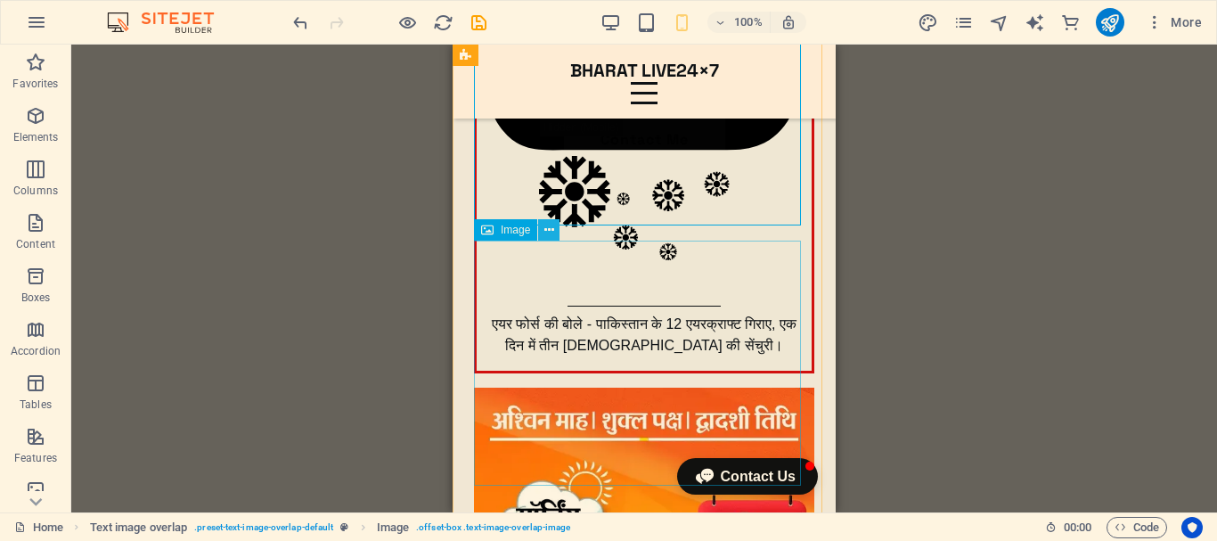
click at [545, 232] on icon at bounding box center [549, 230] width 10 height 19
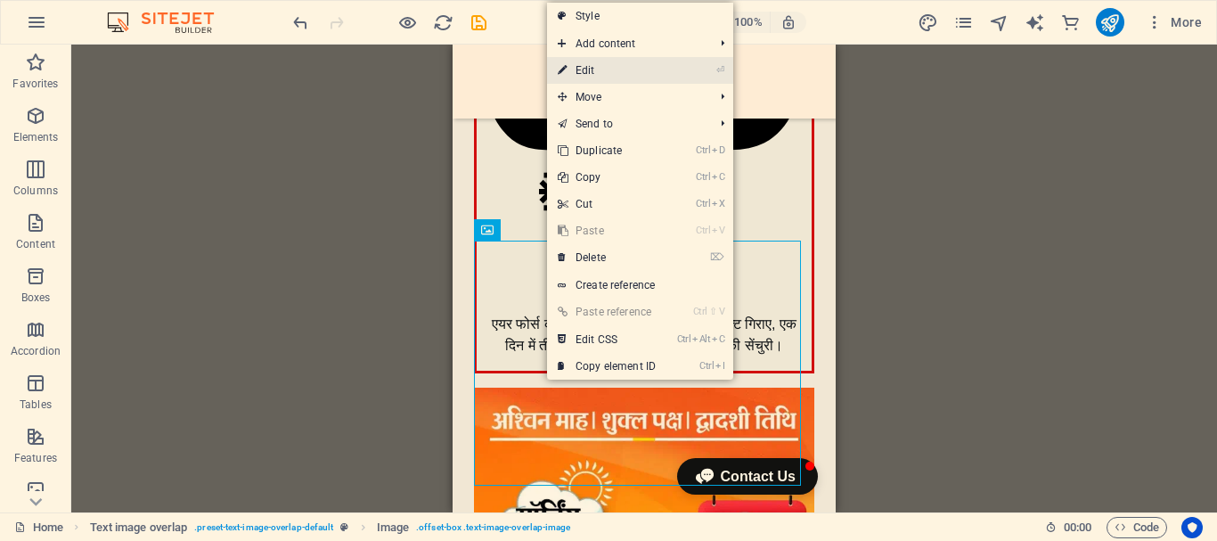
click at [613, 77] on link "⏎ Edit" at bounding box center [606, 70] width 119 height 27
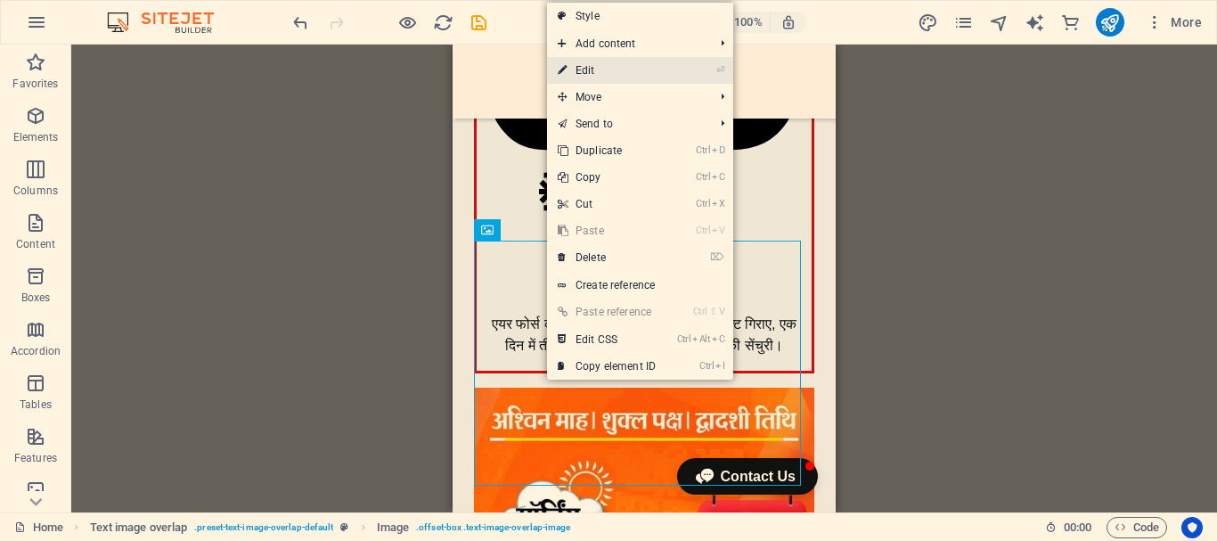
select select "%"
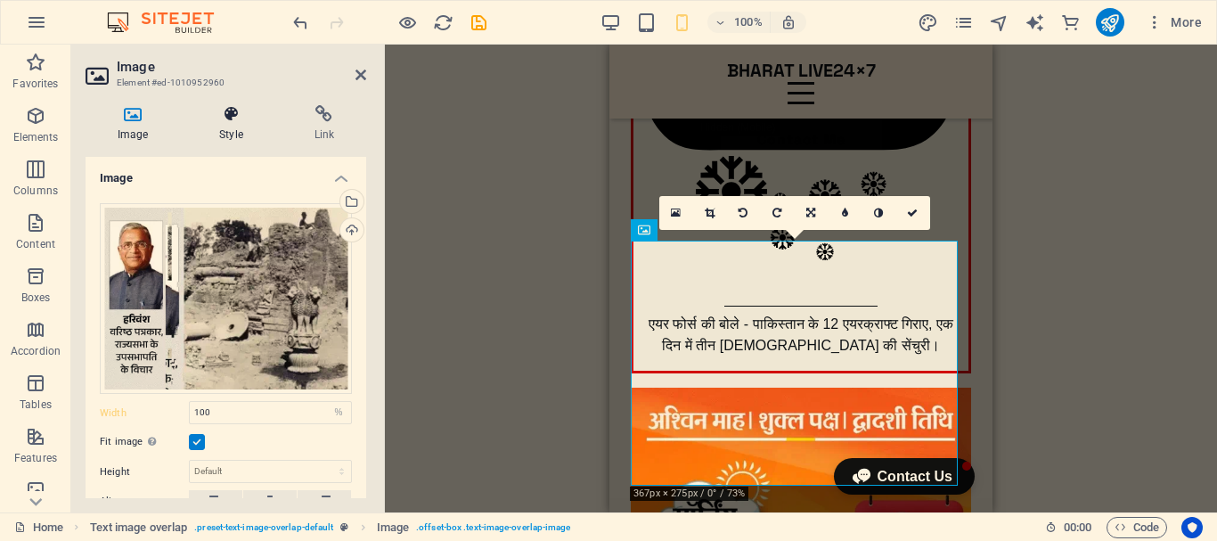
click at [231, 116] on icon at bounding box center [230, 114] width 87 height 18
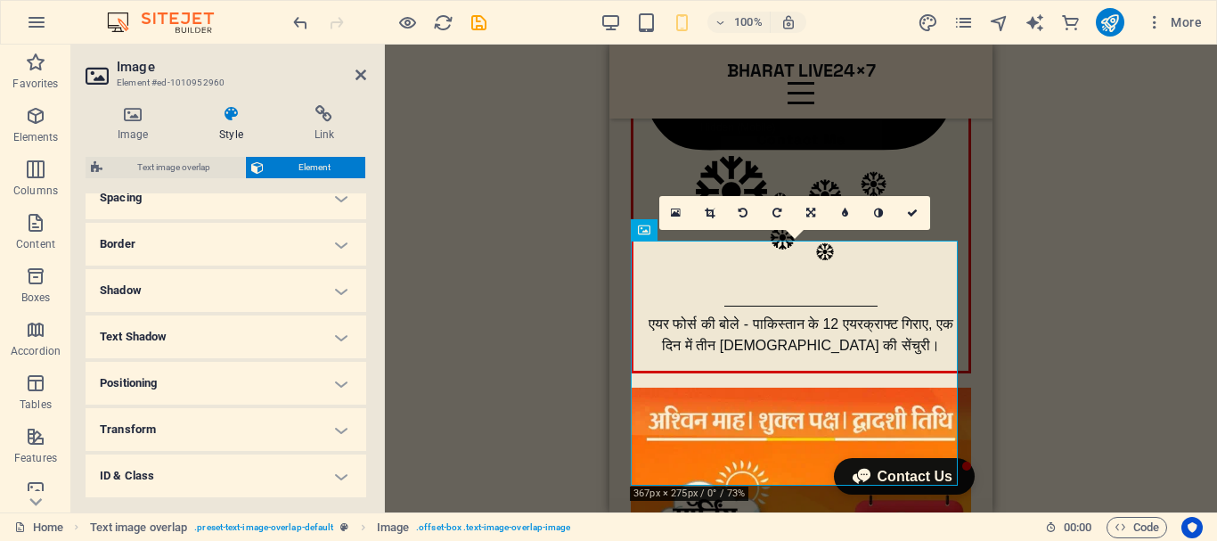
click at [325, 247] on h4 "Border" at bounding box center [226, 244] width 281 height 43
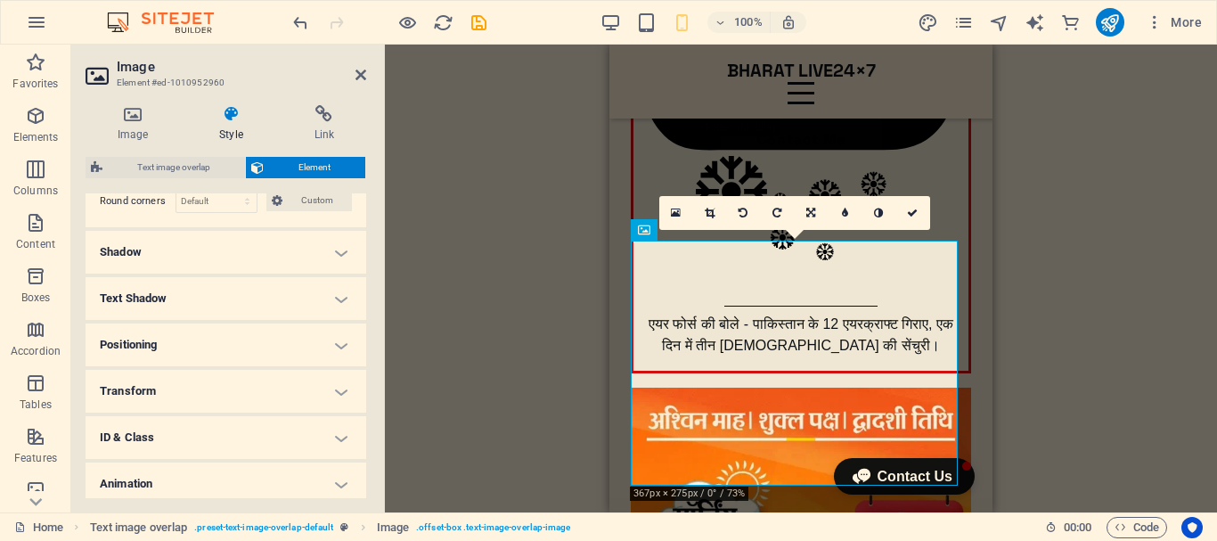
scroll to position [520, 0]
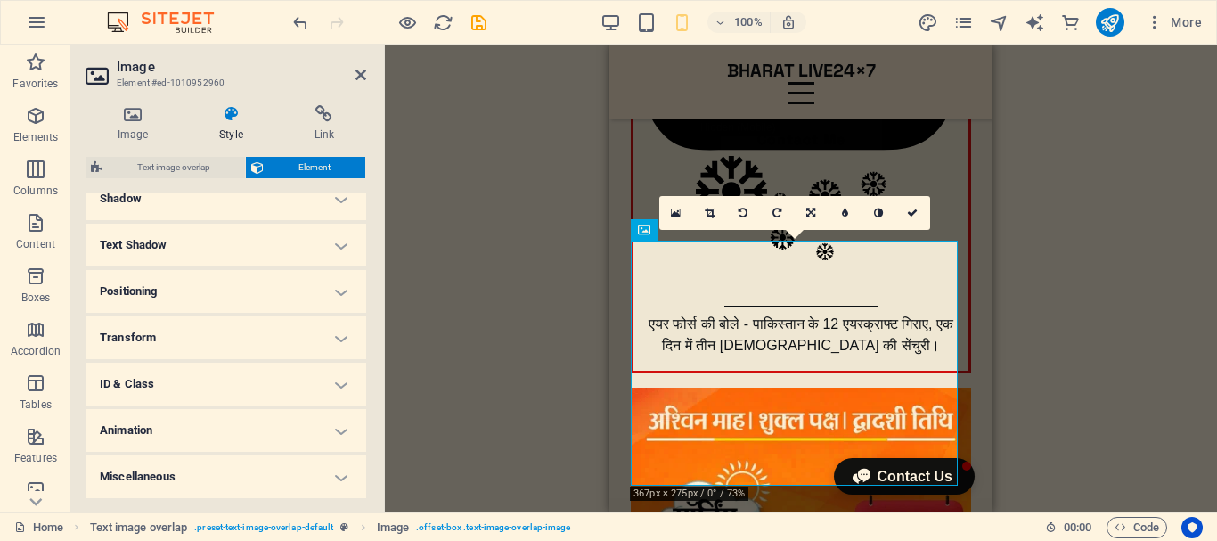
click at [277, 426] on h4 "Animation" at bounding box center [226, 430] width 281 height 43
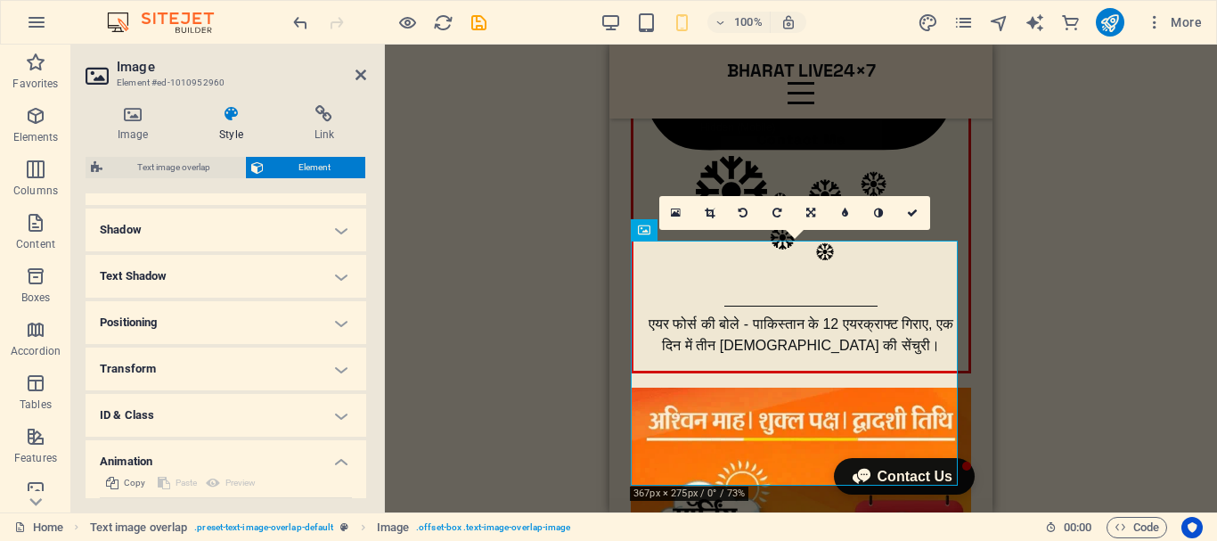
scroll to position [578, 0]
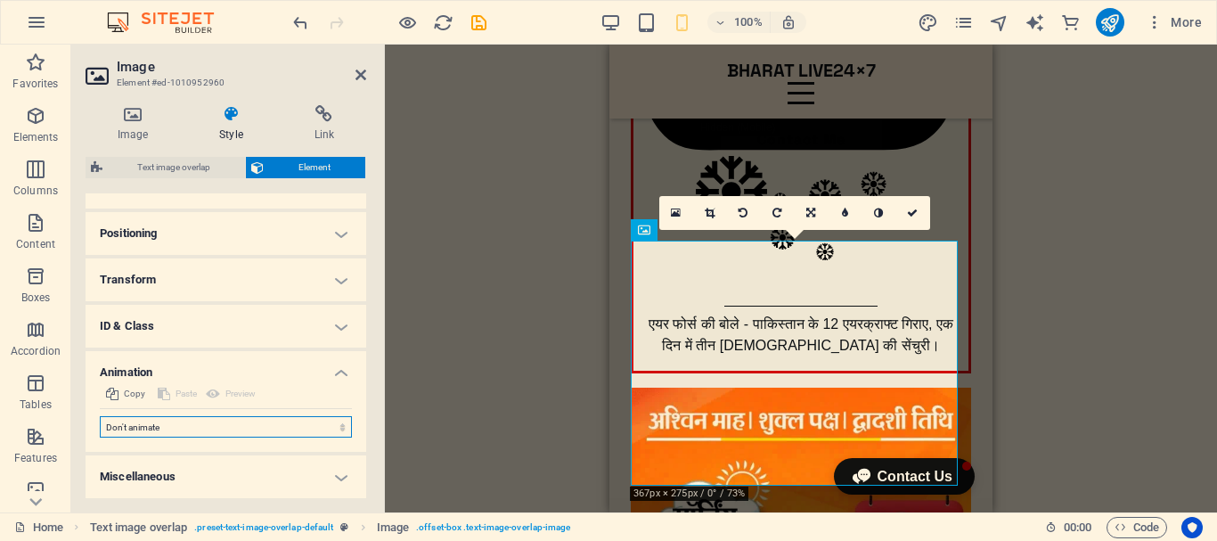
click at [239, 429] on select "Don't animate Show / Hide Slide up/down Zoom in/out Slide left to right Slide r…" at bounding box center [226, 426] width 252 height 21
select select "move-right-to-left"
click at [100, 416] on select "Don't animate Show / Hide Slide up/down Zoom in/out Slide left to right Slide r…" at bounding box center [226, 426] width 252 height 21
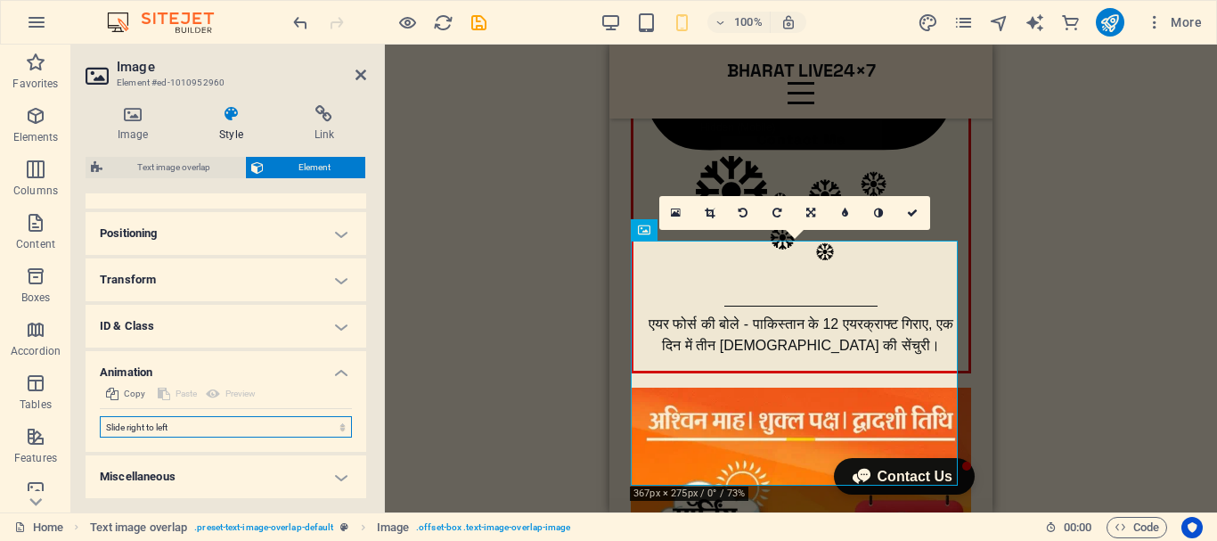
select select "scroll"
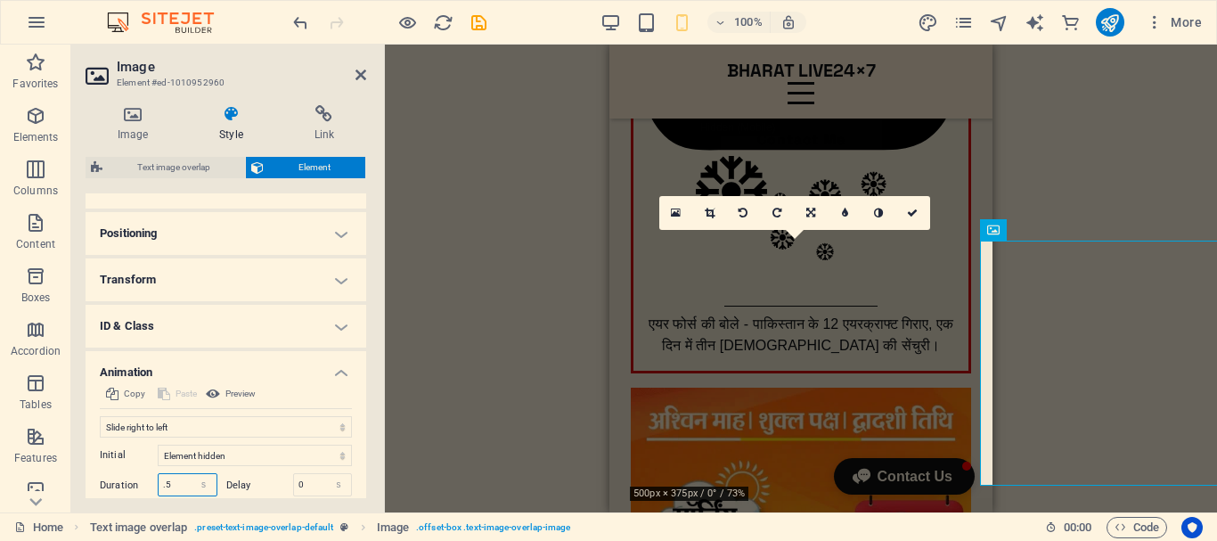
click at [160, 486] on input ".5" at bounding box center [188, 484] width 58 height 21
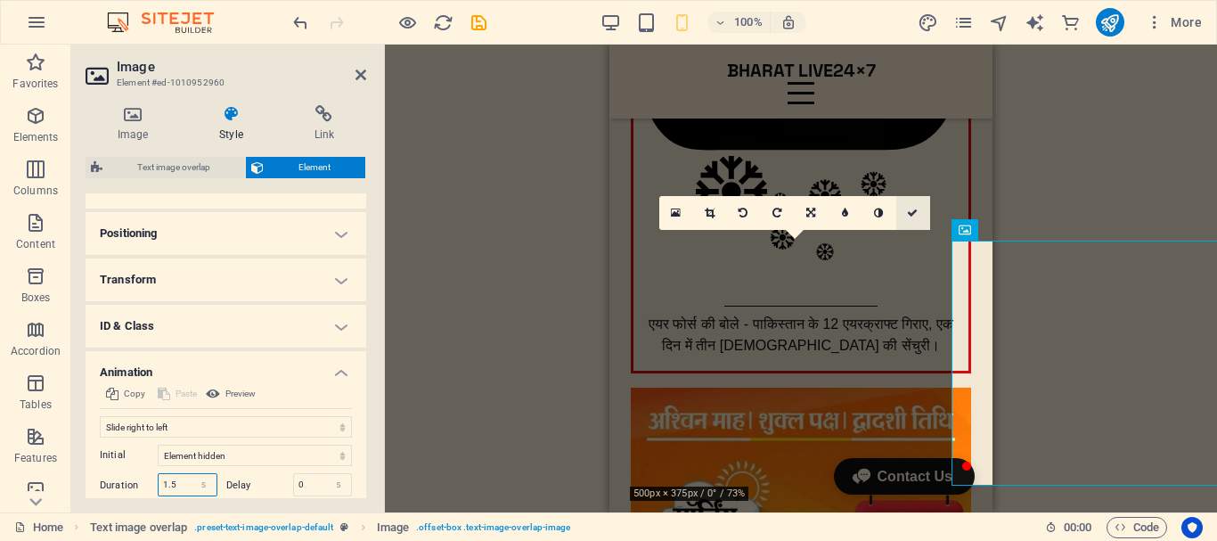
type input "1.5"
click at [910, 209] on icon at bounding box center [912, 213] width 11 height 11
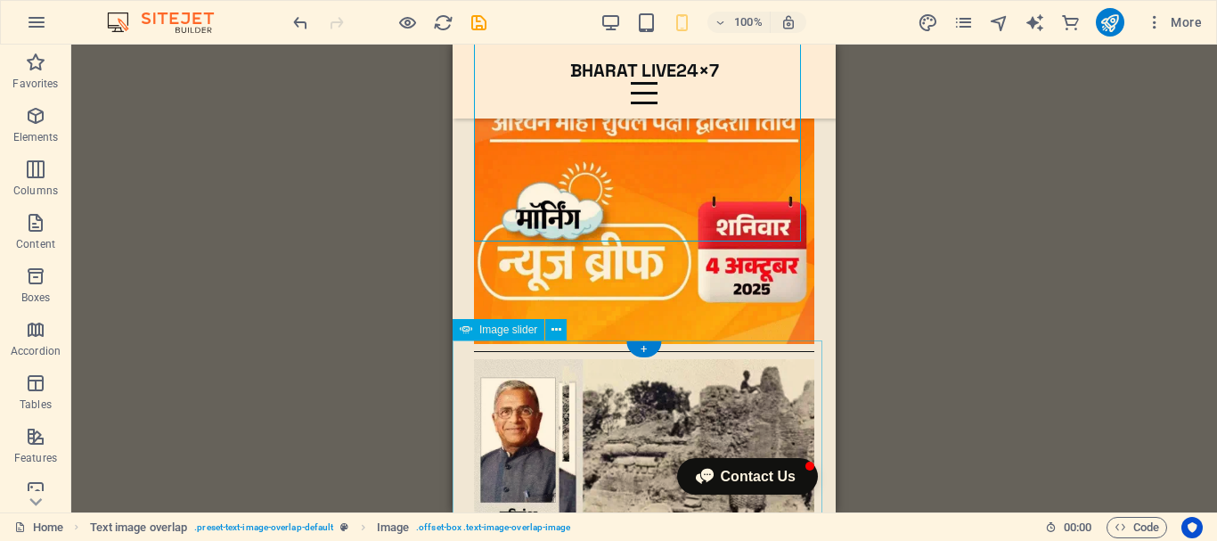
scroll to position [713, 0]
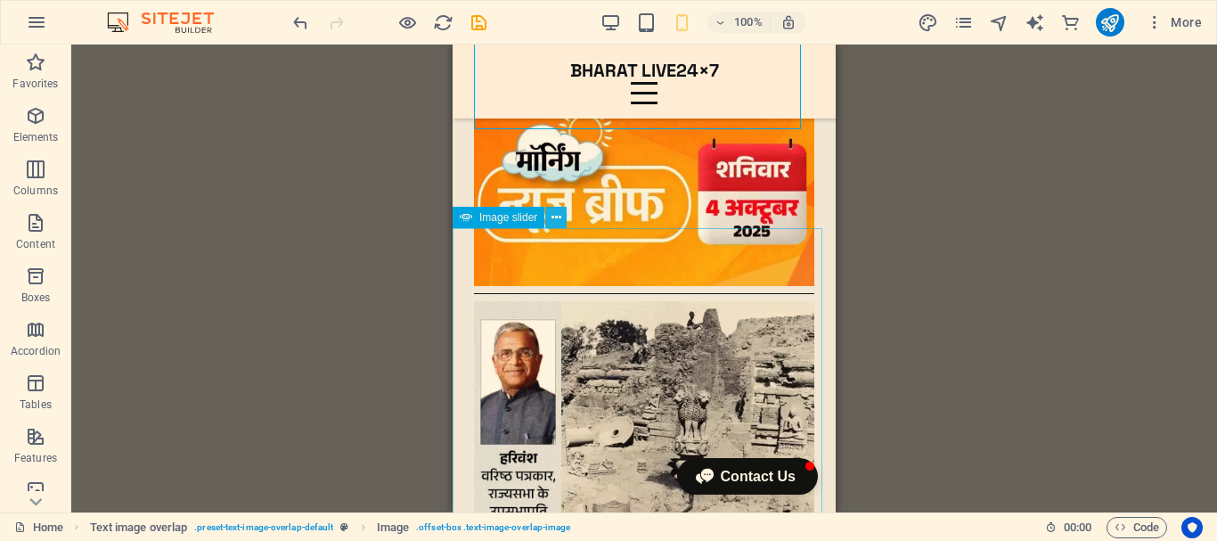
click at [557, 219] on icon at bounding box center [556, 217] width 10 height 19
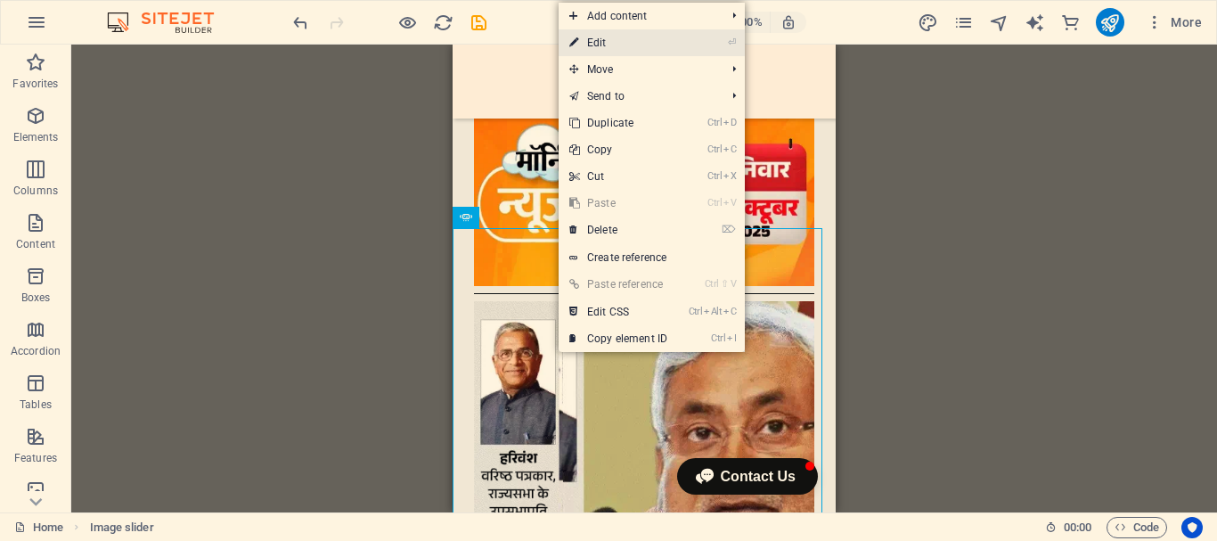
click at [626, 35] on link "⏎ Edit" at bounding box center [618, 42] width 119 height 27
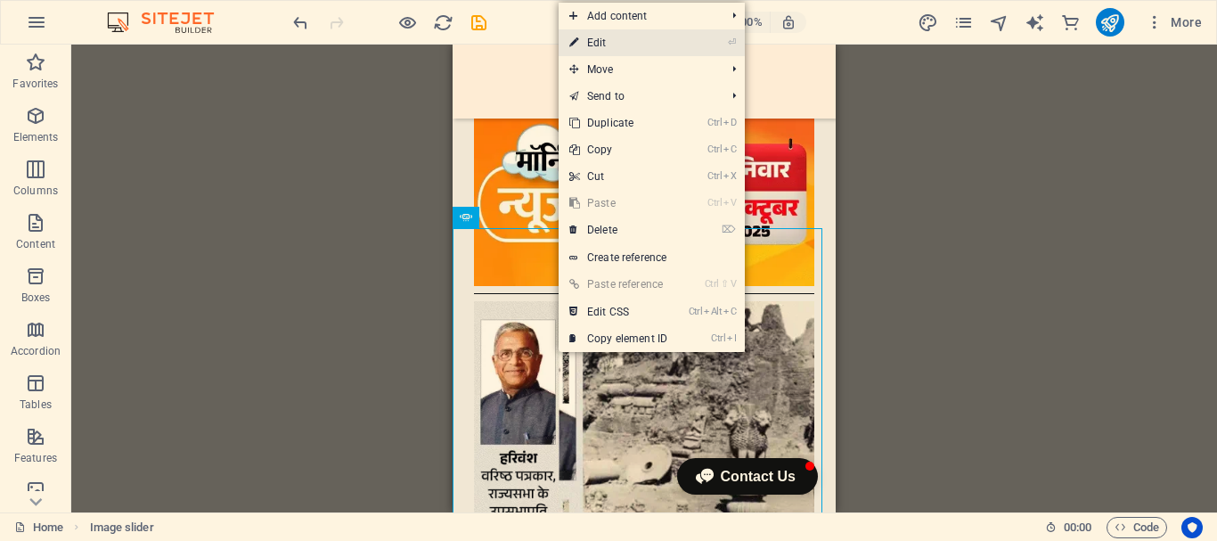
select select "ms"
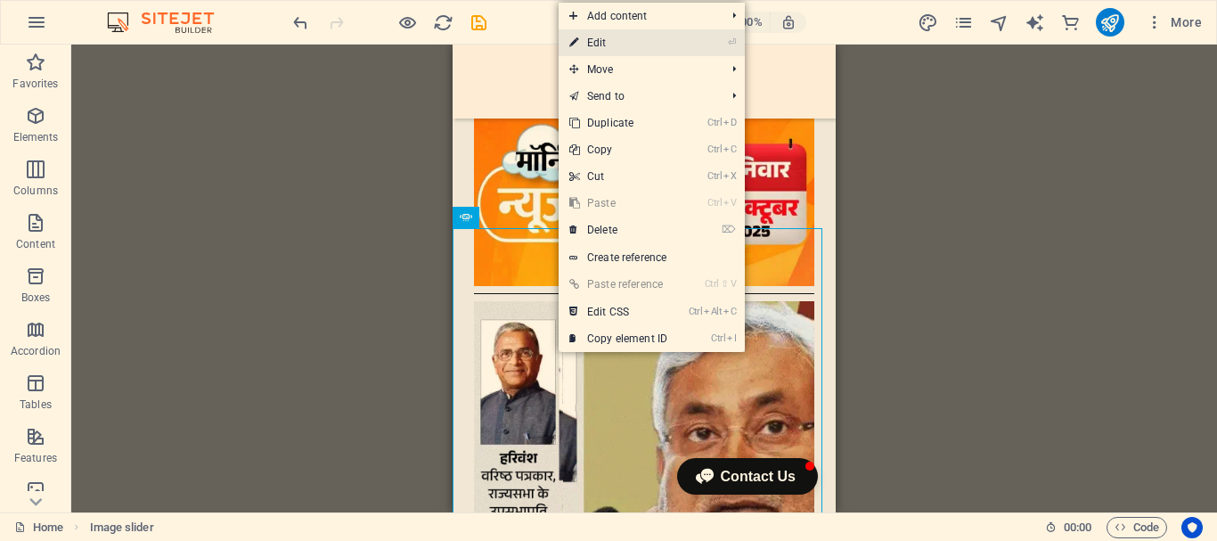
select select "s"
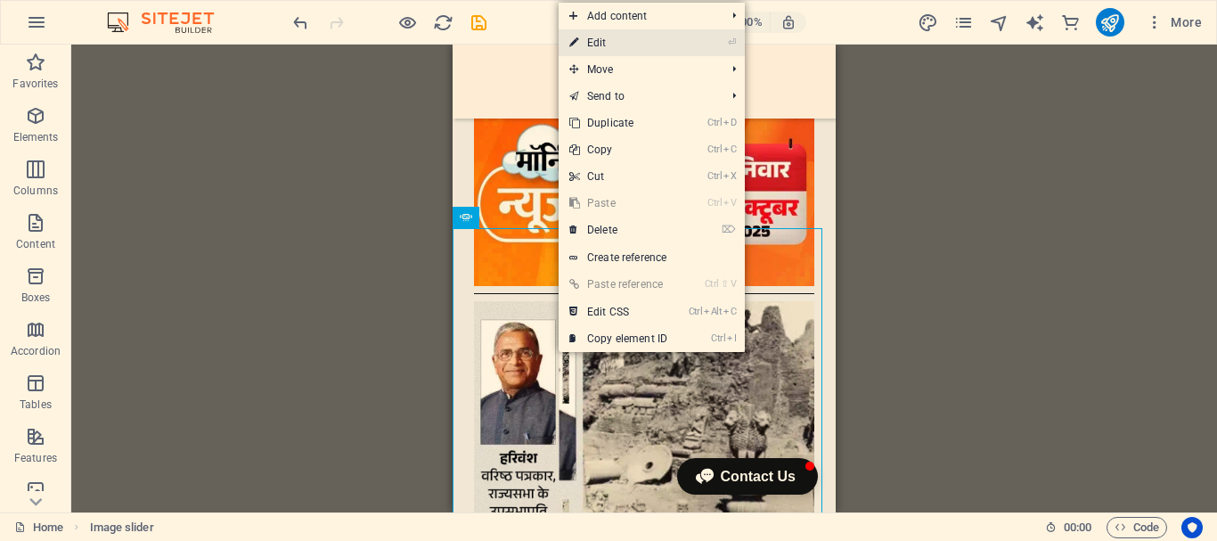
select select "progressive"
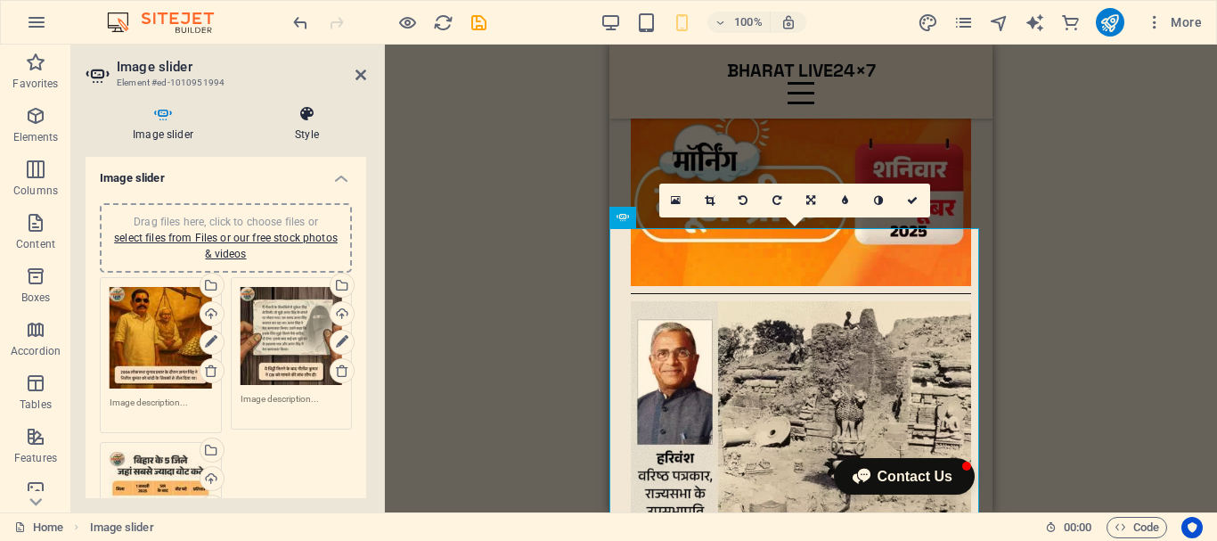
click at [308, 138] on h4 "Style" at bounding box center [307, 123] width 118 height 37
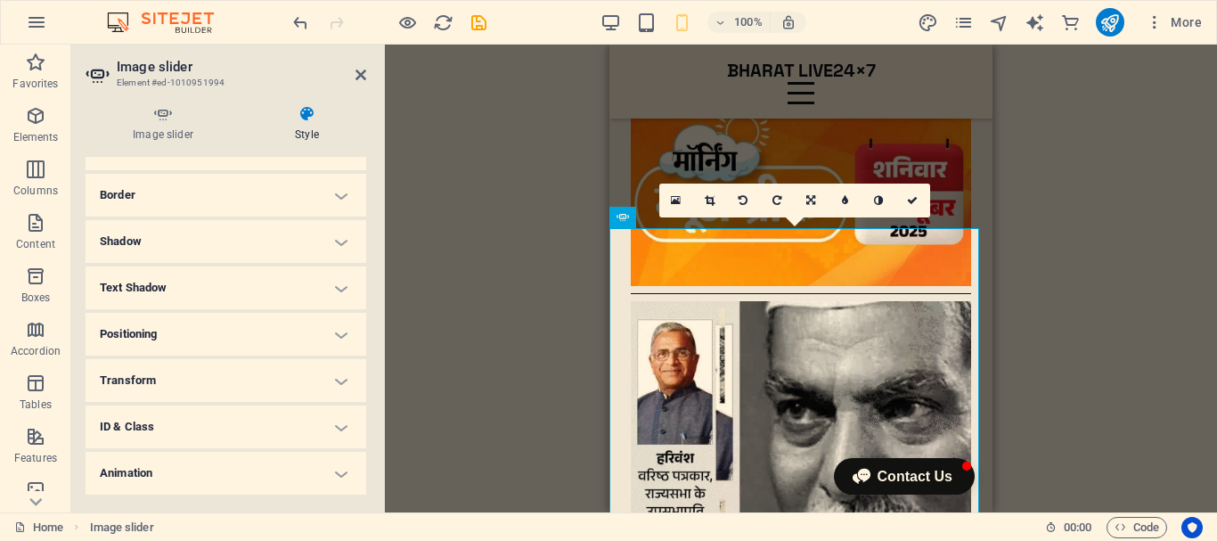
scroll to position [221, 0]
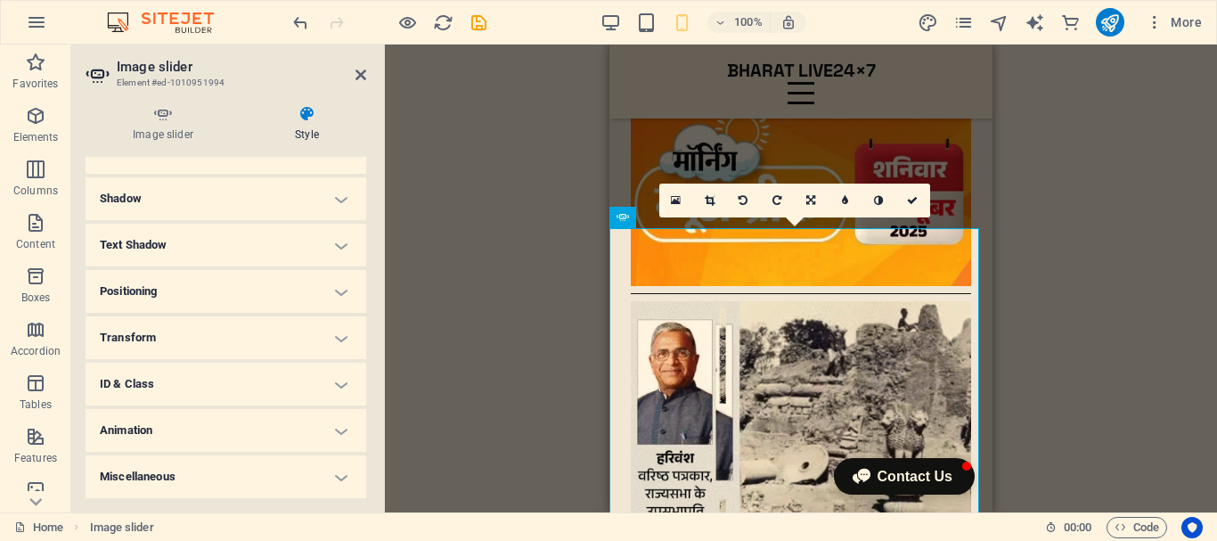
click at [253, 430] on h4 "Animation" at bounding box center [226, 430] width 281 height 43
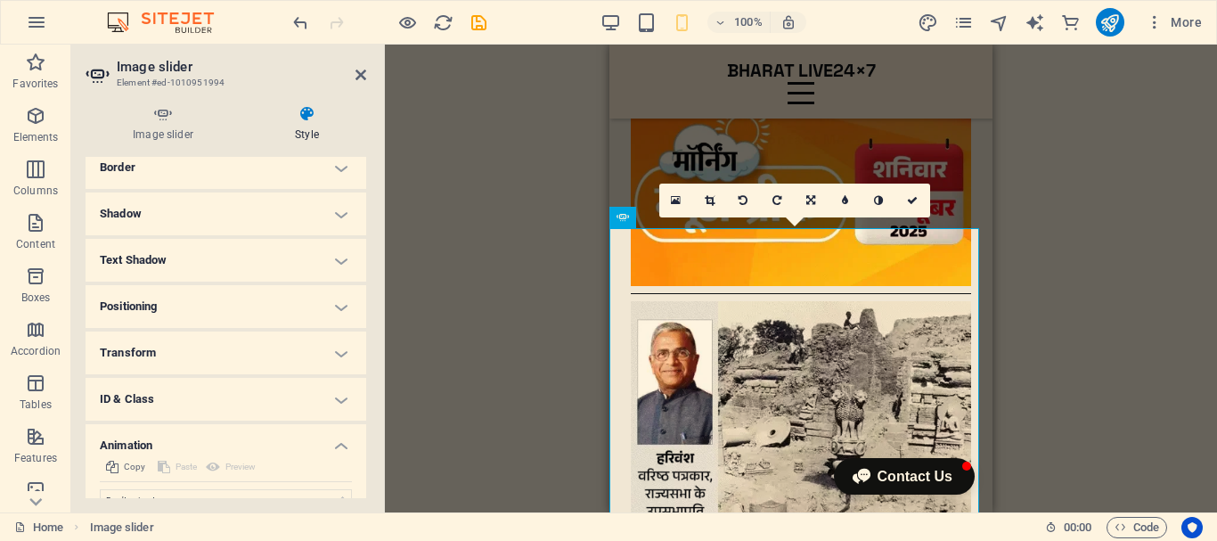
scroll to position [279, 0]
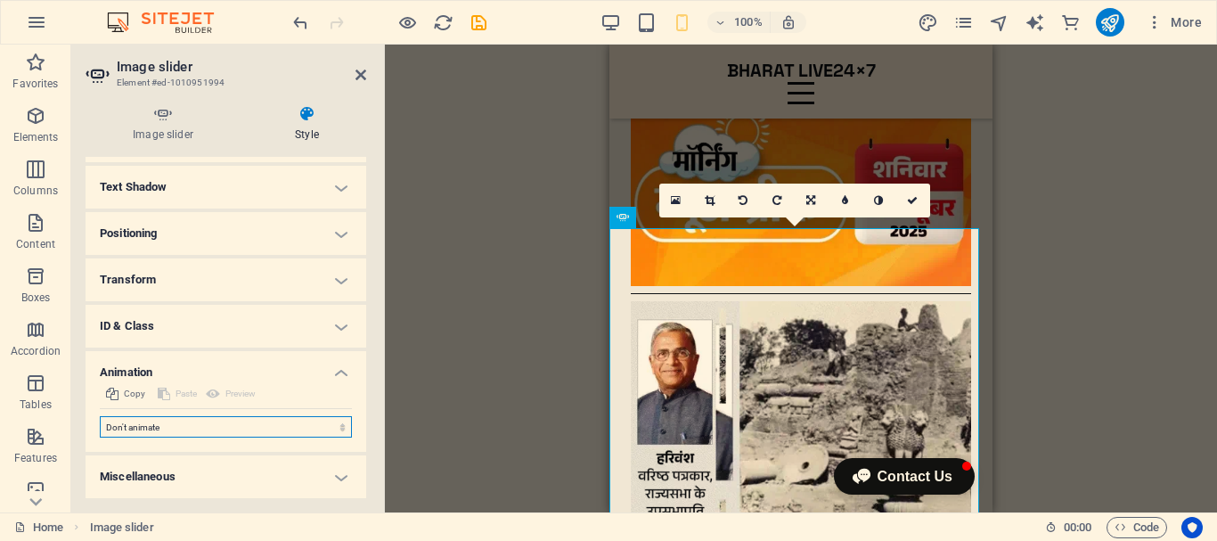
click at [255, 428] on select "Don't animate Show / Hide Slide up/down Zoom in/out Slide left to right Slide r…" at bounding box center [226, 426] width 252 height 21
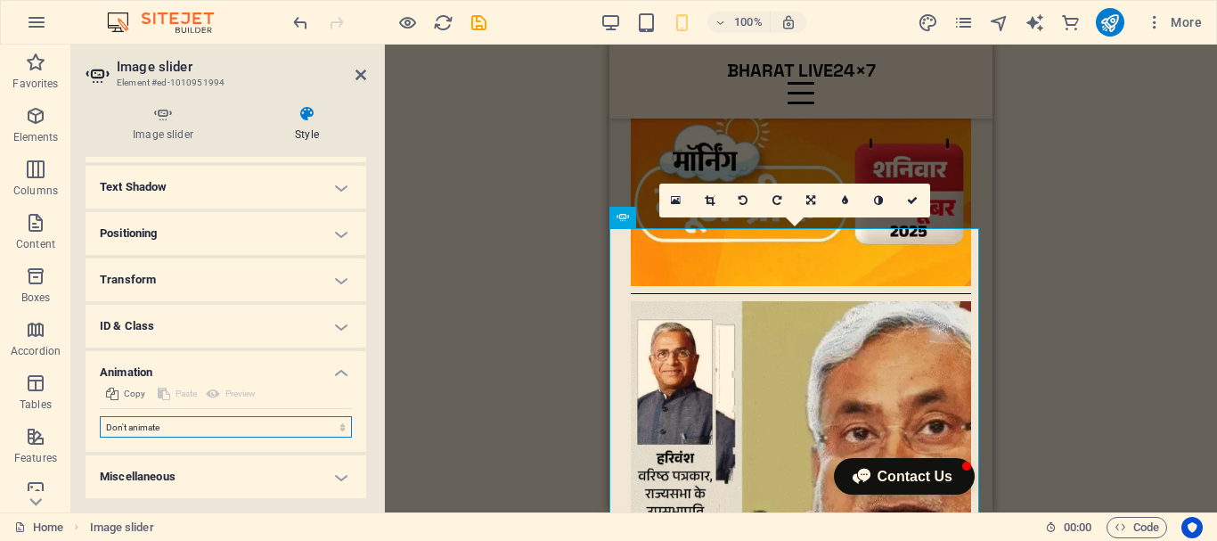
select select "move-left-to-right"
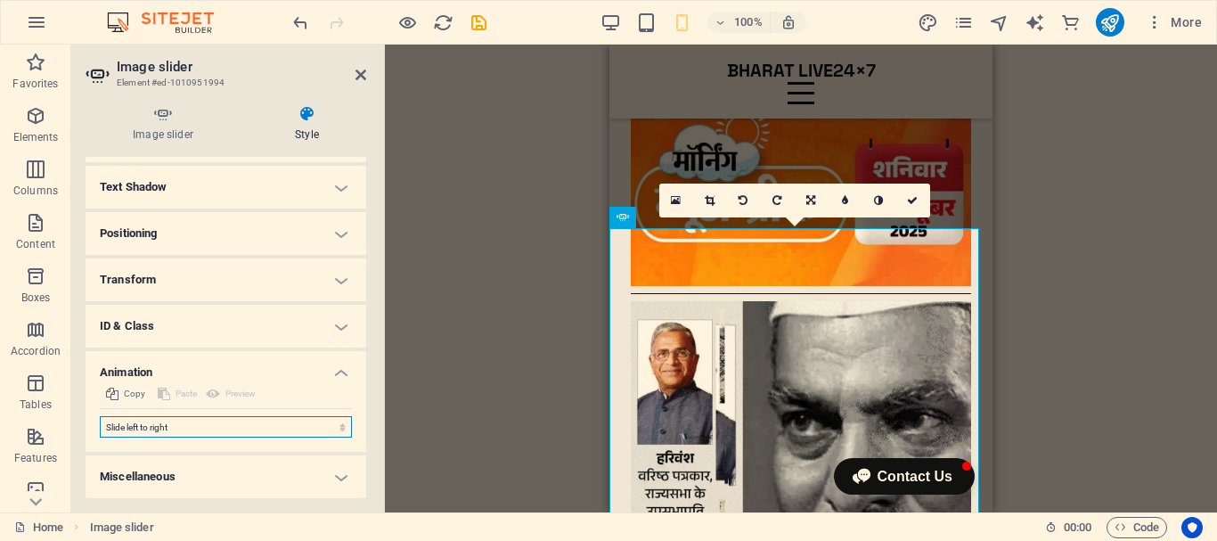
click at [100, 416] on select "Don't animate Show / Hide Slide up/down Zoom in/out Slide left to right Slide r…" at bounding box center [226, 426] width 252 height 21
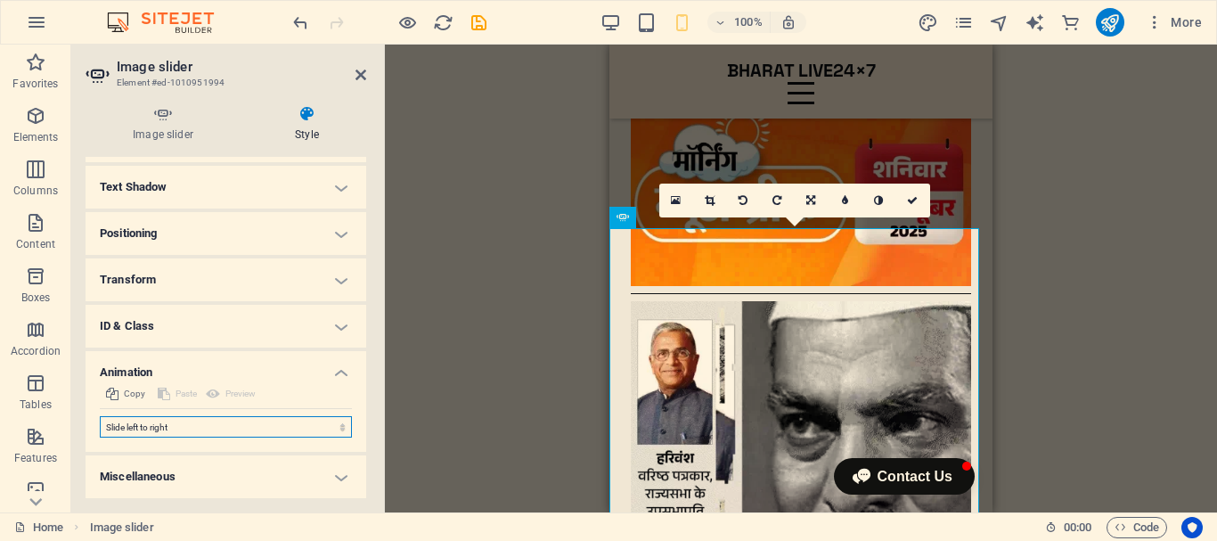
select select "scroll"
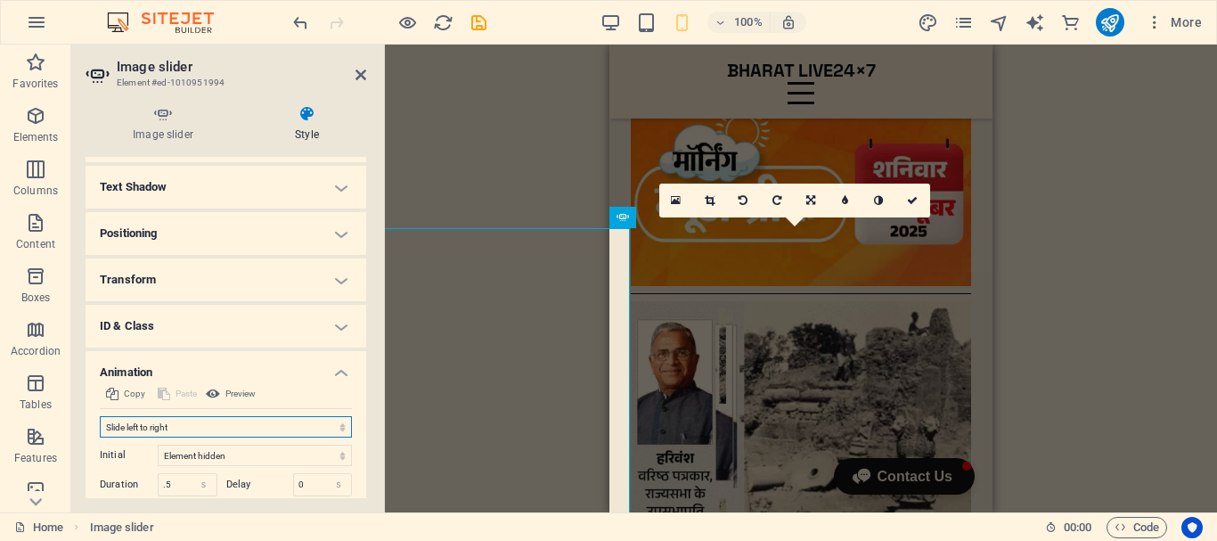
click at [262, 428] on select "Don't animate Show / Hide Slide up/down Zoom in/out Slide left to right Slide r…" at bounding box center [226, 426] width 252 height 21
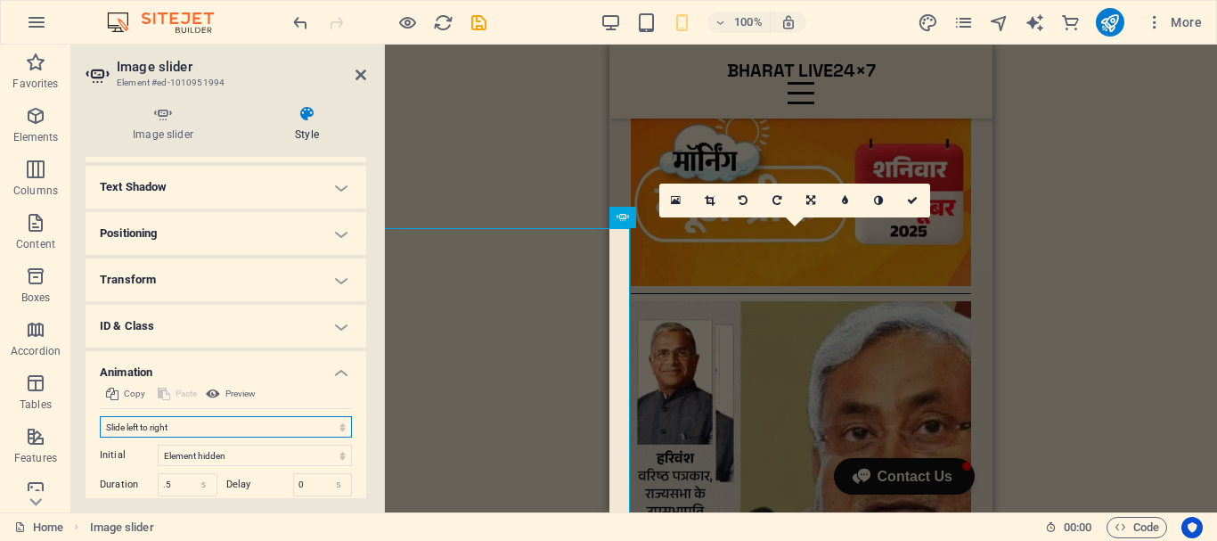
select select "shrink"
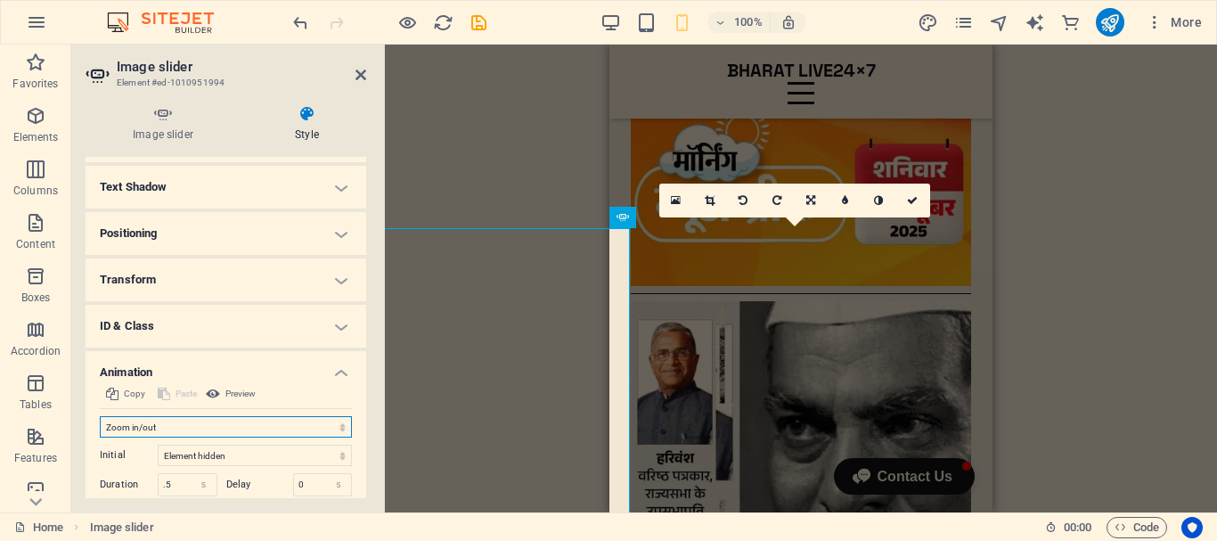
click at [100, 416] on select "Don't animate Show / Hide Slide up/down Zoom in/out Slide left to right Slide r…" at bounding box center [226, 426] width 252 height 21
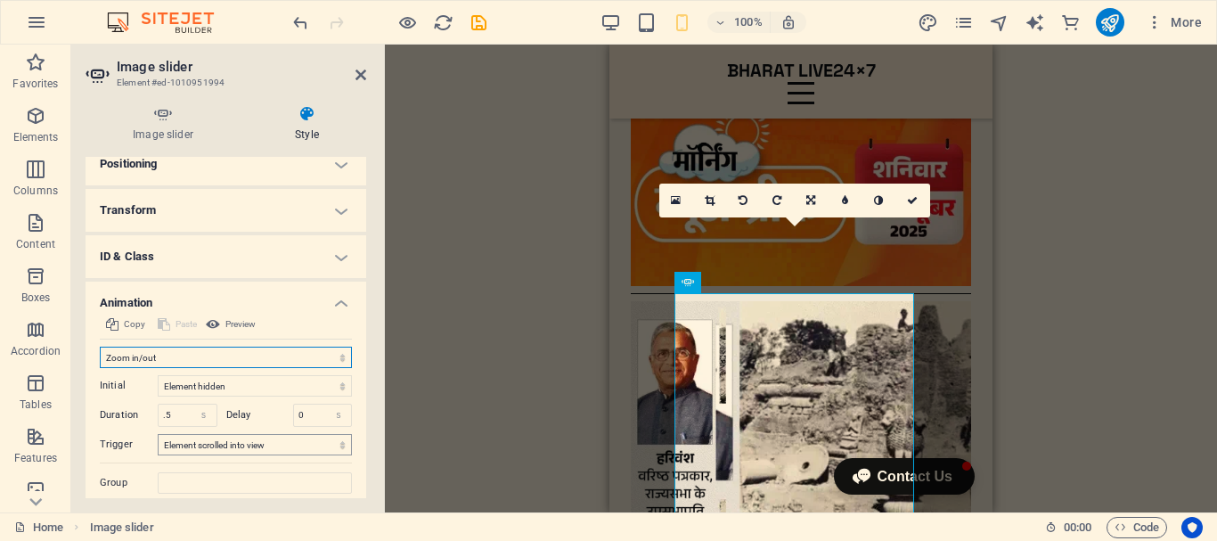
scroll to position [404, 0]
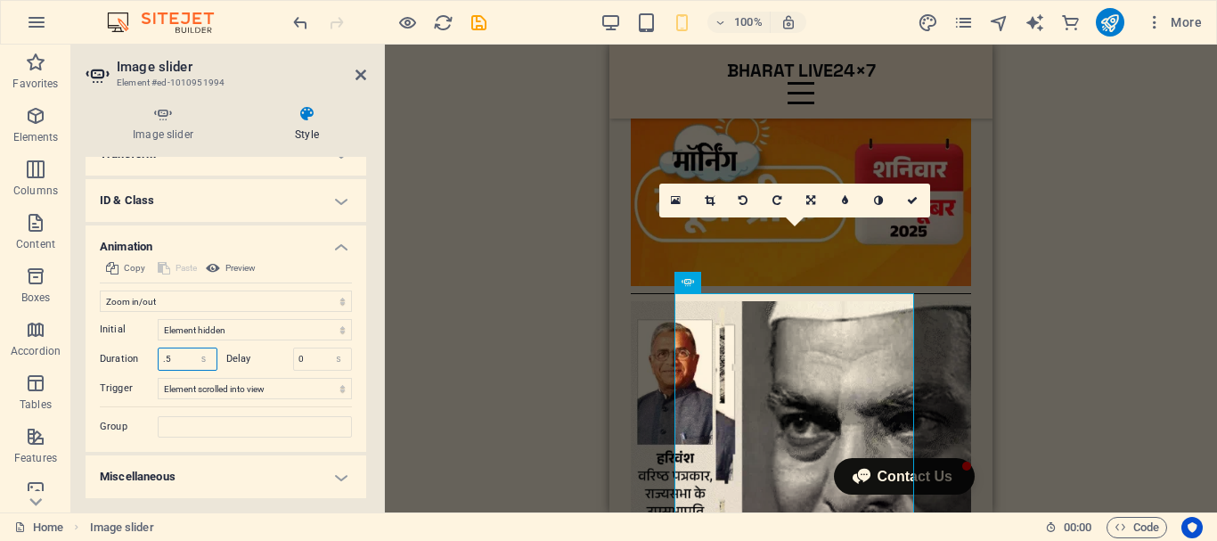
click at [160, 359] on input ".5" at bounding box center [188, 358] width 58 height 21
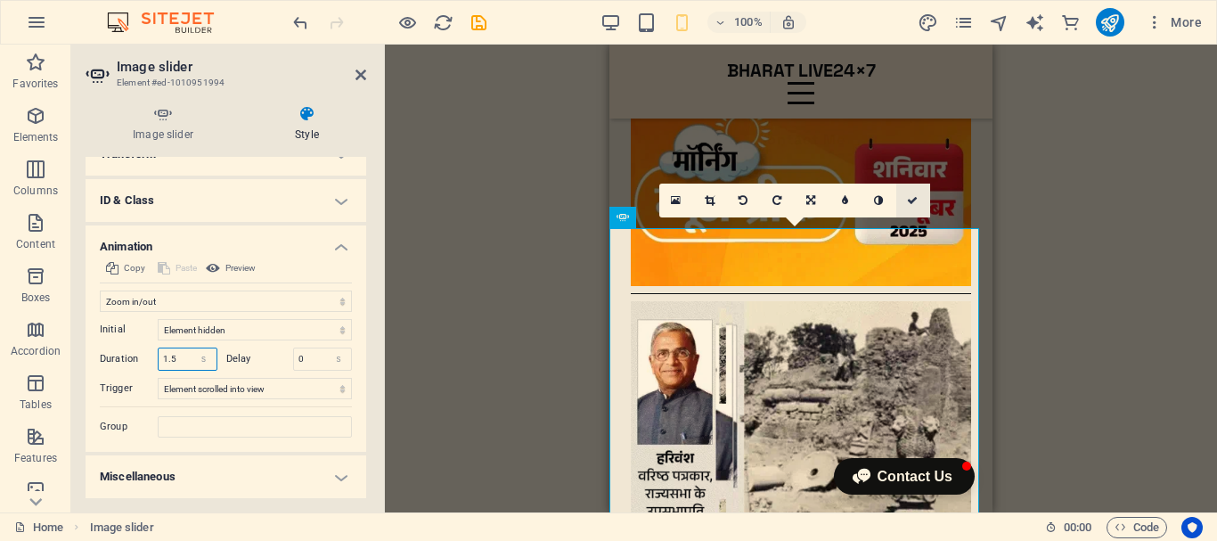
type input "1.5"
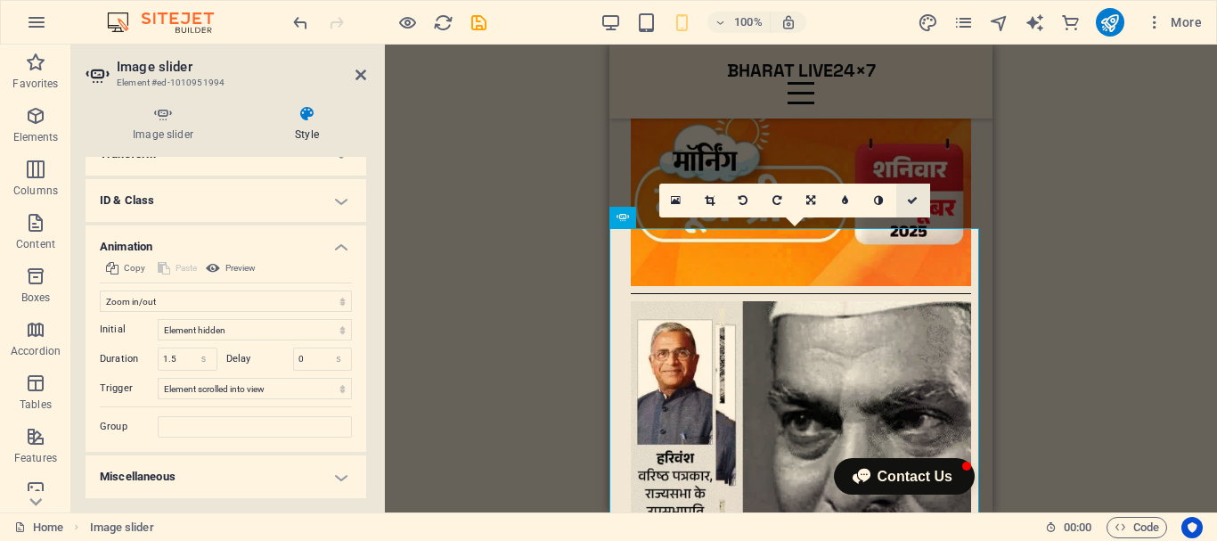
click at [915, 202] on icon at bounding box center [912, 200] width 11 height 11
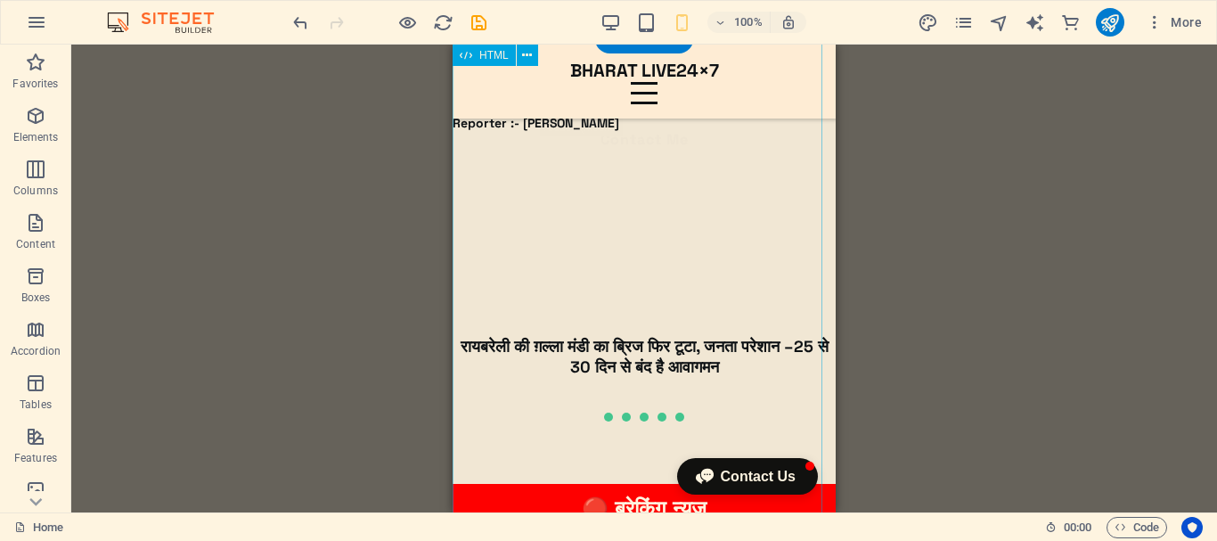
scroll to position [1603, 0]
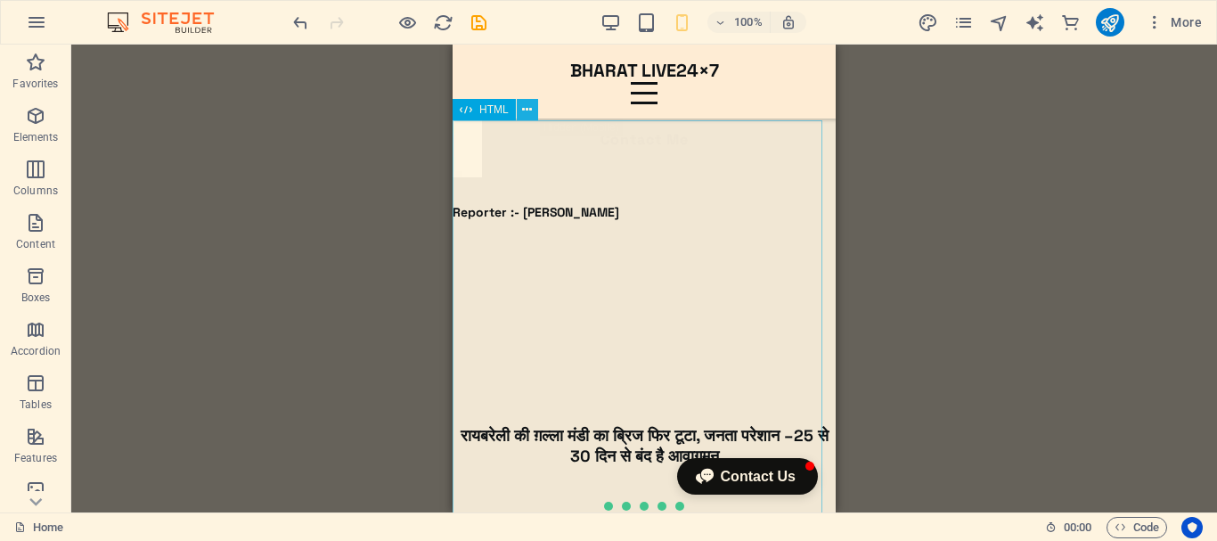
click at [529, 109] on icon at bounding box center [527, 110] width 10 height 19
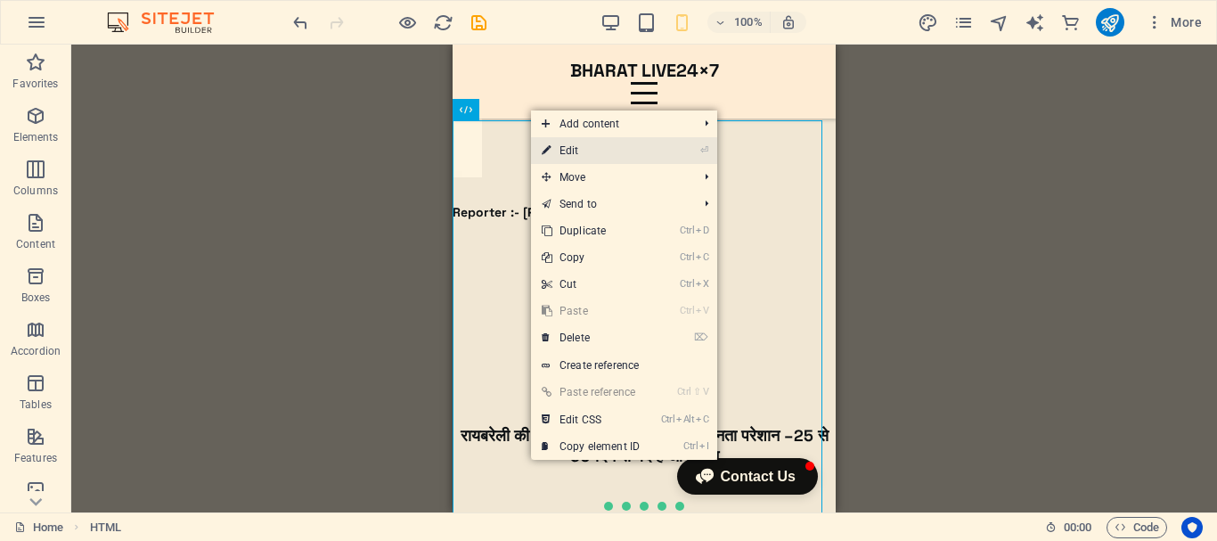
click at [592, 150] on link "⏎ Edit" at bounding box center [590, 150] width 119 height 27
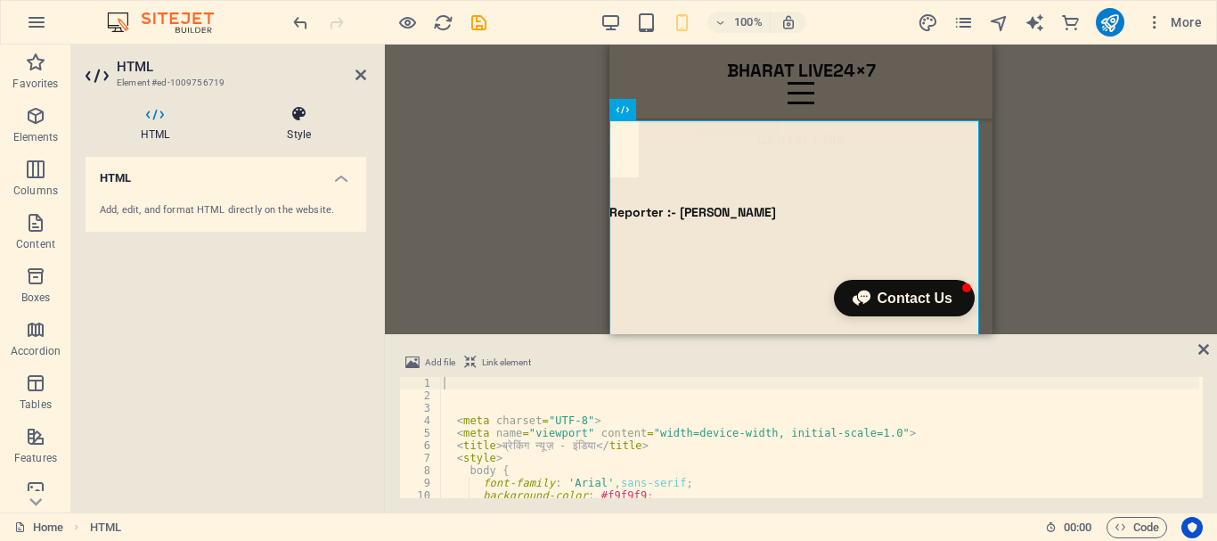
click at [312, 121] on icon at bounding box center [299, 114] width 135 height 18
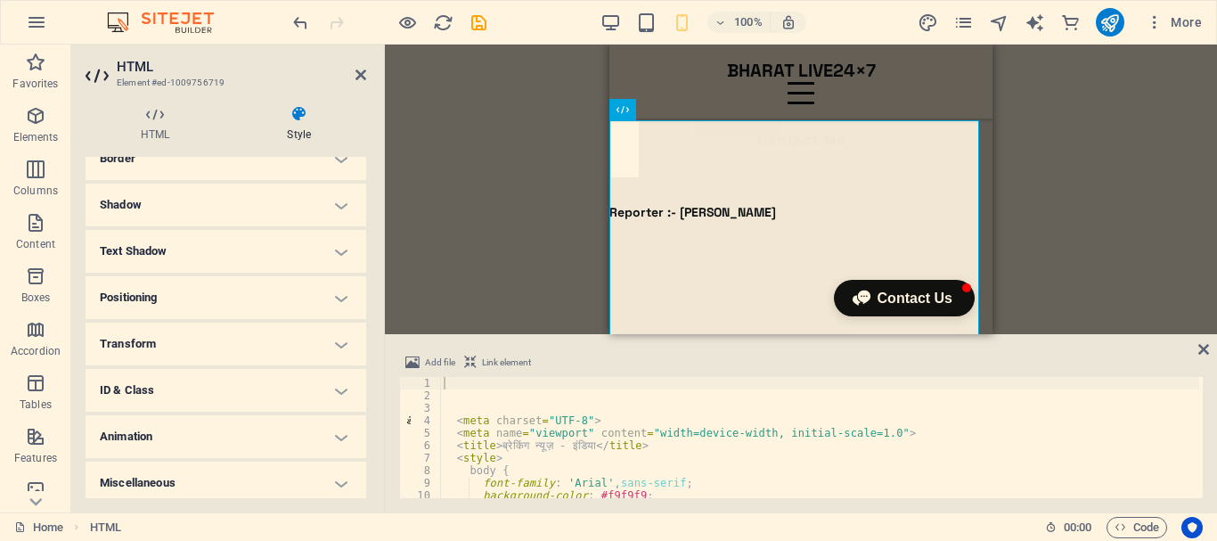
scroll to position [221, 0]
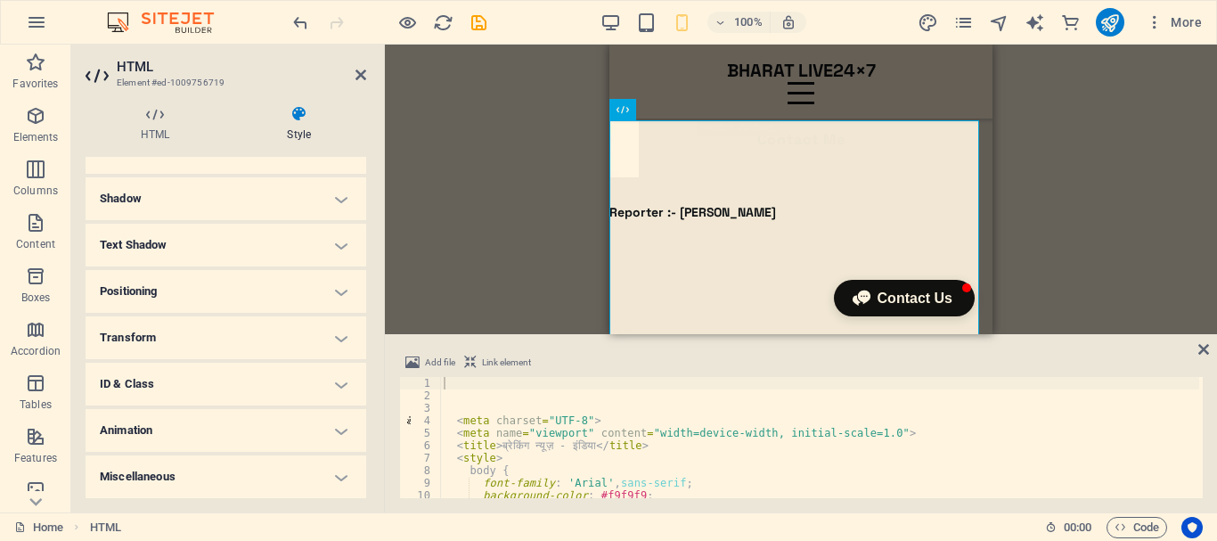
click at [281, 419] on h4 "Animation" at bounding box center [226, 430] width 281 height 43
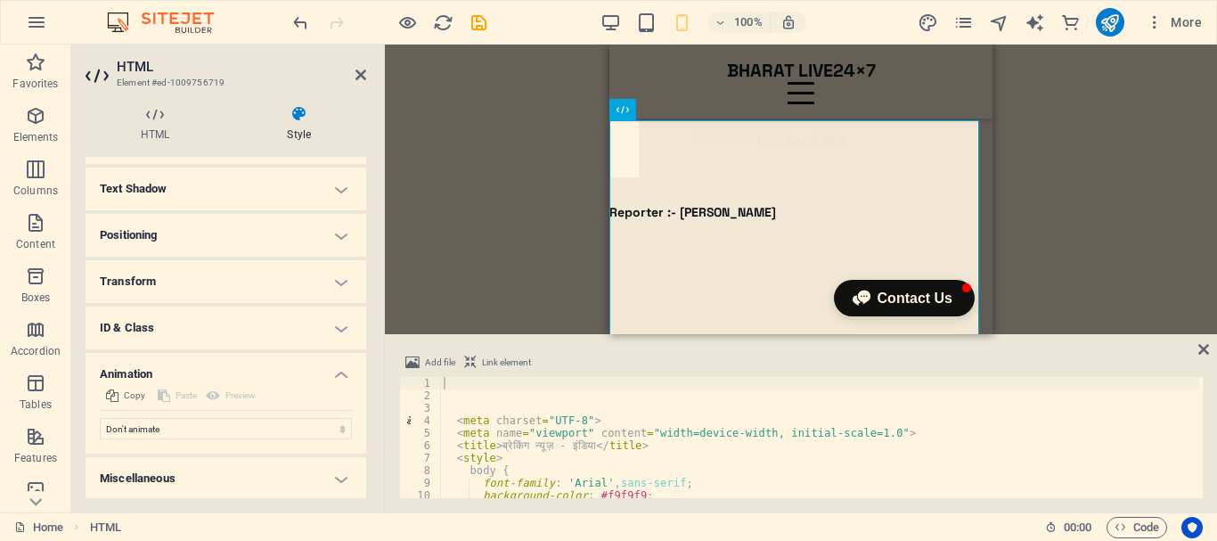
scroll to position [279, 0]
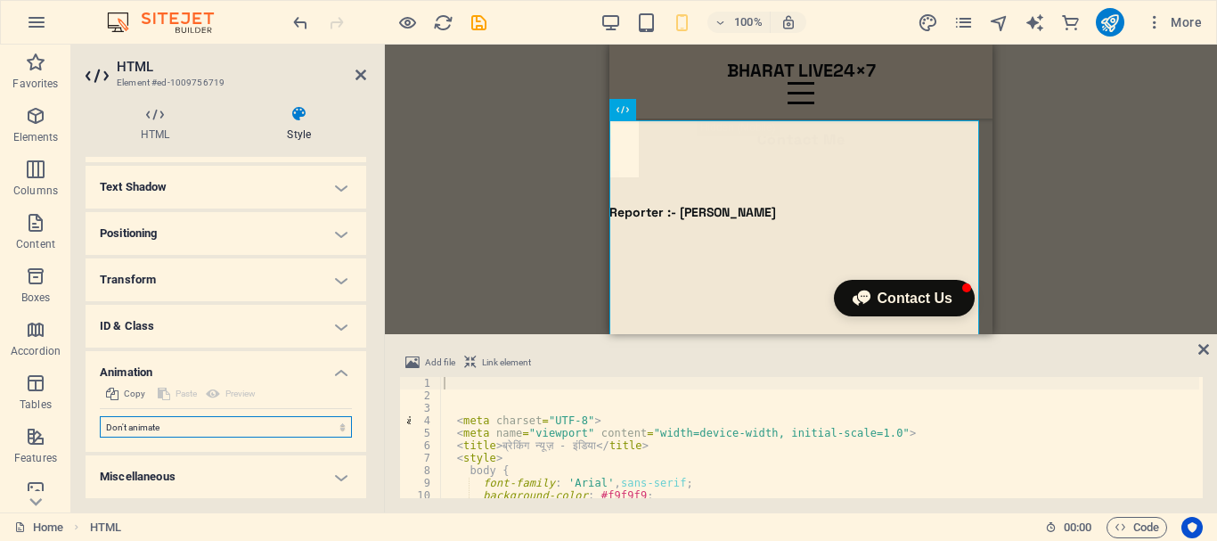
click at [298, 428] on select "Don't animate Show / Hide Slide up/down Zoom in/out Slide left to right Slide r…" at bounding box center [226, 426] width 252 height 21
select select "move-left-to-right"
click at [100, 416] on select "Don't animate Show / Hide Slide up/down Zoom in/out Slide left to right Slide r…" at bounding box center [226, 426] width 252 height 21
select select "scroll"
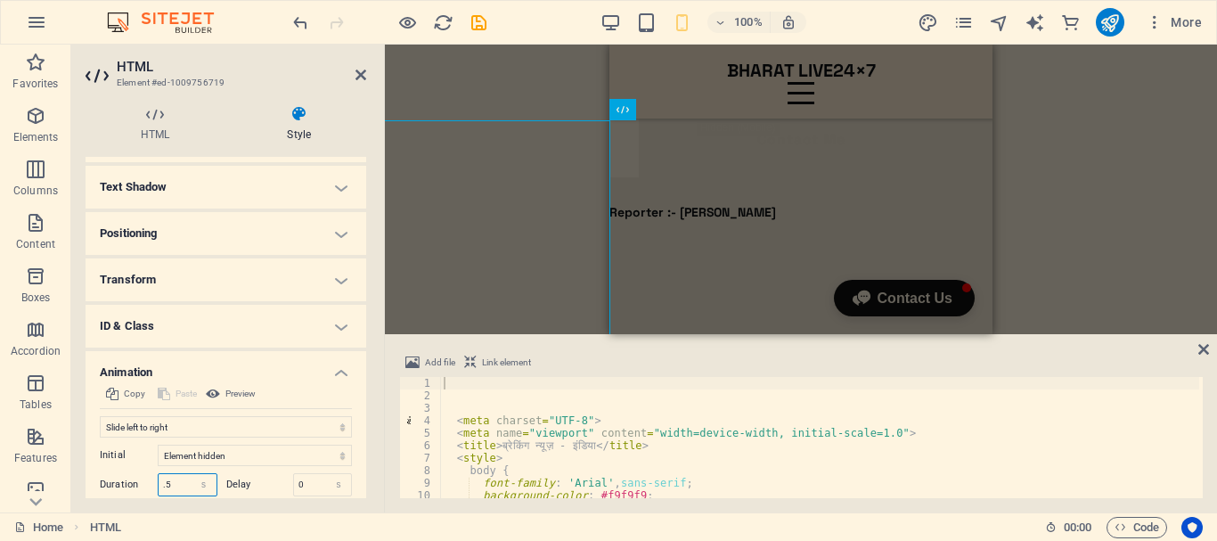
click at [159, 485] on input ".5" at bounding box center [188, 484] width 58 height 21
type input "1.5"
click at [361, 74] on icon at bounding box center [360, 75] width 11 height 14
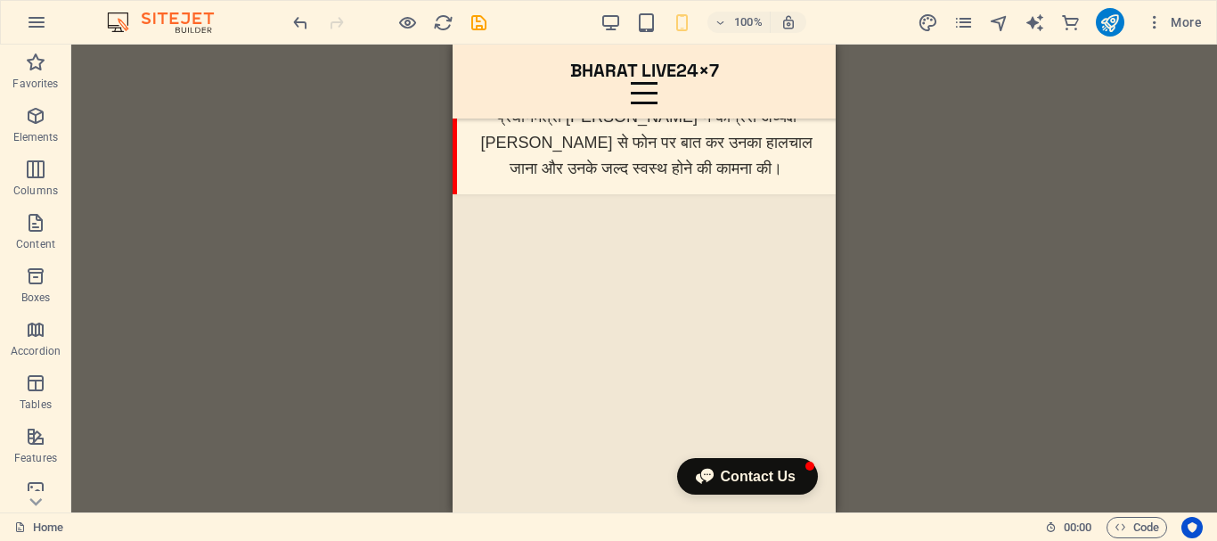
scroll to position [2480, 0]
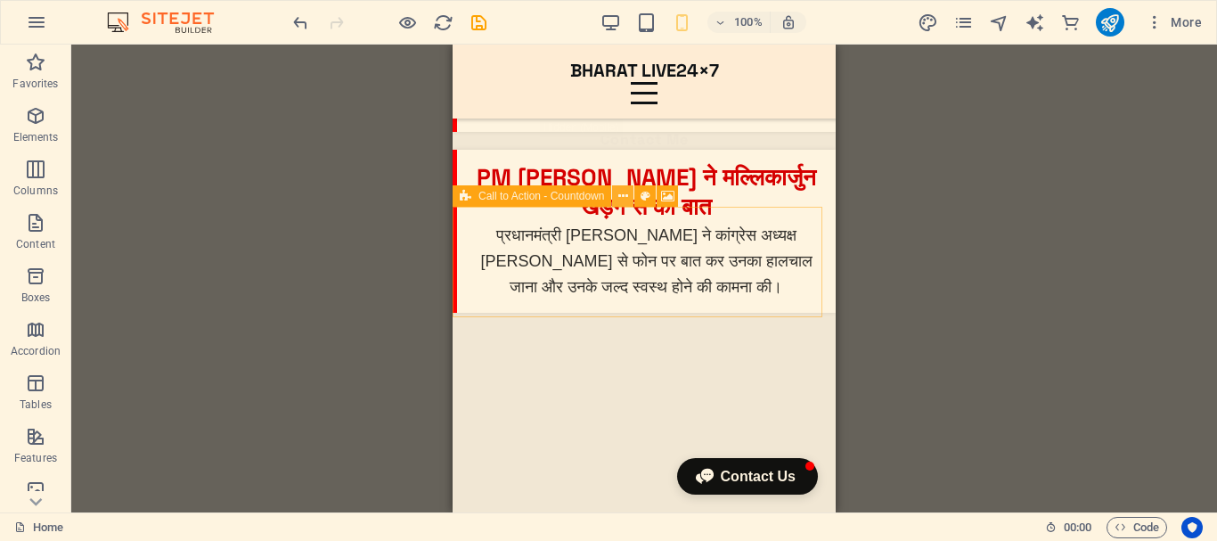
click at [624, 197] on icon at bounding box center [623, 196] width 10 height 19
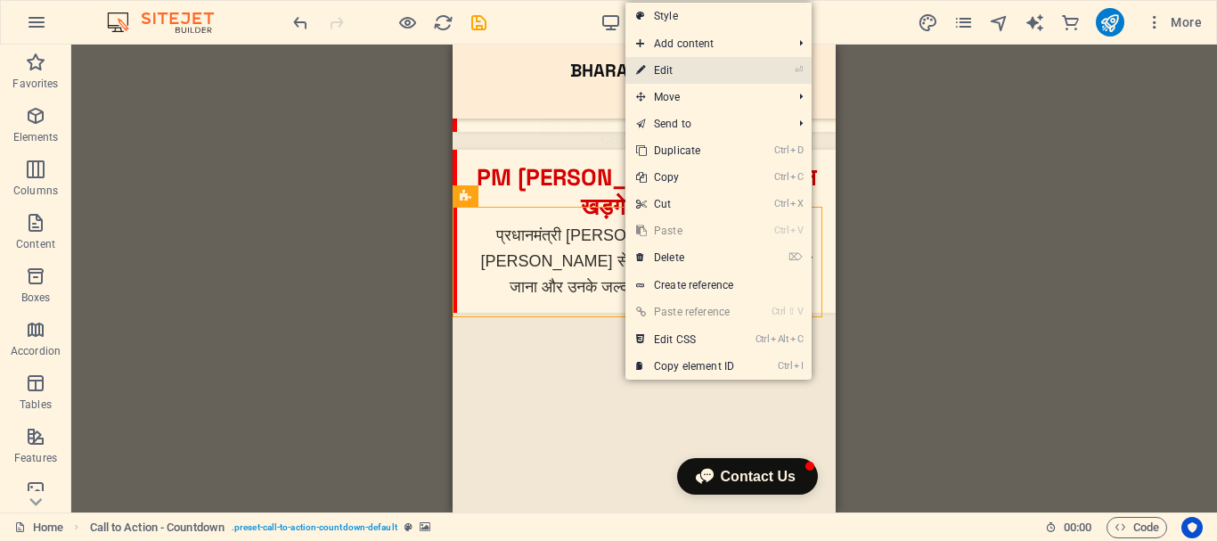
click at [674, 72] on link "⏎ Edit" at bounding box center [684, 70] width 119 height 27
select select "rem"
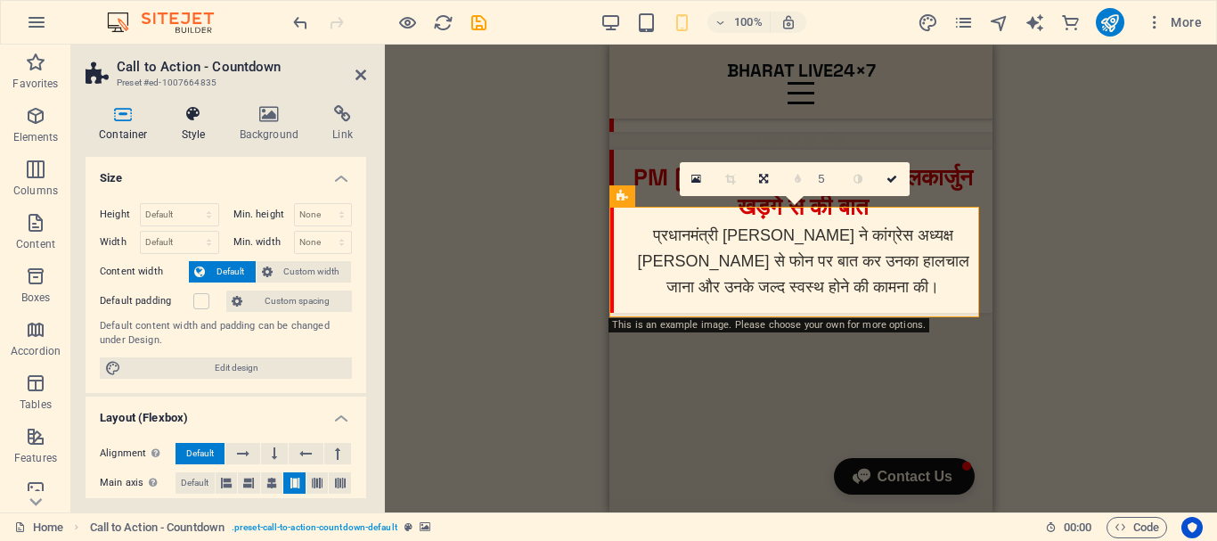
click at [200, 124] on h4 "Style" at bounding box center [197, 123] width 58 height 37
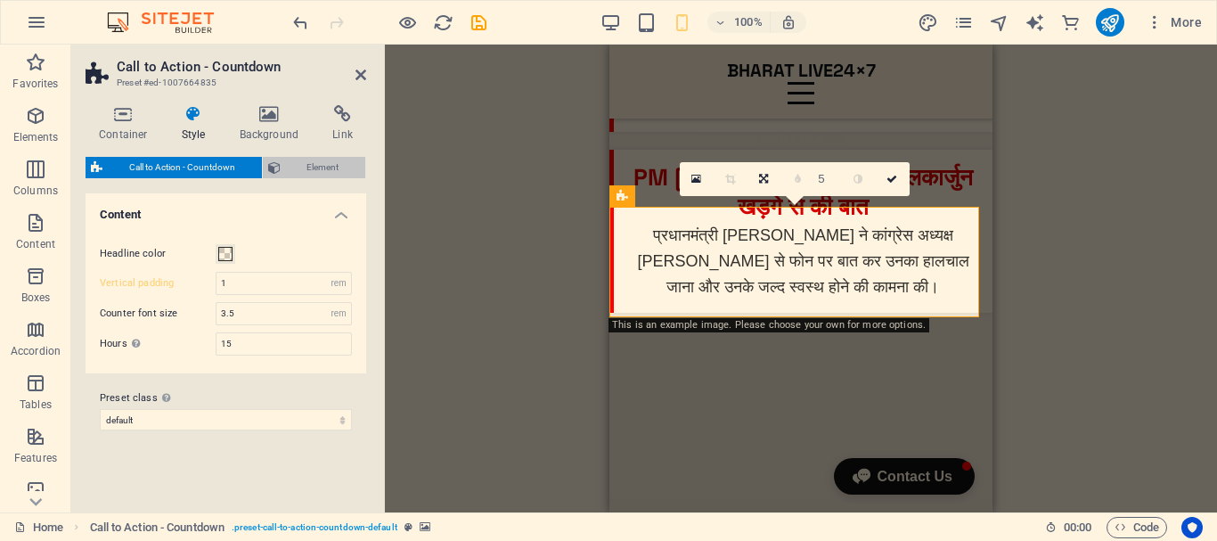
click at [316, 169] on span "Element" at bounding box center [323, 167] width 75 height 21
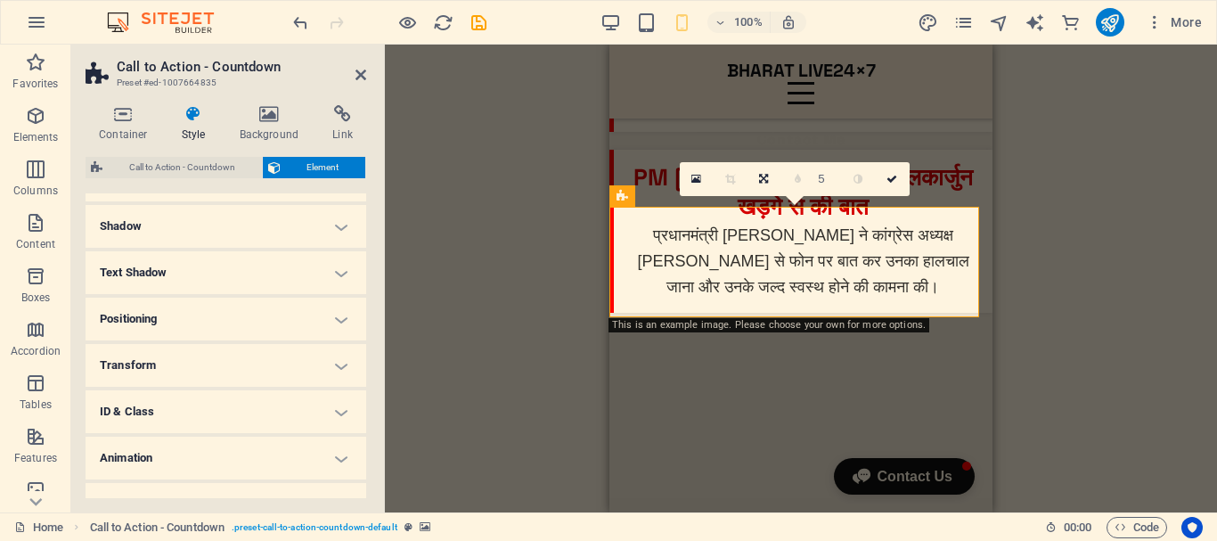
scroll to position [257, 0]
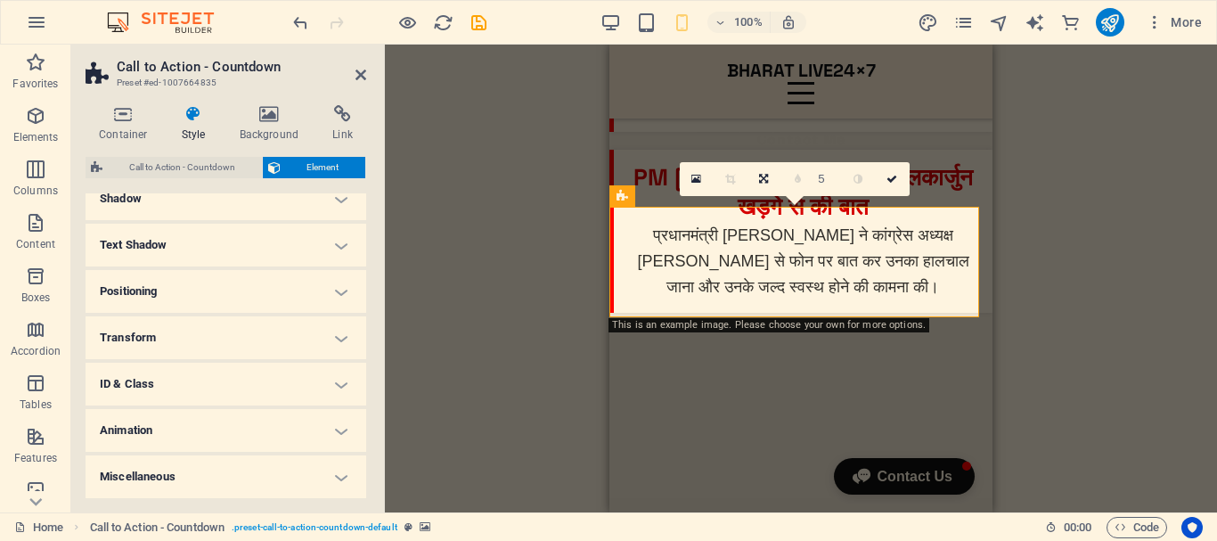
click at [195, 445] on h4 "Animation" at bounding box center [226, 430] width 281 height 43
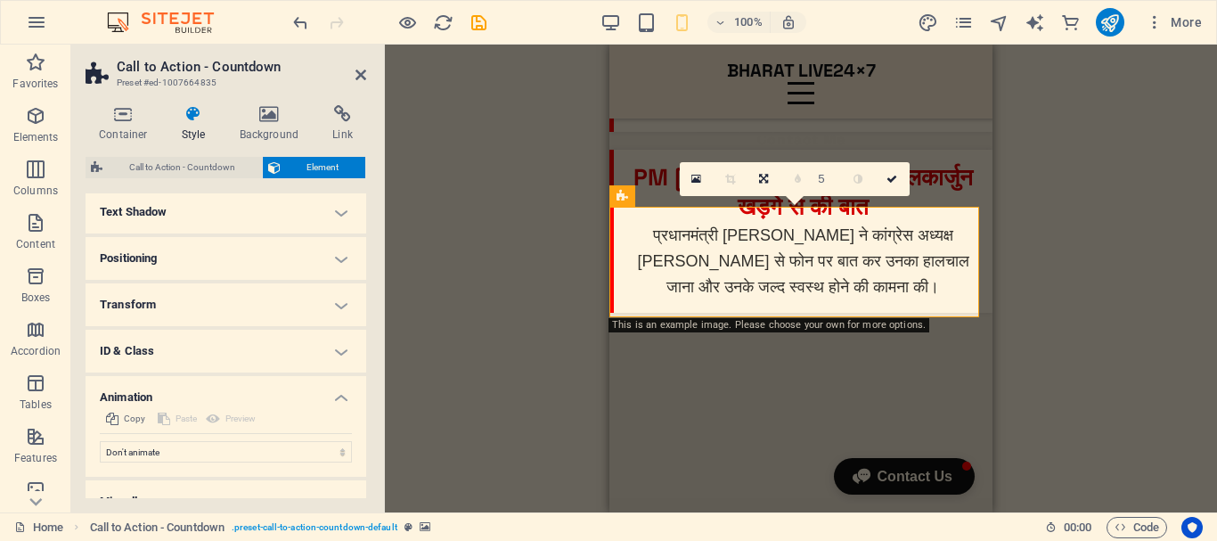
scroll to position [315, 0]
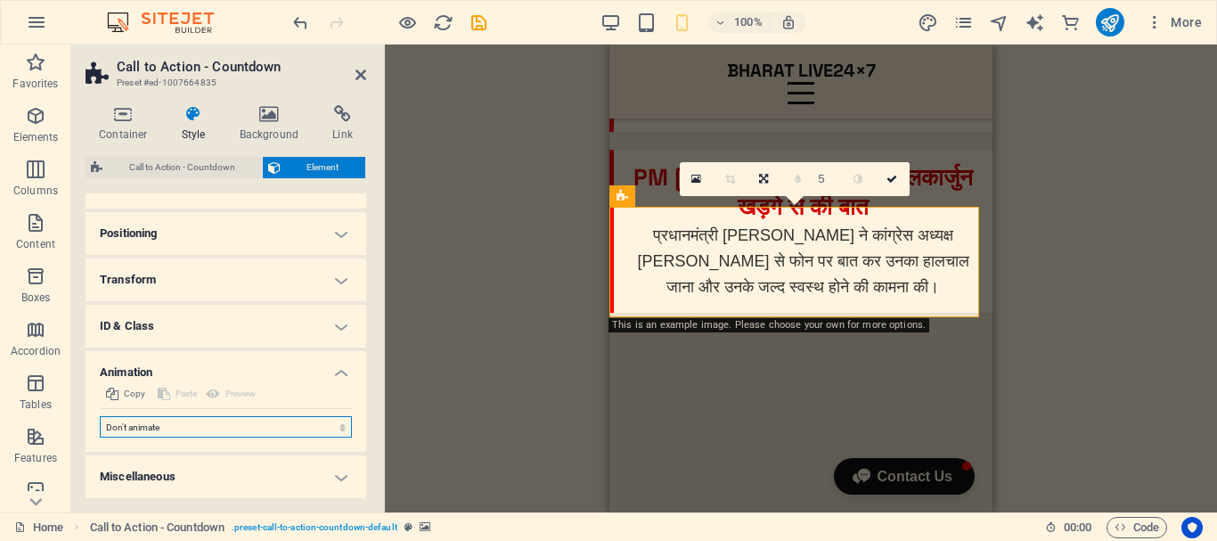
click at [249, 434] on select "Don't animate Show / Hide Slide up/down Zoom in/out Slide left to right Slide r…" at bounding box center [226, 426] width 252 height 21
select select "shrink"
click at [100, 416] on select "Don't animate Show / Hide Slide up/down Zoom in/out Slide left to right Slide r…" at bounding box center [226, 426] width 252 height 21
select select "scroll"
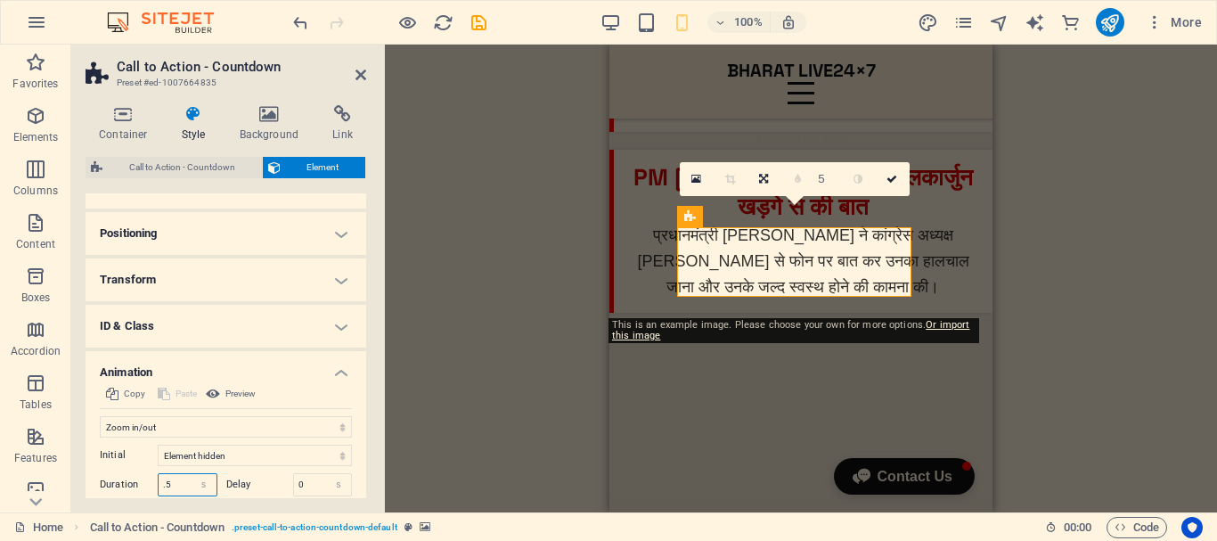
click at [160, 485] on input ".5" at bounding box center [188, 484] width 58 height 21
type input "1.5"
click at [894, 167] on link at bounding box center [893, 179] width 34 height 34
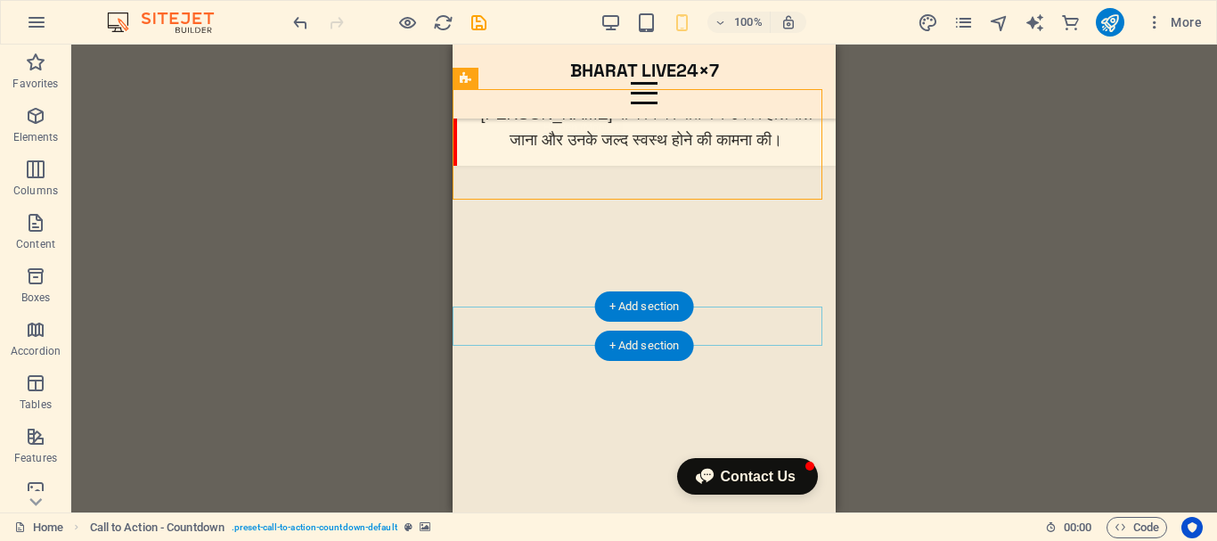
scroll to position [2658, 0]
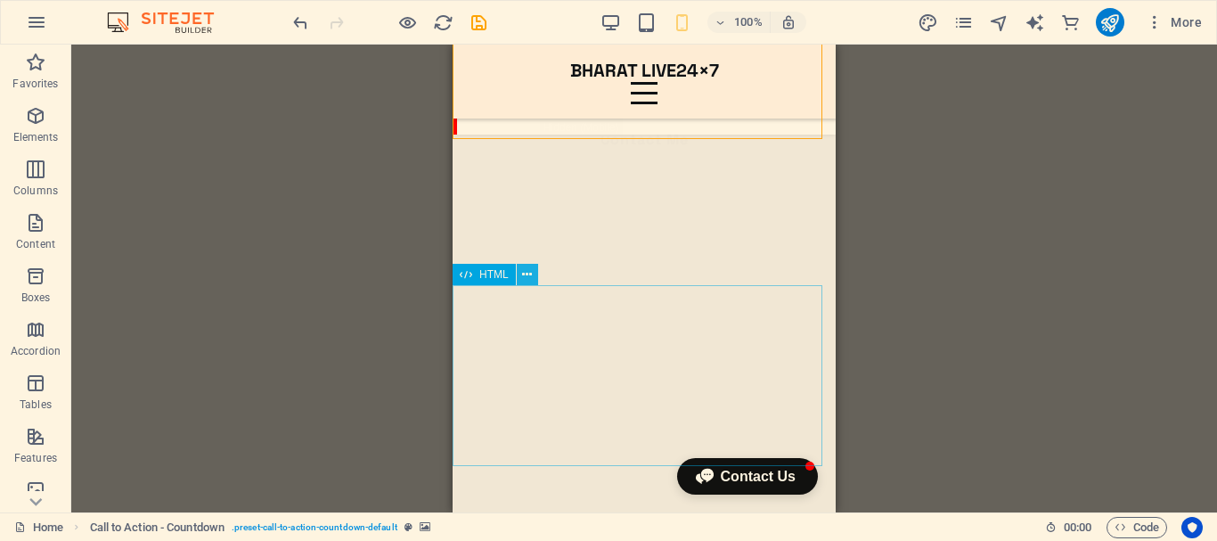
click at [525, 271] on icon at bounding box center [527, 274] width 10 height 19
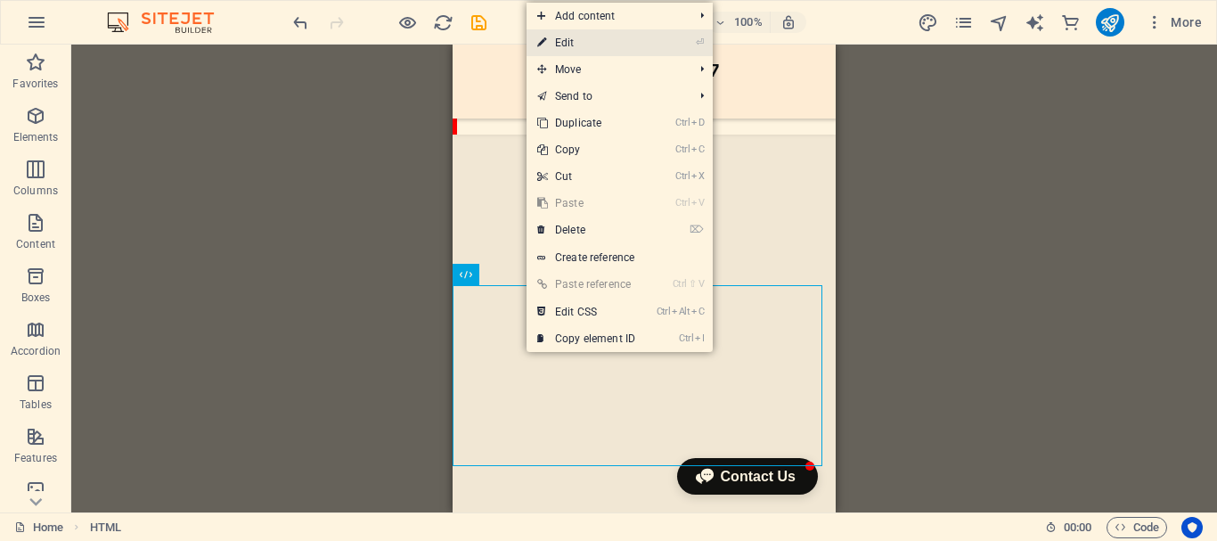
click at [619, 42] on link "⏎ Edit" at bounding box center [585, 42] width 119 height 27
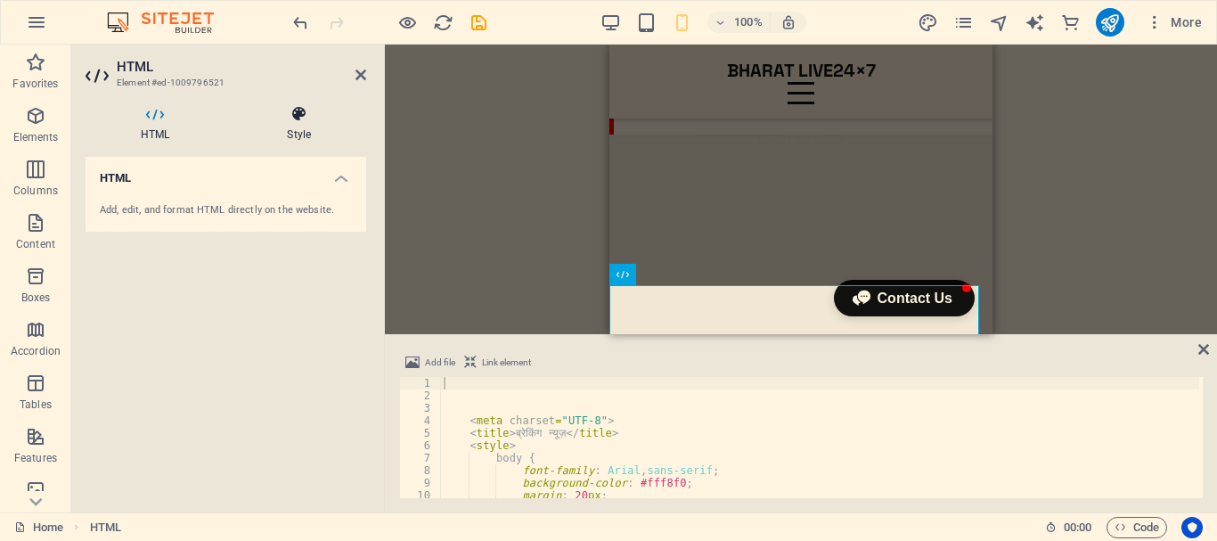
click at [306, 118] on icon at bounding box center [299, 114] width 135 height 18
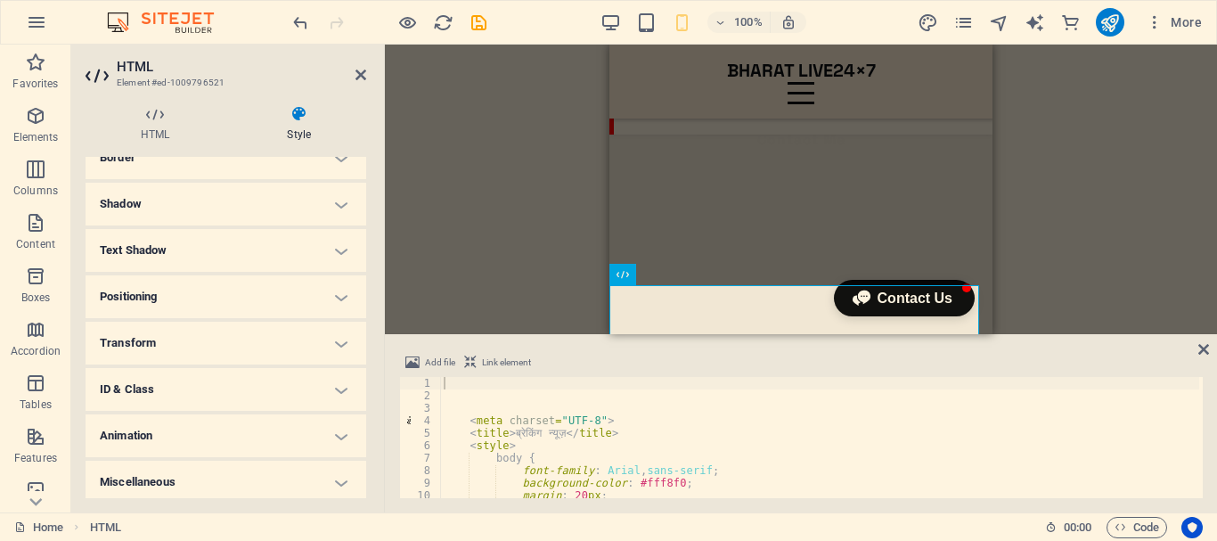
scroll to position [221, 0]
click at [235, 423] on h4 "Animation" at bounding box center [226, 430] width 281 height 43
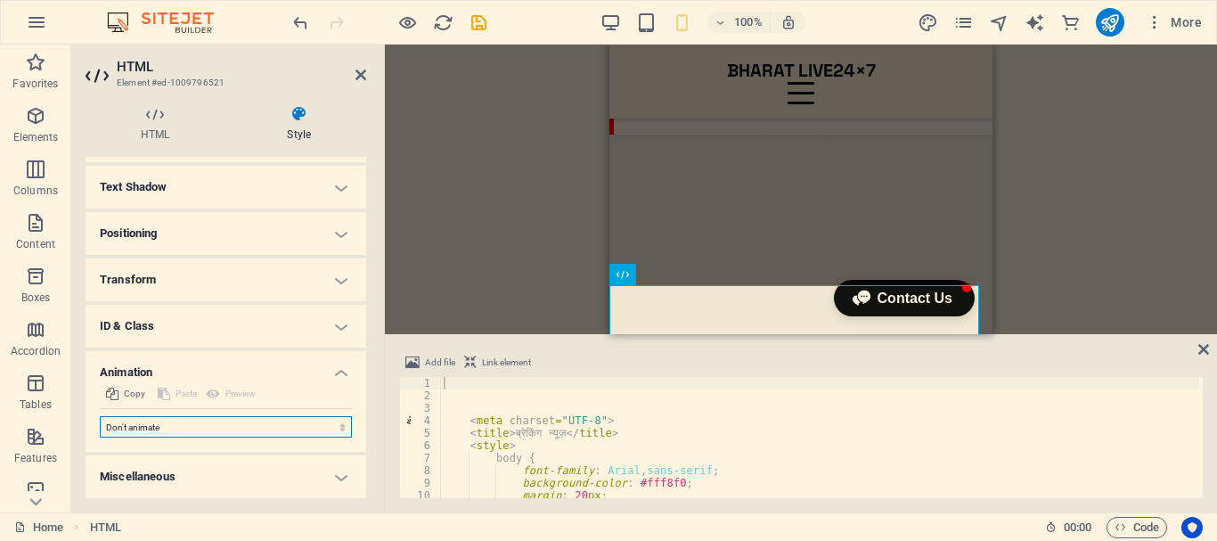
click at [237, 430] on select "Don't animate Show / Hide Slide up/down Zoom in/out Slide left to right Slide r…" at bounding box center [226, 426] width 252 height 21
select select "pulse"
click at [100, 416] on select "Don't animate Show / Hide Slide up/down Zoom in/out Slide left to right Slide r…" at bounding box center [226, 426] width 252 height 21
select select "scroll"
click at [215, 427] on select "Don't animate Show / Hide Slide up/down Zoom in/out Slide left to right Slide r…" at bounding box center [226, 426] width 252 height 21
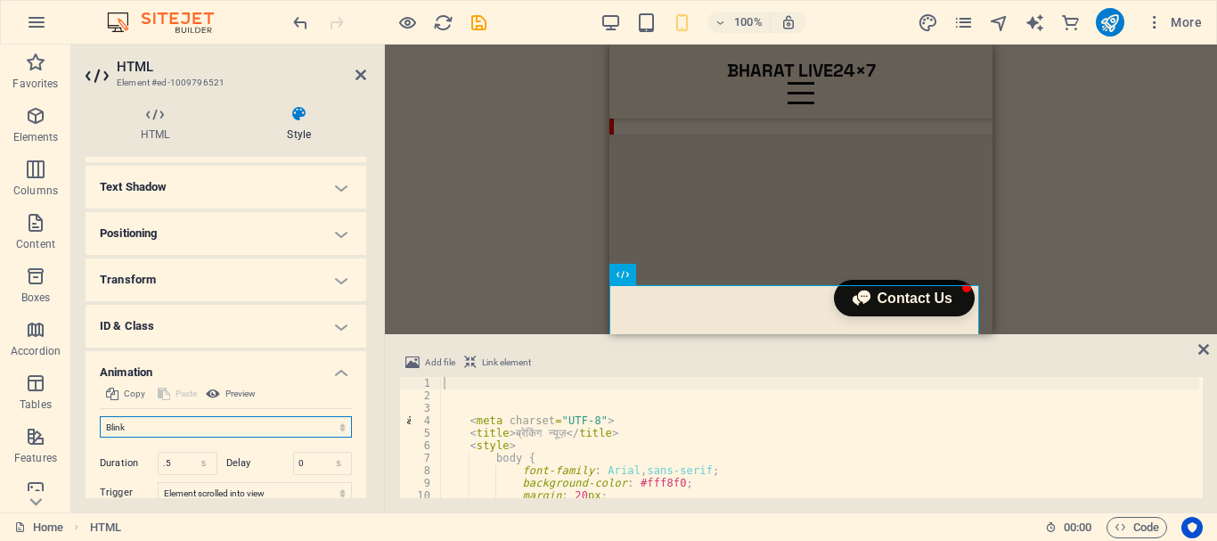
click at [100, 416] on select "Don't animate Show / Hide Slide up/down Zoom in/out Slide left to right Slide r…" at bounding box center [226, 426] width 252 height 21
click at [195, 431] on select "Don't animate Show / Hide Slide up/down Zoom in/out Slide left to right Slide r…" at bounding box center [226, 426] width 252 height 21
select select "pulse"
click at [100, 416] on select "Don't animate Show / Hide Slide up/down Zoom in/out Slide left to right Slide r…" at bounding box center [226, 426] width 252 height 21
click at [159, 464] on input ".5" at bounding box center [188, 463] width 58 height 21
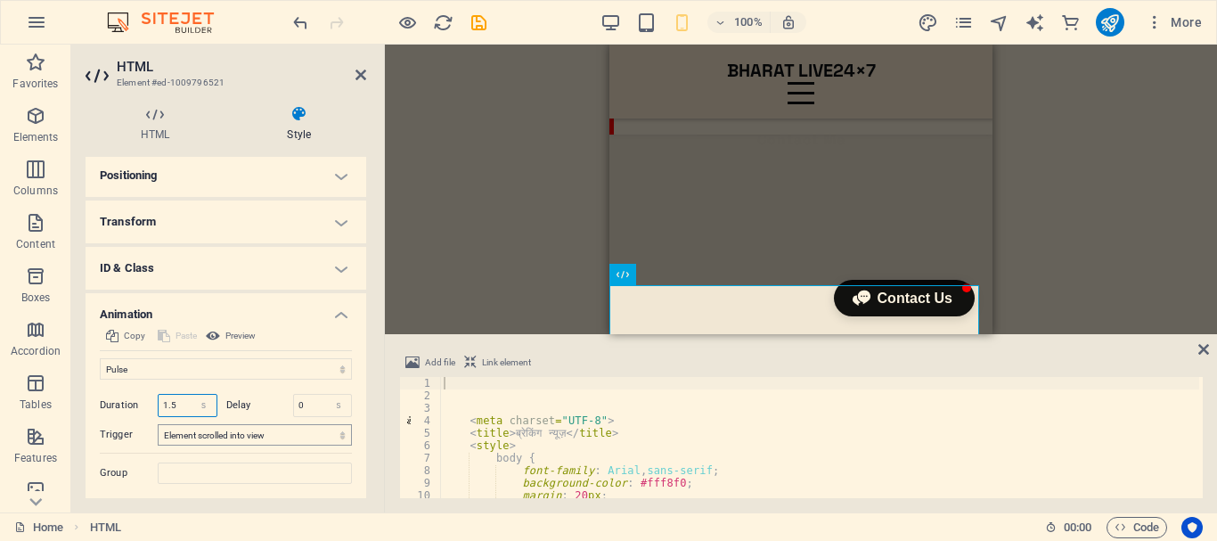
scroll to position [368, 0]
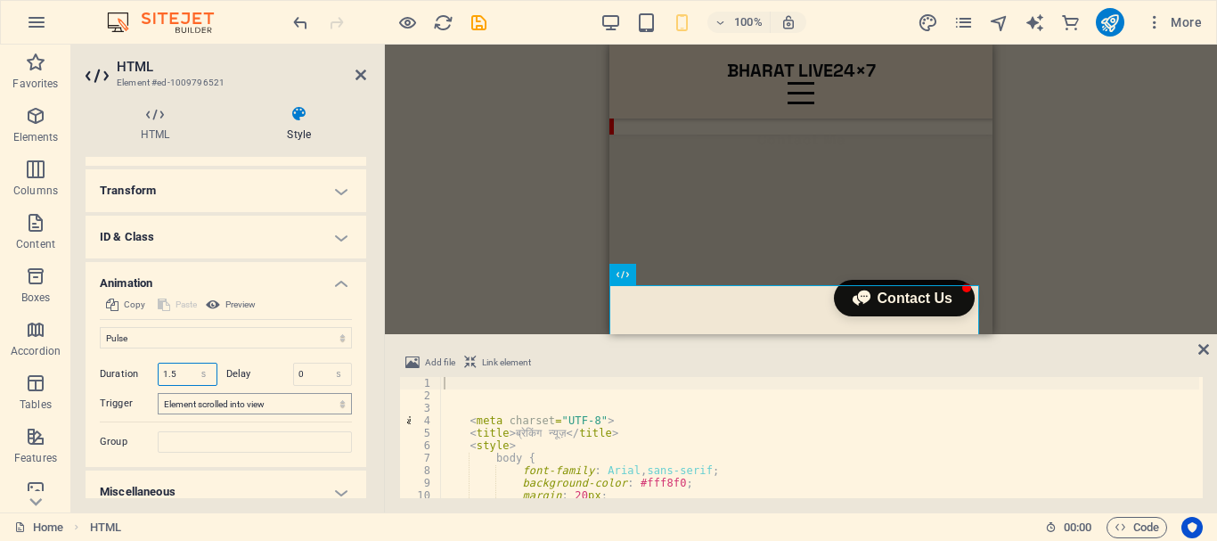
type input ".5"
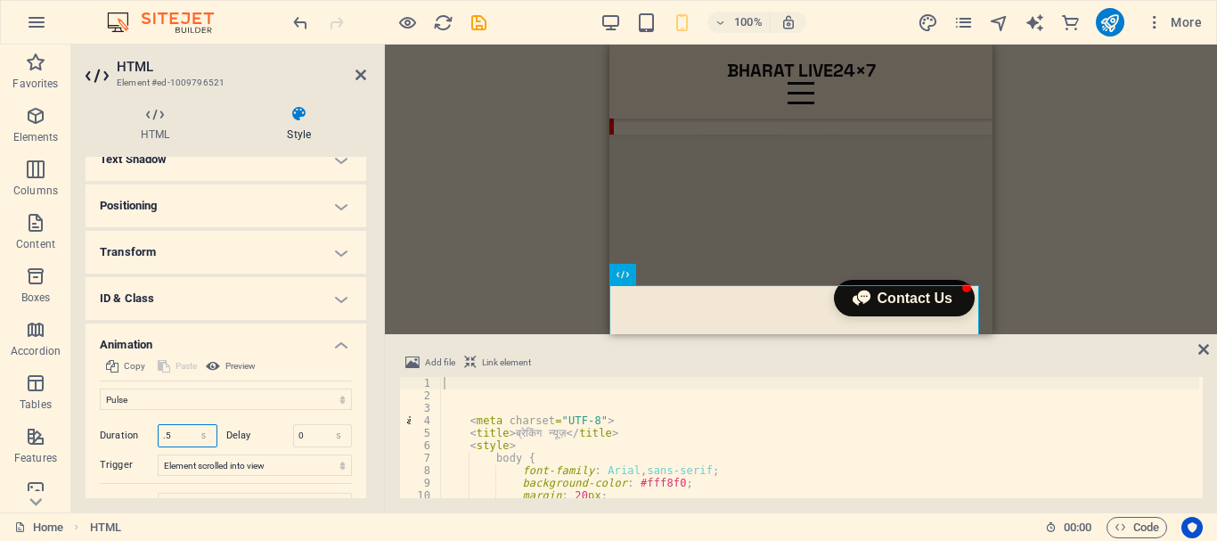
scroll to position [294, 0]
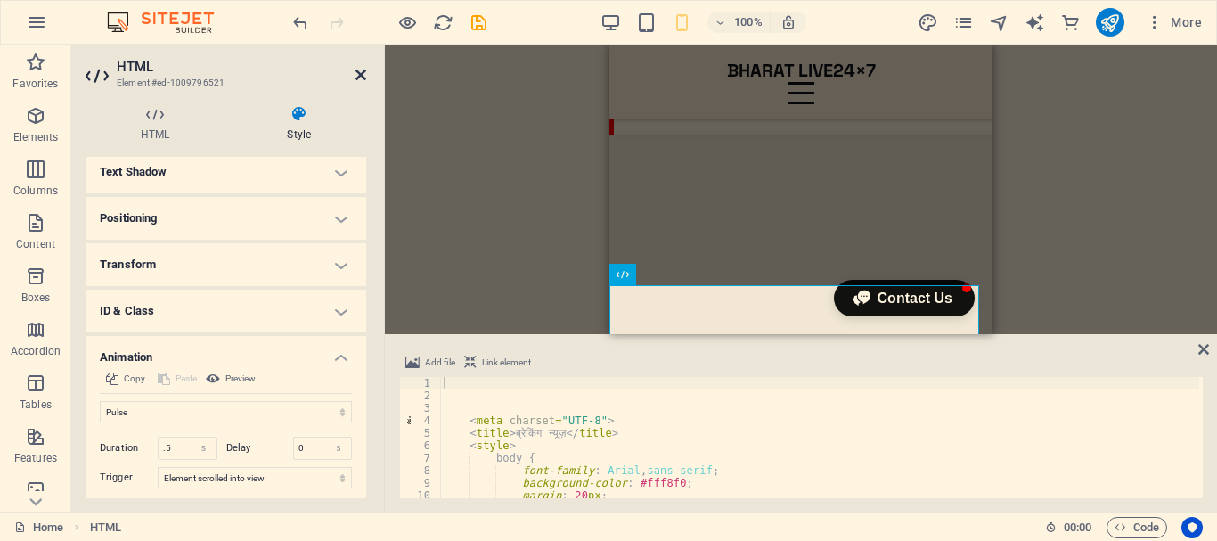
click at [360, 74] on icon at bounding box center [360, 75] width 11 height 14
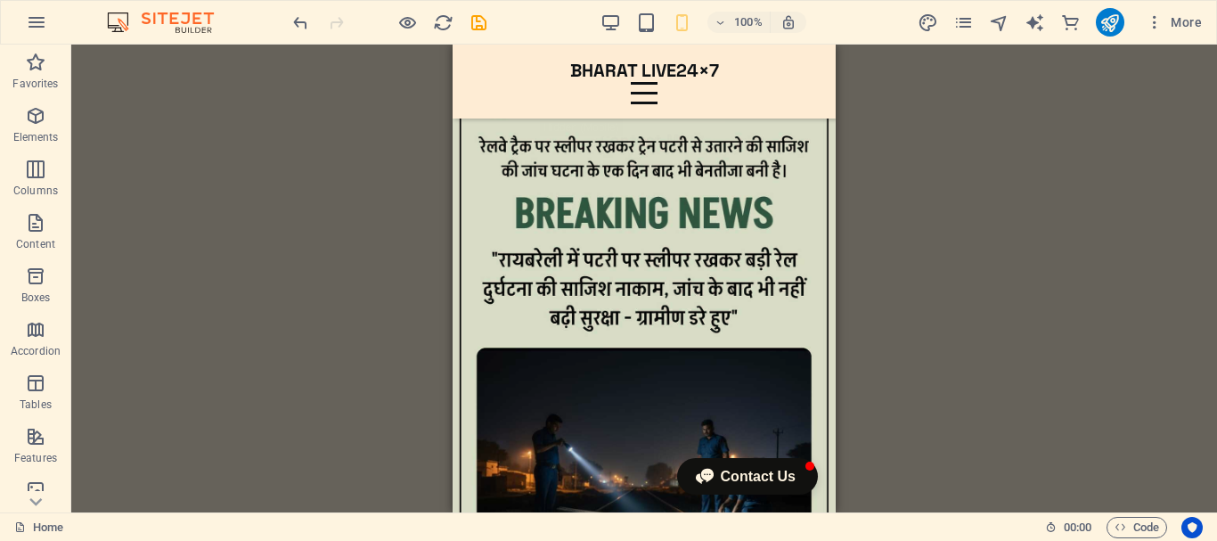
scroll to position [7056, 0]
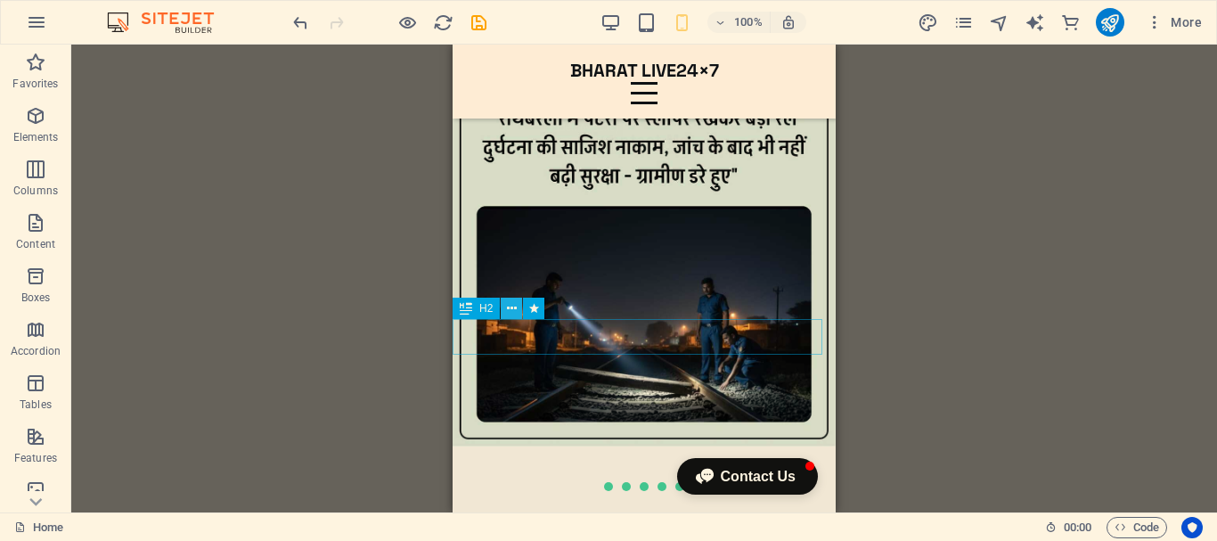
click at [514, 306] on icon at bounding box center [512, 308] width 10 height 19
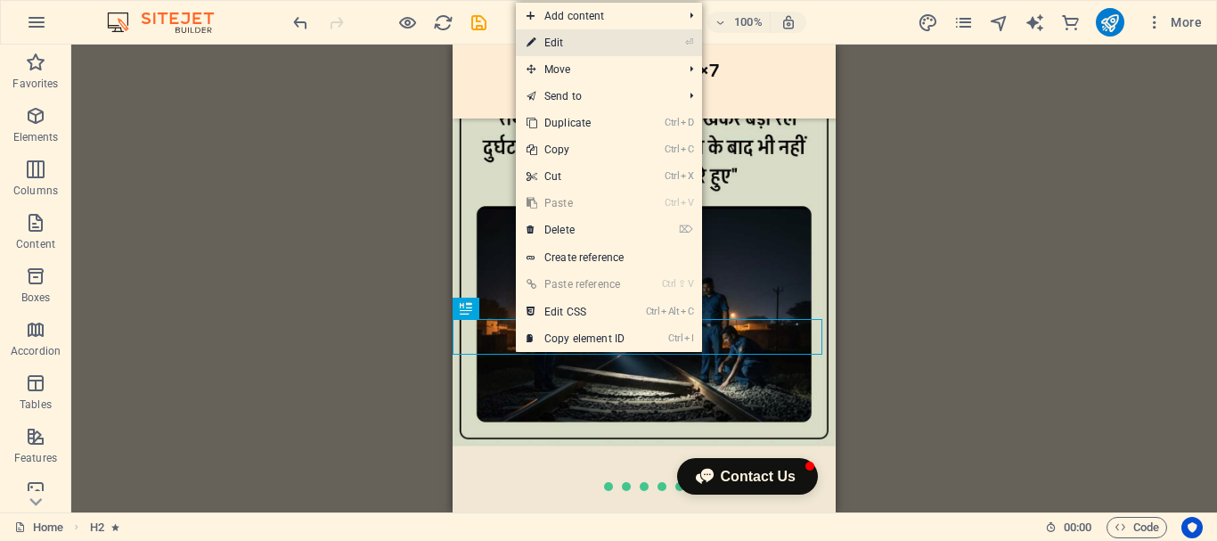
click at [617, 48] on link "⏎ Edit" at bounding box center [575, 42] width 119 height 27
select select "px"
select select "shrink"
select select "s"
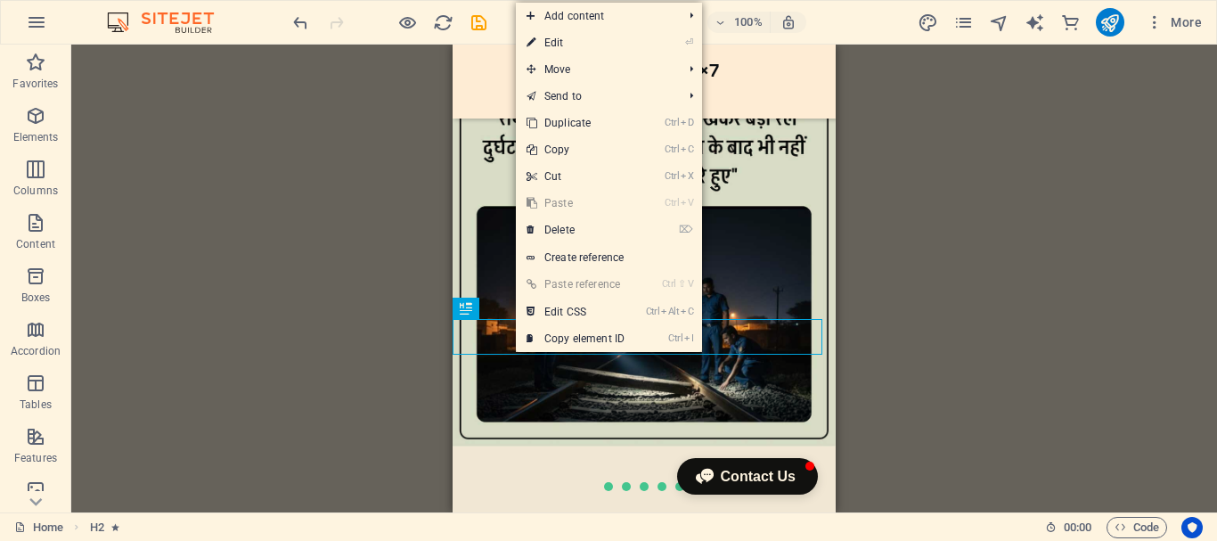
select select "scroll"
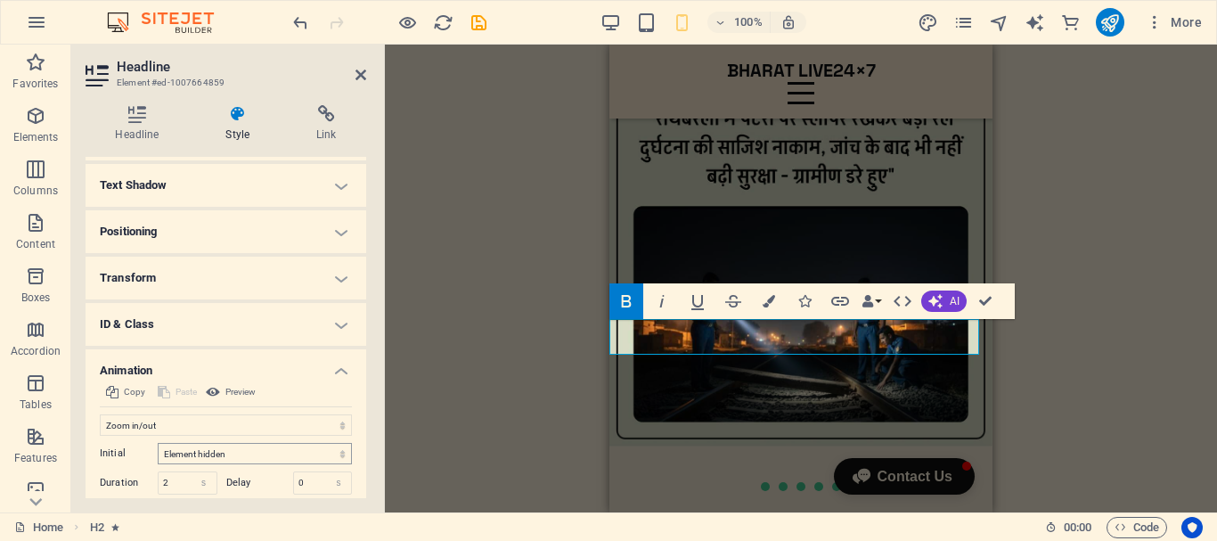
scroll to position [445, 0]
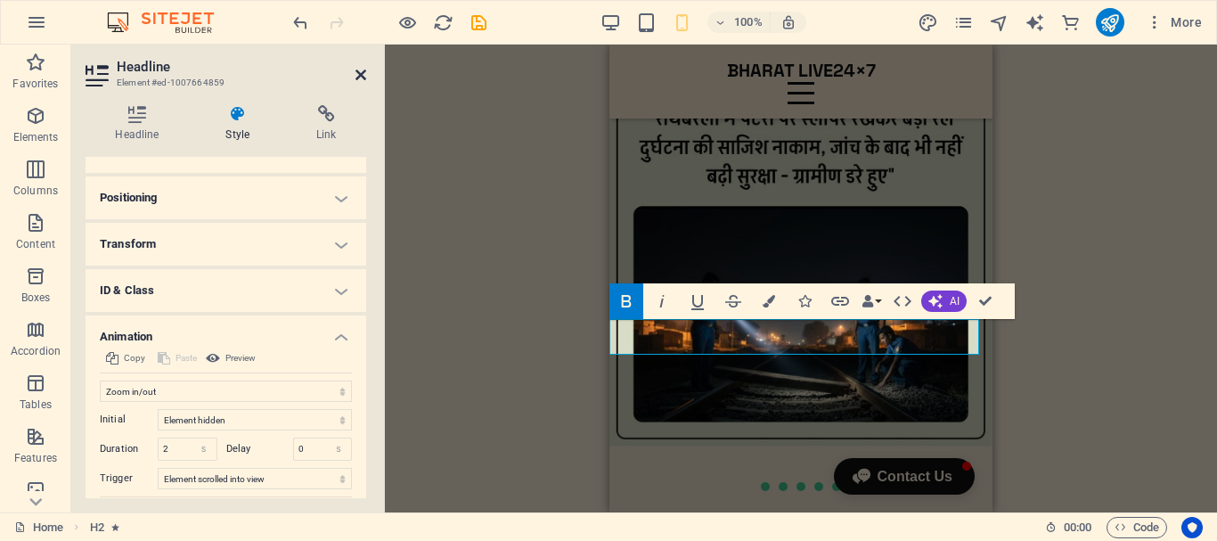
click at [358, 69] on icon at bounding box center [360, 75] width 11 height 14
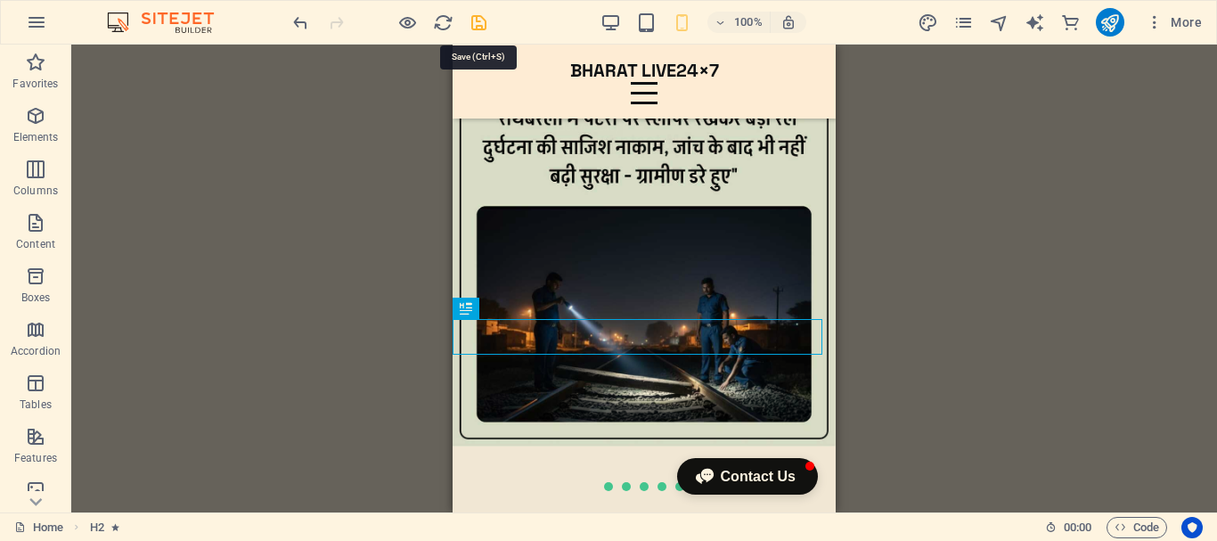
click at [480, 23] on icon "save" at bounding box center [479, 22] width 20 height 20
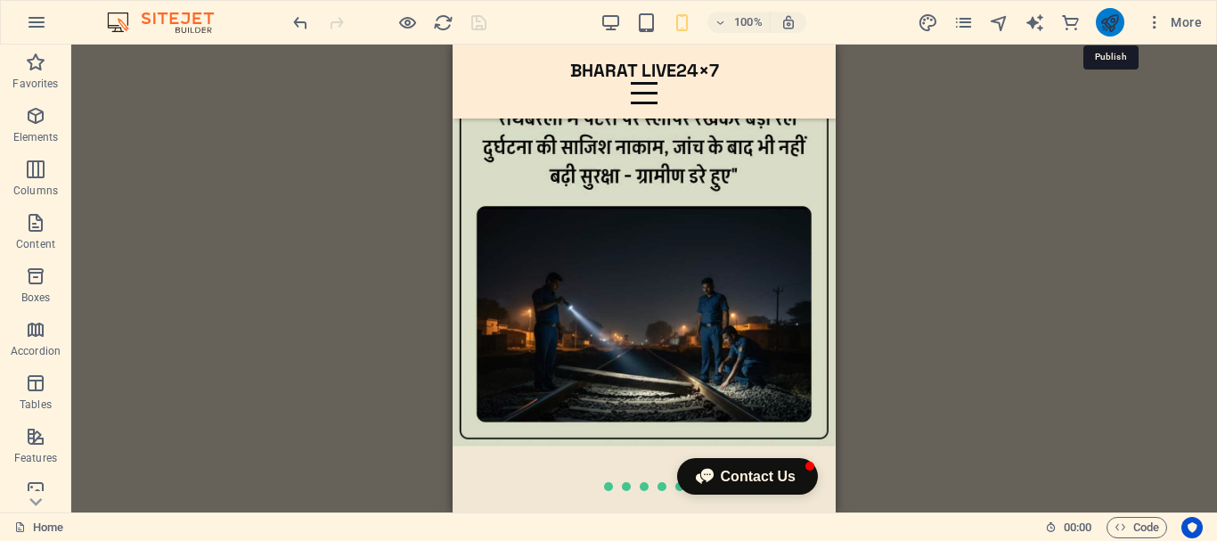
click at [1101, 22] on icon "publish" at bounding box center [1109, 22] width 20 height 20
